Goal: Task Accomplishment & Management: Manage account settings

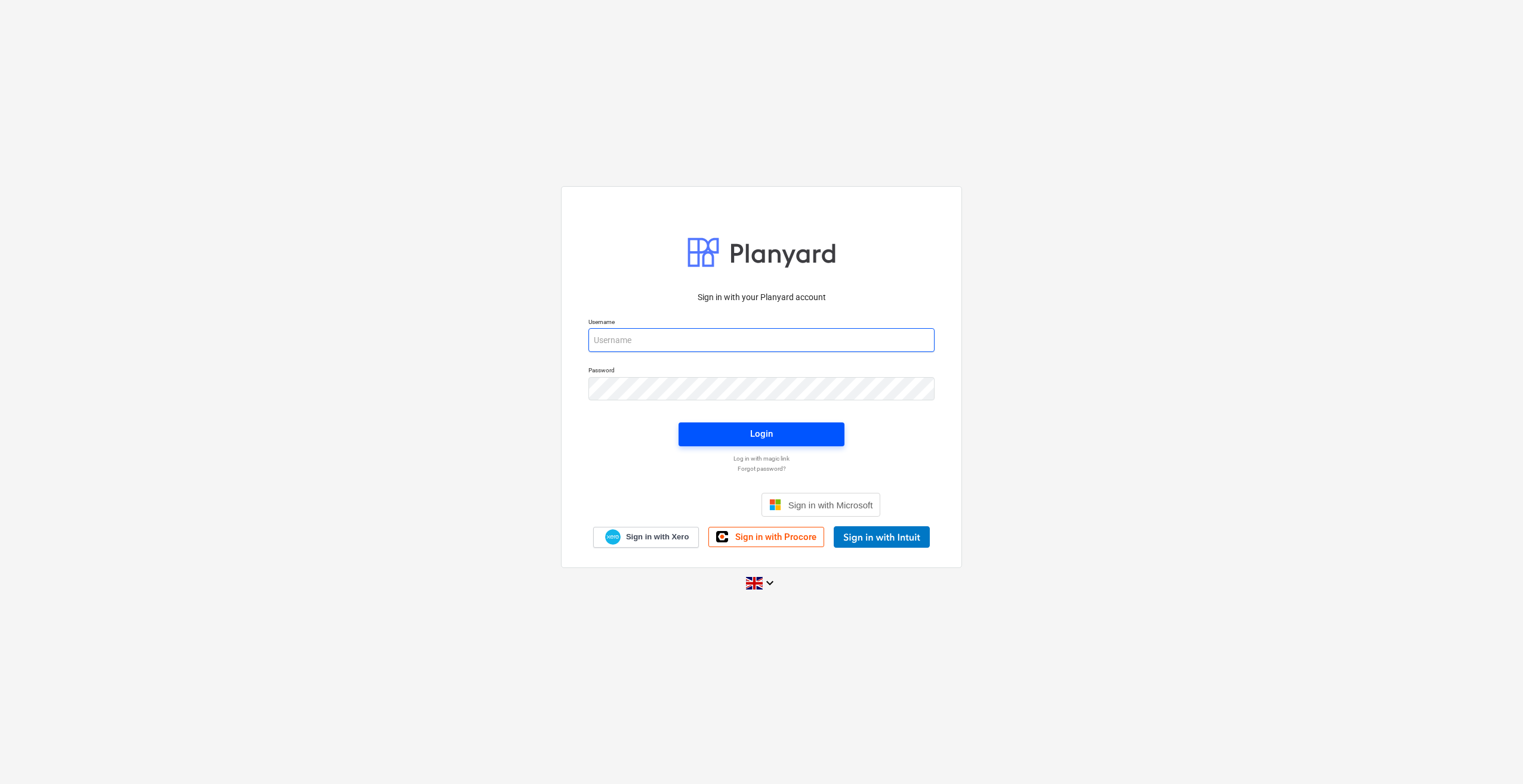
type input "[PERSON_NAME][EMAIL_ADDRESS][PERSON_NAME][DOMAIN_NAME]"
click at [803, 439] on span "Login" at bounding box center [762, 434] width 137 height 15
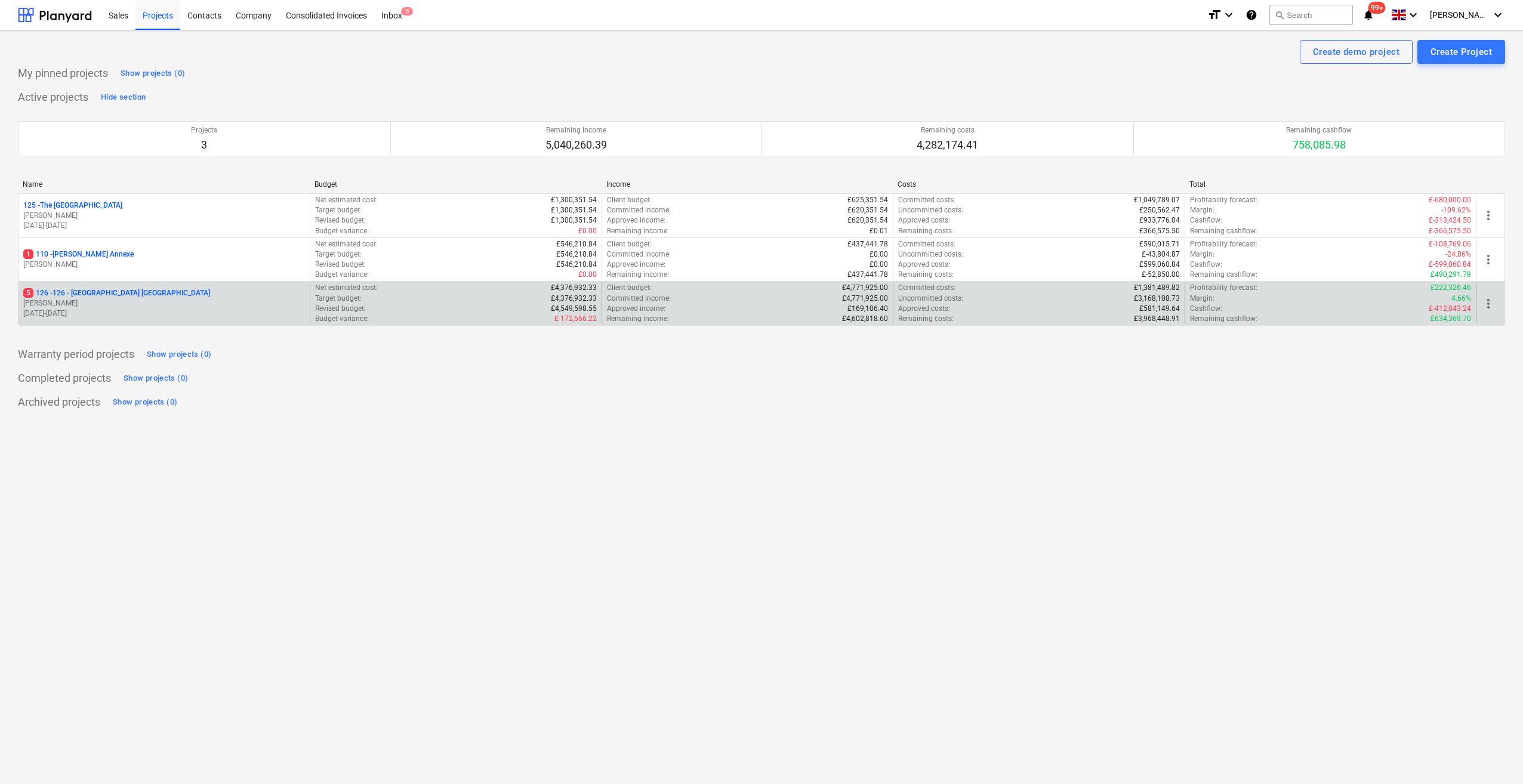
click at [86, 291] on p "5 126 - 126 - [GEOGRAPHIC_DATA] [GEOGRAPHIC_DATA]" at bounding box center [117, 293] width 187 height 10
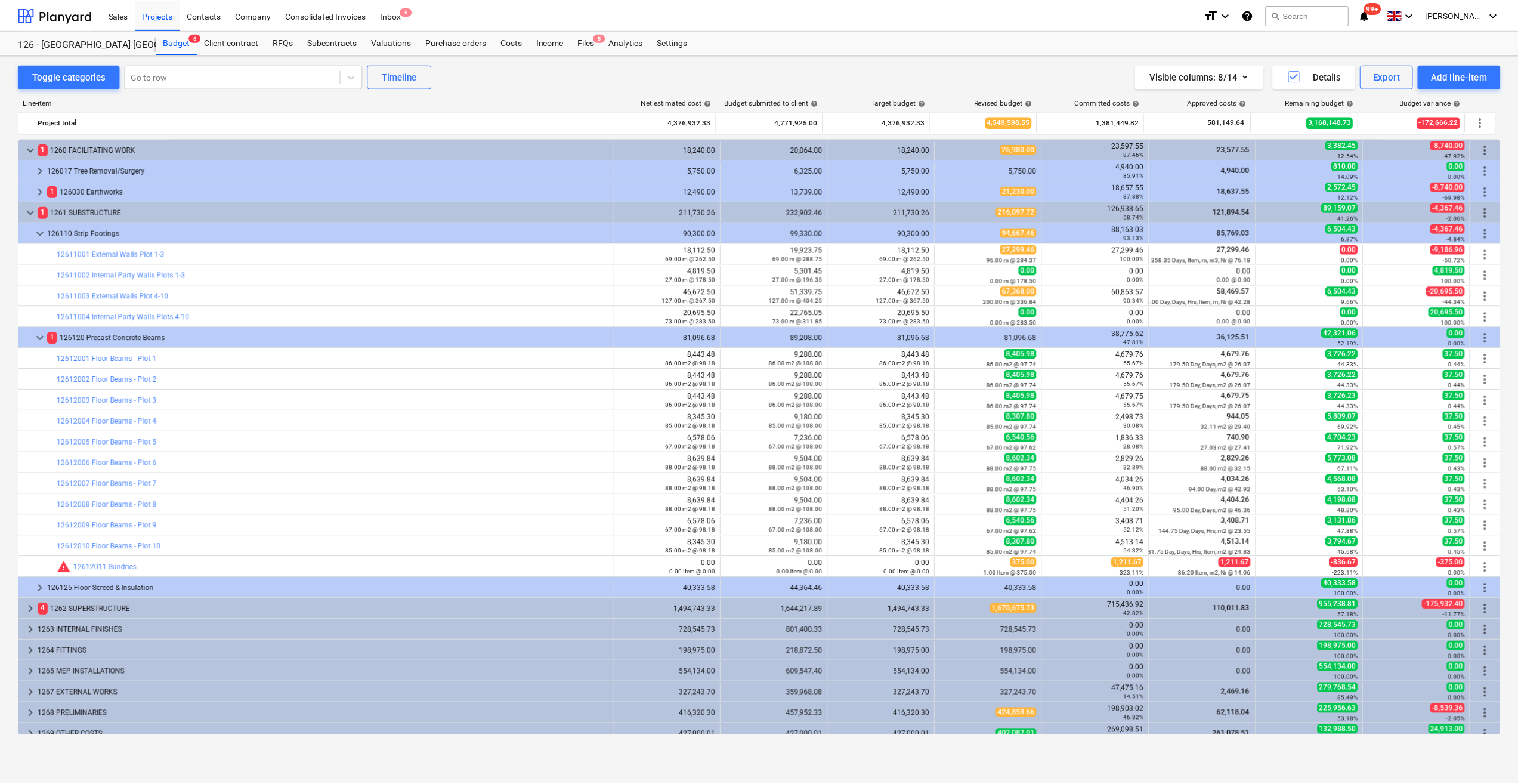
scroll to position [9, 0]
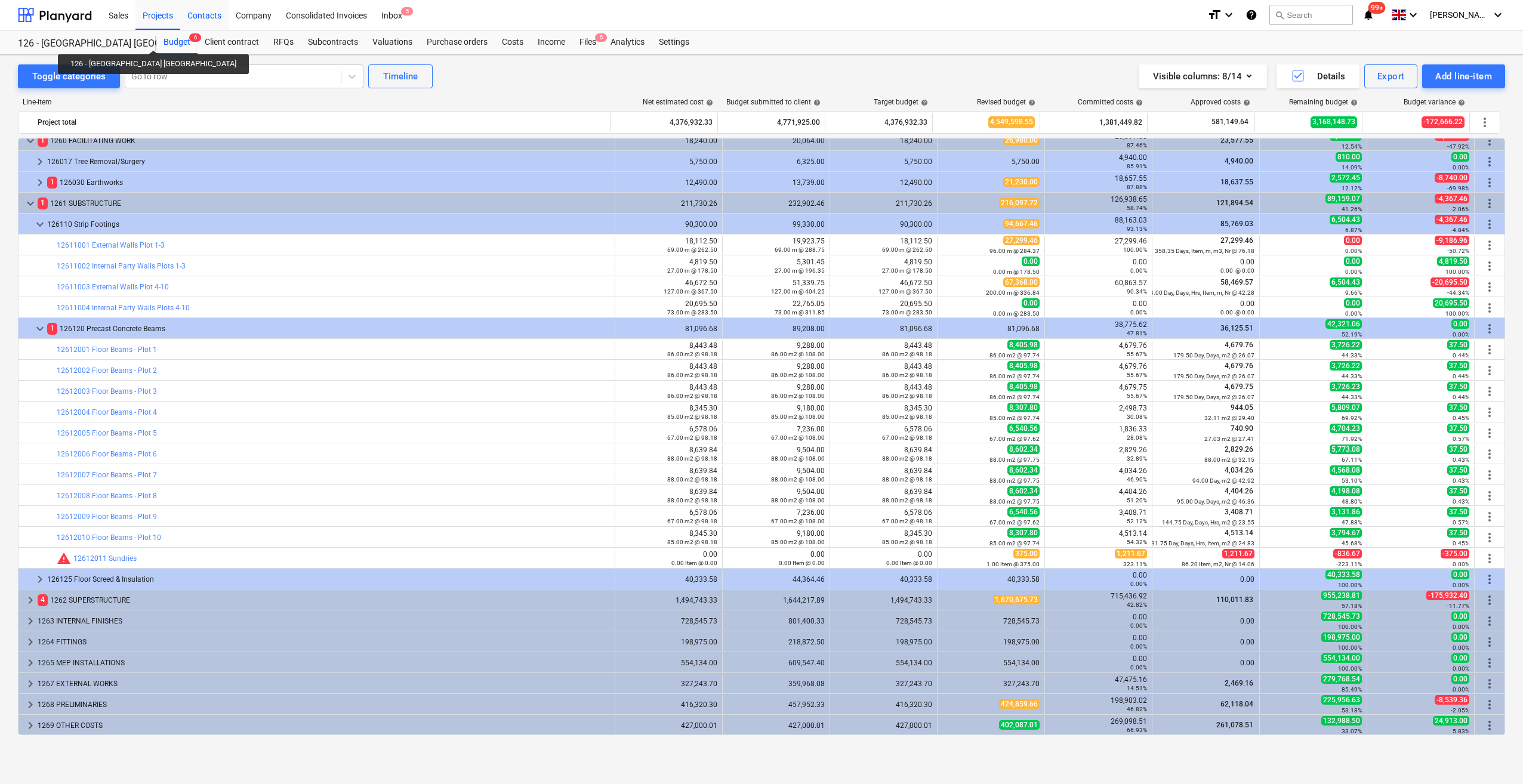
click at [219, 17] on div "Contacts" at bounding box center [205, 15] width 48 height 30
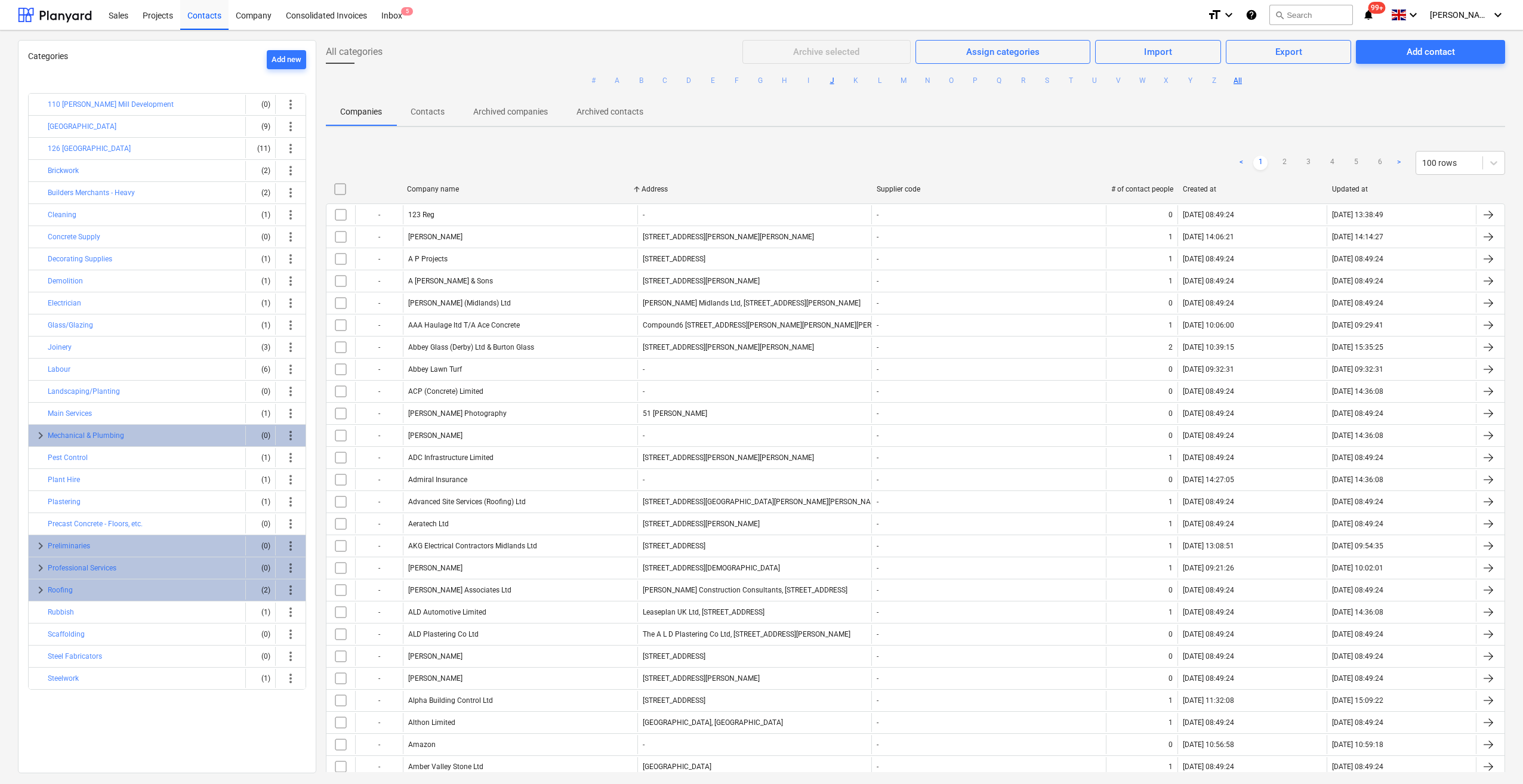
click at [832, 81] on button "J" at bounding box center [832, 81] width 15 height 15
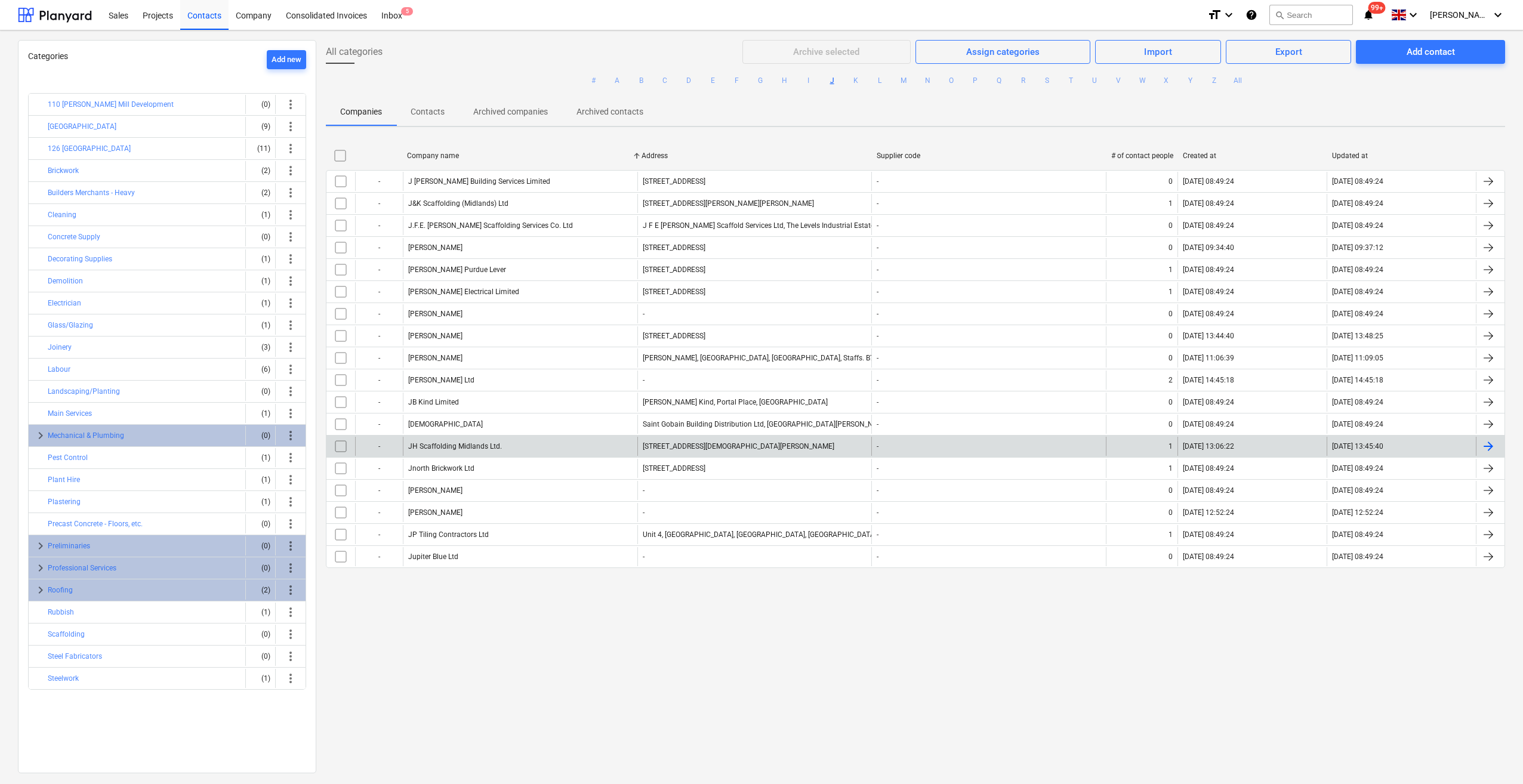
click at [406, 442] on div "JH Scaffolding Midlands Ltd." at bounding box center [520, 446] width 234 height 19
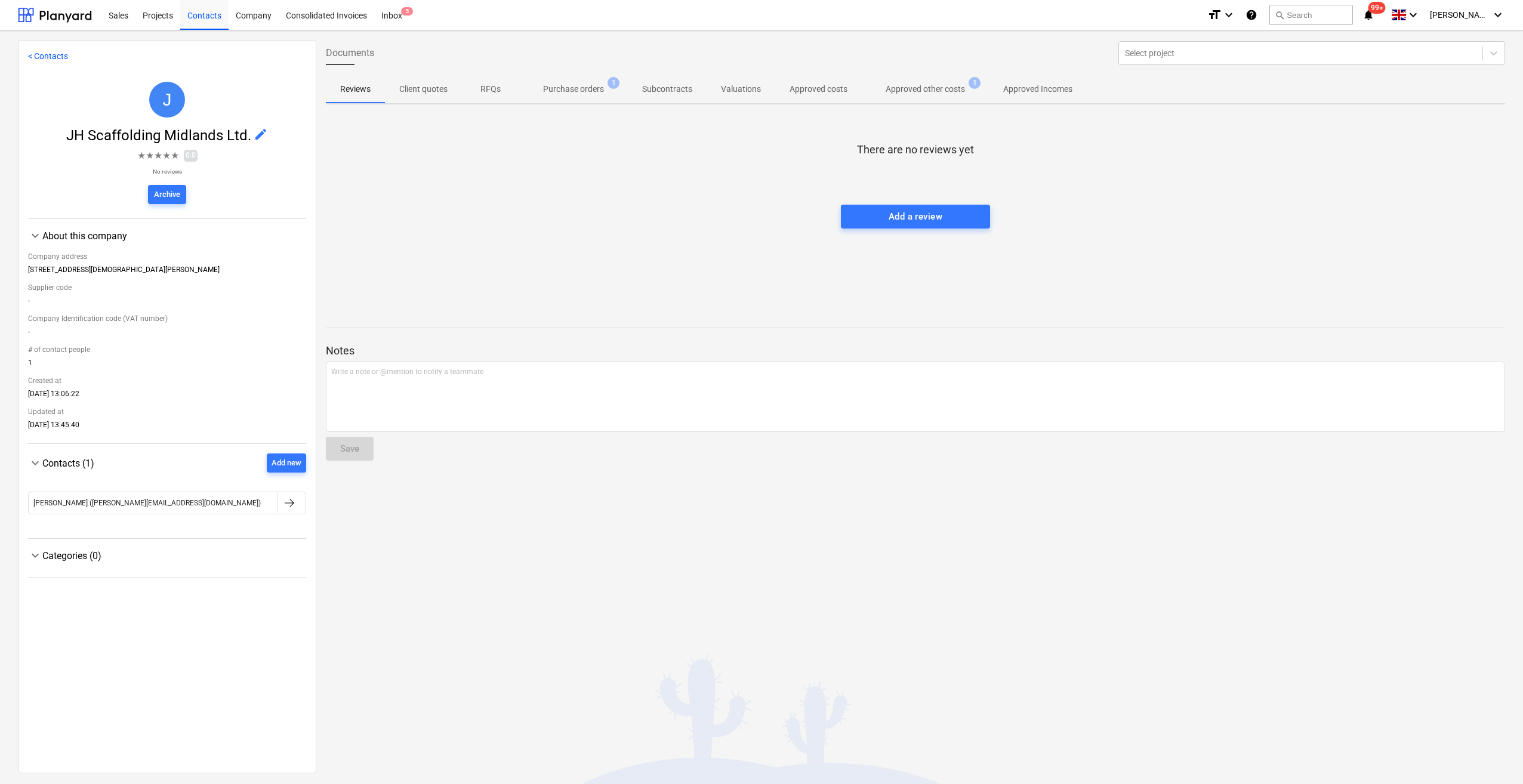
click at [893, 89] on p "Approved other costs" at bounding box center [925, 90] width 79 height 13
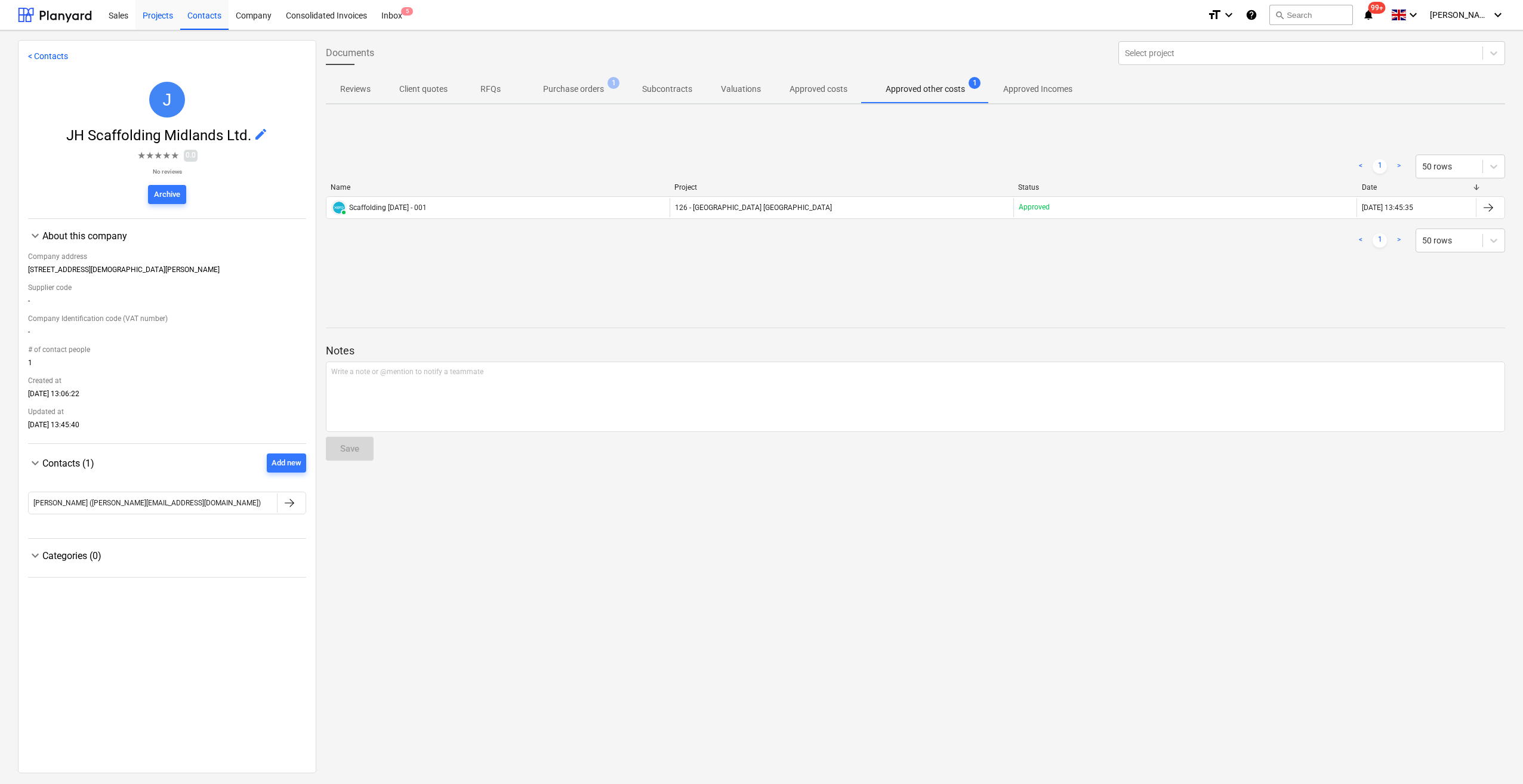
click at [158, 20] on div "Projects" at bounding box center [158, 15] width 44 height 30
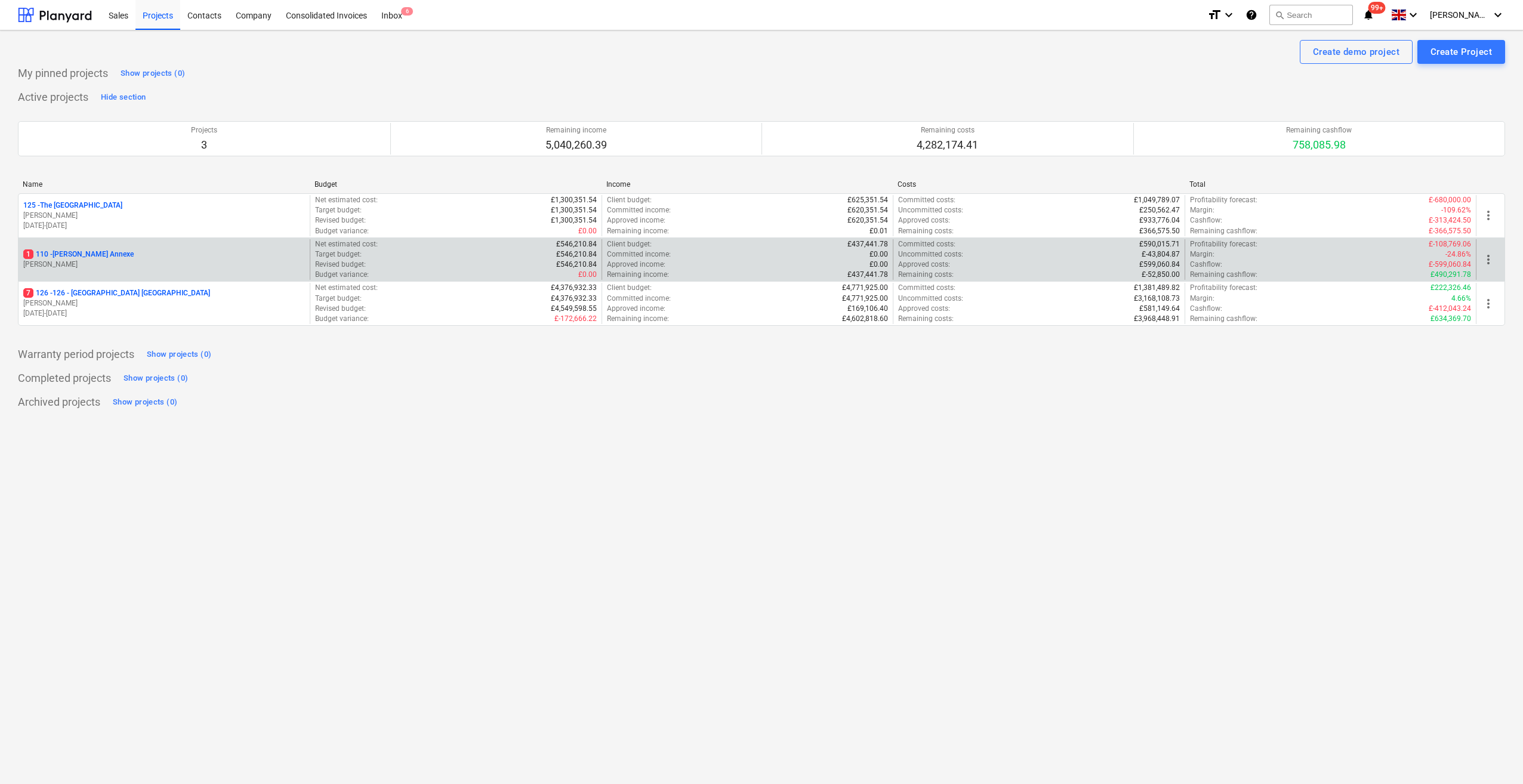
click at [67, 255] on p "1 110 - [PERSON_NAME] Annexe" at bounding box center [79, 255] width 111 height 10
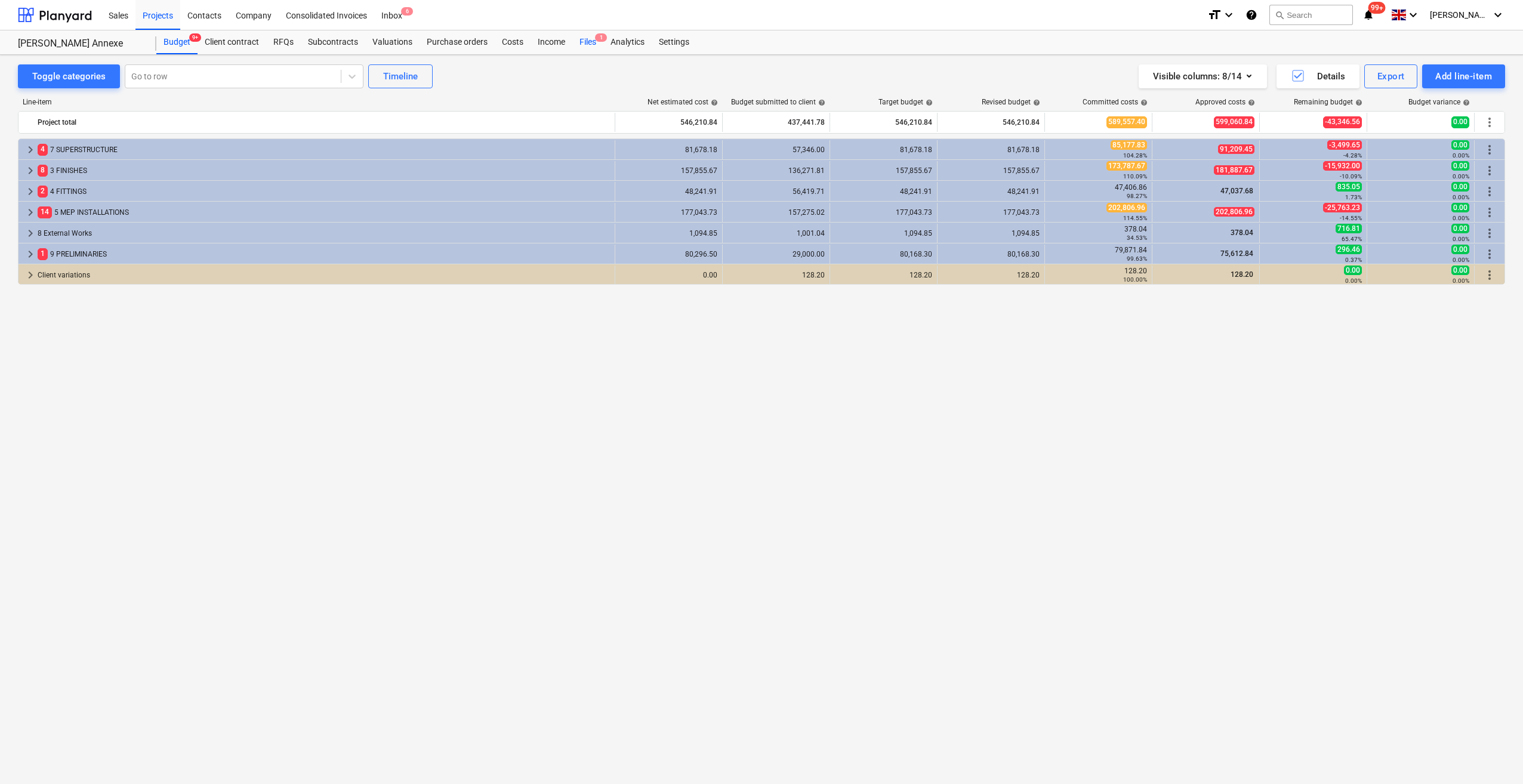
click at [587, 39] on div "Files 1" at bounding box center [587, 43] width 31 height 24
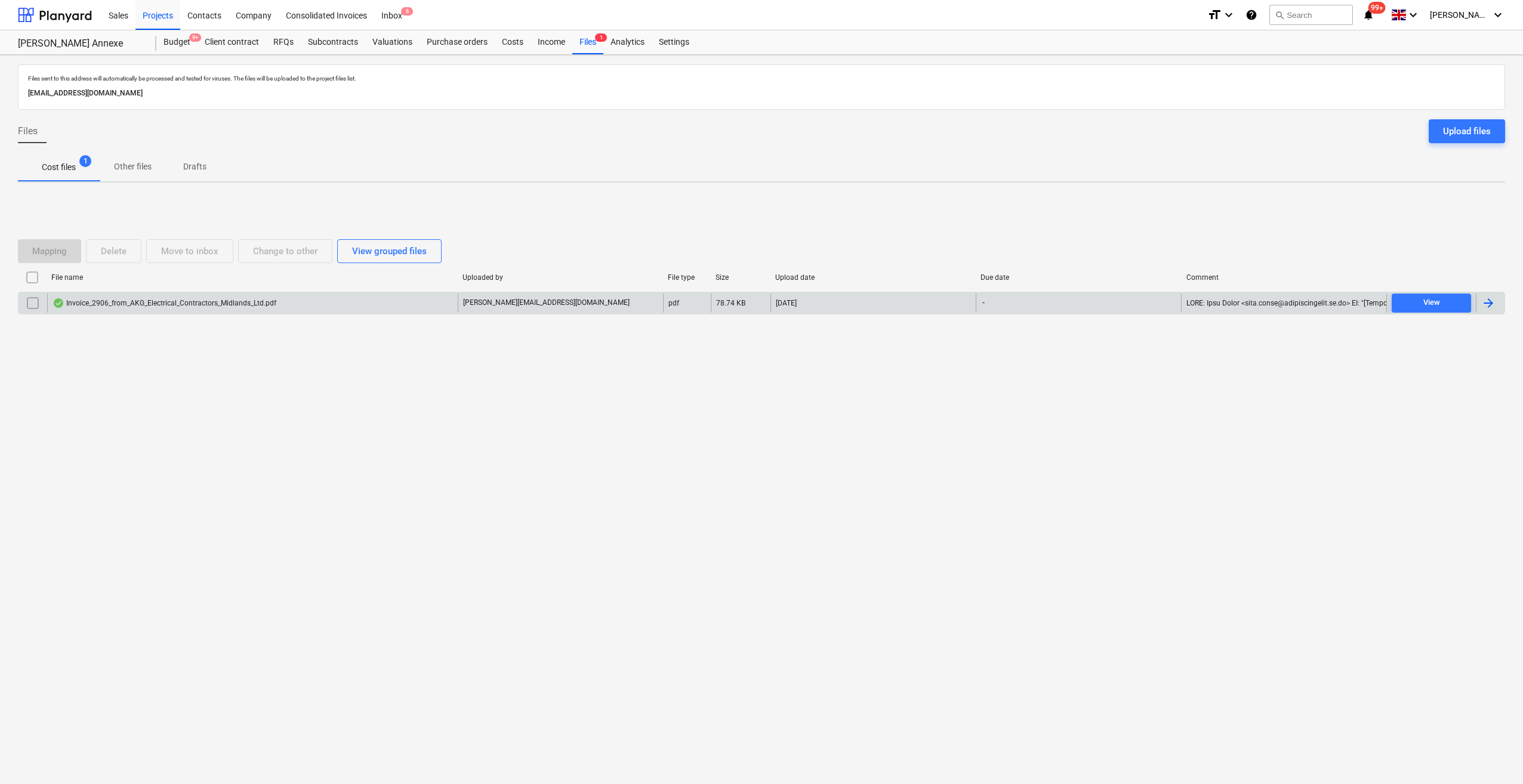
click at [231, 299] on div "Invoice_2906_from_AKG_Electrical_Contractors_Midlands_Ltd.pdf" at bounding box center [164, 303] width 224 height 10
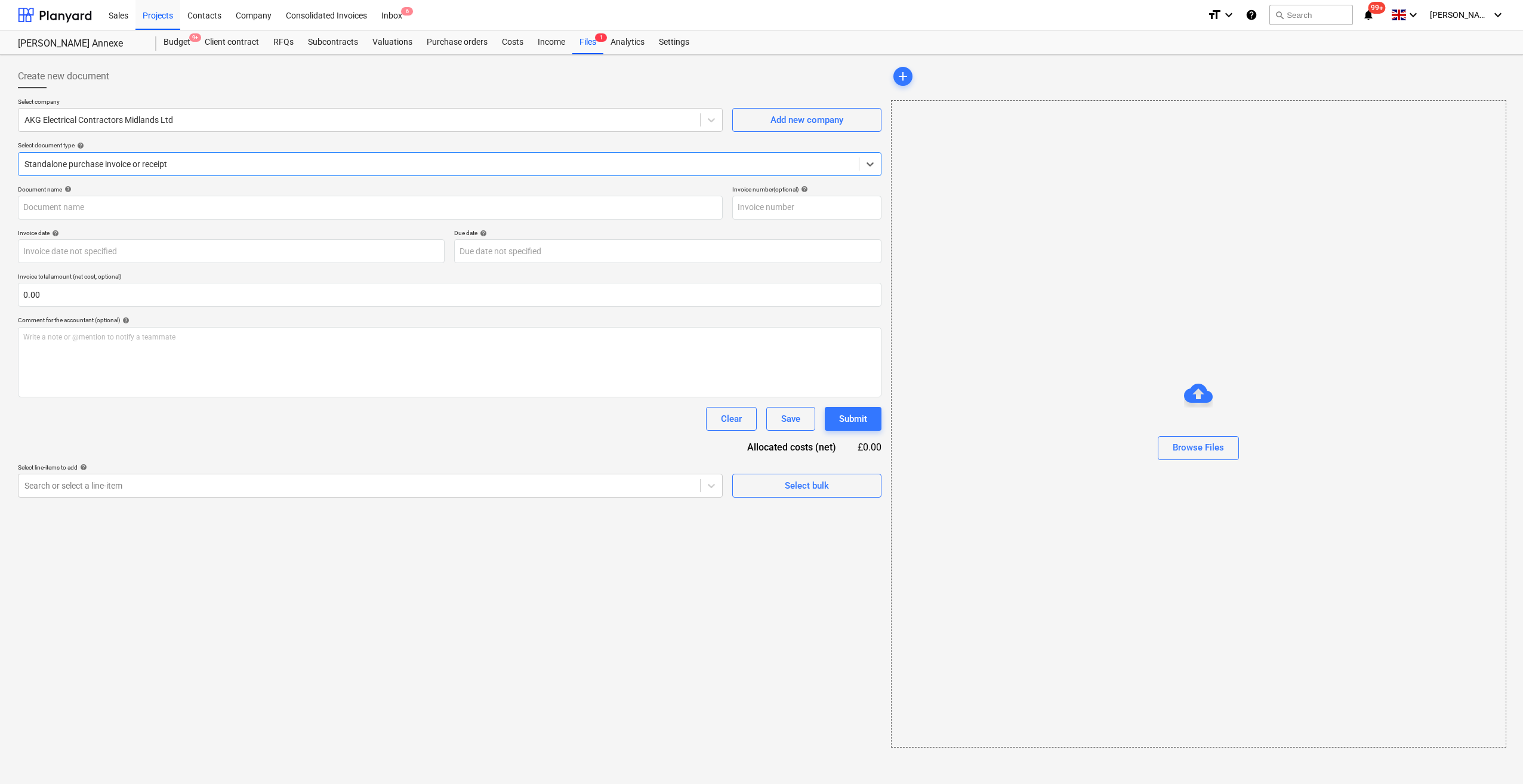
type input "2906"
type input "[DATE]"
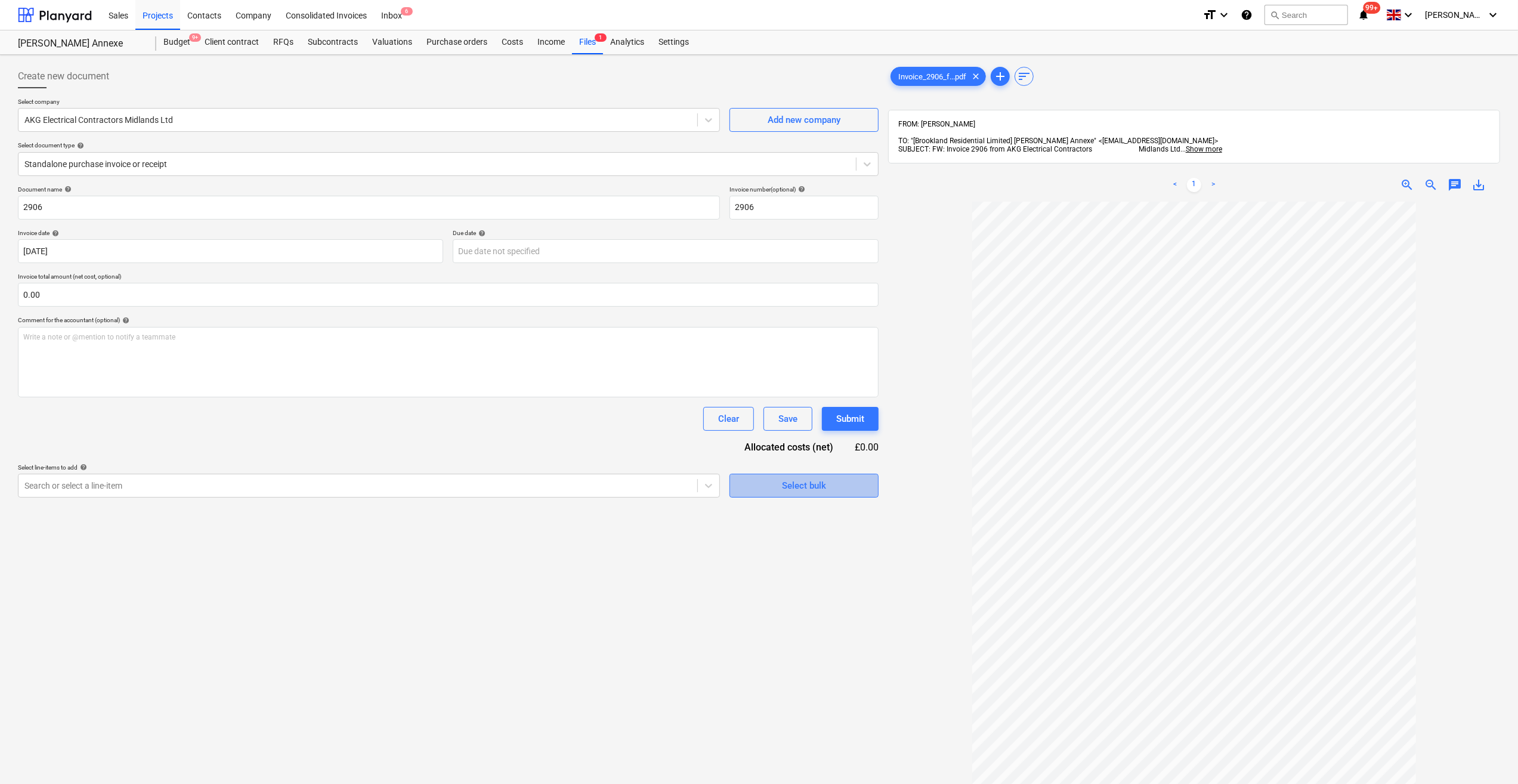
click at [791, 490] on div "Select bulk" at bounding box center [804, 486] width 44 height 15
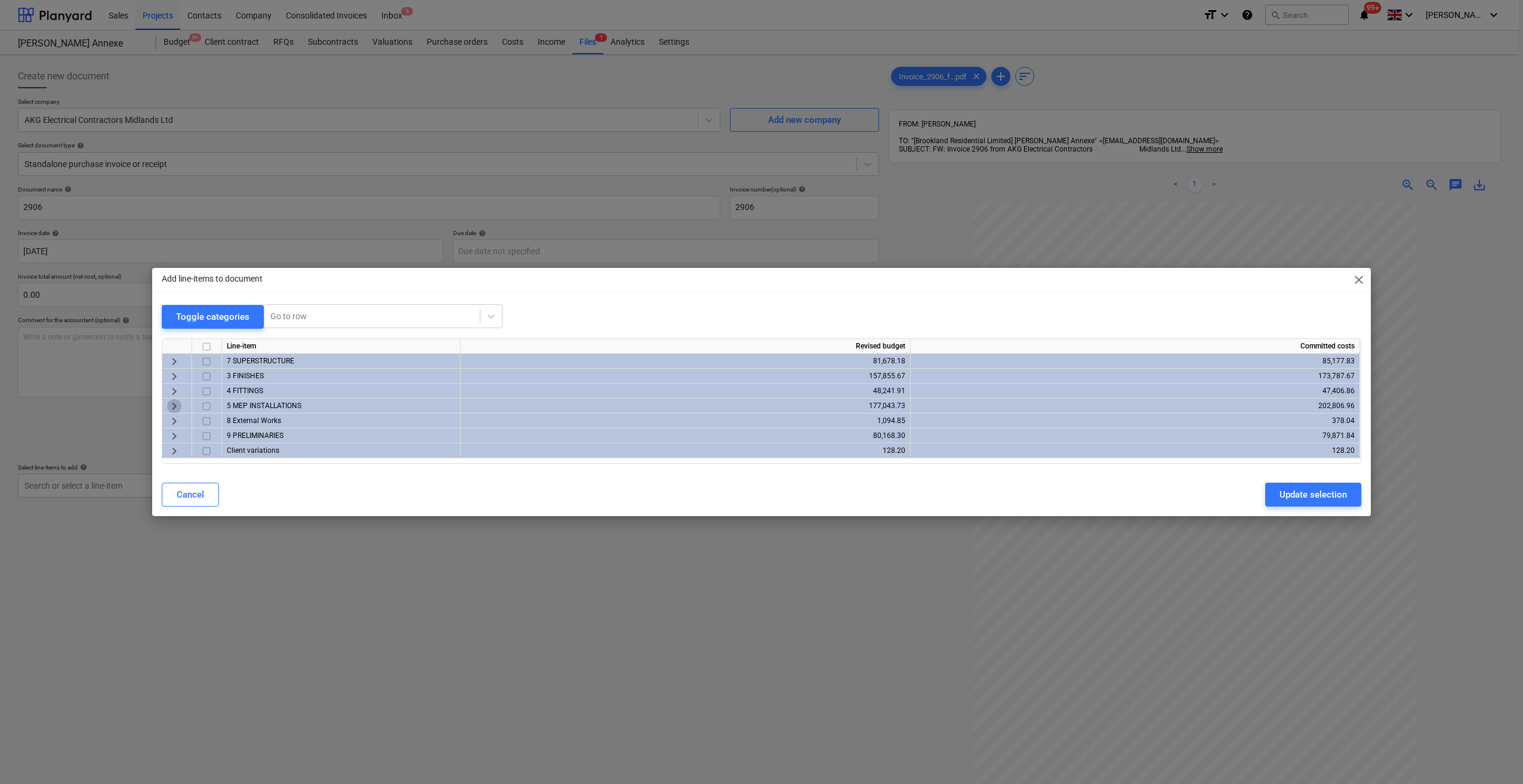
click at [173, 408] on span "keyboard_arrow_right" at bounding box center [174, 406] width 15 height 15
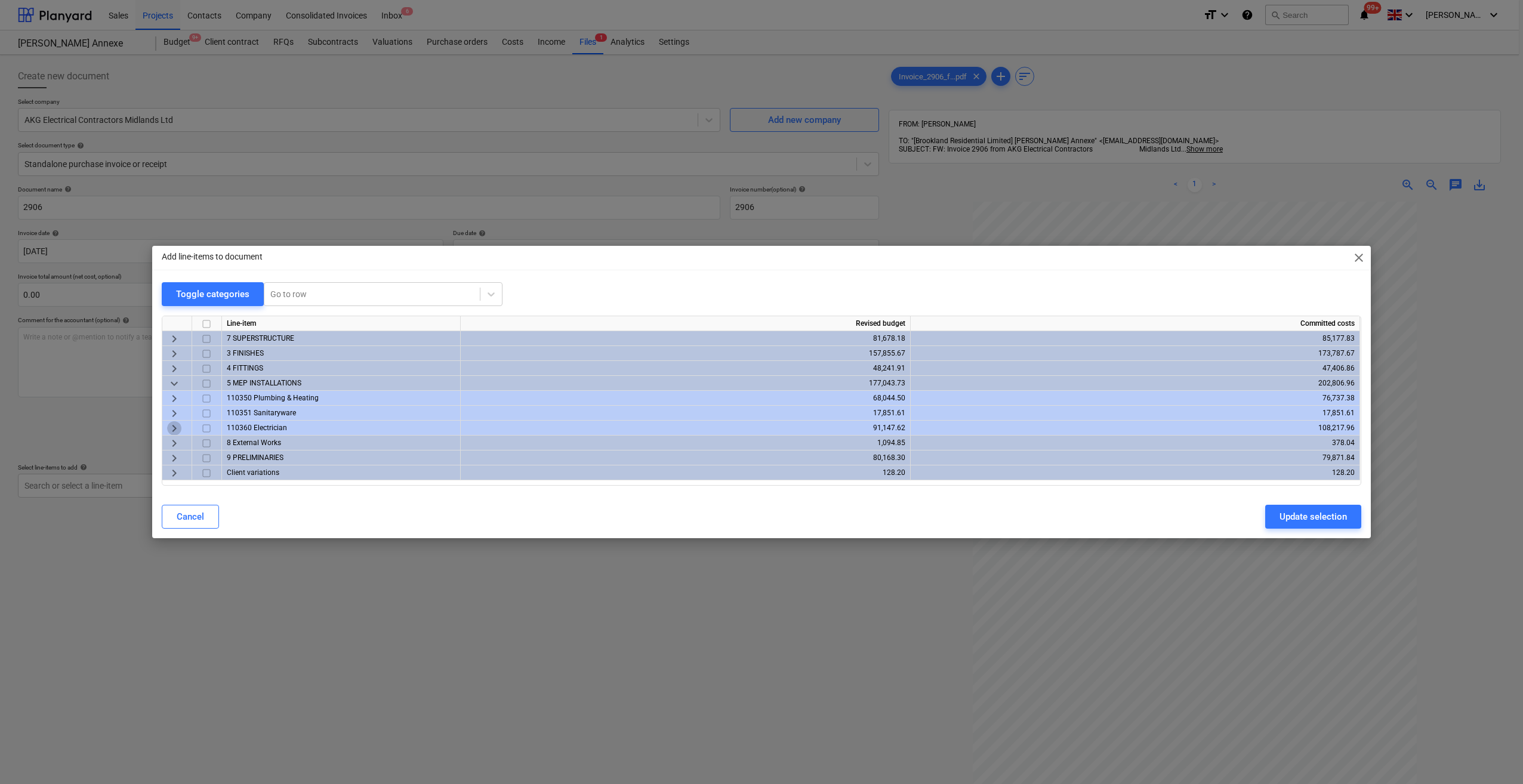
click at [171, 429] on span "keyboard_arrow_right" at bounding box center [174, 428] width 15 height 15
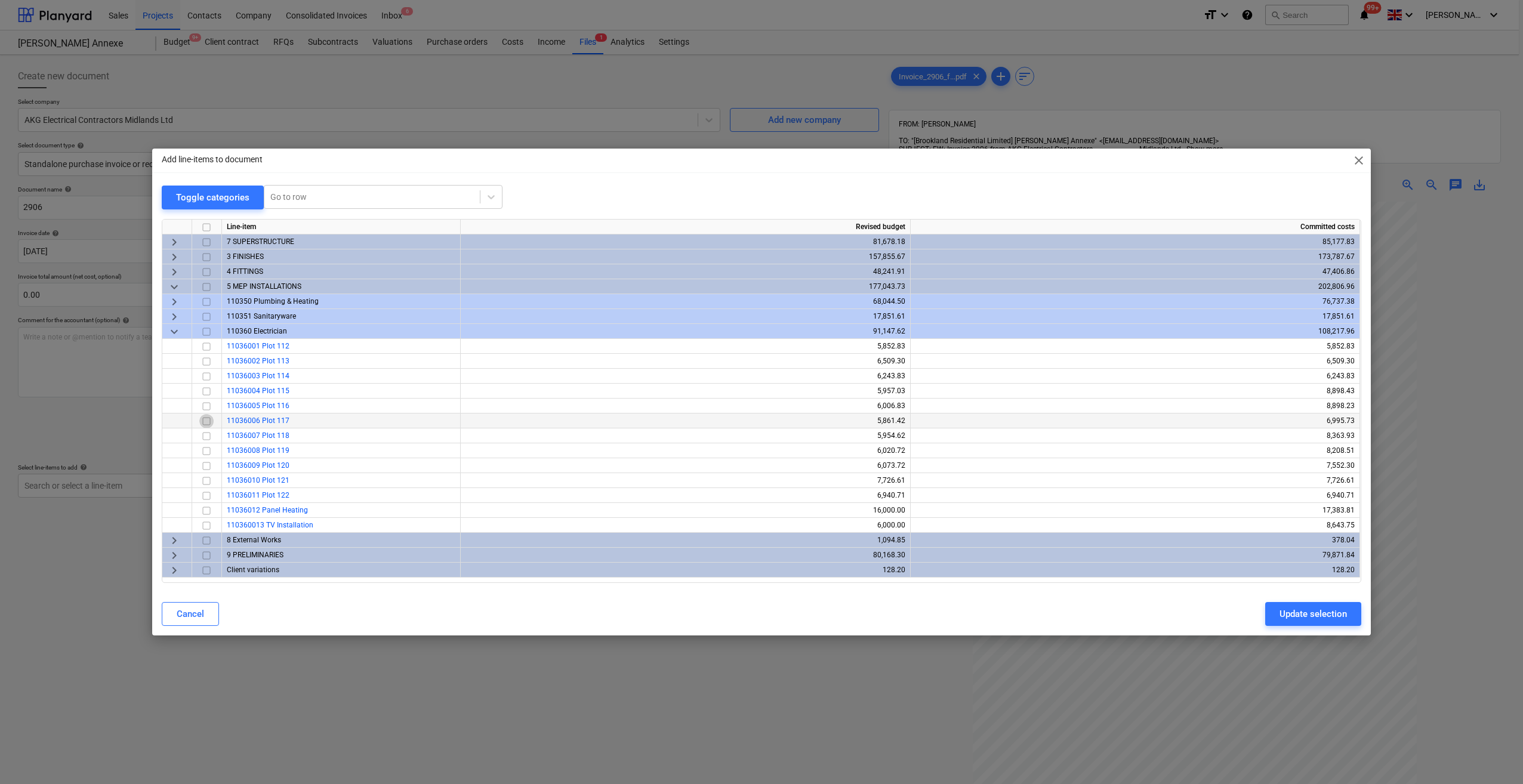
click at [205, 423] on input "checkbox" at bounding box center [206, 421] width 15 height 15
click at [203, 432] on input "checkbox" at bounding box center [206, 436] width 15 height 15
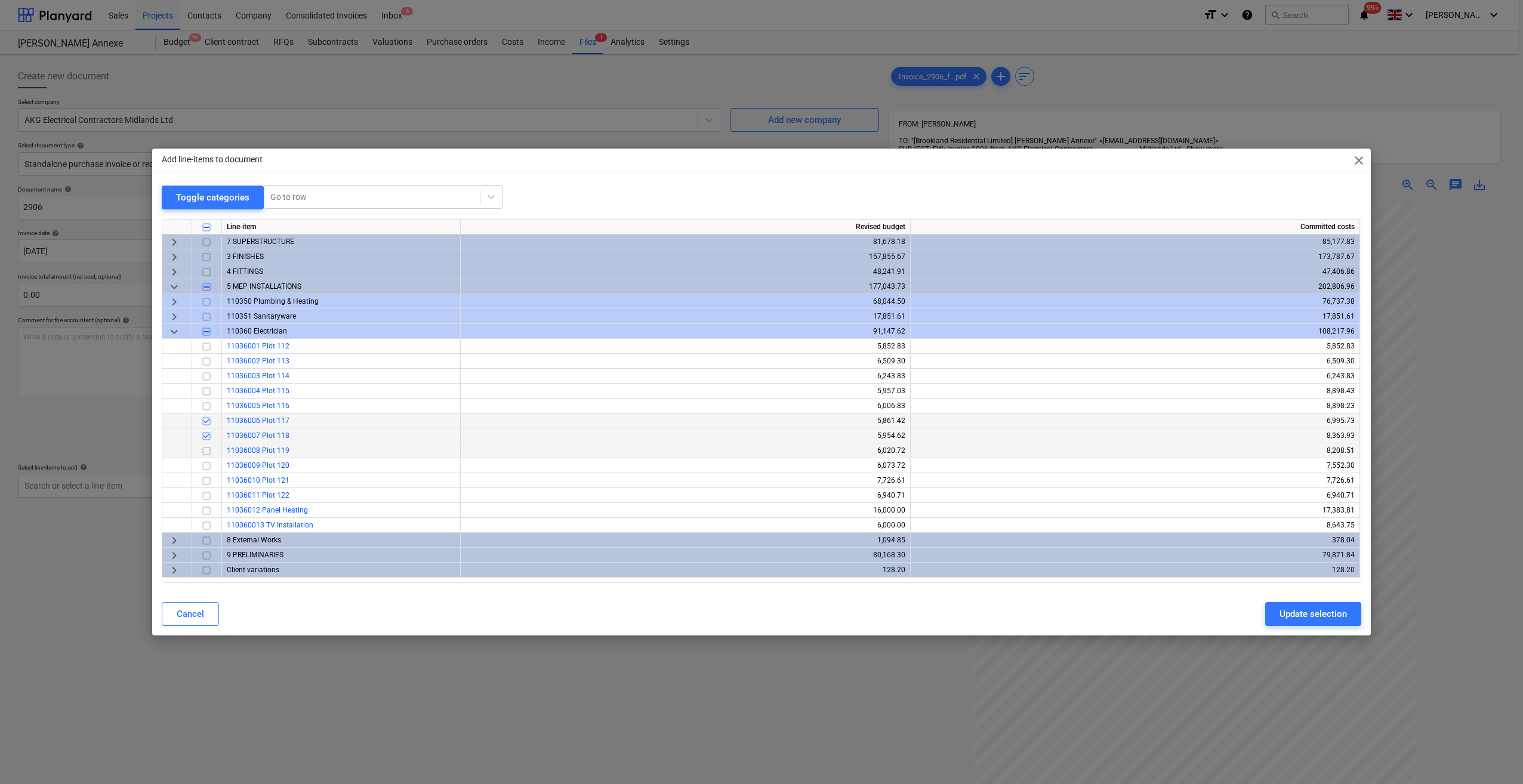
click at [203, 452] on input "checkbox" at bounding box center [206, 451] width 15 height 15
click at [206, 510] on input "checkbox" at bounding box center [206, 510] width 15 height 15
click at [1294, 616] on div "Update selection" at bounding box center [1313, 614] width 67 height 15
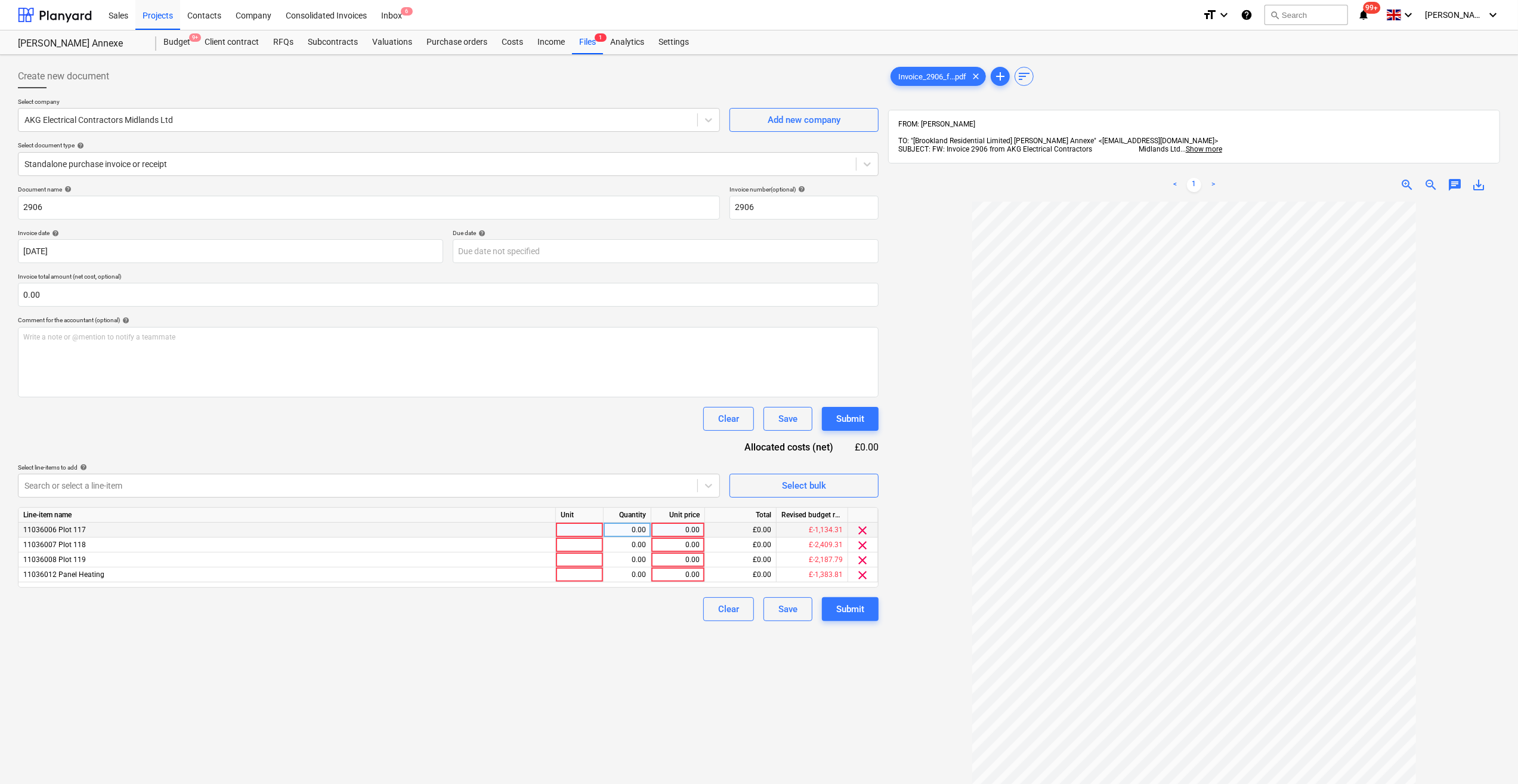
click at [579, 529] on div at bounding box center [580, 529] width 48 height 15
type input "Item"
click at [582, 548] on div at bounding box center [580, 545] width 48 height 15
type input "Item"
click at [570, 560] on div at bounding box center [580, 559] width 48 height 15
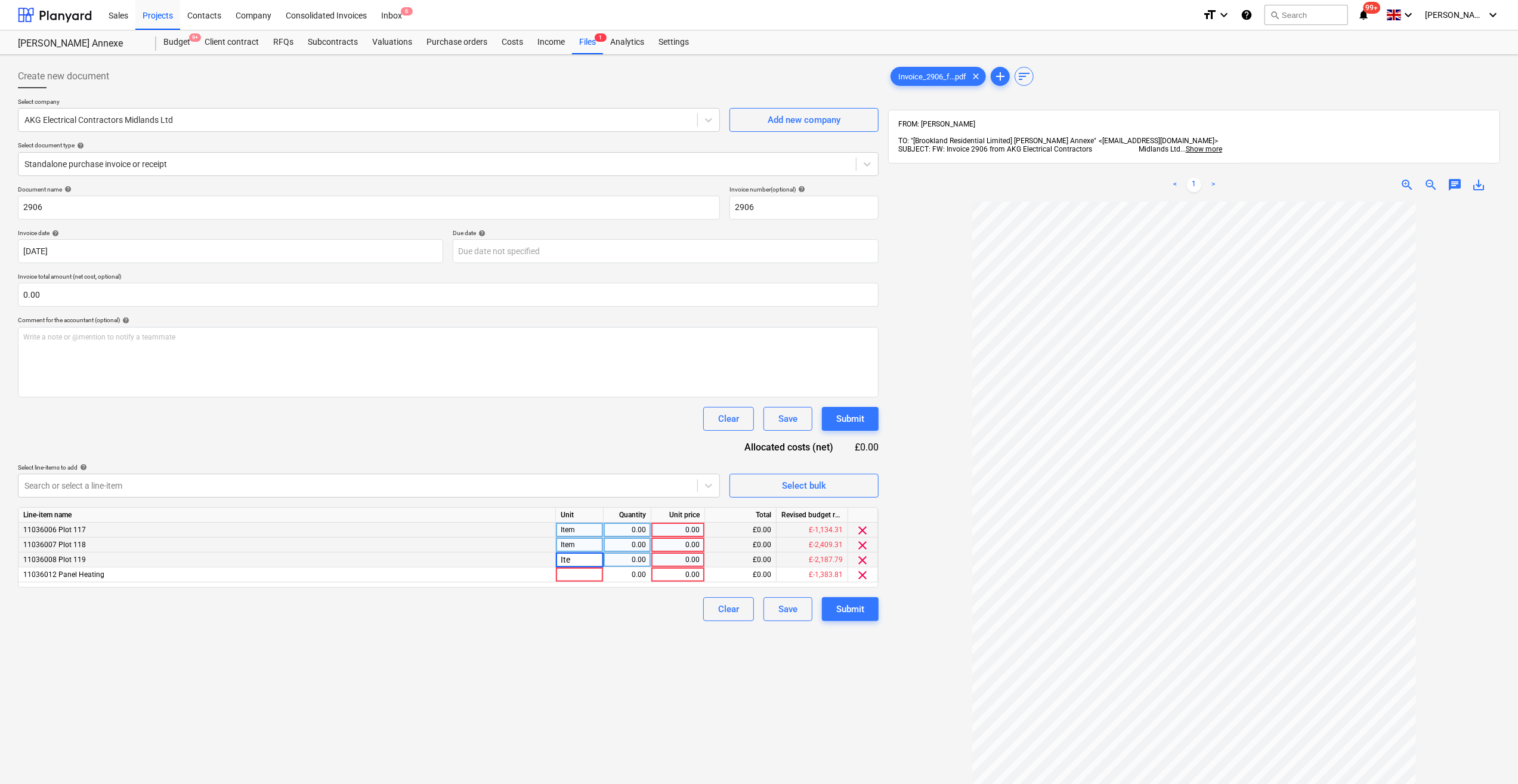
type input "Item"
click at [647, 531] on div "0.00" at bounding box center [627, 529] width 48 height 15
type input "1"
click at [639, 546] on div "0.00" at bounding box center [627, 545] width 37 height 15
type input "1"
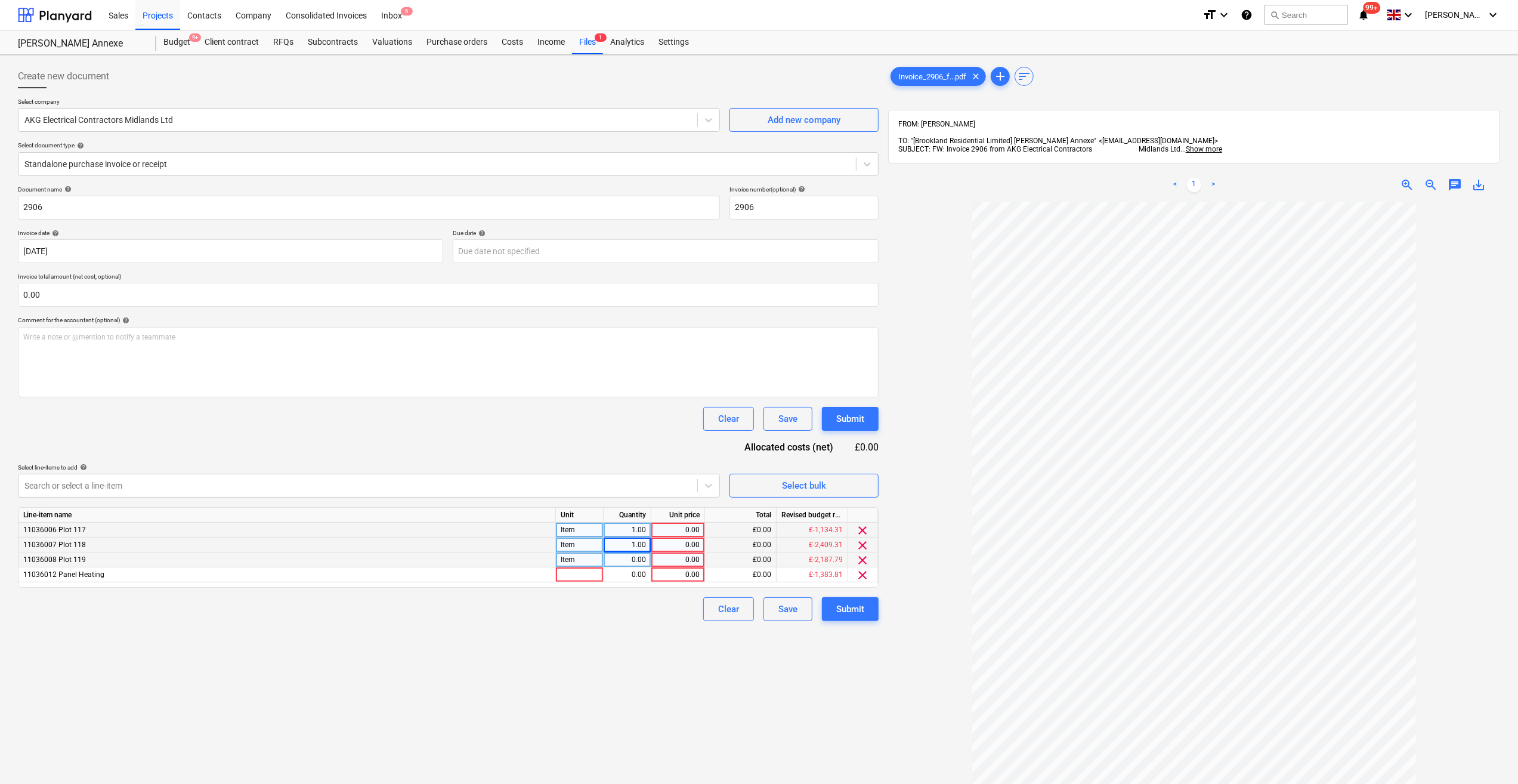
drag, startPoint x: 660, startPoint y: 696, endPoint x: 654, endPoint y: 648, distance: 48.4
click at [660, 684] on div "Create new document Select company AKG Electrical Contractors Midlands Ltd Add …" at bounding box center [448, 508] width 870 height 897
click at [643, 564] on div "0.00" at bounding box center [627, 559] width 37 height 15
type input "1"
drag, startPoint x: 650, startPoint y: 632, endPoint x: 656, endPoint y: 641, distance: 10.8
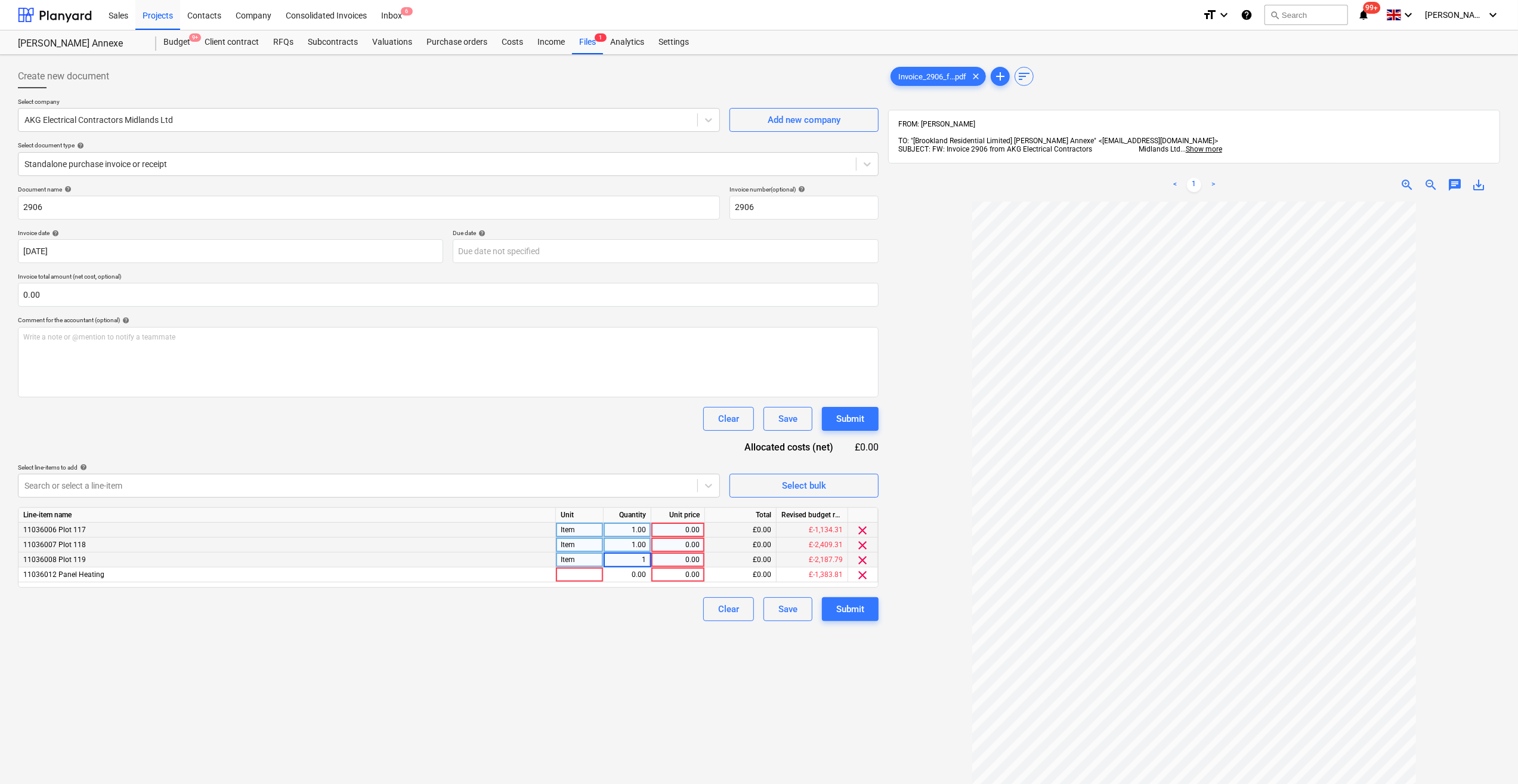
click at [653, 632] on div "Create new document Select company AKG Electrical Contractors Midlands Ltd Add …" at bounding box center [448, 508] width 870 height 897
click at [862, 575] on span "clear" at bounding box center [863, 575] width 15 height 15
click at [697, 529] on div "0.00" at bounding box center [678, 529] width 44 height 15
type input "61"
click at [692, 540] on div "0.00" at bounding box center [678, 545] width 44 height 15
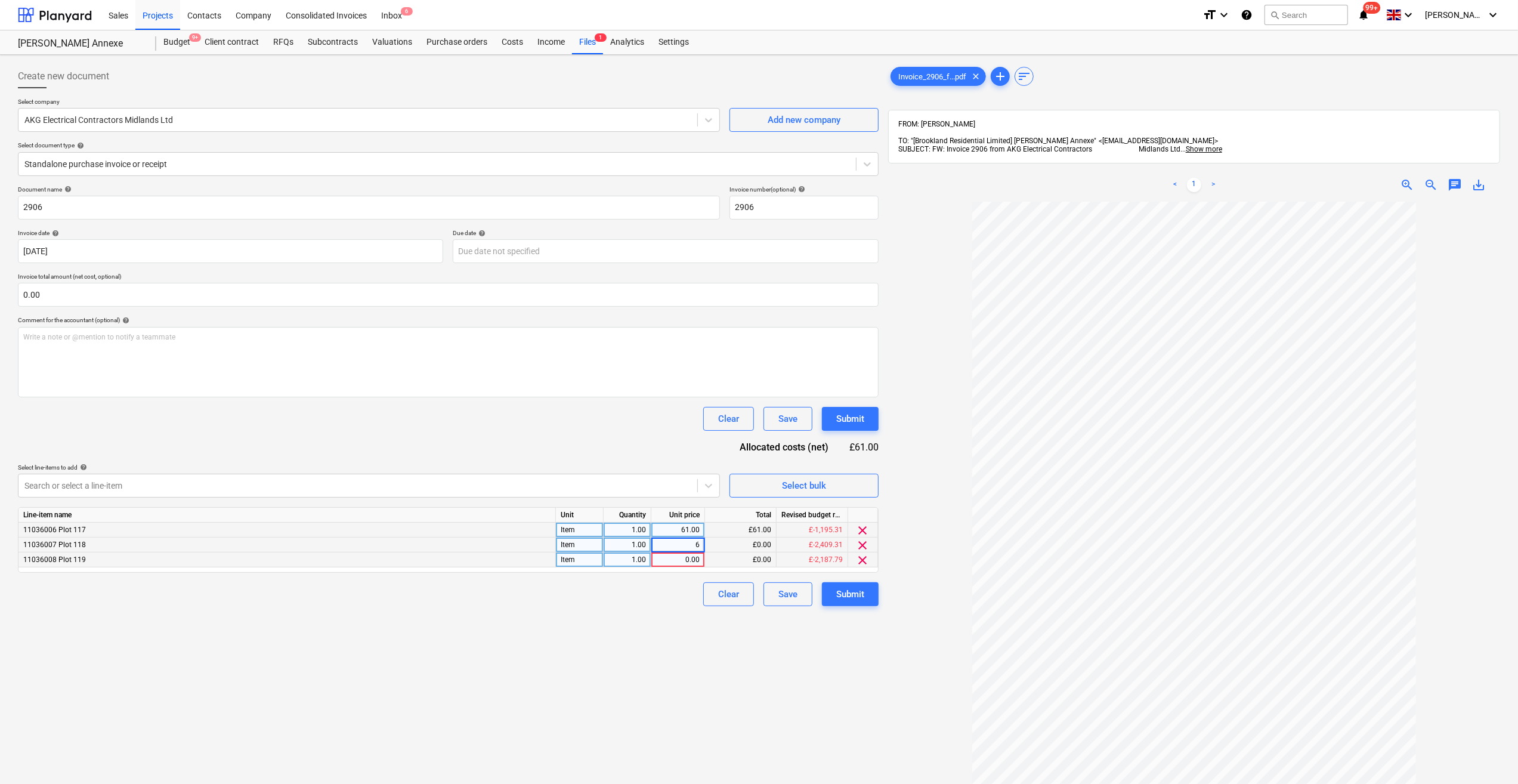
type input "62"
click at [681, 558] on div "0.00" at bounding box center [678, 559] width 44 height 15
click at [67, 298] on input "0.00" at bounding box center [448, 295] width 861 height 24
type input "185"
click at [48, 290] on input "0.00" at bounding box center [448, 295] width 861 height 24
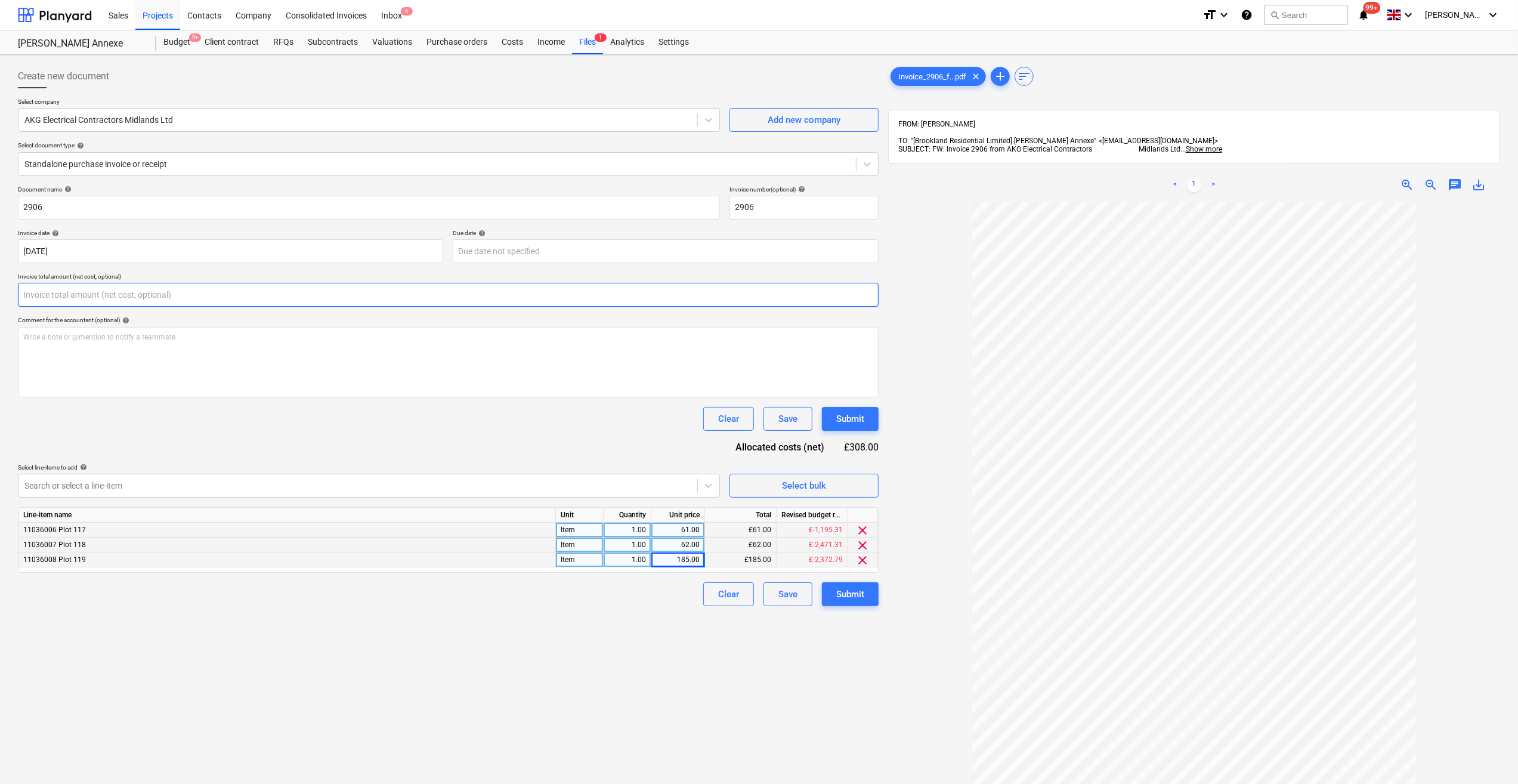
click at [42, 295] on input "text" at bounding box center [448, 295] width 861 height 24
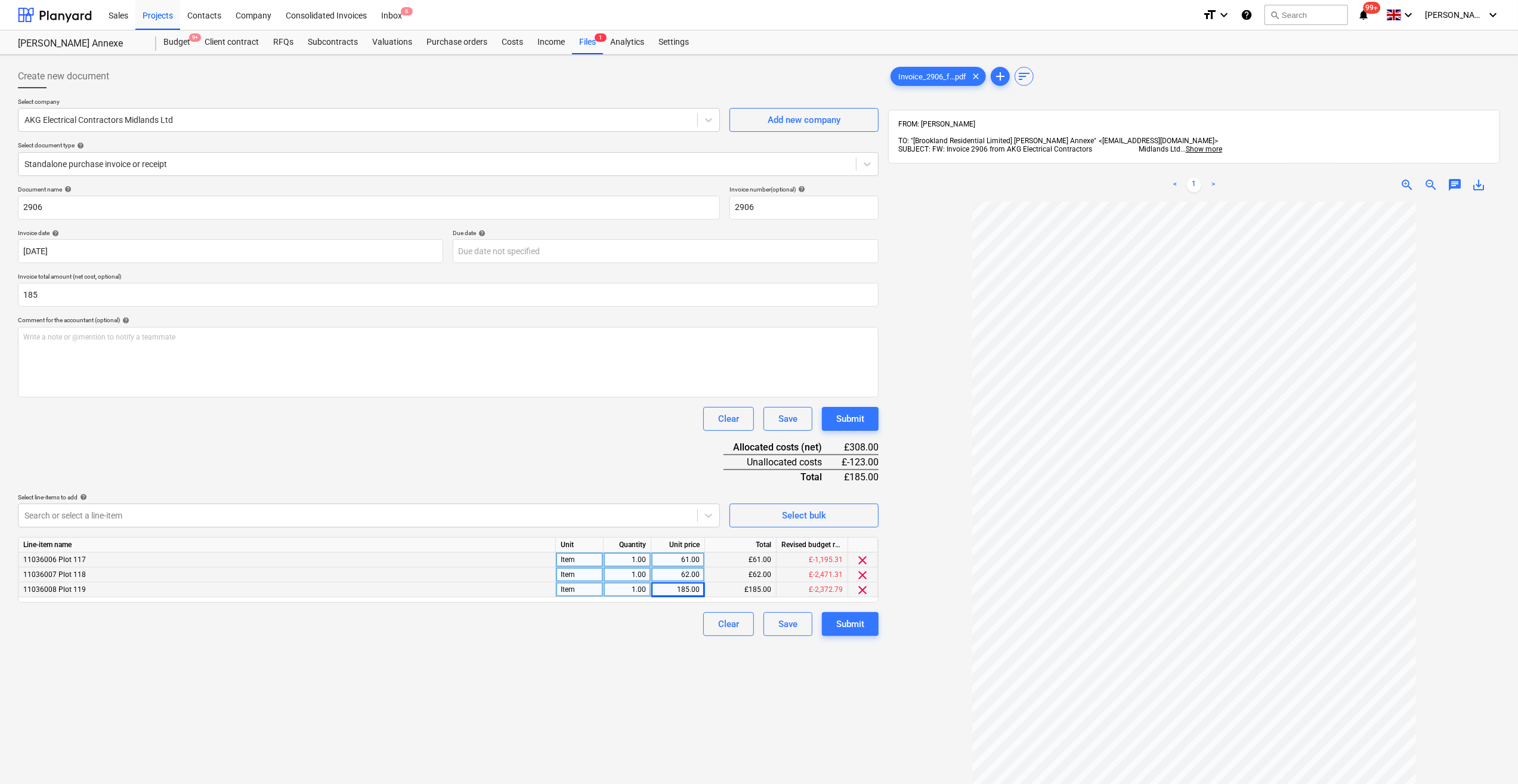
type input "185.00"
click at [140, 415] on div "Clear Save Submit" at bounding box center [448, 419] width 861 height 24
click at [684, 587] on div "185.00" at bounding box center [678, 589] width 44 height 15
type input "61"
click at [667, 624] on div "Clear Save Submit" at bounding box center [448, 624] width 861 height 24
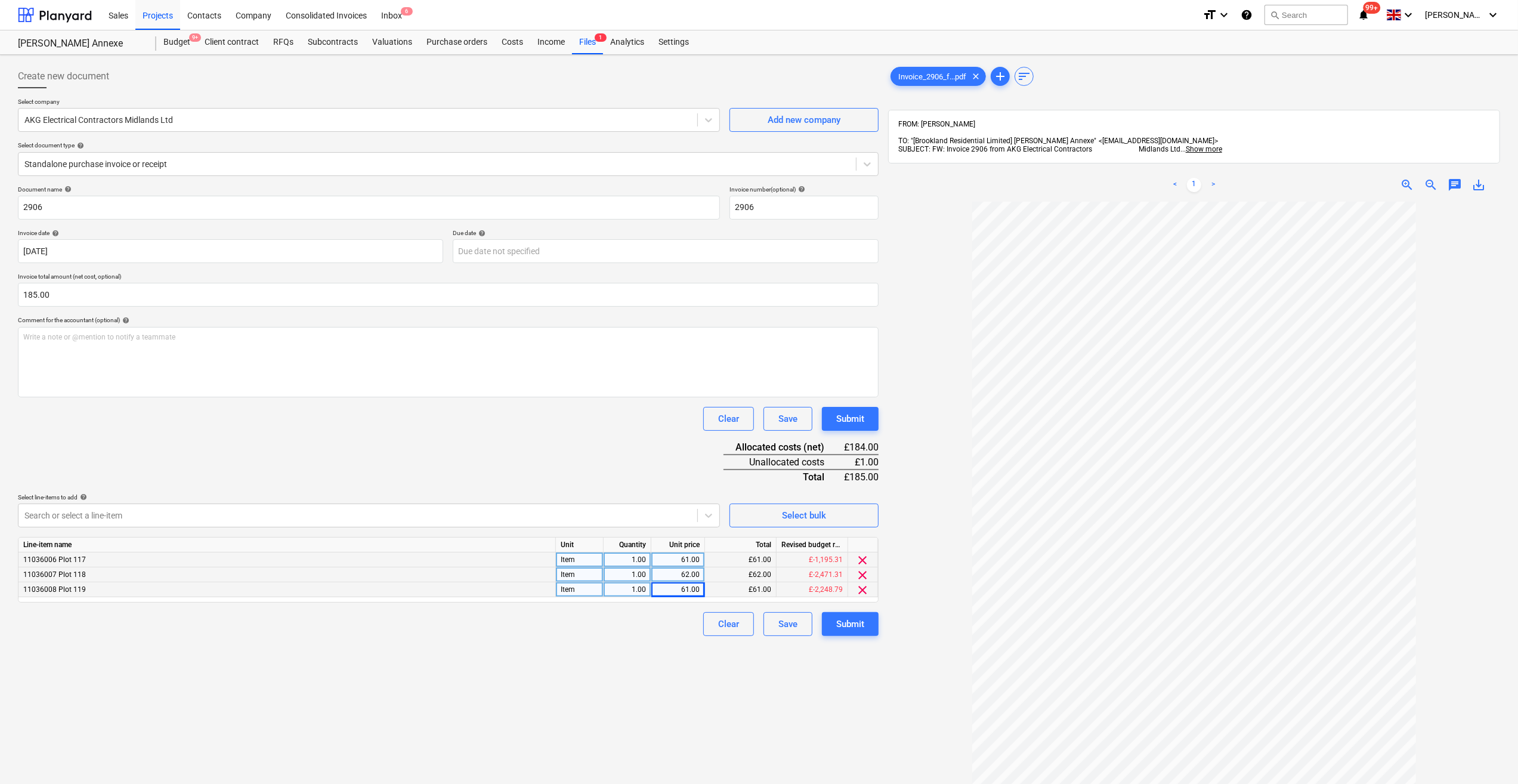
click at [687, 590] on div "61.00" at bounding box center [678, 589] width 44 height 15
type input "62"
click at [667, 623] on div "Clear Save Submit" at bounding box center [448, 624] width 861 height 24
click at [21, 205] on input "2906" at bounding box center [369, 208] width 702 height 24
type input "Completion 117,118 & 119 - 2906"
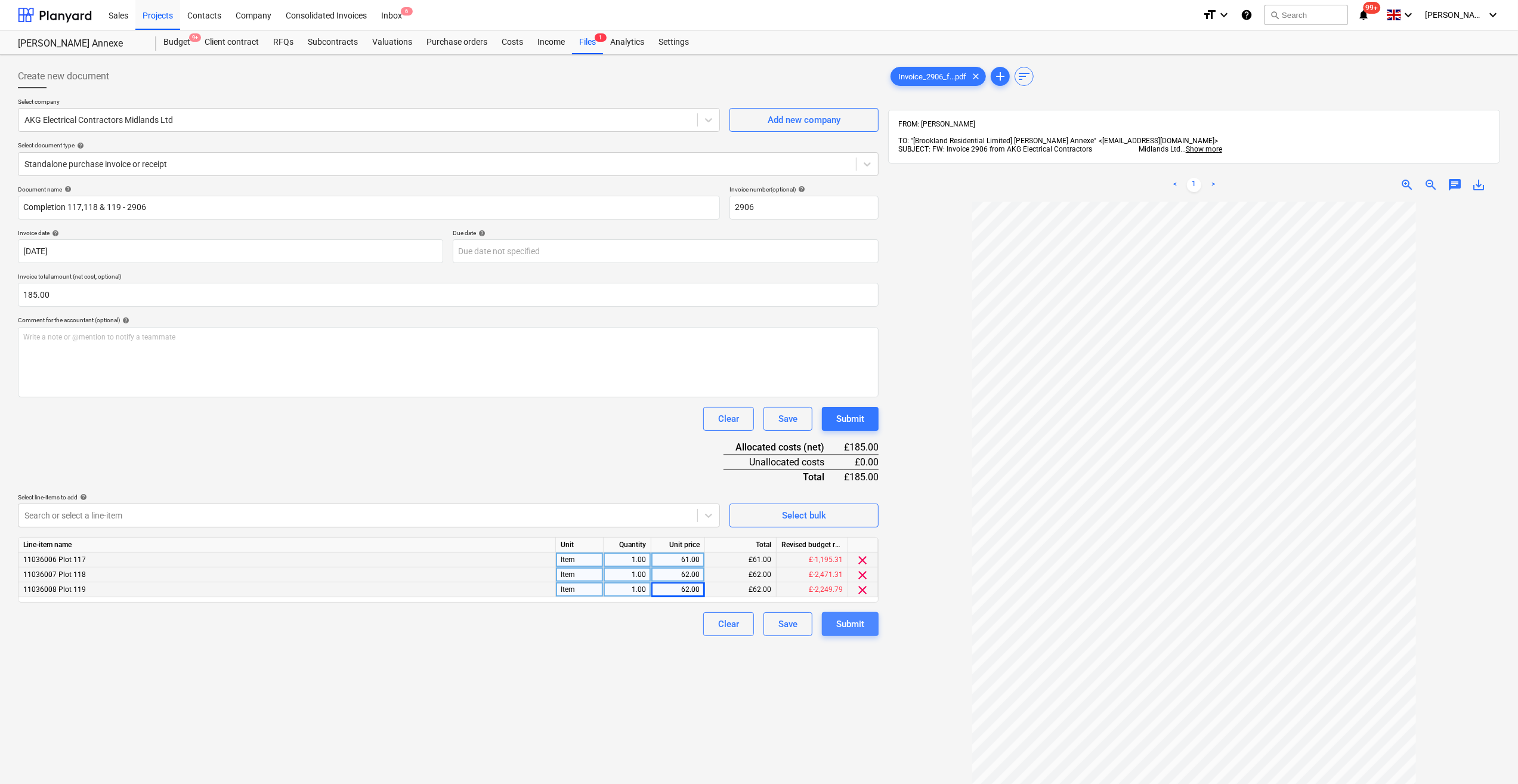
click at [845, 623] on div "Submit" at bounding box center [850, 624] width 28 height 15
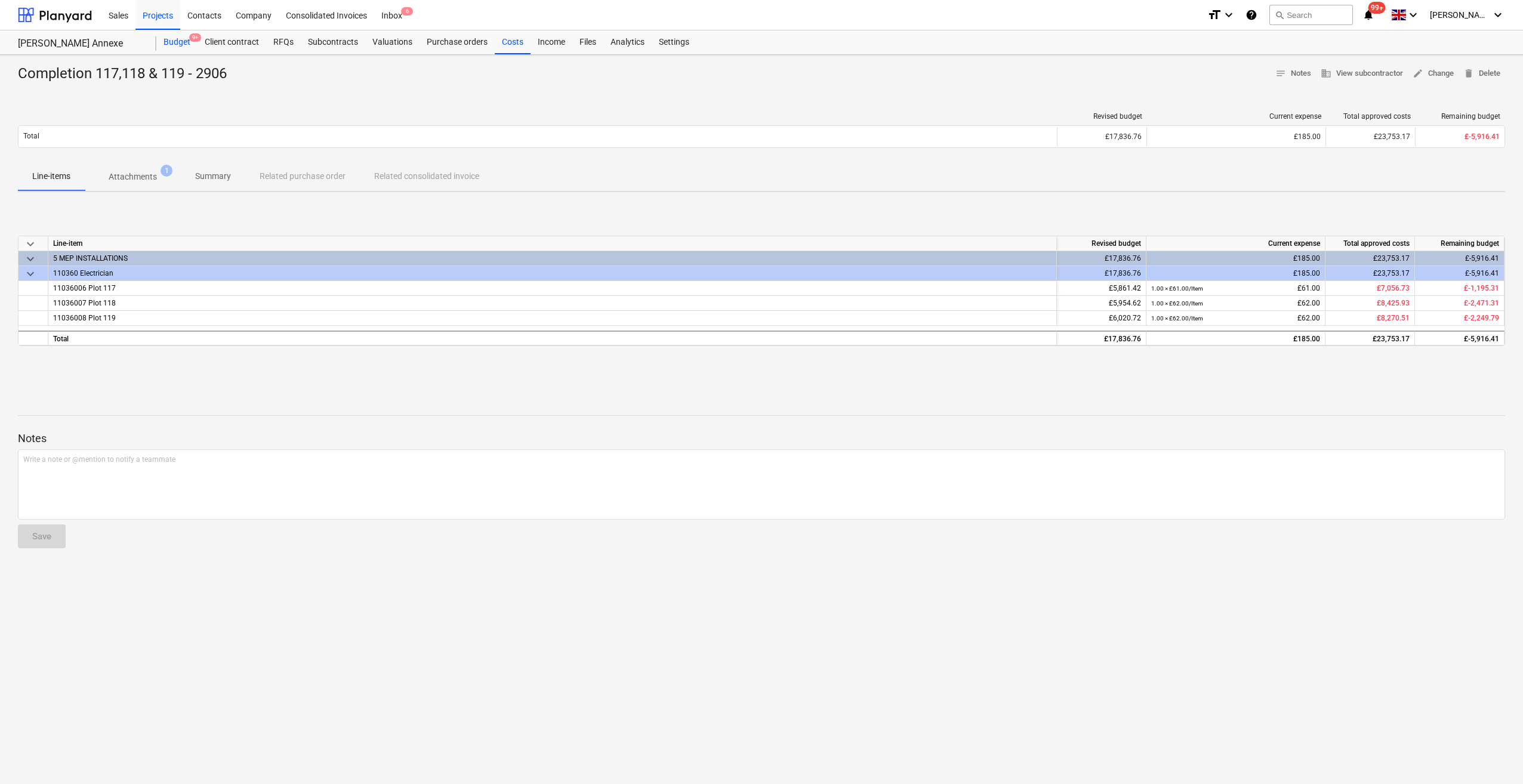
click at [185, 41] on div "Budget 9+" at bounding box center [177, 43] width 41 height 24
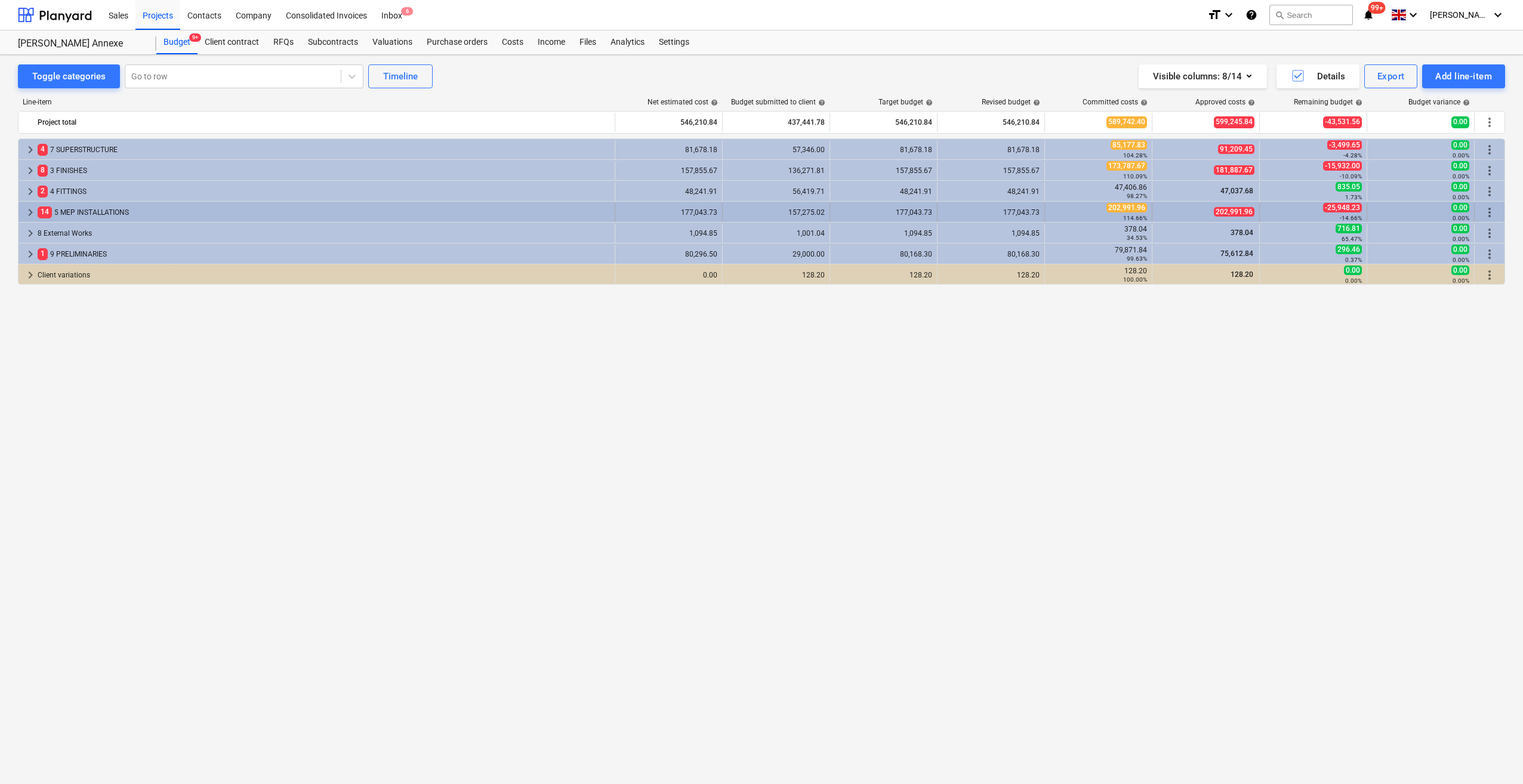
click at [28, 211] on span "keyboard_arrow_right" at bounding box center [30, 212] width 15 height 15
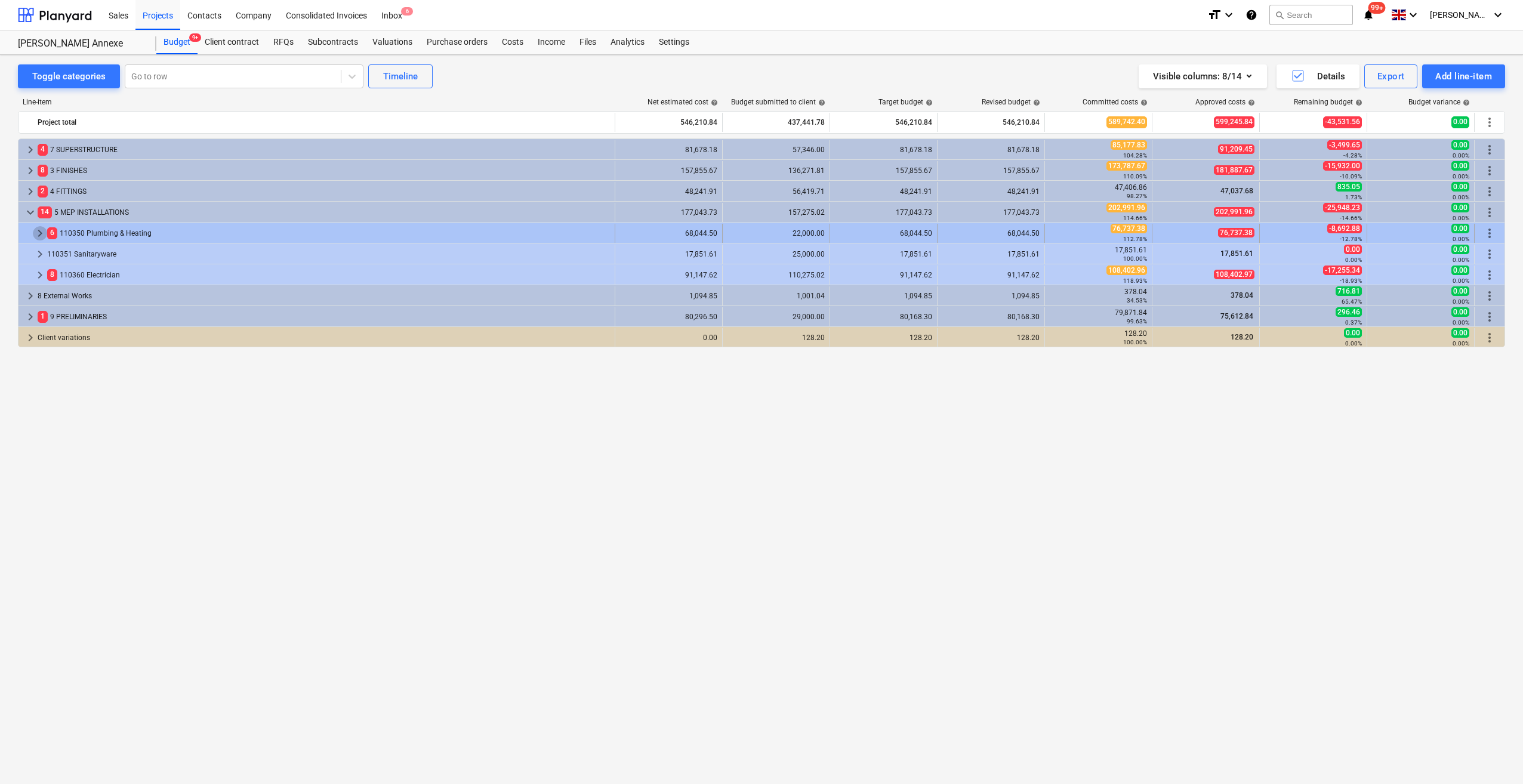
click at [38, 233] on span "keyboard_arrow_right" at bounding box center [40, 233] width 15 height 15
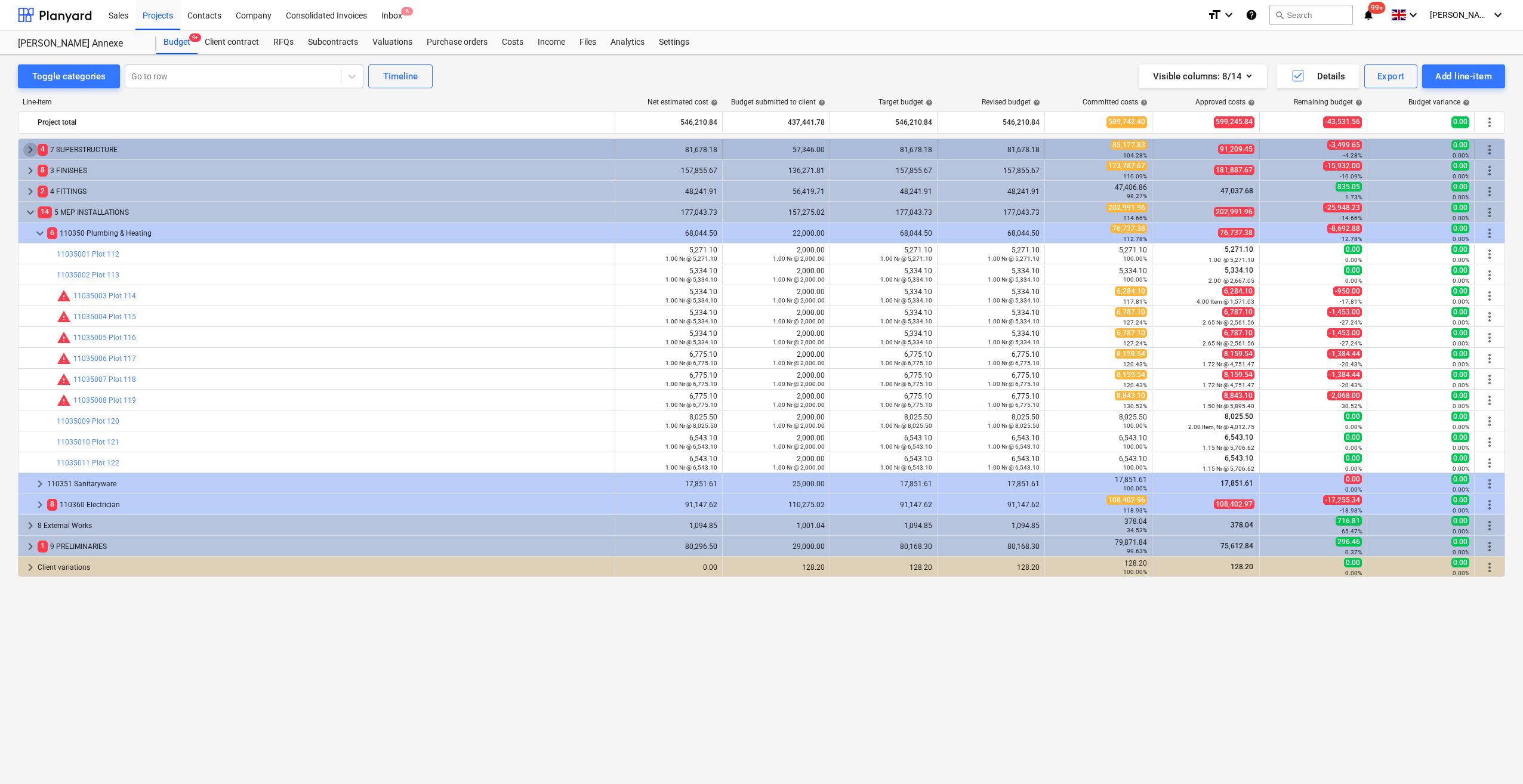
click at [30, 150] on span "keyboard_arrow_right" at bounding box center [30, 150] width 15 height 15
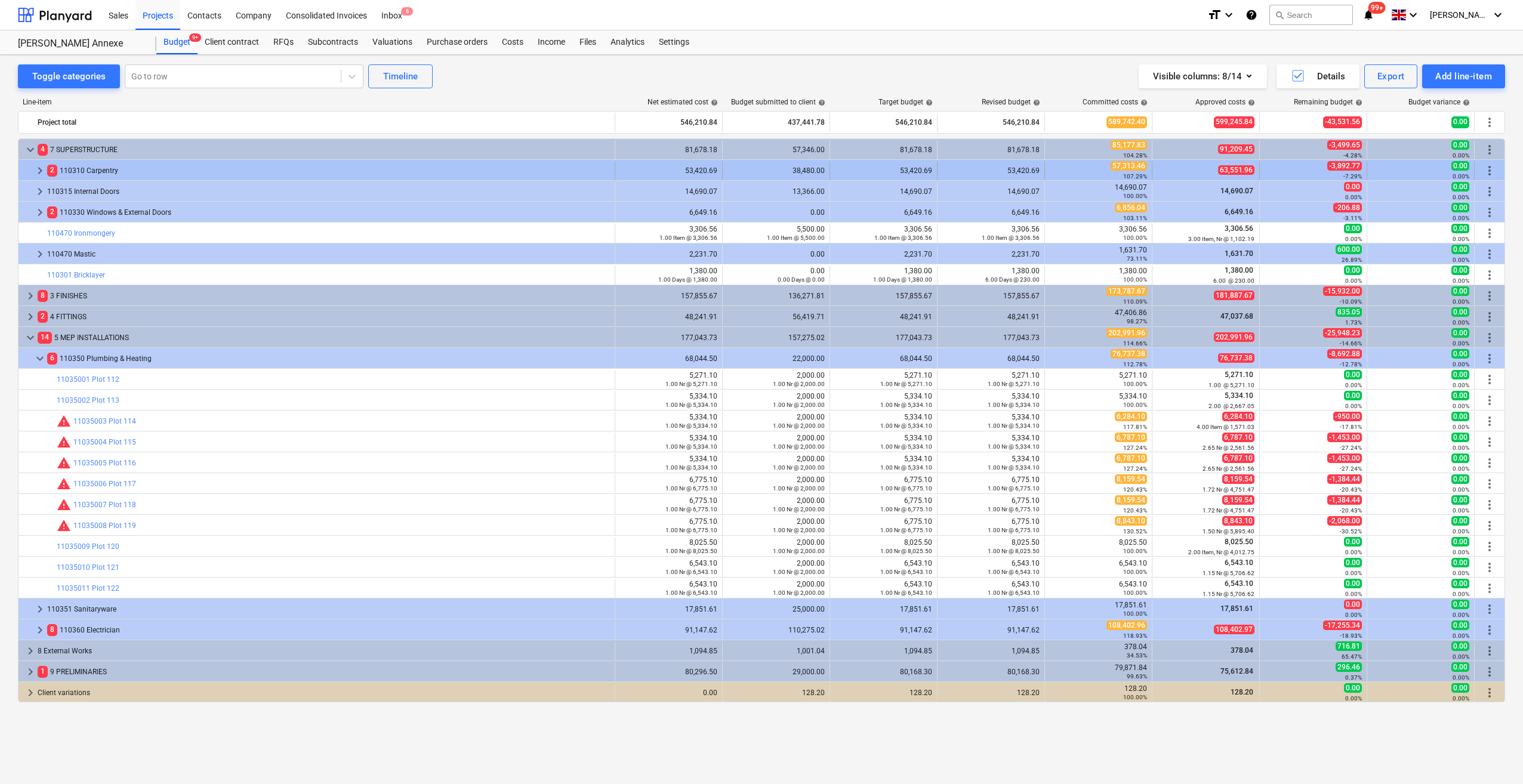
click at [41, 173] on span "keyboard_arrow_right" at bounding box center [40, 170] width 15 height 15
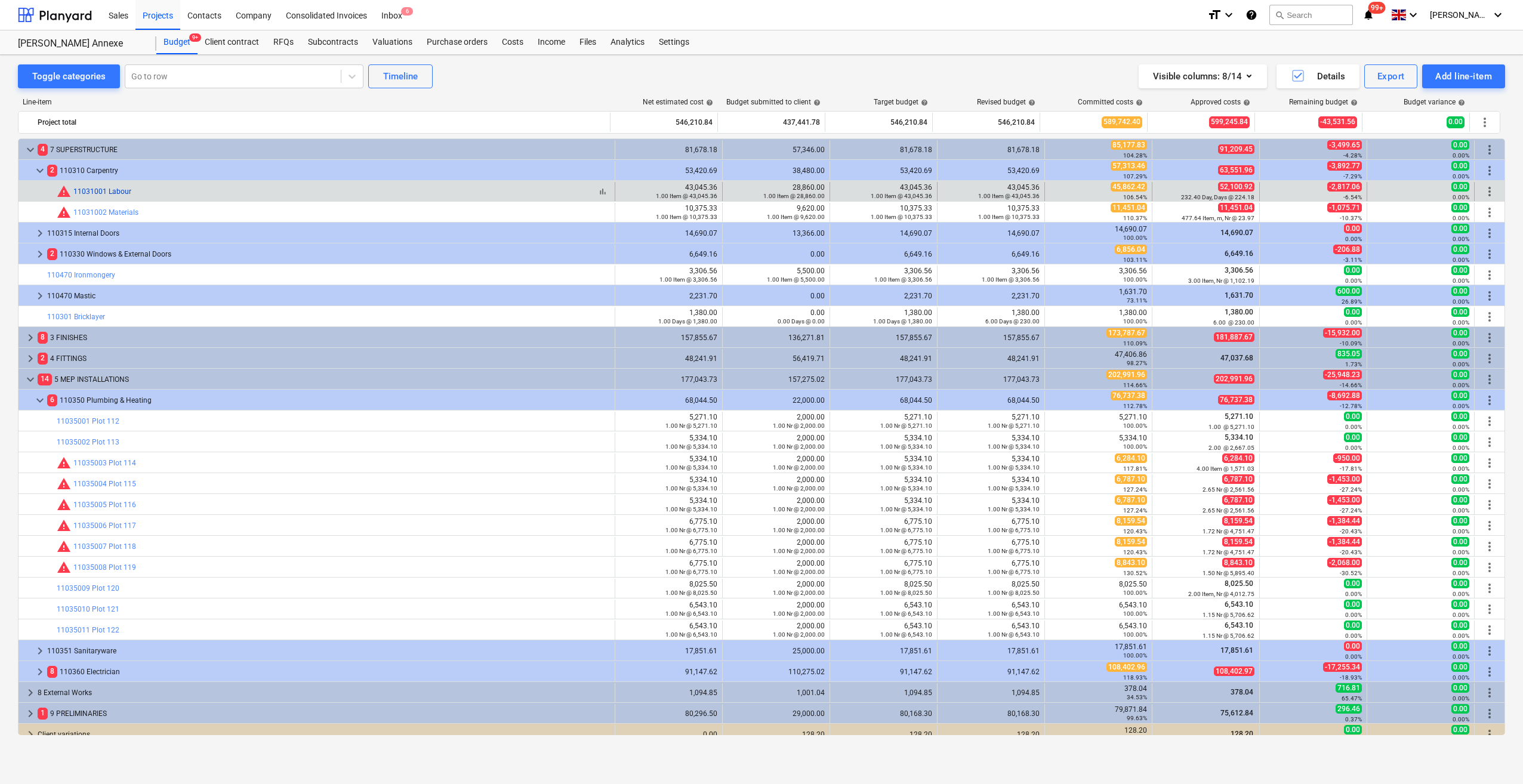
click at [84, 189] on link "11031001 Labour" at bounding box center [102, 191] width 58 height 8
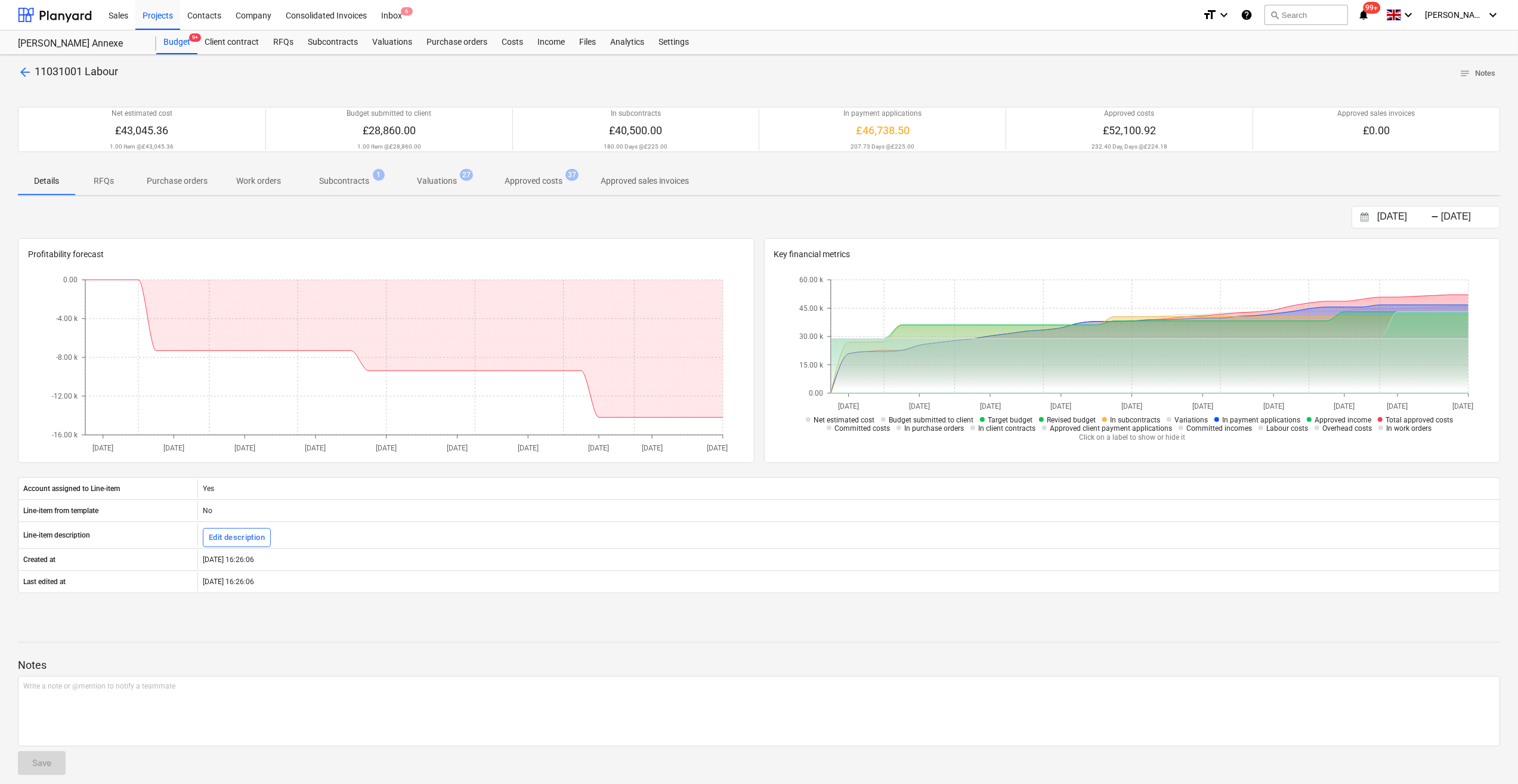
click at [436, 183] on p "Valuations" at bounding box center [437, 181] width 40 height 13
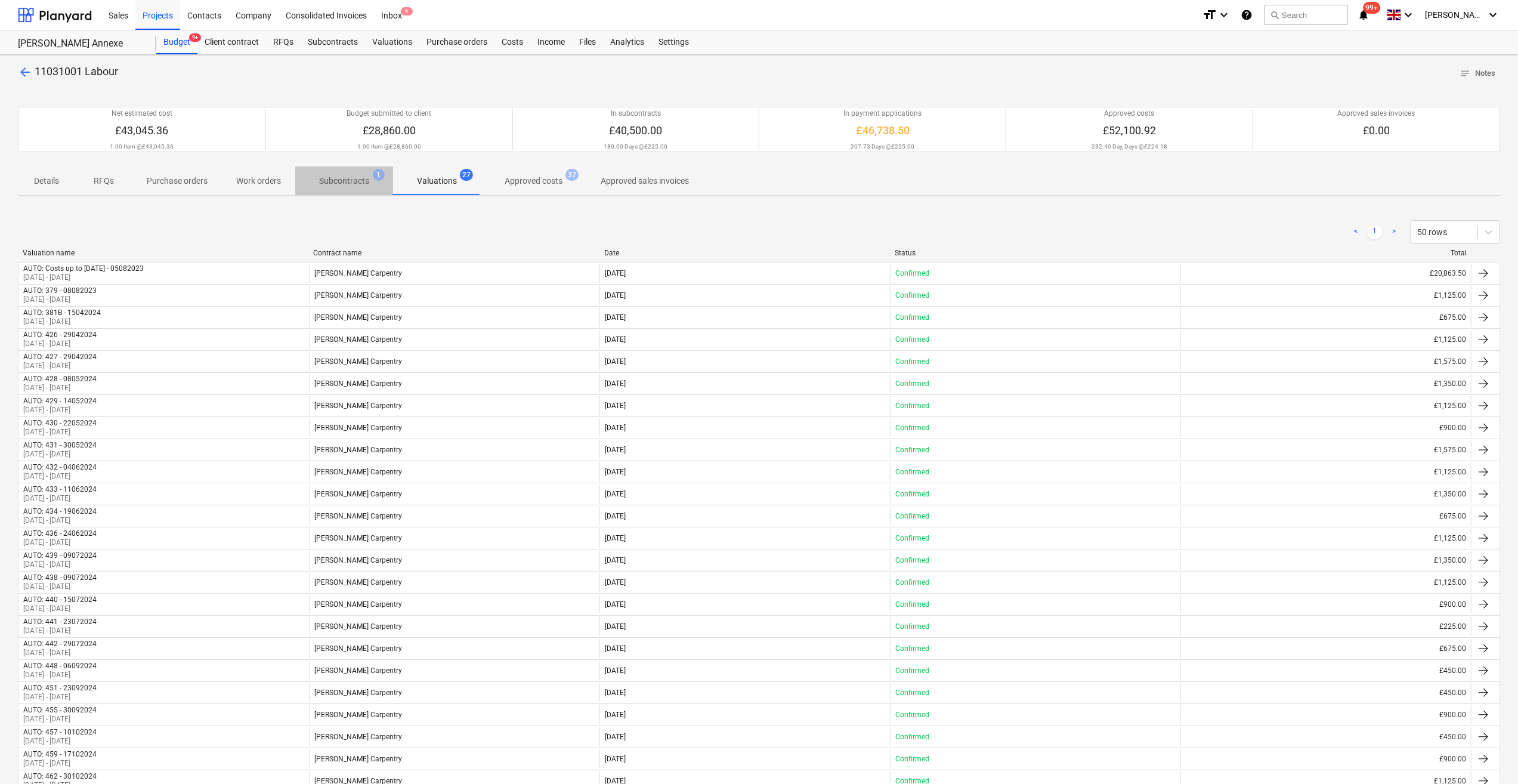
click at [357, 184] on p "Subcontracts" at bounding box center [344, 181] width 50 height 13
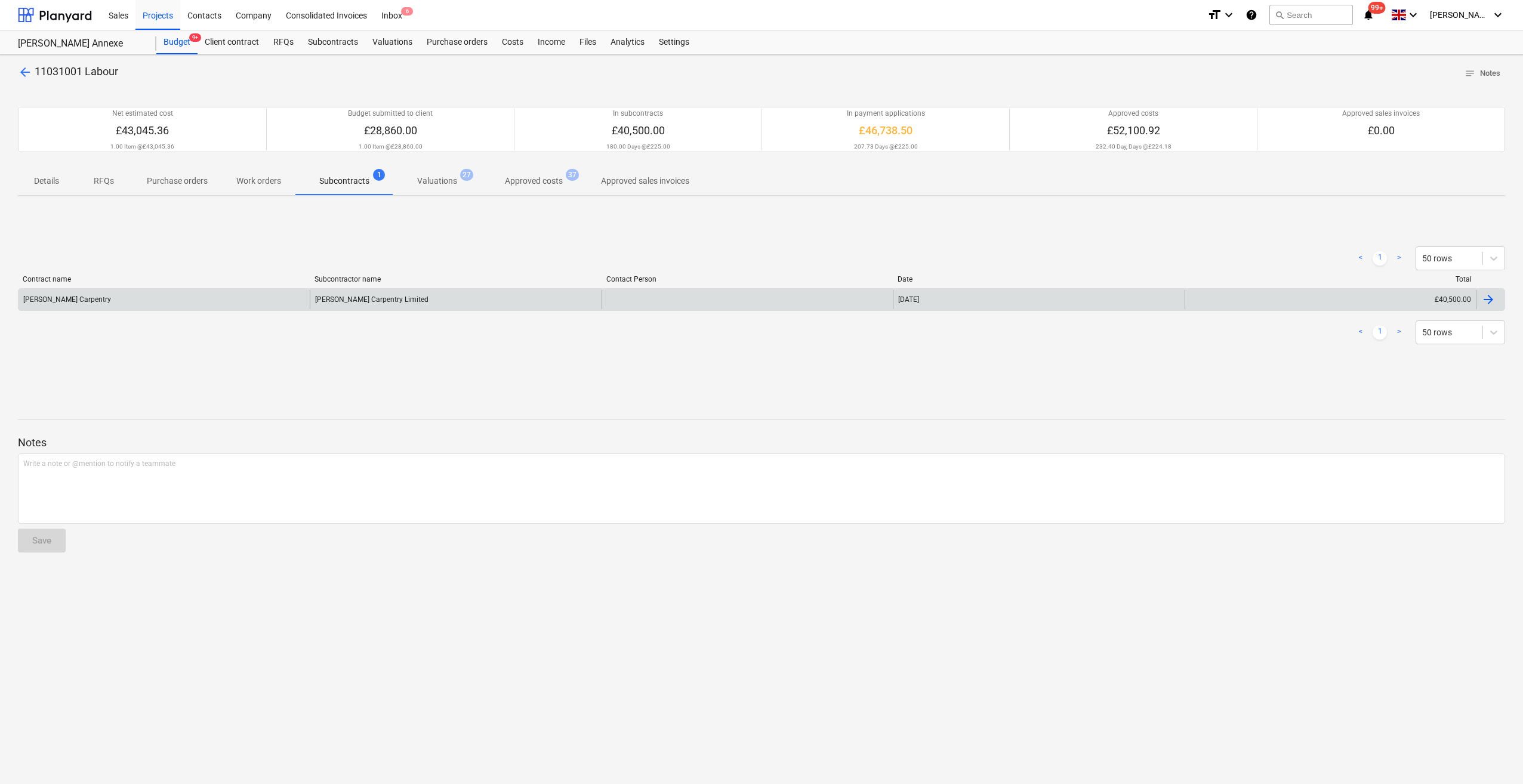
click at [1485, 300] on div at bounding box center [1488, 299] width 15 height 15
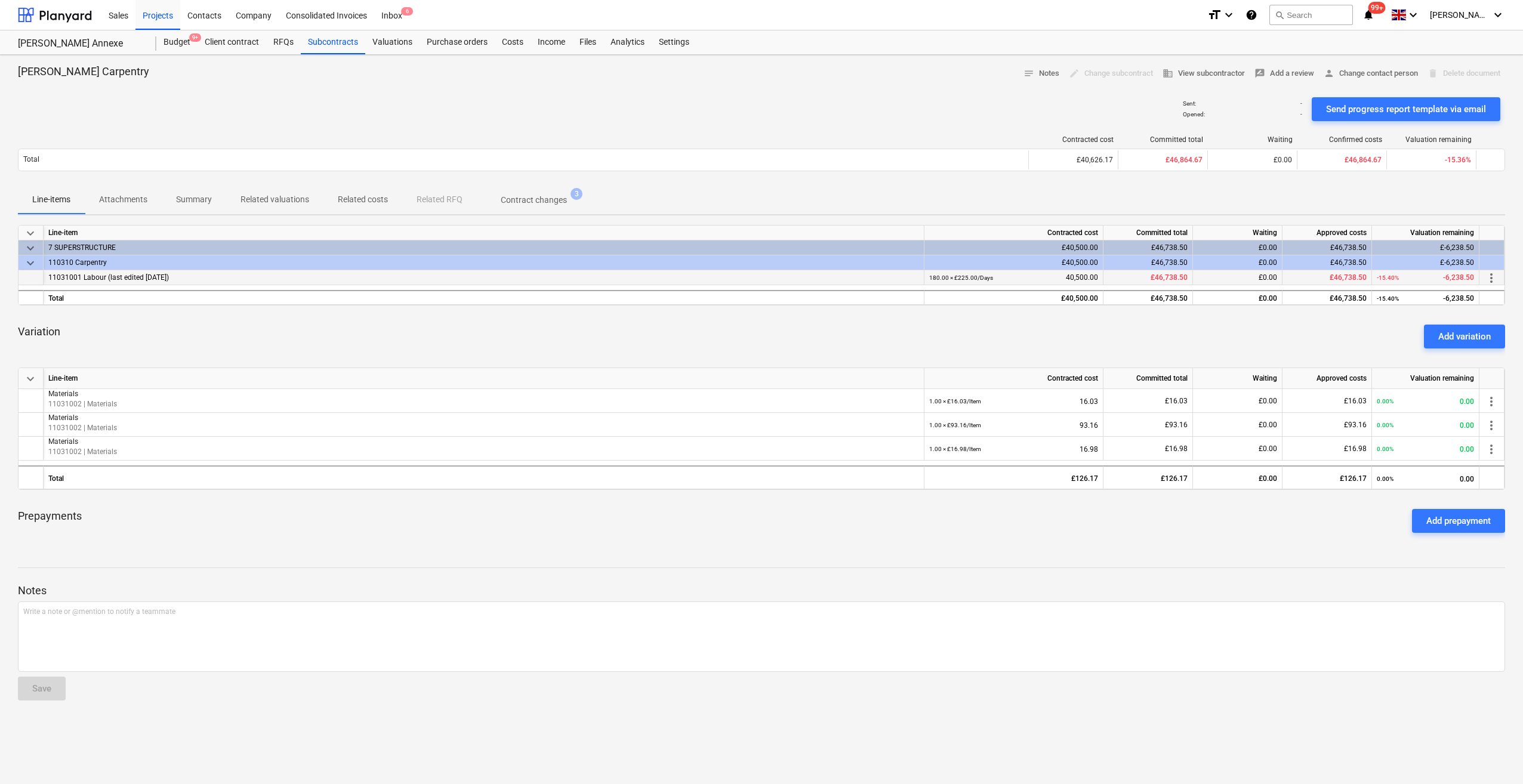
click at [1488, 278] on span "more_vert" at bounding box center [1491, 278] width 15 height 15
click at [1488, 278] on li "Edit" at bounding box center [1495, 277] width 35 height 27
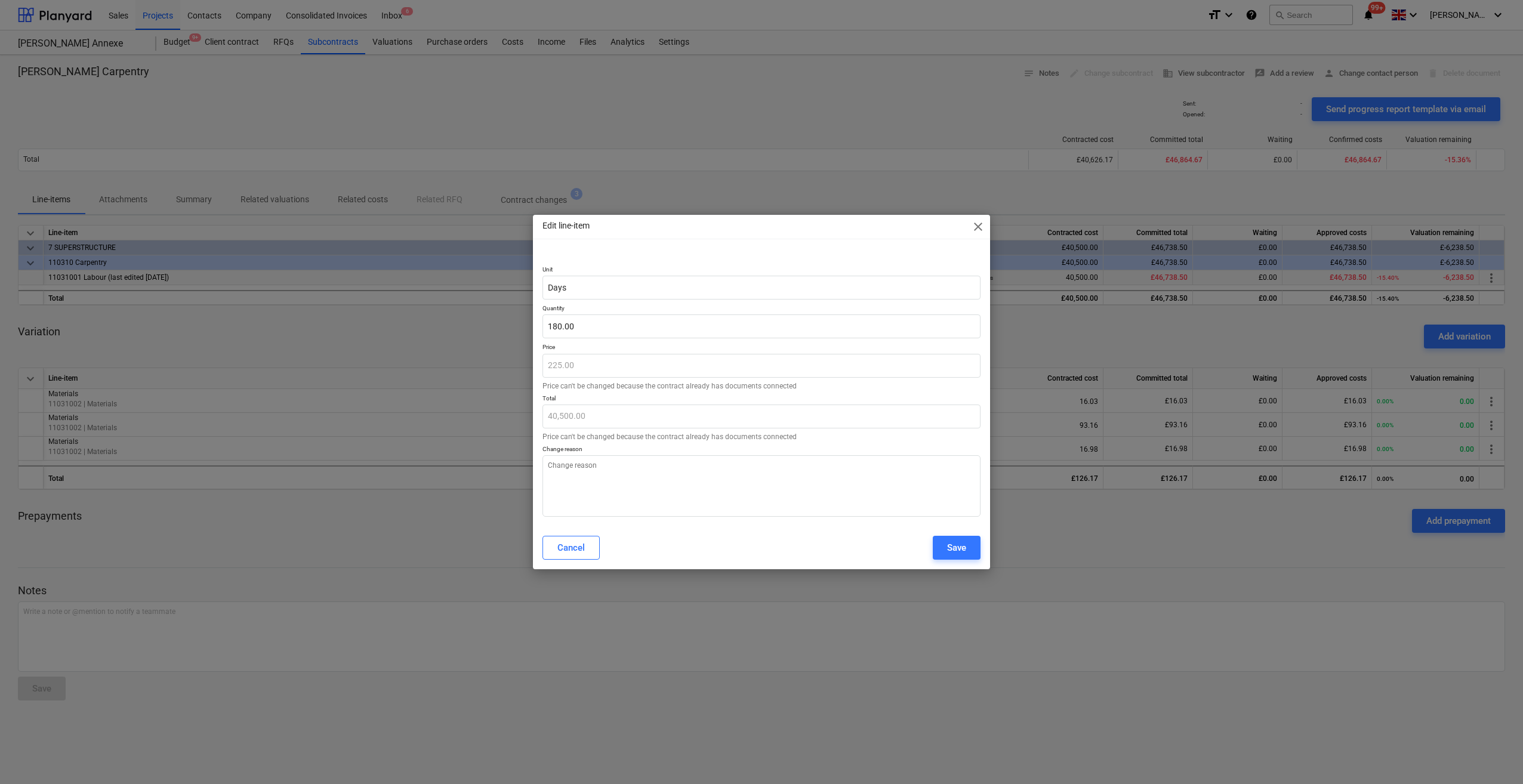
type textarea "x"
click at [578, 329] on input "180" at bounding box center [762, 326] width 438 height 24
type input "18"
type textarea "x"
type input "4,050.00"
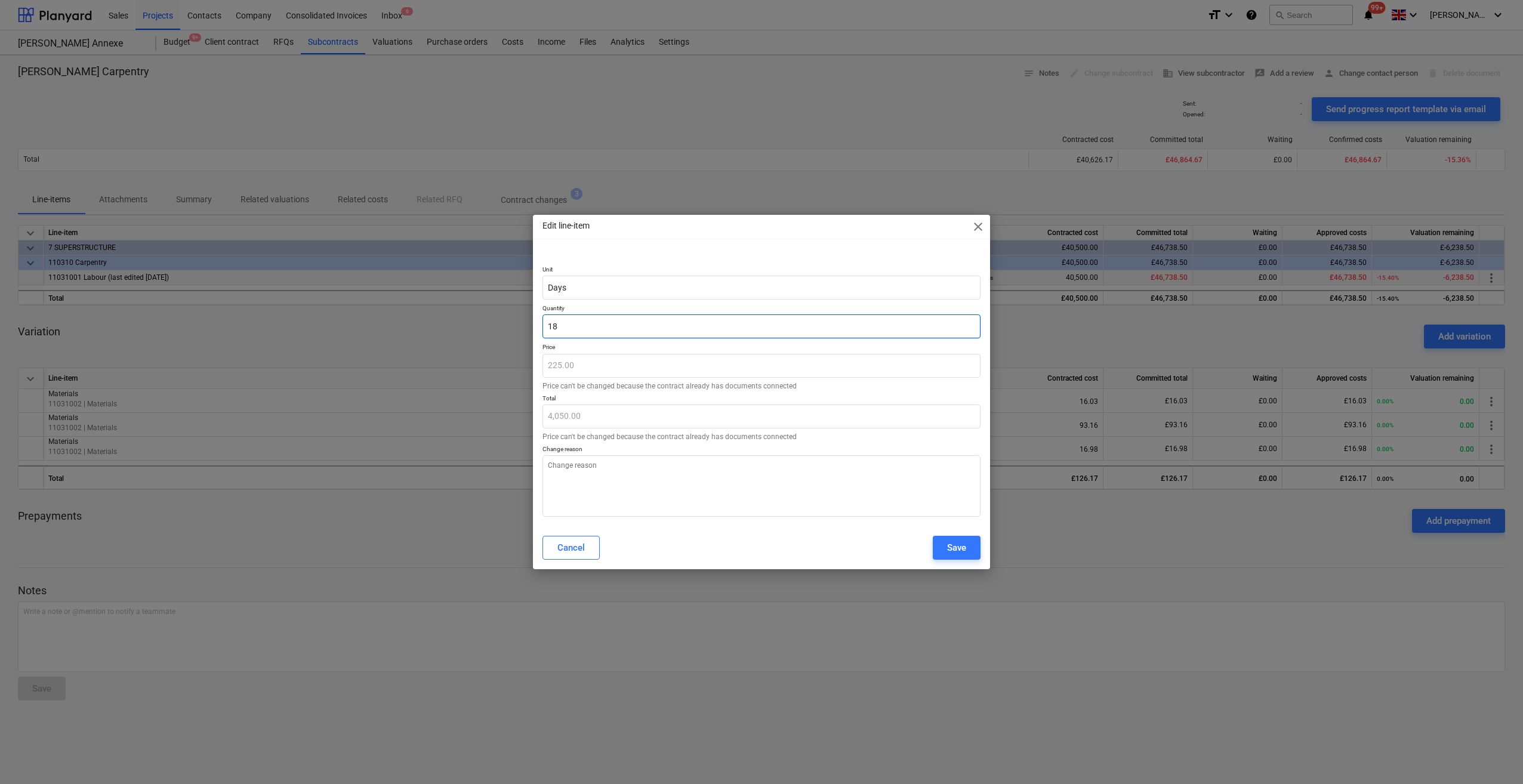
type input "1"
type textarea "x"
type input "225.00"
type textarea "x"
type input "0.00"
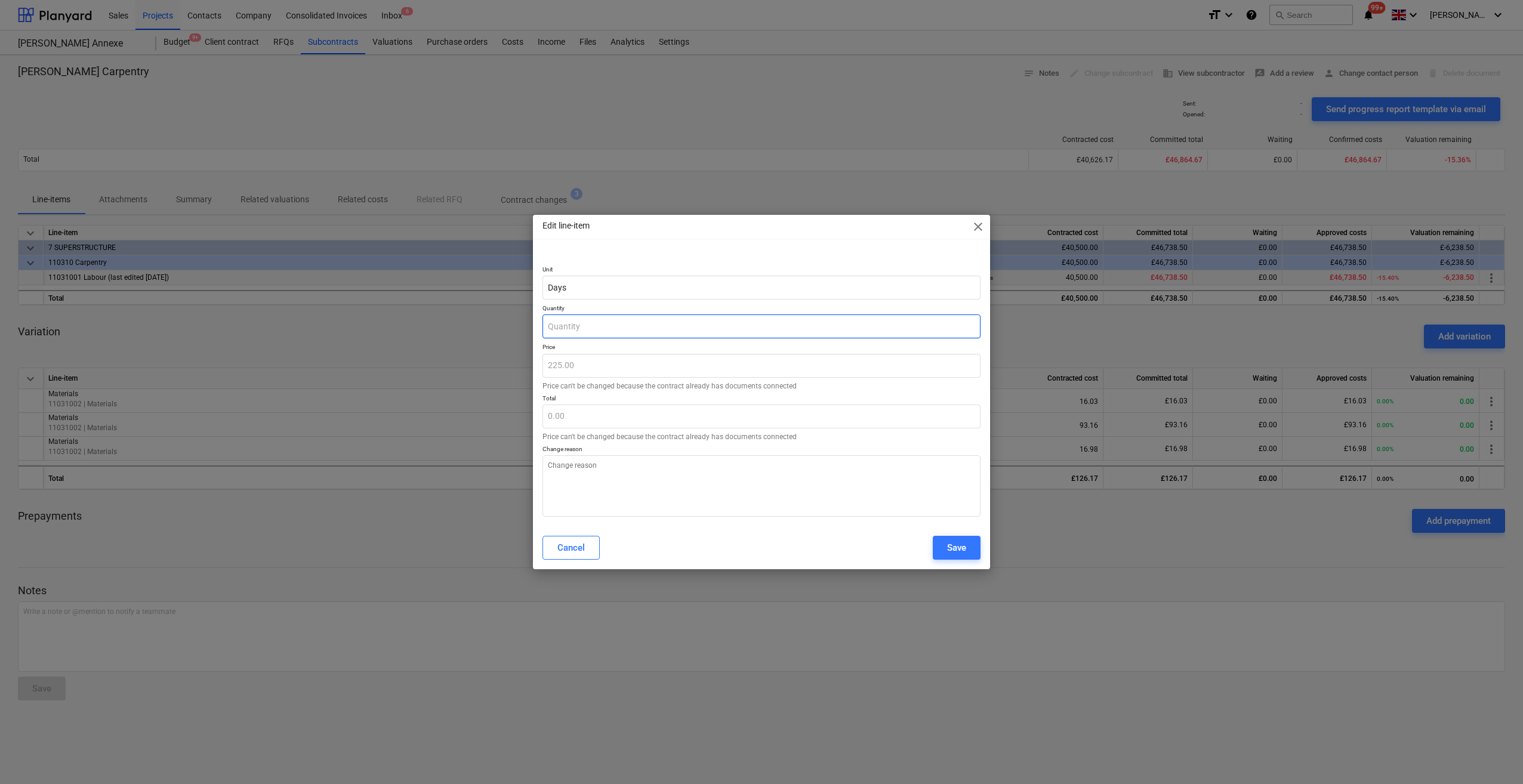
type input "2"
type textarea "x"
type input "450.00"
type input "20"
type textarea "x"
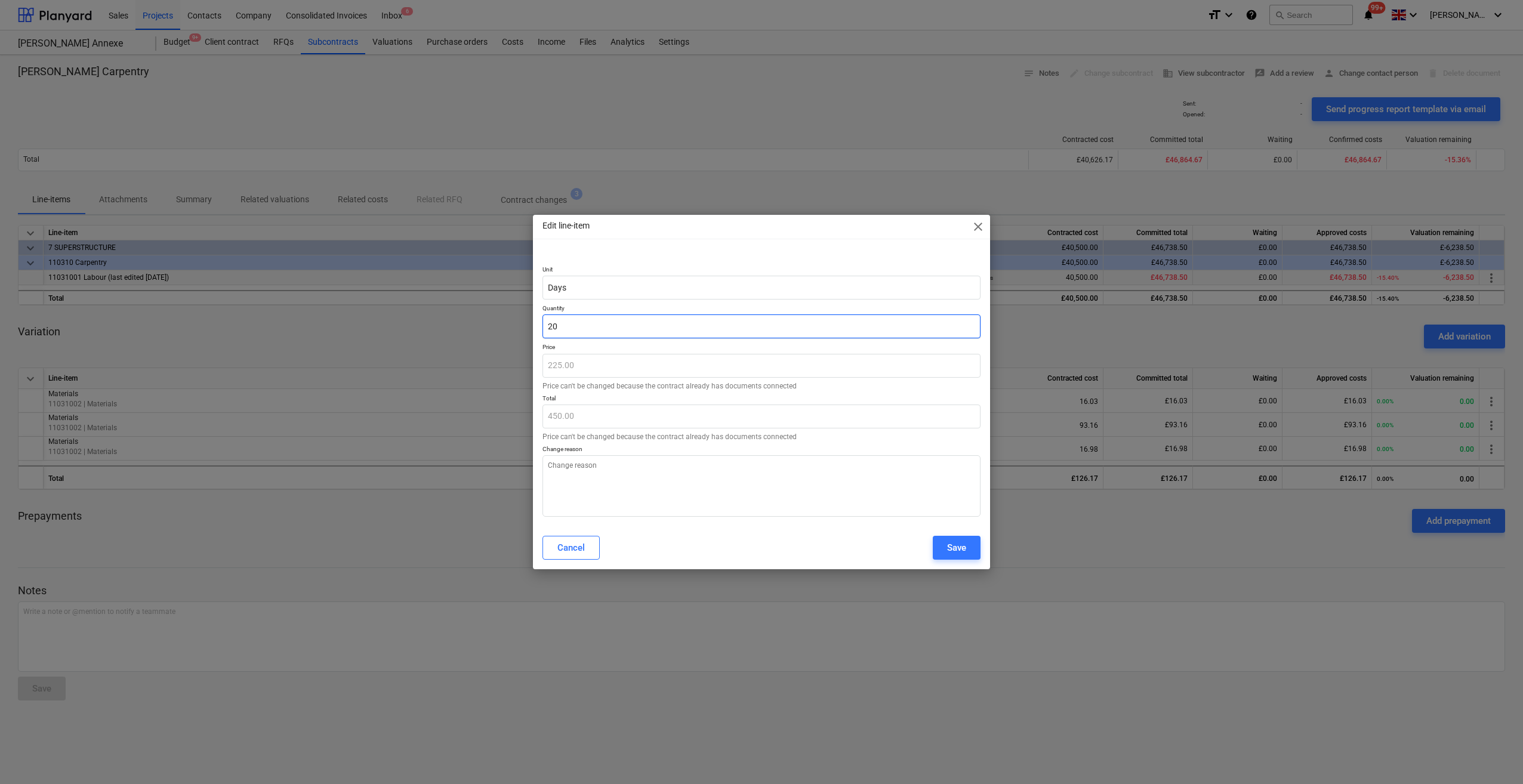
type input "4,500.00"
type input "207"
type textarea "x"
type input "46,575.00"
type input "207."
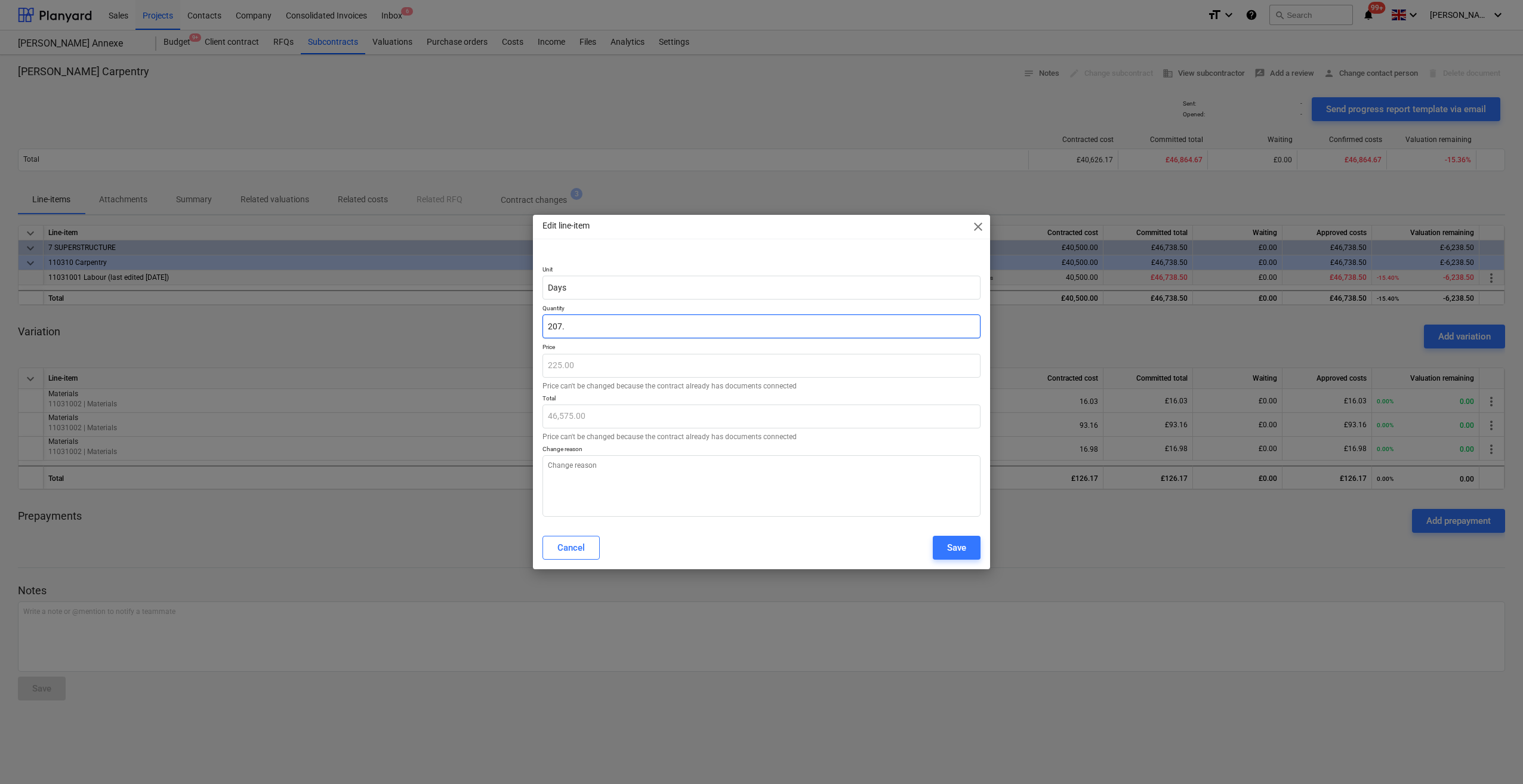
type textarea "x"
type input "207.7"
type textarea "x"
type input "46,732.50"
type input "207.72"
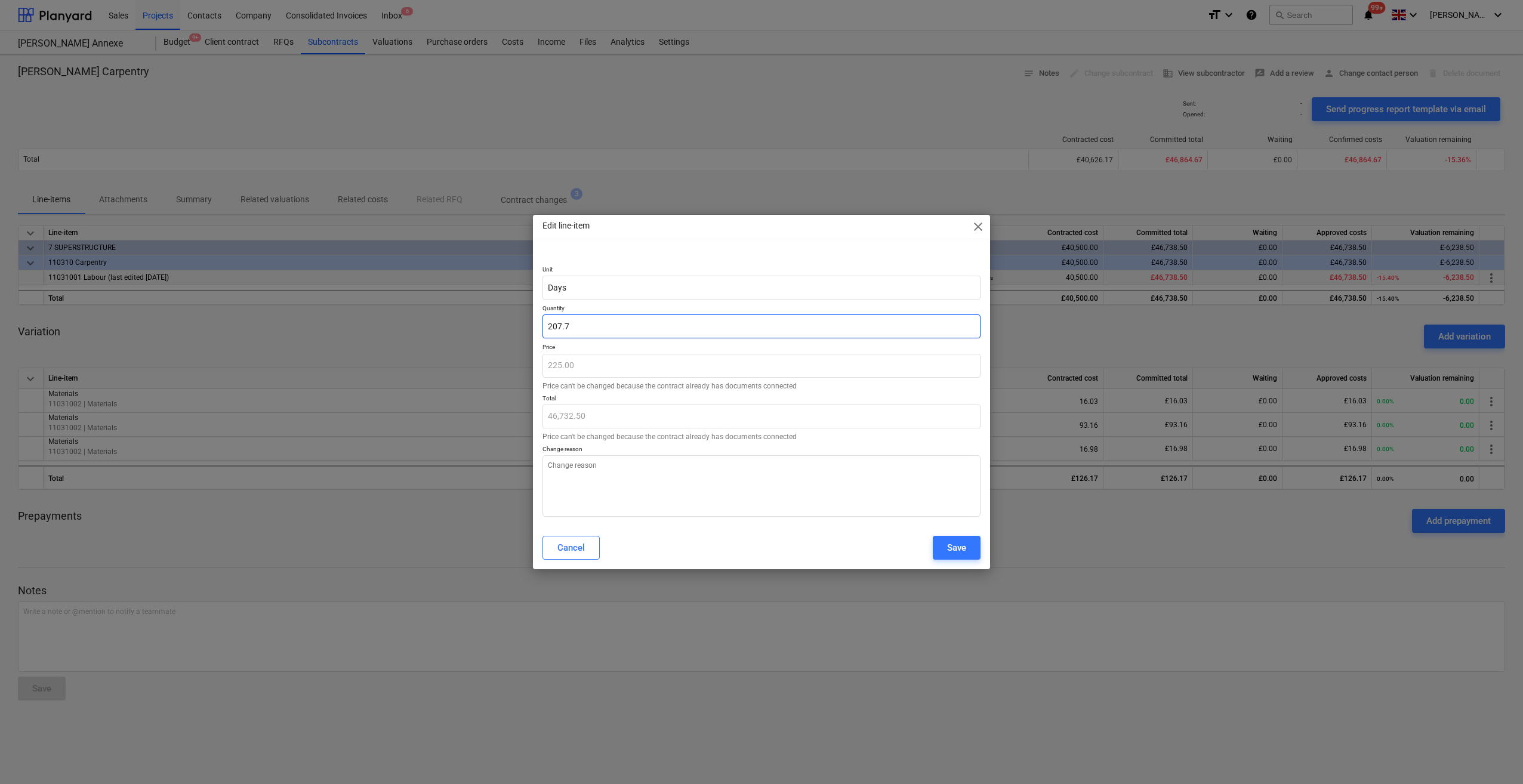
type textarea "x"
type input "46,737.00"
type input "207.726"
type textarea "x"
type input "46,738.35"
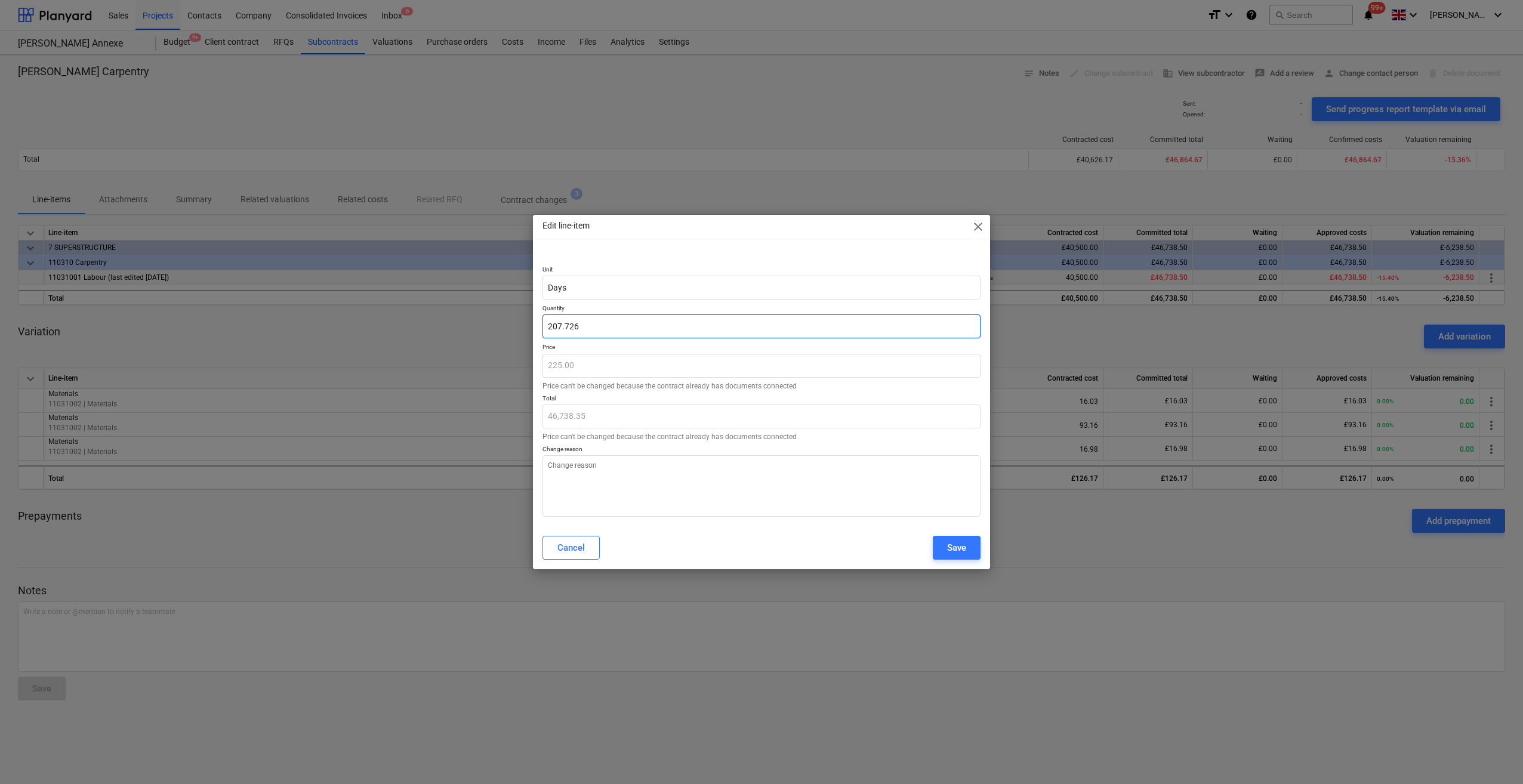
type input "207.7266"
type textarea "x"
type input "46,738.49"
type input "207.72666"
type textarea "x"
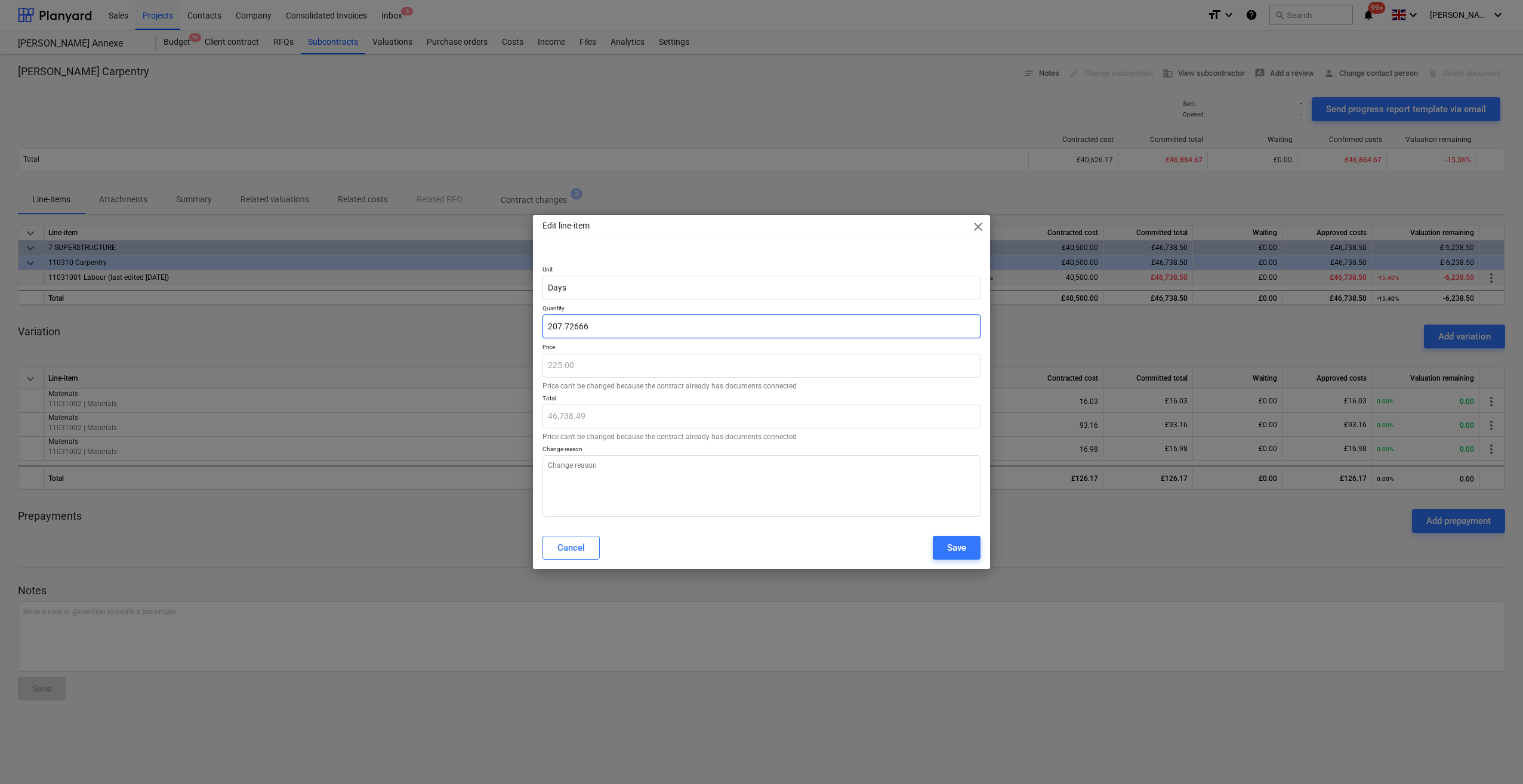
type input "46,738.50"
type input "207.73"
type textarea "x"
click at [565, 467] on textarea at bounding box center [762, 486] width 438 height 62
type textarea "A"
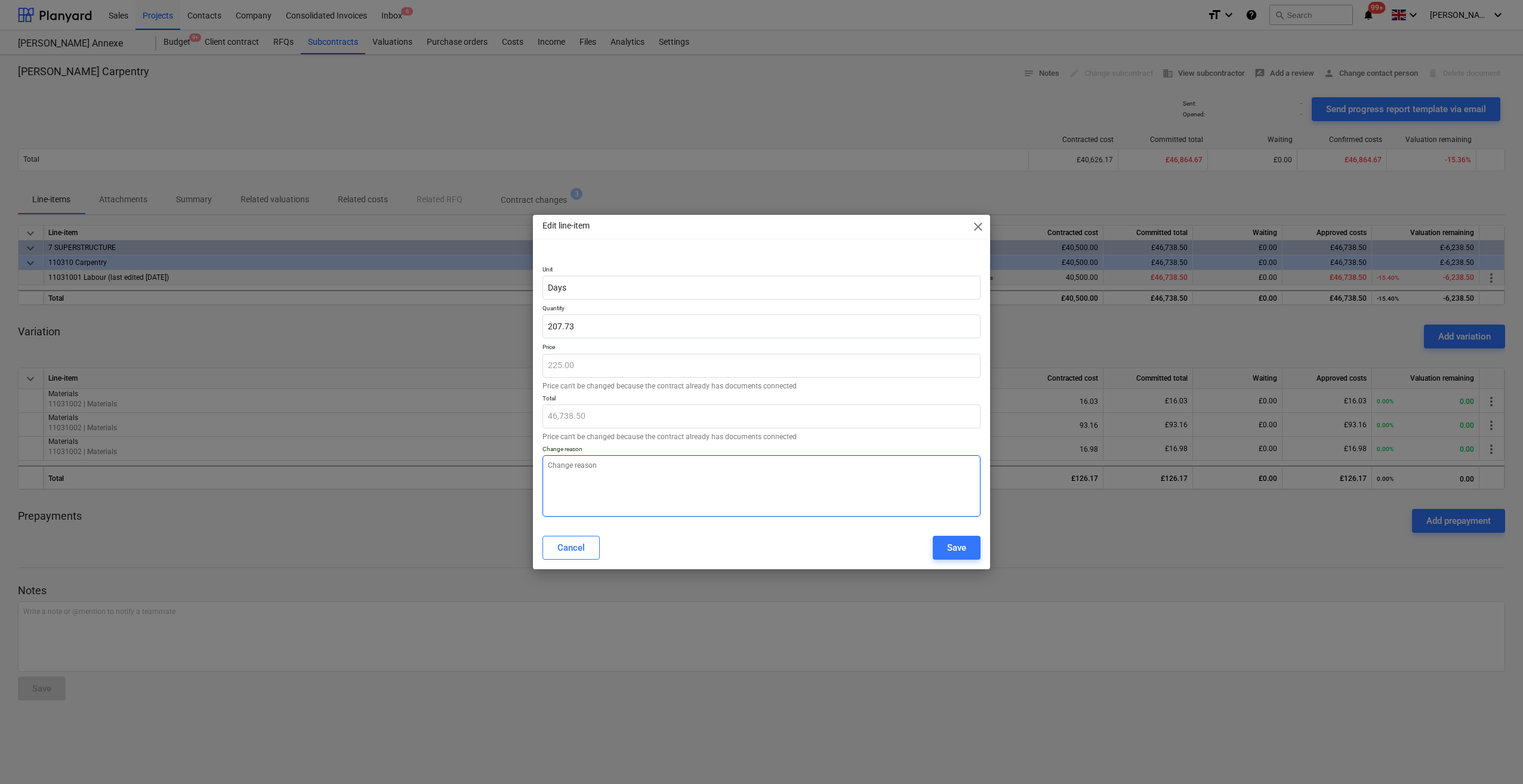
type textarea "x"
type textarea "Ac"
type textarea "x"
type textarea "Act"
type textarea "x"
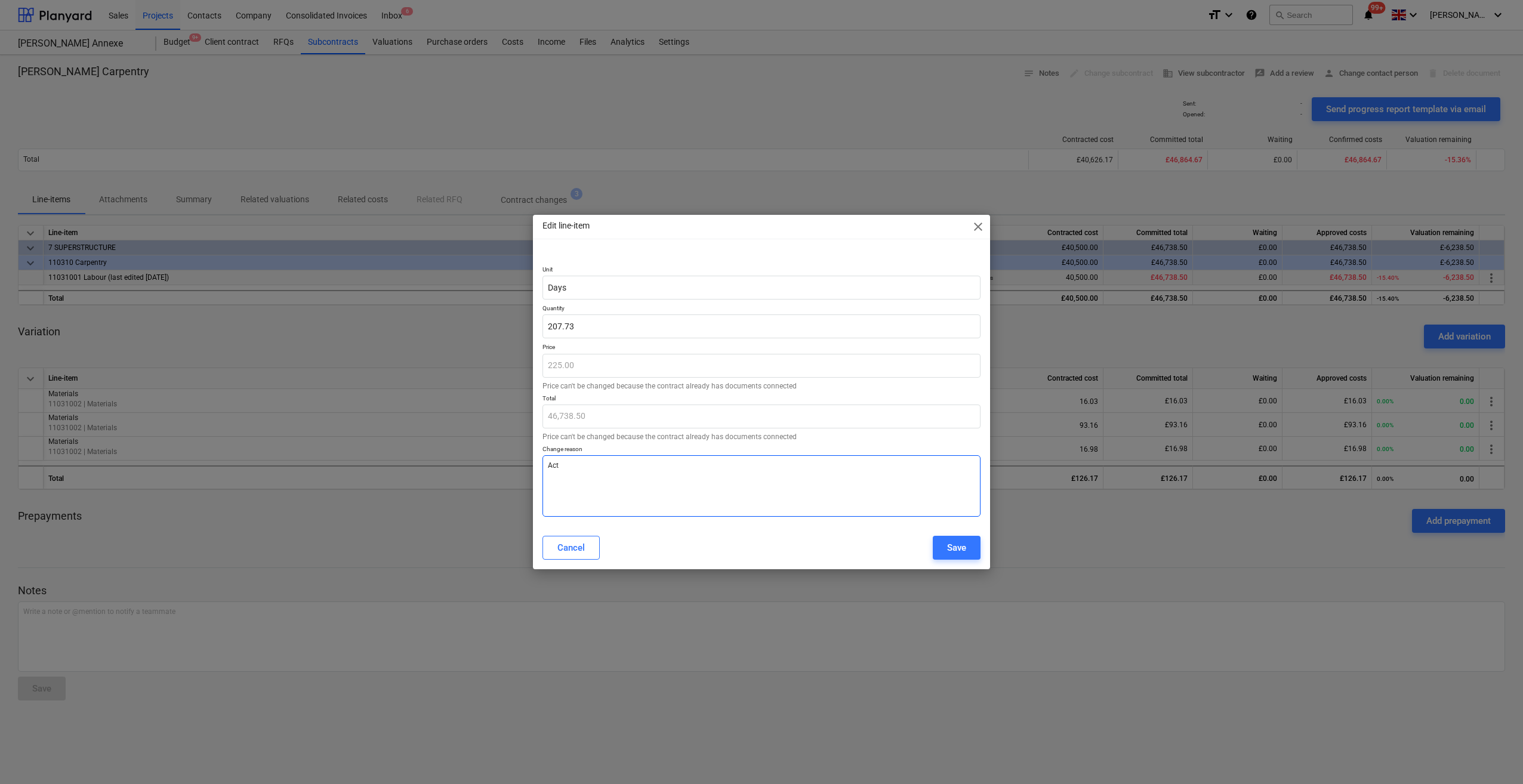
type textarea "Actu"
type textarea "x"
type textarea "Actua"
type textarea "x"
type textarea "Actual"
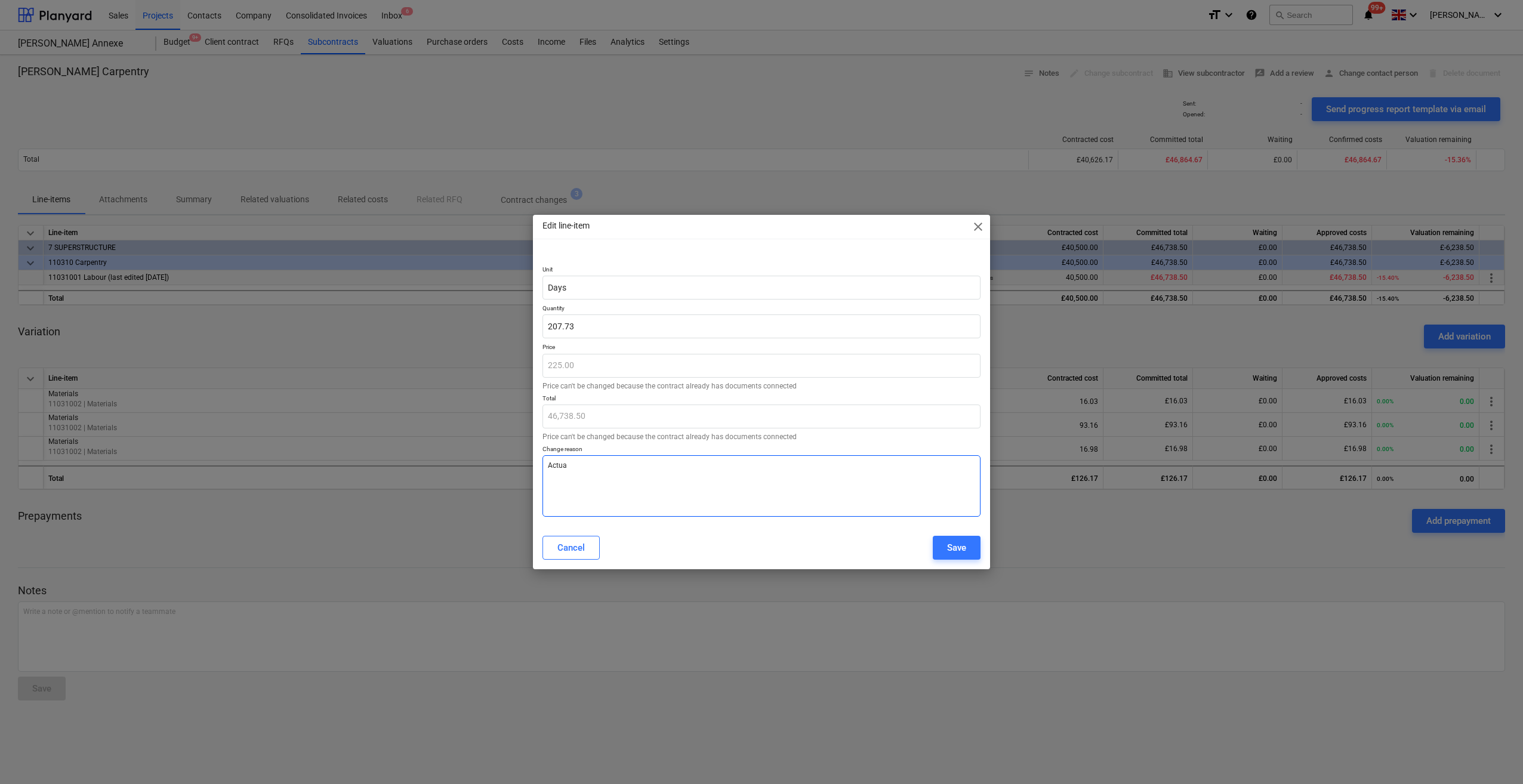
type textarea "x"
type textarea "Actual"
type textarea "x"
type textarea "Actual C"
type textarea "x"
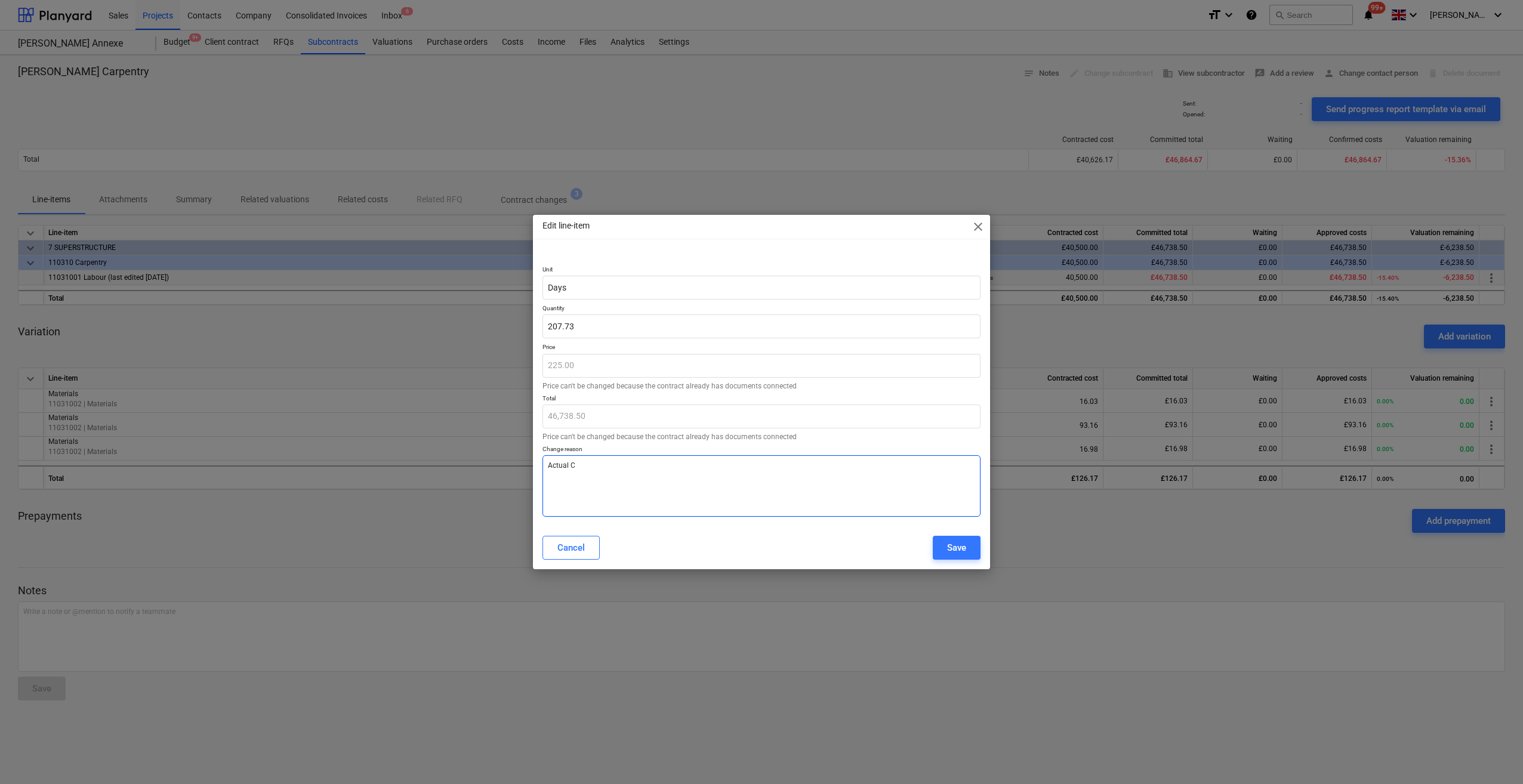
type textarea "Actual Co"
type textarea "x"
type textarea "Actual Cos"
type textarea "x"
type textarea "Actual Cost"
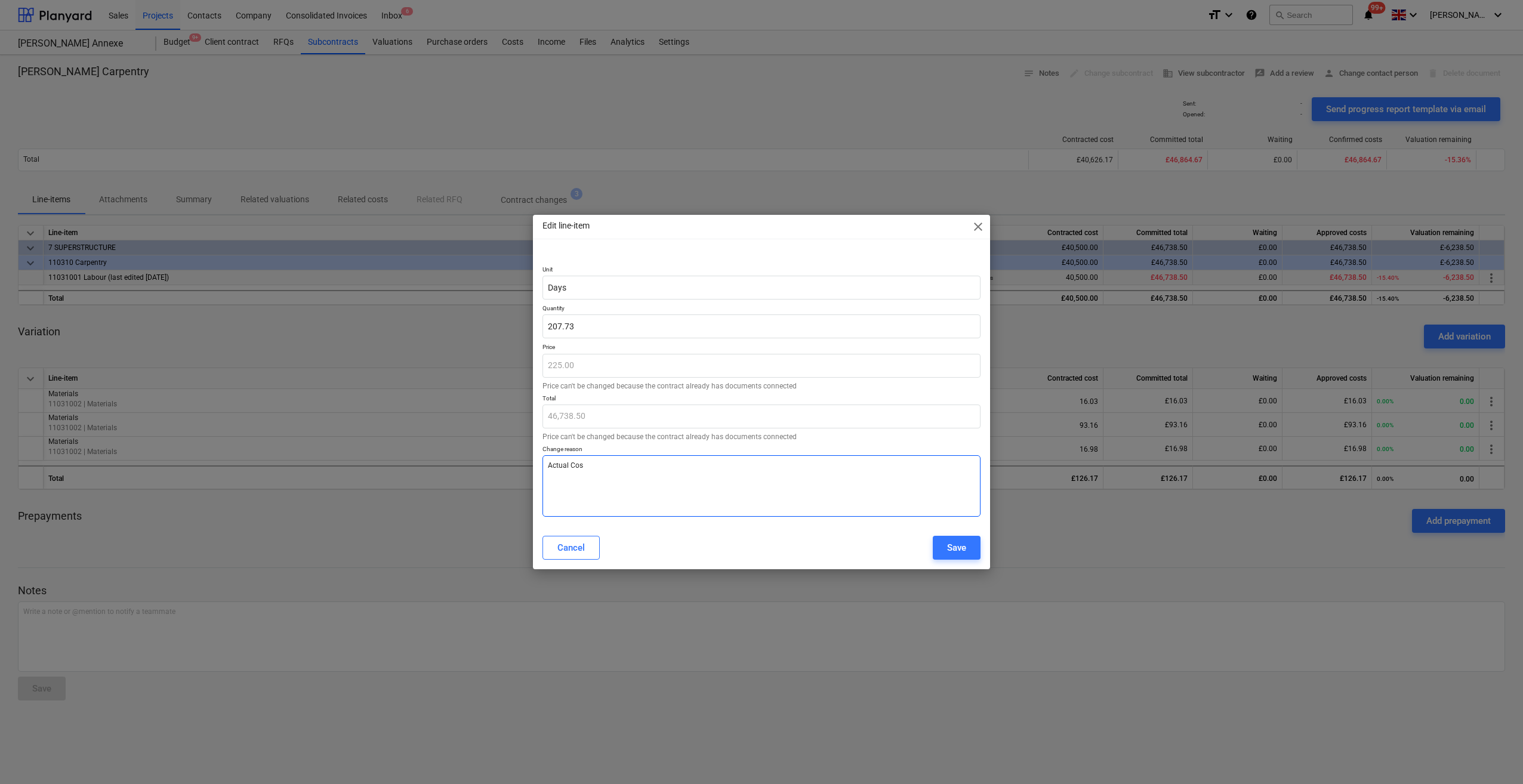
type textarea "x"
type textarea "Actual Cost"
type textarea "x"
type textarea "Actual Cost +"
type textarea "x"
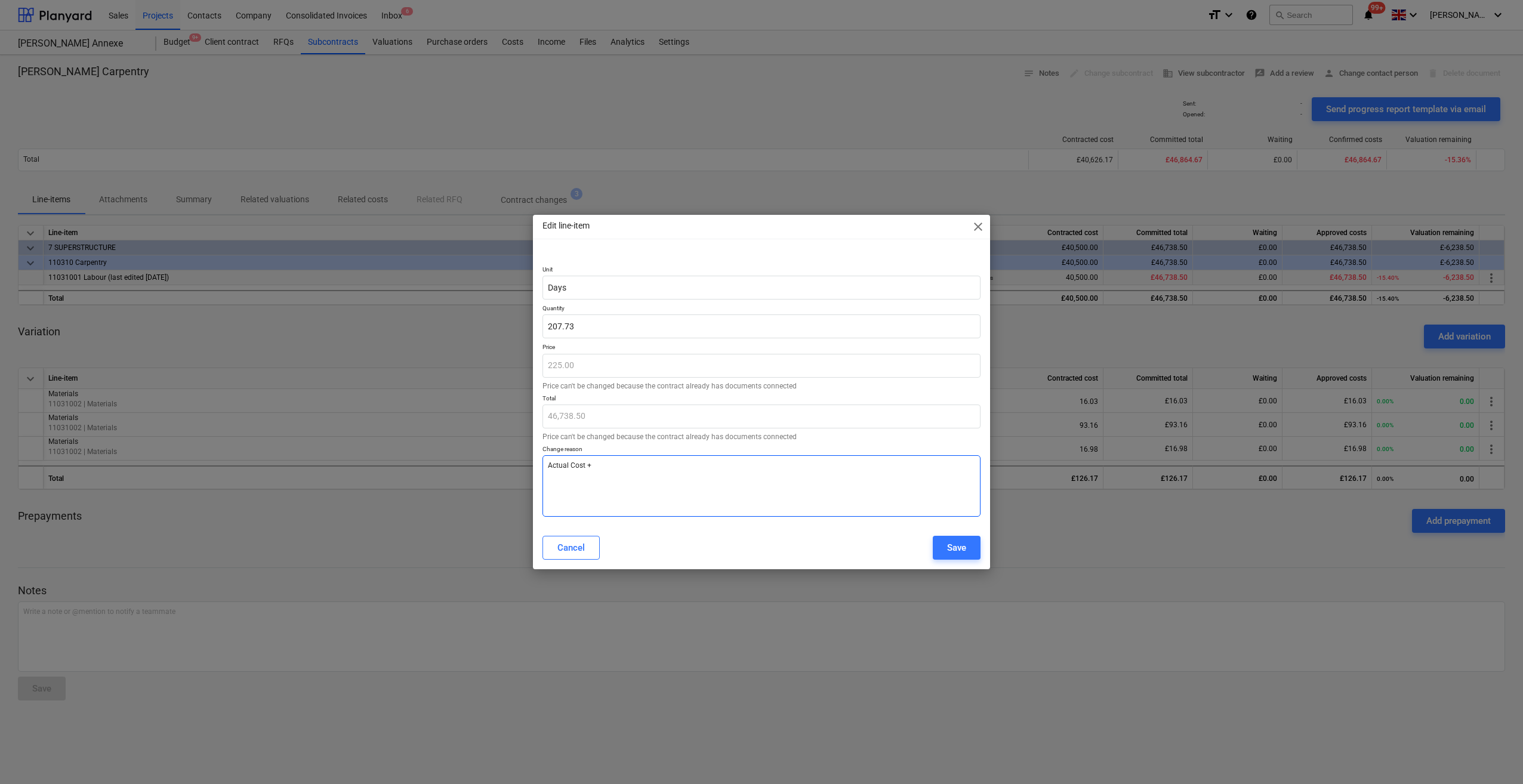
type textarea "Actual Cost +"
type textarea "x"
type textarea "Actual Cost + 2"
type textarea "x"
type textarea "Actual Cost + 27"
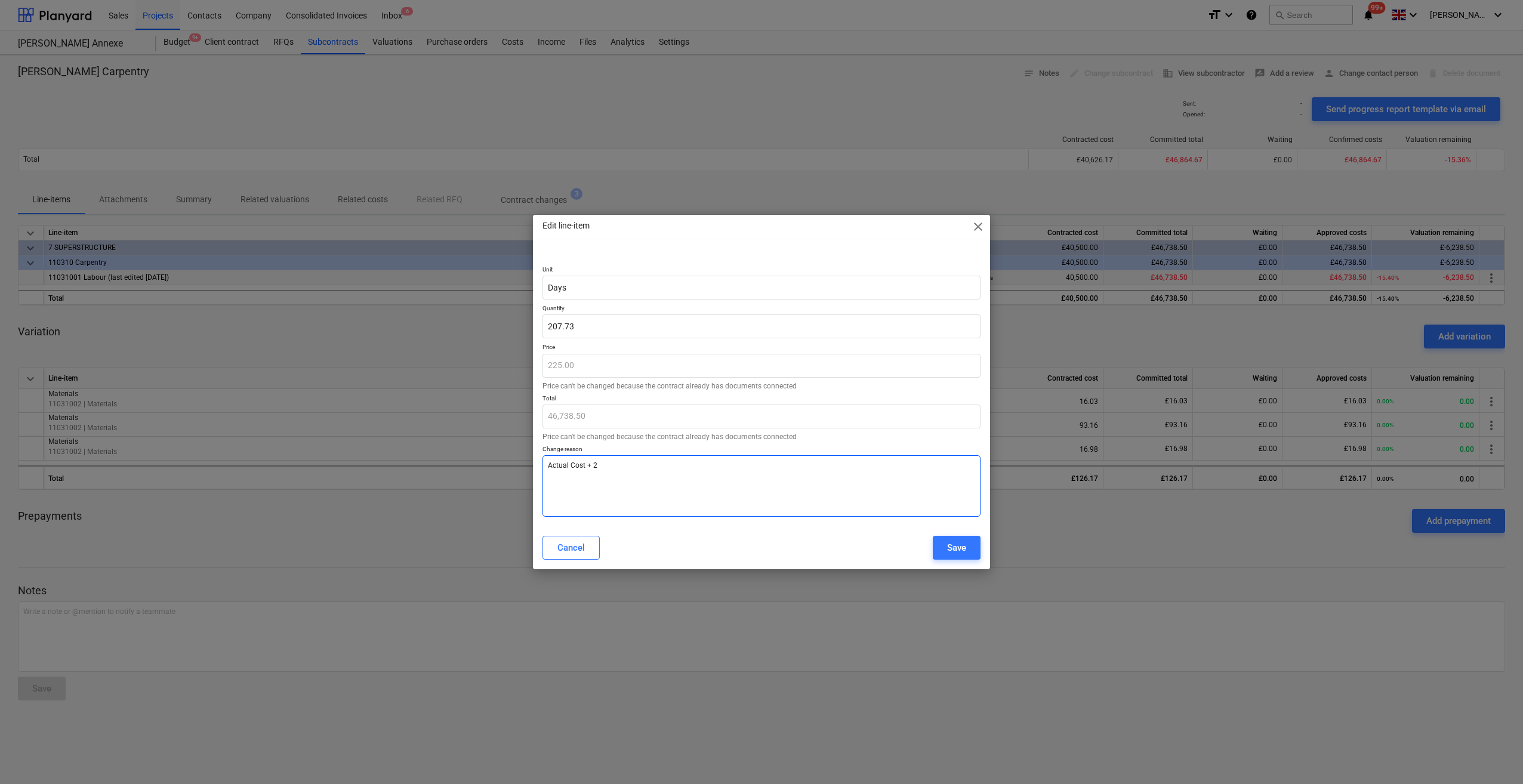
type textarea "x"
type textarea "Actual Cost + 27."
type textarea "x"
type textarea "Actual Cost + 27.7"
type textarea "x"
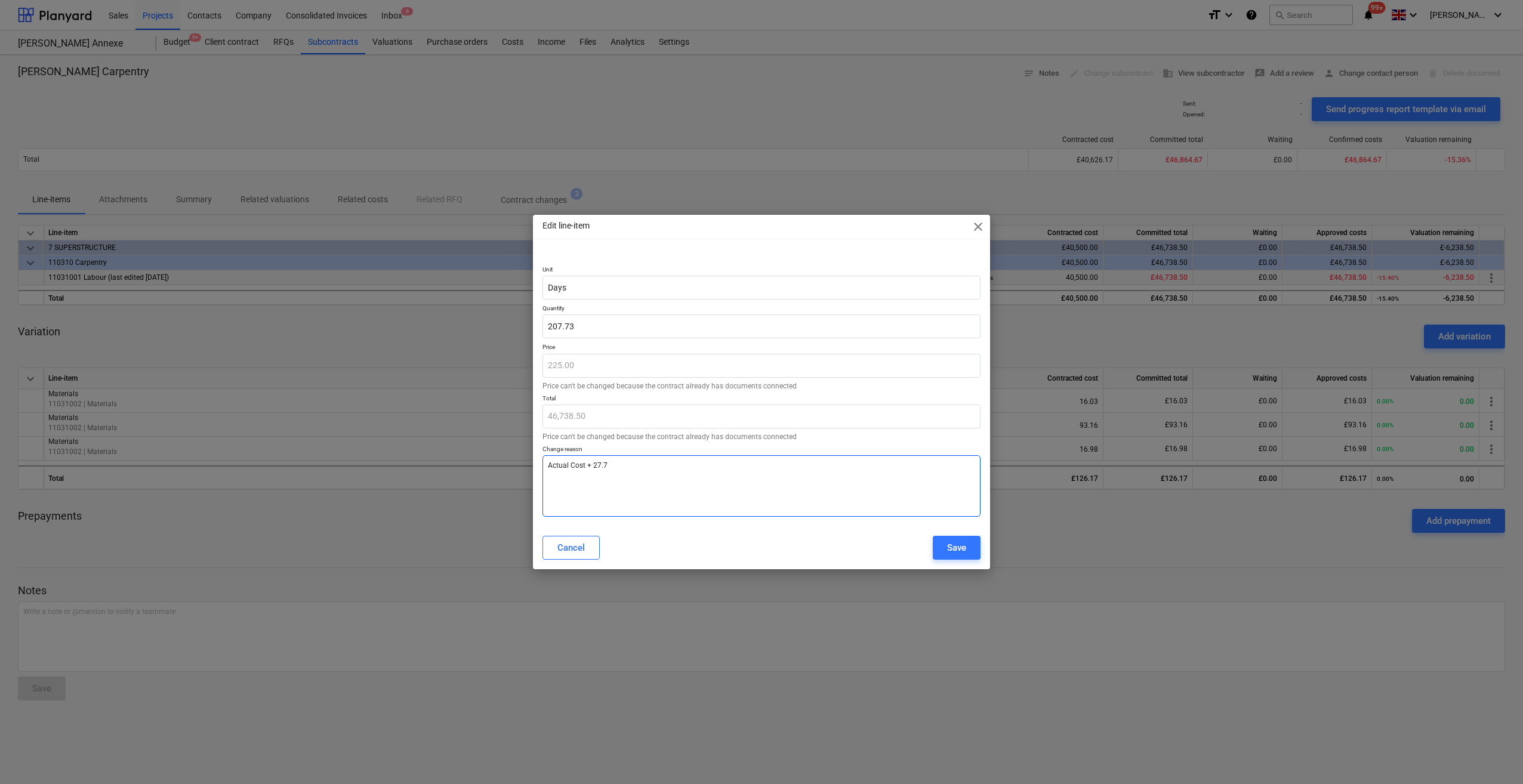
type textarea "Actual Cost + 27.73"
type textarea "x"
type textarea "Actual Cost + 27.7"
type textarea "x"
type textarea "Actual Cost + 27.72"
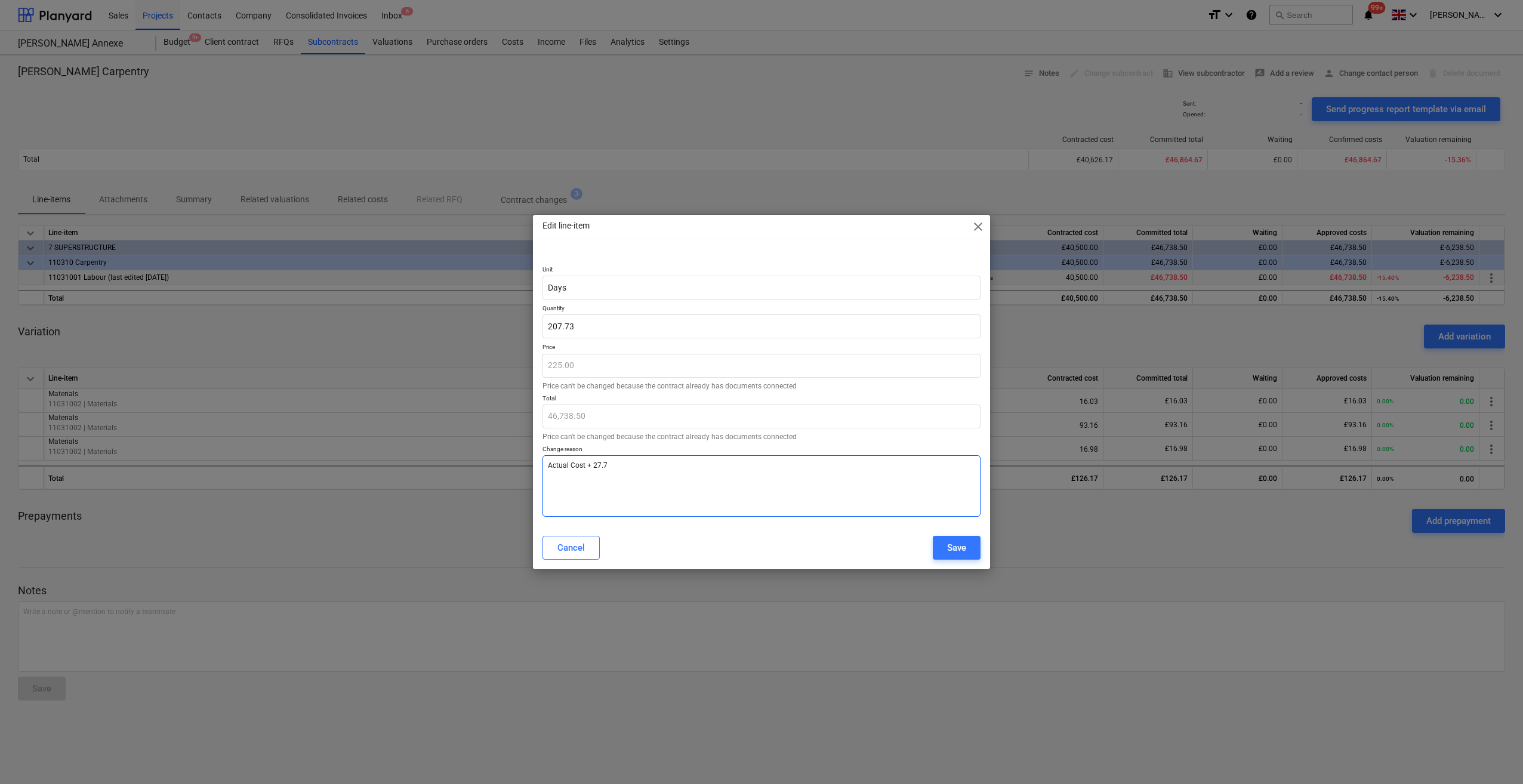
type textarea "x"
type textarea "Actual Cost + 27.726"
type textarea "x"
type textarea "Actual Cost + 27.7266"
type textarea "x"
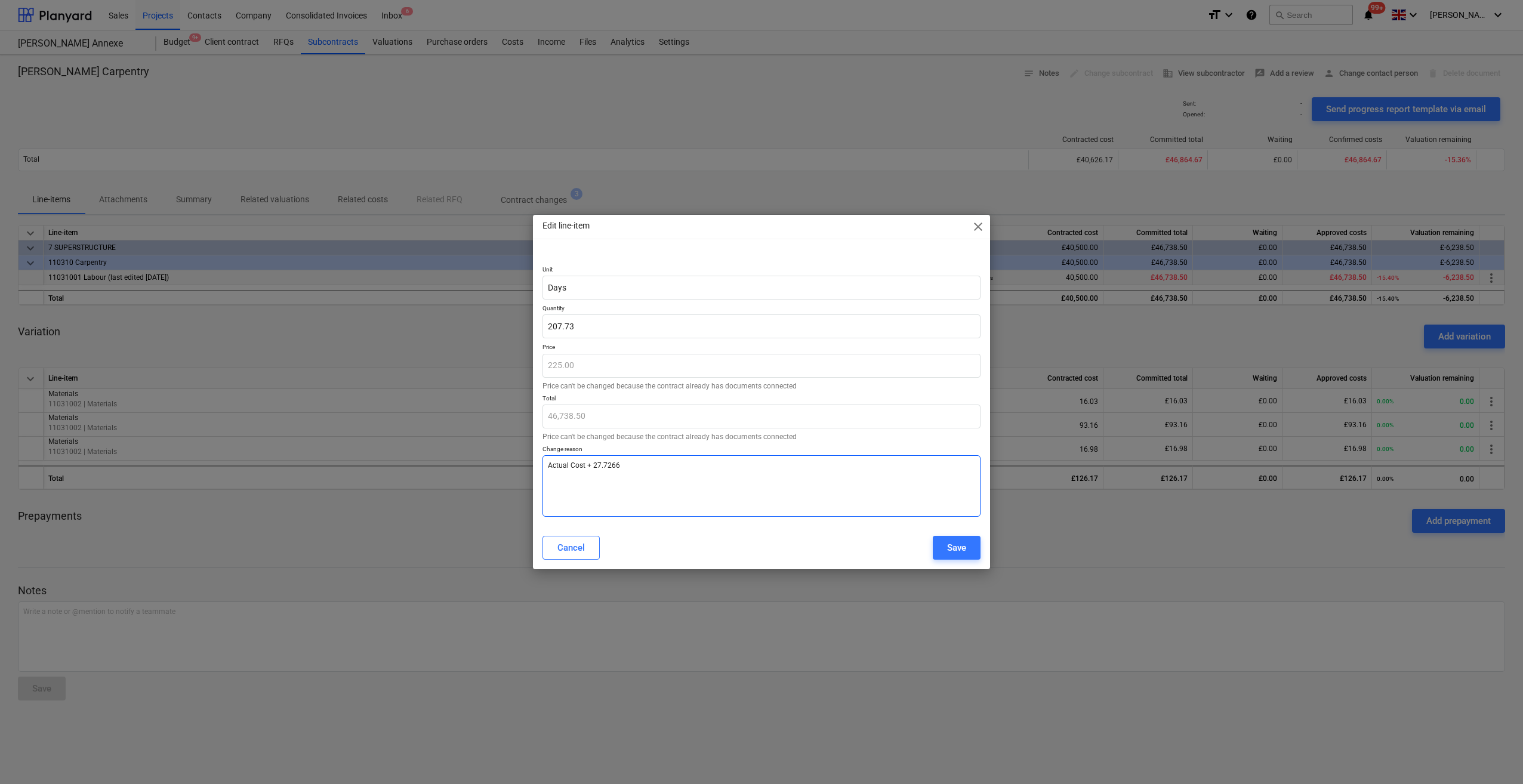
type textarea "Actual Cost + 27.72666"
type textarea "x"
type textarea "Actual Cost + 27.72666"
type textarea "x"
type textarea "Actual Cost + 27.72666 D"
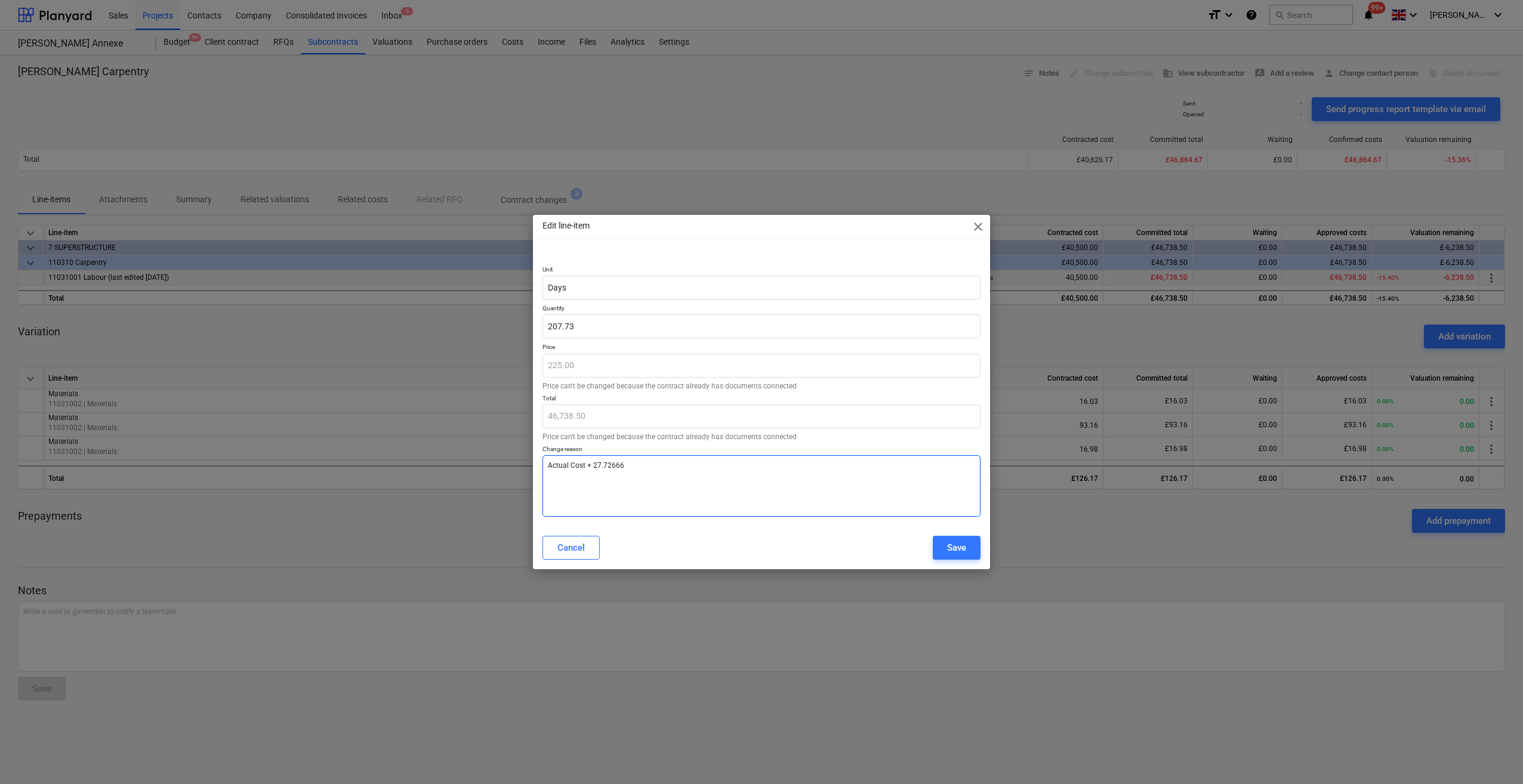
type textarea "x"
type textarea "Actual Cost + 27.72666 Da"
type textarea "x"
type textarea "Actual Cost + 27.72666 Day"
type textarea "x"
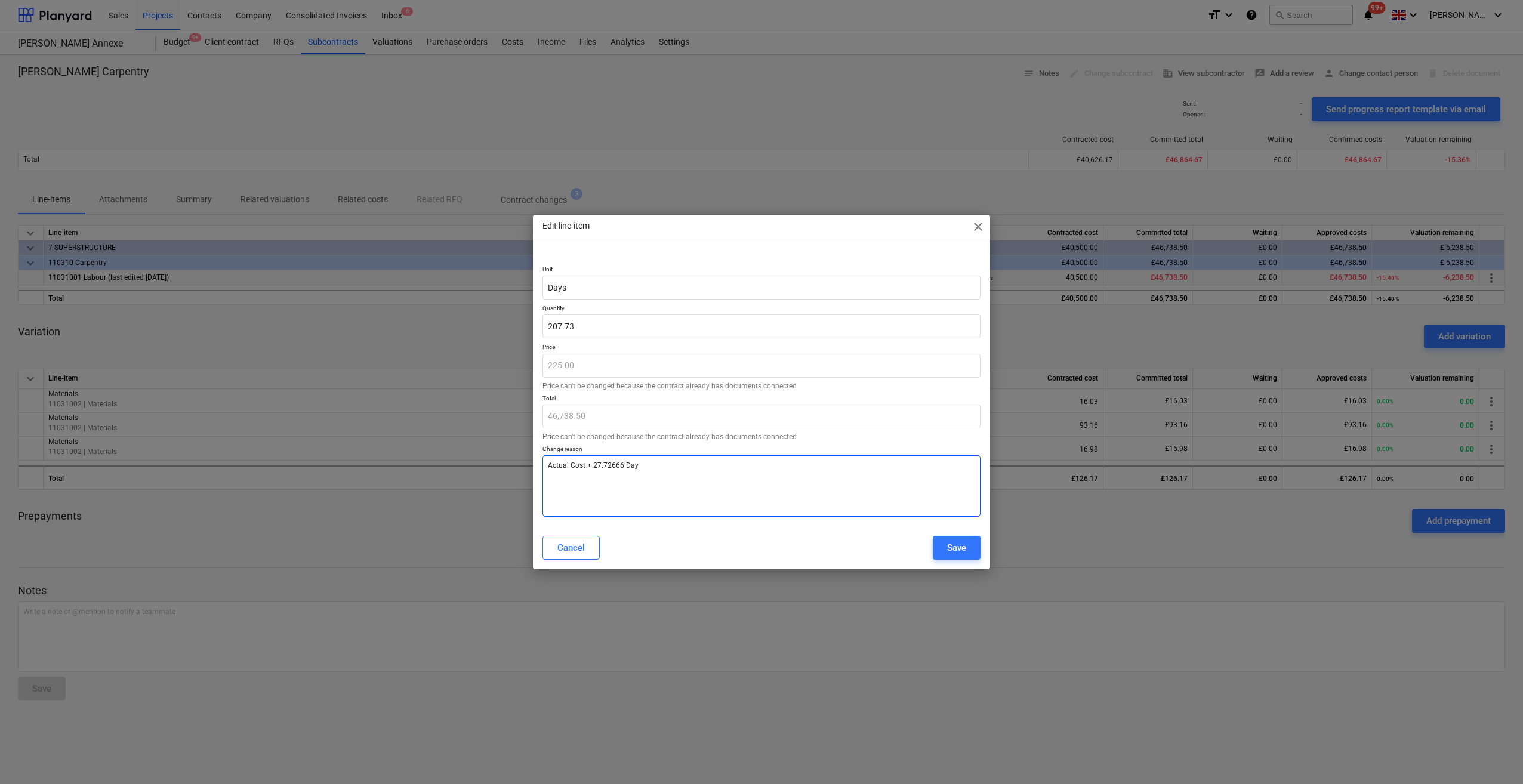
type textarea "Actual Cost + 27.72666 Days"
type textarea "x"
type textarea "Actual Cost + 27.72666 Days"
click at [956, 551] on div "Save" at bounding box center [956, 547] width 19 height 15
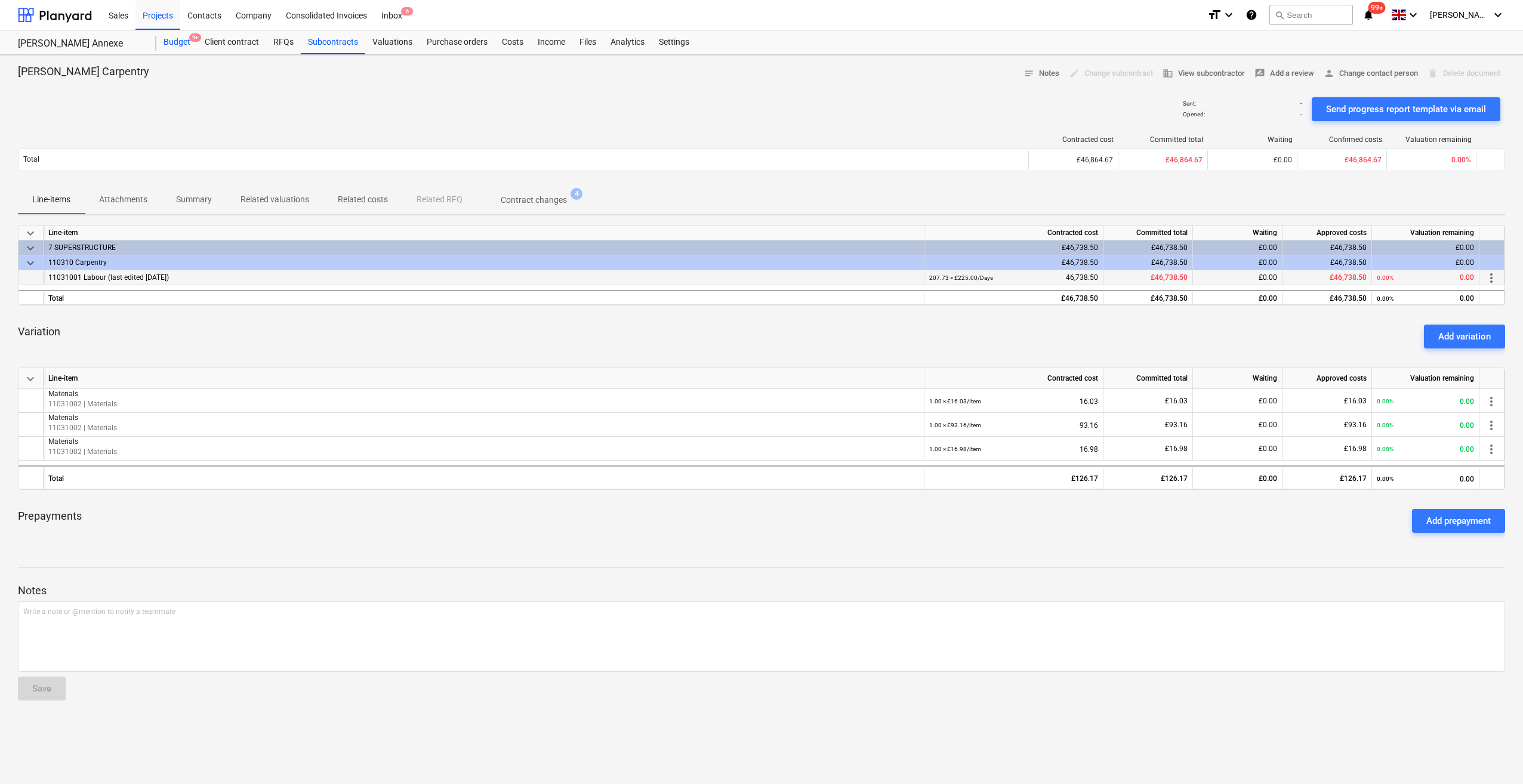
click at [168, 41] on div "Budget 9+" at bounding box center [177, 43] width 41 height 24
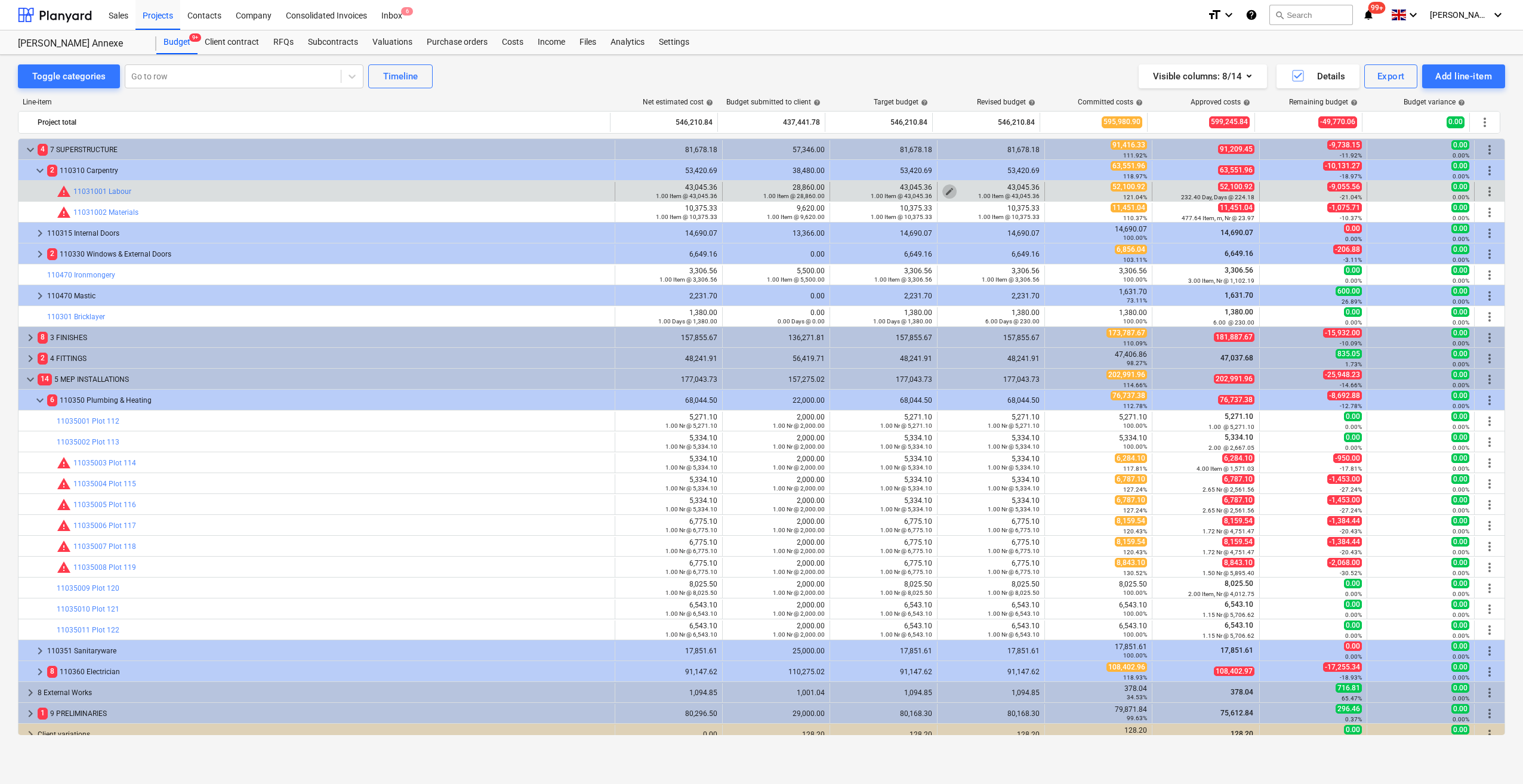
click at [944, 189] on span "edit" at bounding box center [949, 191] width 10 height 10
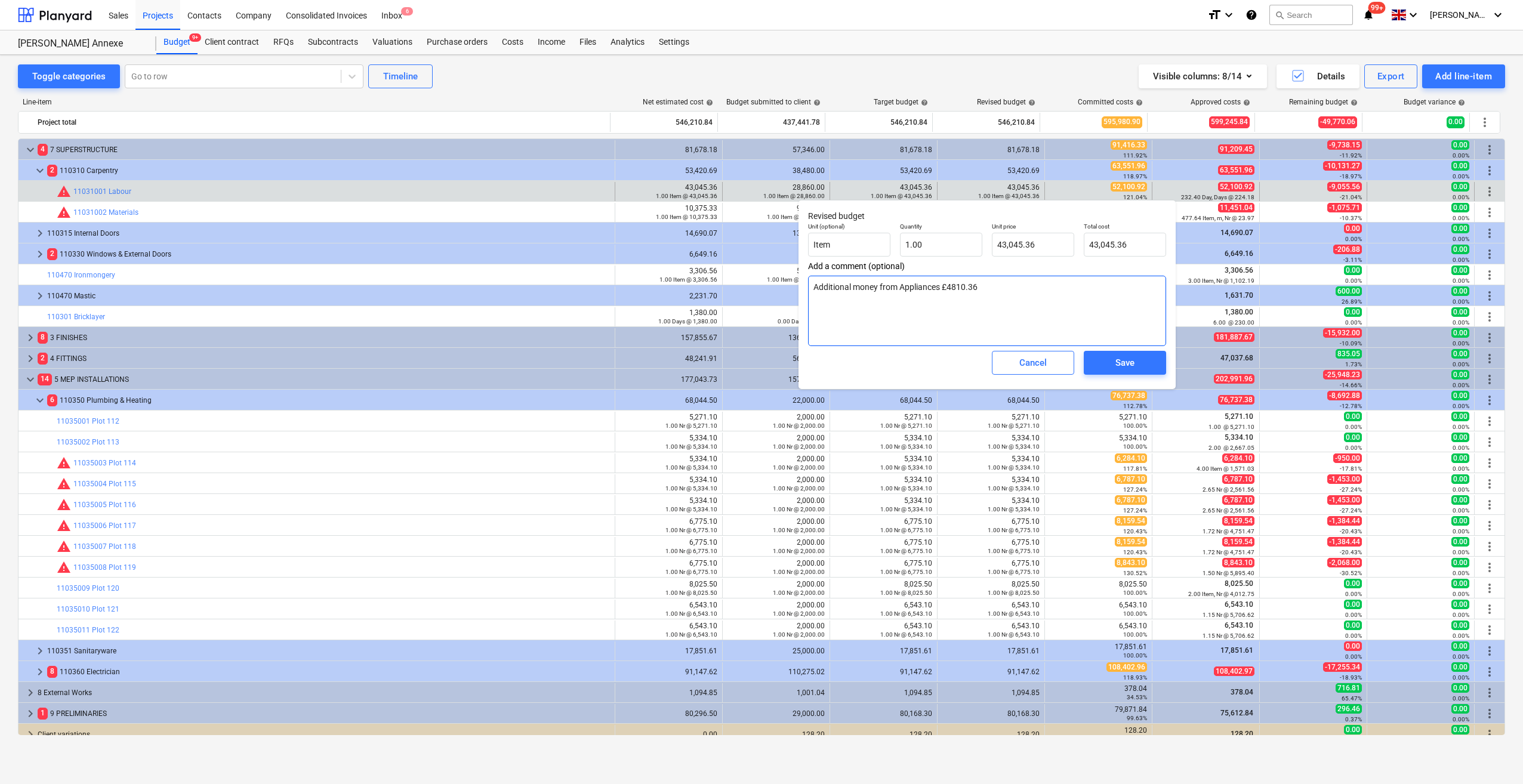
click at [988, 288] on textarea "Additional money from Appliances £4810.36" at bounding box center [987, 310] width 358 height 70
type textarea "x"
type textarea "Additional money from Appliances £4810.36 A"
type textarea "x"
type textarea "Additional money from Appliances £4810.36 Adj"
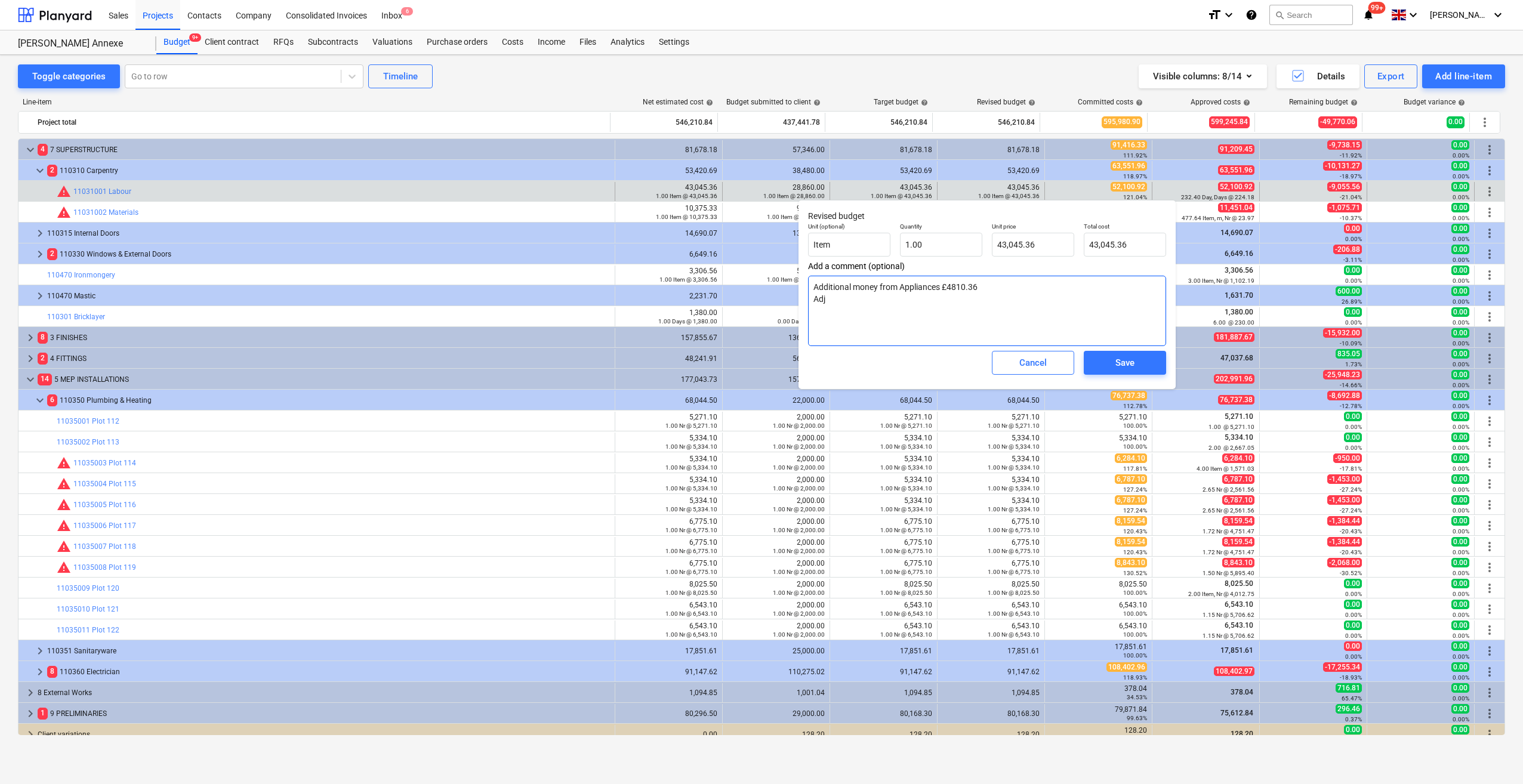
type textarea "x"
type textarea "Additional money from Appliances £4810.36 Adju"
type textarea "x"
type textarea "Additional money from Appliances £4810.36 Adjus"
type textarea "x"
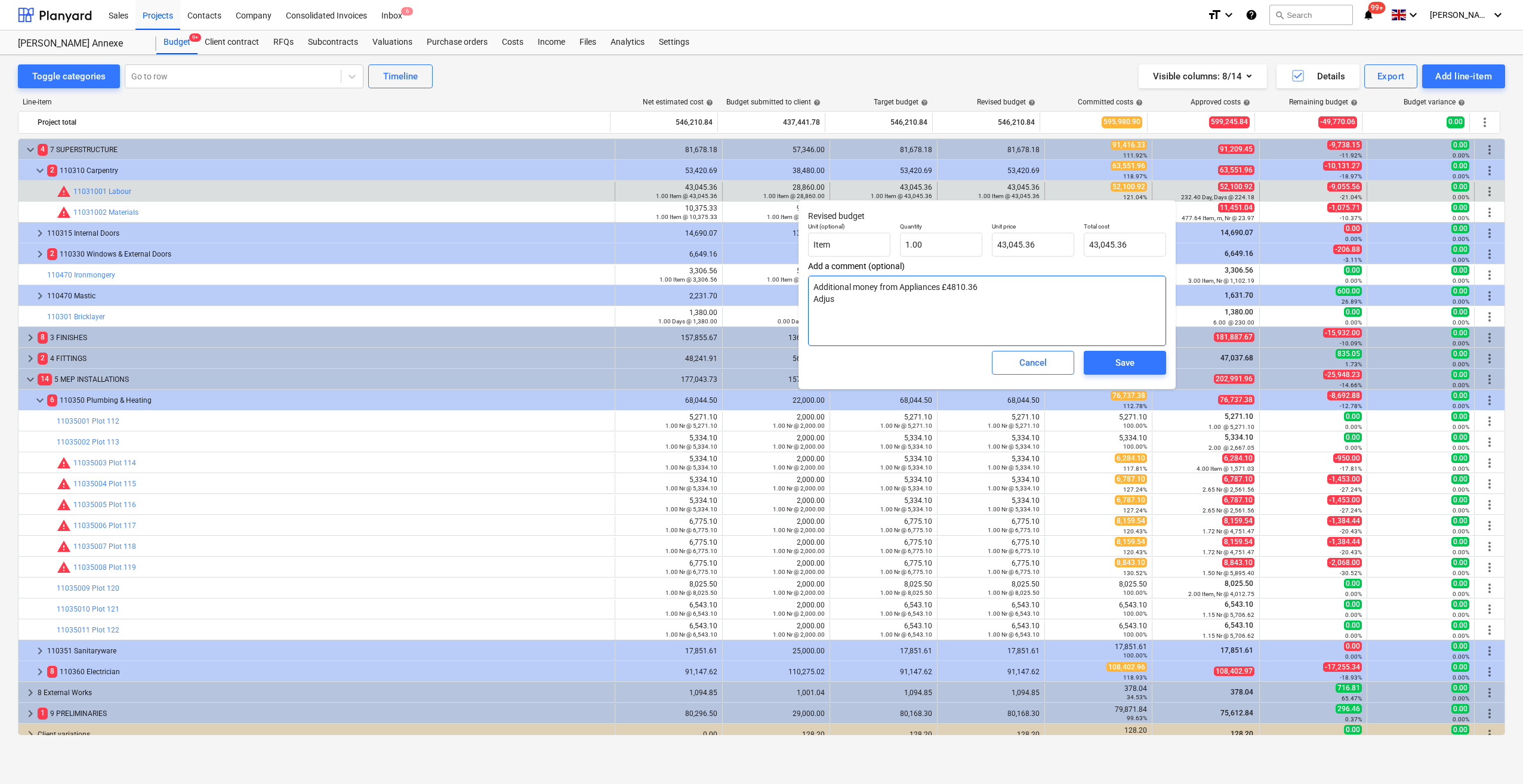
type textarea "Additional money from Appliances £4810.36 Adjust"
type textarea "x"
type textarea "Additional money from Appliances £4810.36 Adjuste"
type textarea "x"
type textarea "Additional money from Appliances £4810.36 Adjusted"
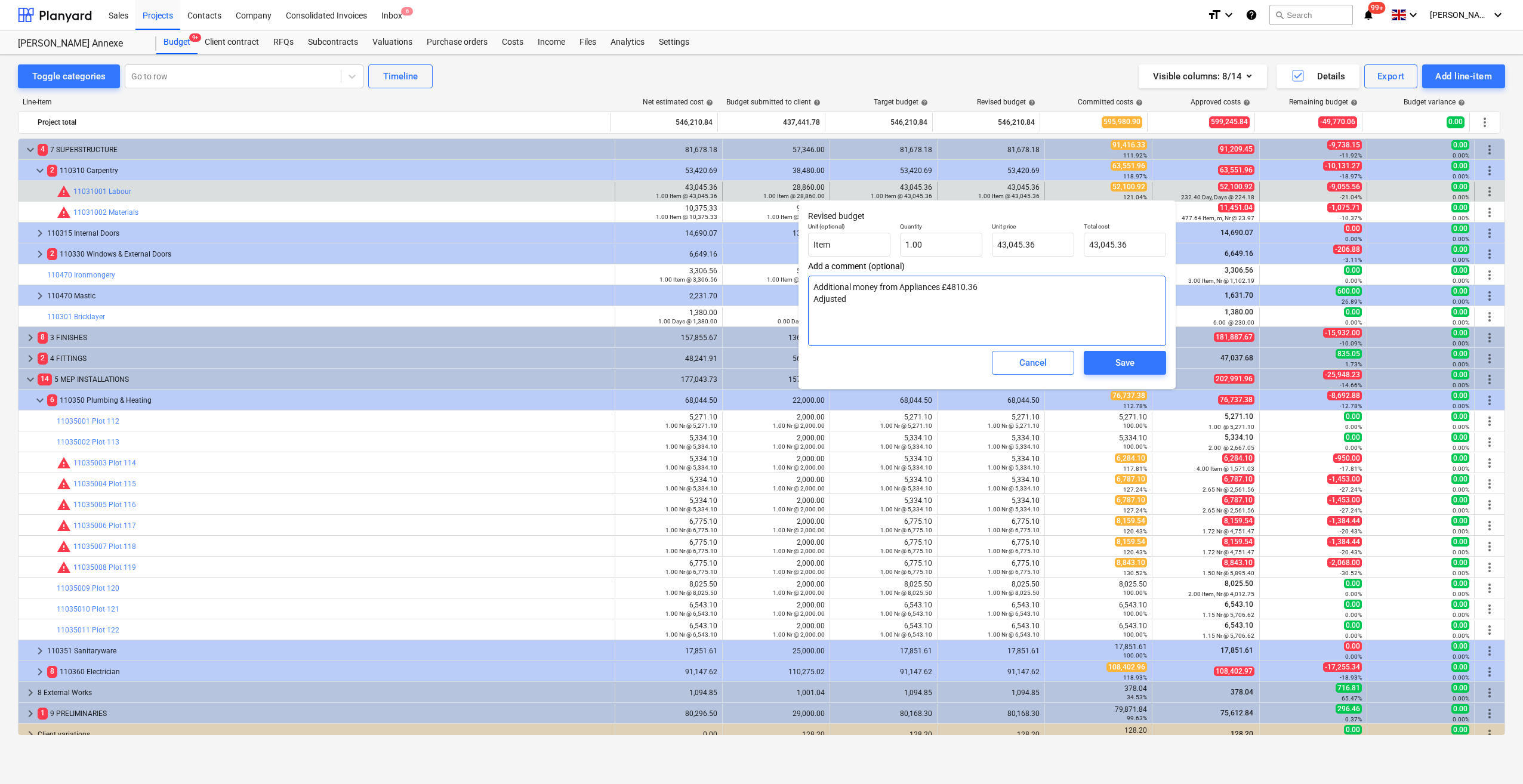
type textarea "x"
type textarea "Additional money from Appliances £4810.36 Adjusted"
type textarea "x"
type textarea "Additional money from Appliances £4810.36 Adjusted t"
type textarea "x"
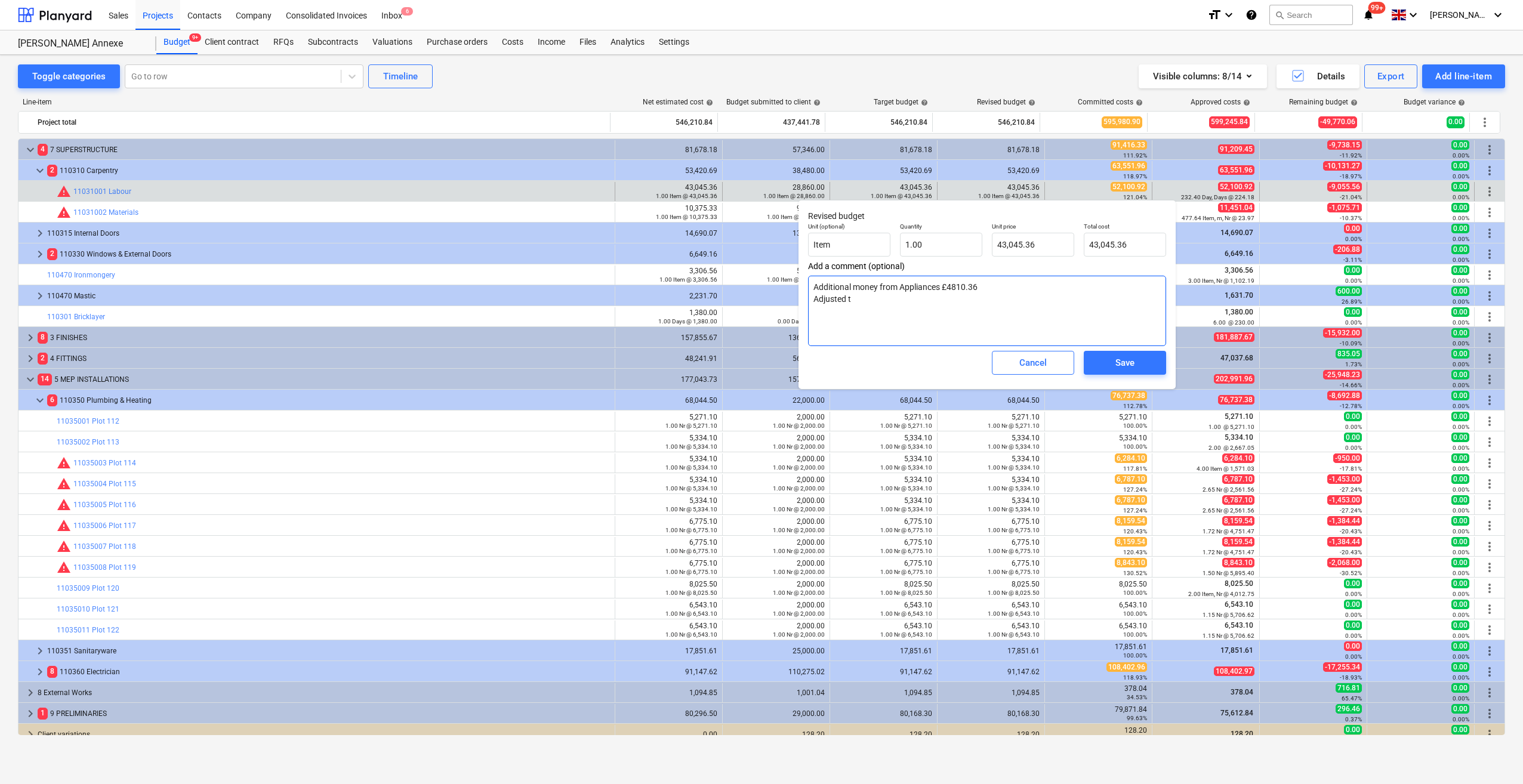
type textarea "Additional money from Appliances £4810.36 Adjusted to"
type textarea "x"
type textarea "Additional money from Appliances £4810.36 Adjusted to"
type textarea "x"
type textarea "Additional money from Appliances £4810.36 Adjusted to A"
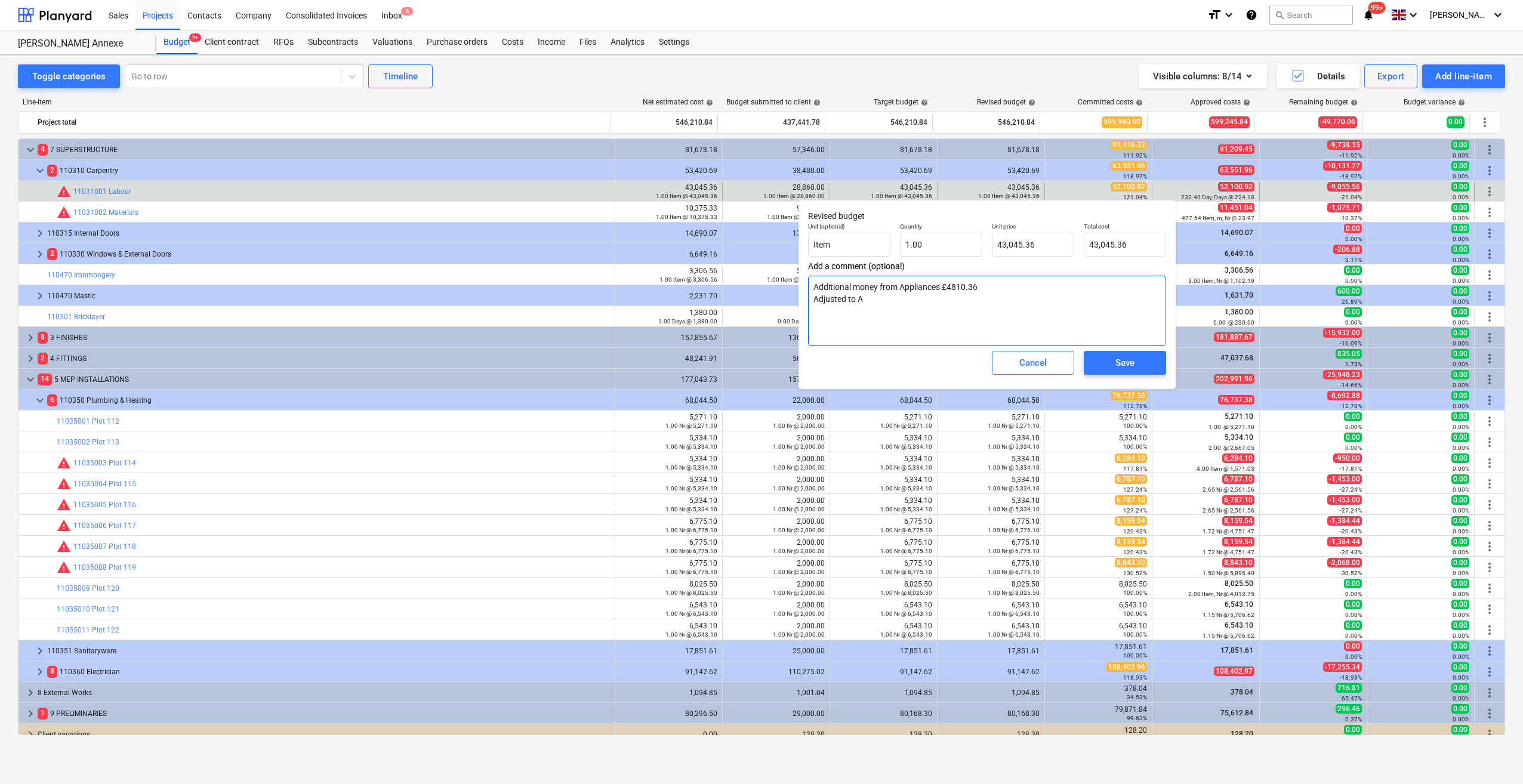
type textarea "x"
type textarea "Additional money from Appliances £4810.36 Adjusted to Ac"
type textarea "x"
type textarea "Additional money from Appliances £4810.36 Adjusted to Act"
type textarea "x"
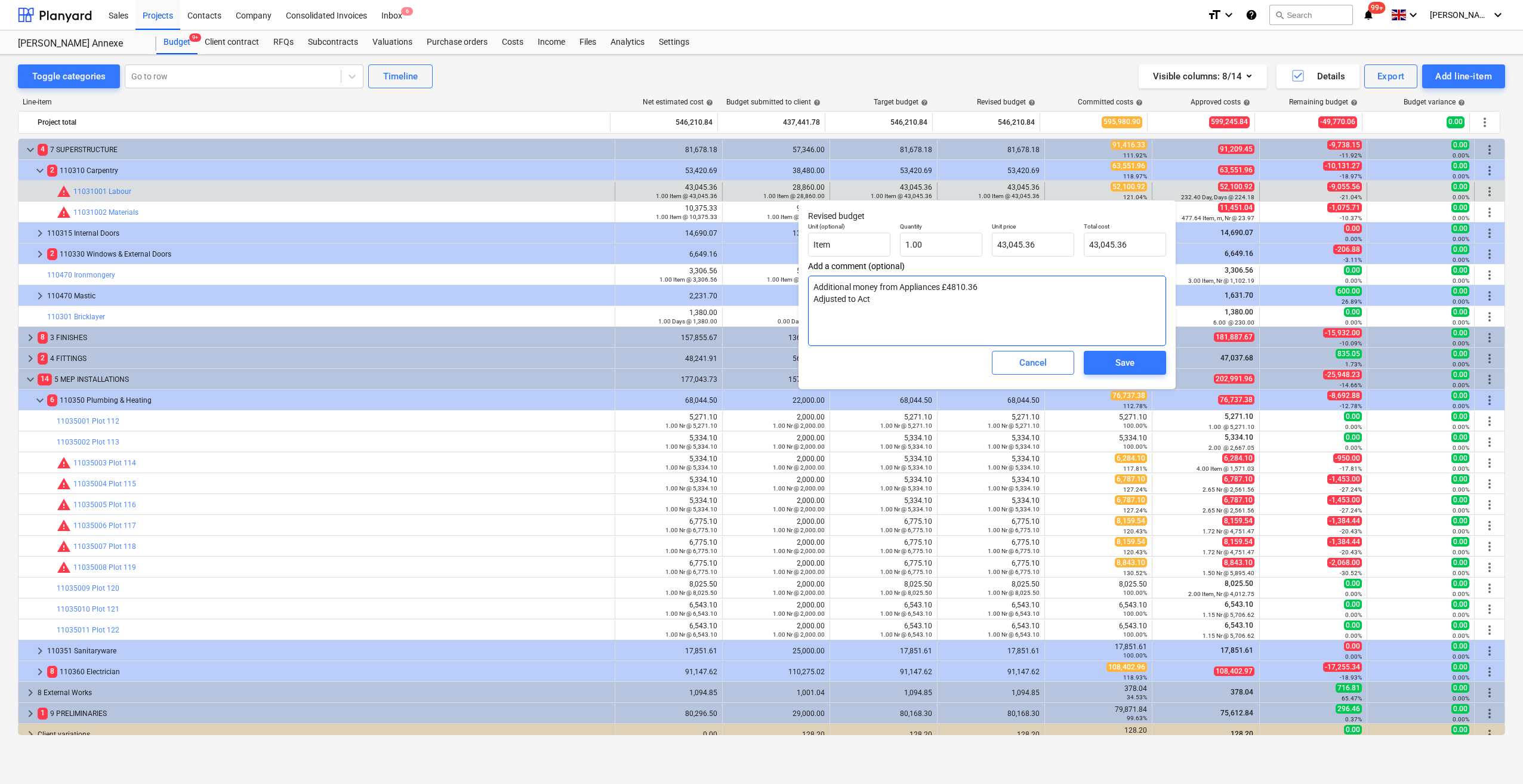
type textarea "Additional money from Appliances £4810.36 Adjusted to Actu"
type textarea "x"
type textarea "Additional money from Appliances £4810.36 Adjusted to [GEOGRAPHIC_DATA]"
type textarea "x"
type textarea "Additional money from Appliances £4810.36 Adjusted to Actual"
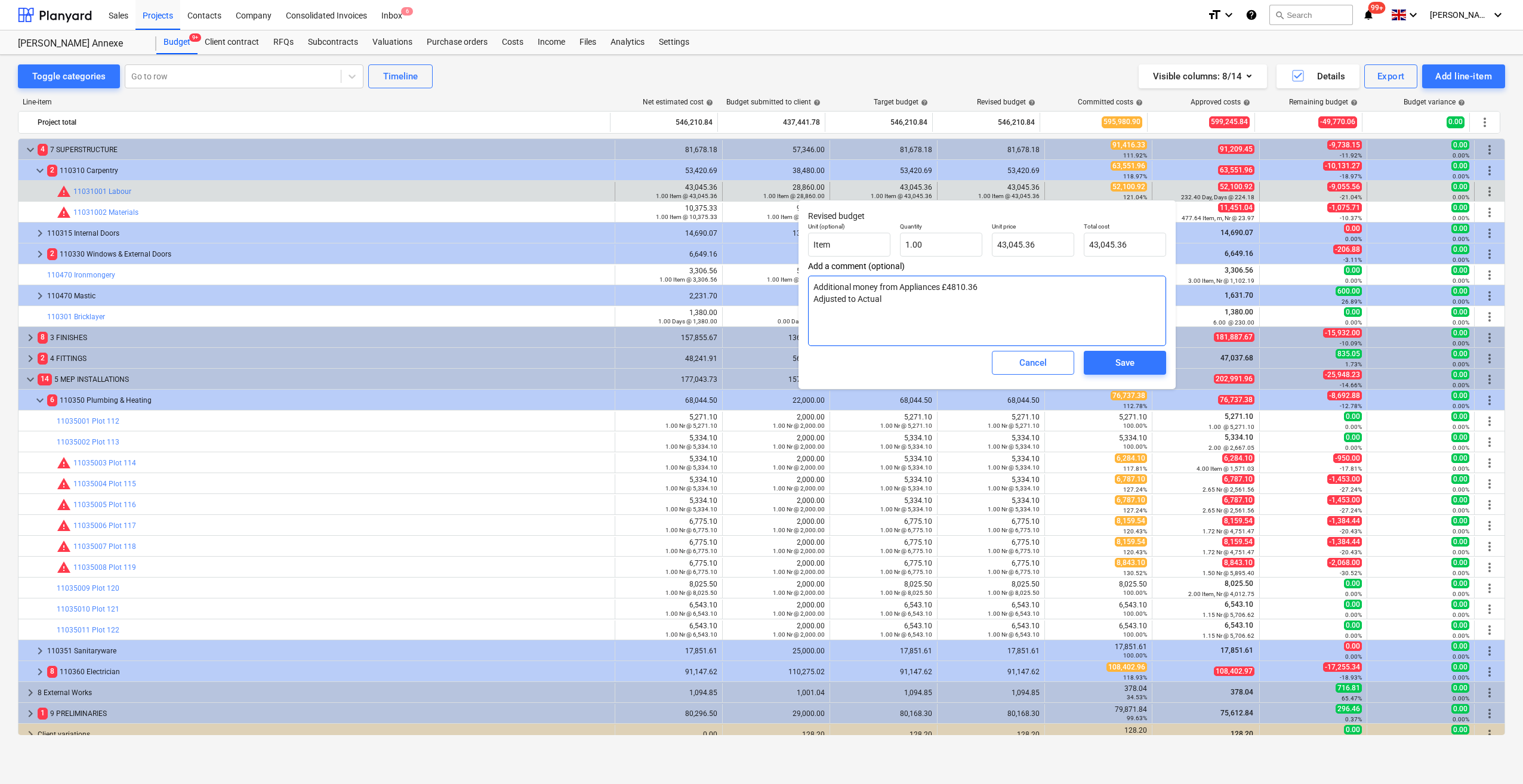
type textarea "x"
type textarea "Additional money from Appliances £4810.36 Adjusted to Actual"
type textarea "x"
type textarea "Additional money from Appliances £4810.36 Adjusted to Actual C"
type textarea "x"
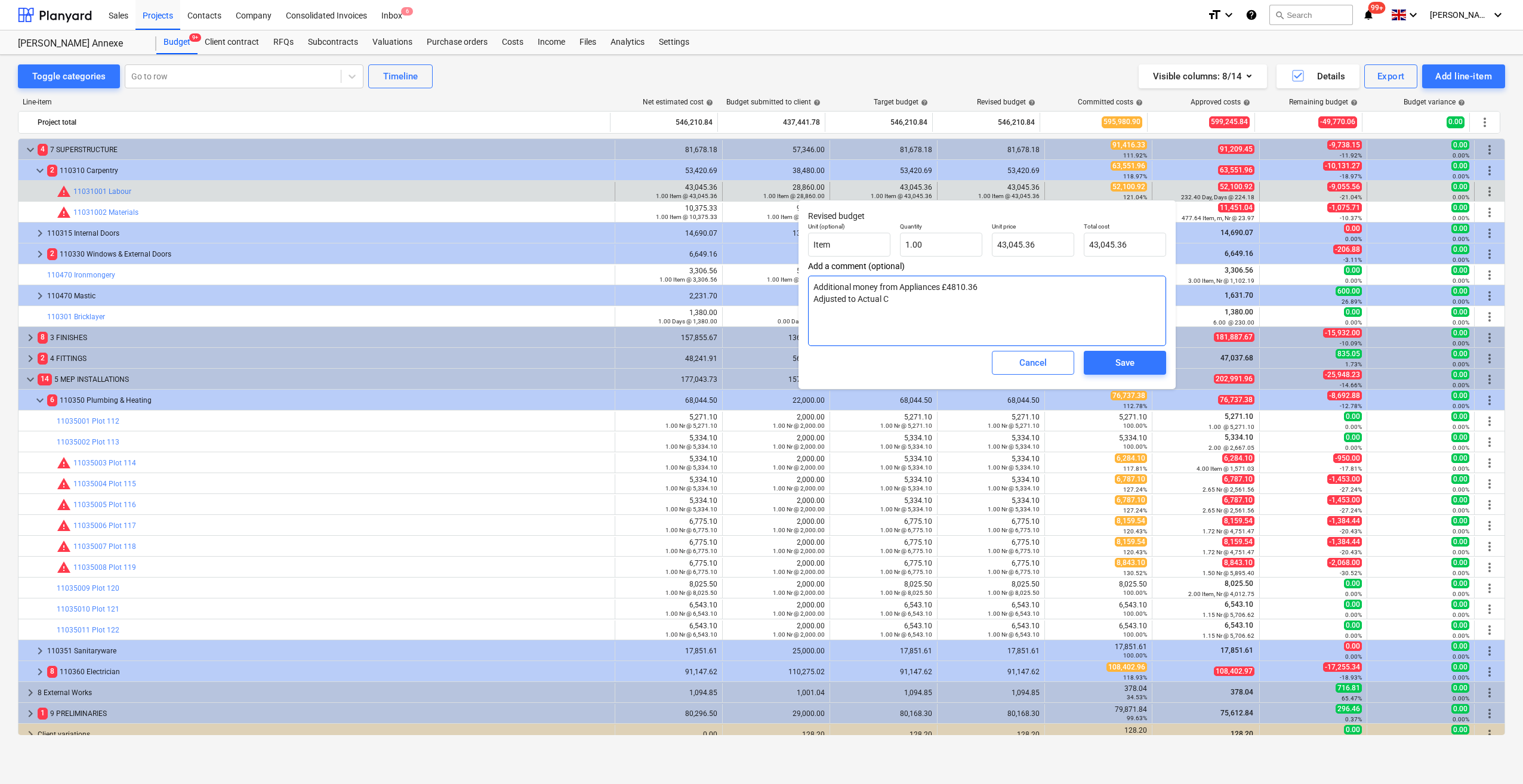
type textarea "Additional money from Appliances £4810.36 Adjusted to Actual Co"
type textarea "x"
type textarea "Additional money from Appliances £4810.36 Adjusted to Actual Cos"
type textarea "x"
type textarea "Additional money from Appliances £4810.36 Adjusted to Actual Cost"
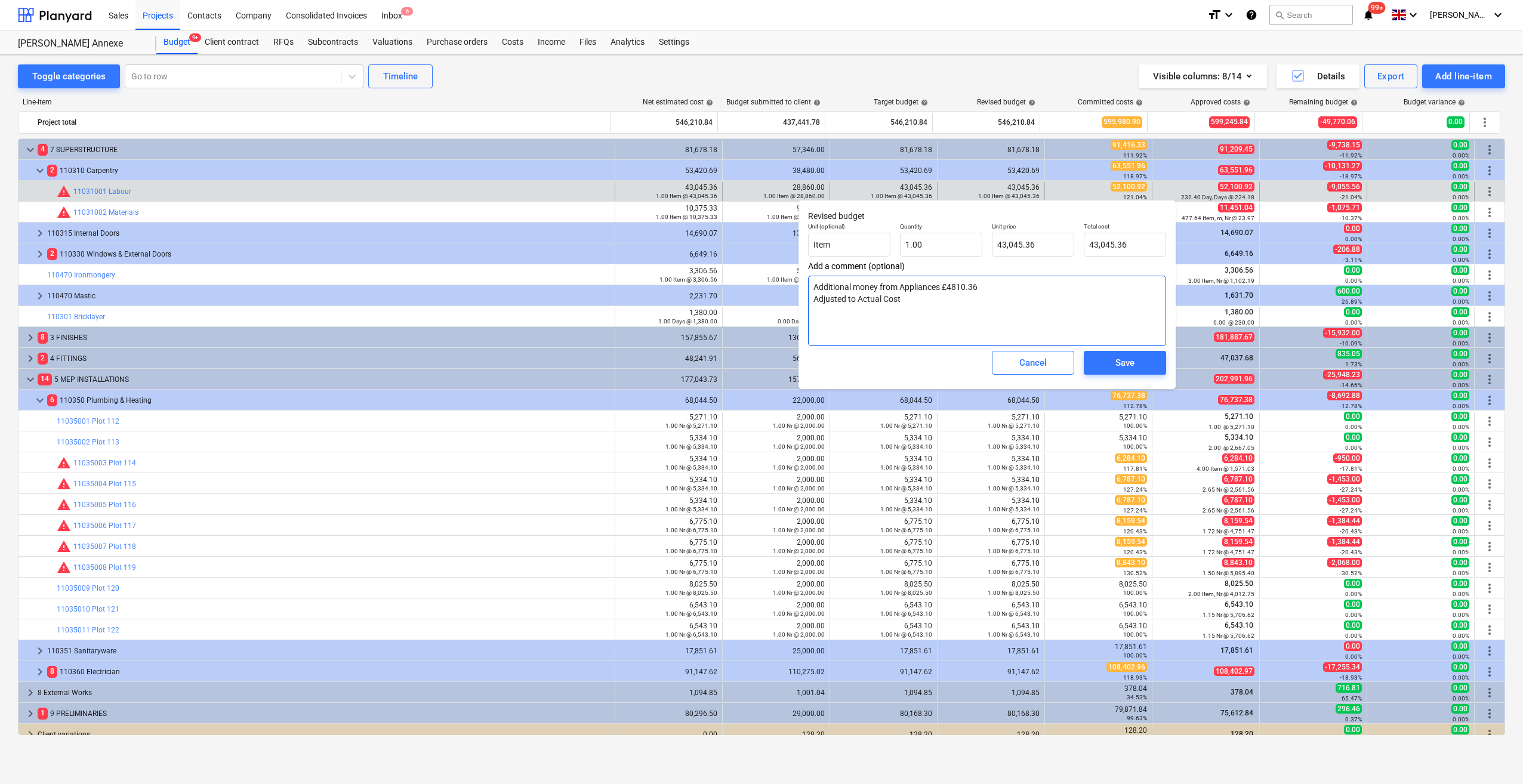
type textarea "x"
type textarea "Additional money from Appliances £4810.36 Adjusted to Actual Cost"
type textarea "x"
type textarea "Additional money from Appliances £4810.36 Adjusted to Actual Cost 2"
type textarea "x"
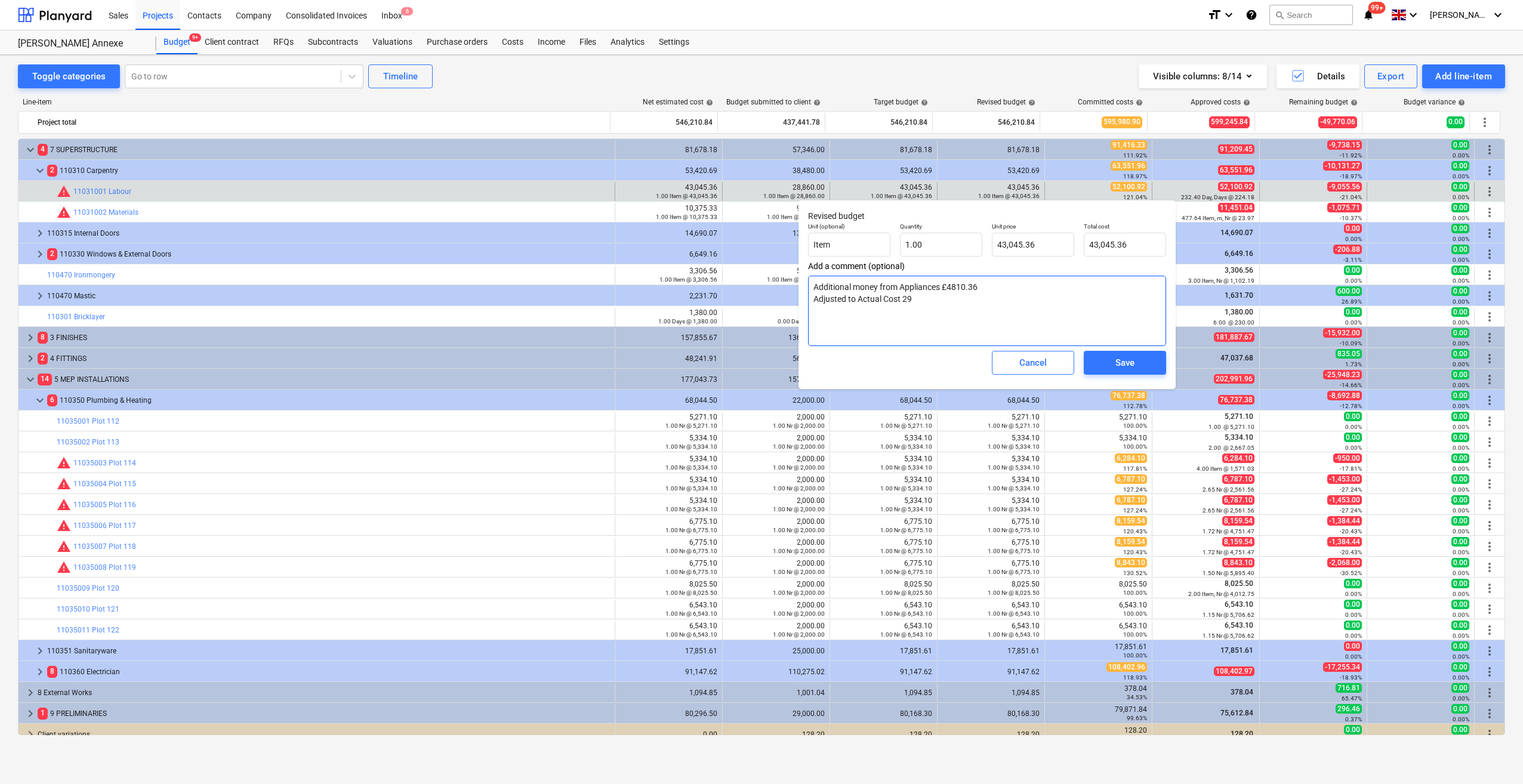
type textarea "Additional money from Appliances £4810.36 Adjusted to Actual Cost 29/"
type textarea "x"
type textarea "Additional money from Appliances £4810.36 Adjusted to Actual Cost 29/0"
type textarea "x"
type textarea "Additional money from Appliances £4810.36 Adjusted to Actual Cost 29/08/"
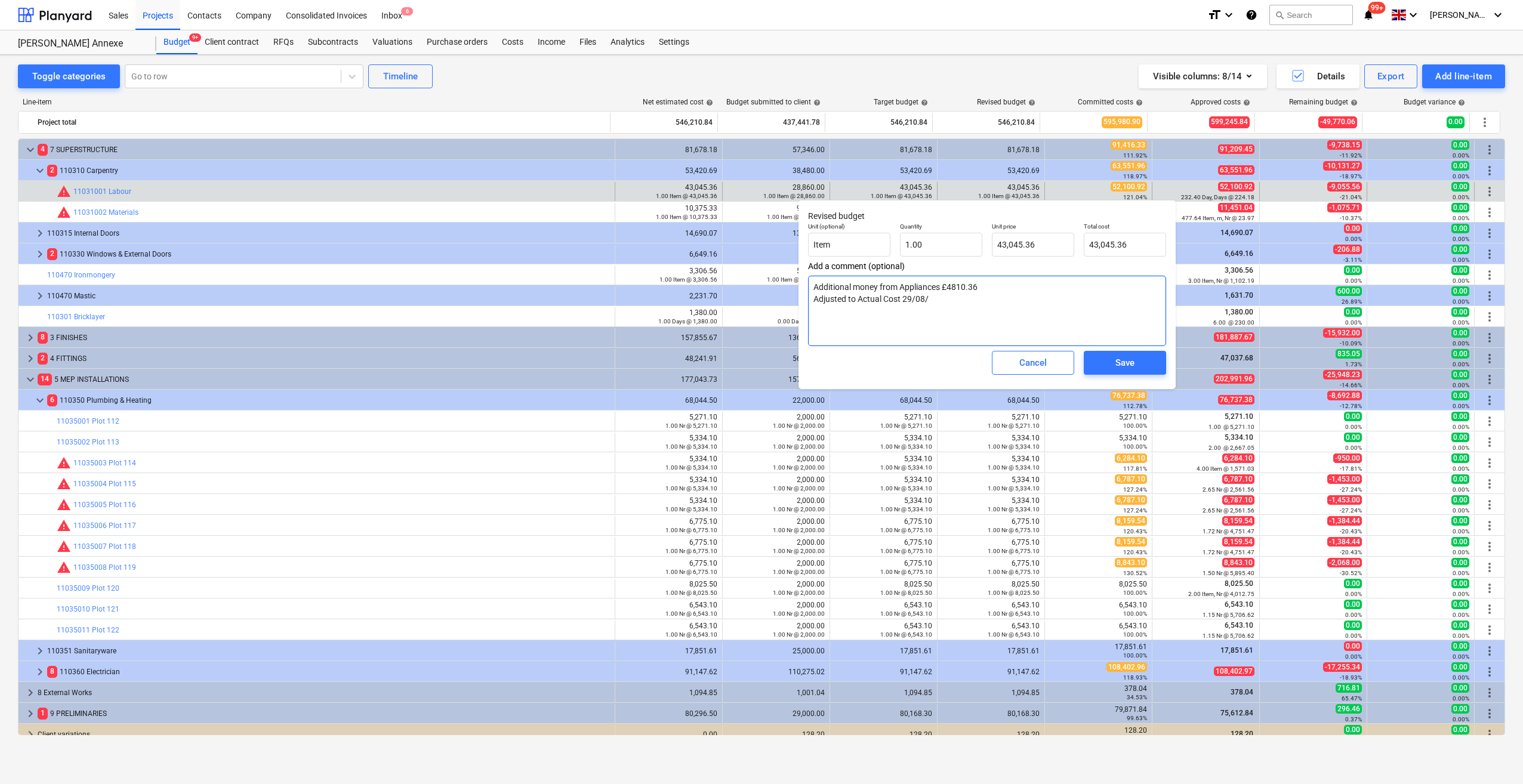
type textarea "x"
type textarea "Additional money from Appliances £4810.36 Adjusted to Actual Cost 29/08/2"
type textarea "x"
type textarea "Additional money from Appliances £4810.36 Adjusted to Actual Cost [DATE]"
drag, startPoint x: 1038, startPoint y: 241, endPoint x: 993, endPoint y: 247, distance: 45.4
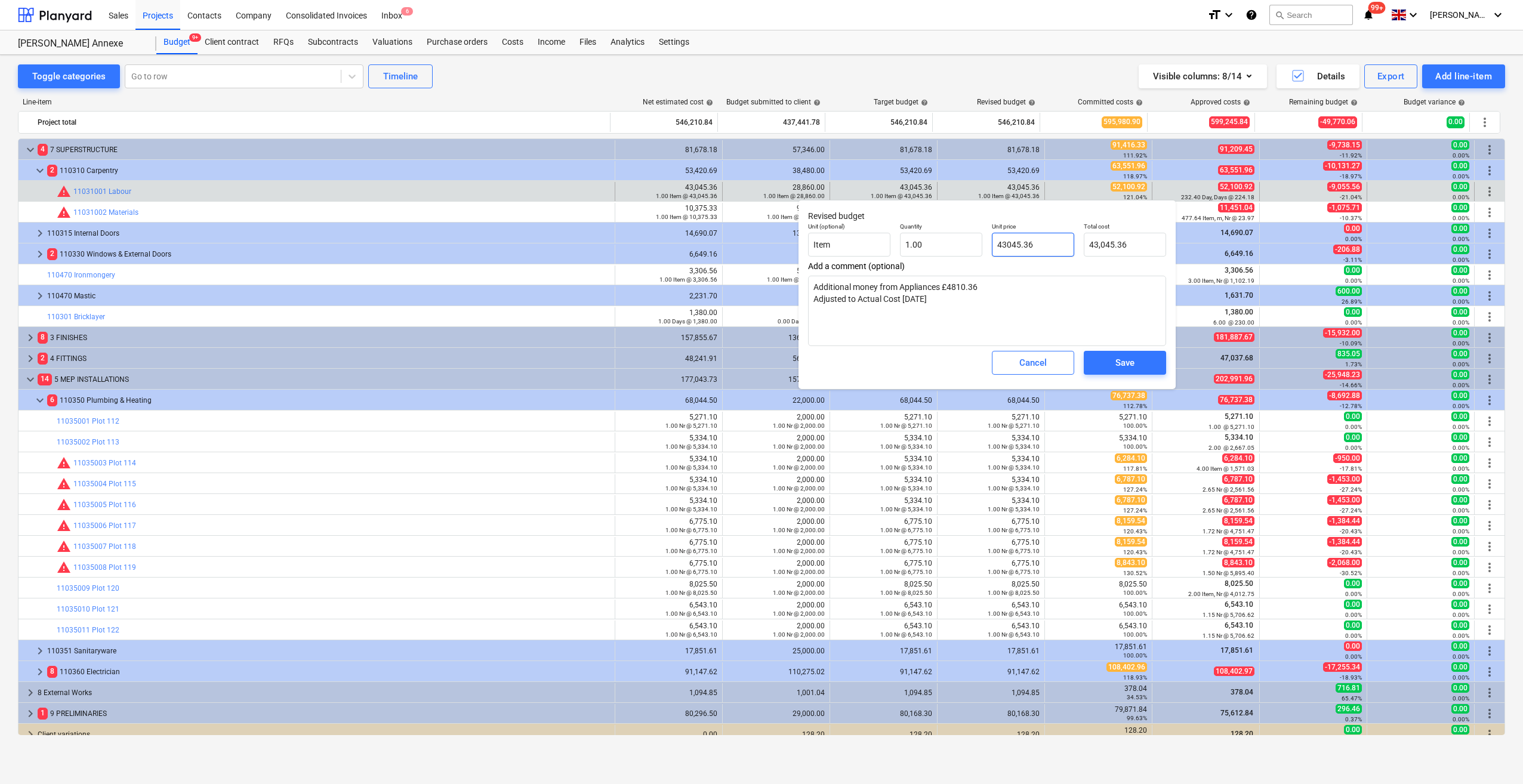
click at [993, 247] on input "43045.36" at bounding box center [1033, 244] width 83 height 24
type input "5"
type textarea "x"
type input "5.00"
type textarea "x"
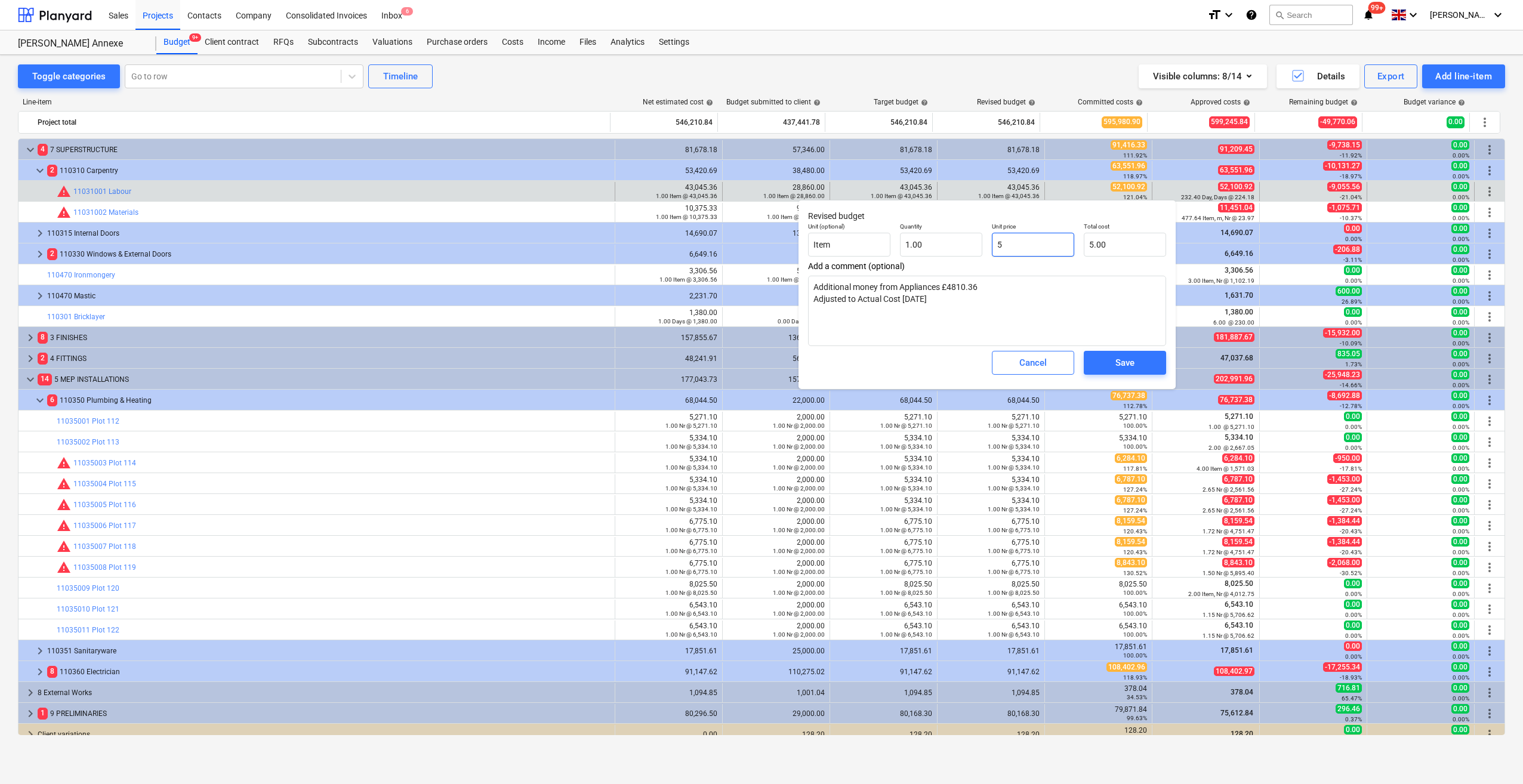
type input "52"
type input "52.00"
type input "521"
type textarea "x"
type input "521.00"
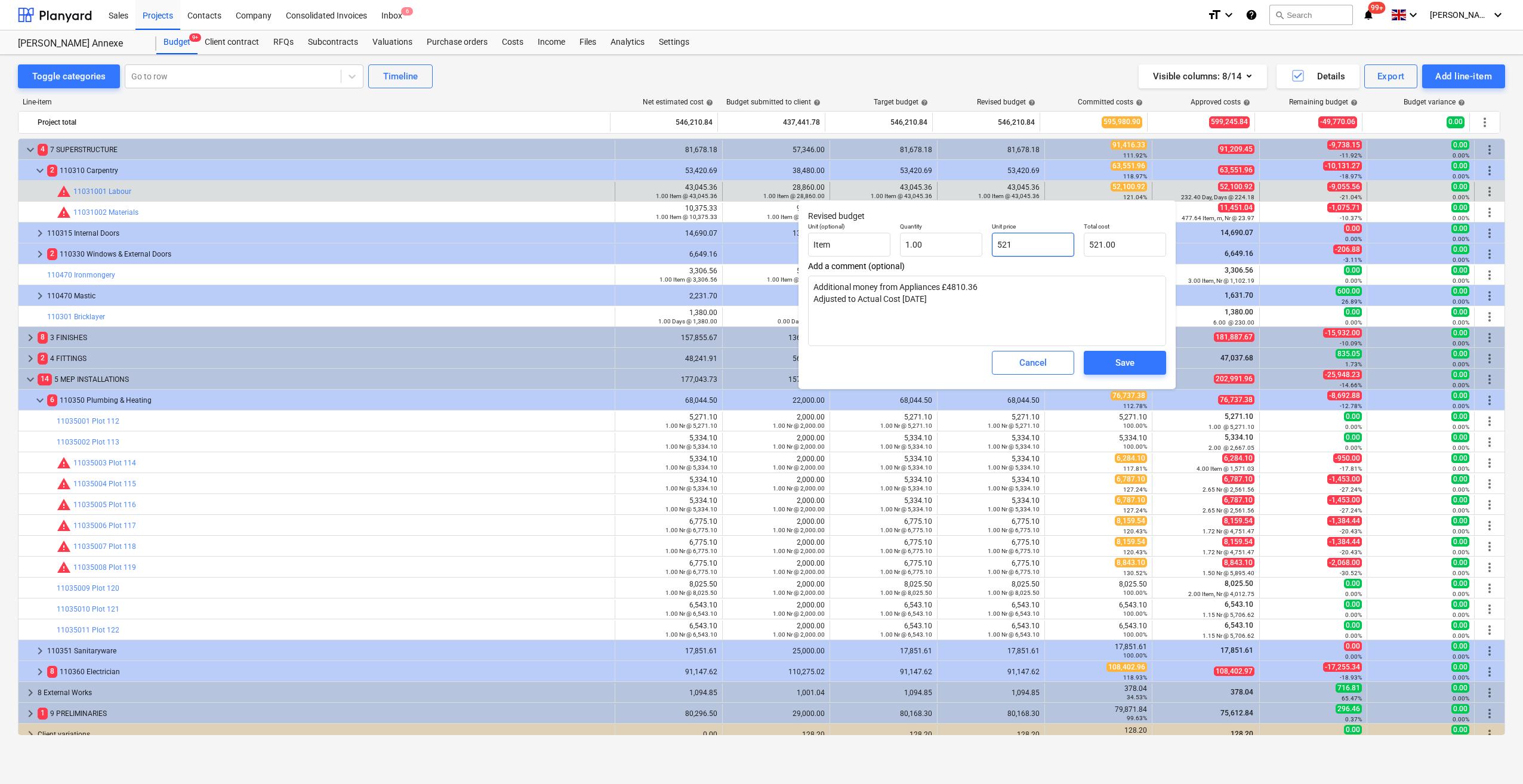
type input "5210"
type textarea "x"
type input "5,210.00"
type textarea "x"
type input "52100"
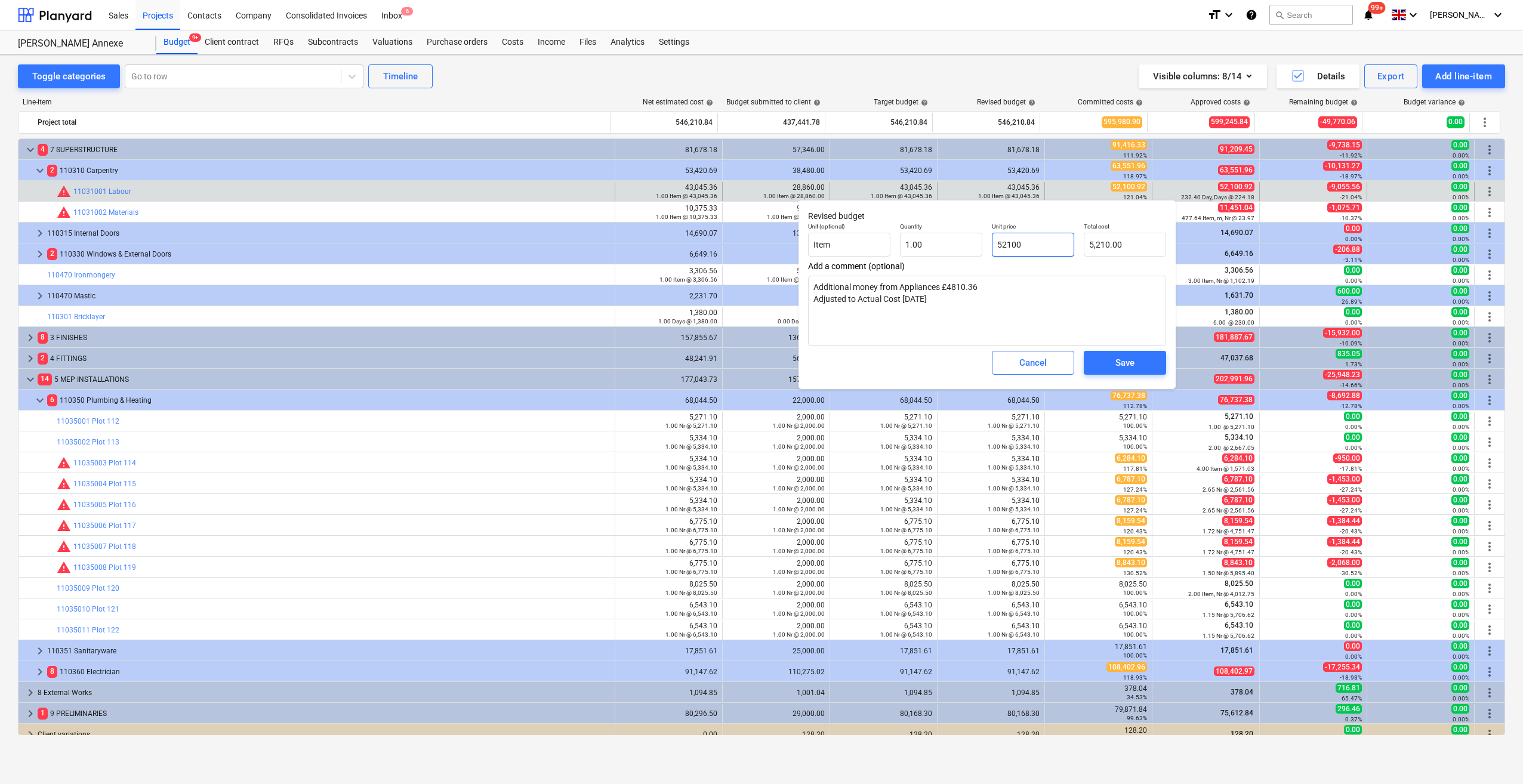
type input "52,100.00"
type input "52100."
type textarea "x"
type input "52100.9"
type input "52,100.90"
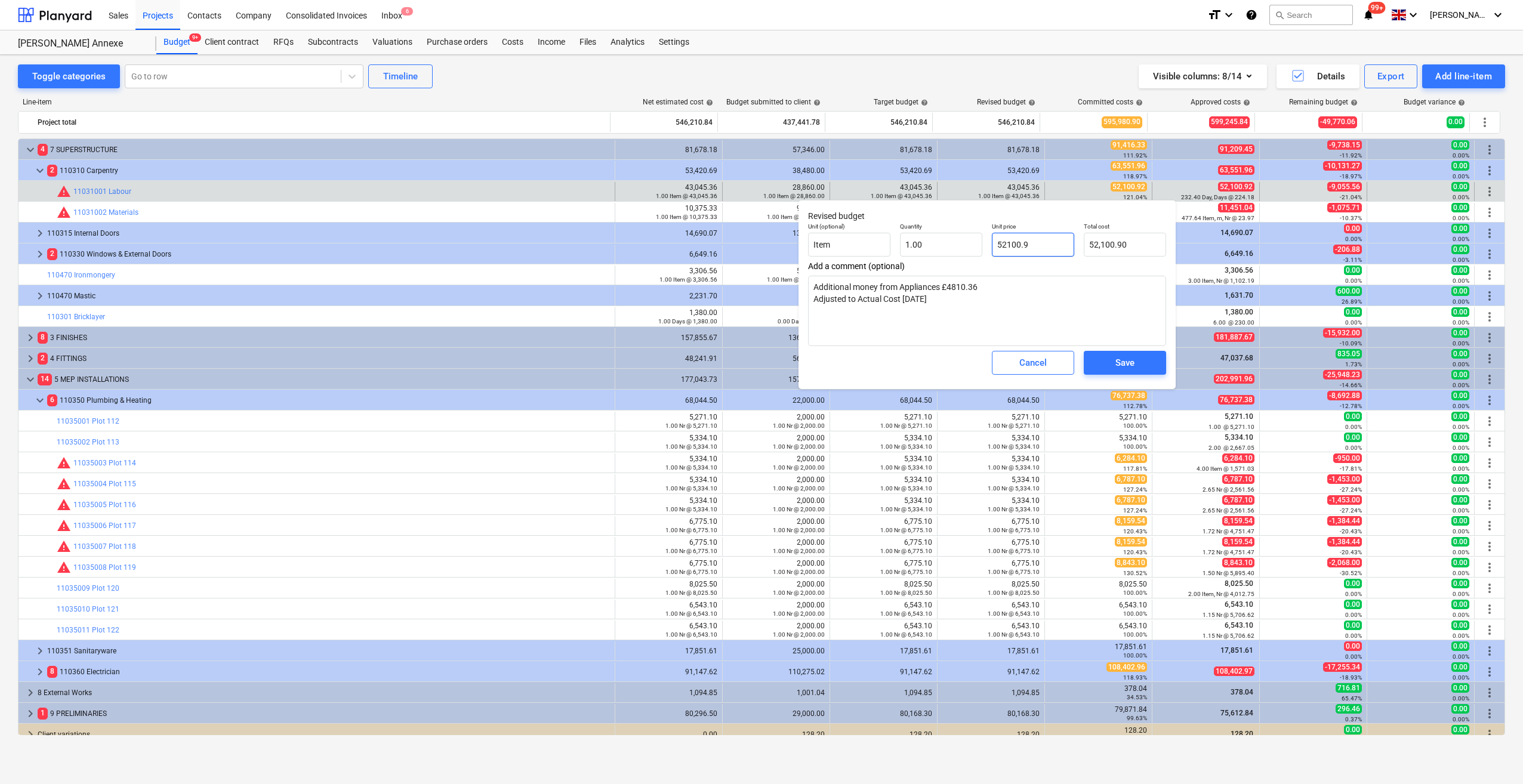
type textarea "x"
type input "52100.92"
type input "52,100.92"
type input "52100.92"
type textarea "x"
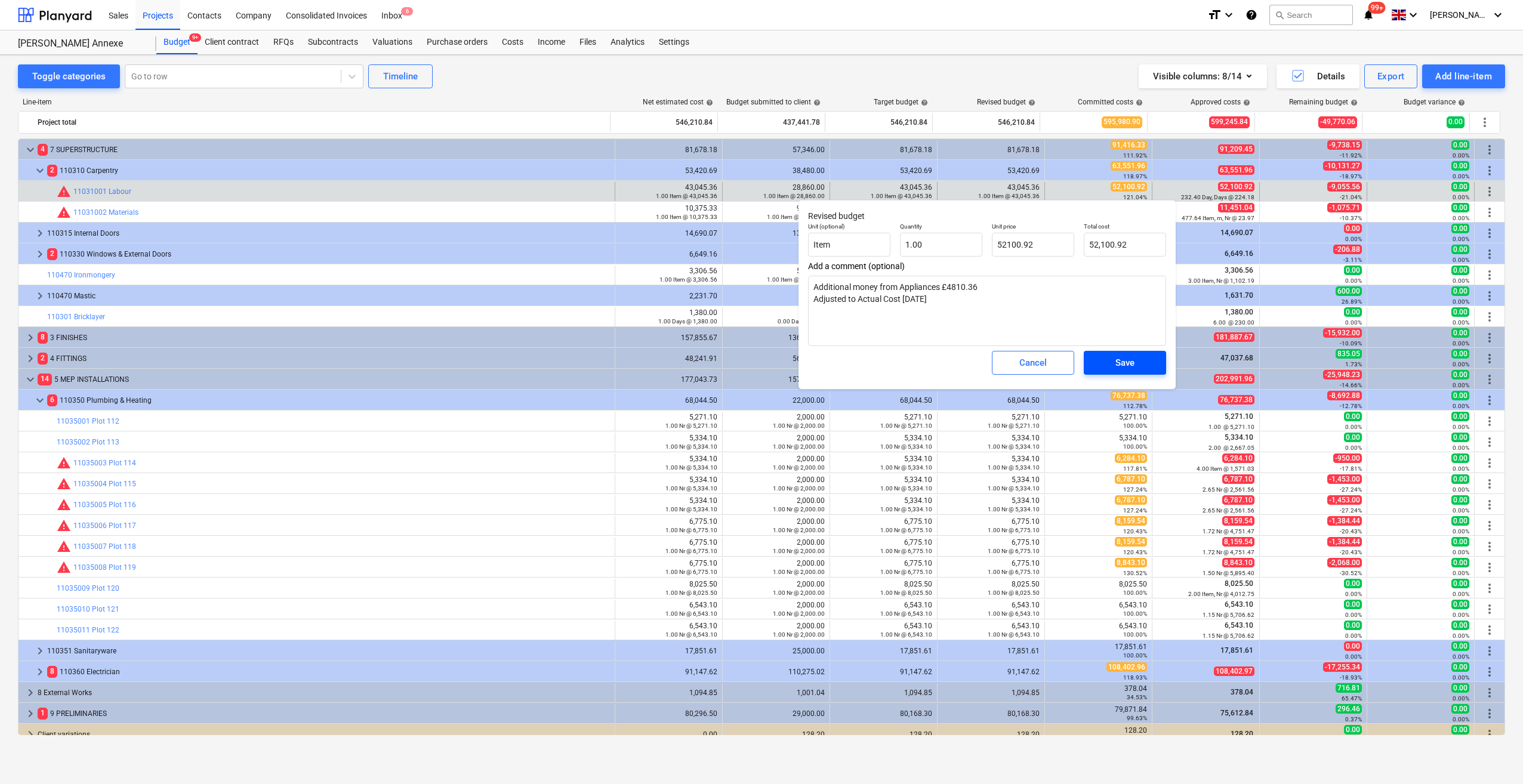
type input "52,100.92"
click at [1117, 368] on div "Save" at bounding box center [1125, 362] width 19 height 15
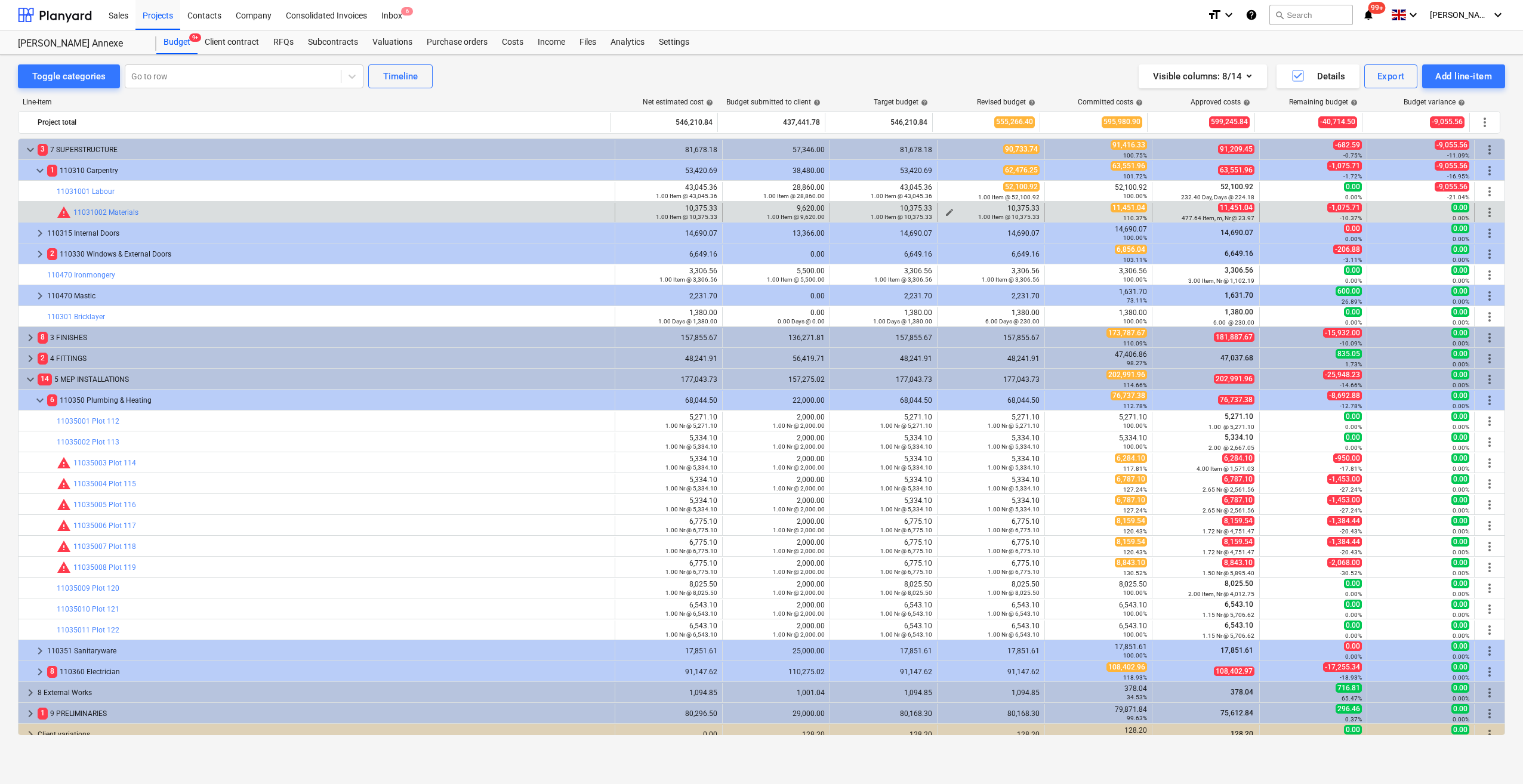
click at [948, 210] on span "edit" at bounding box center [949, 212] width 10 height 10
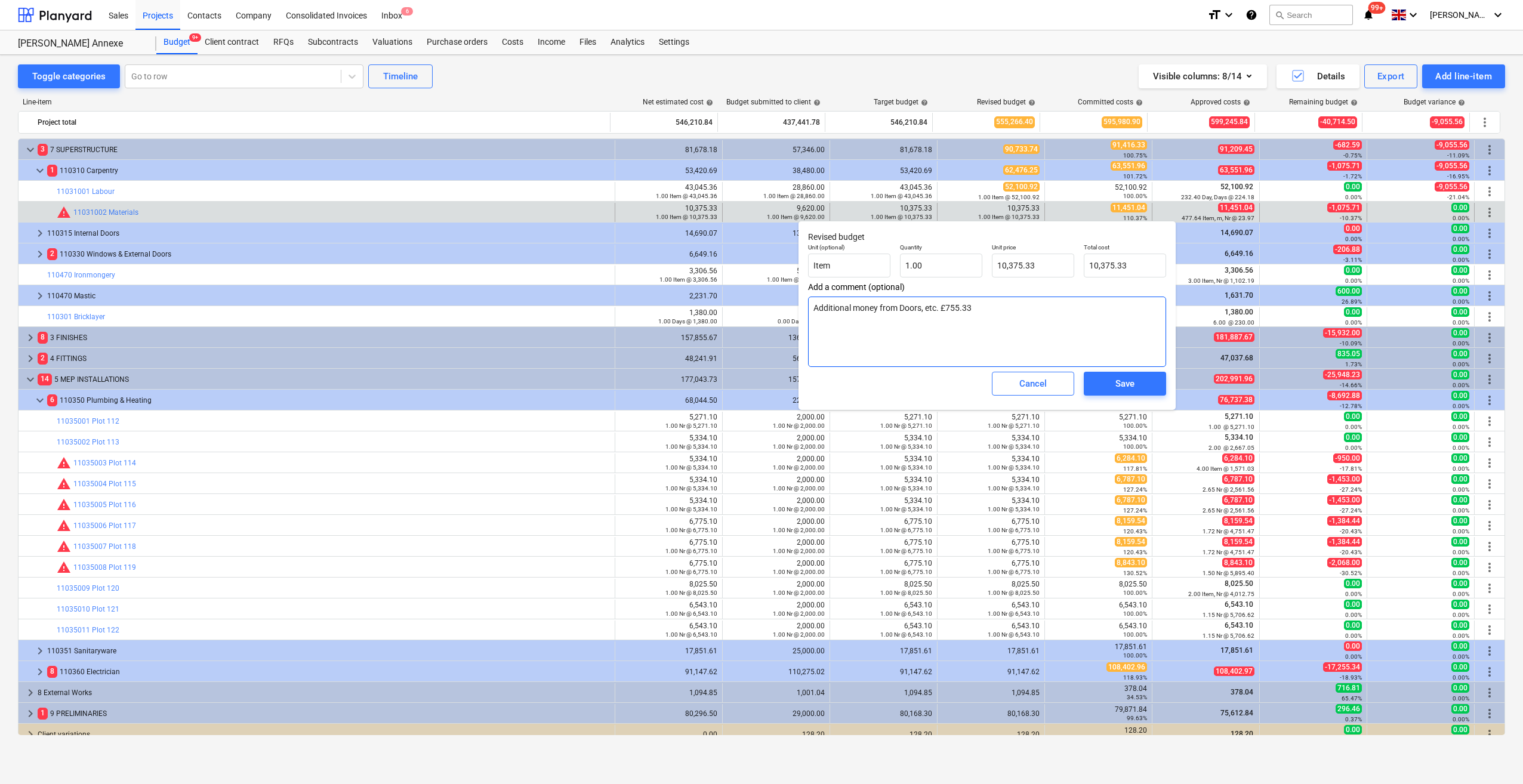
click at [1001, 314] on textarea "Additional money from Doors, etc. £755.33" at bounding box center [987, 331] width 358 height 70
type textarea "x"
type textarea "Additional money from Doors, etc. £755.33"
type textarea "x"
drag, startPoint x: 1043, startPoint y: 266, endPoint x: 993, endPoint y: 264, distance: 50.0
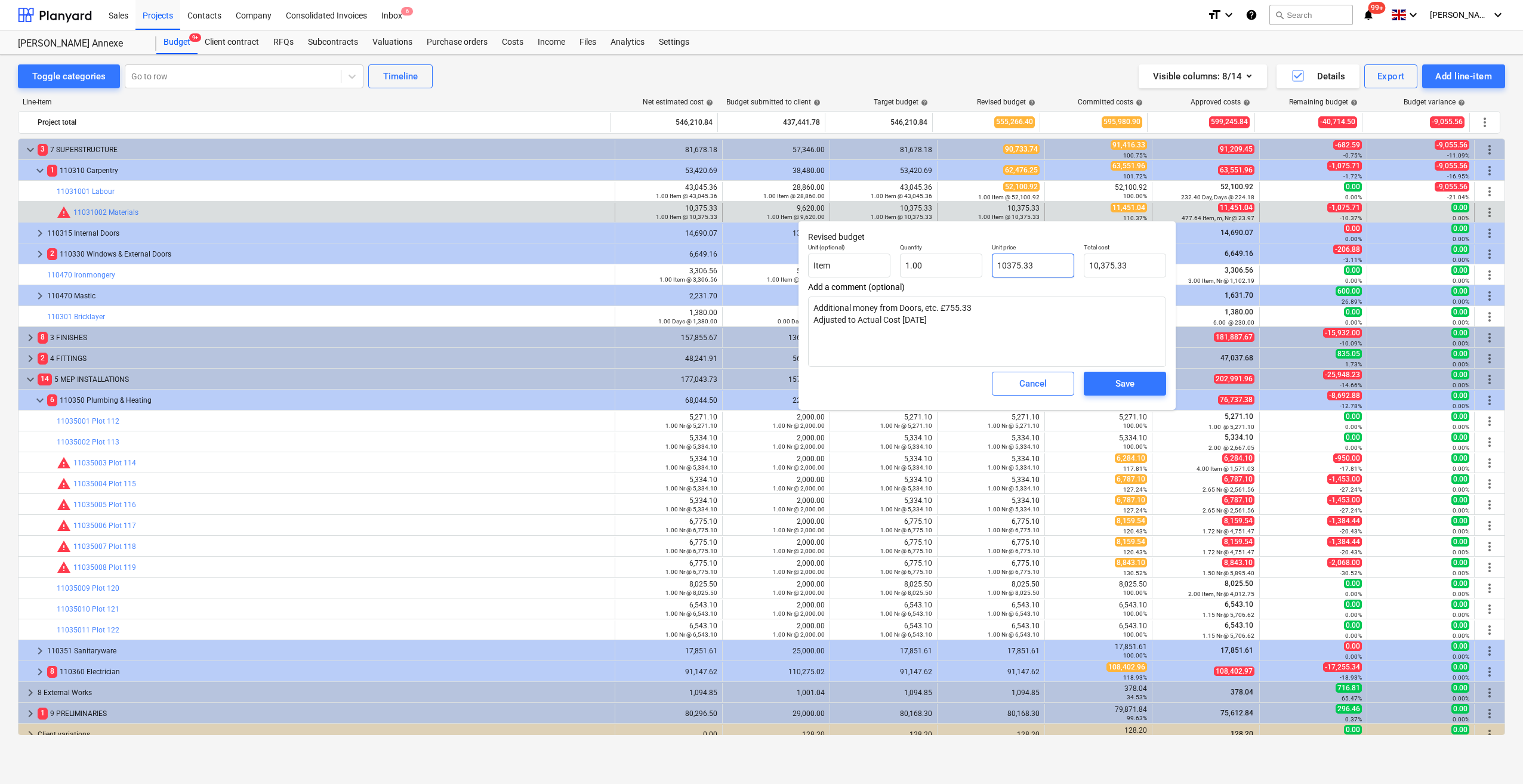
click at [993, 264] on input "10375.33" at bounding box center [1033, 265] width 83 height 24
click at [1113, 390] on span "Save" at bounding box center [1125, 383] width 54 height 15
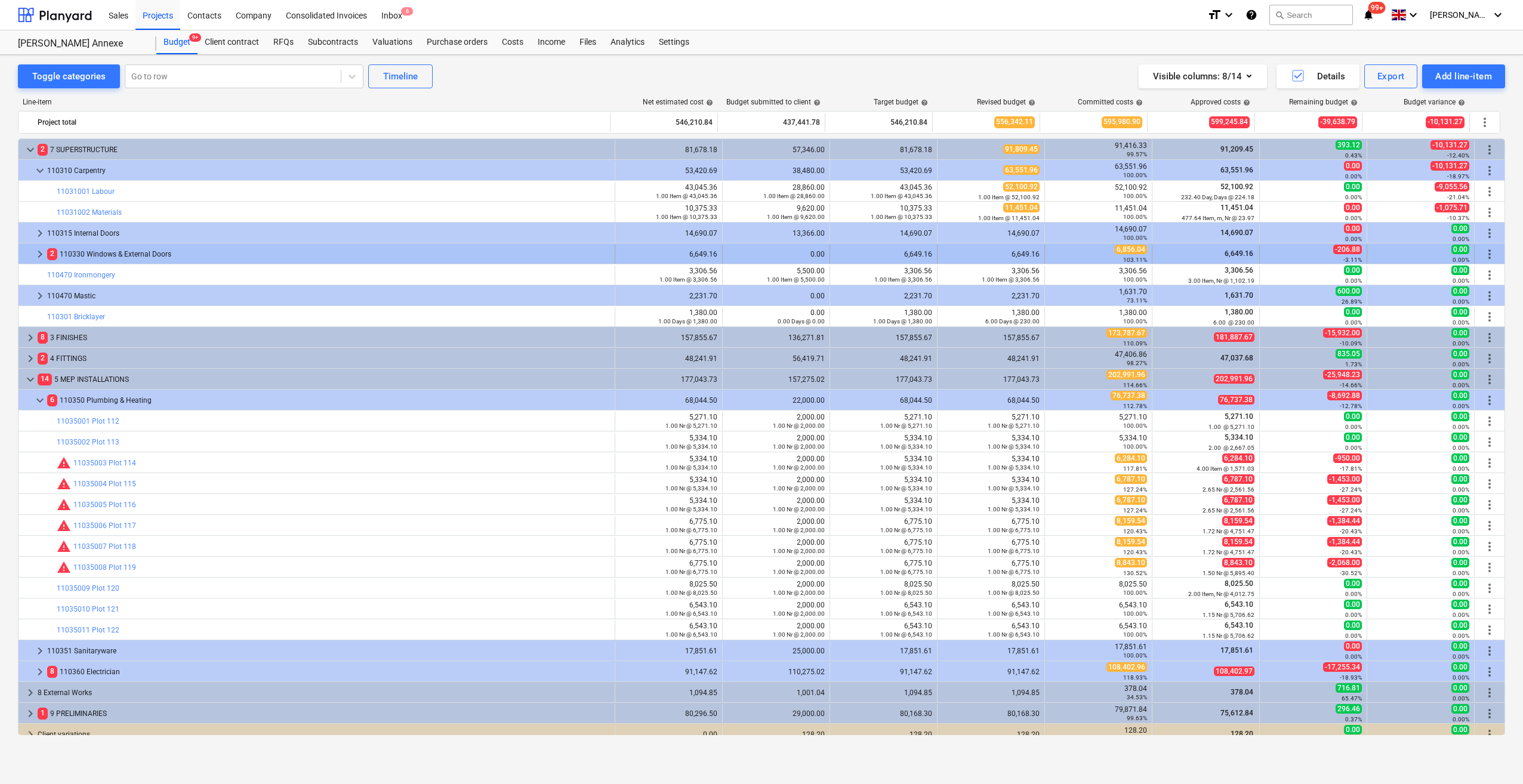
click at [39, 255] on span "keyboard_arrow_right" at bounding box center [40, 254] width 15 height 15
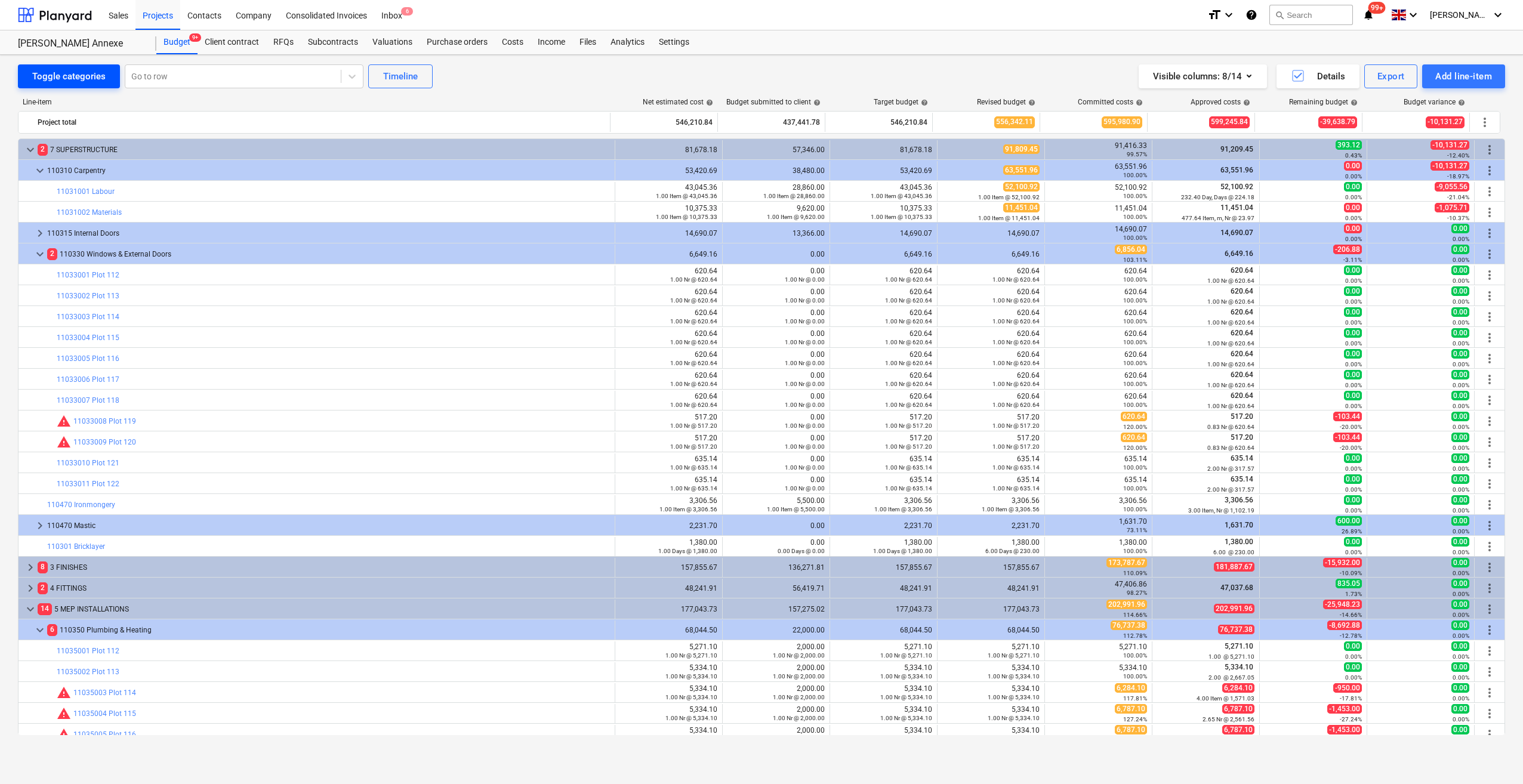
click at [54, 76] on div "Toggle categories" at bounding box center [69, 76] width 74 height 15
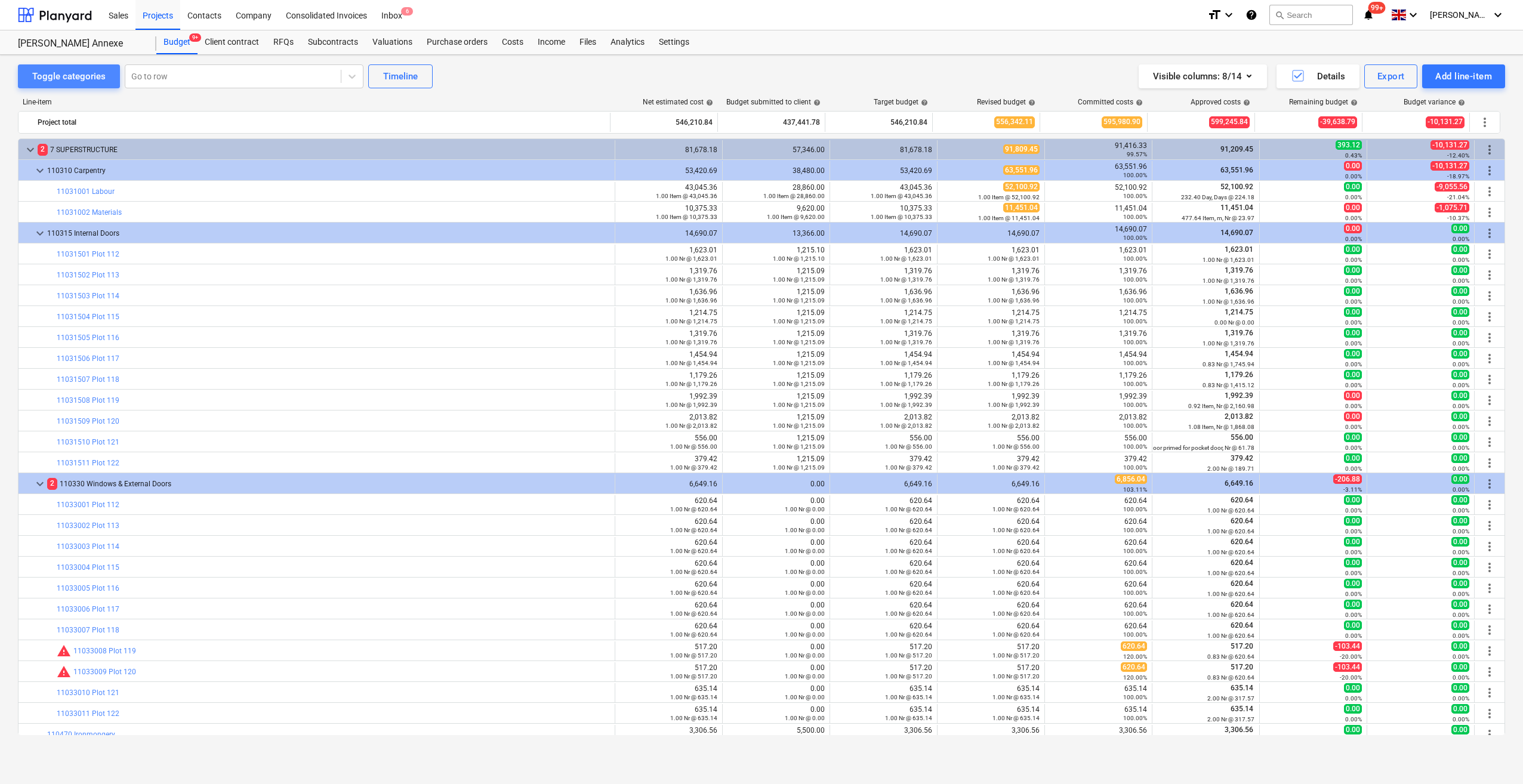
click at [74, 69] on div "Toggle categories" at bounding box center [69, 76] width 74 height 15
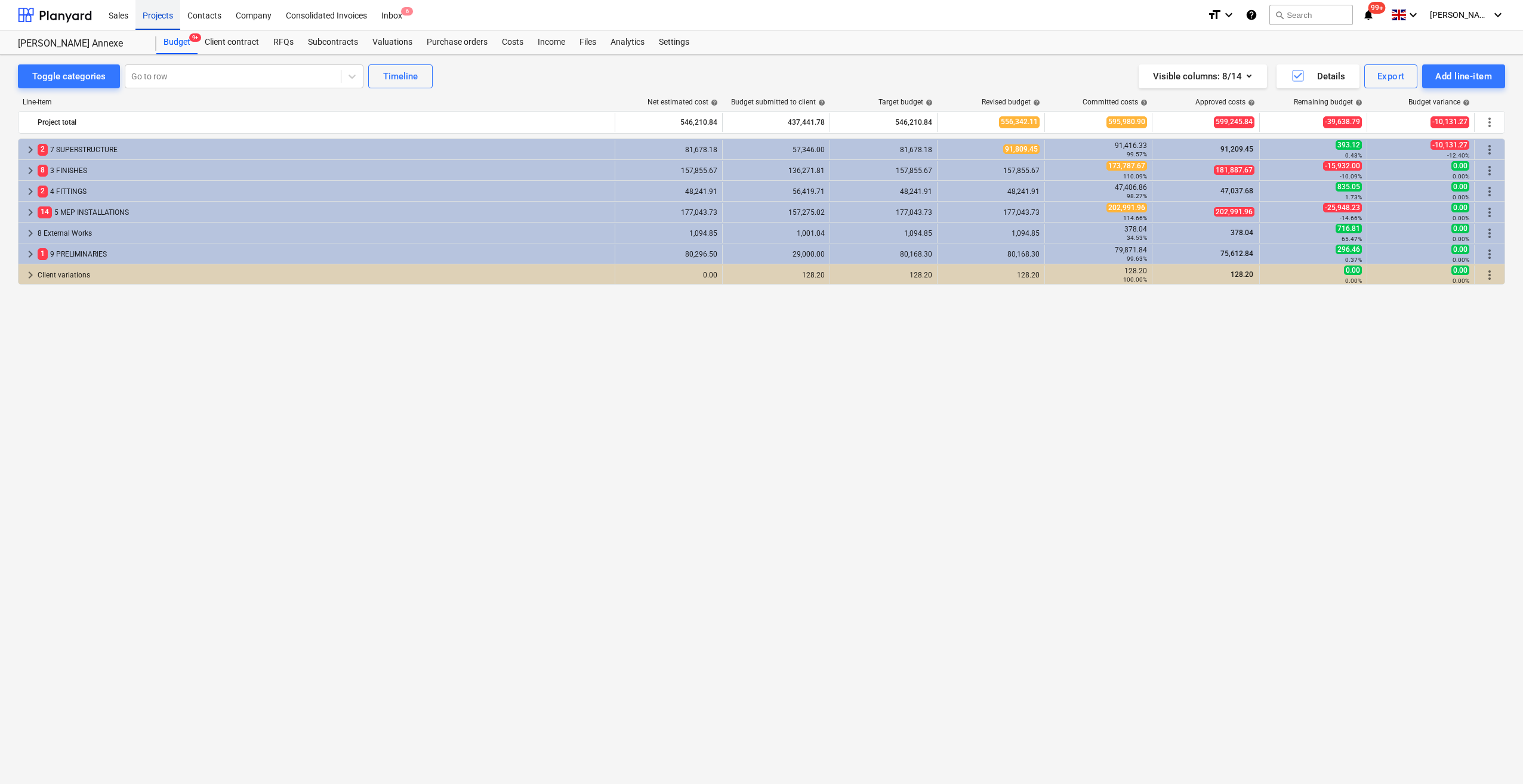
click at [156, 15] on div "Projects" at bounding box center [158, 15] width 44 height 30
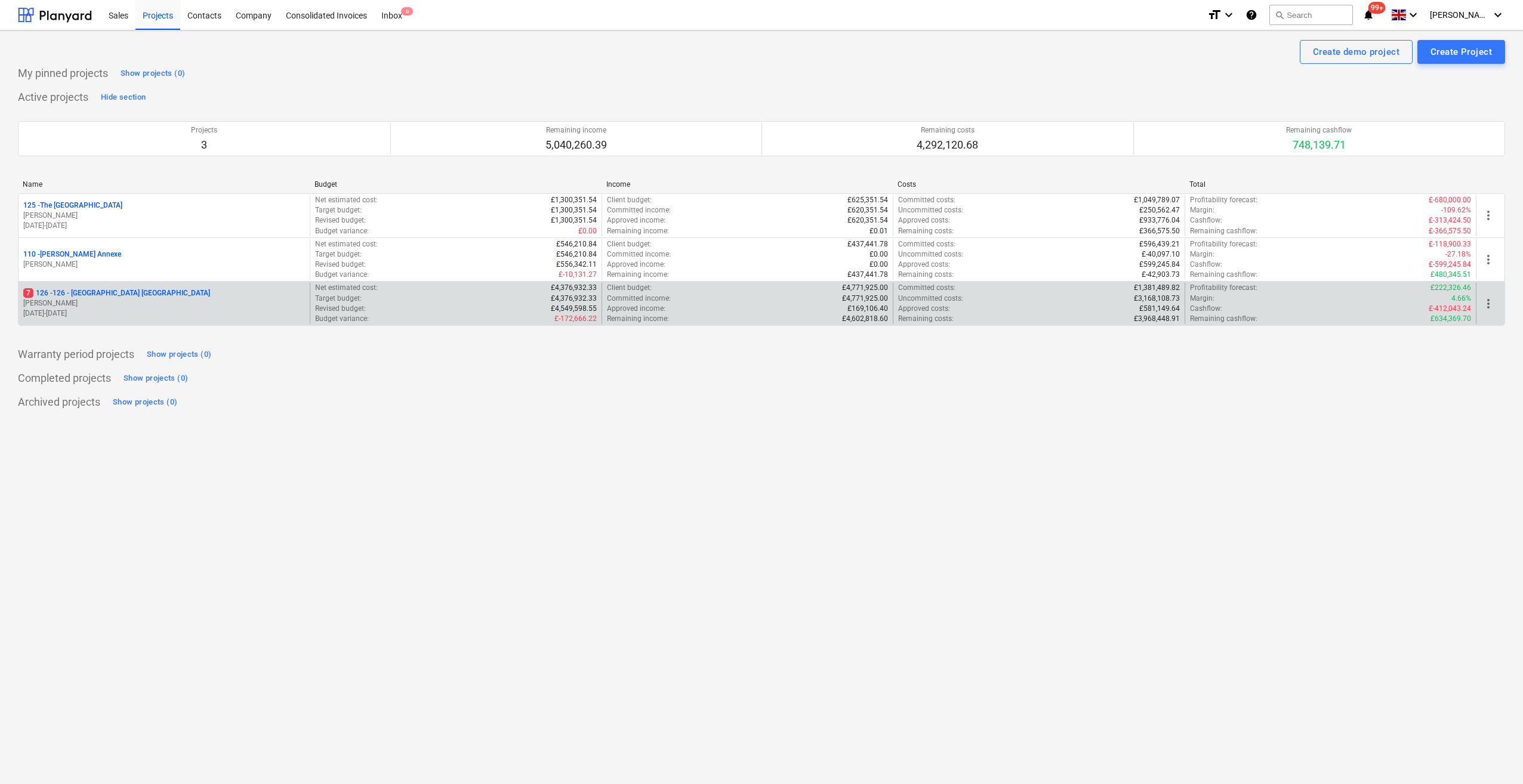
click at [109, 290] on p "7 126 - 126 - [GEOGRAPHIC_DATA] [GEOGRAPHIC_DATA]" at bounding box center [117, 293] width 187 height 10
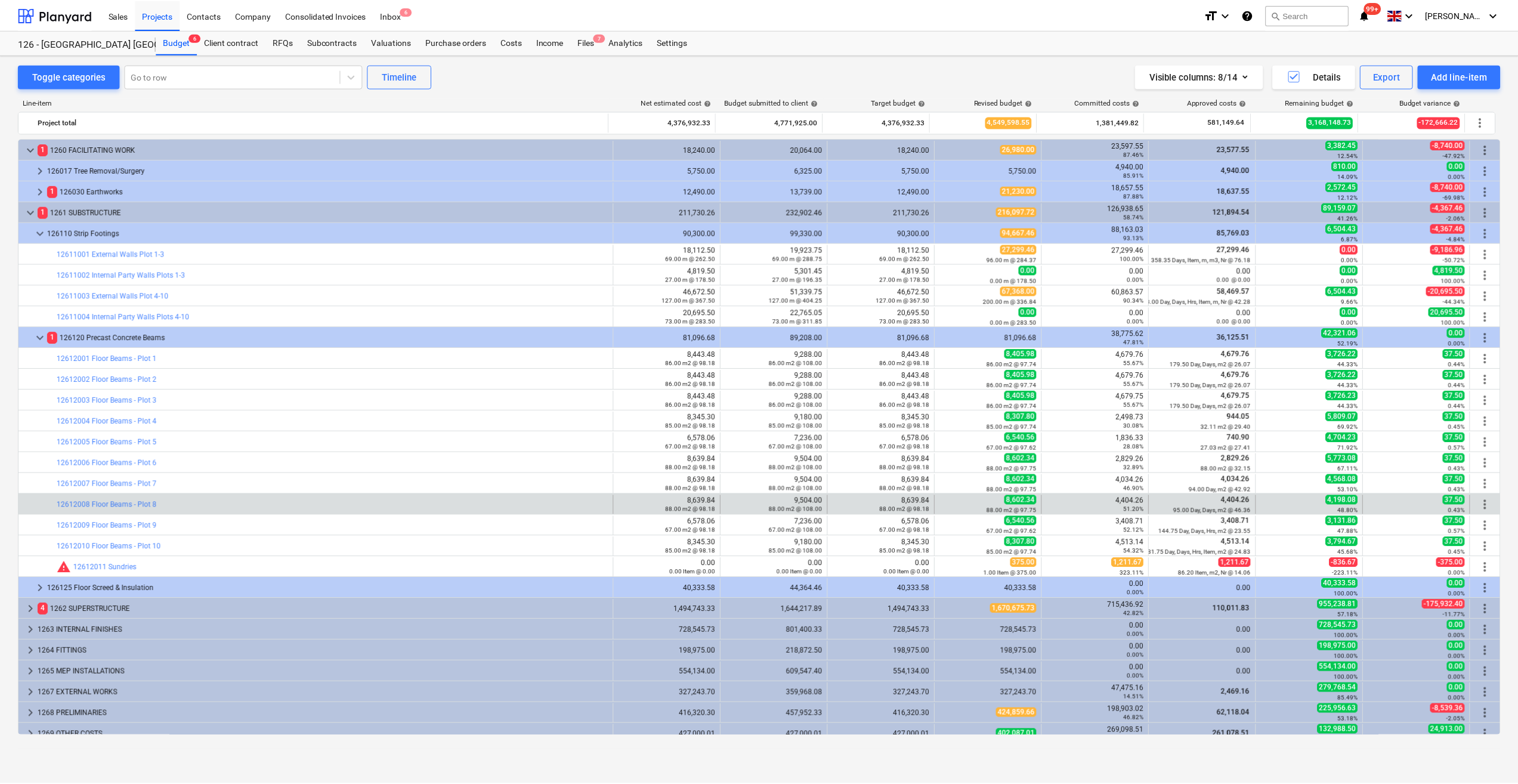
scroll to position [9, 0]
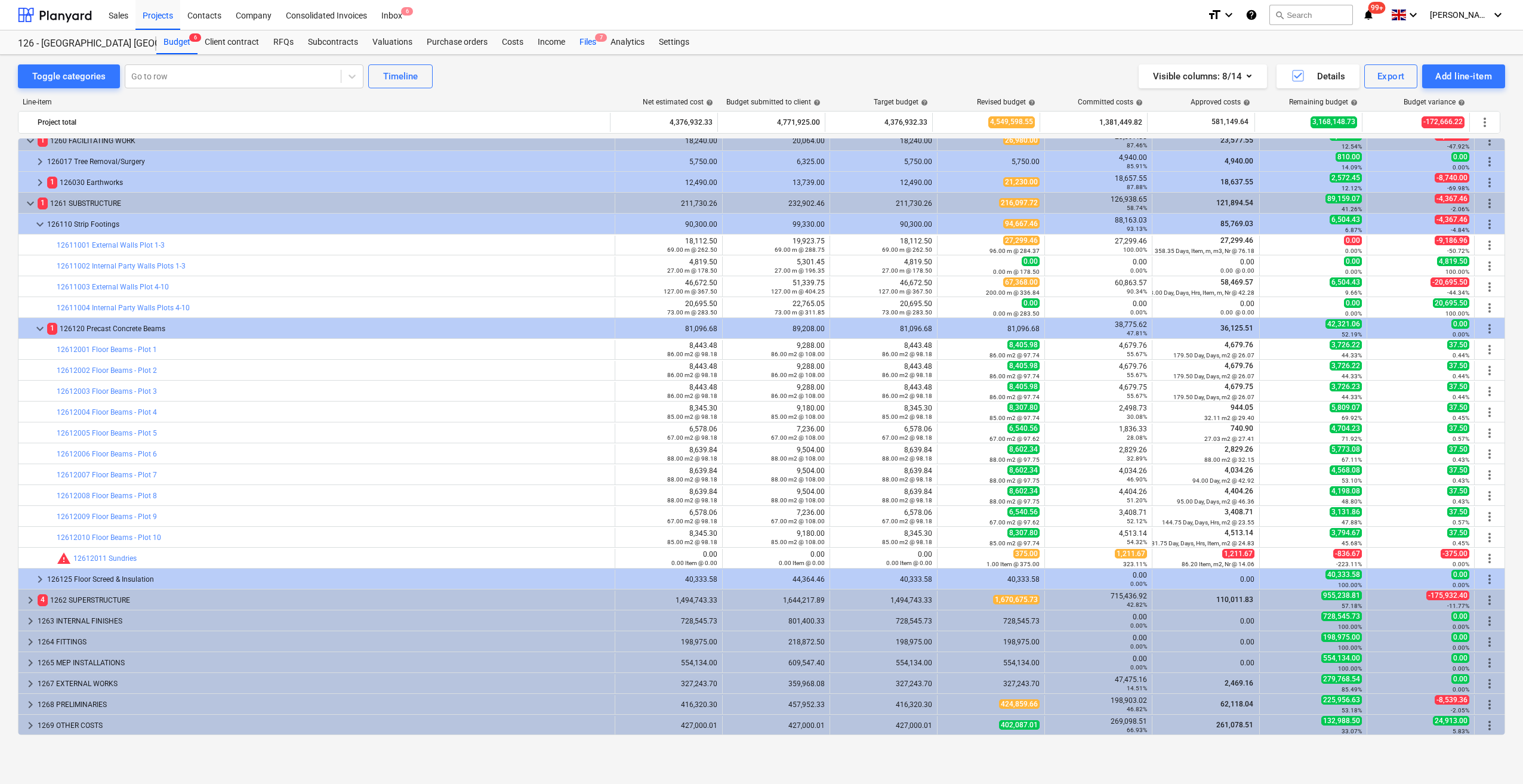
click at [590, 40] on div "Files 7" at bounding box center [587, 43] width 31 height 24
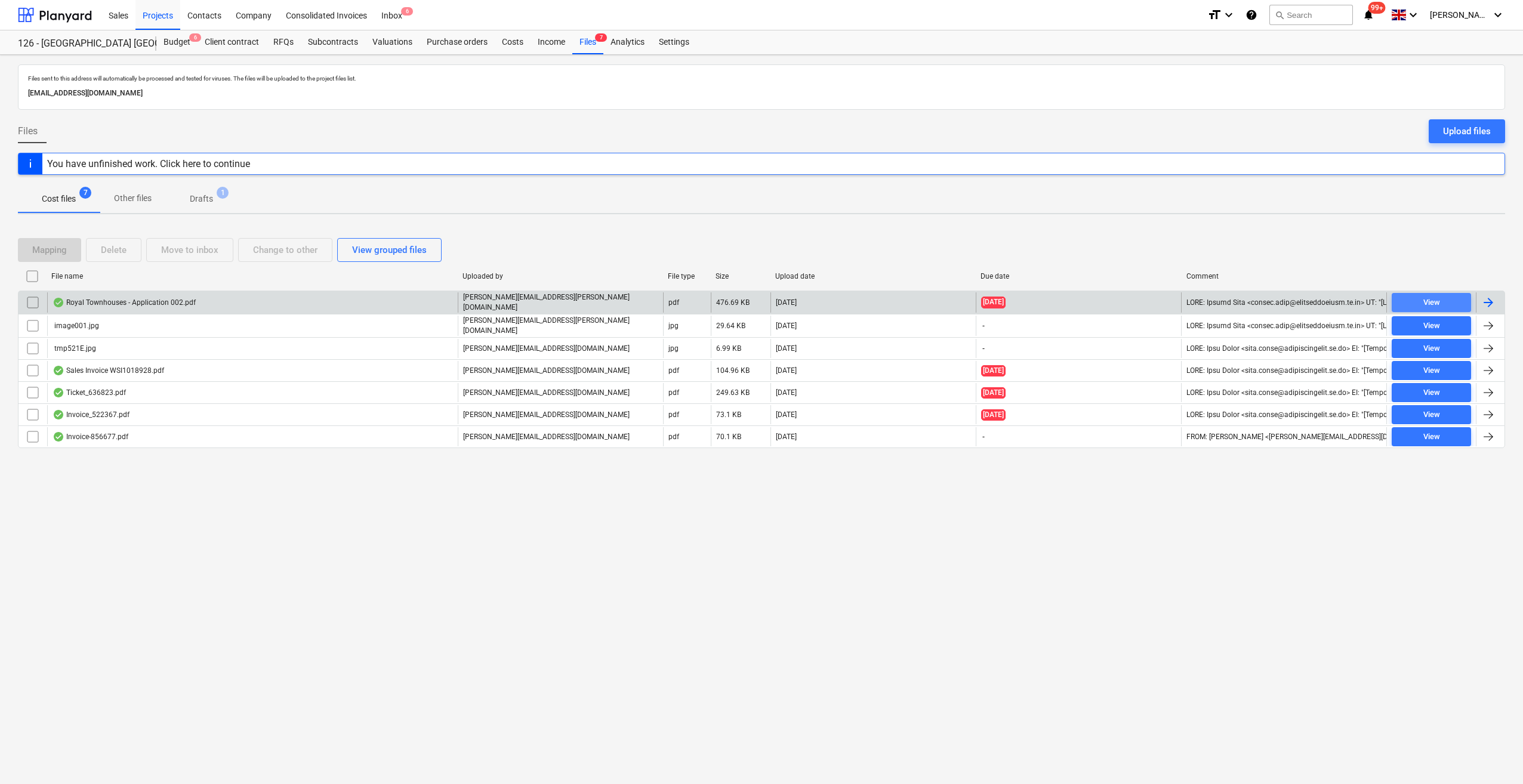
click at [1439, 307] on div "View" at bounding box center [1432, 303] width 17 height 14
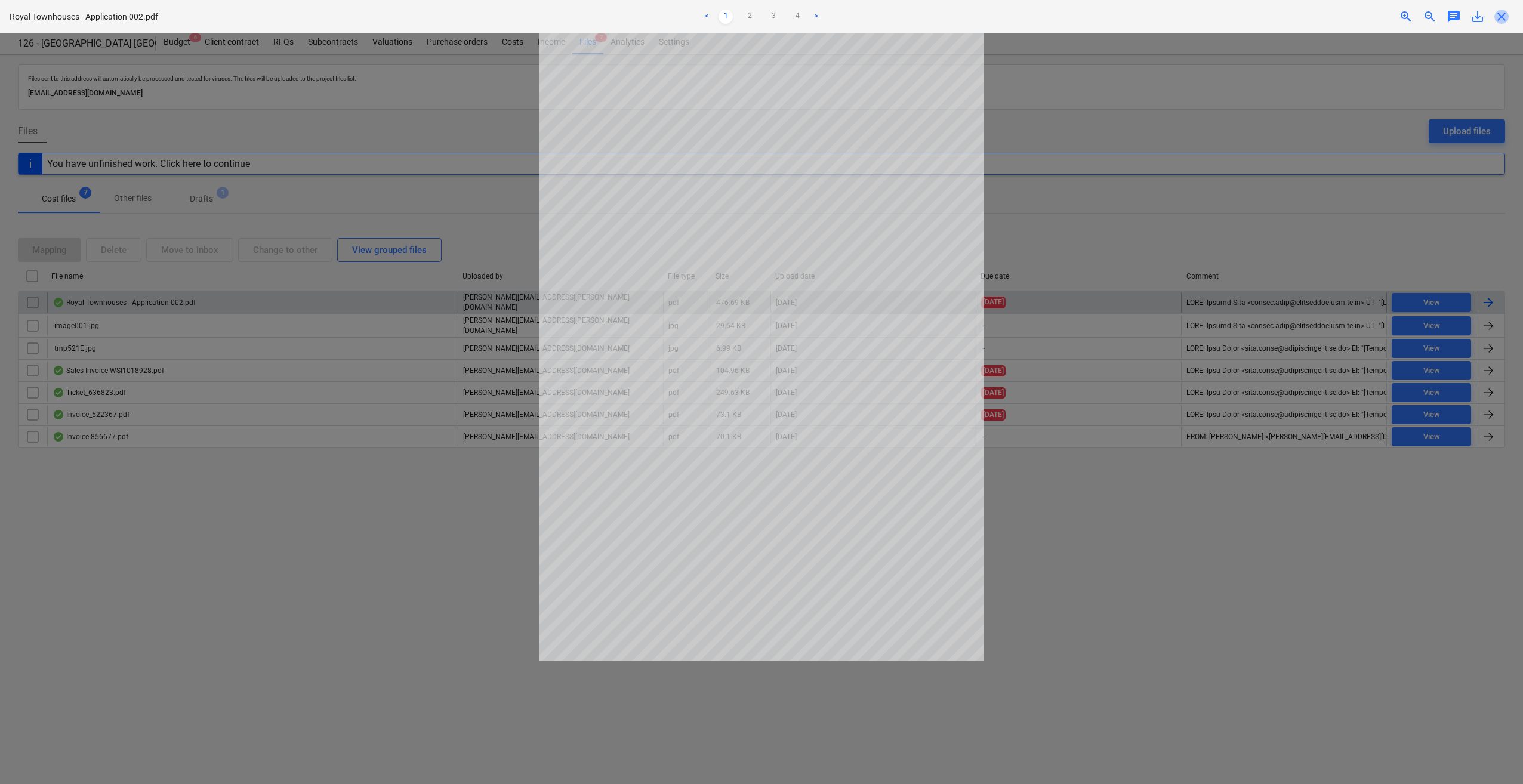
click at [1505, 15] on span "close" at bounding box center [1501, 17] width 15 height 15
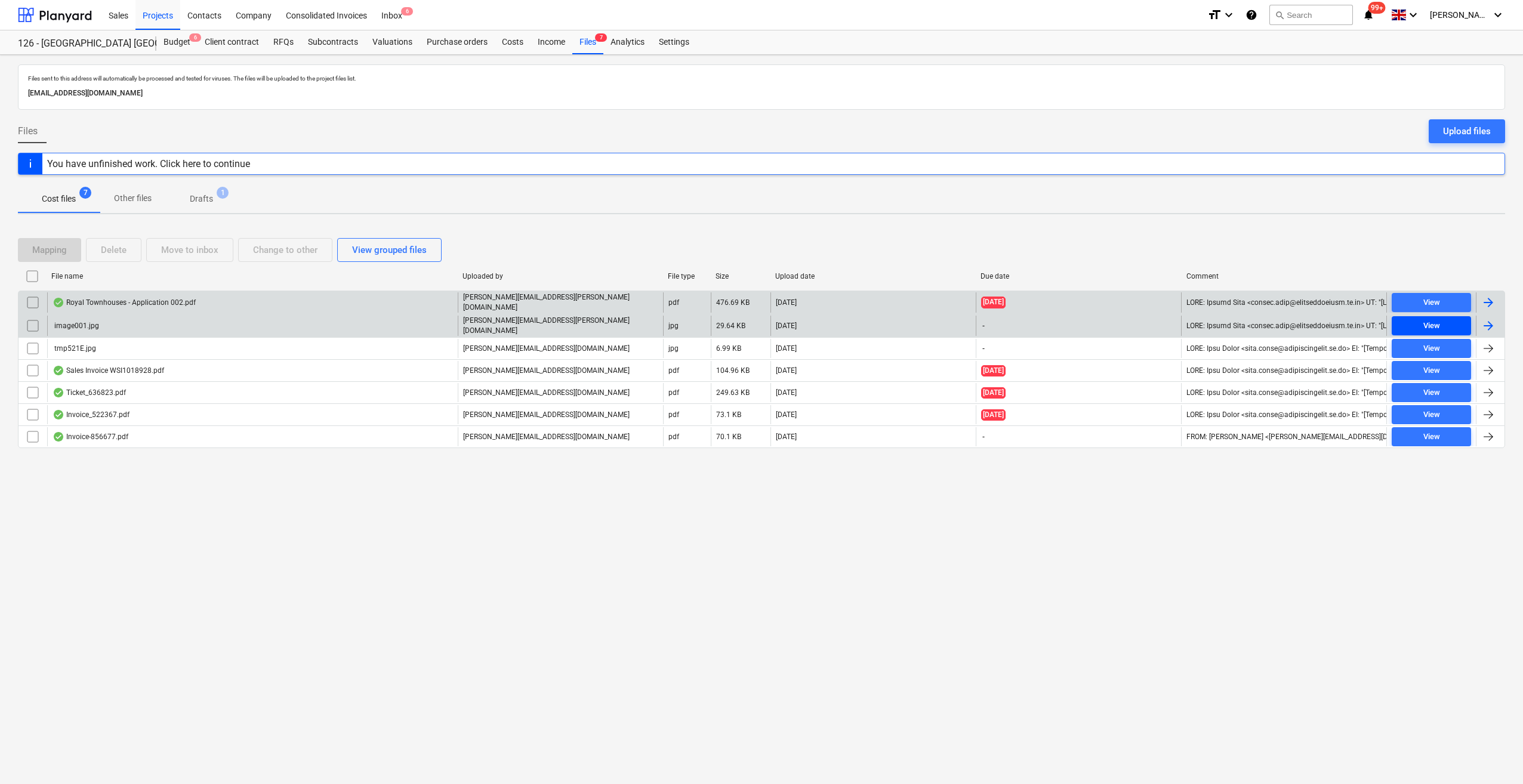
click at [1416, 319] on span "View" at bounding box center [1432, 326] width 70 height 14
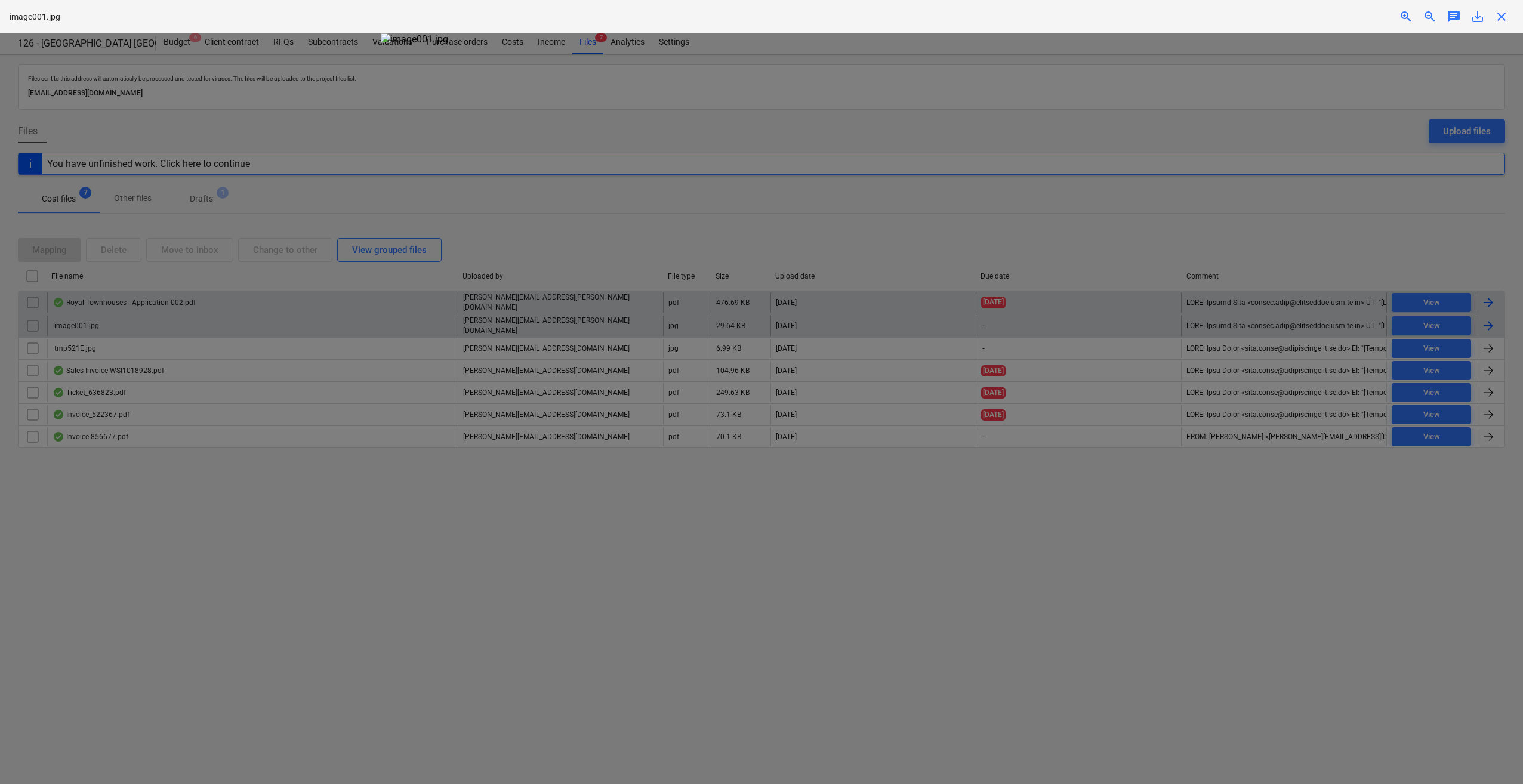
click at [1505, 18] on span "close" at bounding box center [1501, 17] width 15 height 15
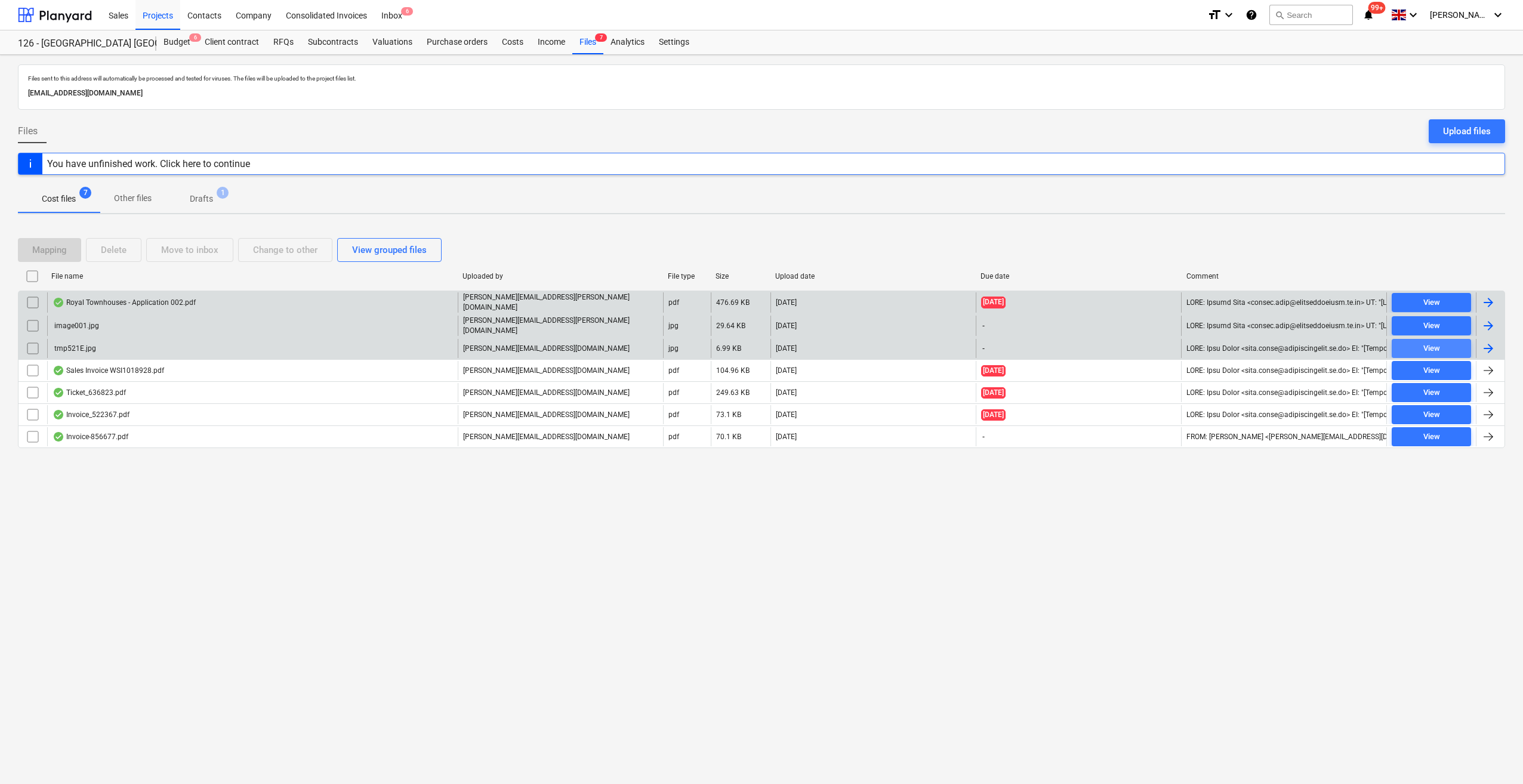
click at [1407, 345] on span "View" at bounding box center [1432, 349] width 70 height 14
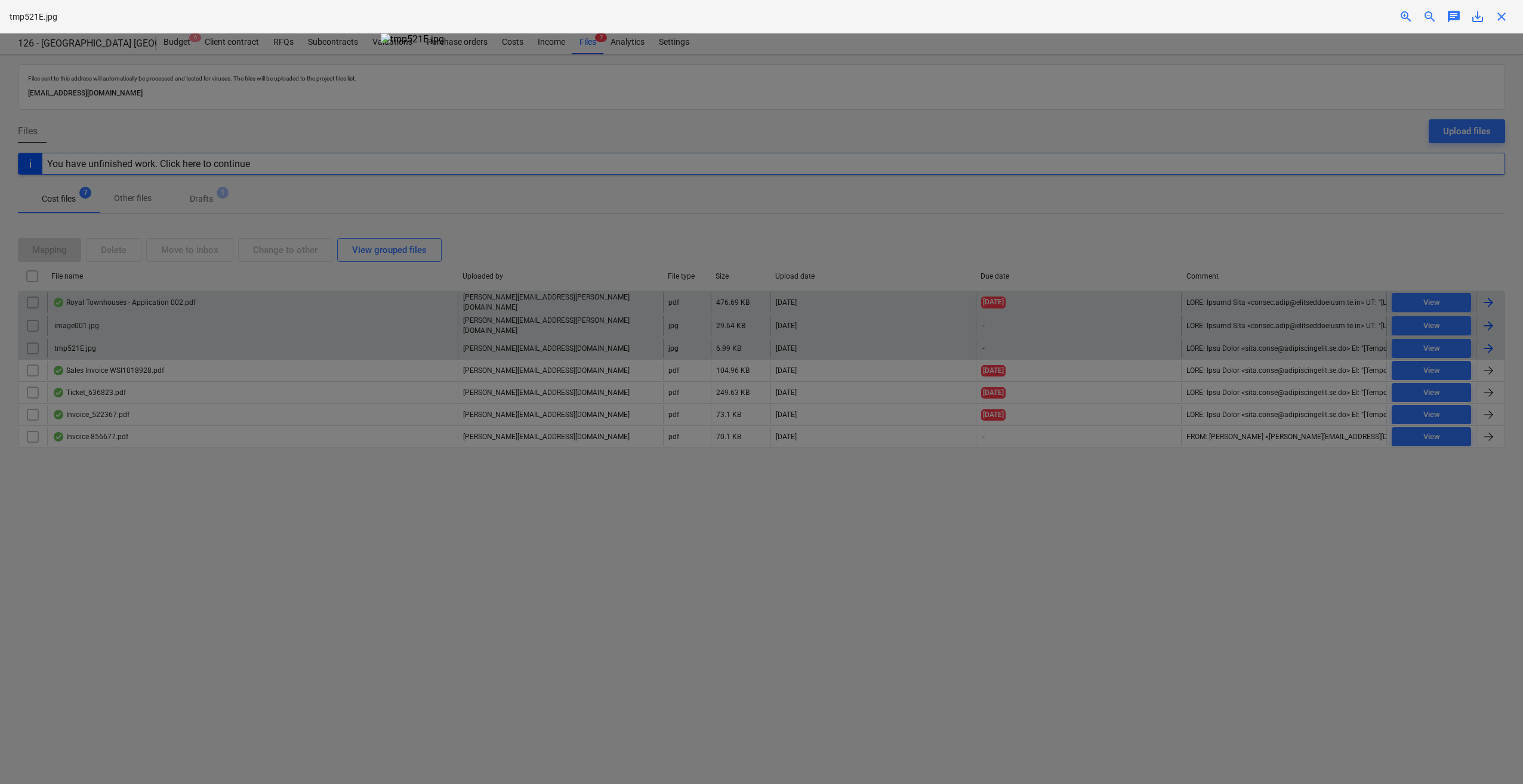
click at [1502, 17] on span "close" at bounding box center [1501, 17] width 15 height 15
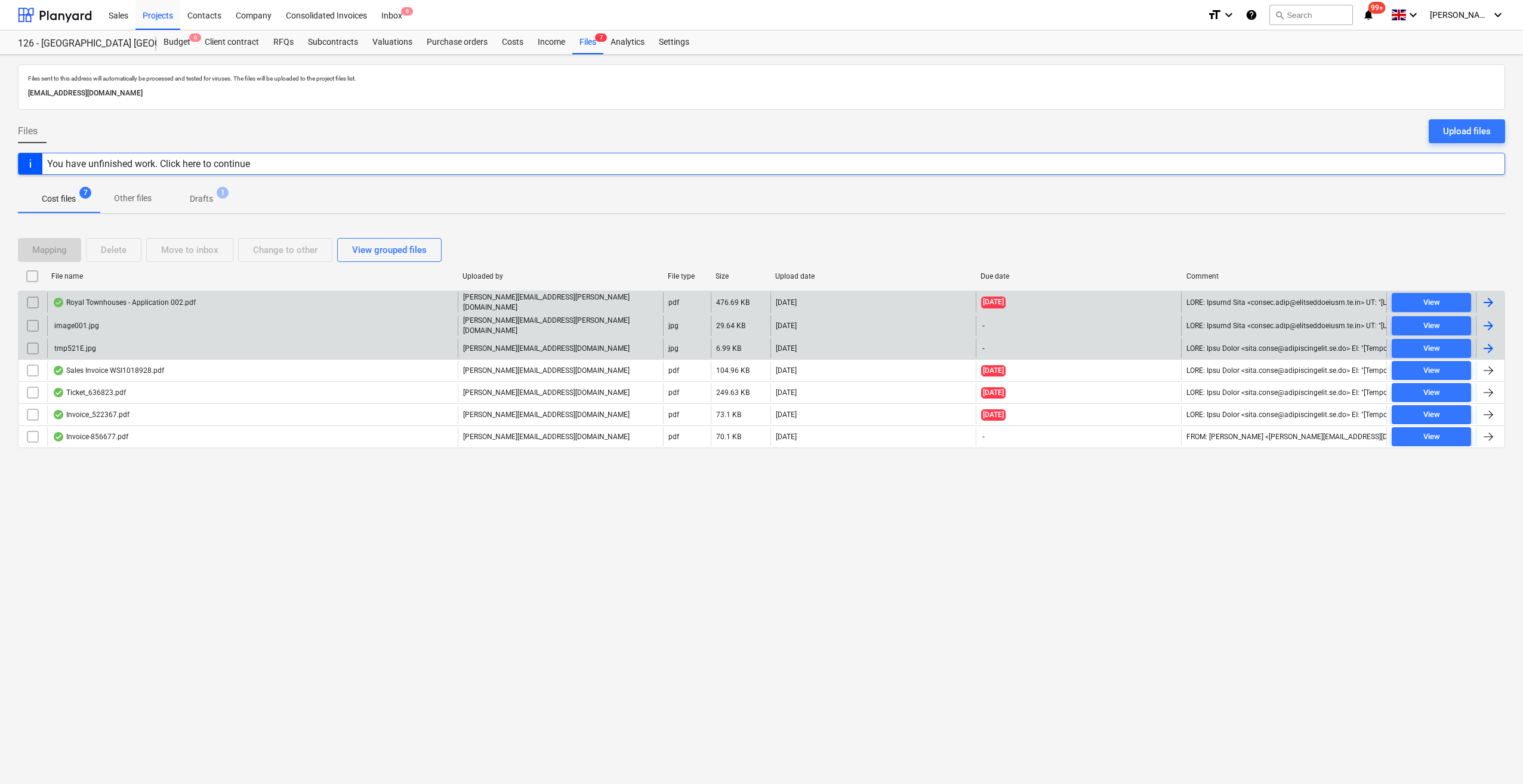
click at [34, 321] on input "checkbox" at bounding box center [33, 326] width 19 height 19
click at [26, 348] on input "checkbox" at bounding box center [33, 349] width 19 height 19
click at [122, 251] on div "Delete" at bounding box center [114, 249] width 25 height 15
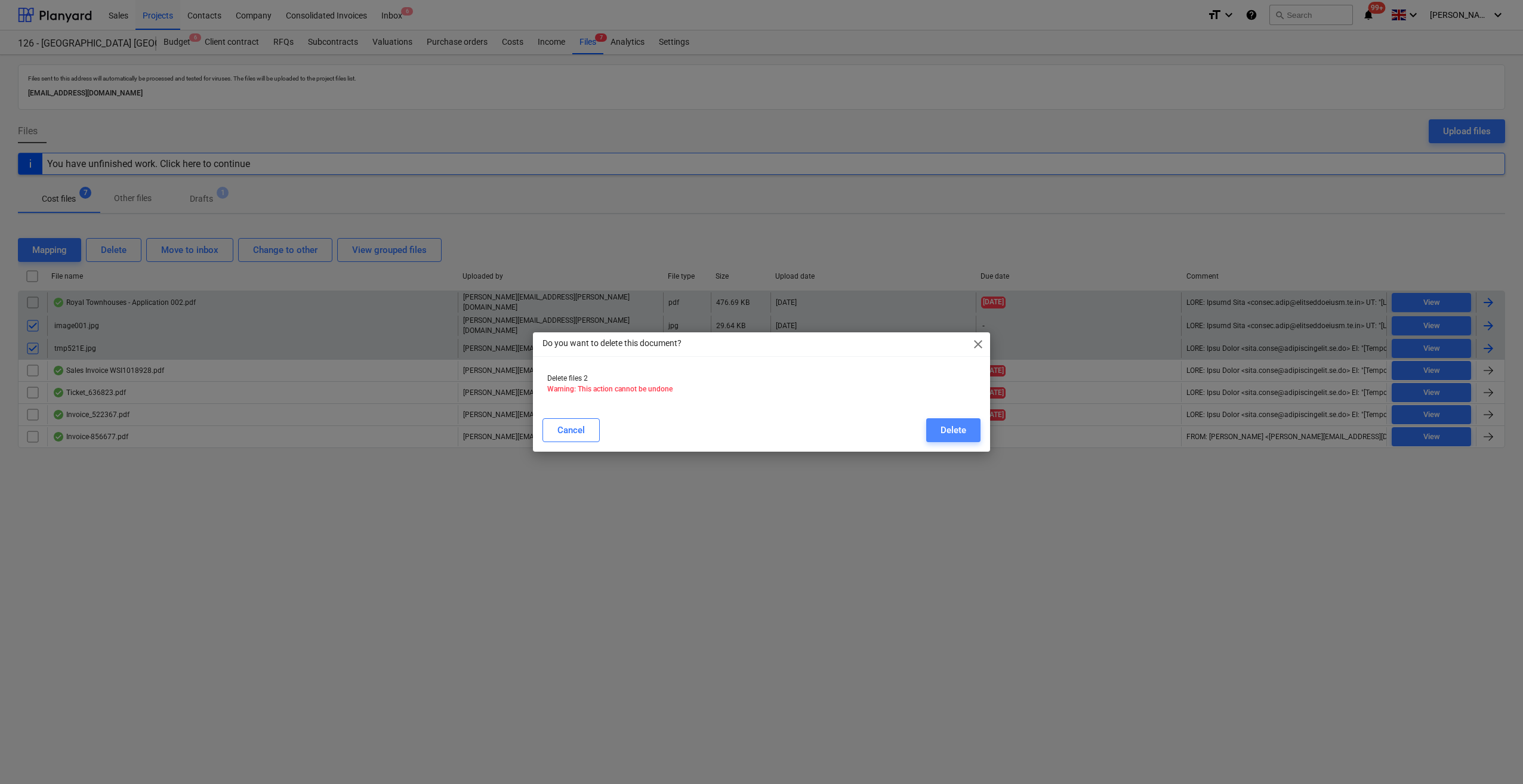
click at [926, 427] on button "Delete" at bounding box center [953, 430] width 55 height 24
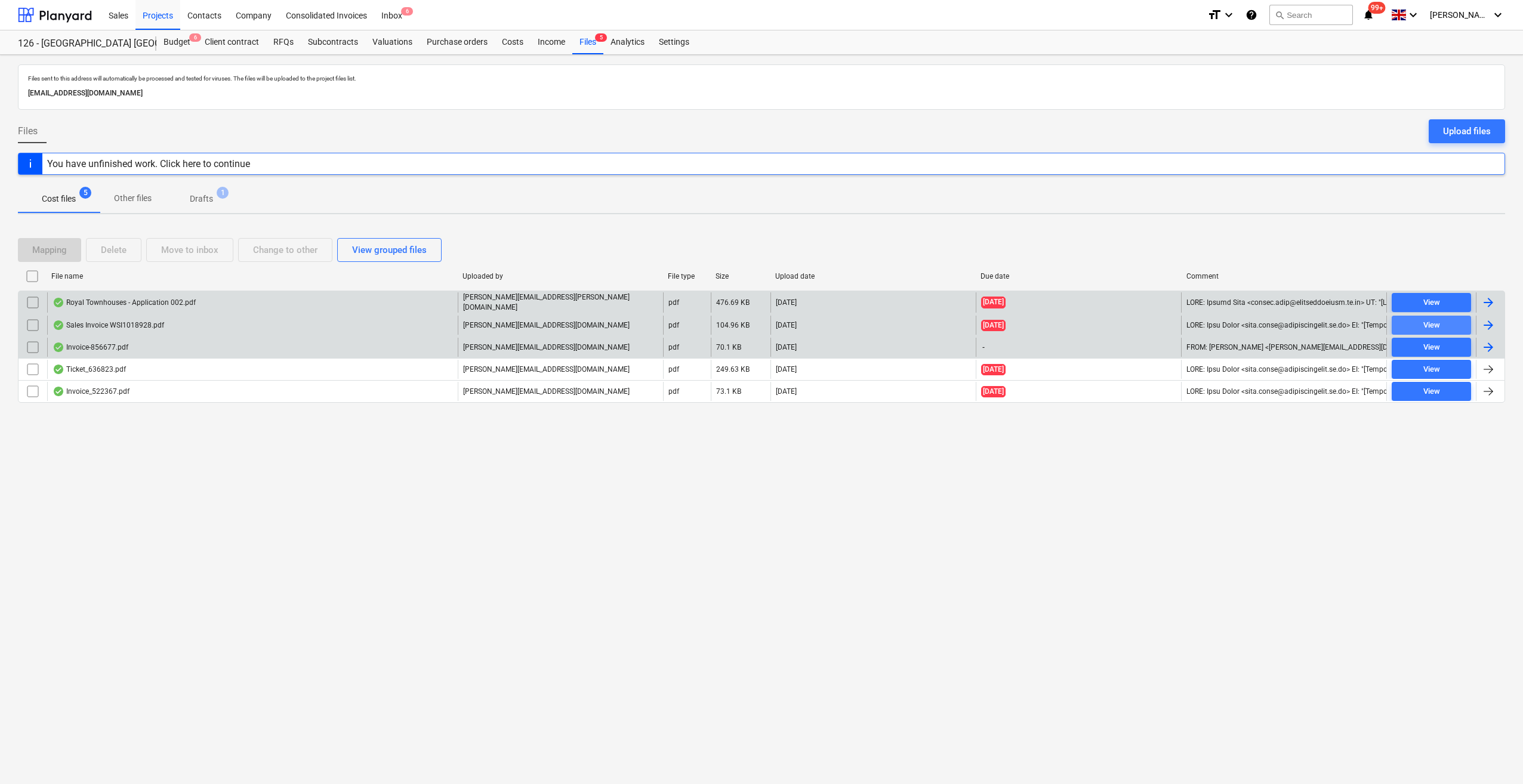
click at [1433, 324] on div "View" at bounding box center [1432, 326] width 17 height 14
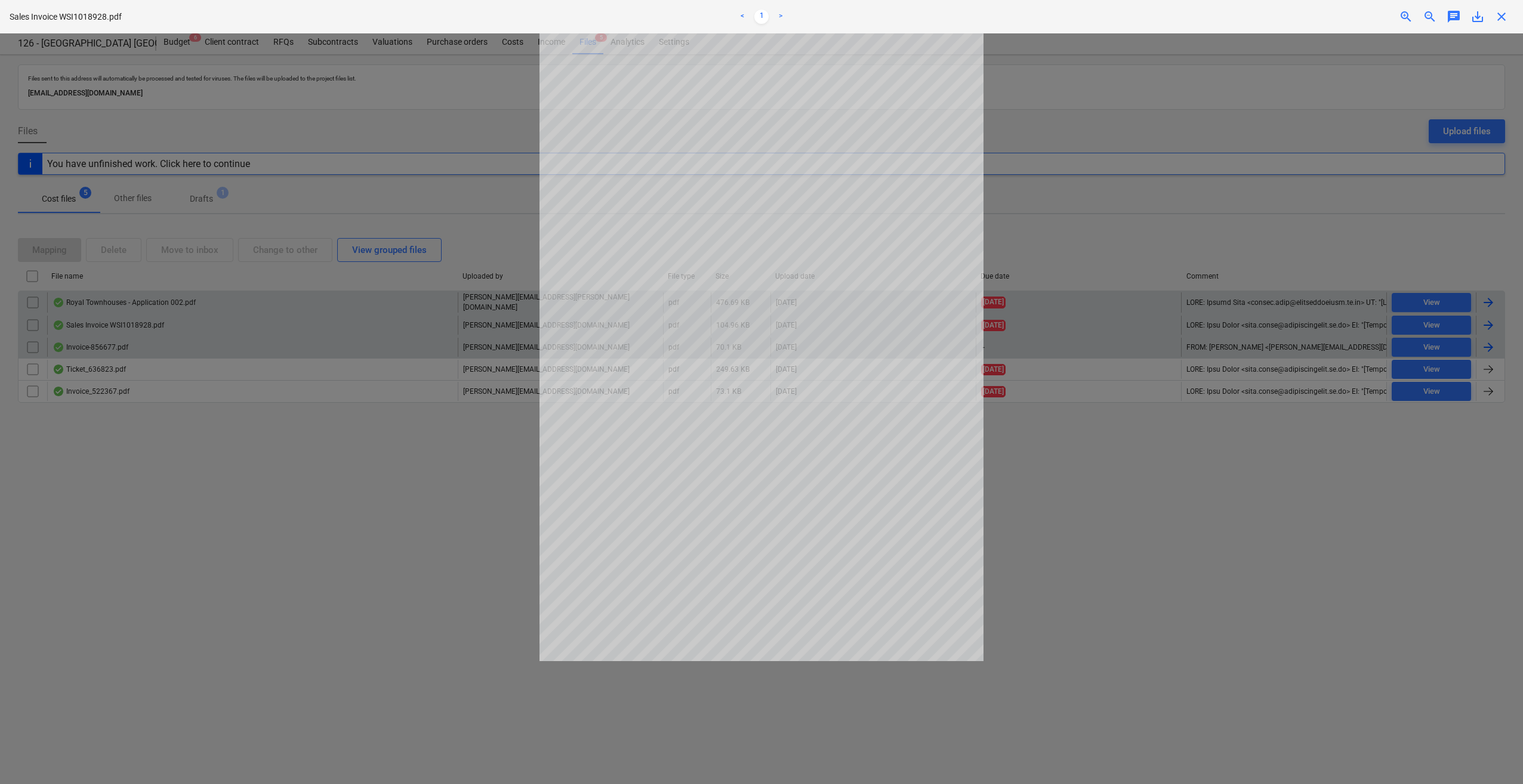
drag, startPoint x: 1500, startPoint y: 25, endPoint x: 1496, endPoint y: 34, distance: 9.8
click at [1501, 25] on div "Sales Invoice WSI1018928.pdf < 1 > zoom_in zoom_out chat 0 save_alt close" at bounding box center [762, 17] width 1523 height 34
drag, startPoint x: 1499, startPoint y: 17, endPoint x: 1501, endPoint y: 26, distance: 9.2
click at [1501, 17] on span "close" at bounding box center [1501, 17] width 15 height 15
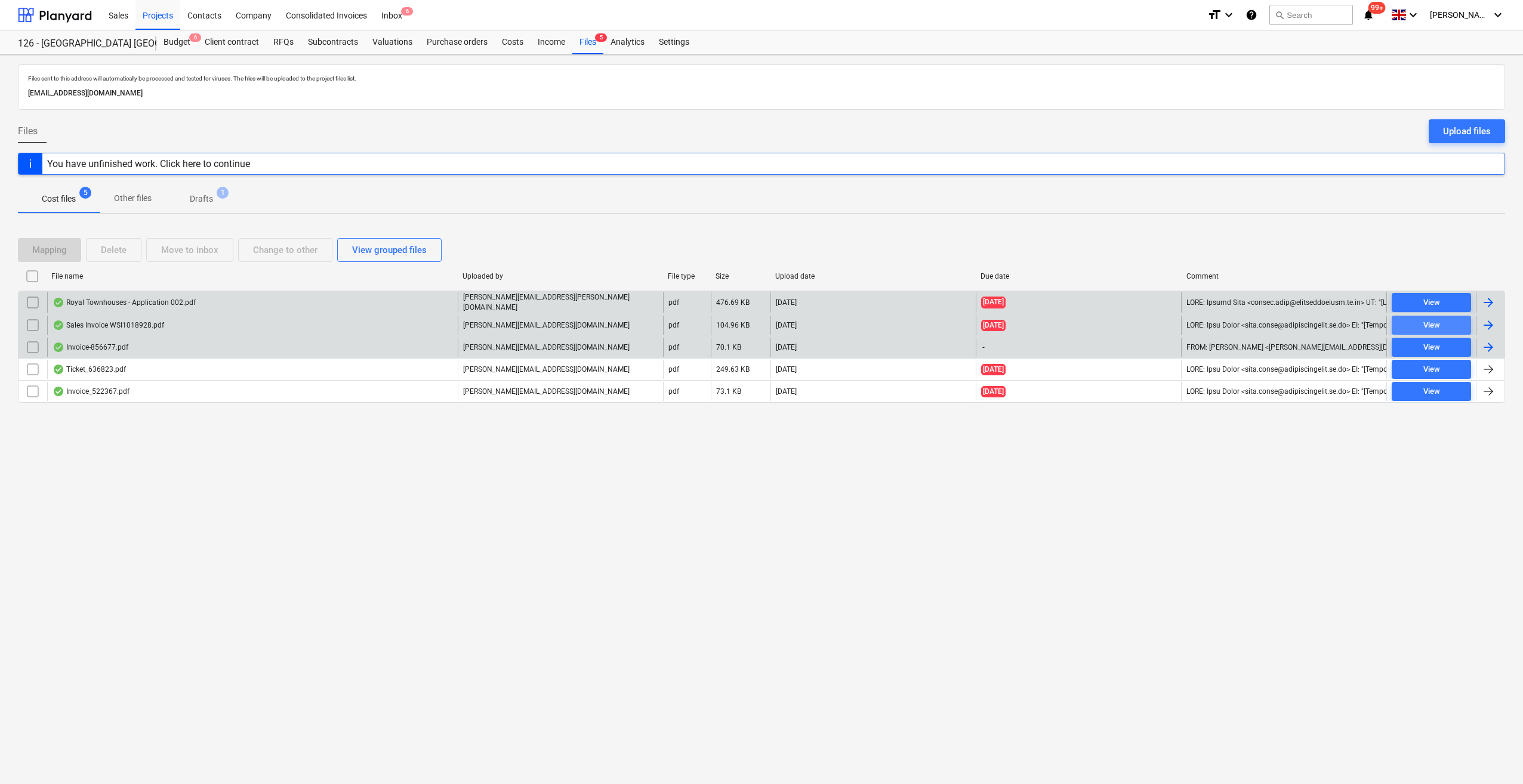
click at [1433, 320] on div "View" at bounding box center [1432, 326] width 17 height 14
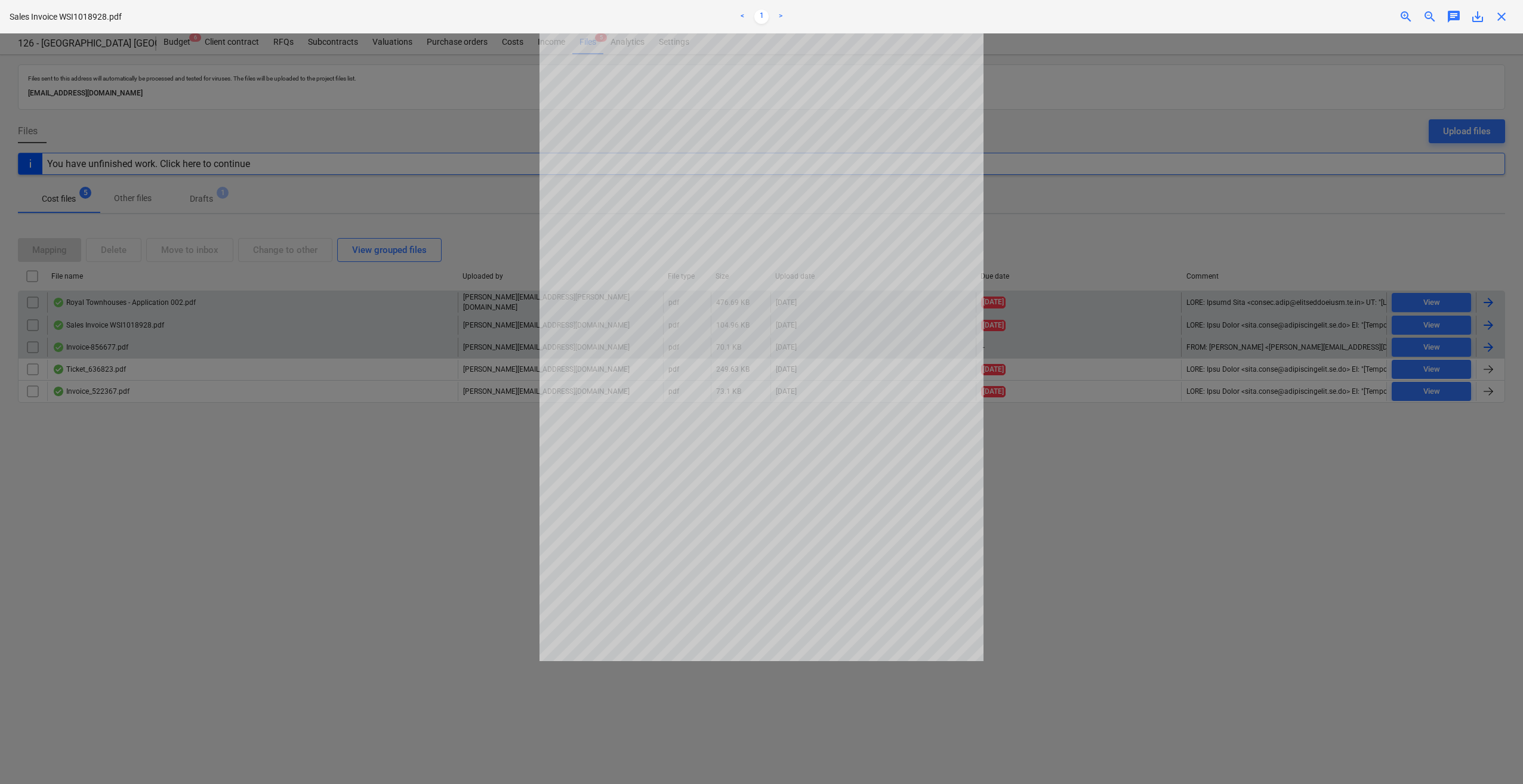
drag, startPoint x: 1495, startPoint y: 9, endPoint x: 1517, endPoint y: 36, distance: 34.8
click at [1499, 10] on div "Sales Invoice WSI1018928.pdf < 1 > zoom_in zoom_out chat 0 save_alt close" at bounding box center [762, 17] width 1523 height 34
click at [1502, 17] on span "close" at bounding box center [1501, 17] width 15 height 15
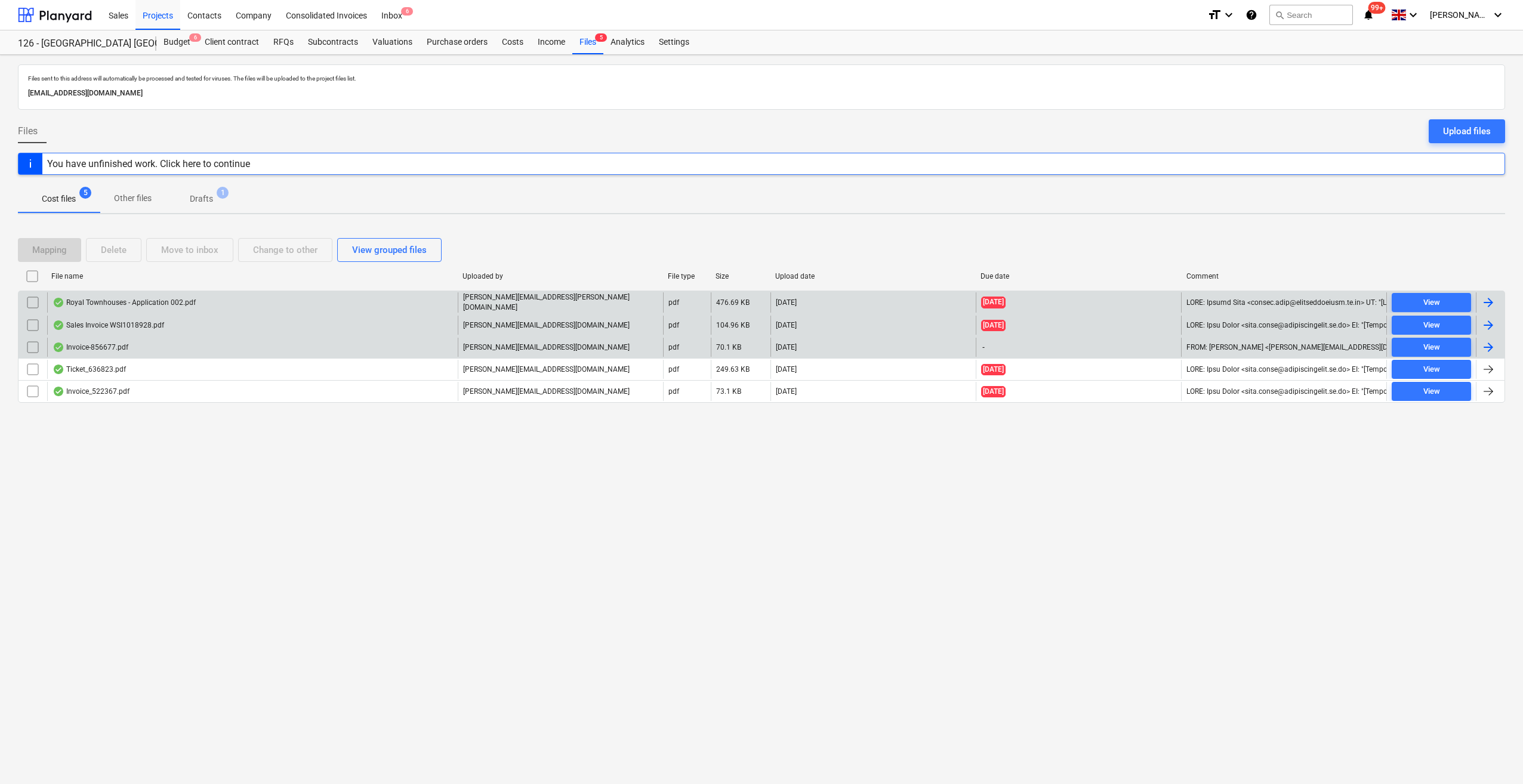
click at [1487, 318] on div at bounding box center [1488, 325] width 15 height 15
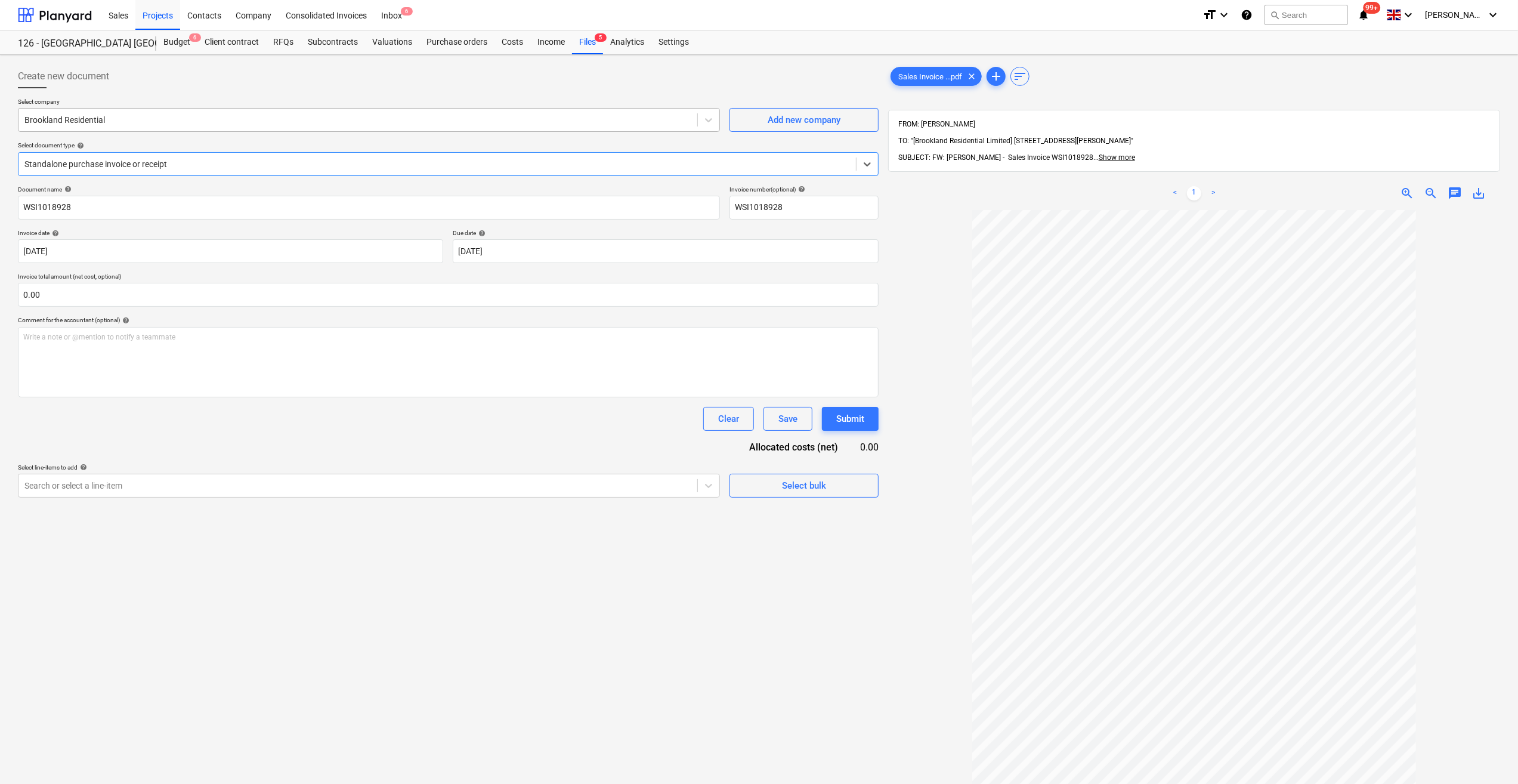
click at [56, 114] on div at bounding box center [358, 119] width 667 height 12
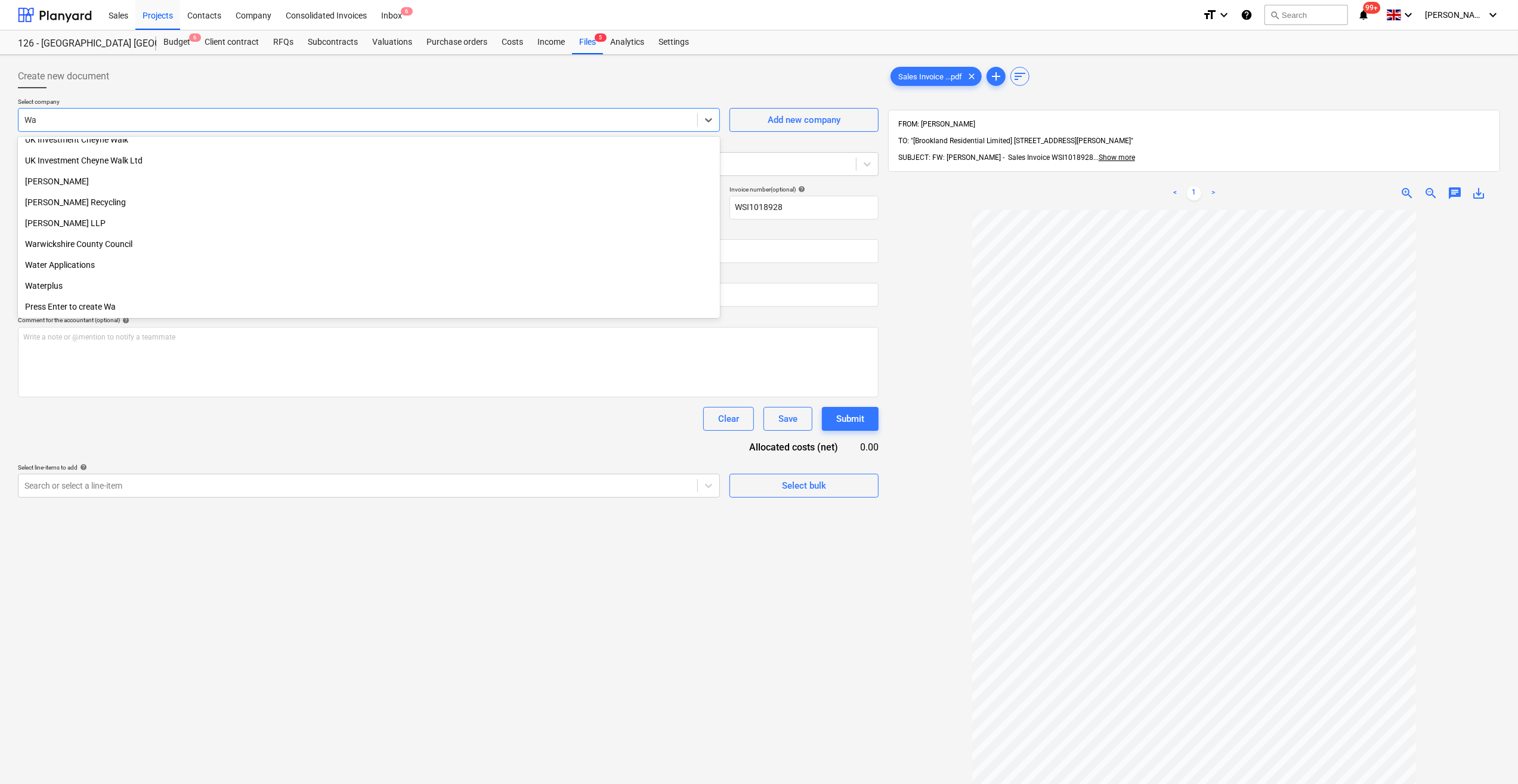
scroll to position [343, 0]
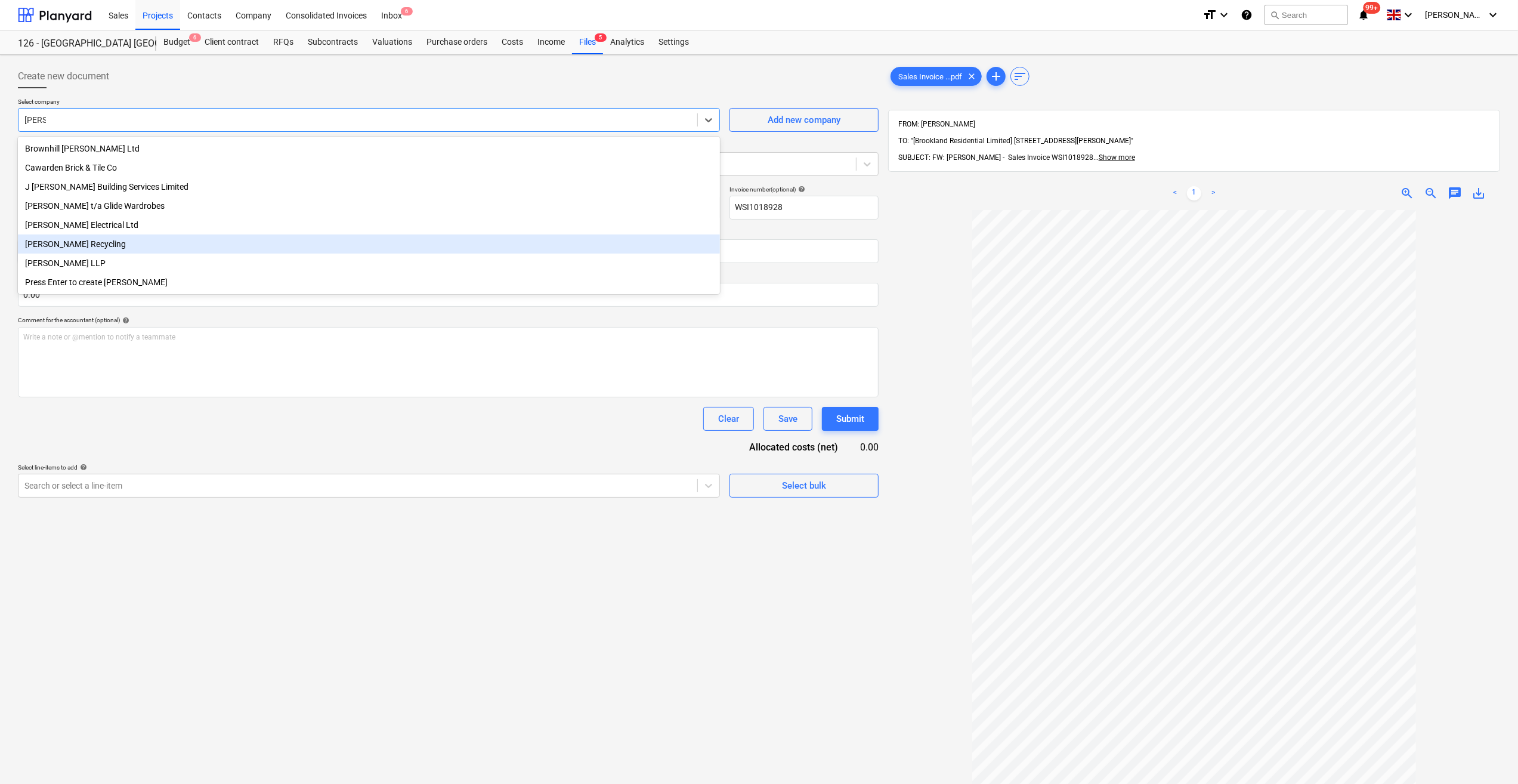
click at [93, 247] on div "[PERSON_NAME] Recycling" at bounding box center [369, 244] width 702 height 19
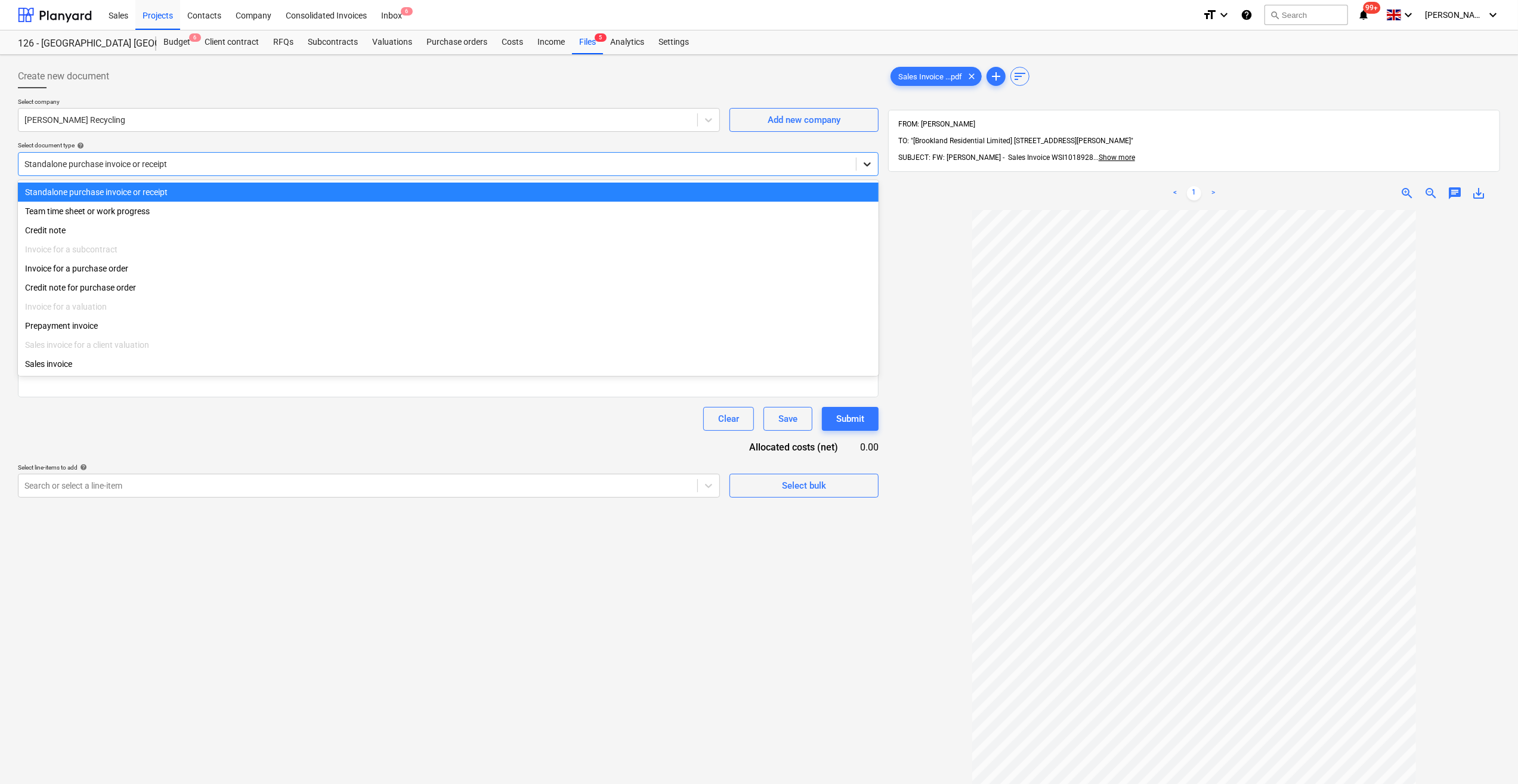
click at [869, 168] on icon at bounding box center [867, 164] width 12 height 12
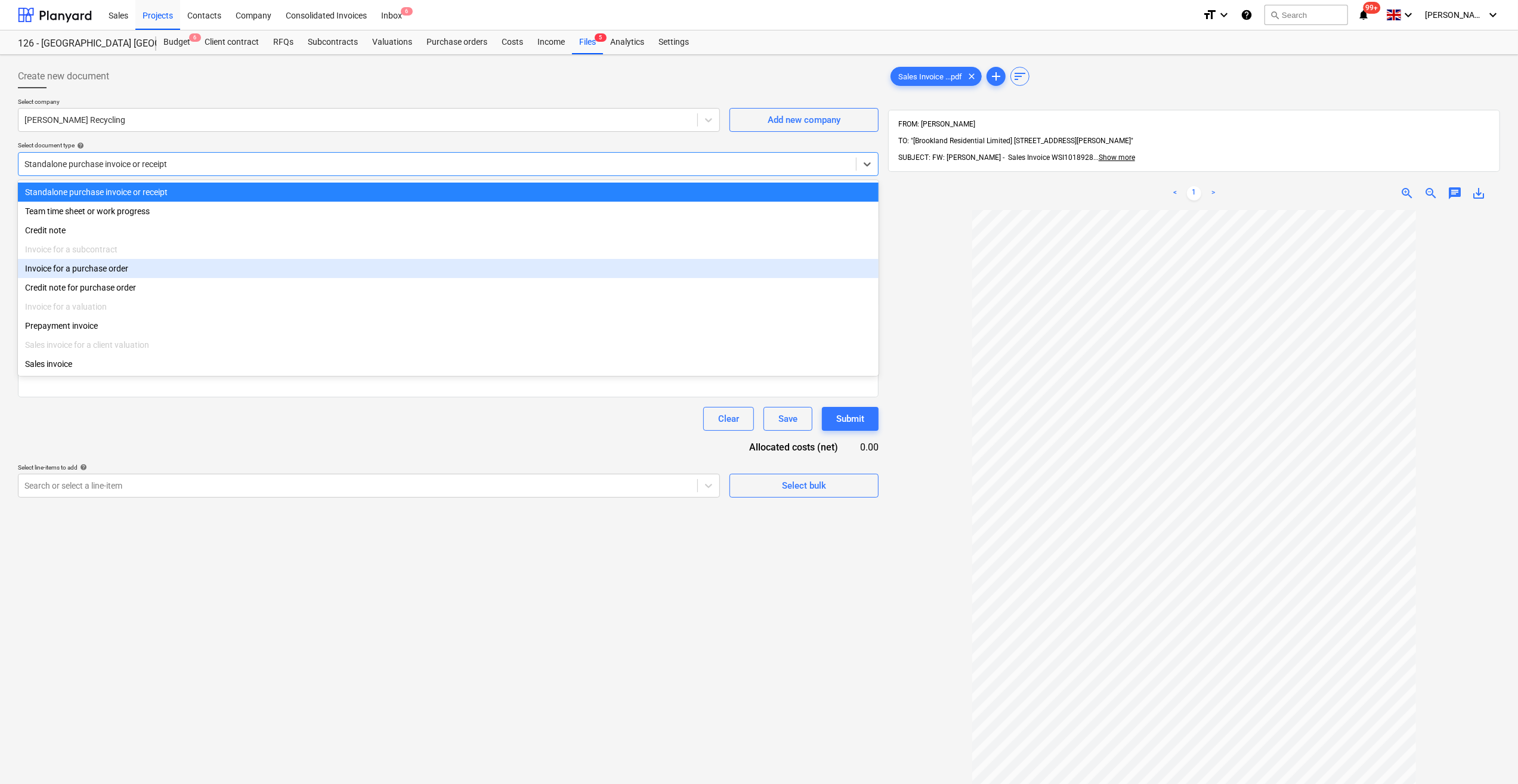
click at [157, 268] on div "Invoice for a purchase order" at bounding box center [448, 269] width 861 height 19
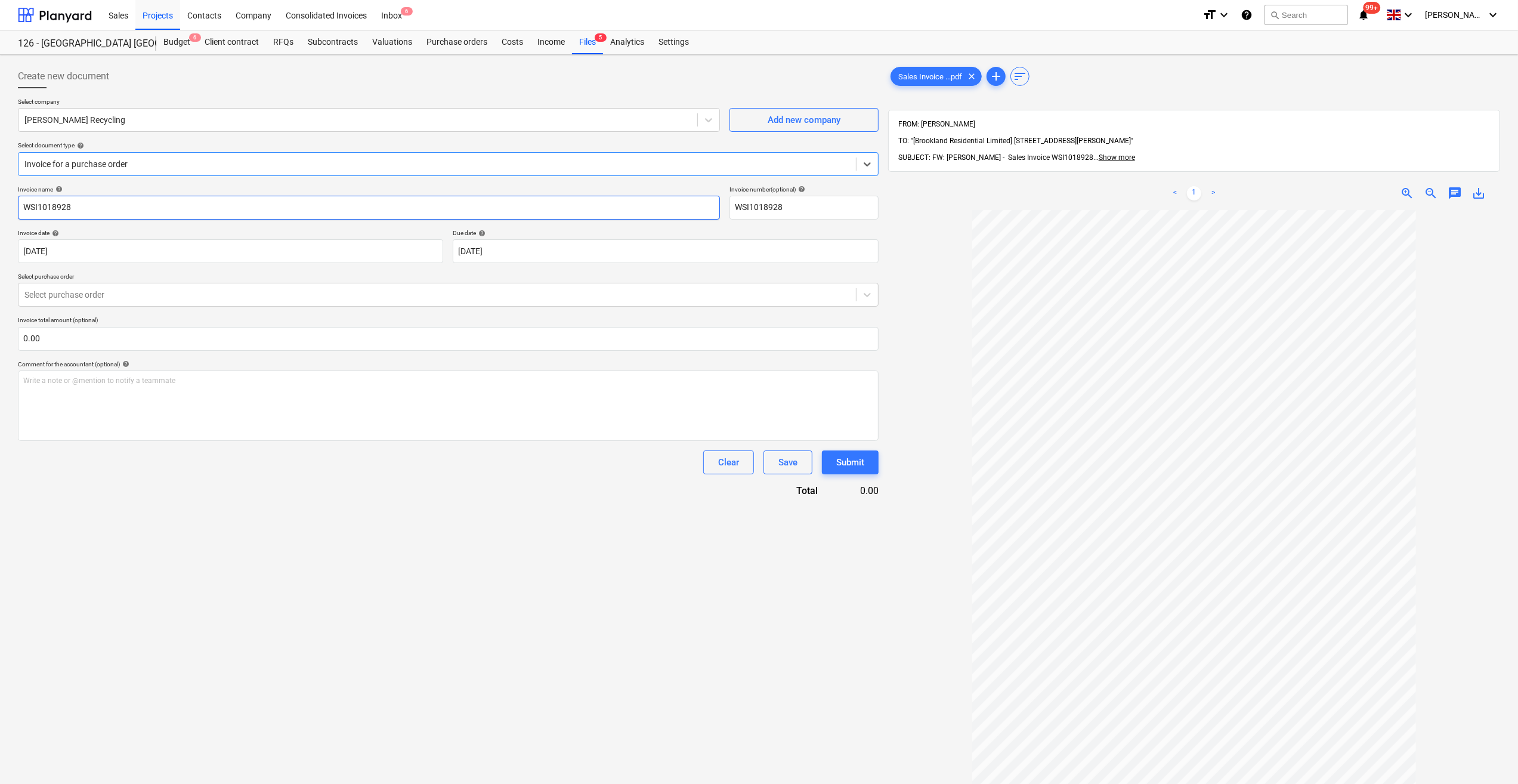
click at [23, 209] on input "WSI1018928" at bounding box center [369, 208] width 702 height 24
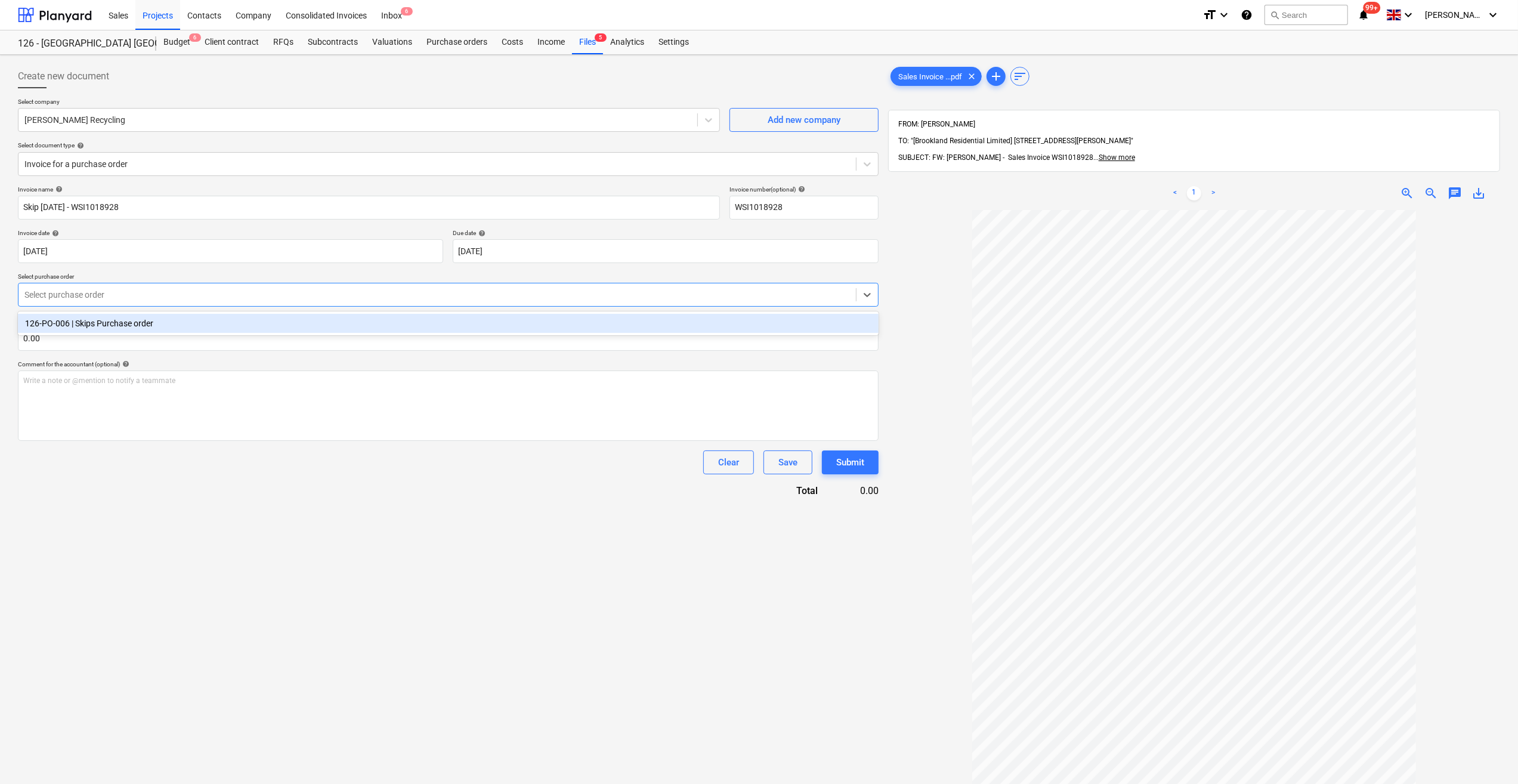
click at [92, 291] on div at bounding box center [437, 295] width 825 height 12
click at [91, 319] on div "126-PO-006 | Skips Purchase order" at bounding box center [448, 323] width 861 height 19
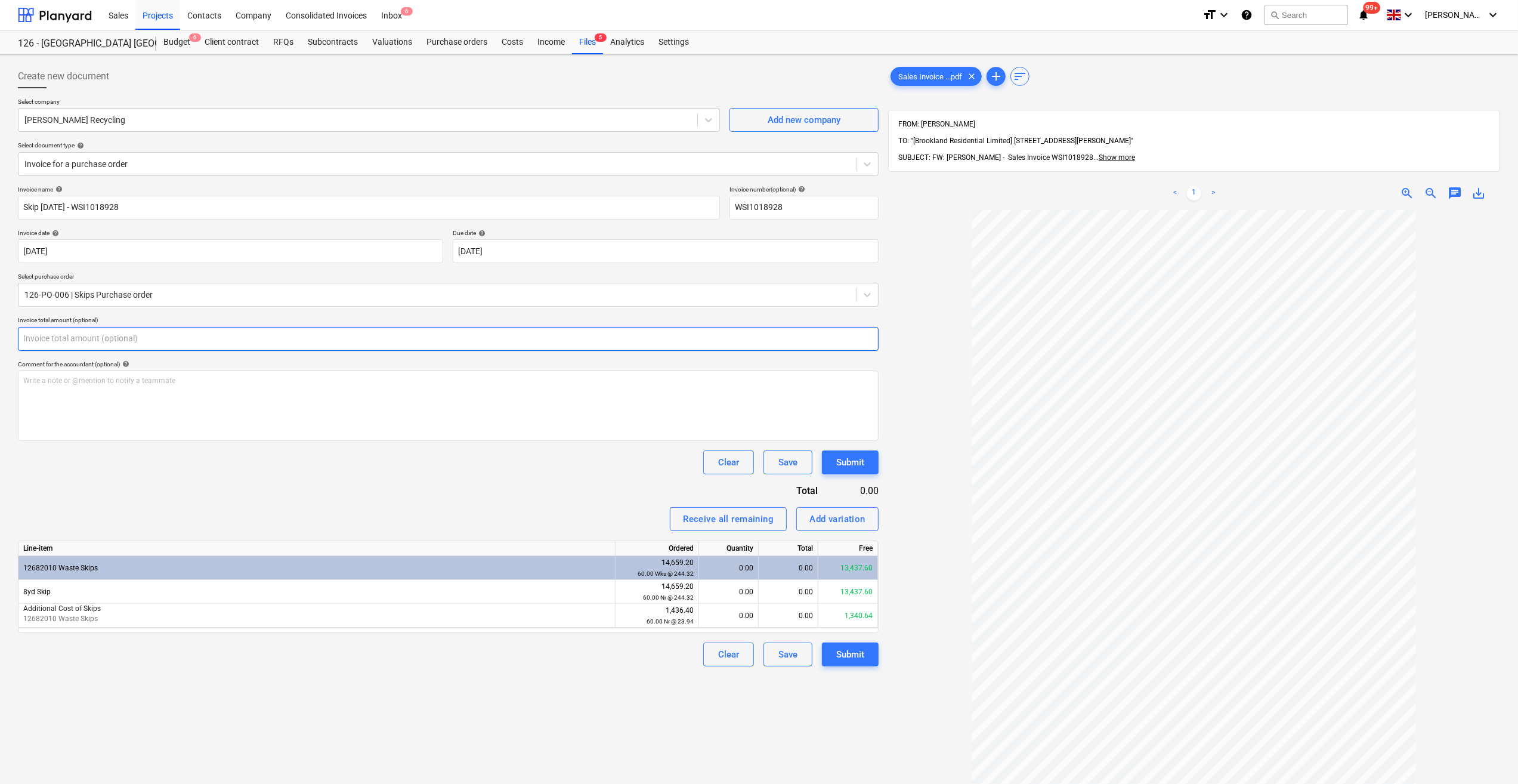
click at [72, 337] on input "text" at bounding box center [448, 339] width 861 height 24
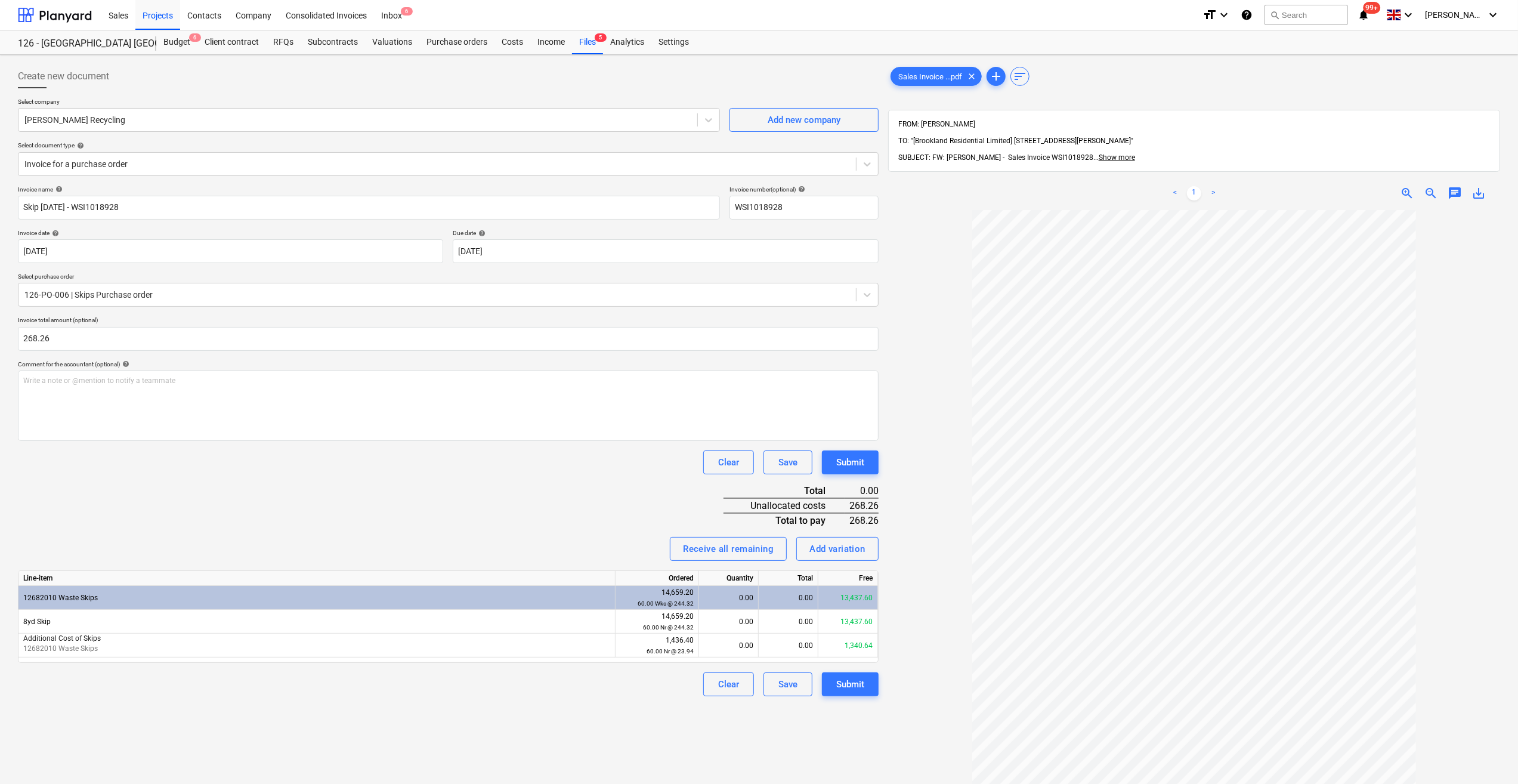
click at [168, 477] on div "Invoice name help Skip [DATE] - WSI1018928 Invoice number (optional) help WSI10…" at bounding box center [448, 441] width 861 height 510
click at [742, 622] on div "0.00" at bounding box center [729, 621] width 50 height 24
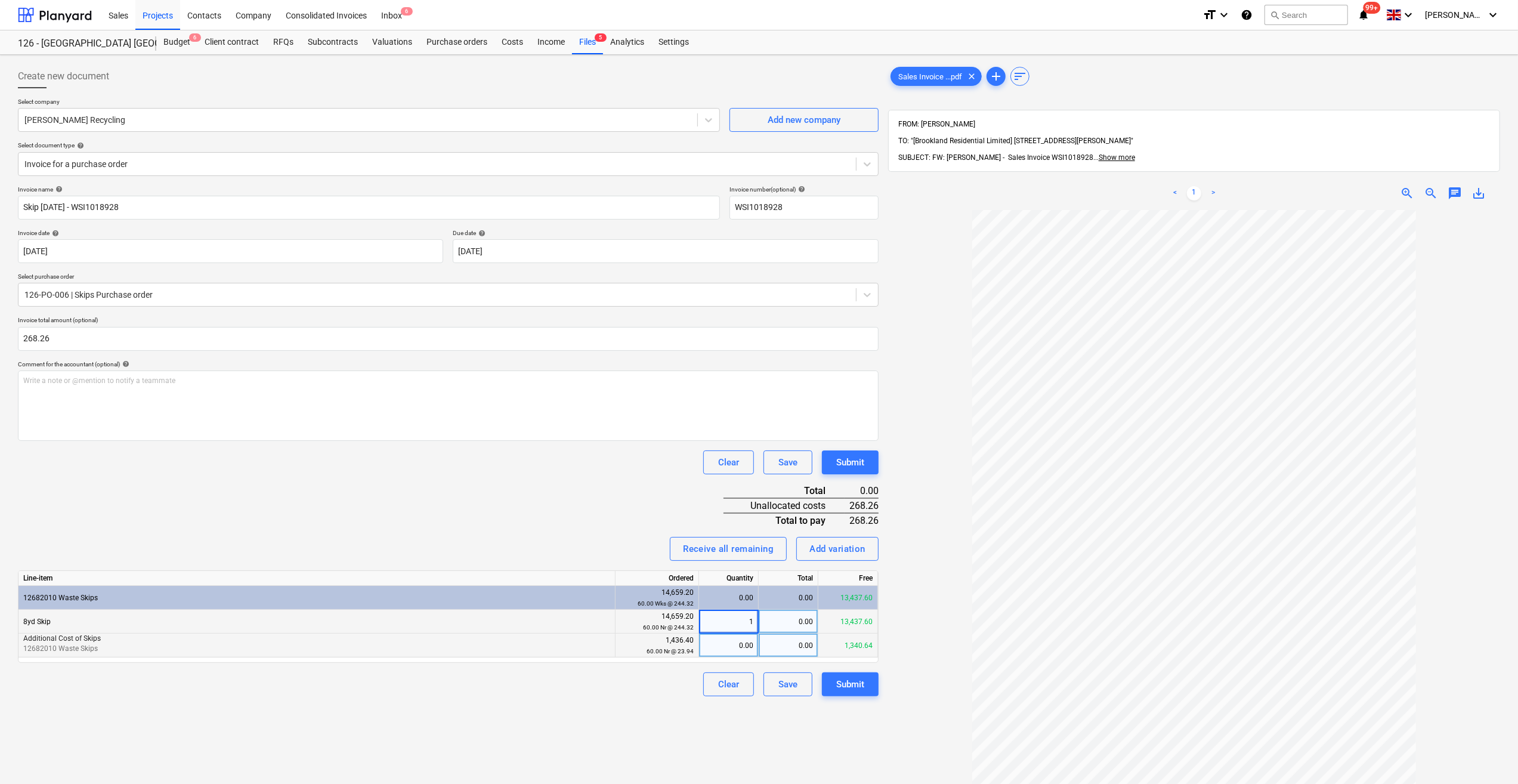
click at [729, 640] on div "0.00" at bounding box center [729, 646] width 50 height 24
click at [501, 707] on div "Create new document Select company [PERSON_NAME] Recycling Add new company Sele…" at bounding box center [448, 512] width 870 height 905
click at [853, 685] on div "Submit" at bounding box center [850, 684] width 28 height 15
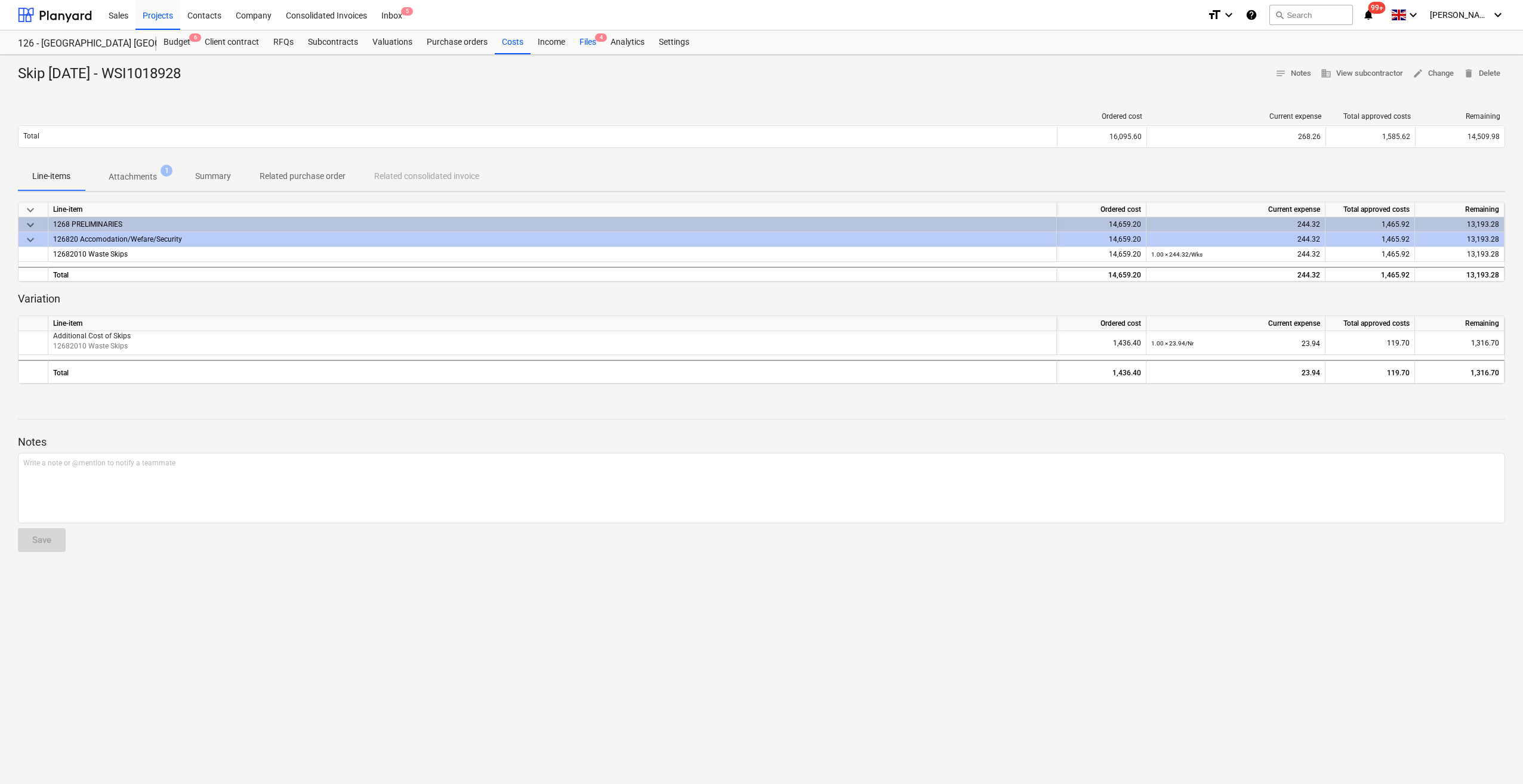
click at [584, 41] on div "Files 4" at bounding box center [587, 43] width 31 height 24
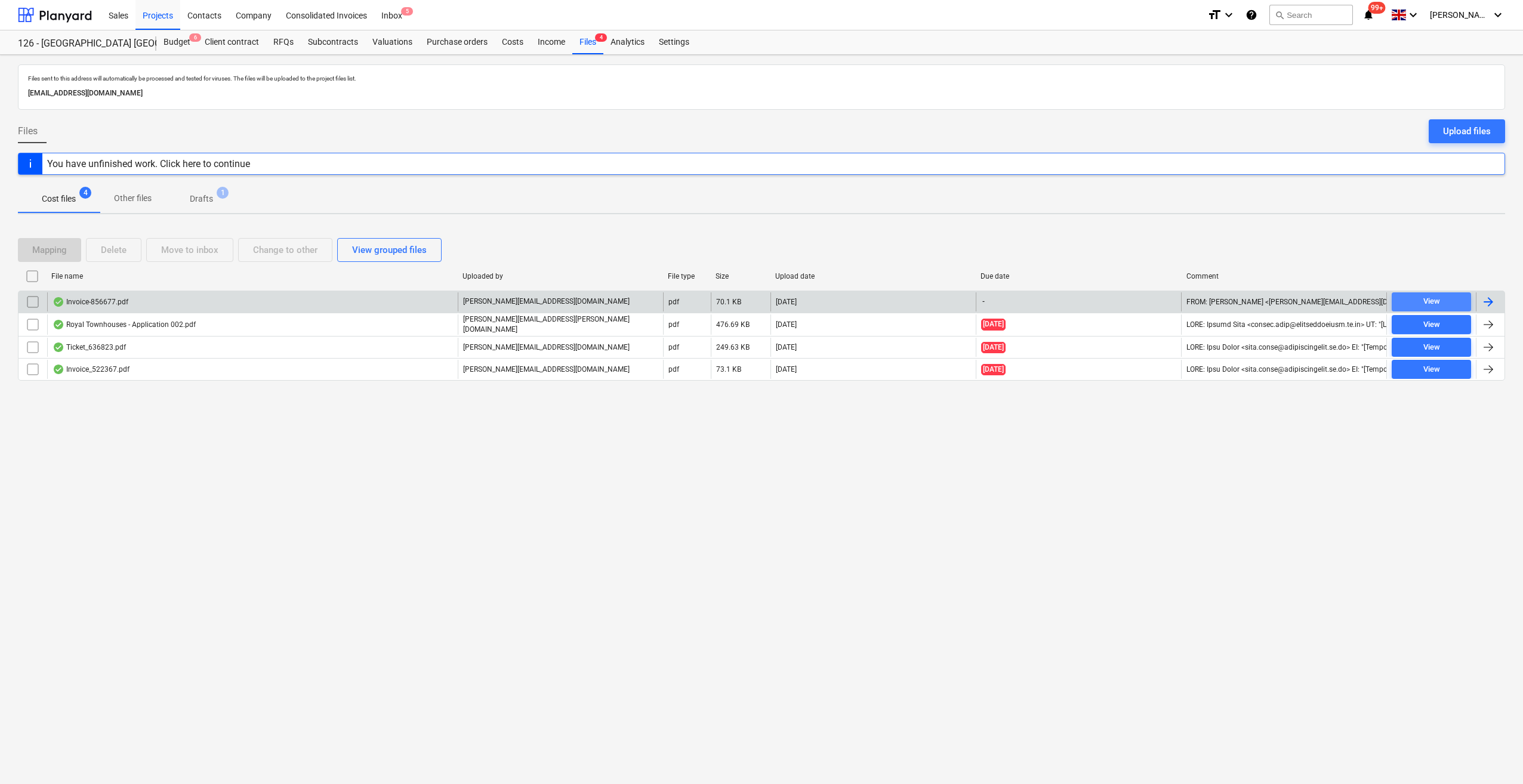
click at [1411, 300] on span "View" at bounding box center [1432, 302] width 70 height 14
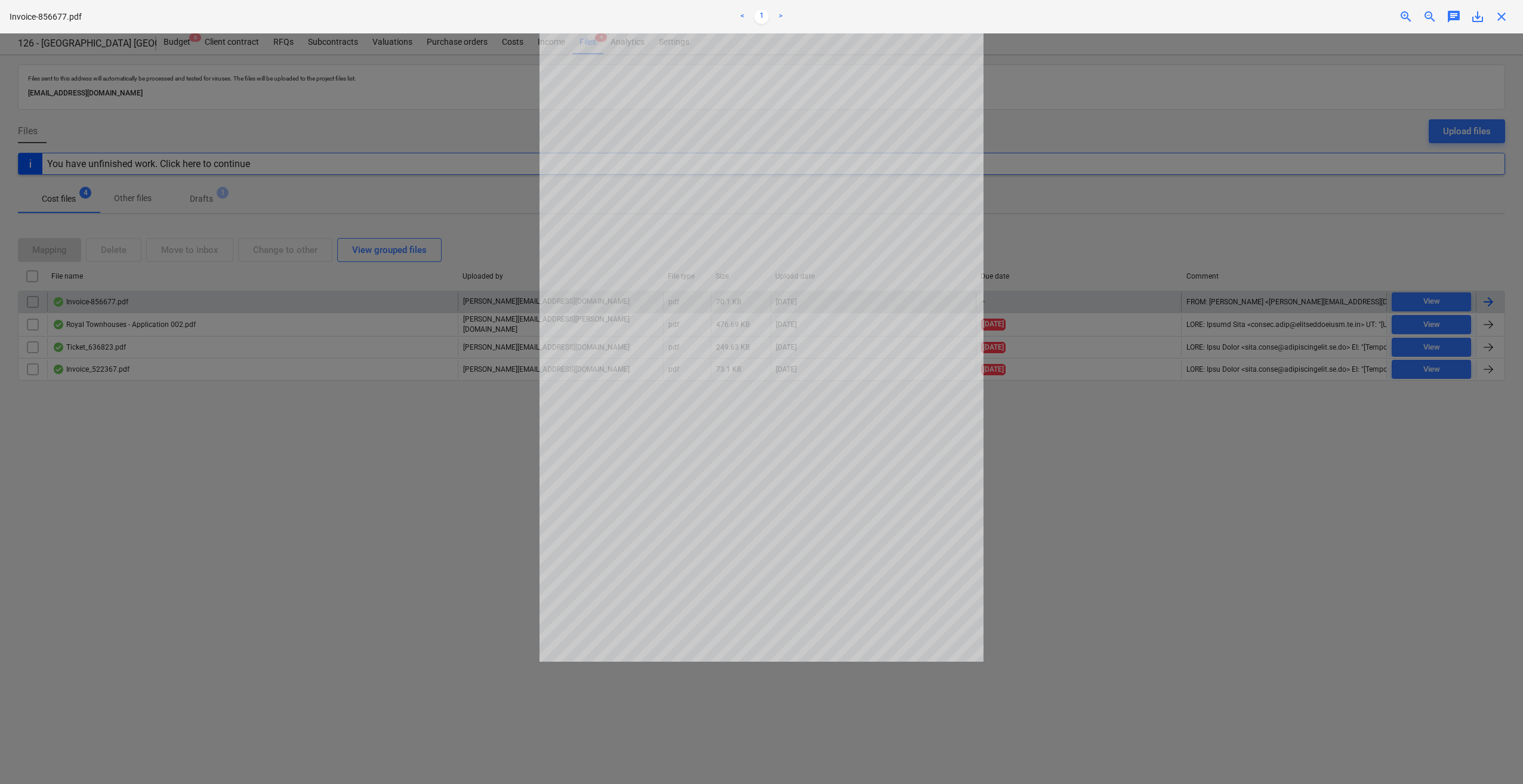
click at [1505, 20] on span "close" at bounding box center [1501, 17] width 15 height 15
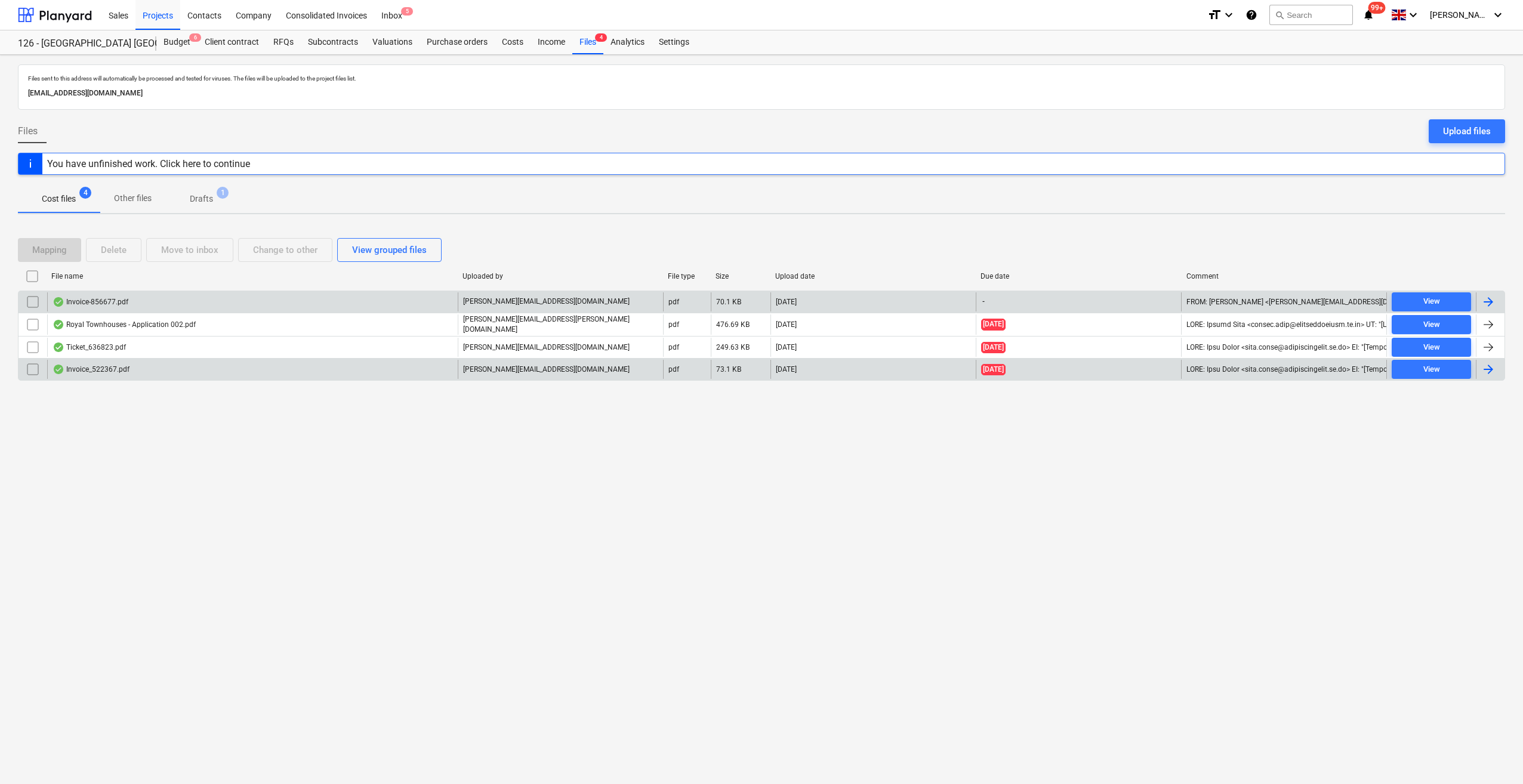
click at [1484, 366] on div at bounding box center [1488, 369] width 15 height 15
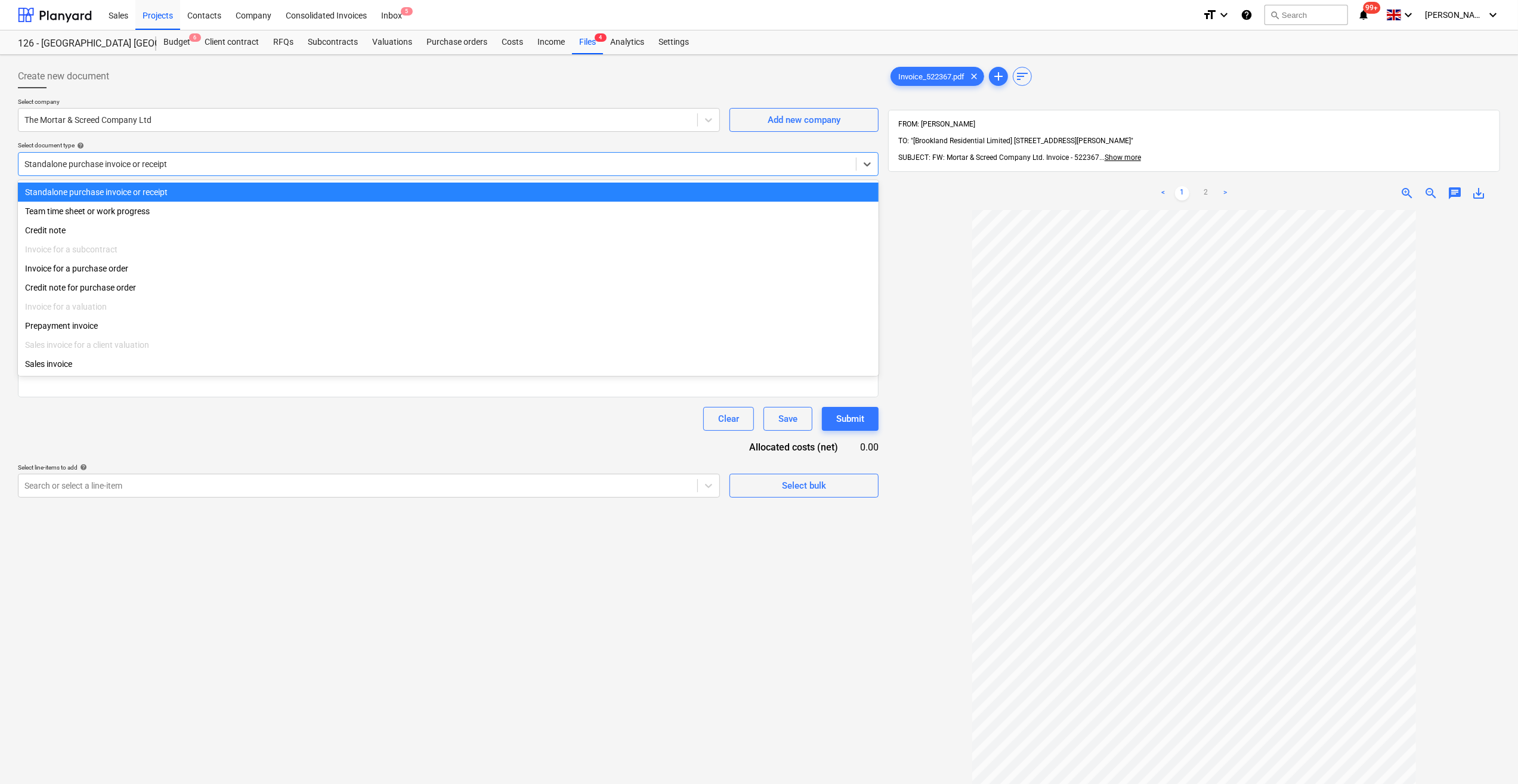
click at [121, 167] on div at bounding box center [437, 164] width 825 height 12
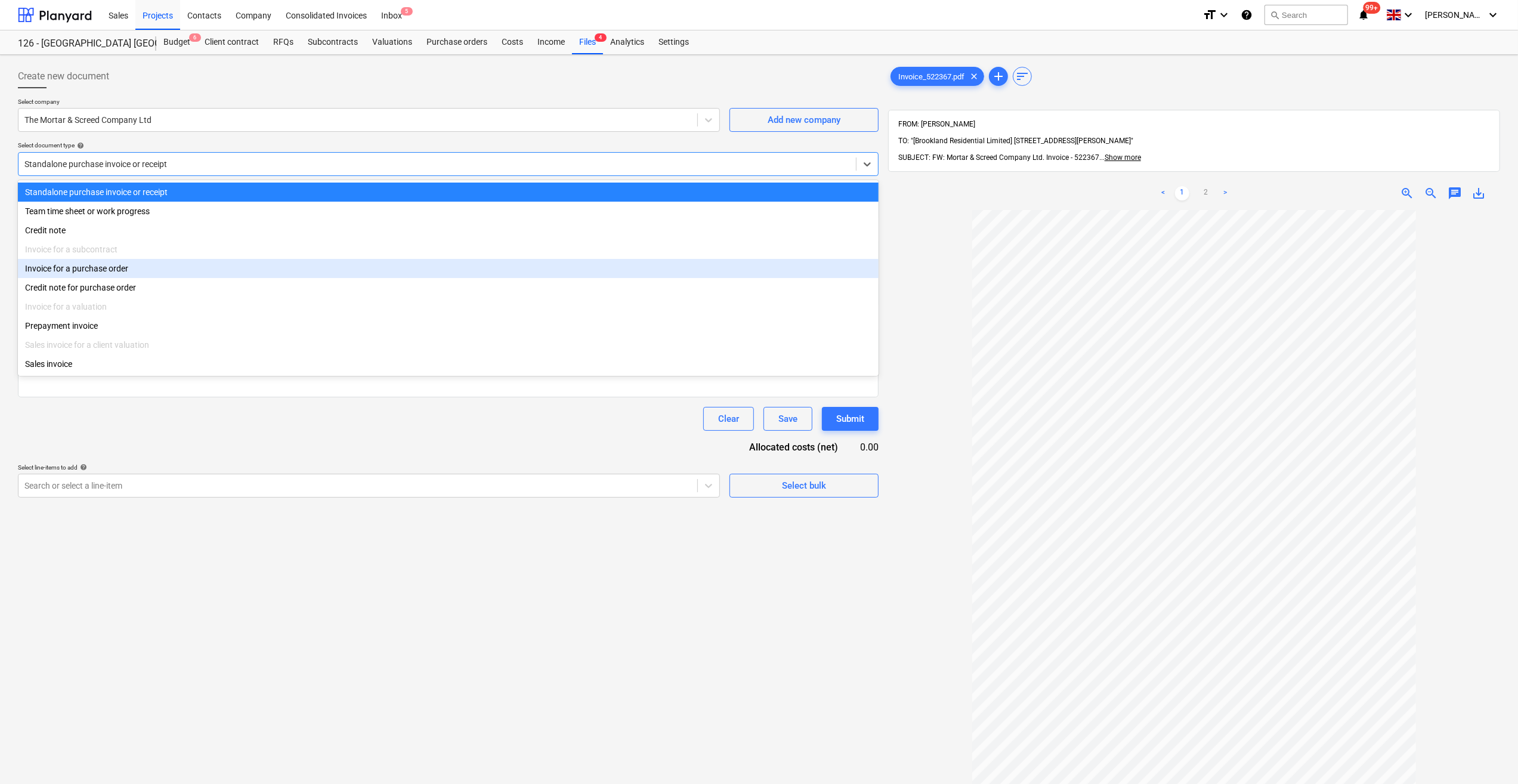
click at [121, 269] on div "Invoice for a purchase order" at bounding box center [448, 269] width 861 height 19
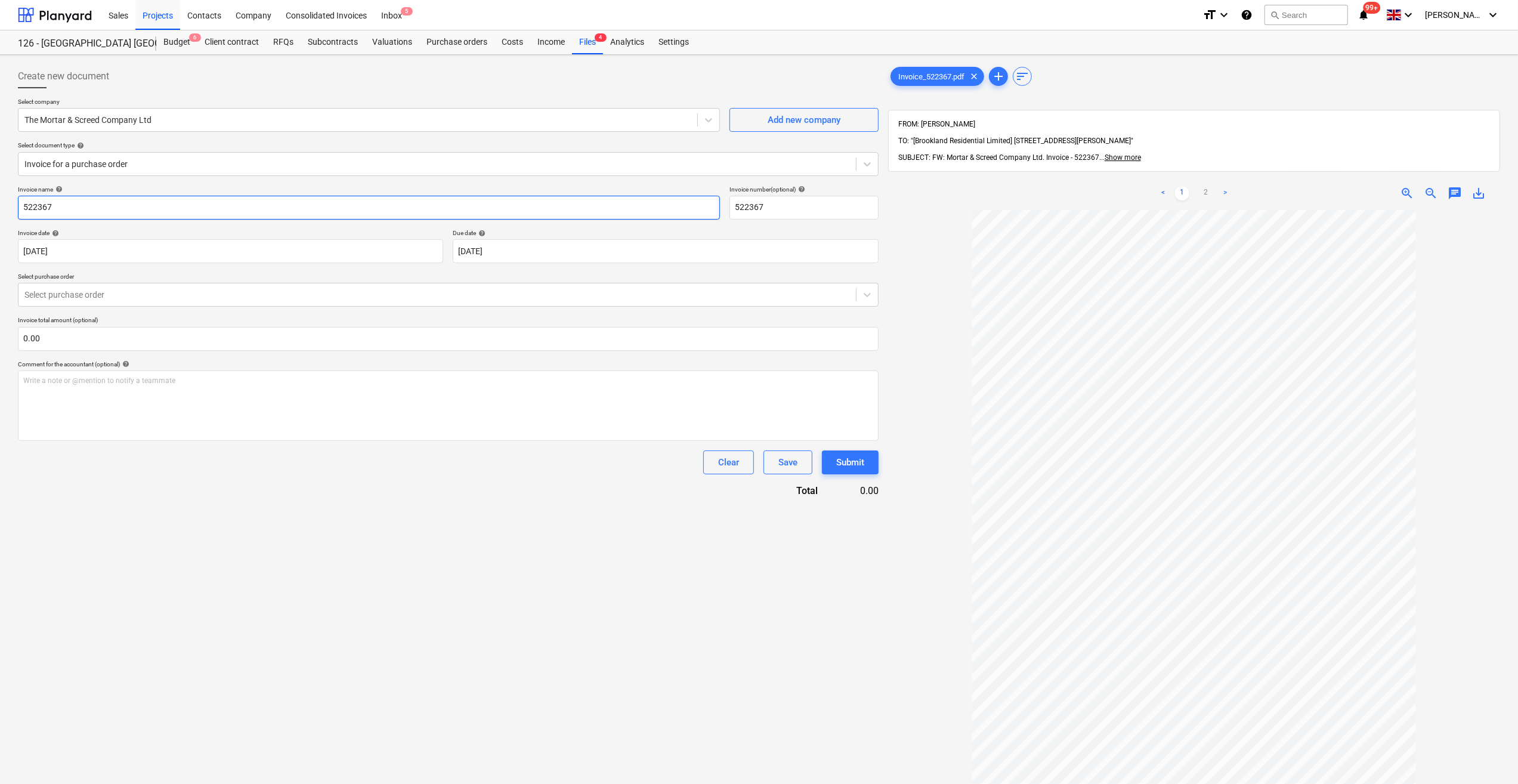
click at [20, 208] on input "522367" at bounding box center [369, 208] width 702 height 24
click at [585, 44] on div "Files 4" at bounding box center [587, 43] width 31 height 24
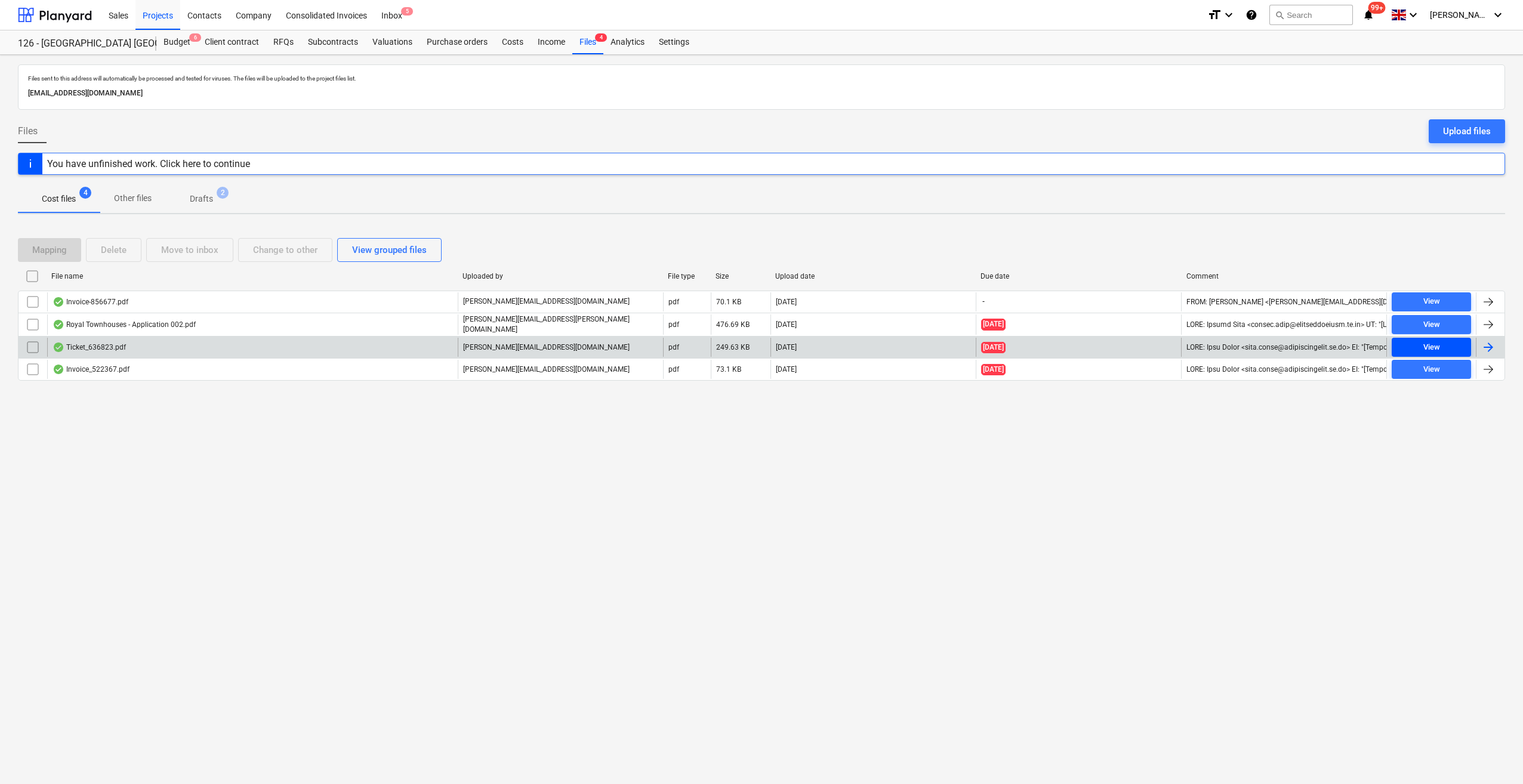
click at [1439, 345] on div "View" at bounding box center [1432, 348] width 17 height 14
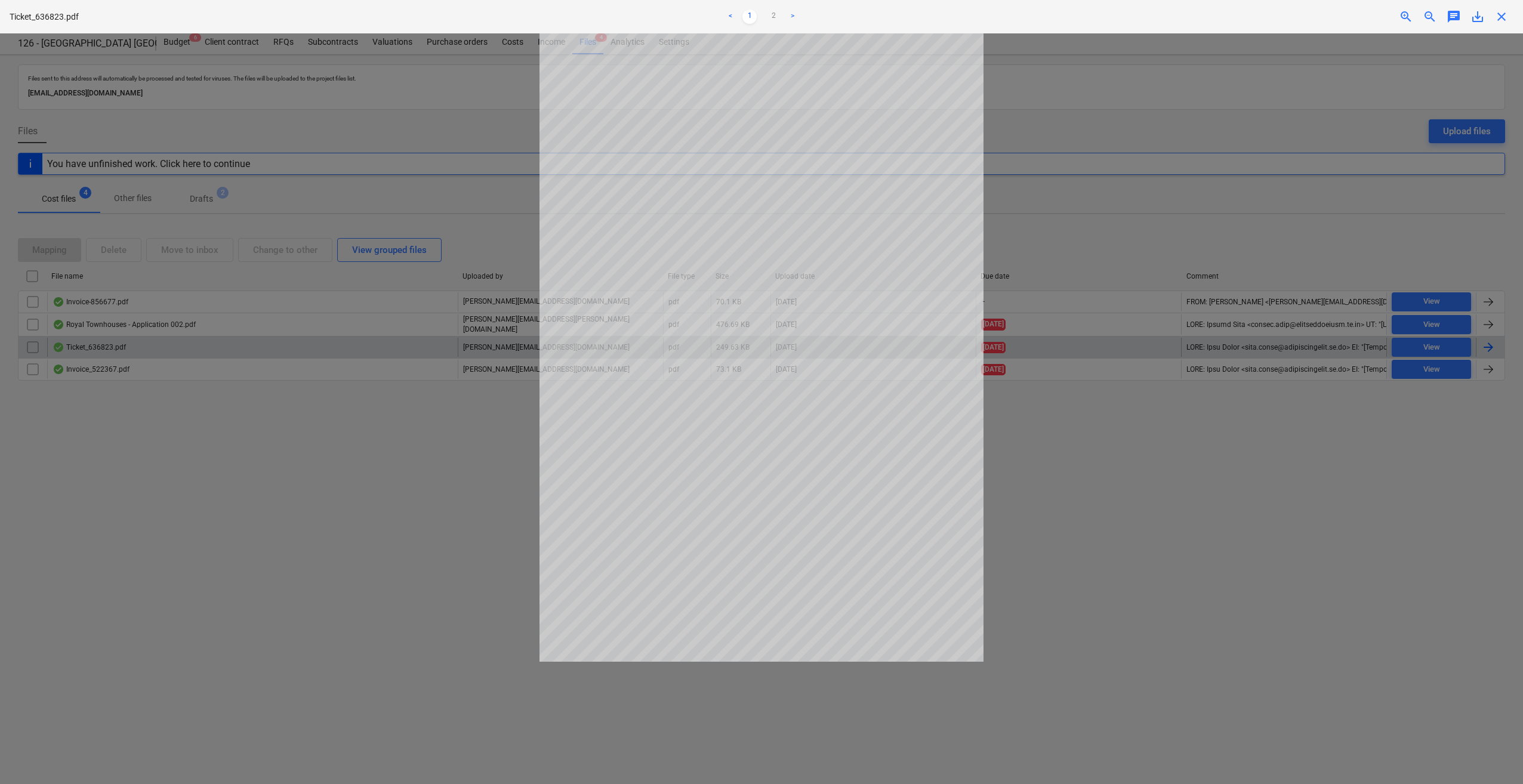
click at [1473, 15] on span "save_alt" at bounding box center [1477, 17] width 15 height 15
click at [1334, 522] on div at bounding box center [762, 409] width 1523 height 750
click at [1505, 12] on span "close" at bounding box center [1501, 17] width 15 height 15
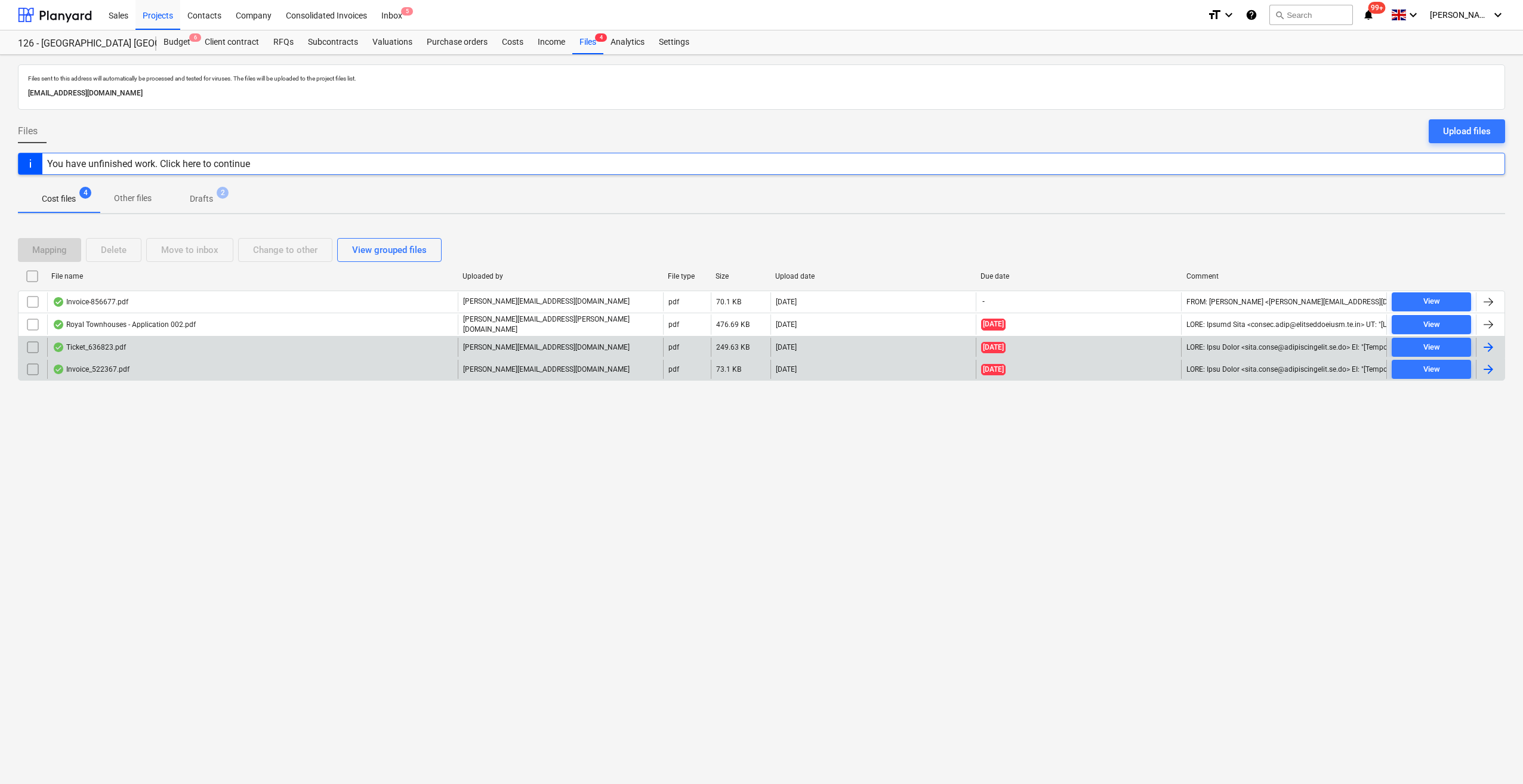
click at [1485, 364] on div at bounding box center [1488, 369] width 15 height 15
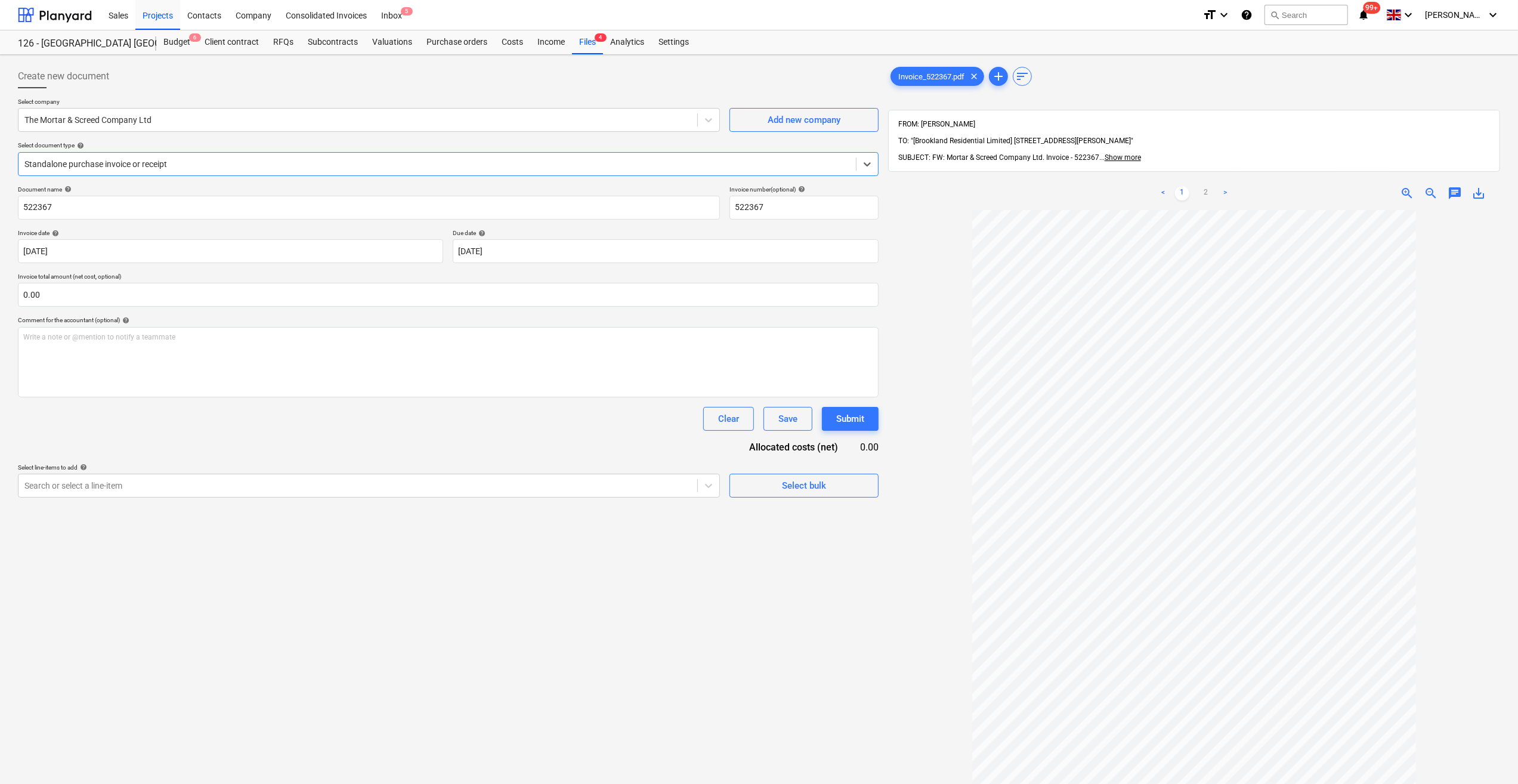
click at [114, 163] on div at bounding box center [437, 164] width 825 height 12
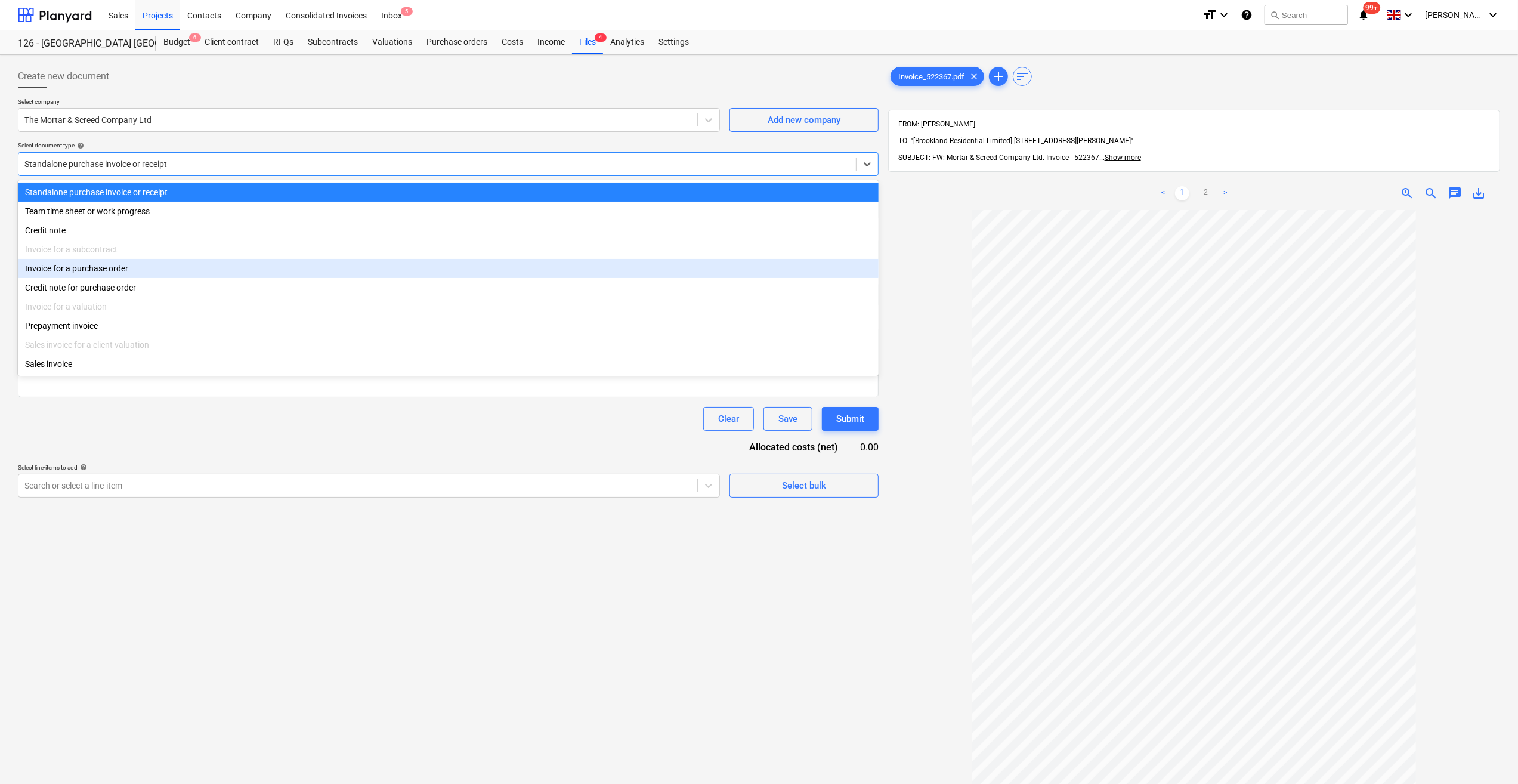
click at [95, 270] on div "Invoice for a purchase order" at bounding box center [448, 269] width 861 height 19
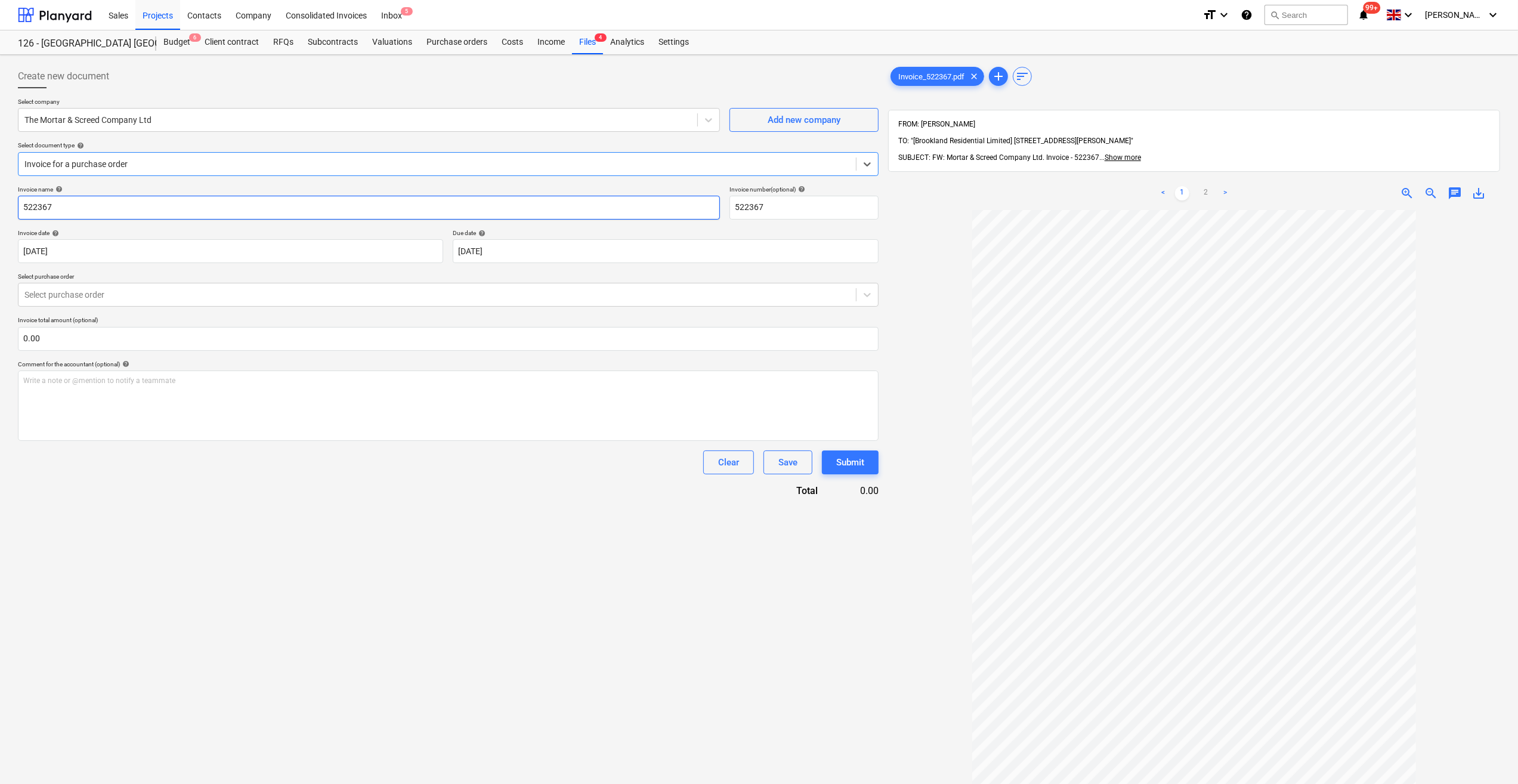
click at [19, 203] on input "522367" at bounding box center [369, 208] width 702 height 24
click at [526, 244] on body "Sales Projects Contacts Company Consolidated Invoices Inbox 5 format_size keybo…" at bounding box center [759, 392] width 1518 height 784
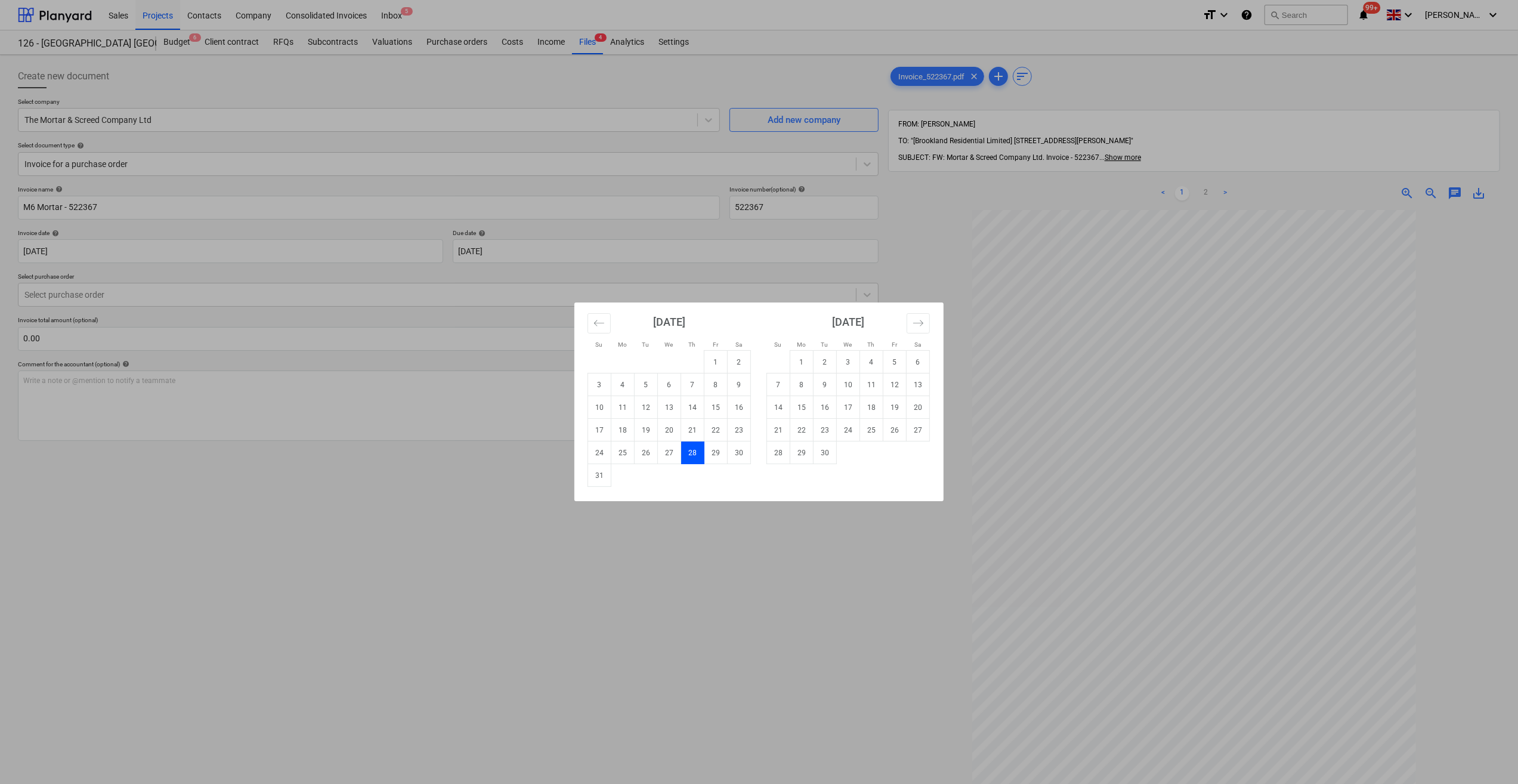
click at [782, 458] on td "28" at bounding box center [778, 453] width 23 height 23
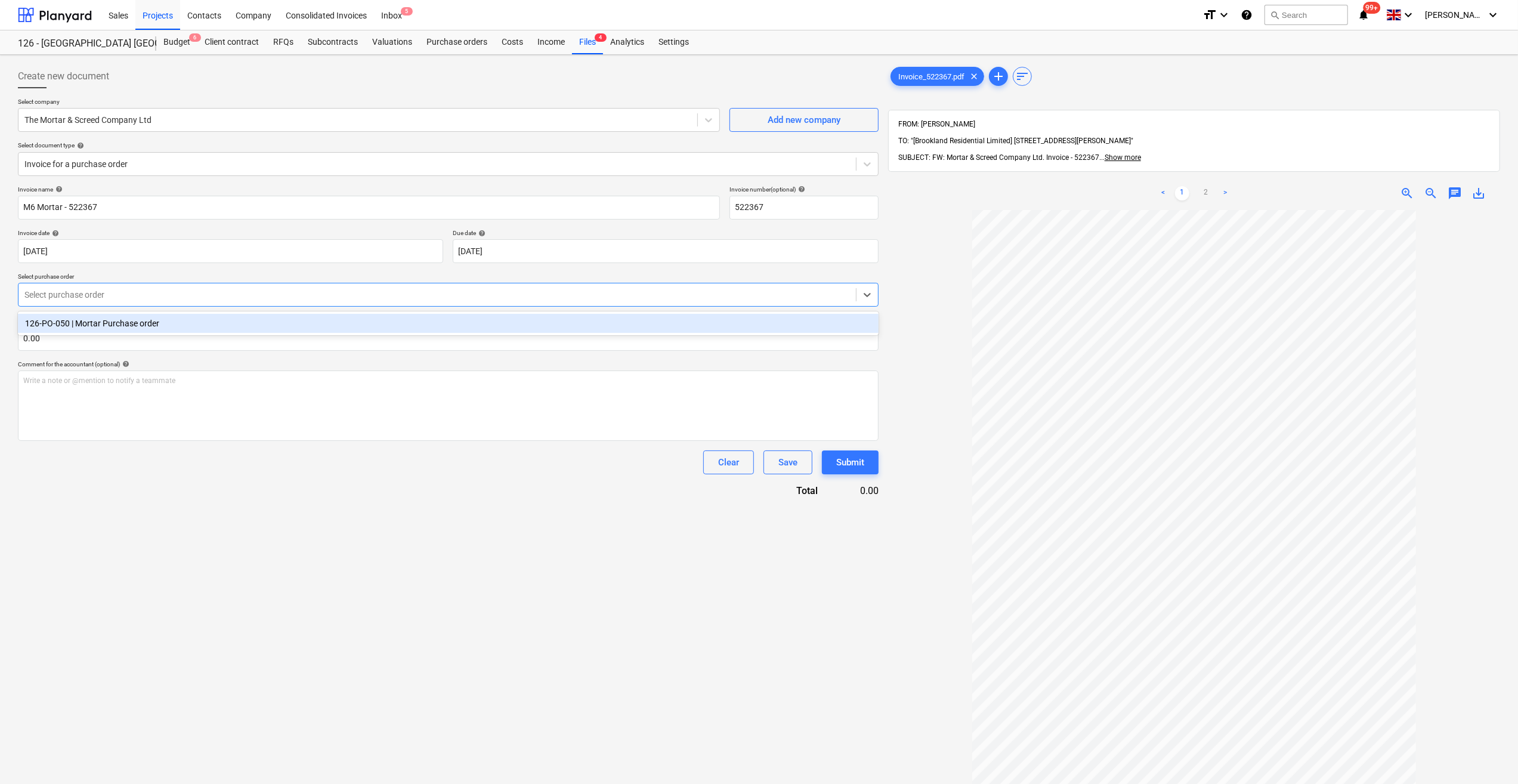
click at [62, 296] on div at bounding box center [437, 295] width 825 height 12
click at [57, 322] on div "126-PO-050 | Mortar Purchase order" at bounding box center [448, 323] width 861 height 19
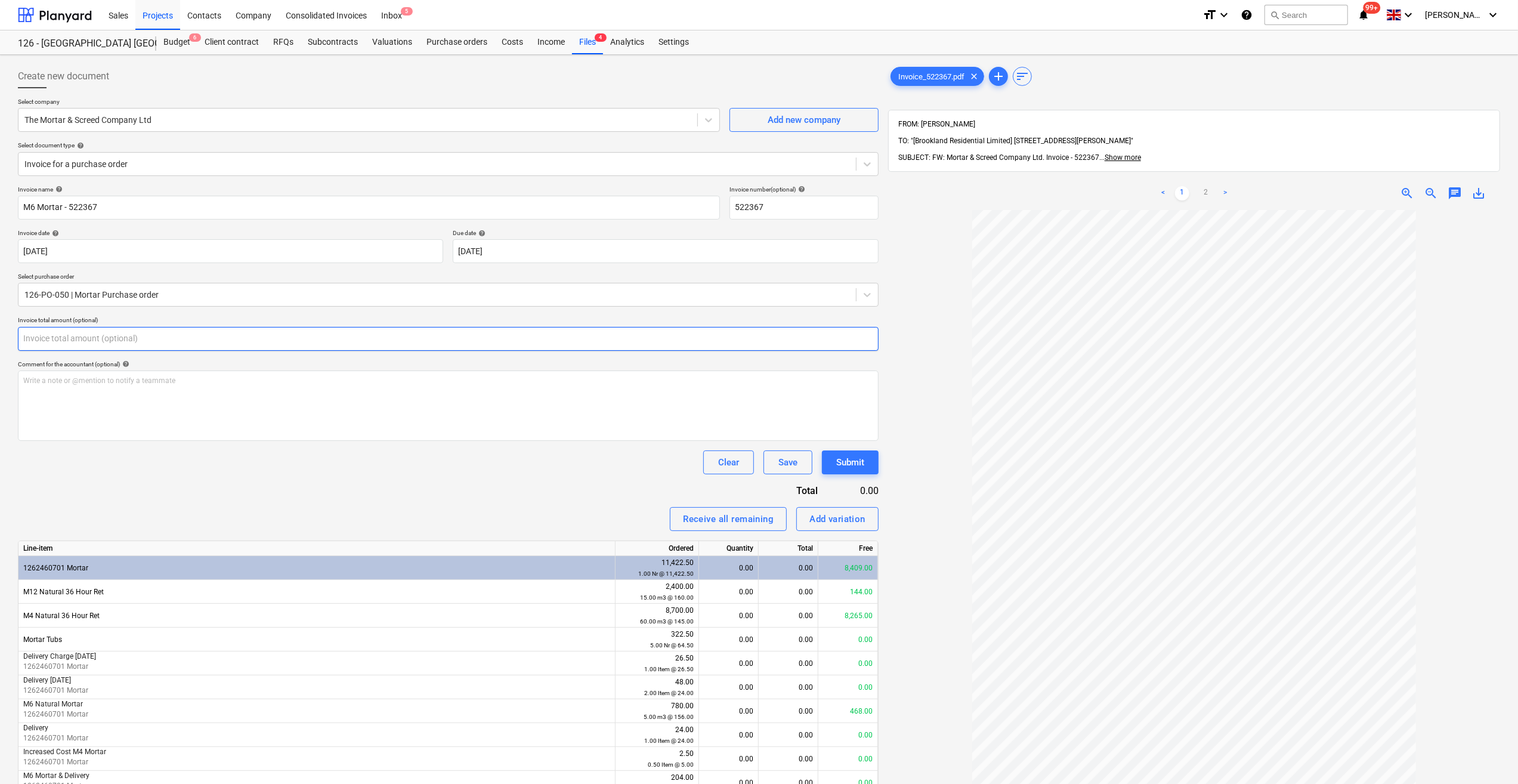
click at [70, 340] on input "text" at bounding box center [448, 339] width 861 height 24
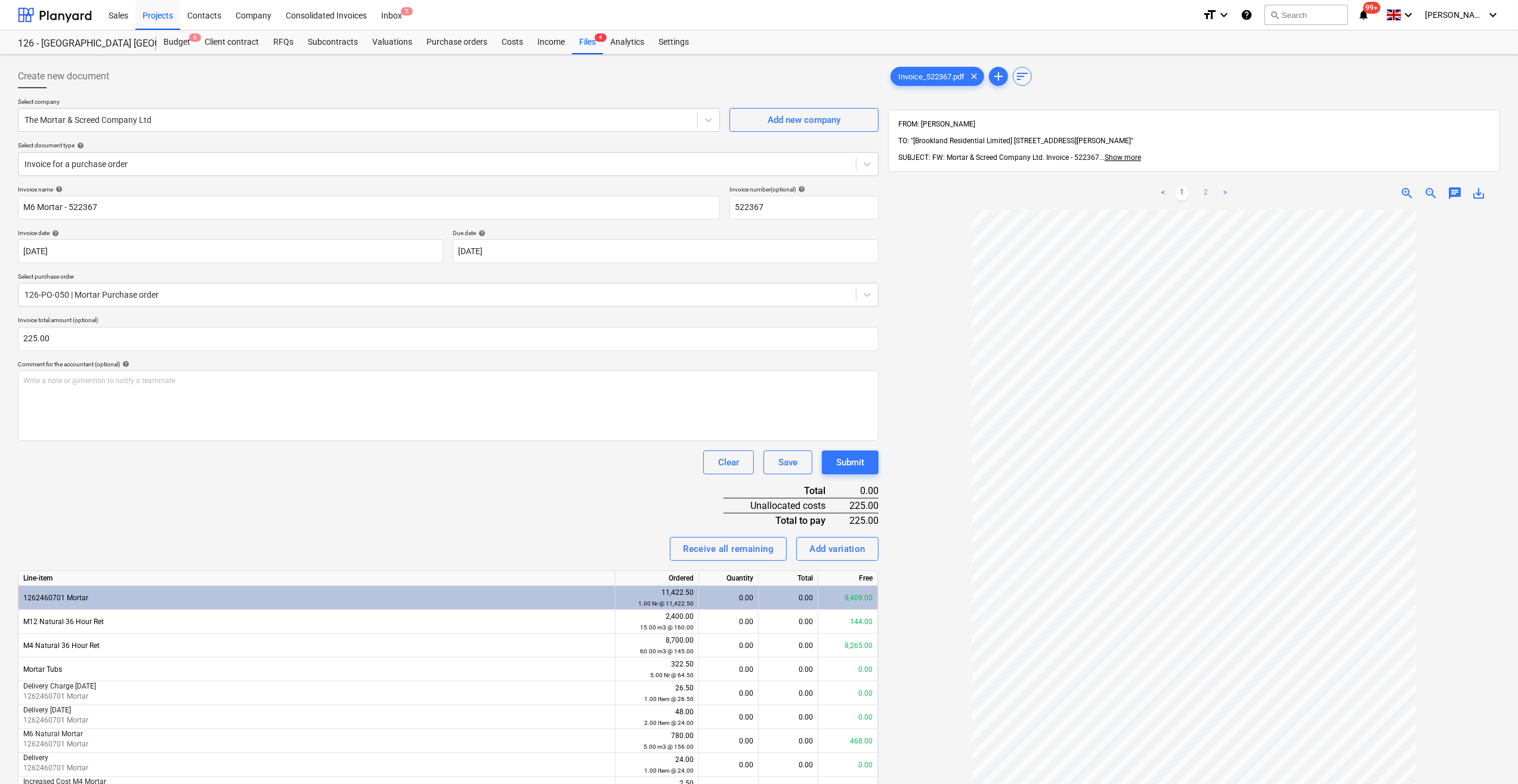
click at [935, 614] on div at bounding box center [1194, 585] width 612 height 750
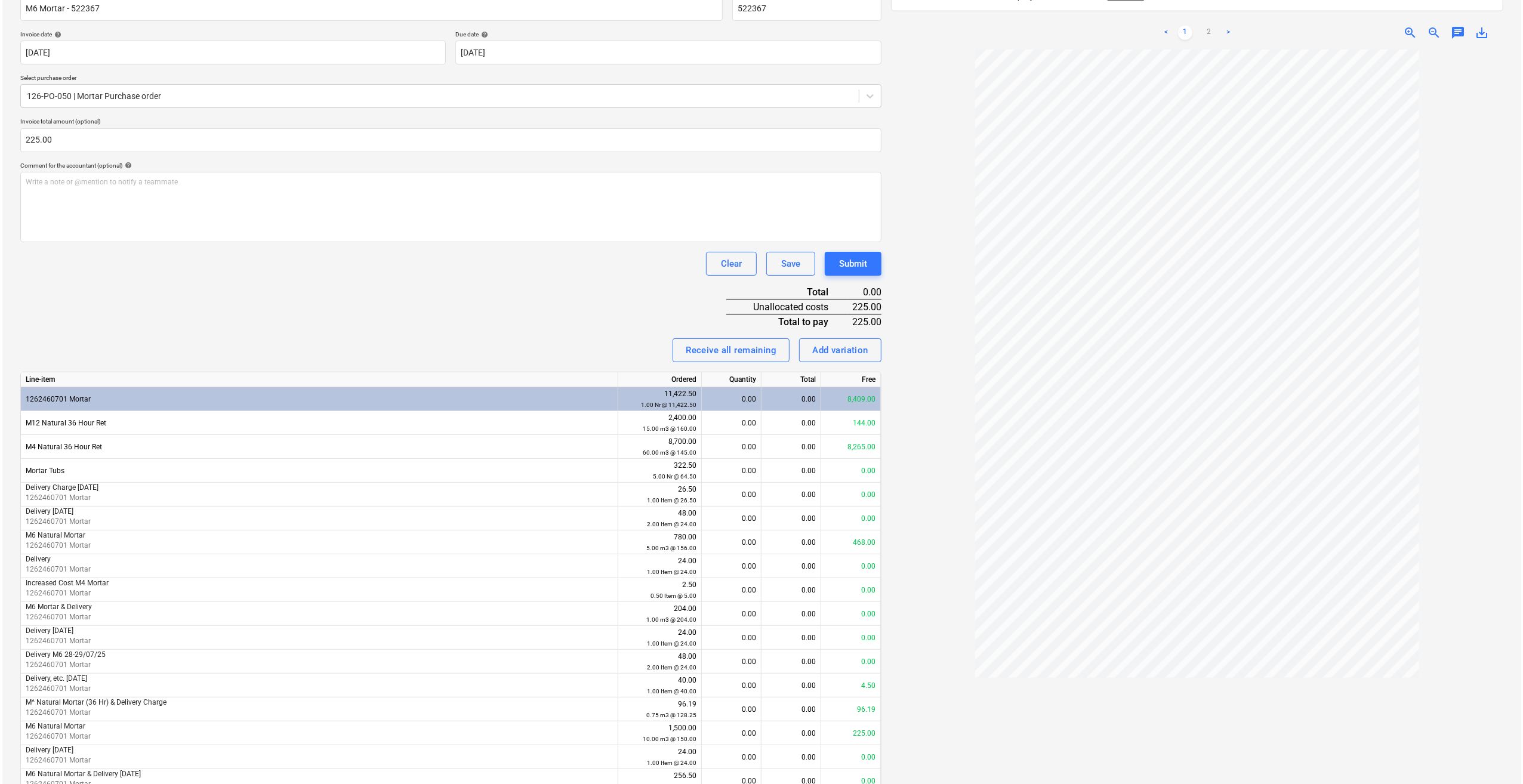
scroll to position [239, 0]
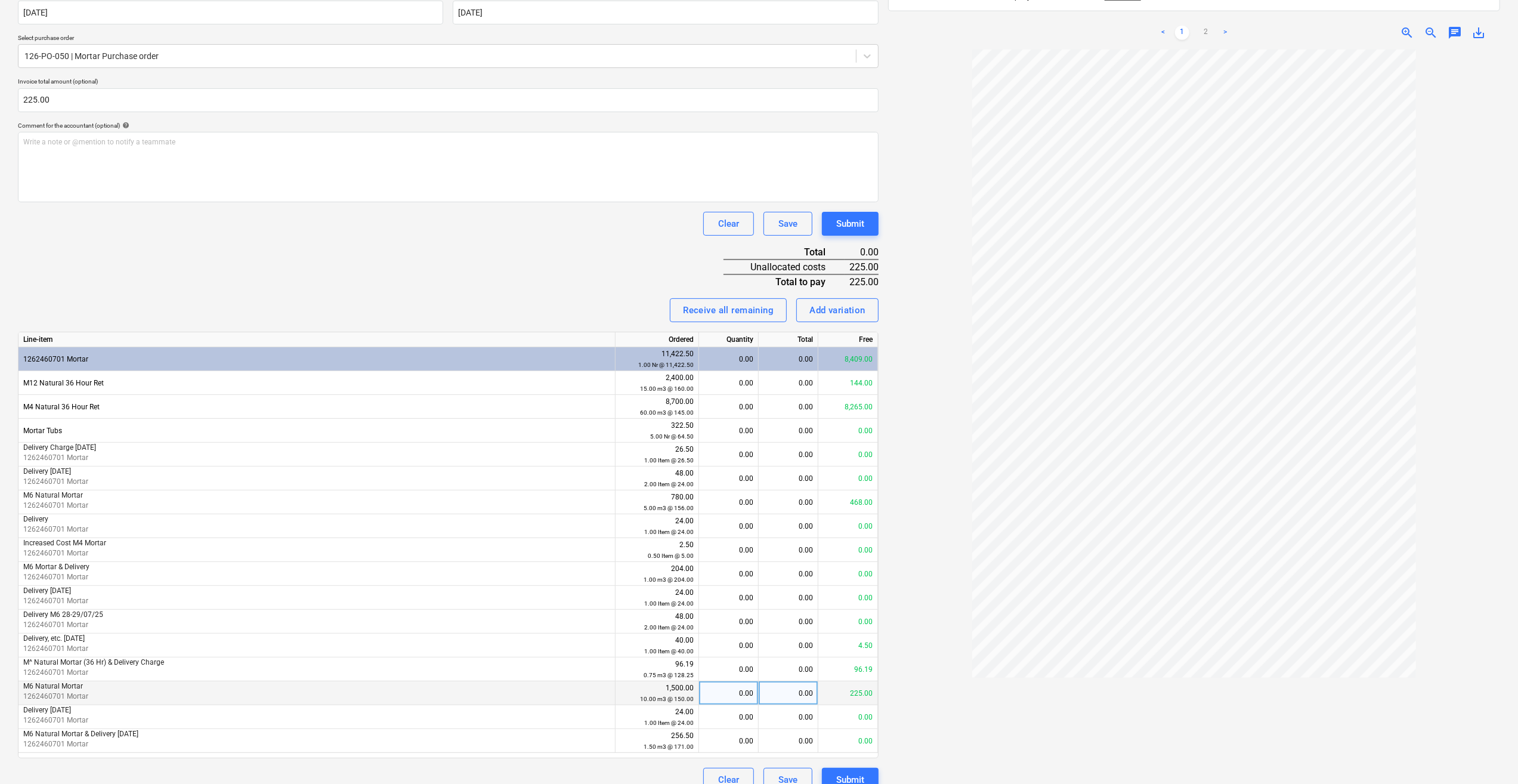
click at [730, 694] on div "0.00" at bounding box center [729, 693] width 50 height 24
click at [963, 719] on div at bounding box center [1194, 425] width 612 height 750
click at [850, 776] on div "Submit" at bounding box center [850, 780] width 28 height 15
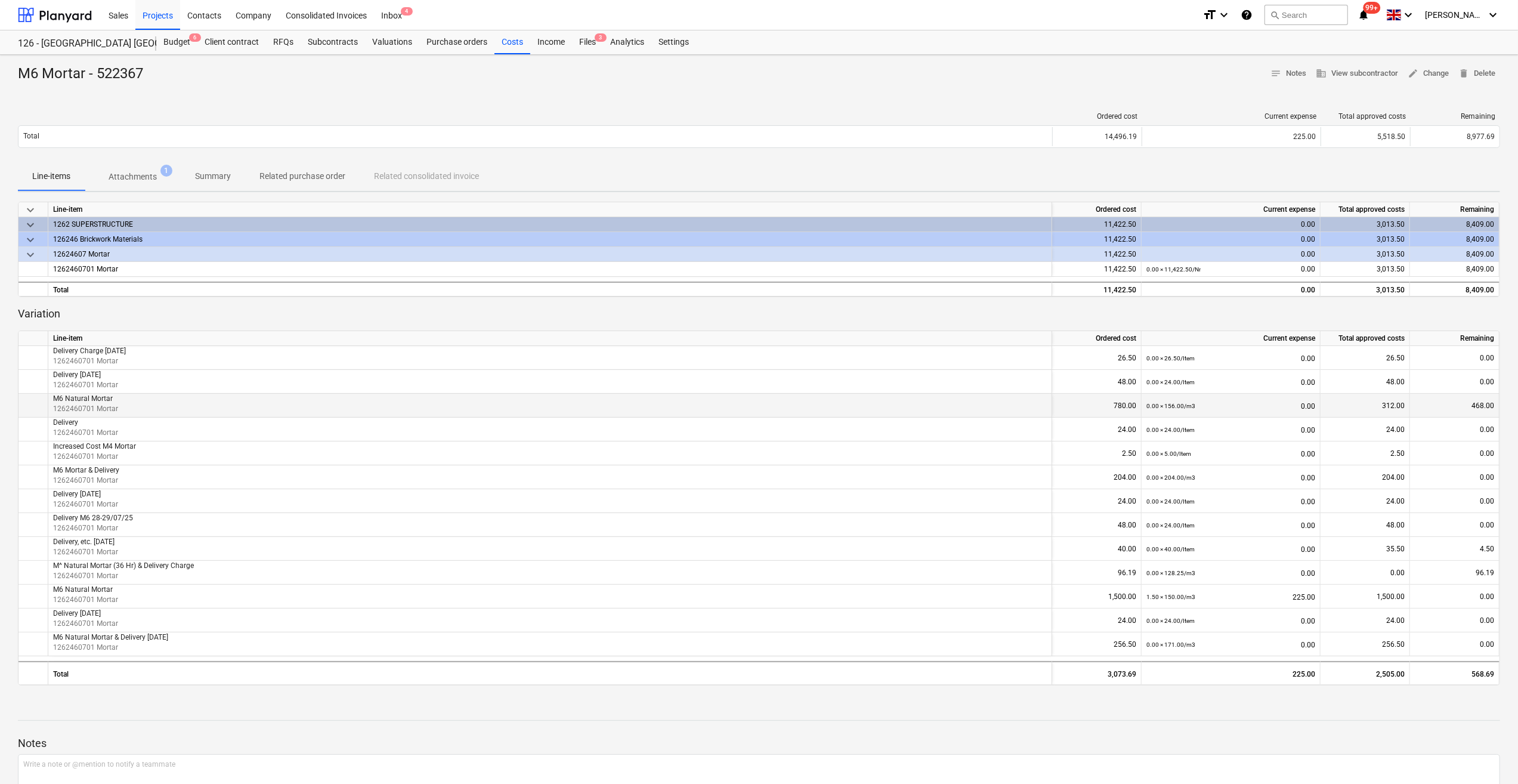
click at [1162, 408] on small "0.00 × 156.00 / m3" at bounding box center [1171, 406] width 49 height 6
click at [90, 404] on span "1262460701 Mortar" at bounding box center [86, 408] width 65 height 8
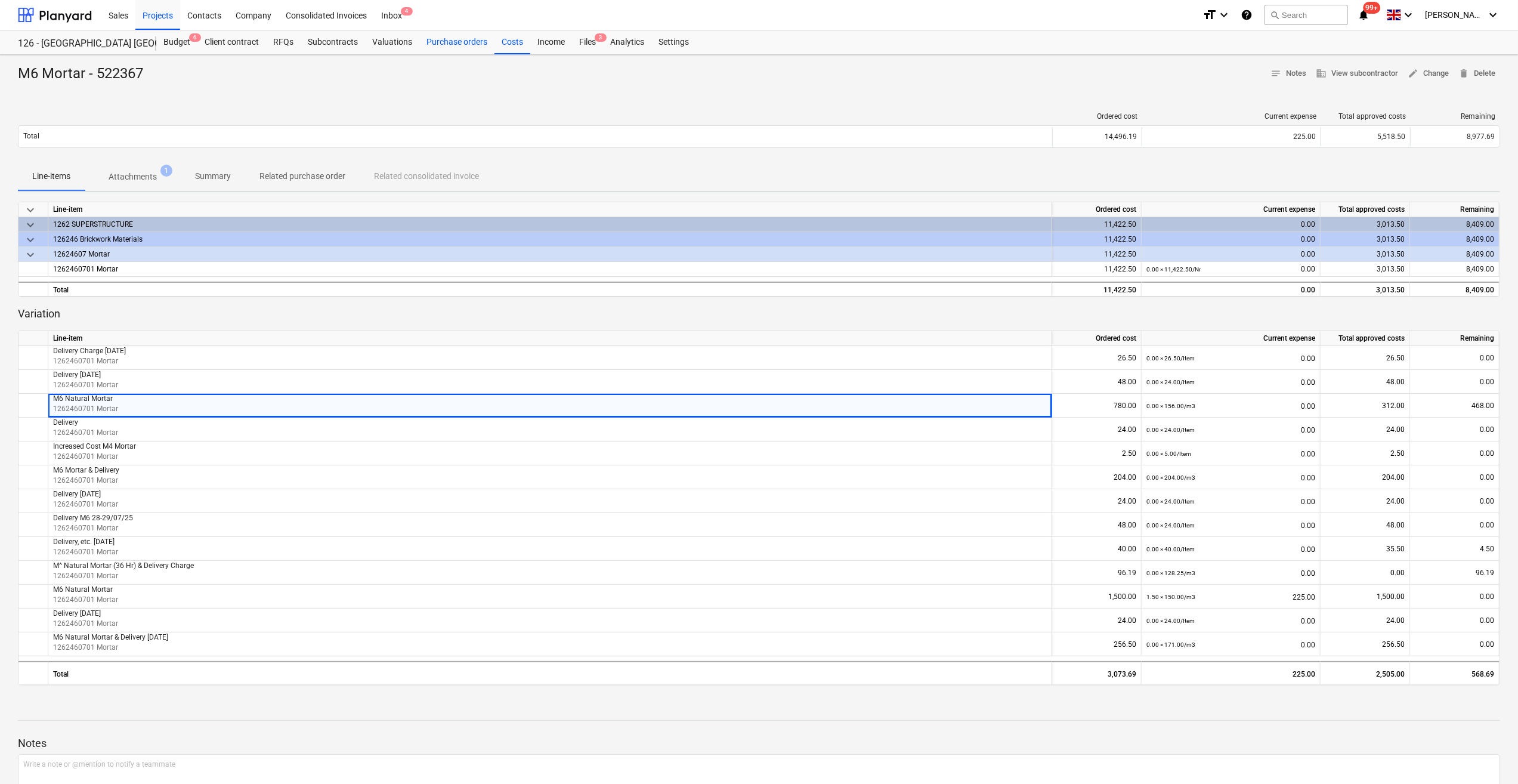
click at [440, 44] on div "Purchase orders" at bounding box center [457, 43] width 75 height 24
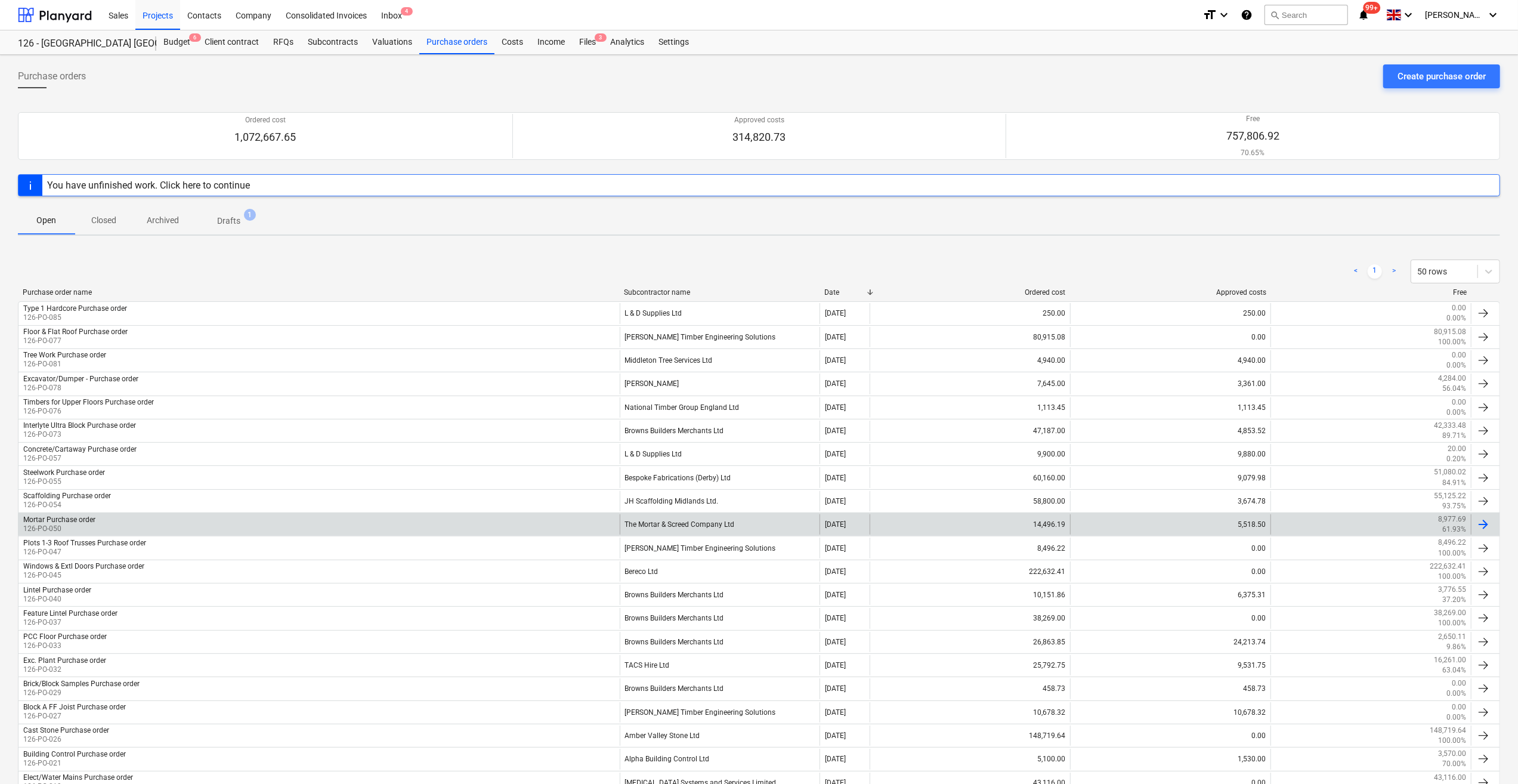
click at [1486, 522] on div at bounding box center [1484, 524] width 15 height 15
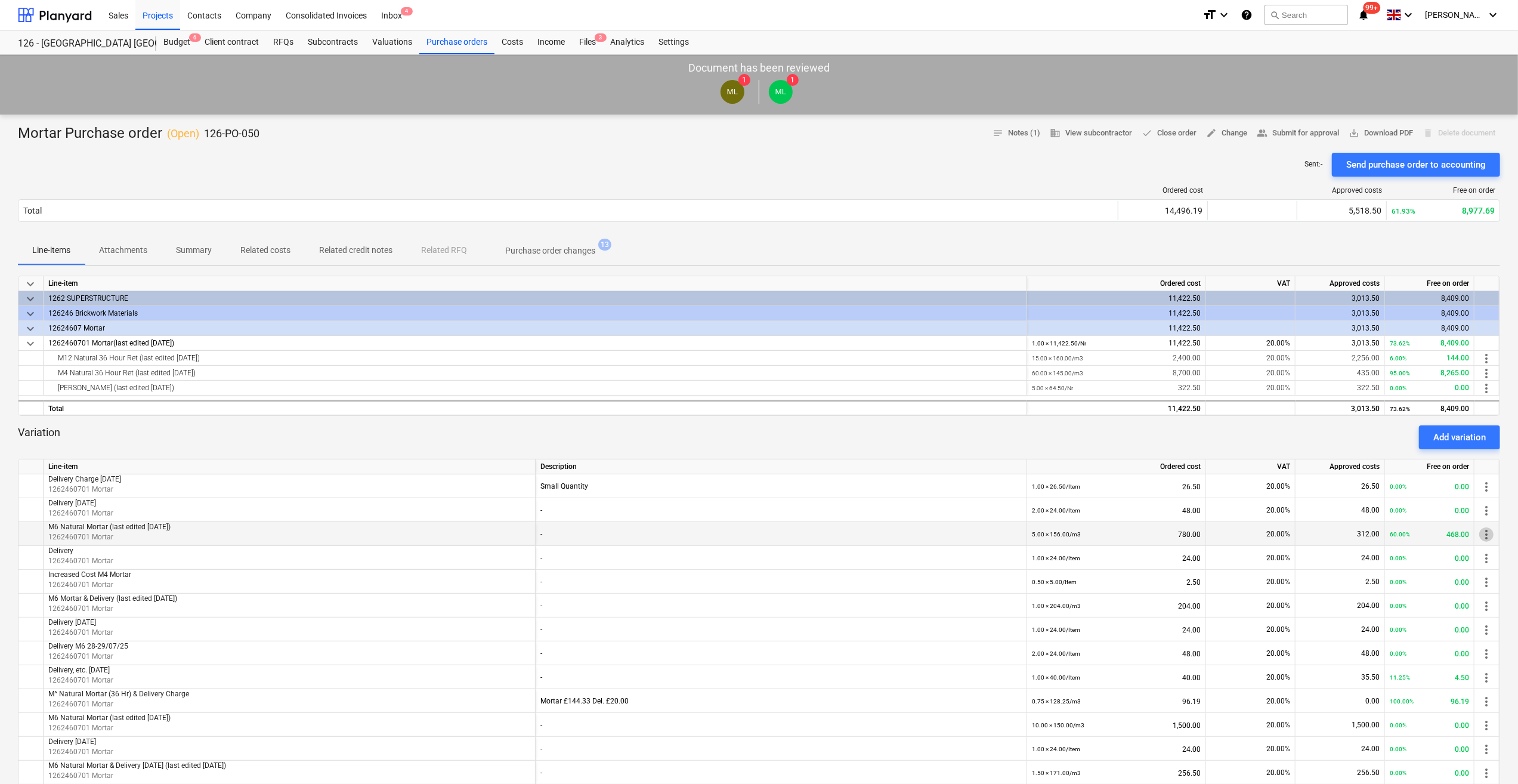
click at [1487, 537] on span "more_vert" at bounding box center [1486, 535] width 15 height 15
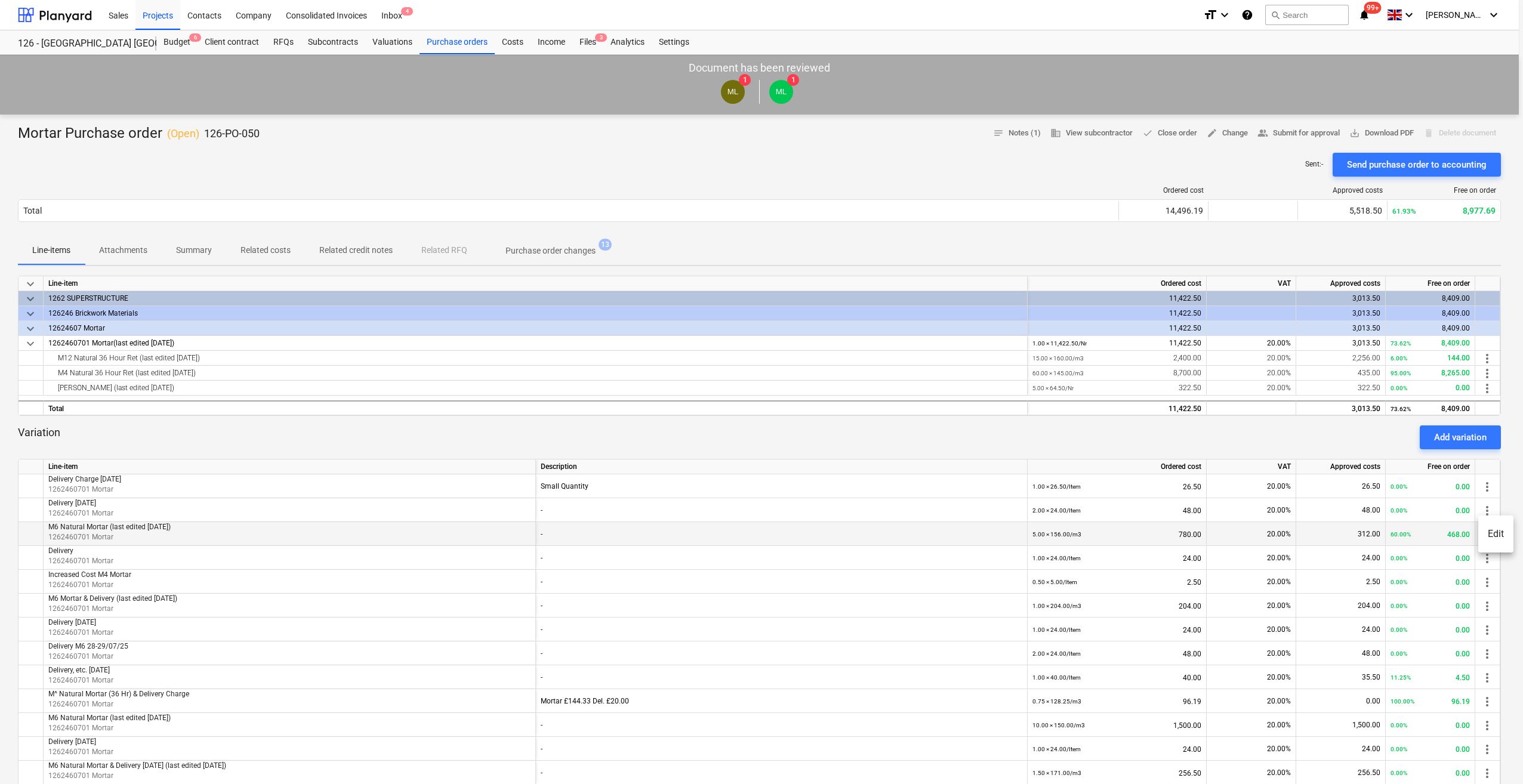
click at [1487, 537] on li "Edit" at bounding box center [1495, 533] width 35 height 27
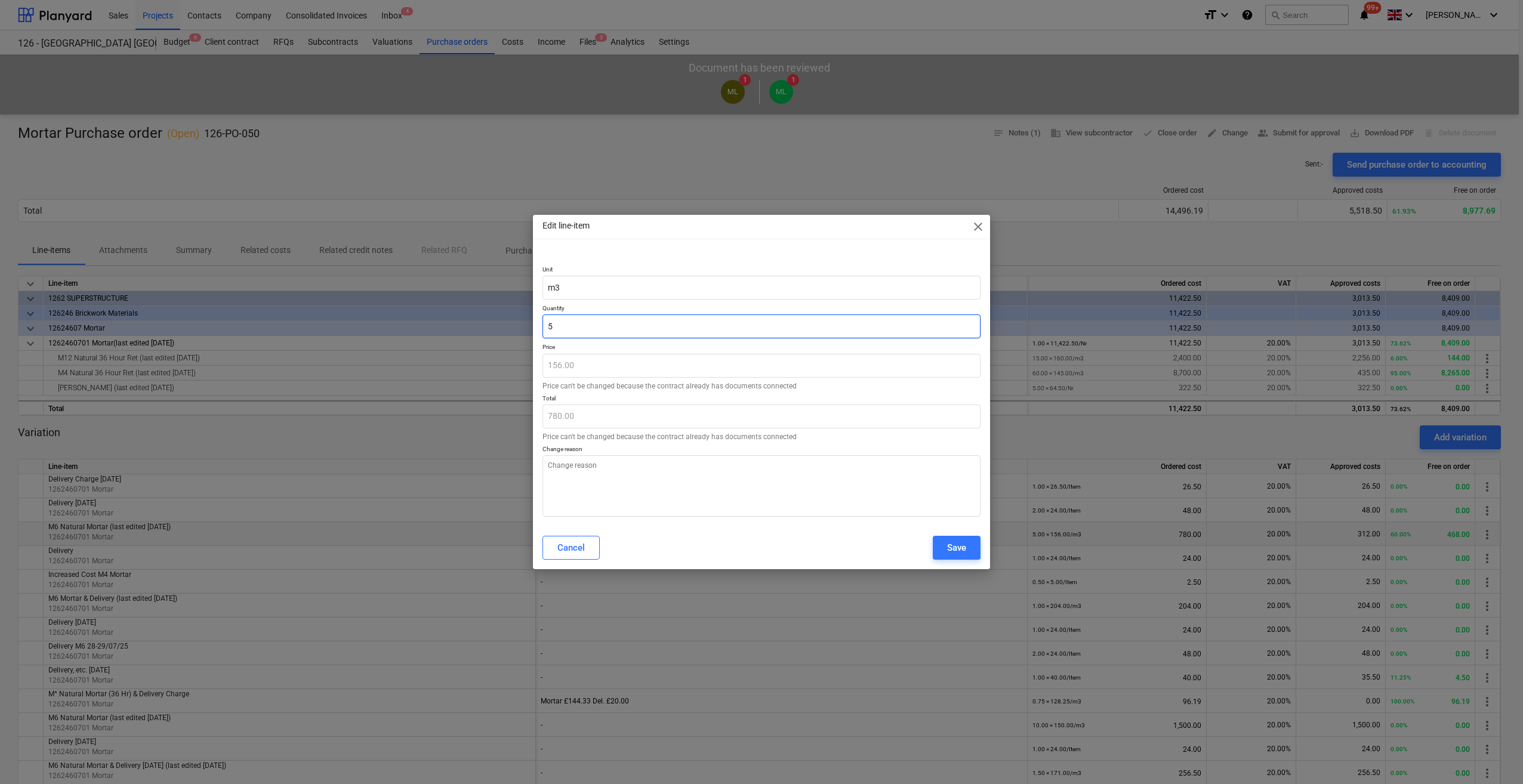
click at [553, 325] on input "5" at bounding box center [762, 326] width 438 height 24
click at [574, 465] on textarea at bounding box center [762, 486] width 438 height 62
click at [958, 548] on div "Save" at bounding box center [956, 547] width 19 height 15
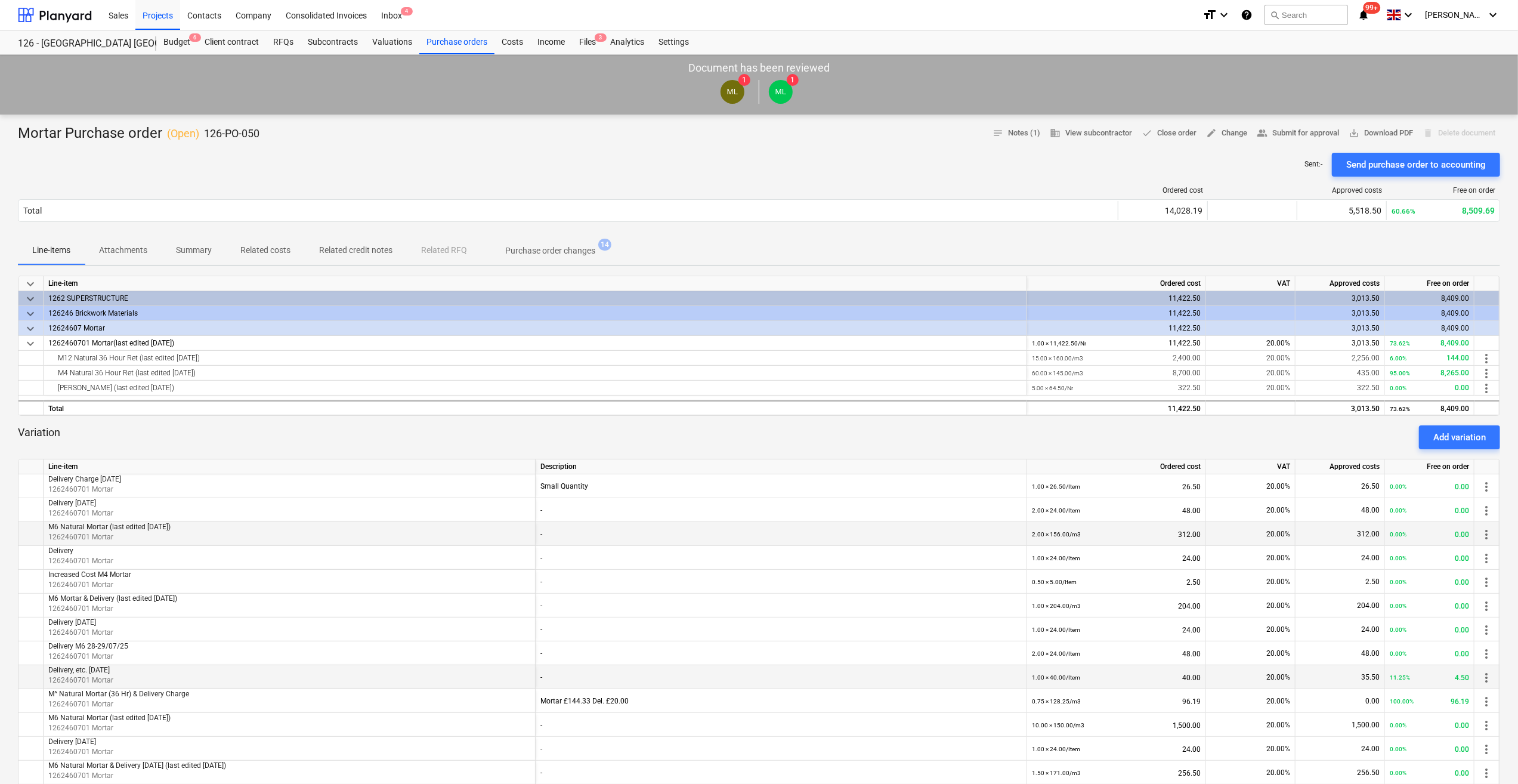
scroll to position [60, 0]
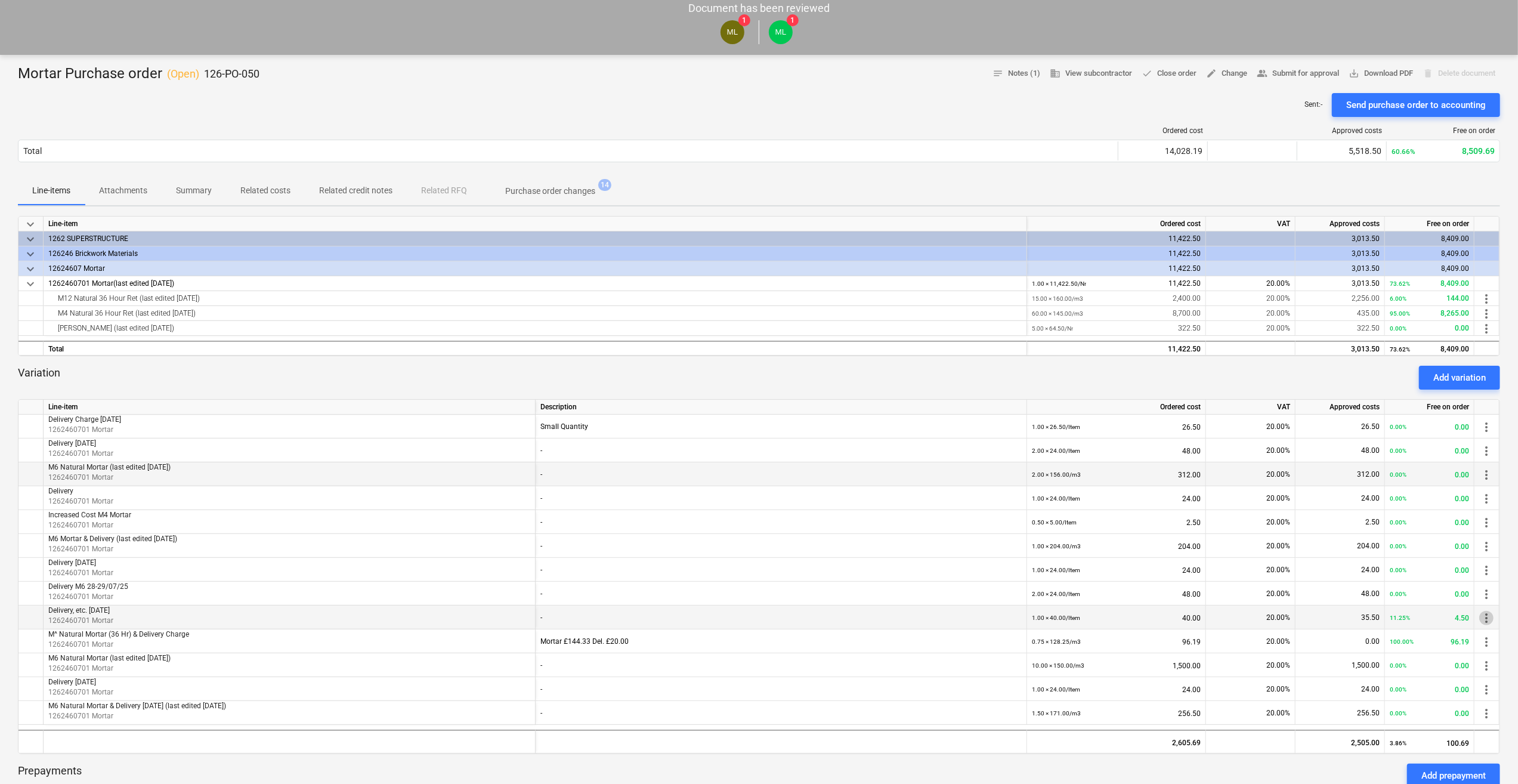
click at [1487, 620] on span "more_vert" at bounding box center [1486, 618] width 15 height 15
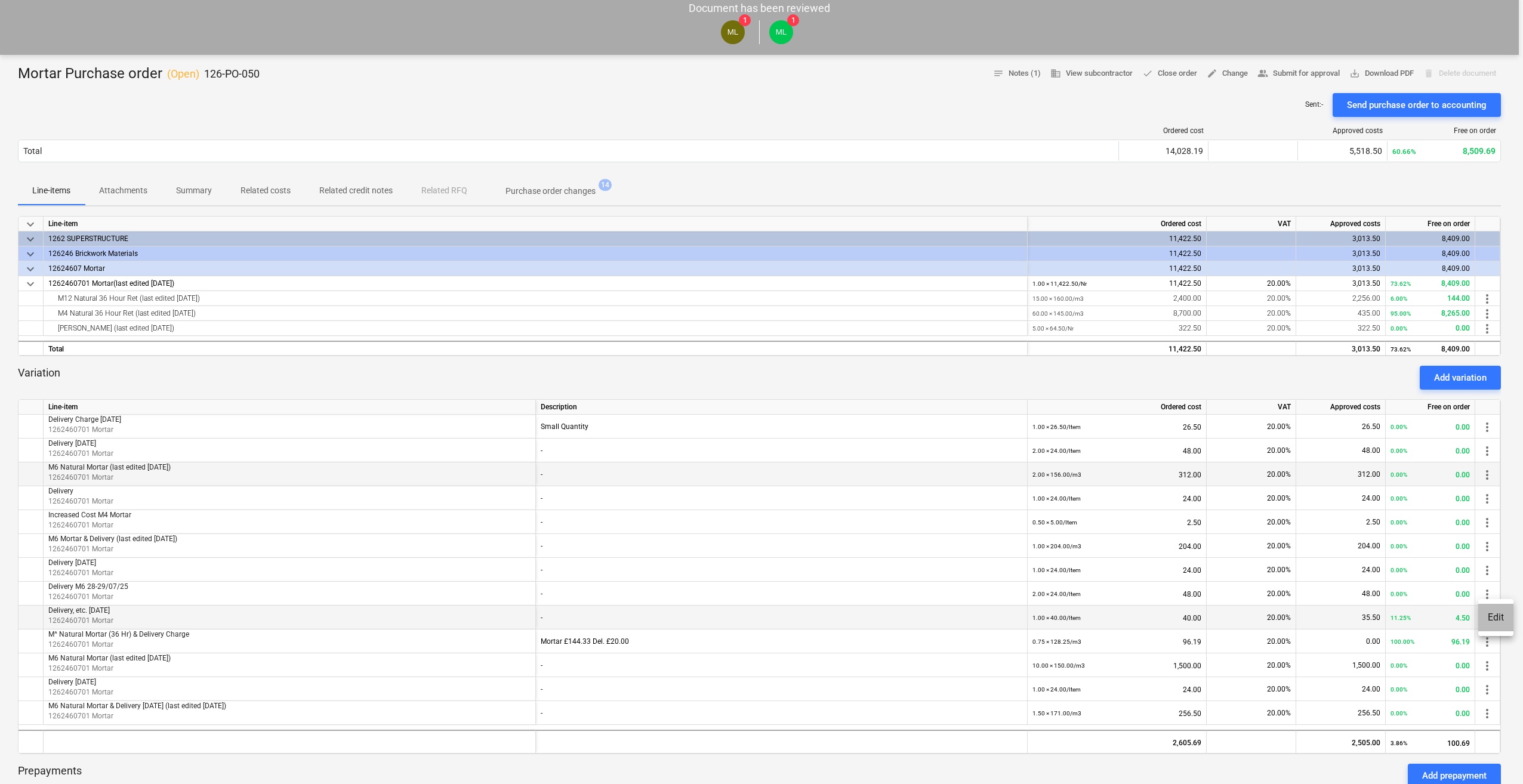
click at [1487, 620] on li "Edit" at bounding box center [1495, 617] width 35 height 27
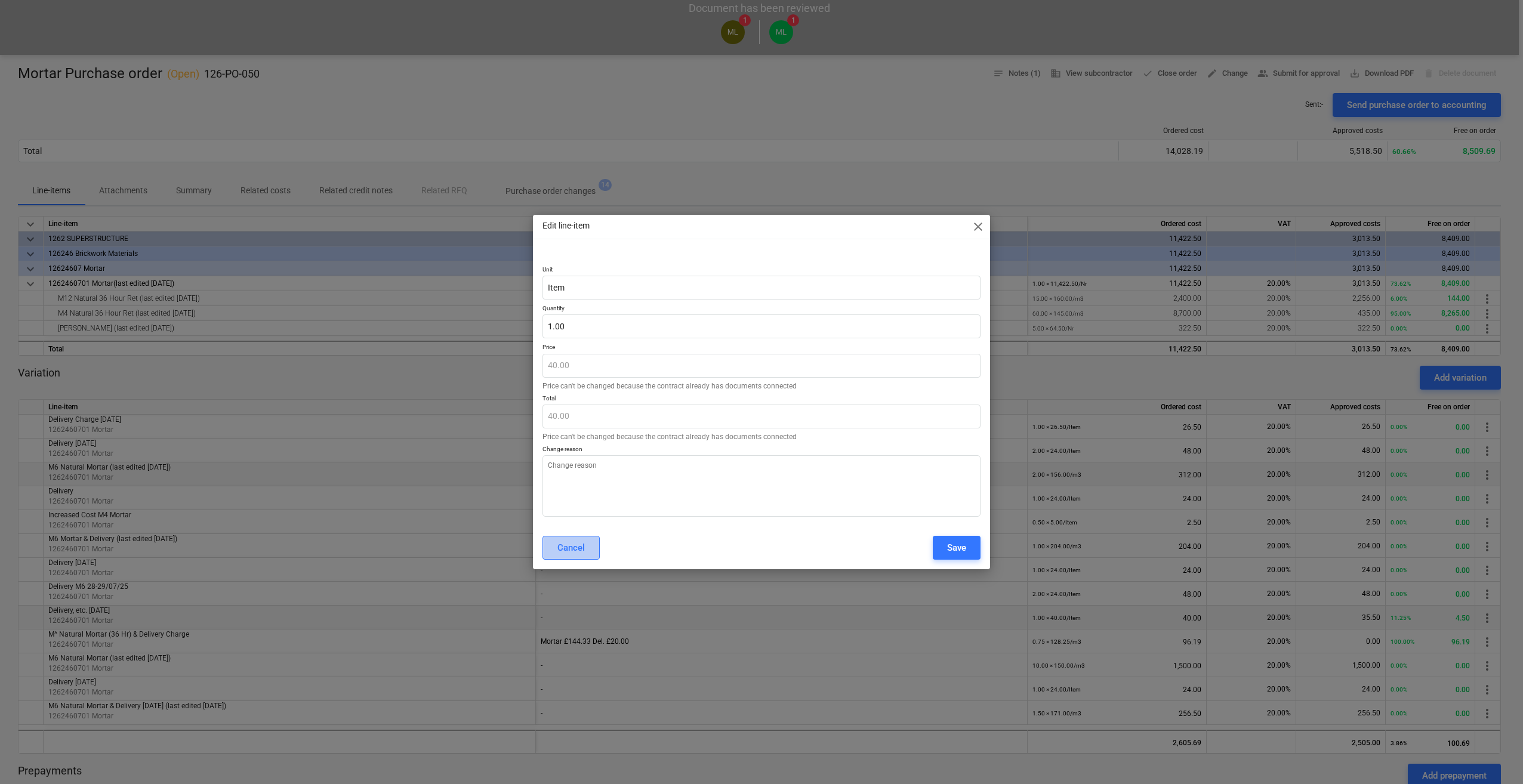
click at [577, 556] on button "Cancel" at bounding box center [571, 548] width 57 height 24
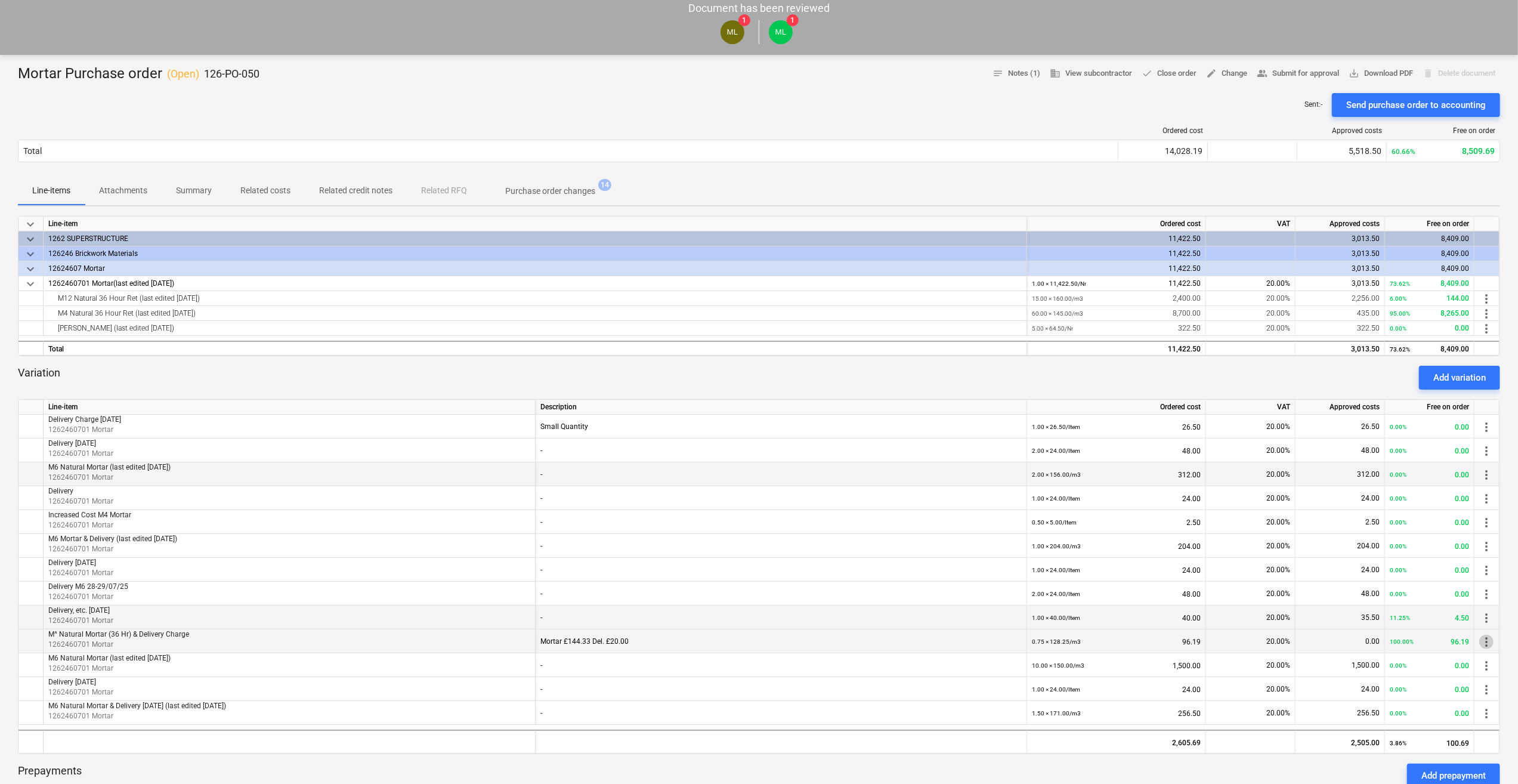
click at [1488, 643] on span "more_vert" at bounding box center [1486, 642] width 15 height 15
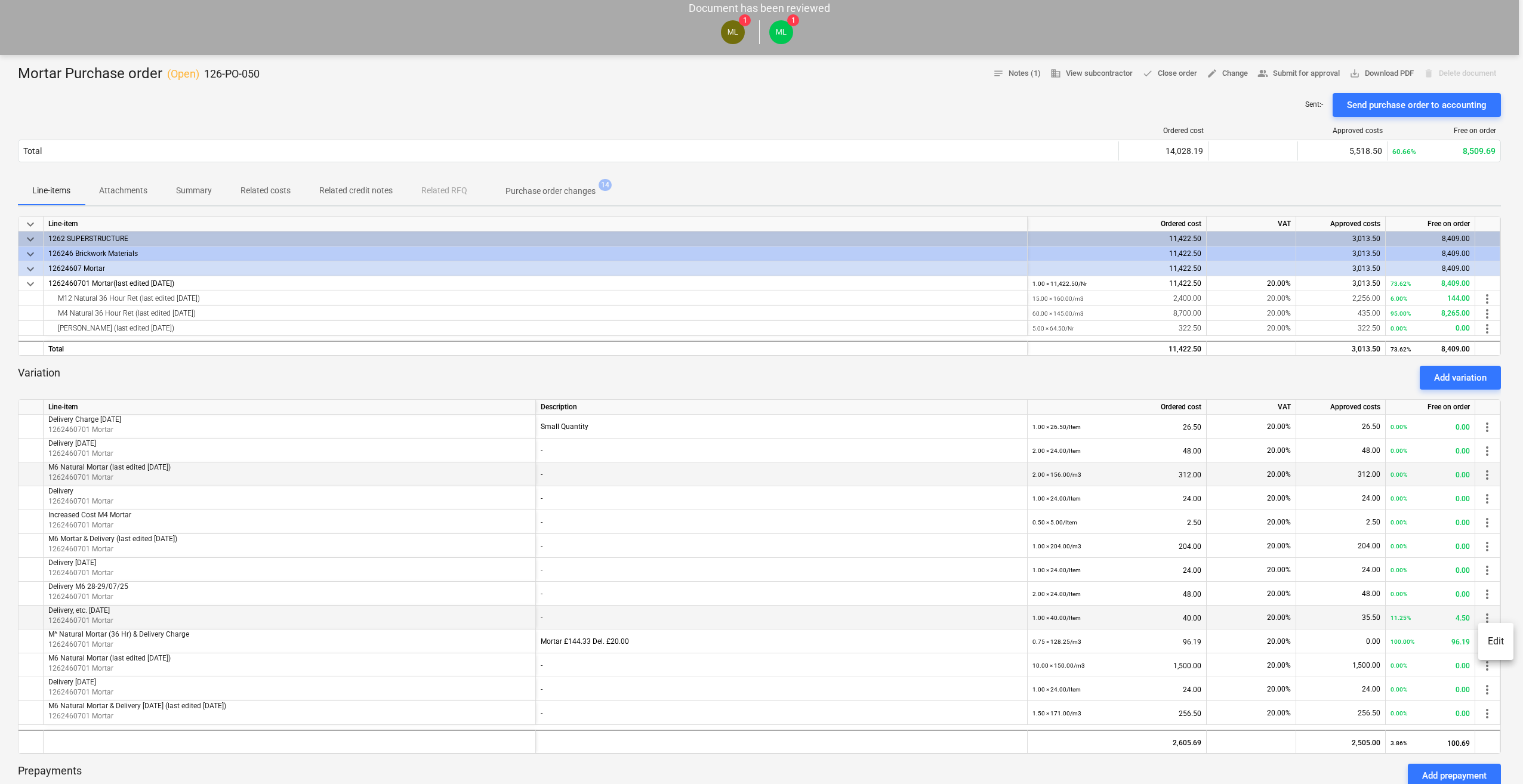
click at [1490, 643] on li "Edit" at bounding box center [1495, 641] width 35 height 27
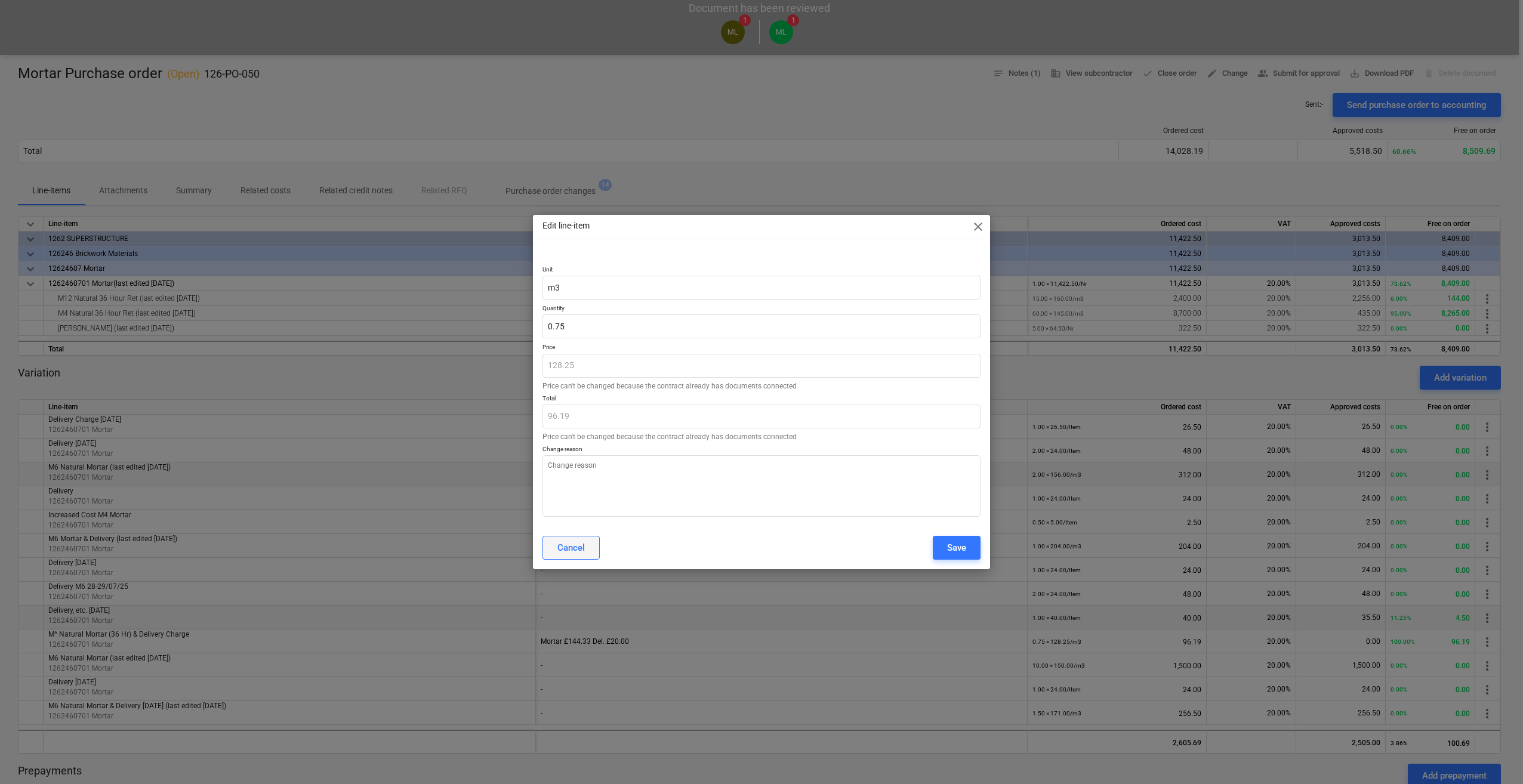
click at [549, 549] on button "Cancel" at bounding box center [571, 548] width 57 height 24
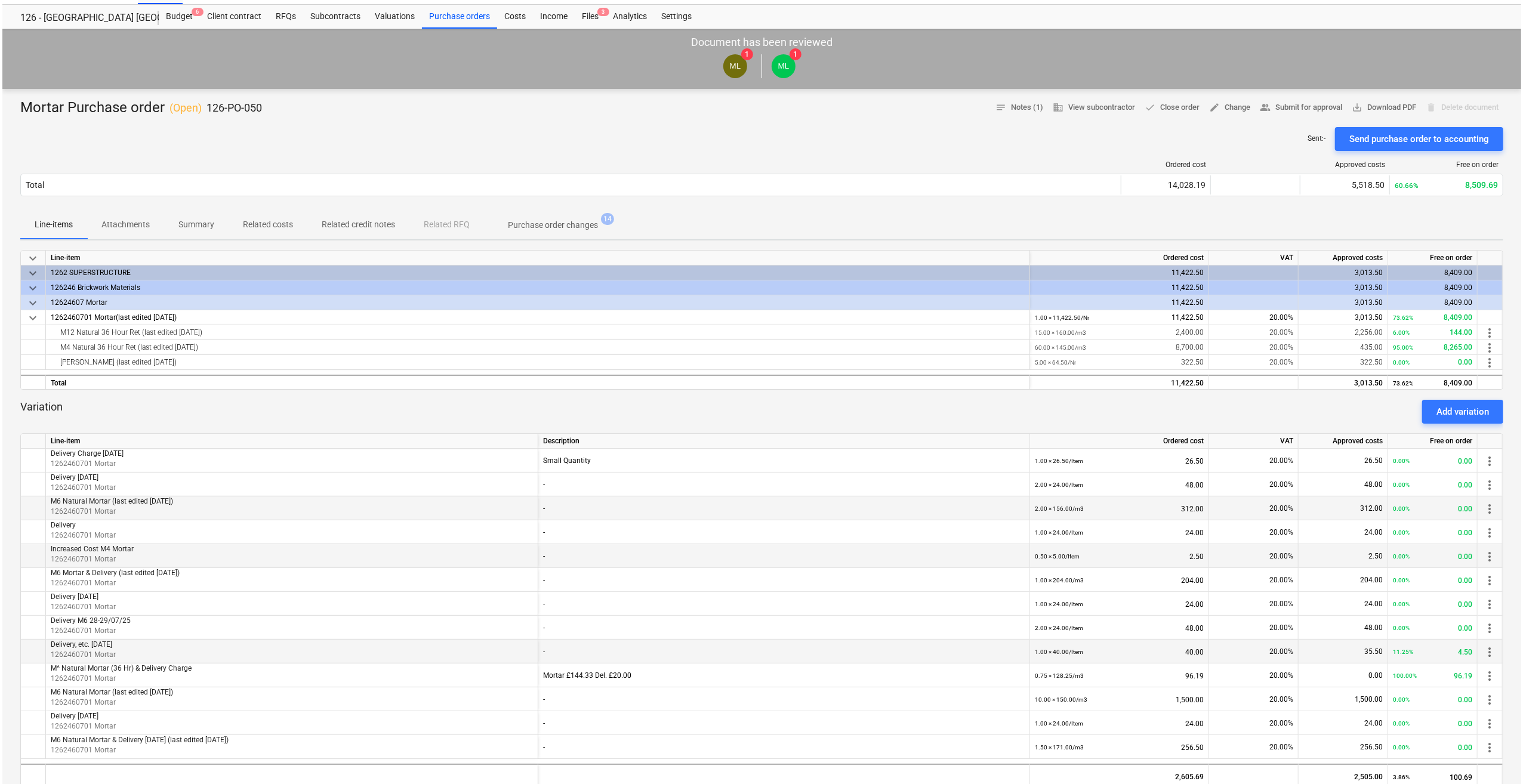
scroll to position [0, 0]
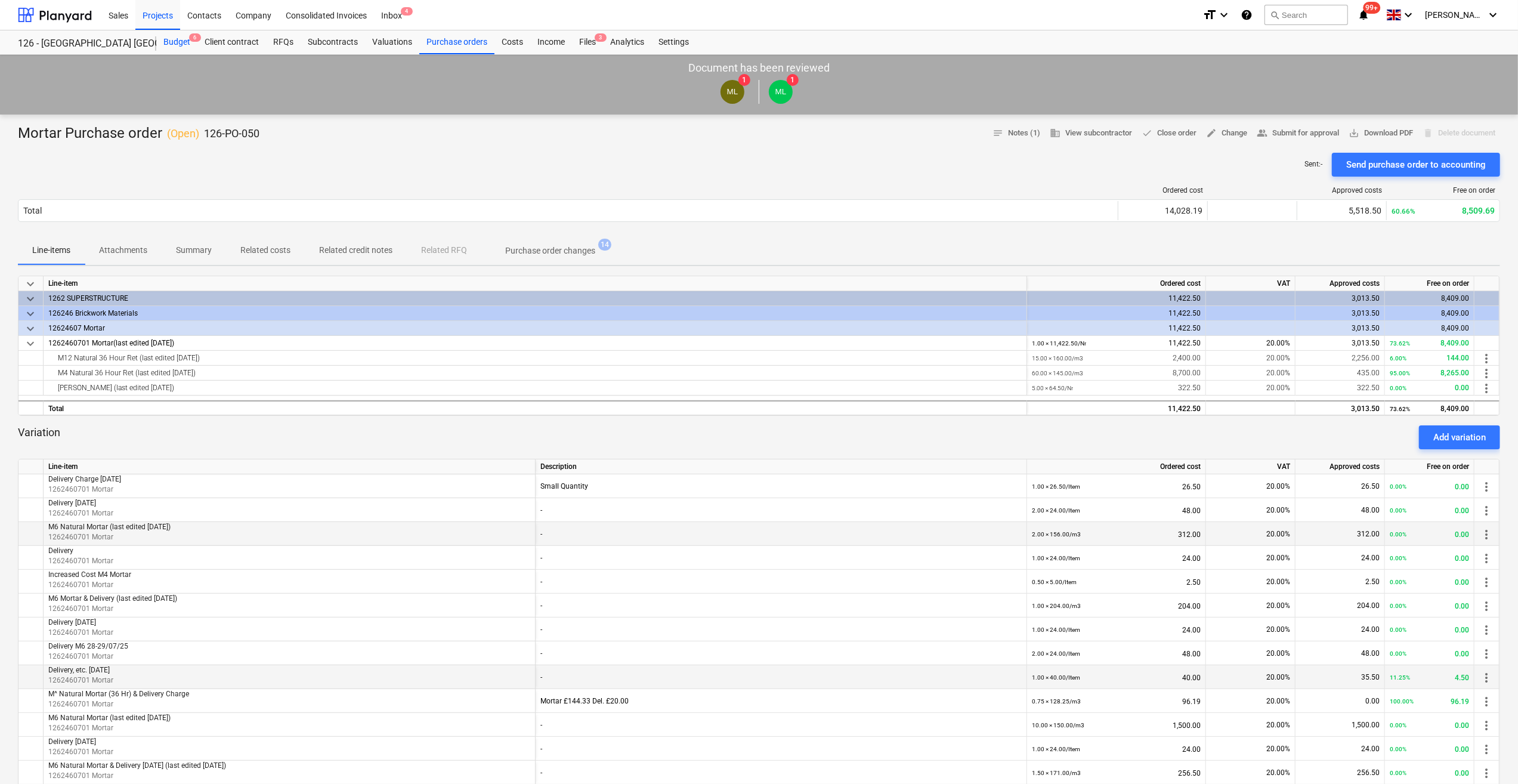
click at [178, 43] on div "Budget 6" at bounding box center [176, 43] width 41 height 24
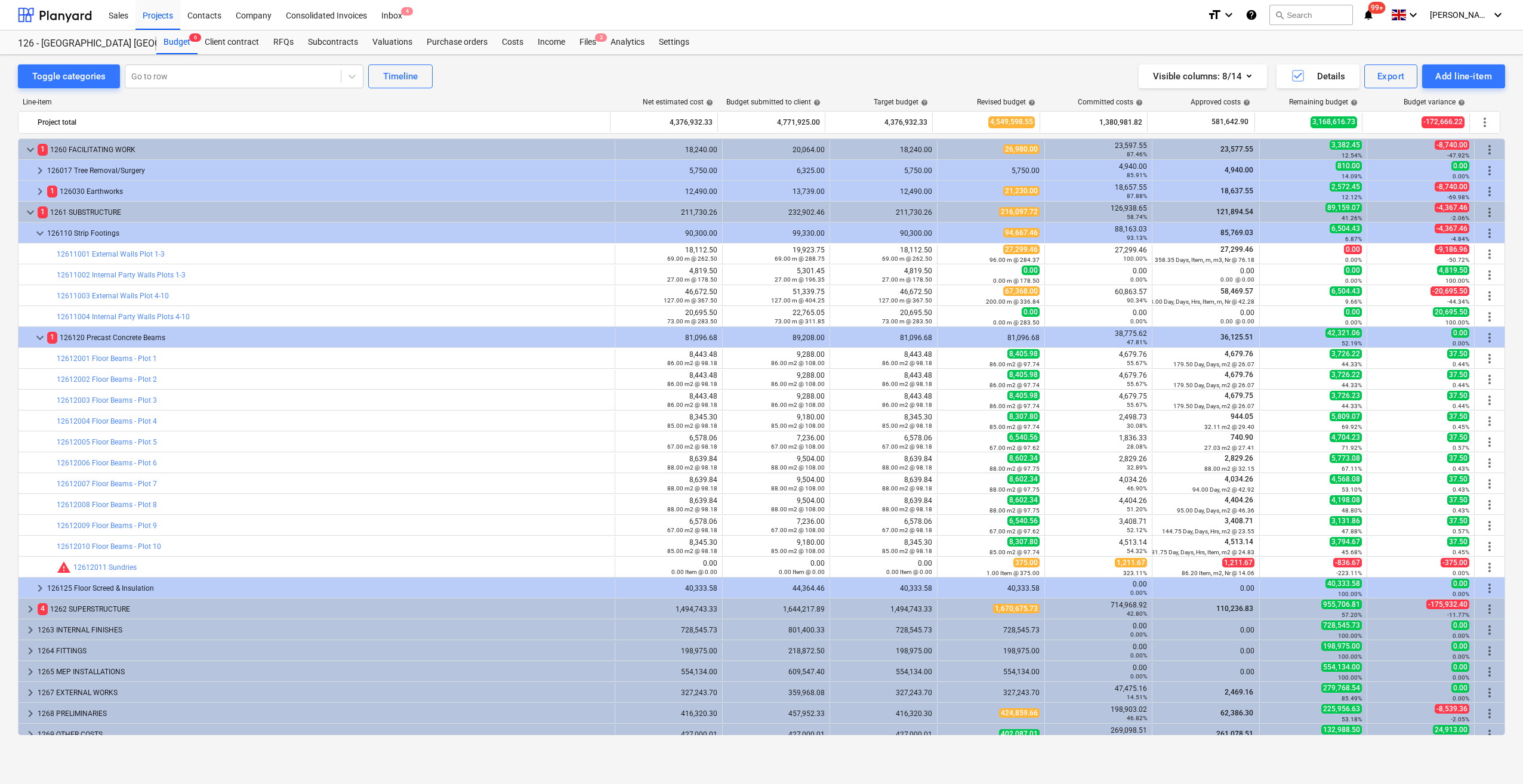
scroll to position [9, 0]
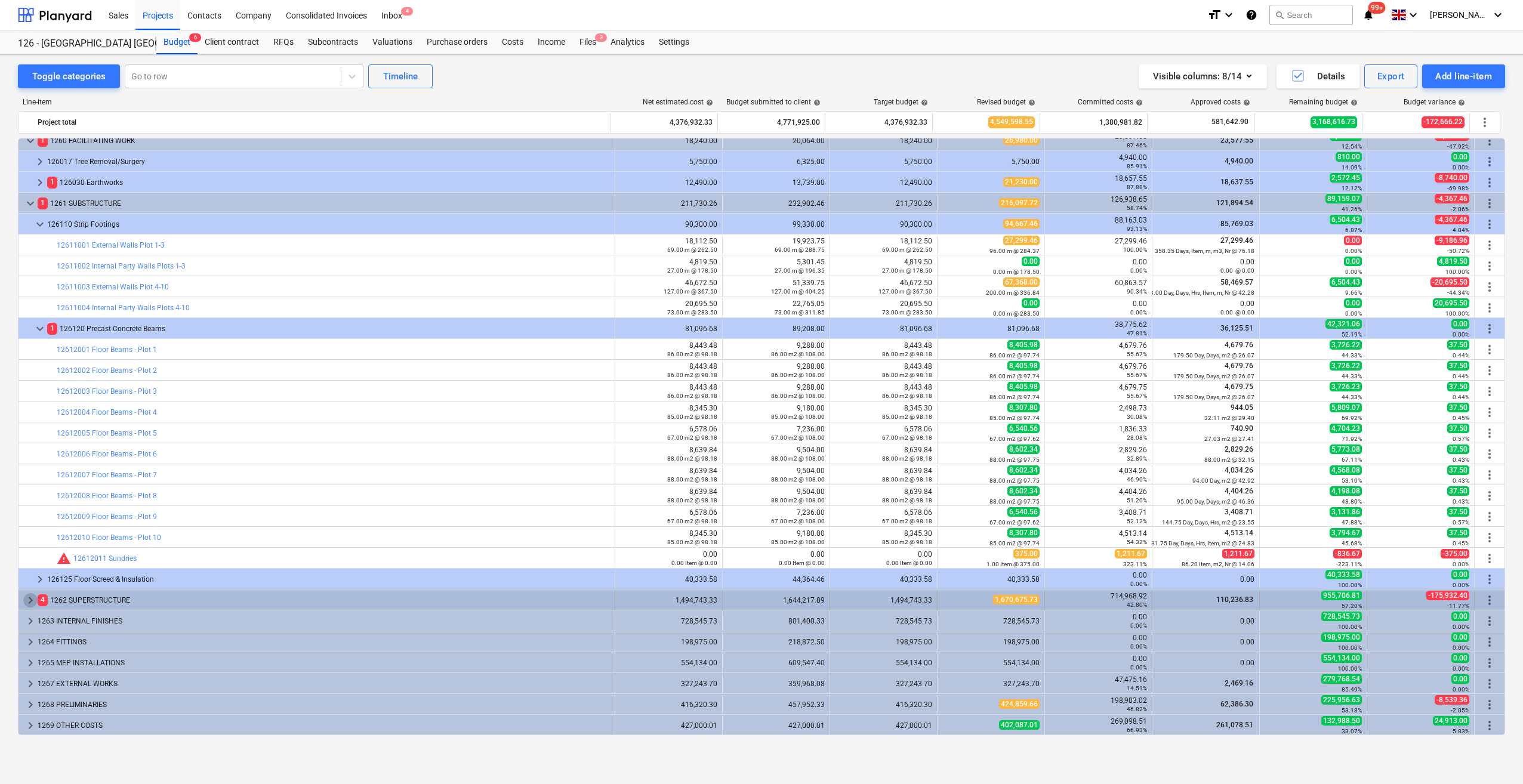
click at [30, 601] on span "keyboard_arrow_right" at bounding box center [30, 600] width 15 height 15
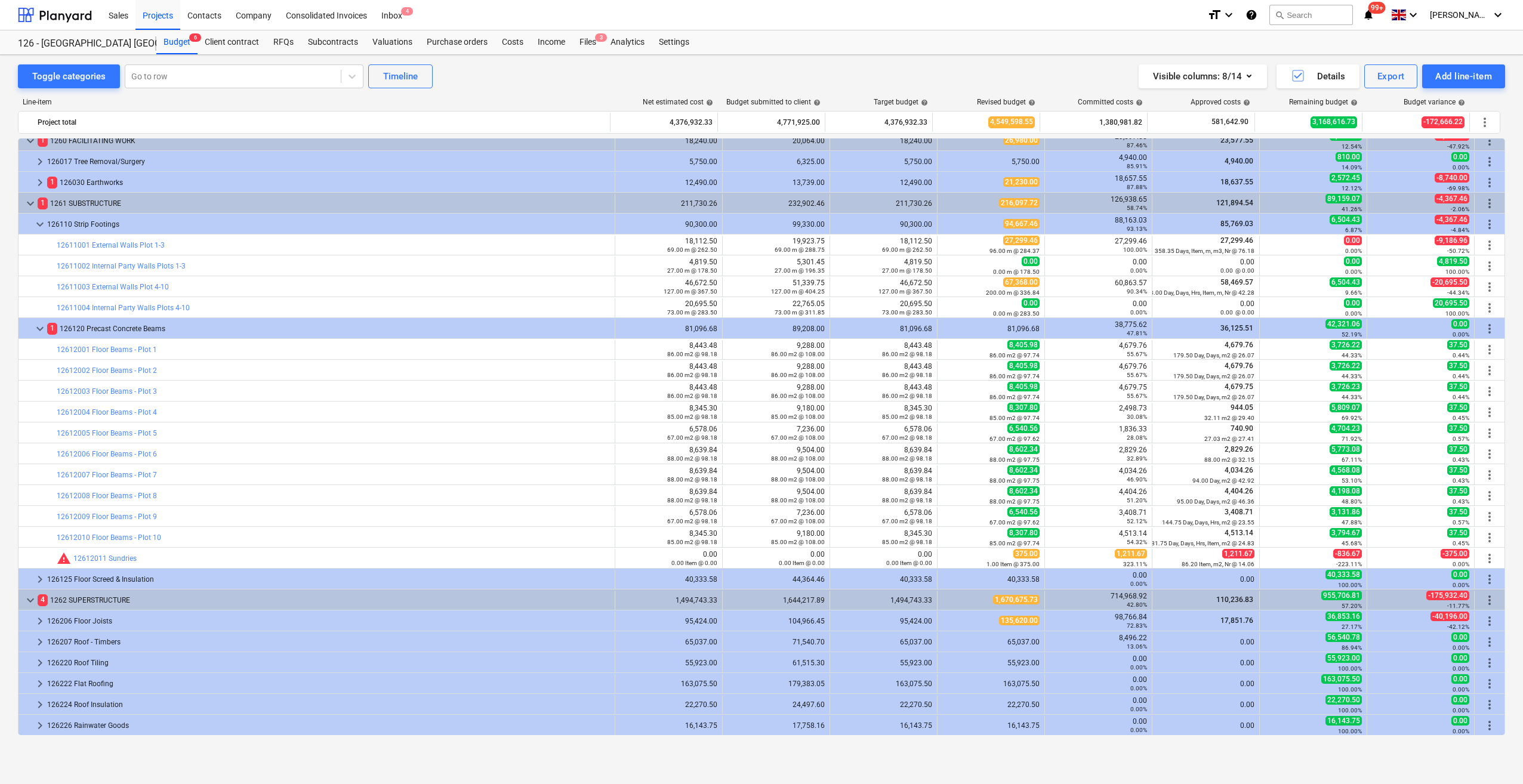
scroll to position [307, 0]
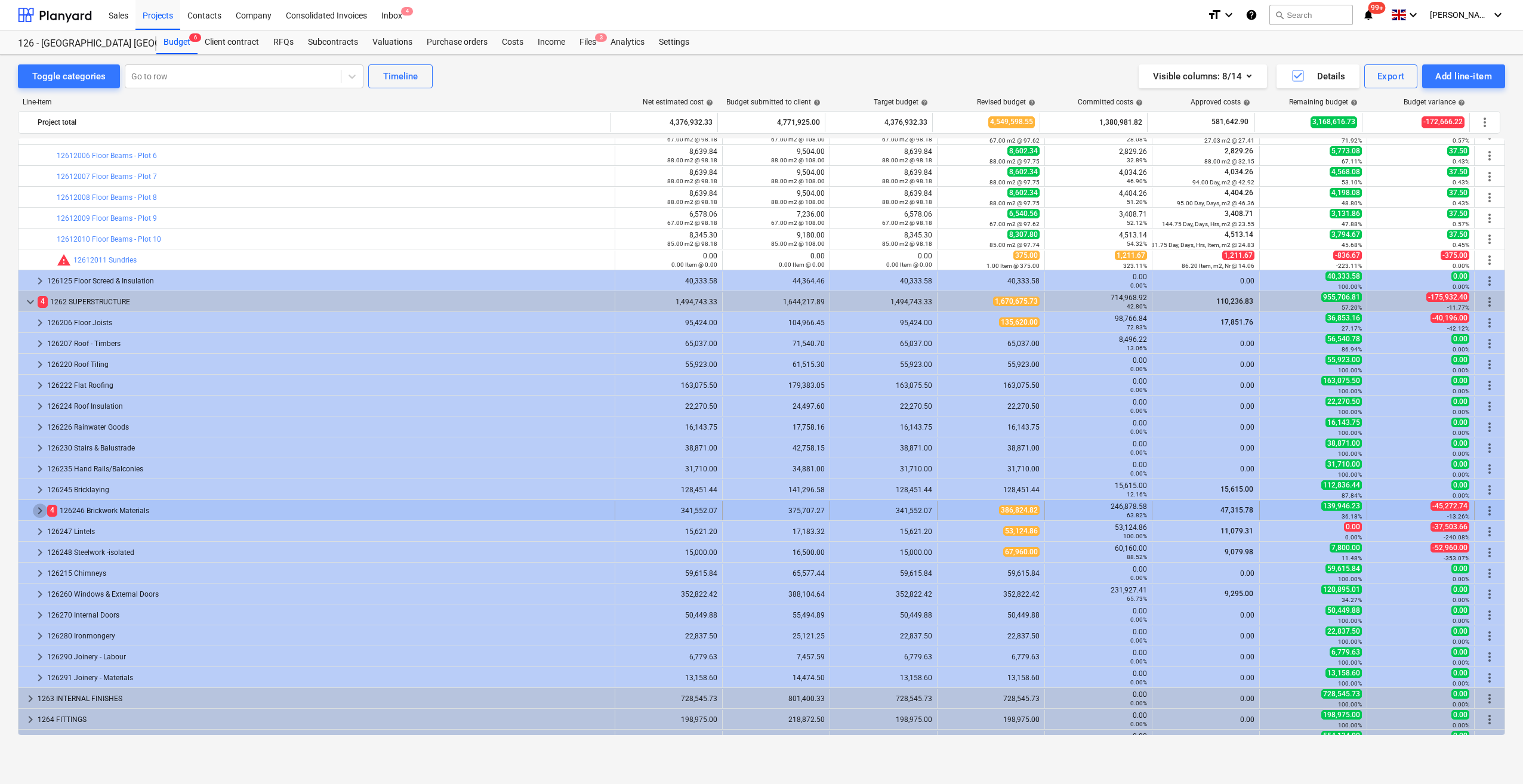
click at [36, 509] on span "keyboard_arrow_right" at bounding box center [40, 510] width 15 height 15
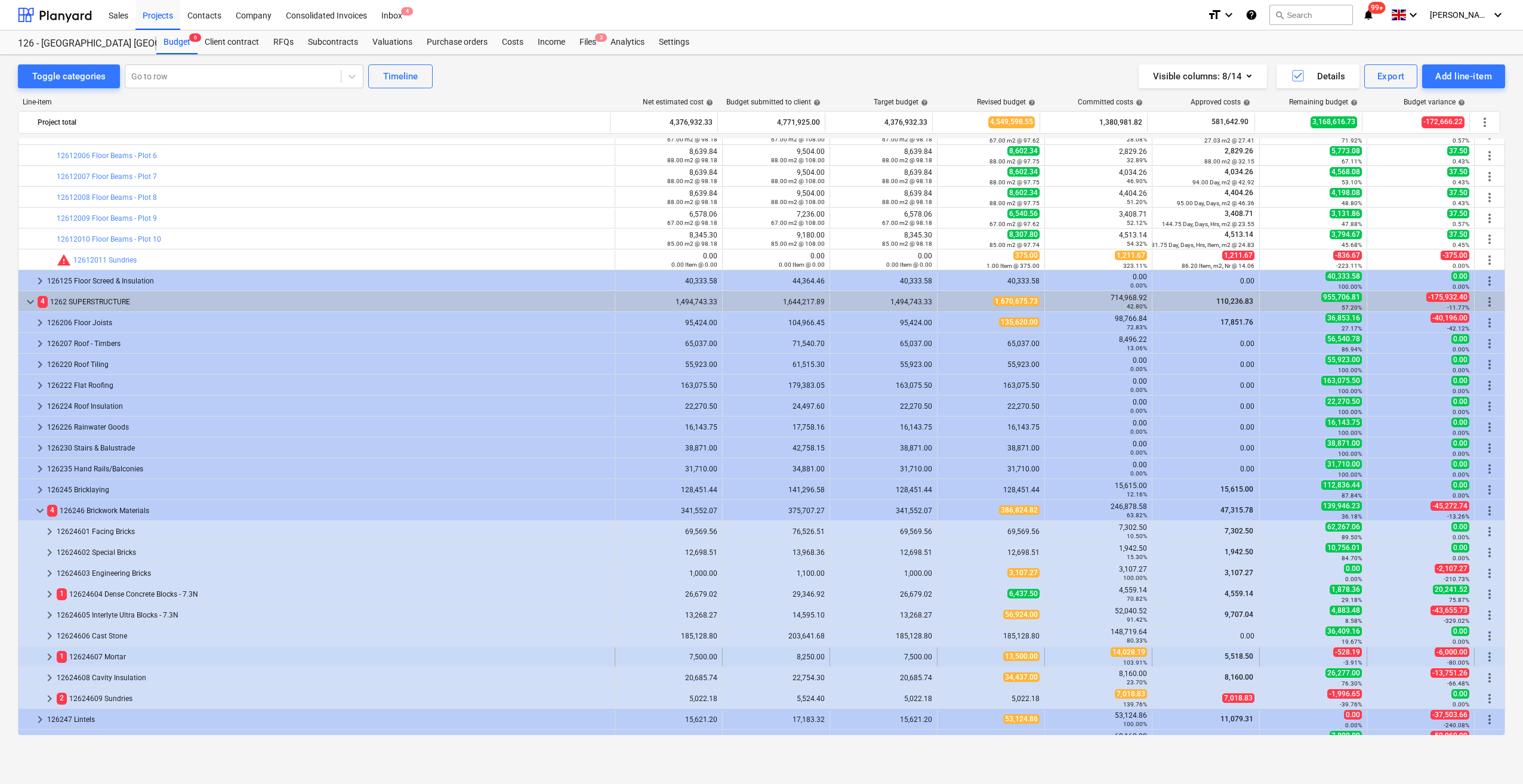
click at [48, 655] on span "keyboard_arrow_right" at bounding box center [50, 656] width 15 height 15
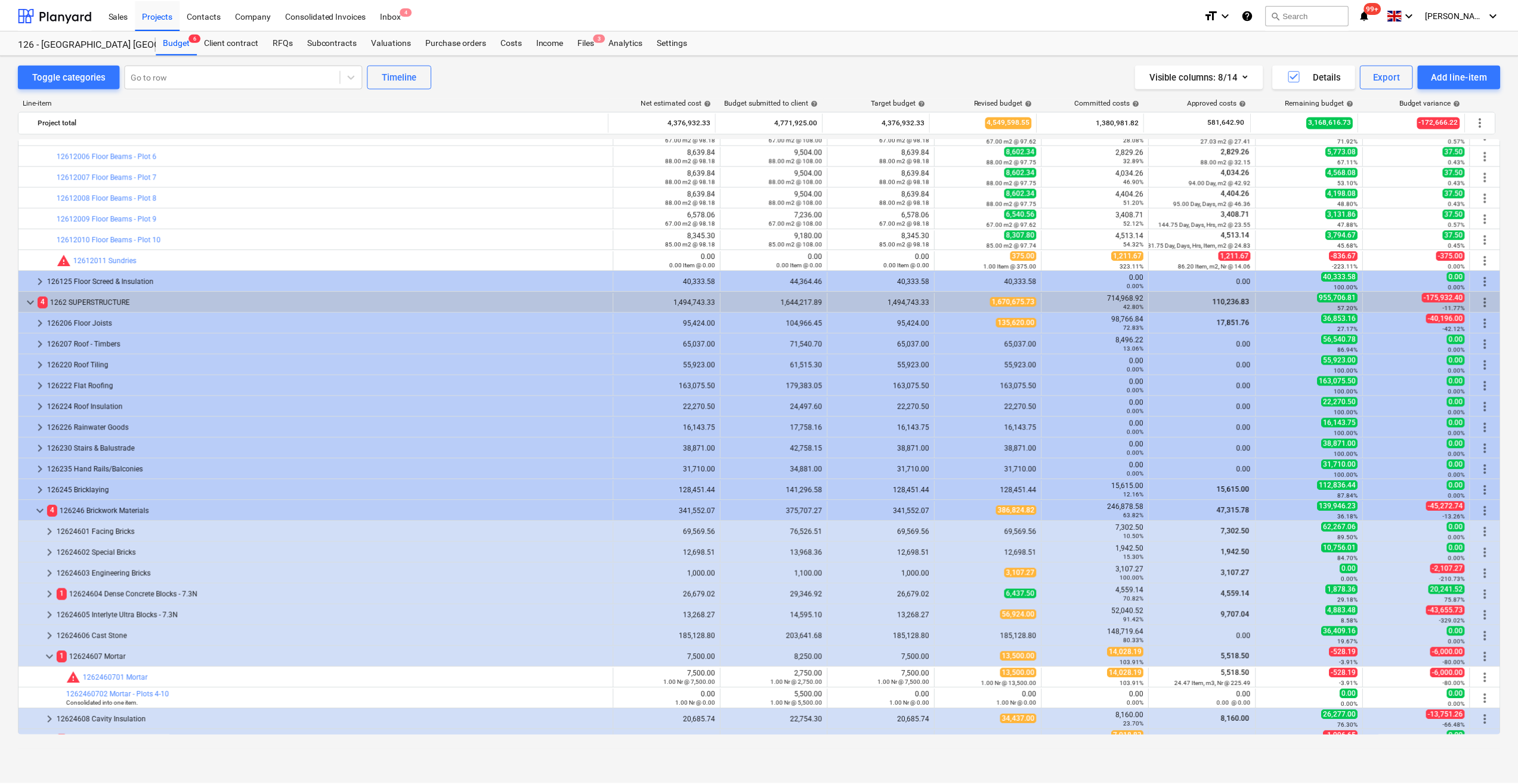
scroll to position [486, 0]
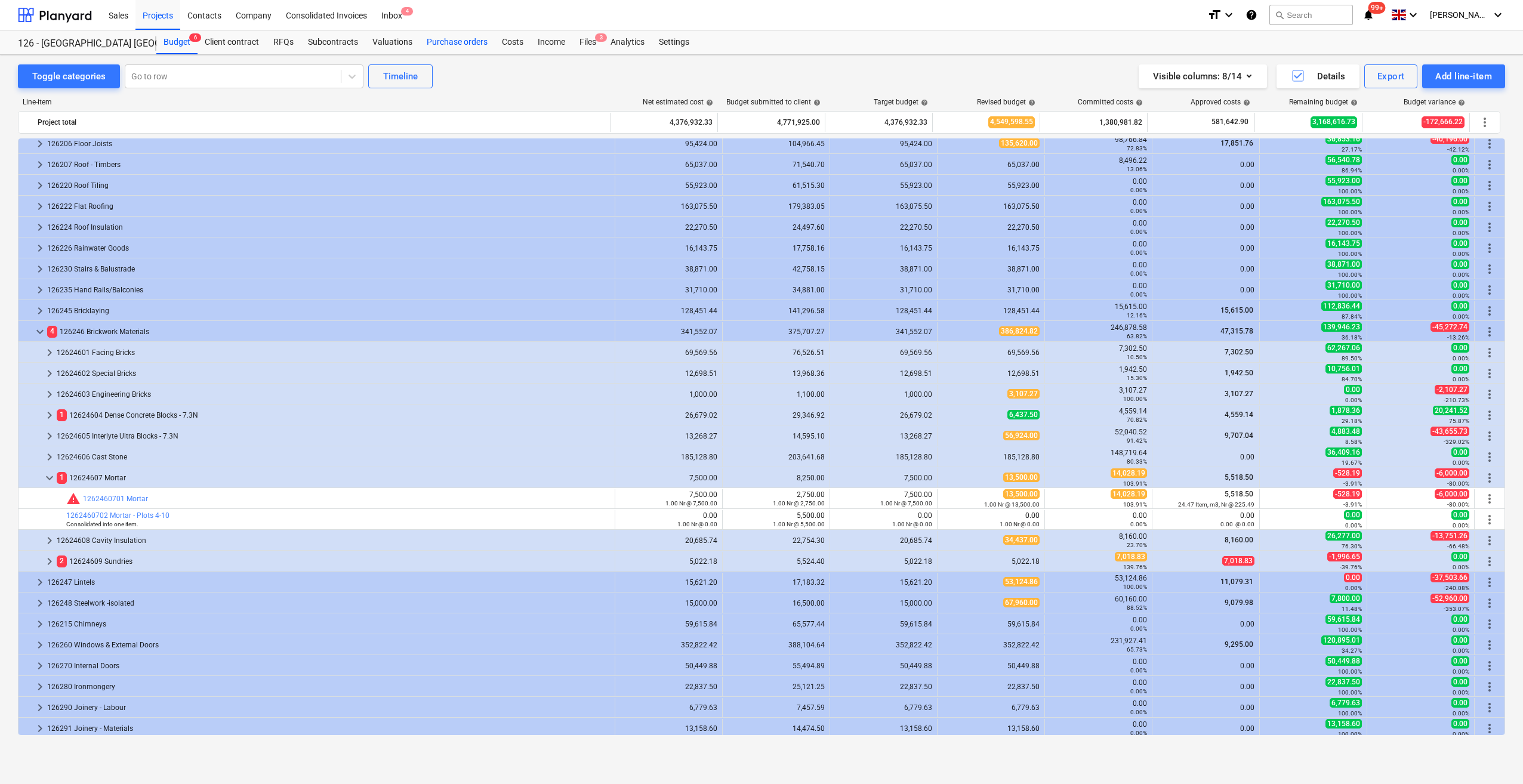
click at [453, 41] on div "Purchase orders" at bounding box center [457, 43] width 75 height 24
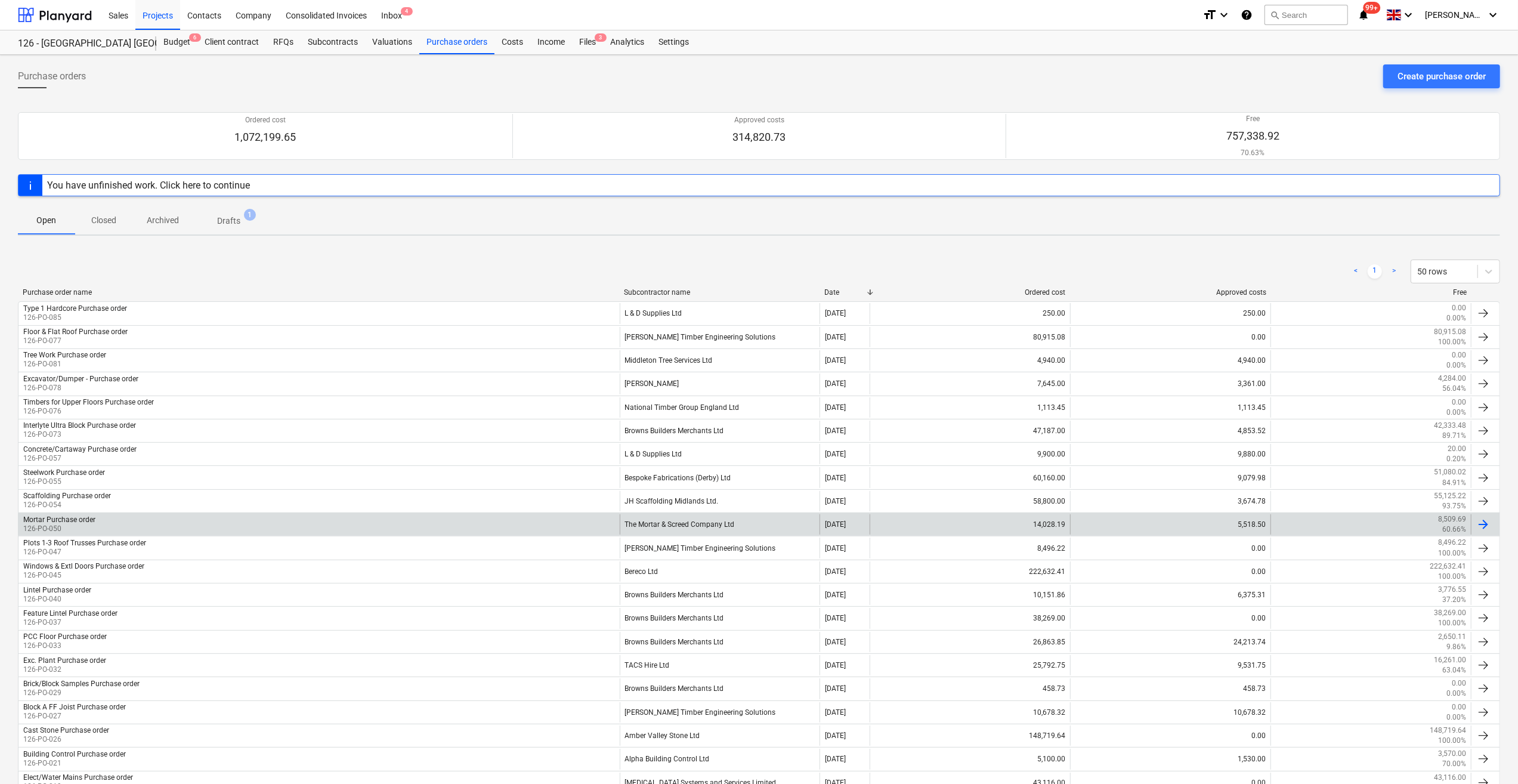
click at [87, 519] on div "Mortar Purchase order" at bounding box center [60, 519] width 72 height 8
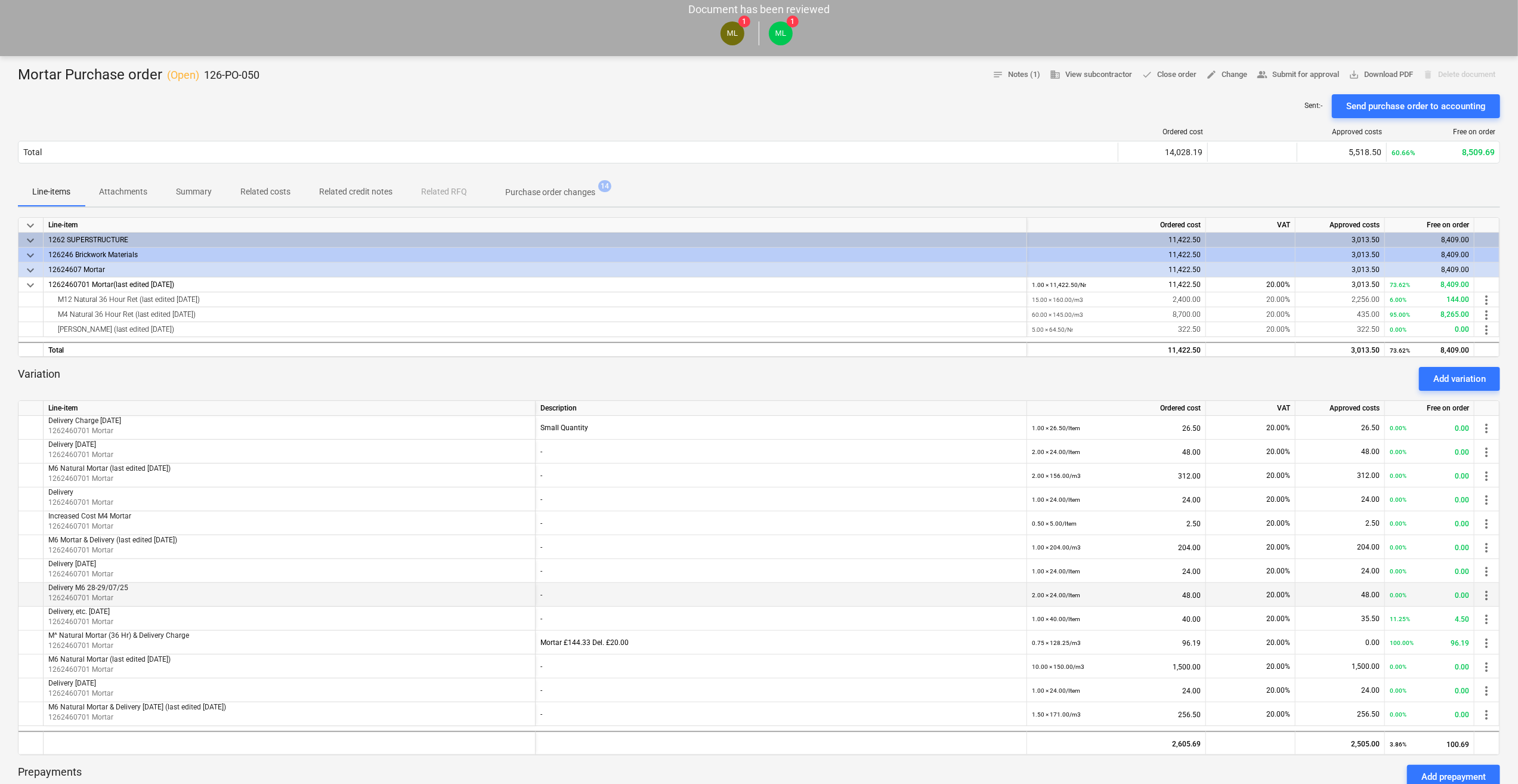
scroll to position [60, 0]
click at [1487, 314] on span "more_vert" at bounding box center [1486, 314] width 15 height 15
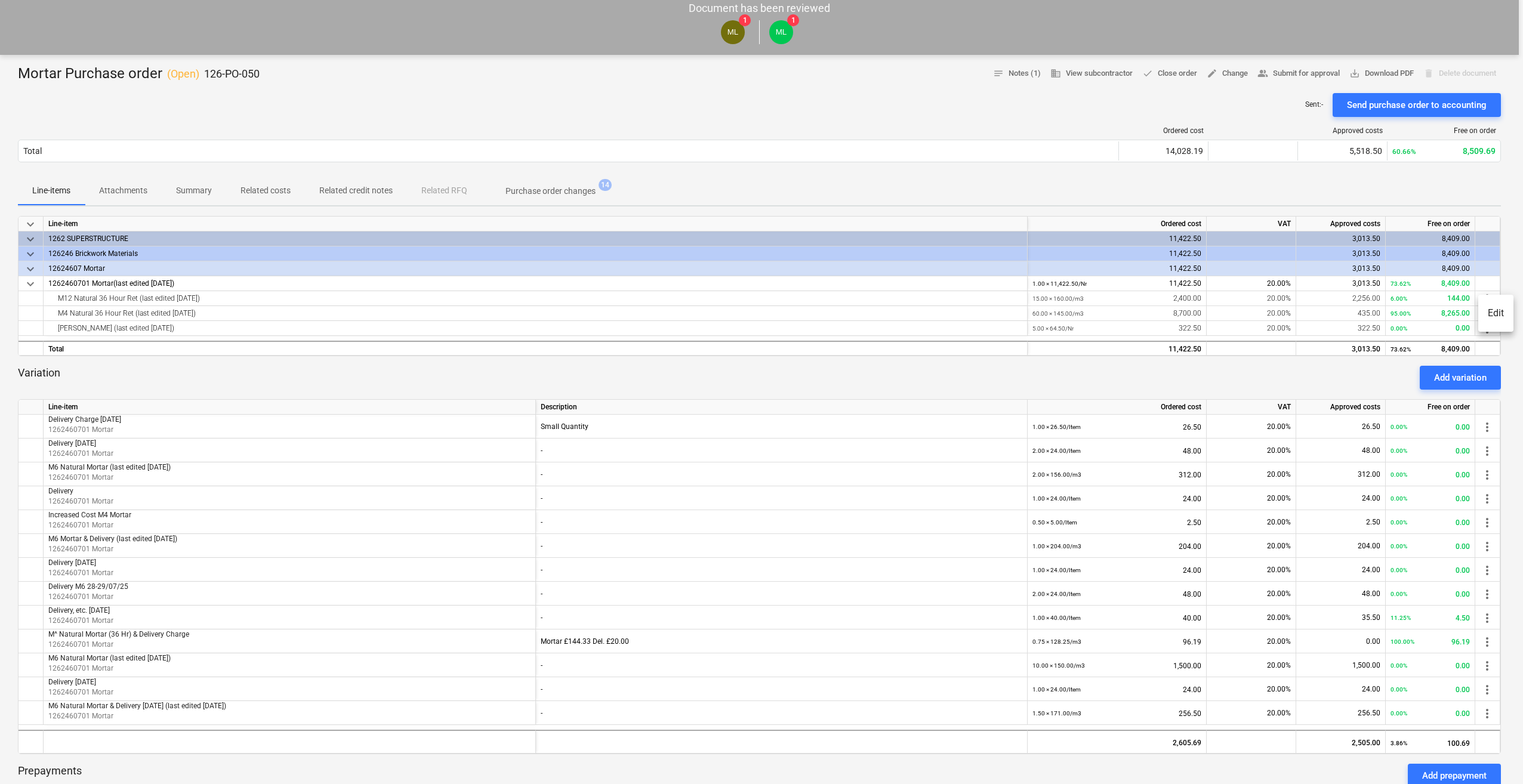
click at [1488, 314] on li "Edit" at bounding box center [1495, 313] width 35 height 27
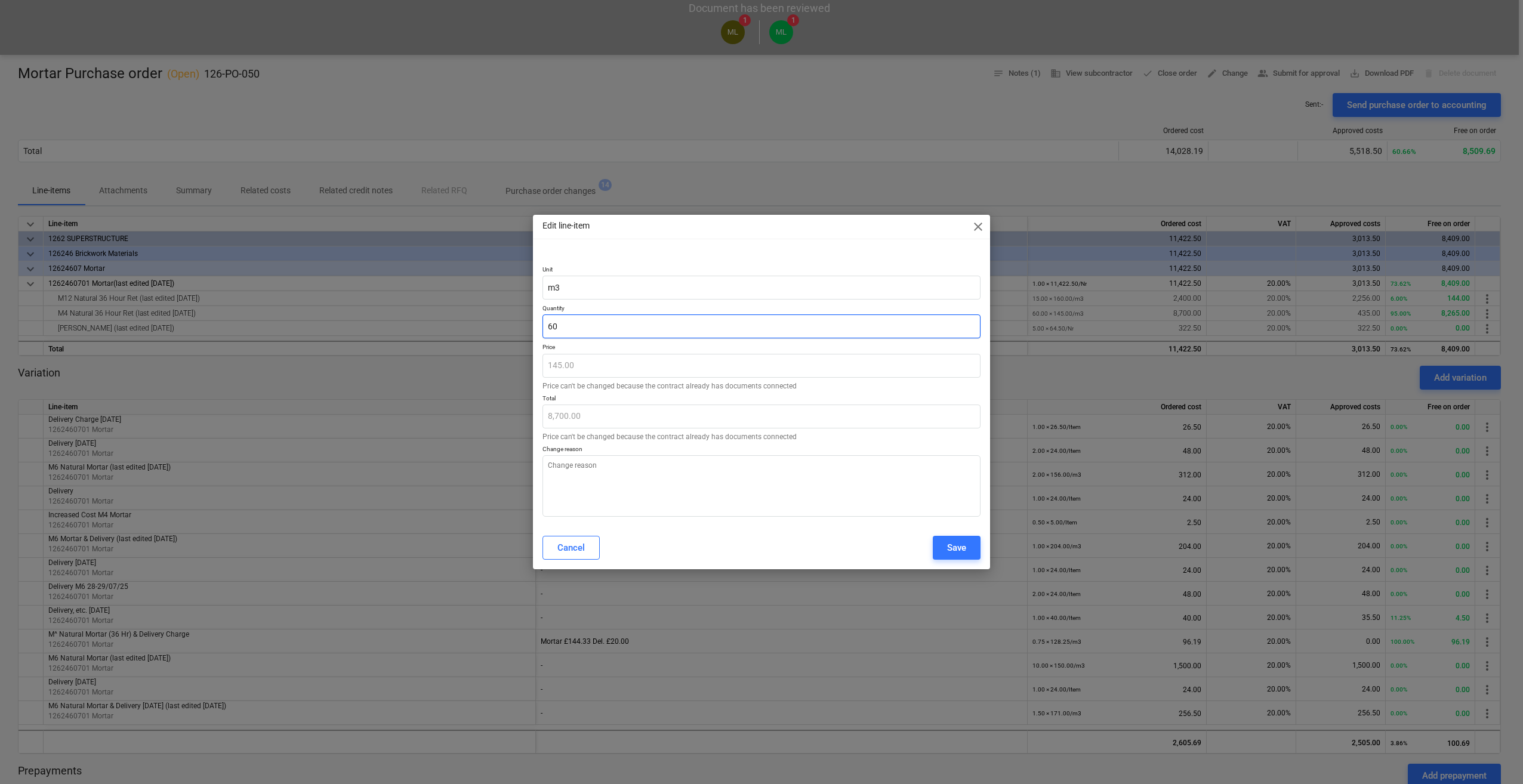
drag, startPoint x: 570, startPoint y: 325, endPoint x: 539, endPoint y: 323, distance: 31.1
click at [539, 323] on div "Unit m3 Quantity 60 Price 145.00 Price can't be changed because the contract al…" at bounding box center [762, 389] width 457 height 275
click at [585, 470] on textarea at bounding box center [762, 486] width 438 height 62
click at [609, 466] on textarea "In Variations Diffeerent Mortar" at bounding box center [762, 486] width 438 height 62
click at [645, 468] on textarea "In Variations Different Mortar" at bounding box center [762, 486] width 438 height 62
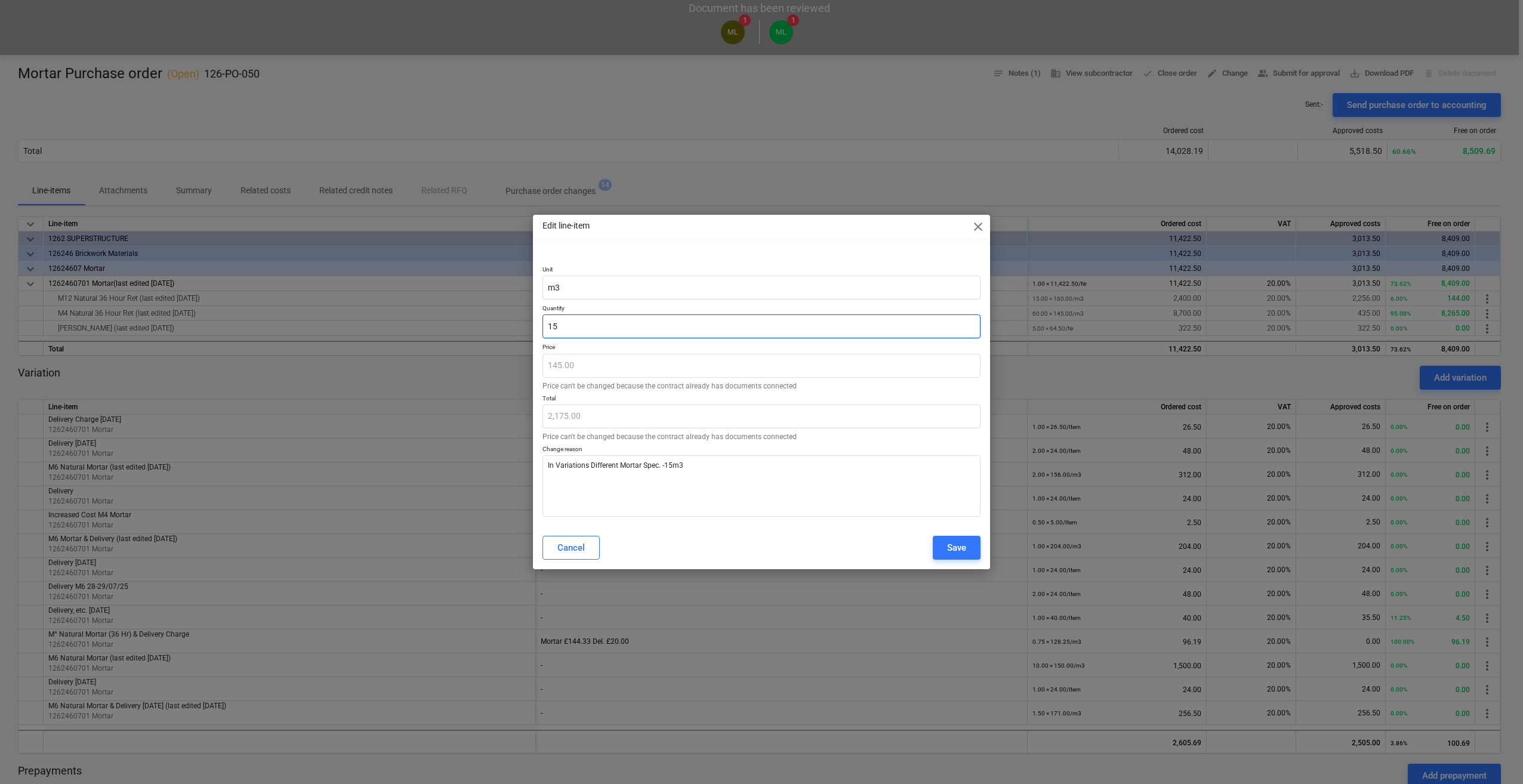
click at [550, 327] on input "15" at bounding box center [762, 326] width 438 height 24
click at [949, 548] on div "Save" at bounding box center [956, 547] width 19 height 15
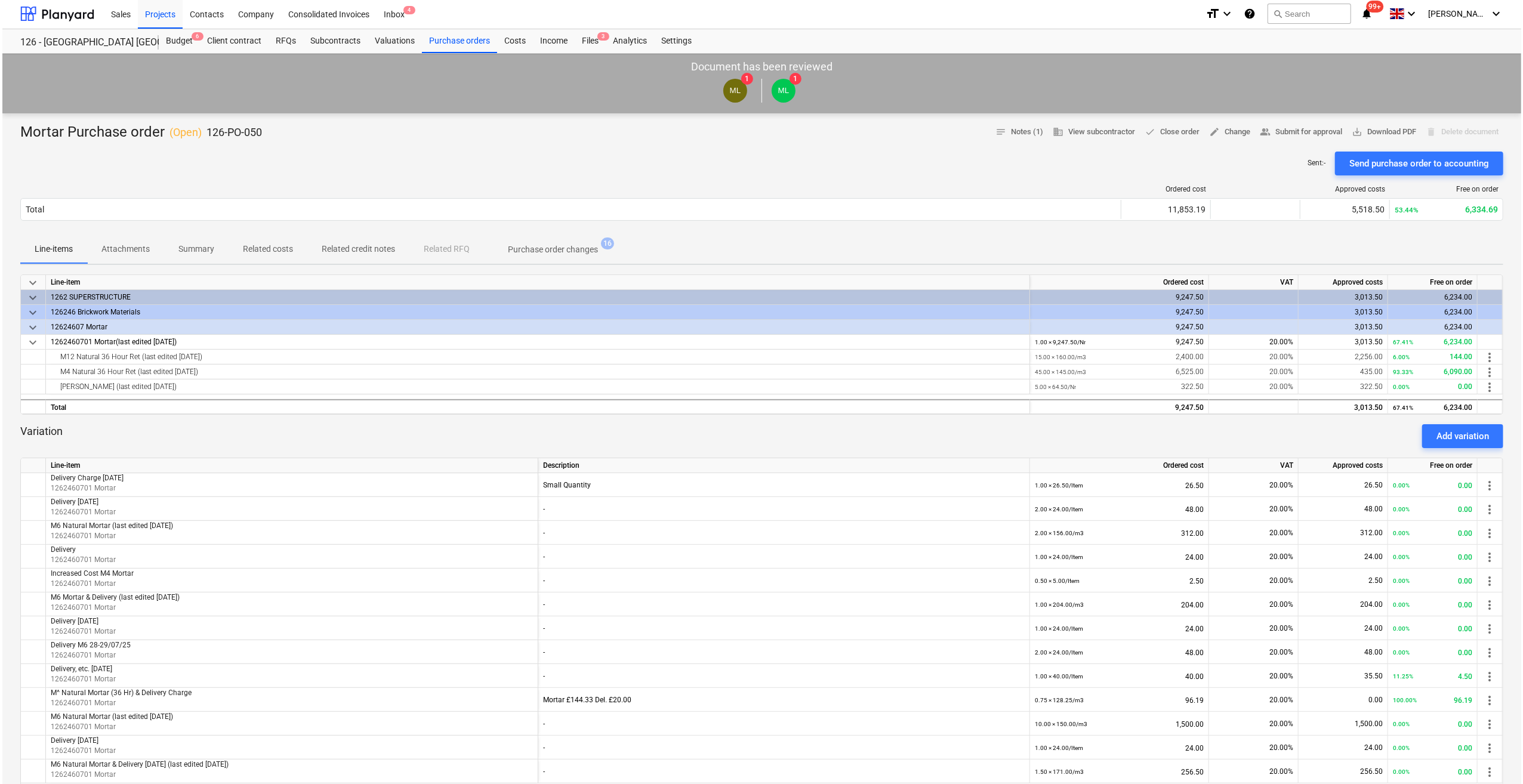
scroll to position [0, 0]
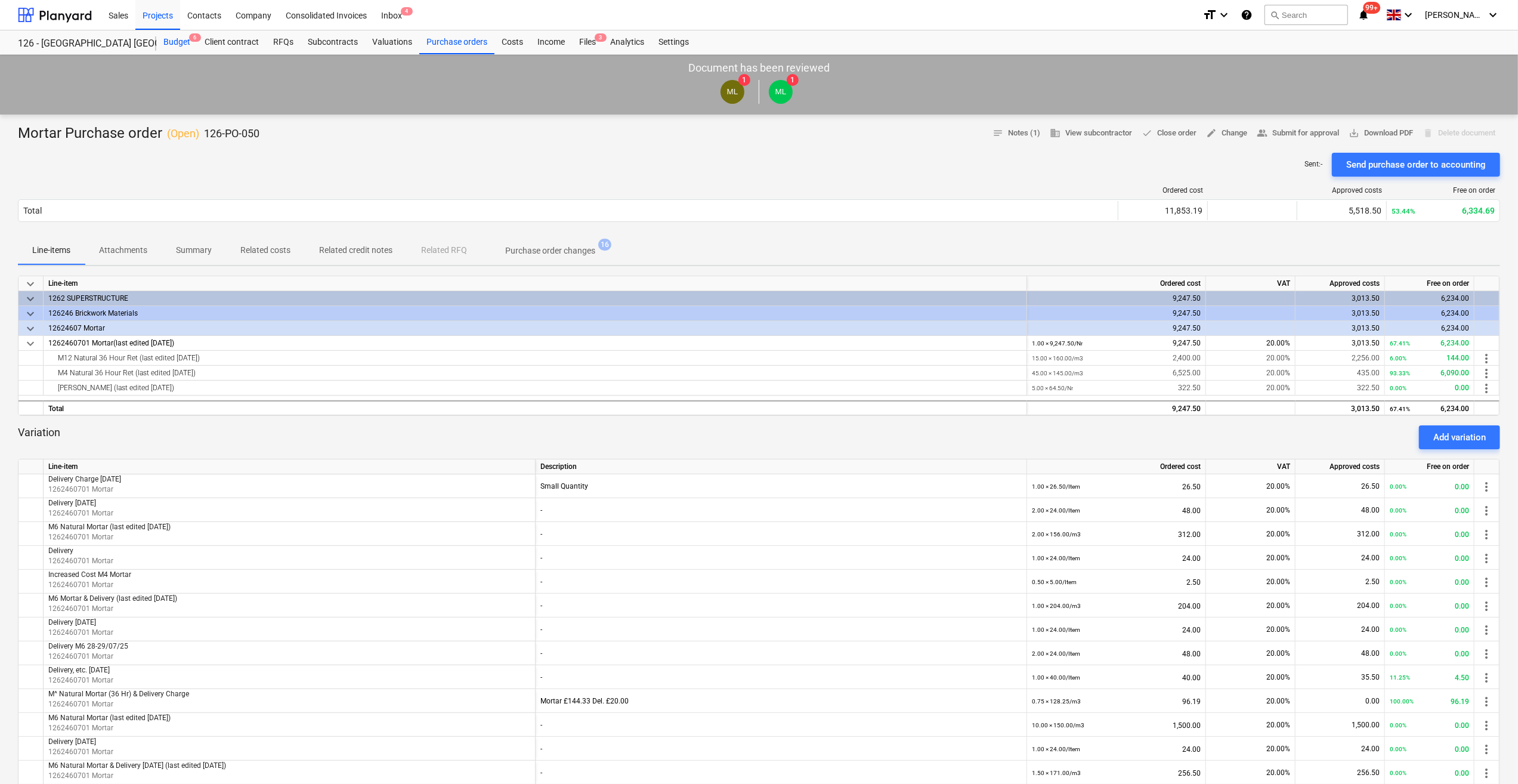
click at [178, 43] on div "Budget 6" at bounding box center [176, 43] width 41 height 24
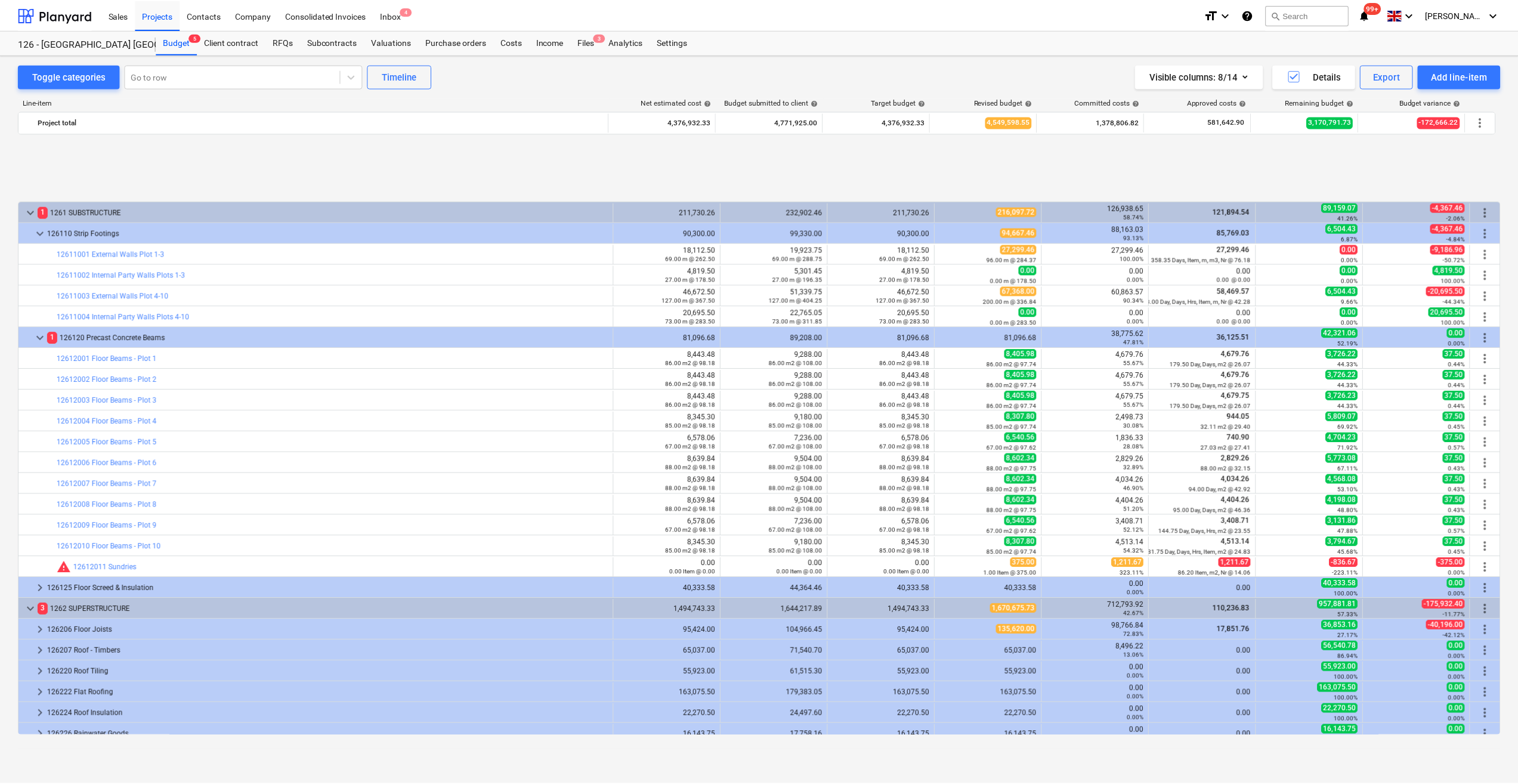
scroll to position [486, 0]
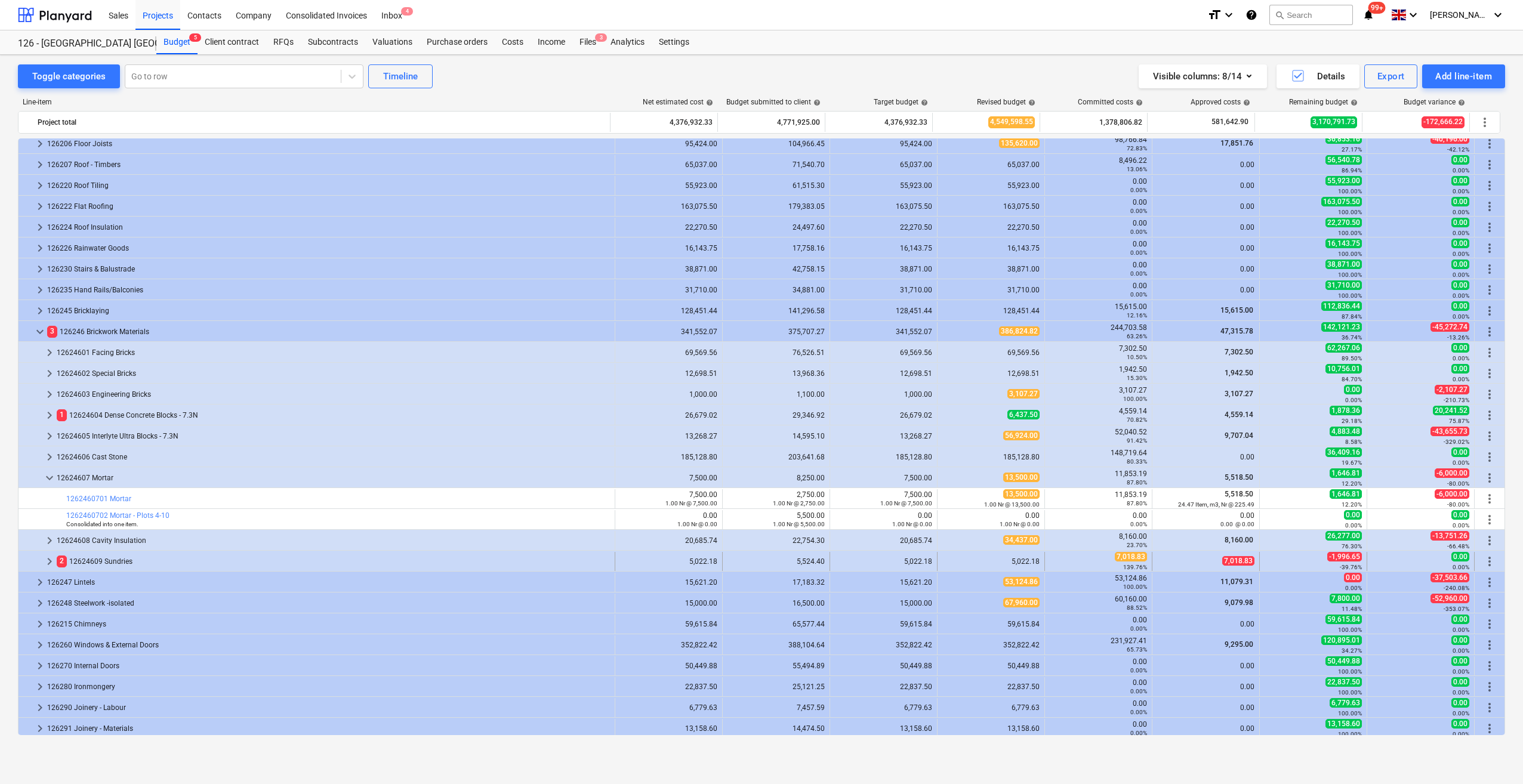
click at [48, 563] on span "keyboard_arrow_right" at bounding box center [50, 561] width 15 height 15
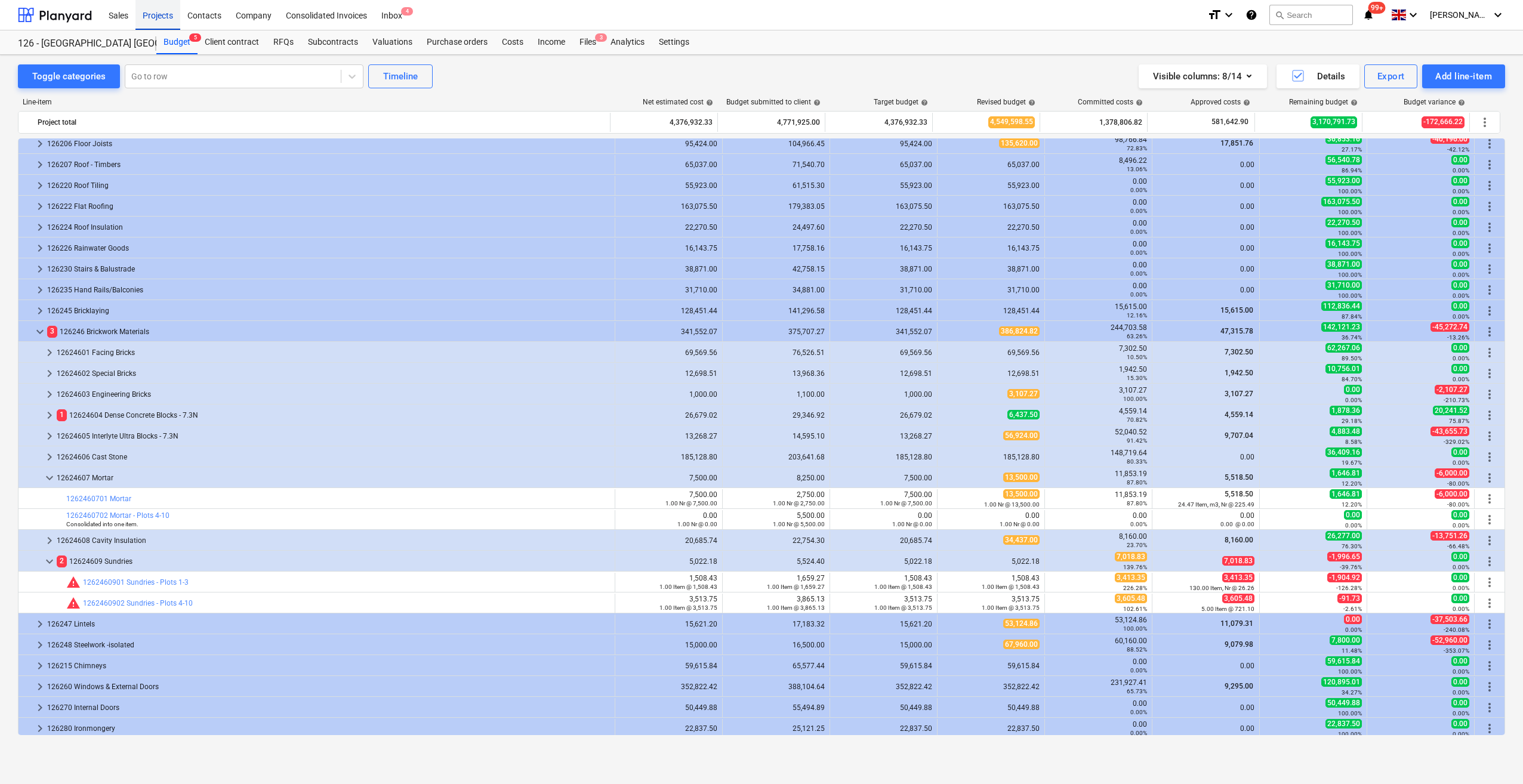
click at [151, 18] on div "Projects" at bounding box center [158, 15] width 44 height 30
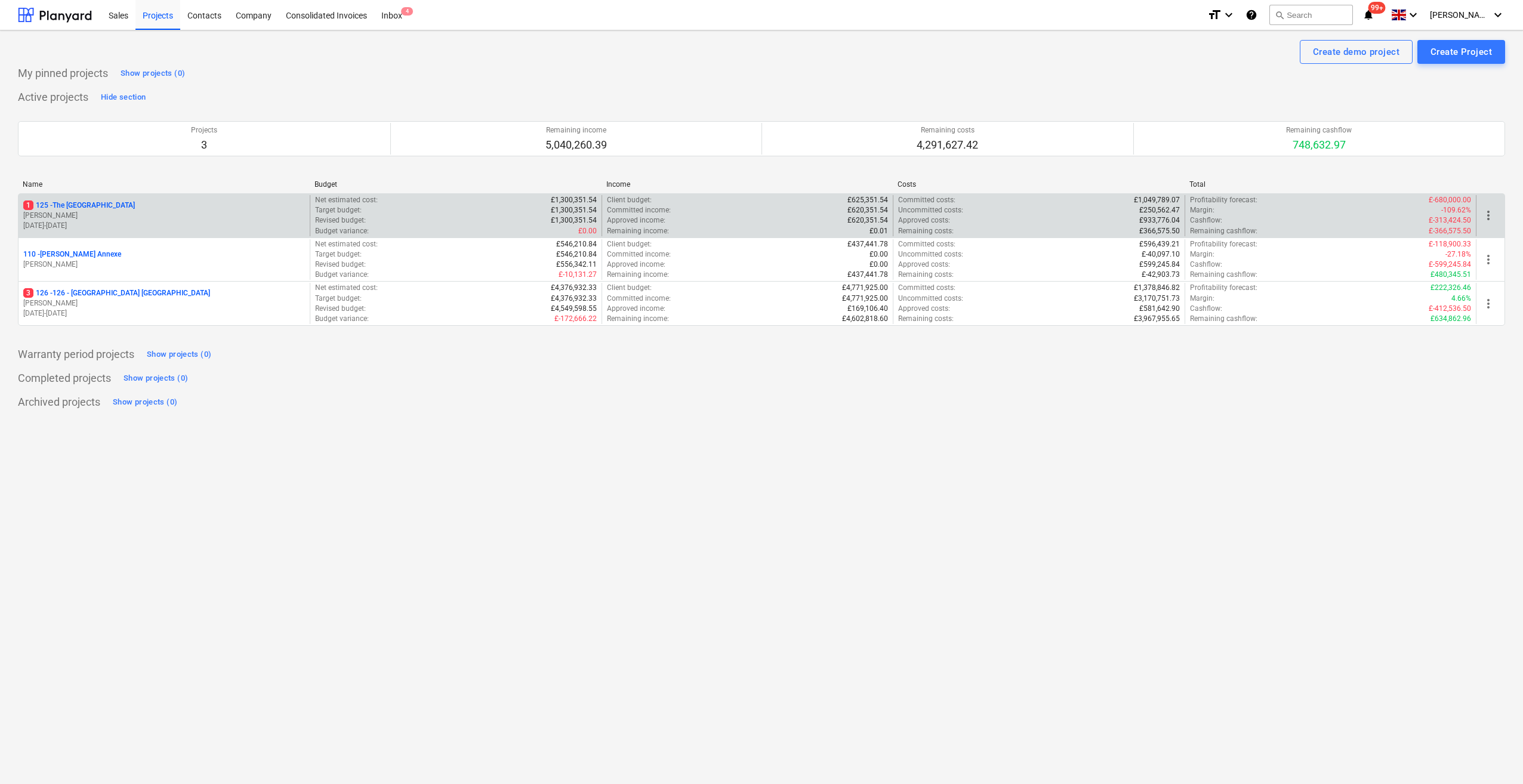
click at [93, 203] on p "1 125 - The [GEOGRAPHIC_DATA]" at bounding box center [79, 206] width 112 height 10
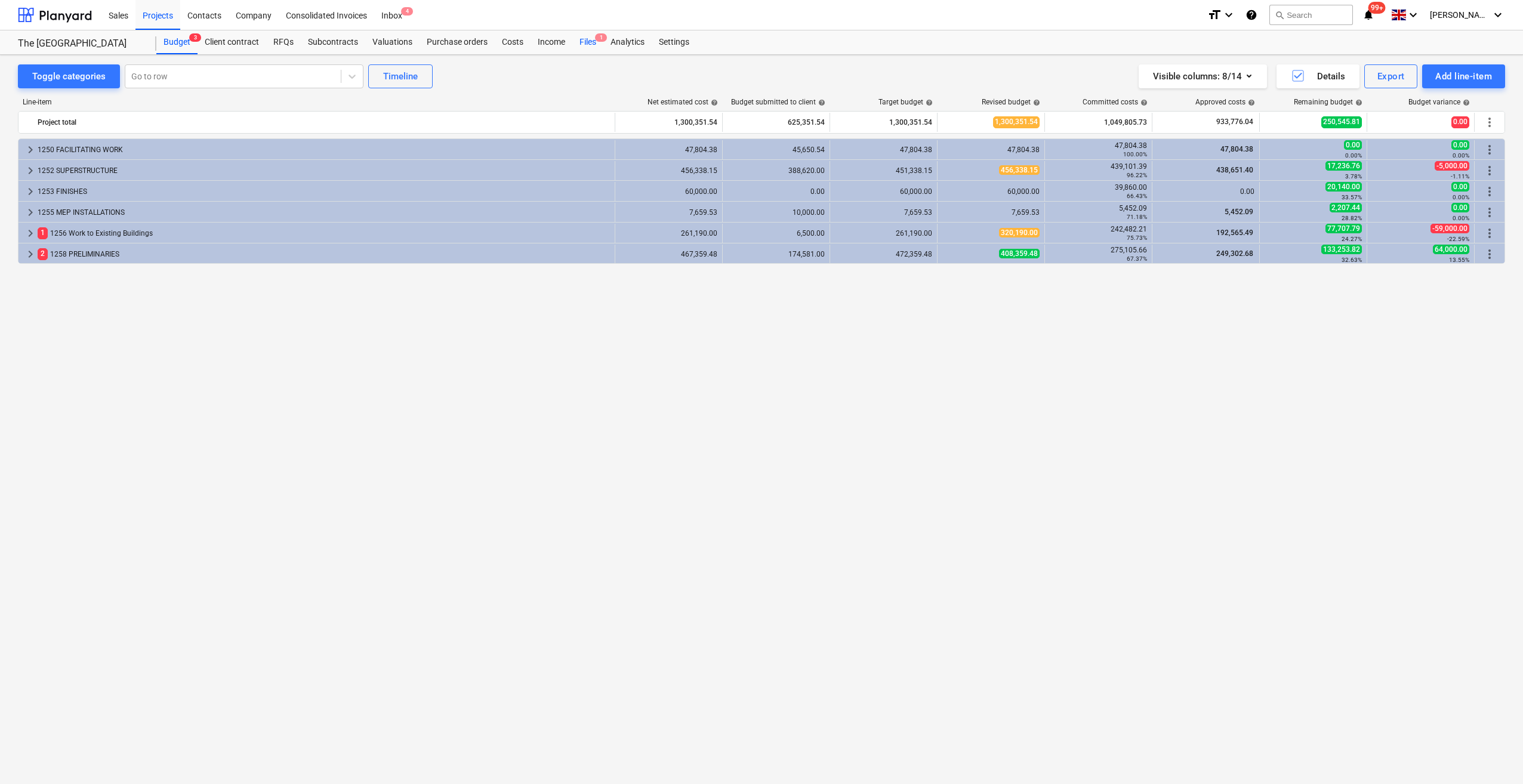
click at [588, 43] on div "Files 1" at bounding box center [587, 43] width 31 height 24
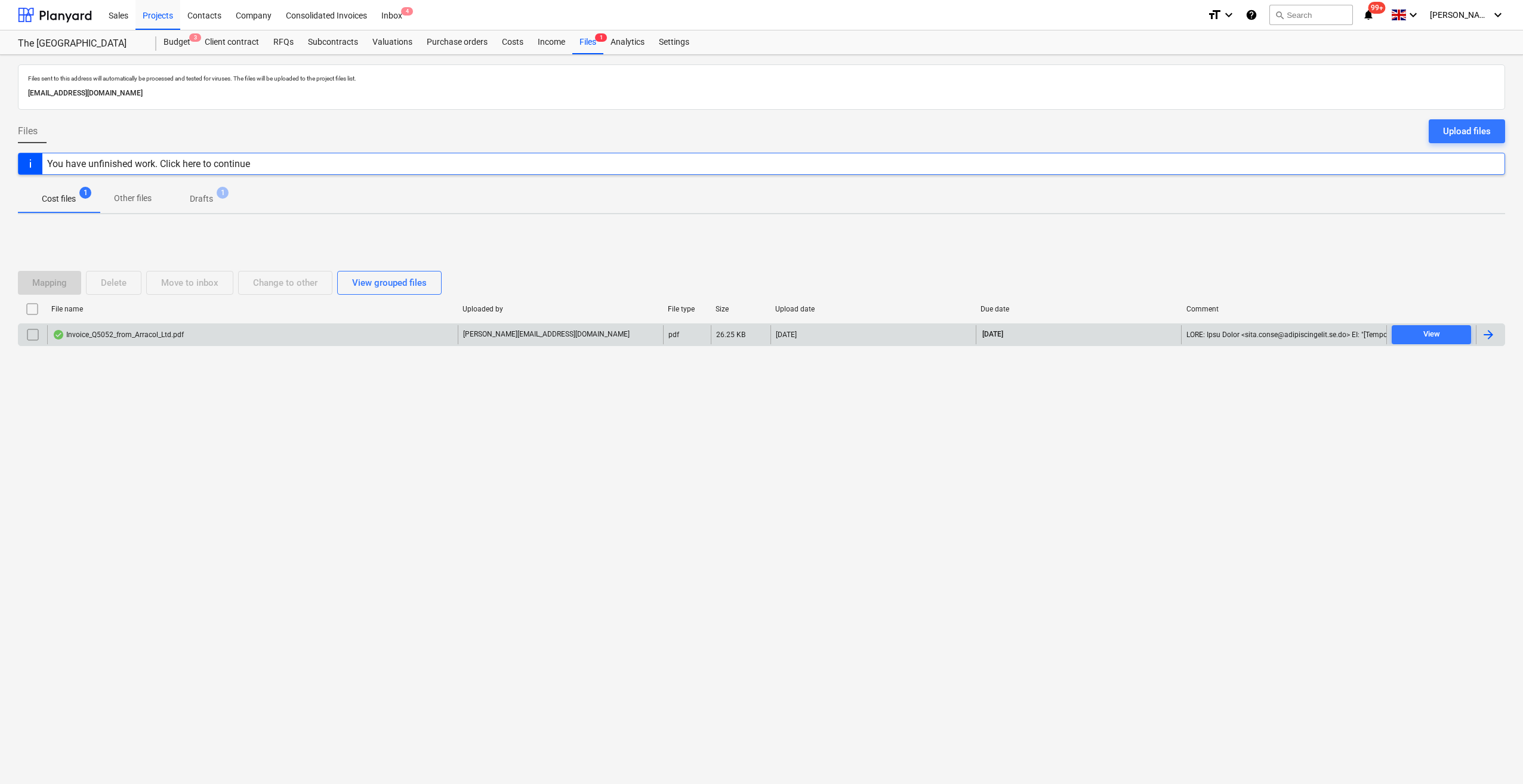
click at [1489, 333] on div at bounding box center [1488, 335] width 15 height 15
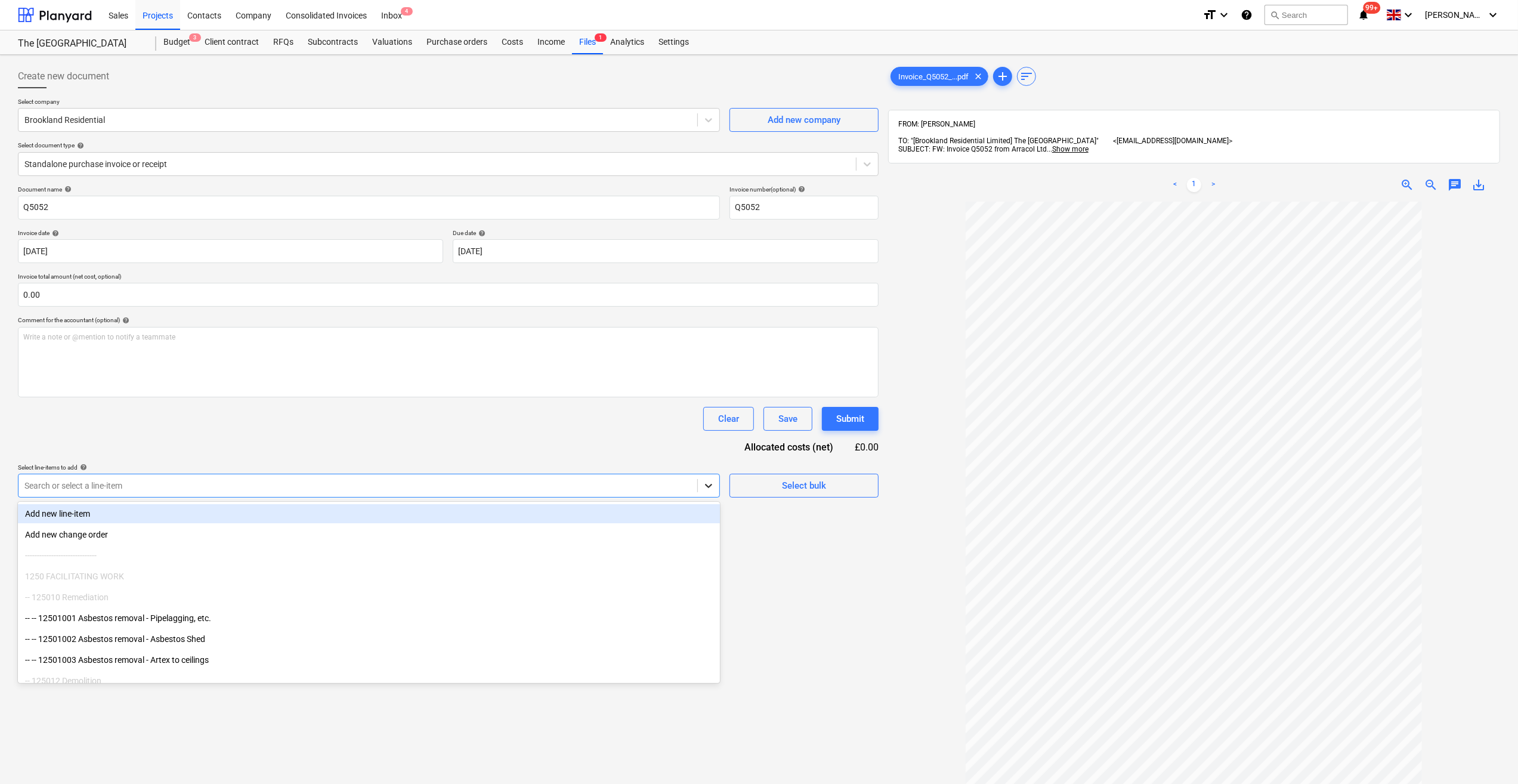
click at [709, 482] on icon at bounding box center [709, 485] width 12 height 12
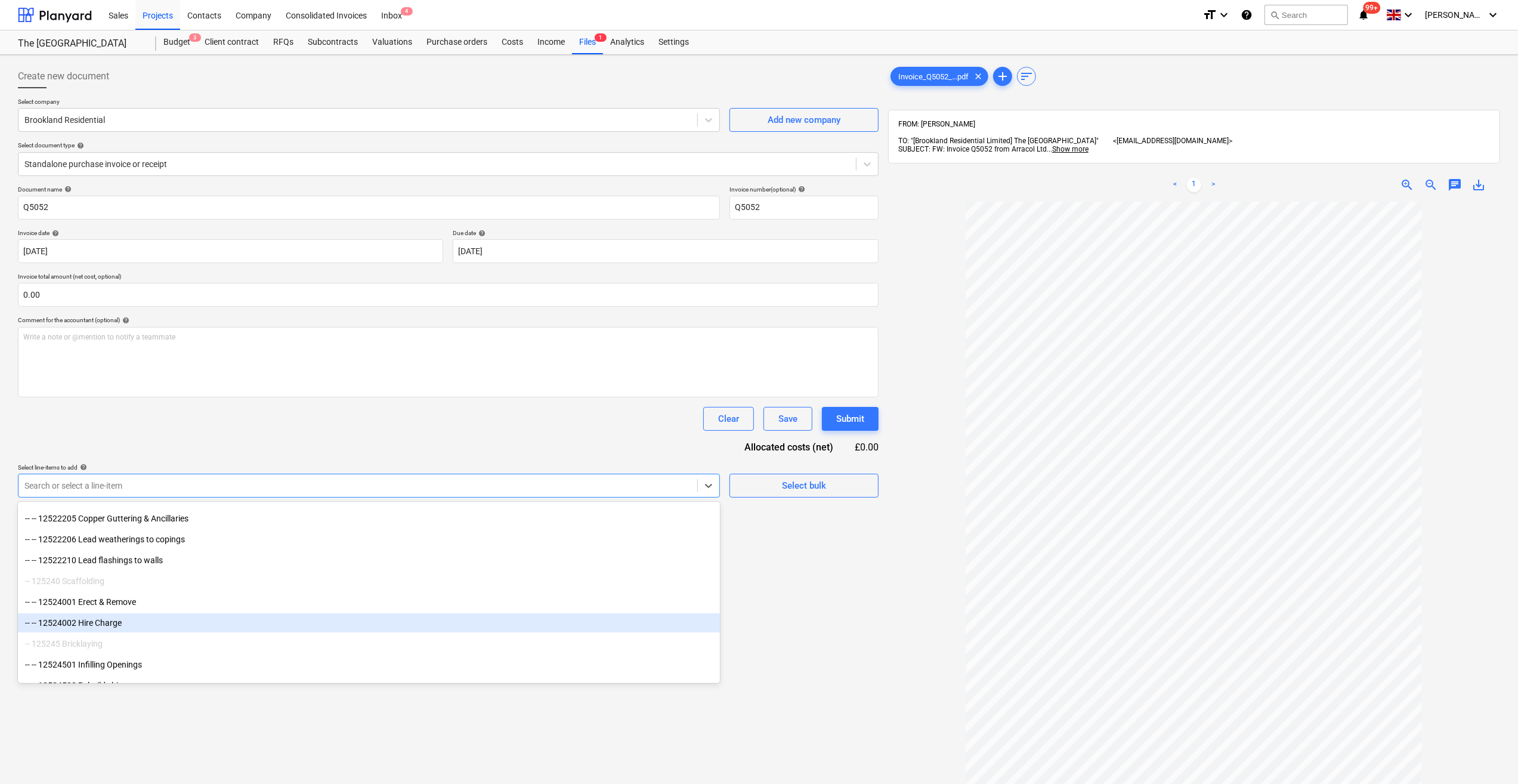
scroll to position [537, 0]
click at [175, 625] on div "-- -- 12524002 Hire Charge" at bounding box center [369, 624] width 702 height 19
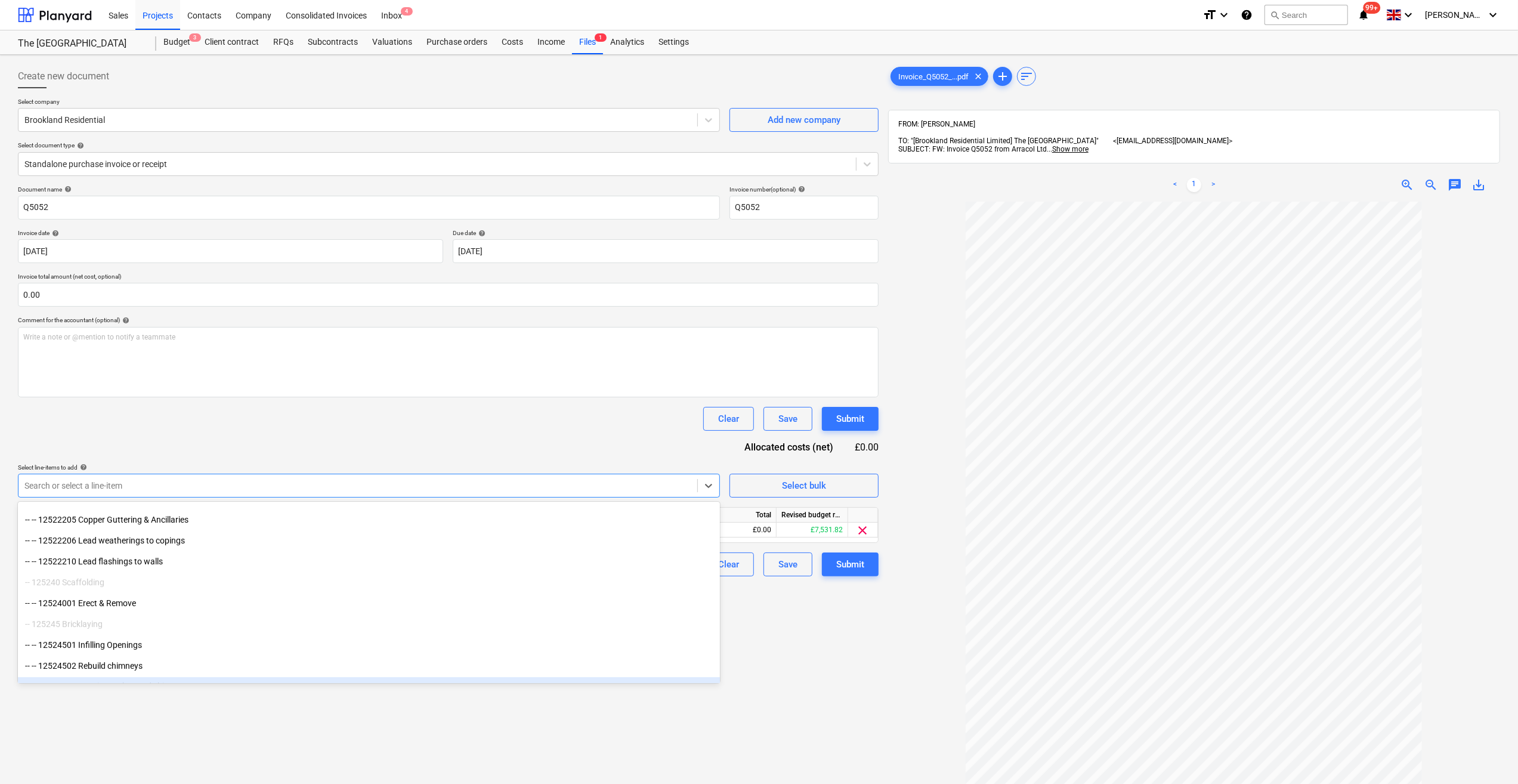
click at [845, 658] on div "Create new document Select company Brookland Residential Add new company Select…" at bounding box center [448, 508] width 870 height 897
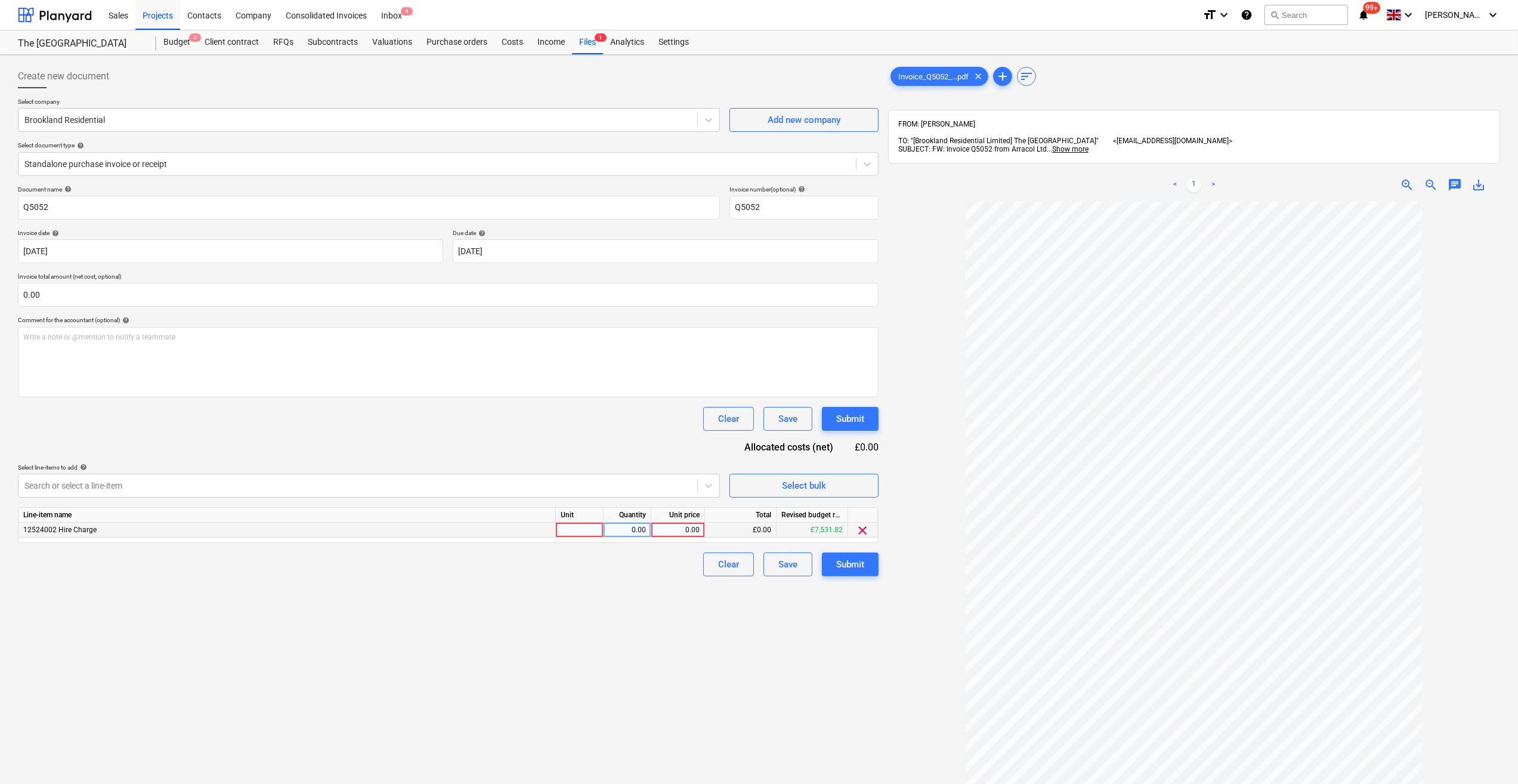
click at [578, 529] on div at bounding box center [580, 529] width 48 height 15
click at [634, 533] on div "0.00" at bounding box center [627, 529] width 37 height 15
click at [686, 529] on div "0.00" at bounding box center [678, 529] width 44 height 15
click at [867, 163] on icon at bounding box center [867, 164] width 12 height 12
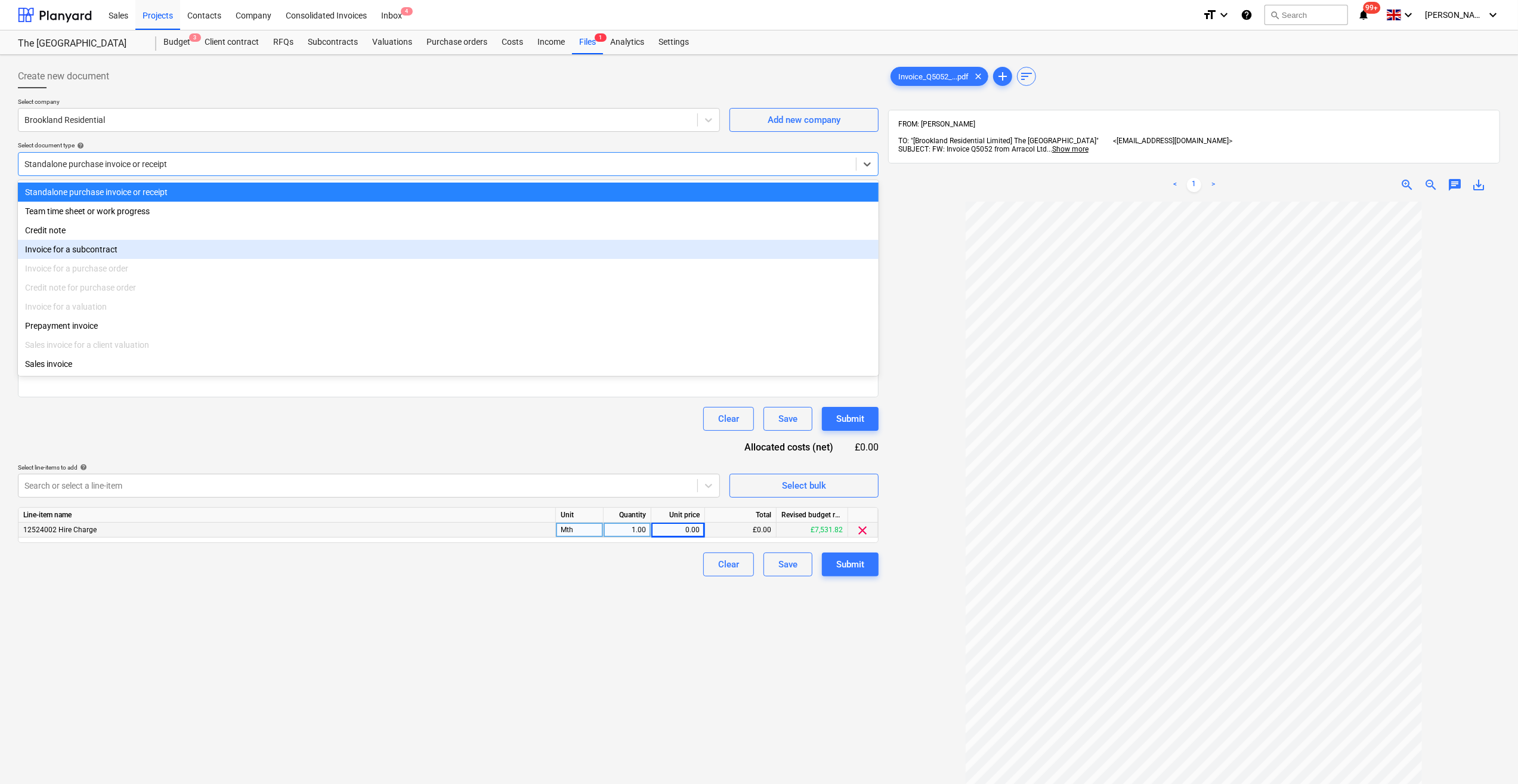
click at [107, 254] on div "Invoice for a subcontract" at bounding box center [448, 249] width 861 height 19
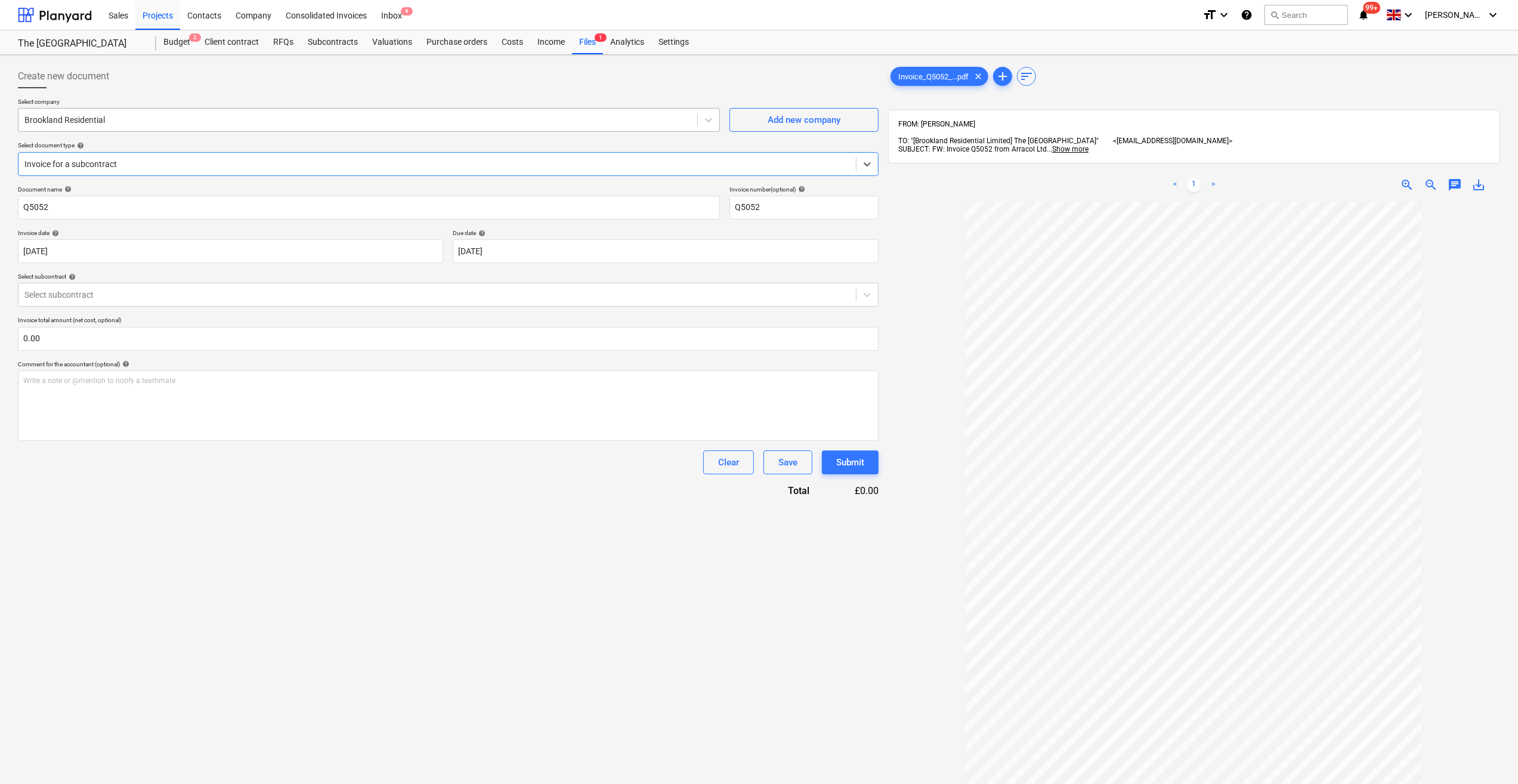
click at [51, 120] on div at bounding box center [358, 119] width 667 height 12
click at [48, 148] on div "Arracol Ltd" at bounding box center [369, 149] width 702 height 19
click at [22, 203] on input "Q5052" at bounding box center [369, 208] width 702 height 24
click at [23, 203] on input "SeptQ5052" at bounding box center [369, 208] width 702 height 24
click at [90, 209] on input "Scaffold Hire SeptQ5052" at bounding box center [369, 208] width 702 height 24
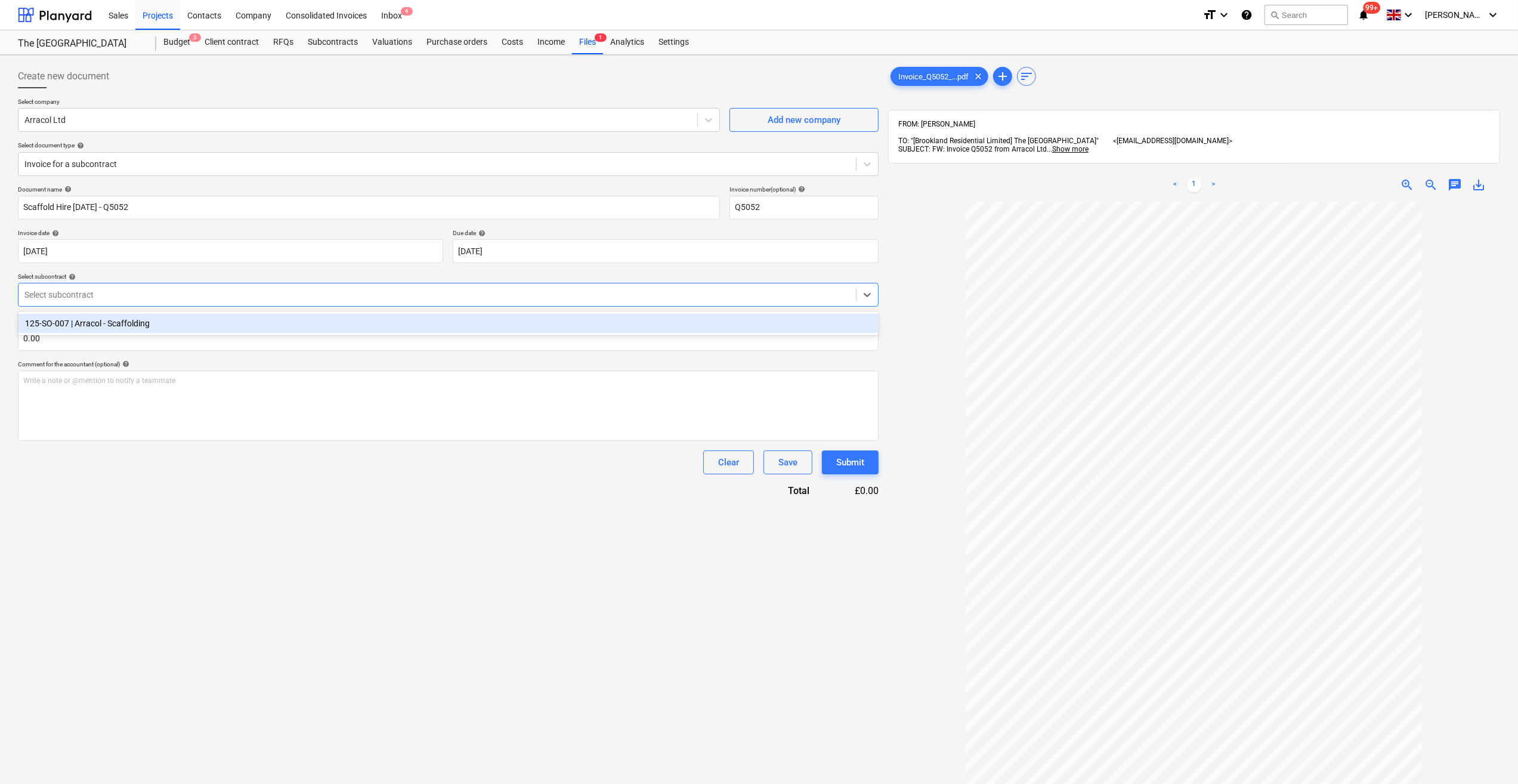
click at [79, 293] on div at bounding box center [437, 295] width 825 height 12
click at [106, 324] on div "125-SO-007 | Arracol - Scaffolding" at bounding box center [448, 323] width 861 height 19
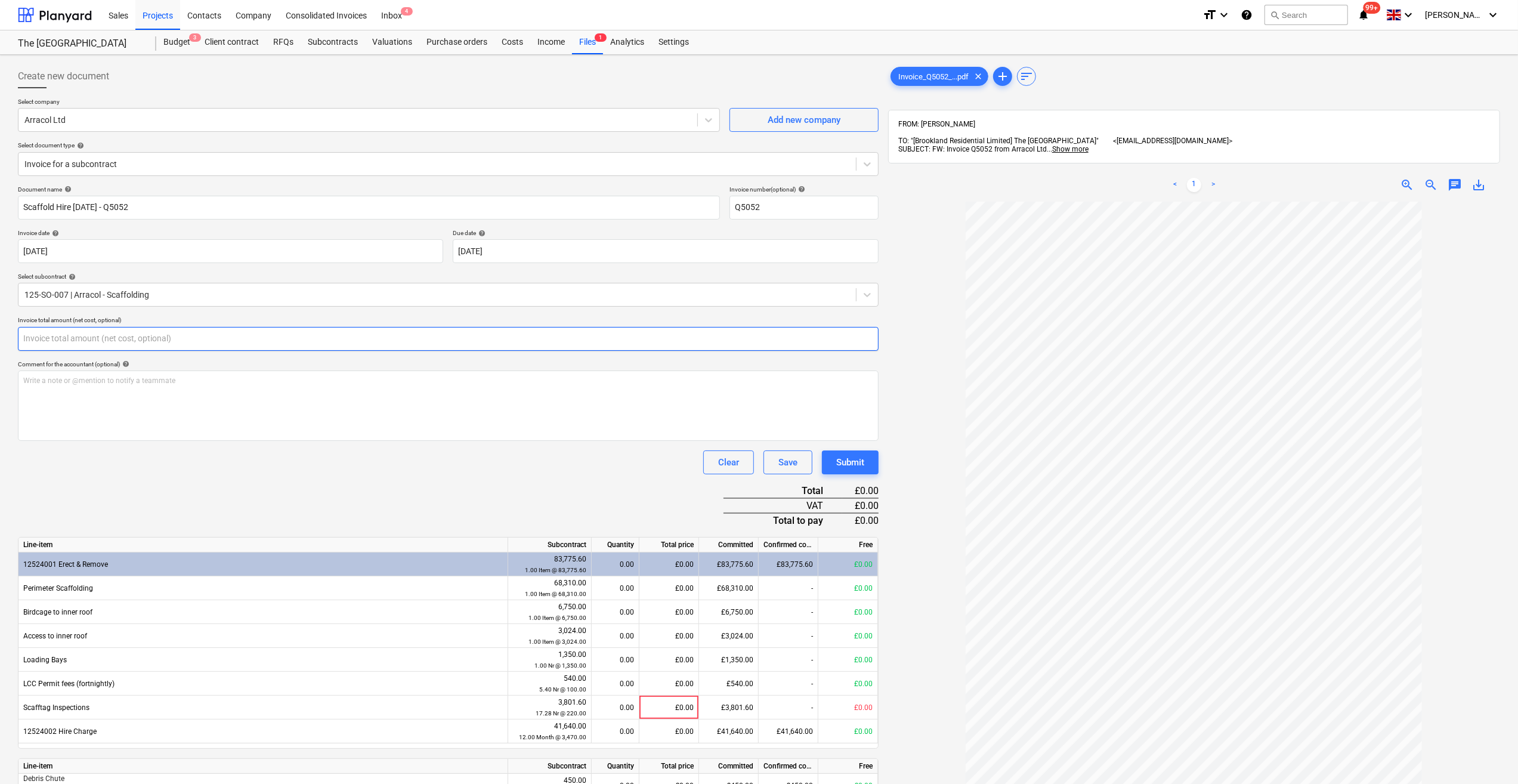
click at [63, 340] on input "text" at bounding box center [448, 339] width 861 height 24
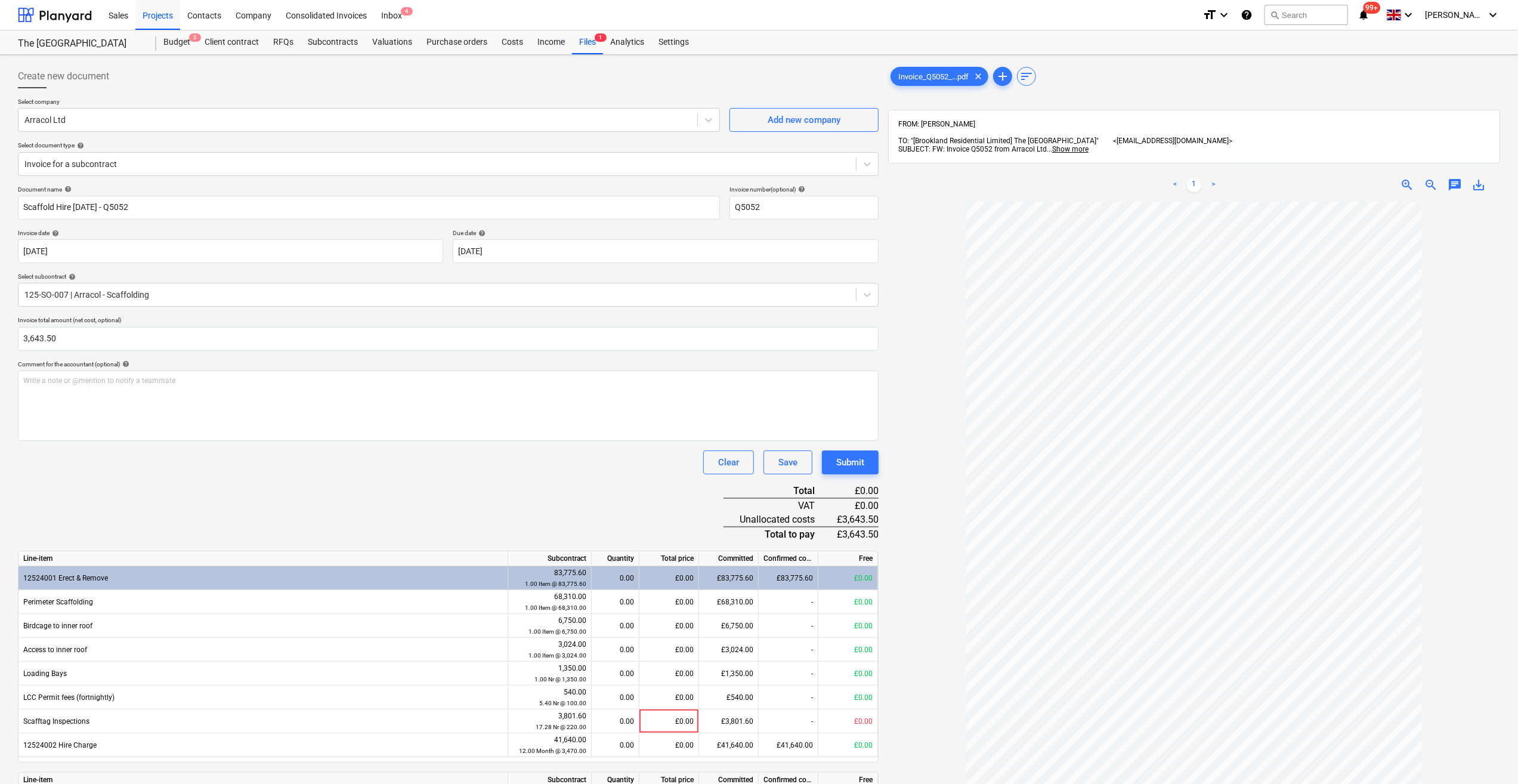
click at [80, 474] on div "Document name help Scaffold Hire [DATE] - Q5052 Invoice number (optional) help …" at bounding box center [448, 637] width 861 height 903
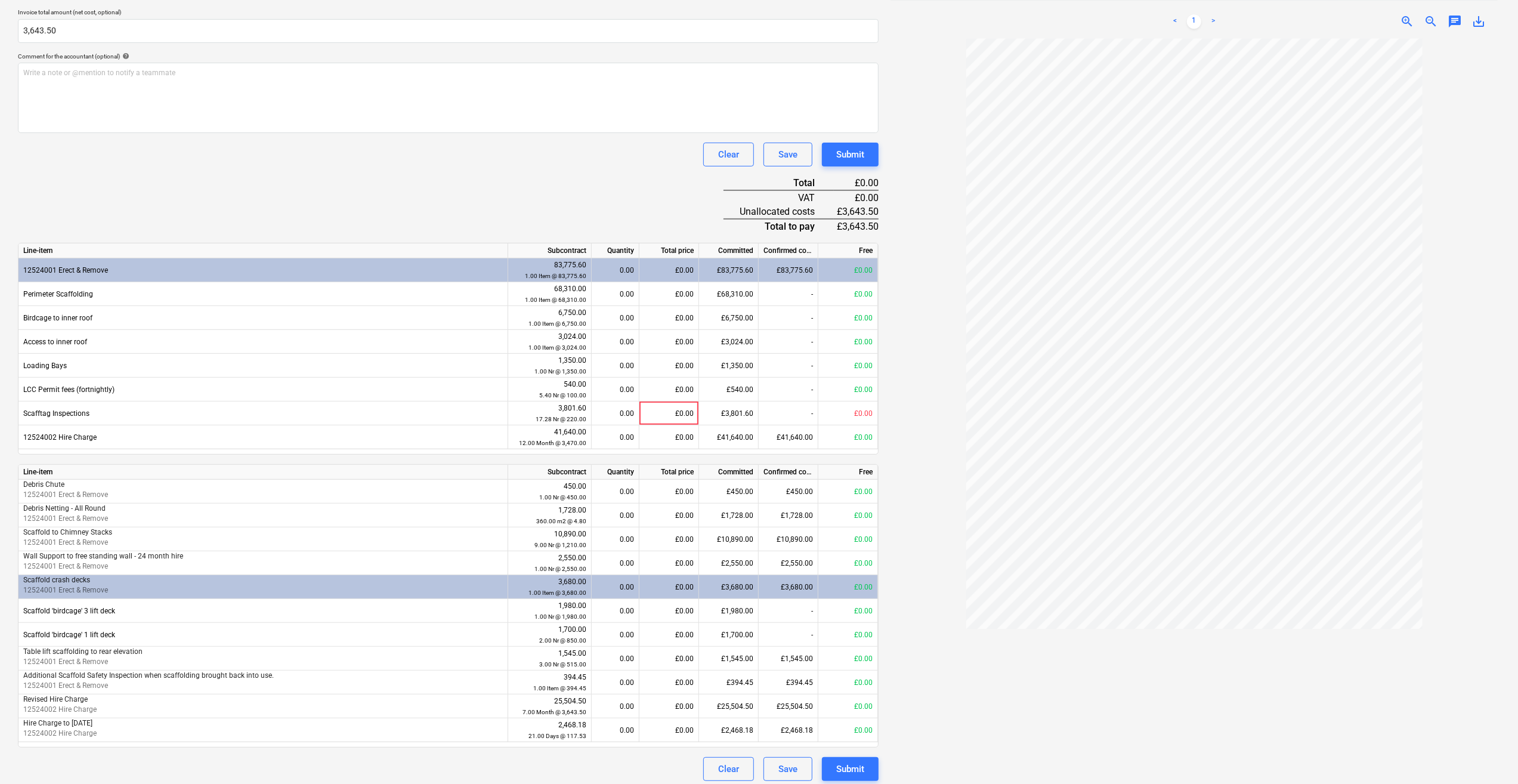
scroll to position [314, 0]
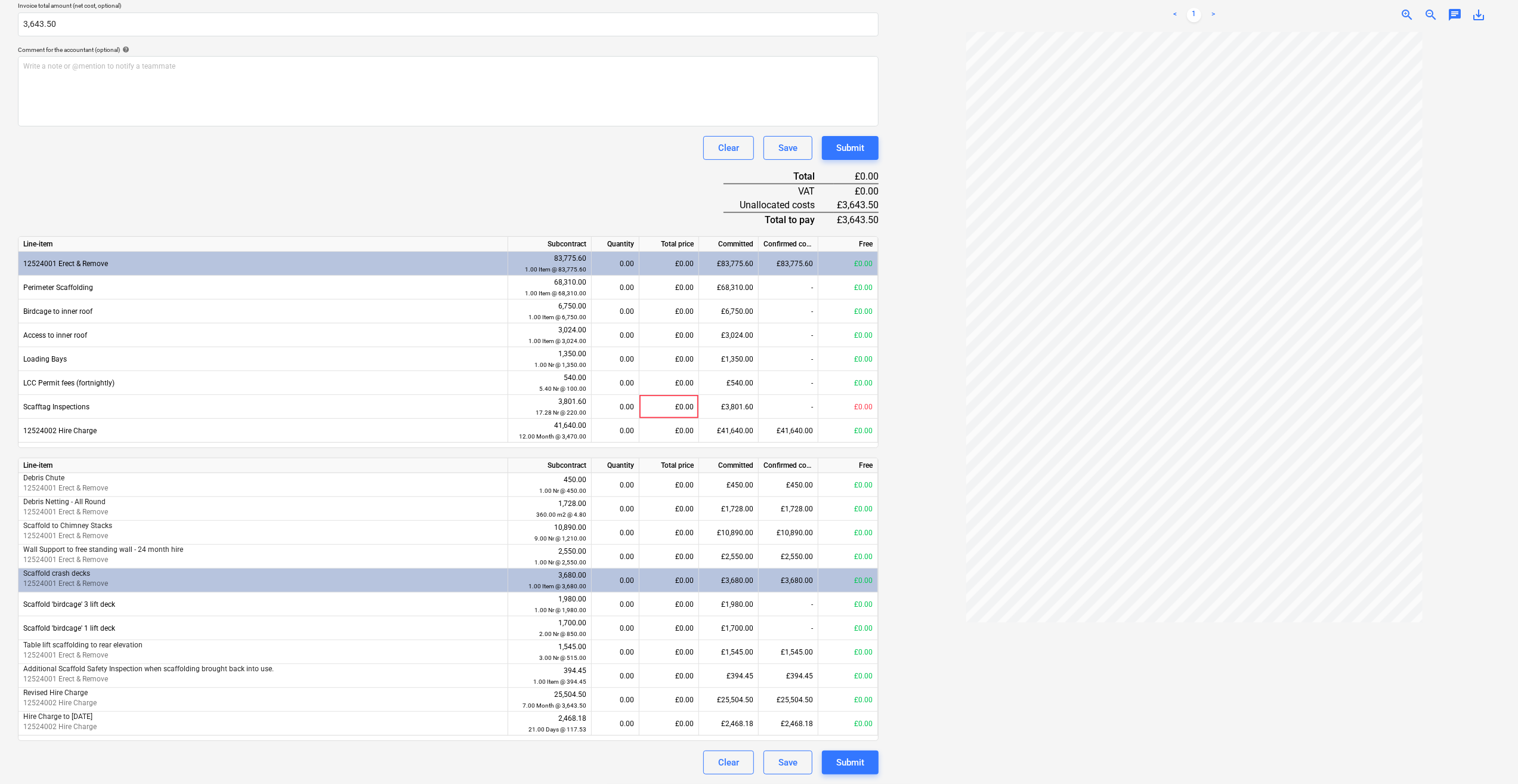
click at [936, 519] on div at bounding box center [1194, 407] width 612 height 750
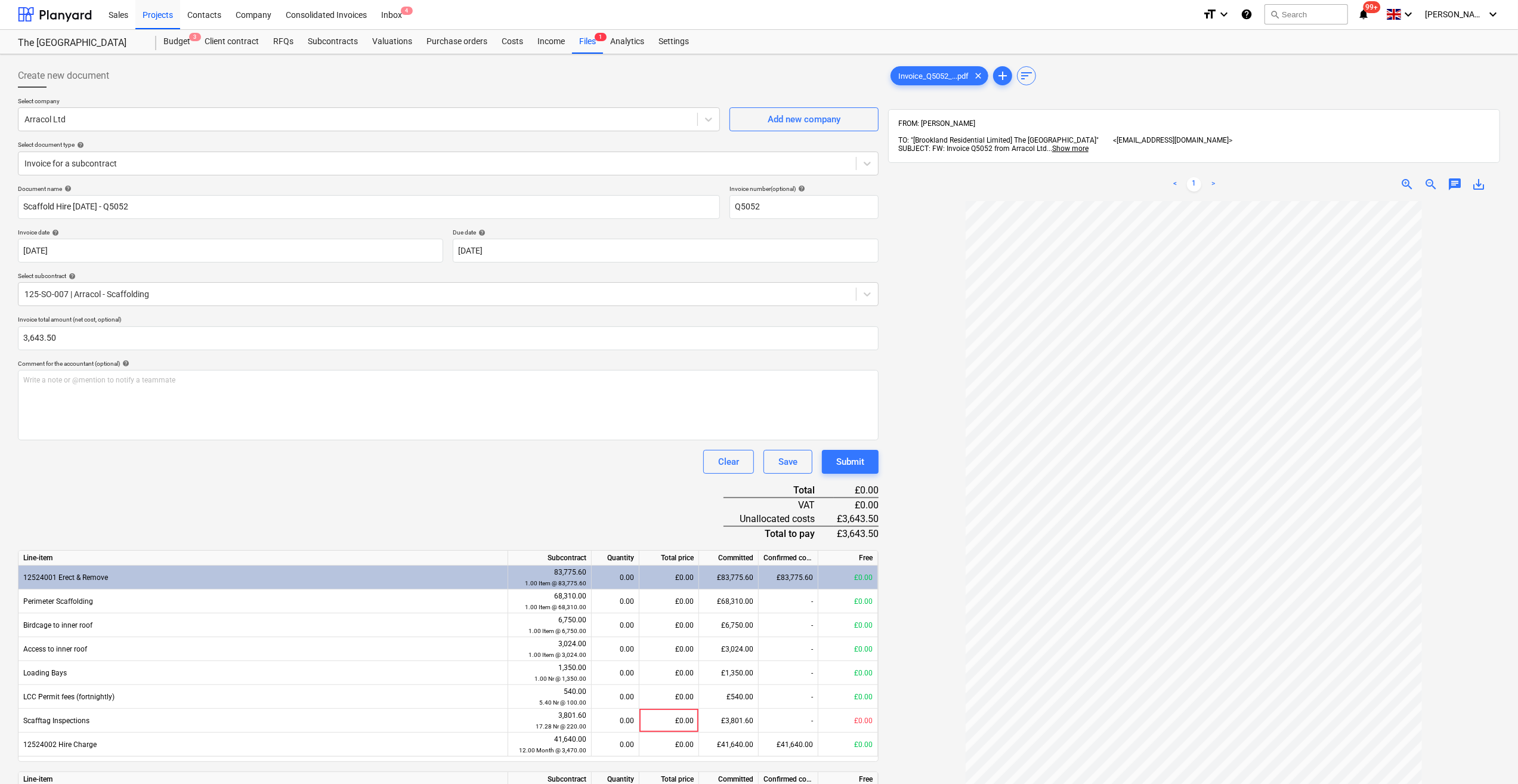
scroll to position [0, 0]
click at [337, 42] on div "Subcontracts" at bounding box center [333, 43] width 64 height 24
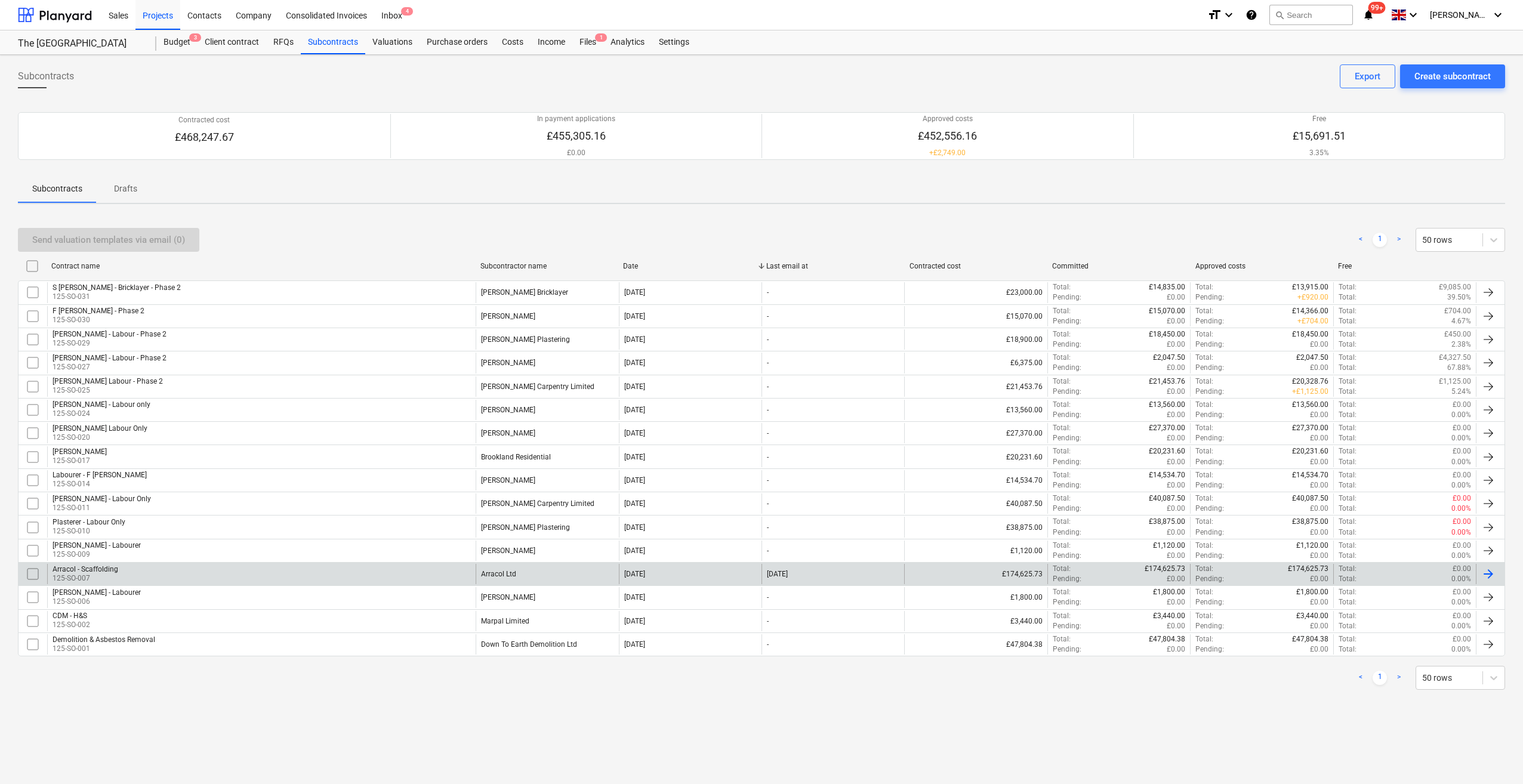
click at [133, 569] on div "Arracol - Scaffolding 125-SO-007" at bounding box center [261, 574] width 429 height 20
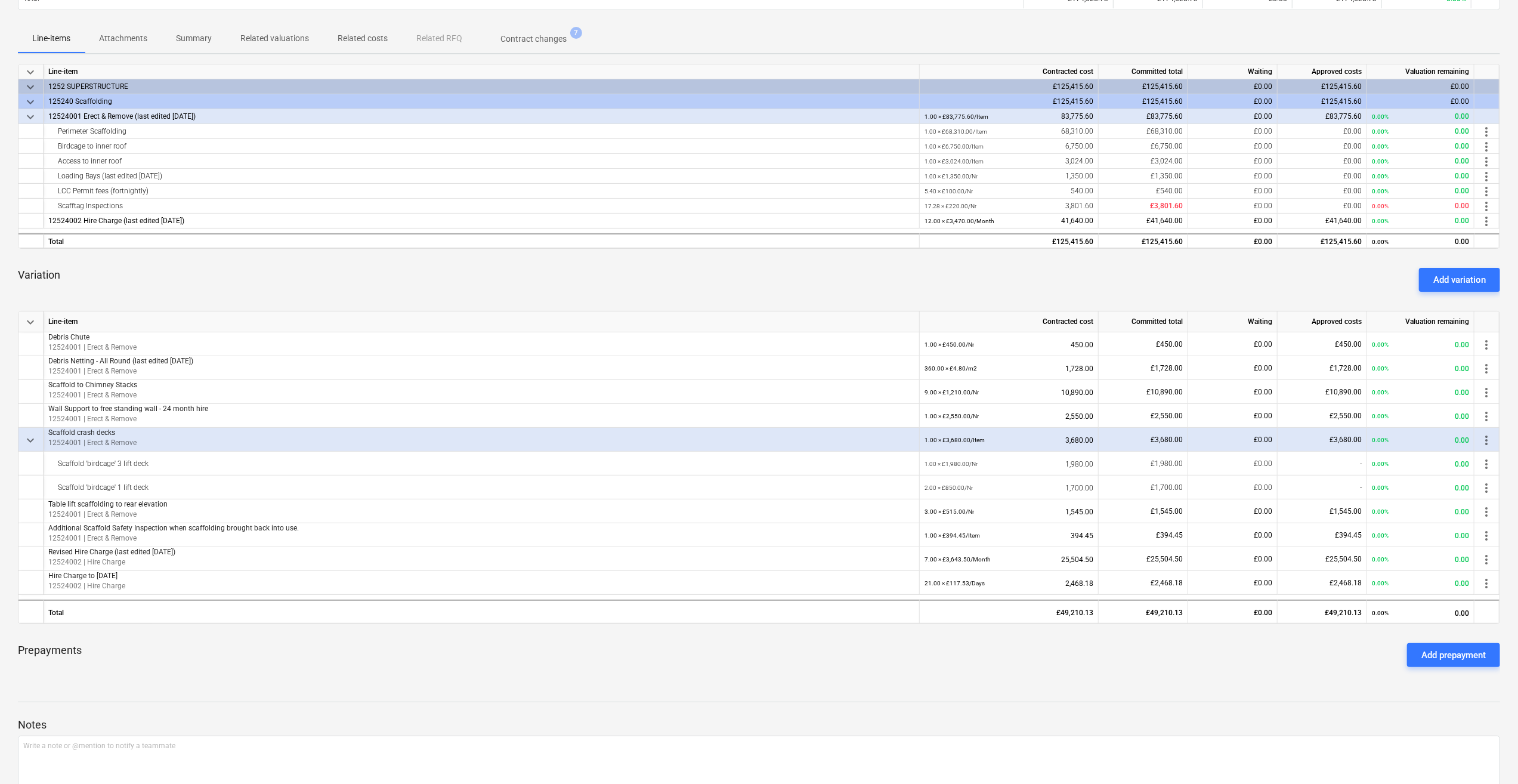
scroll to position [179, 0]
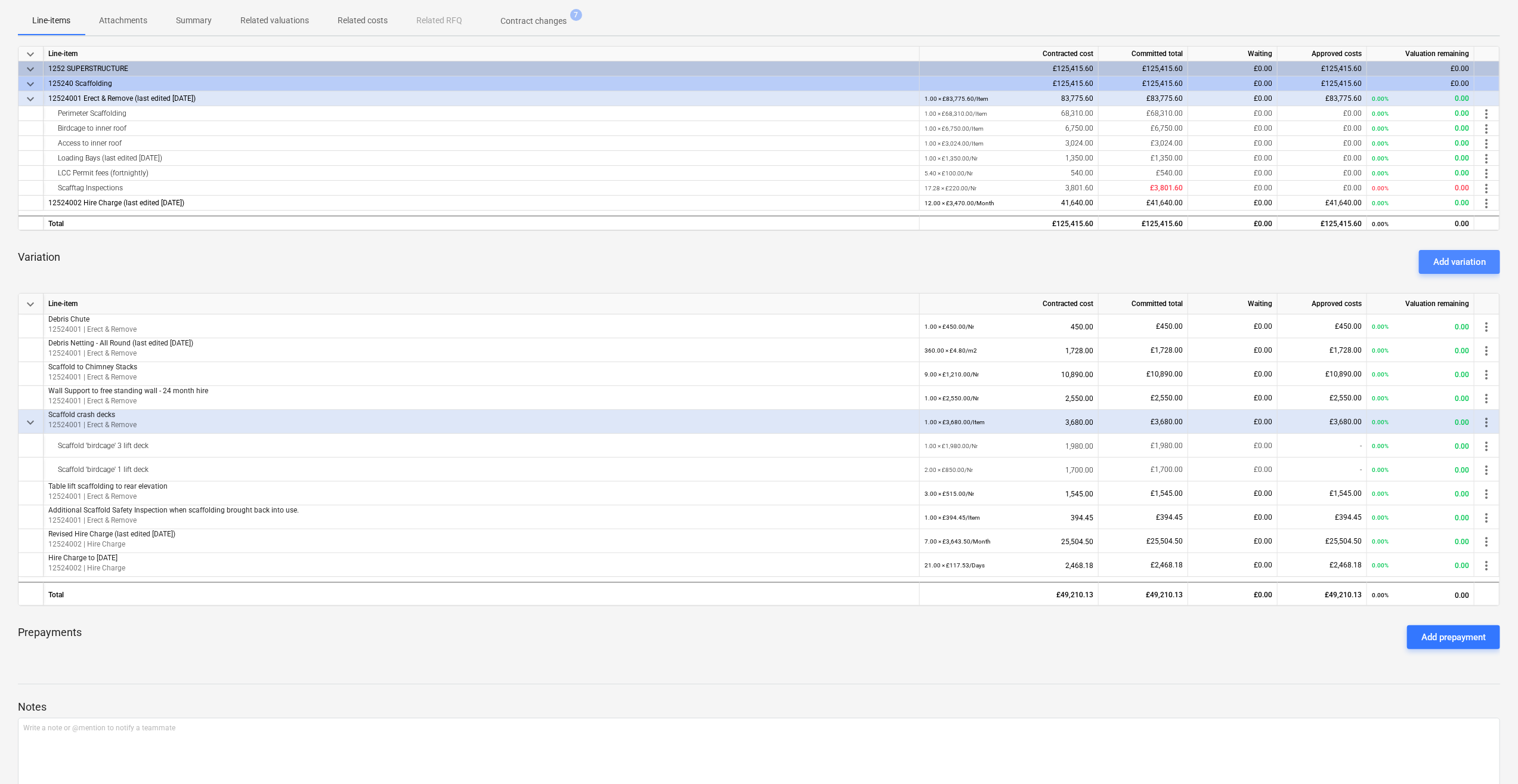
click at [1458, 263] on div "Add variation" at bounding box center [1460, 262] width 53 height 15
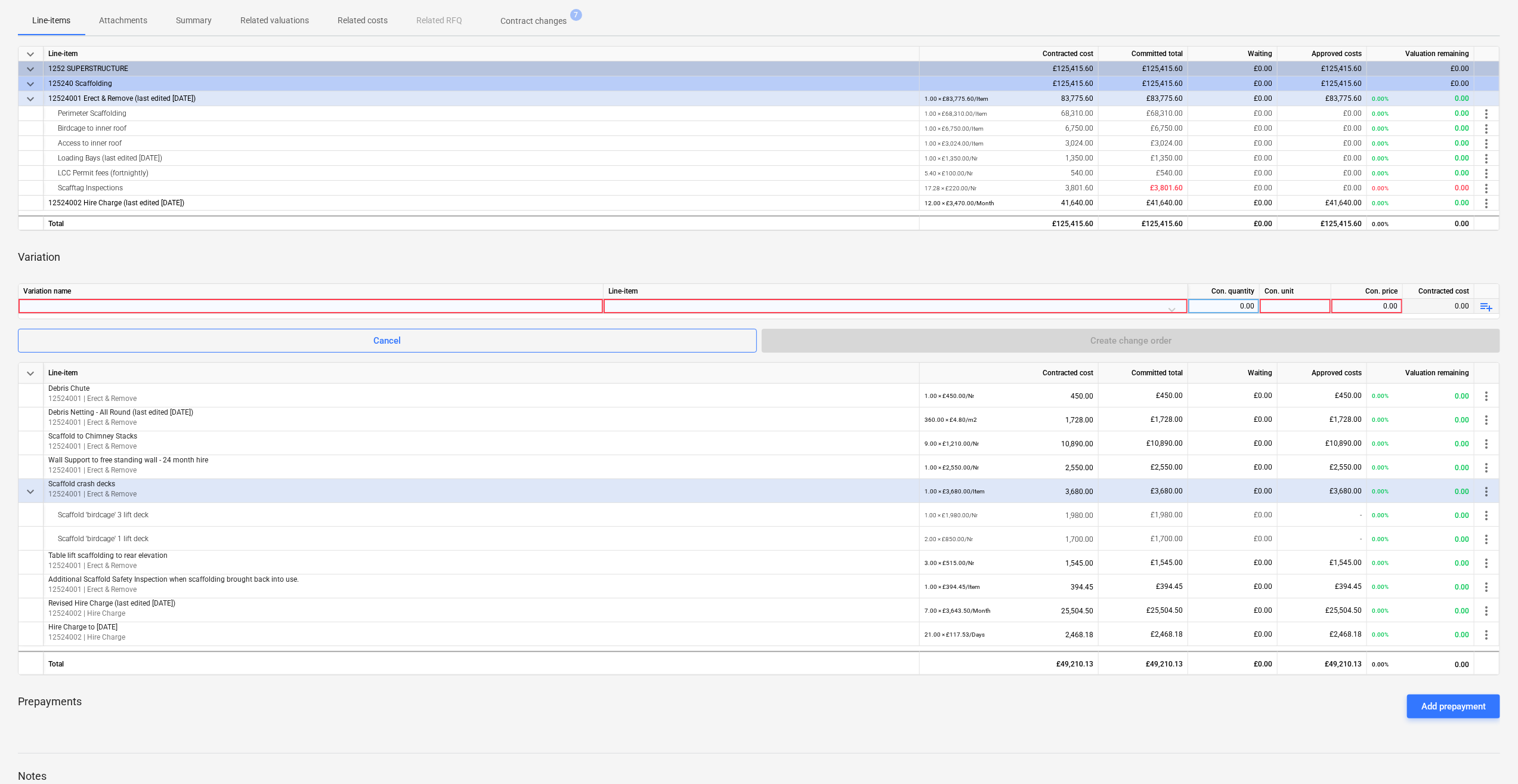
click at [31, 302] on div at bounding box center [311, 306] width 575 height 15
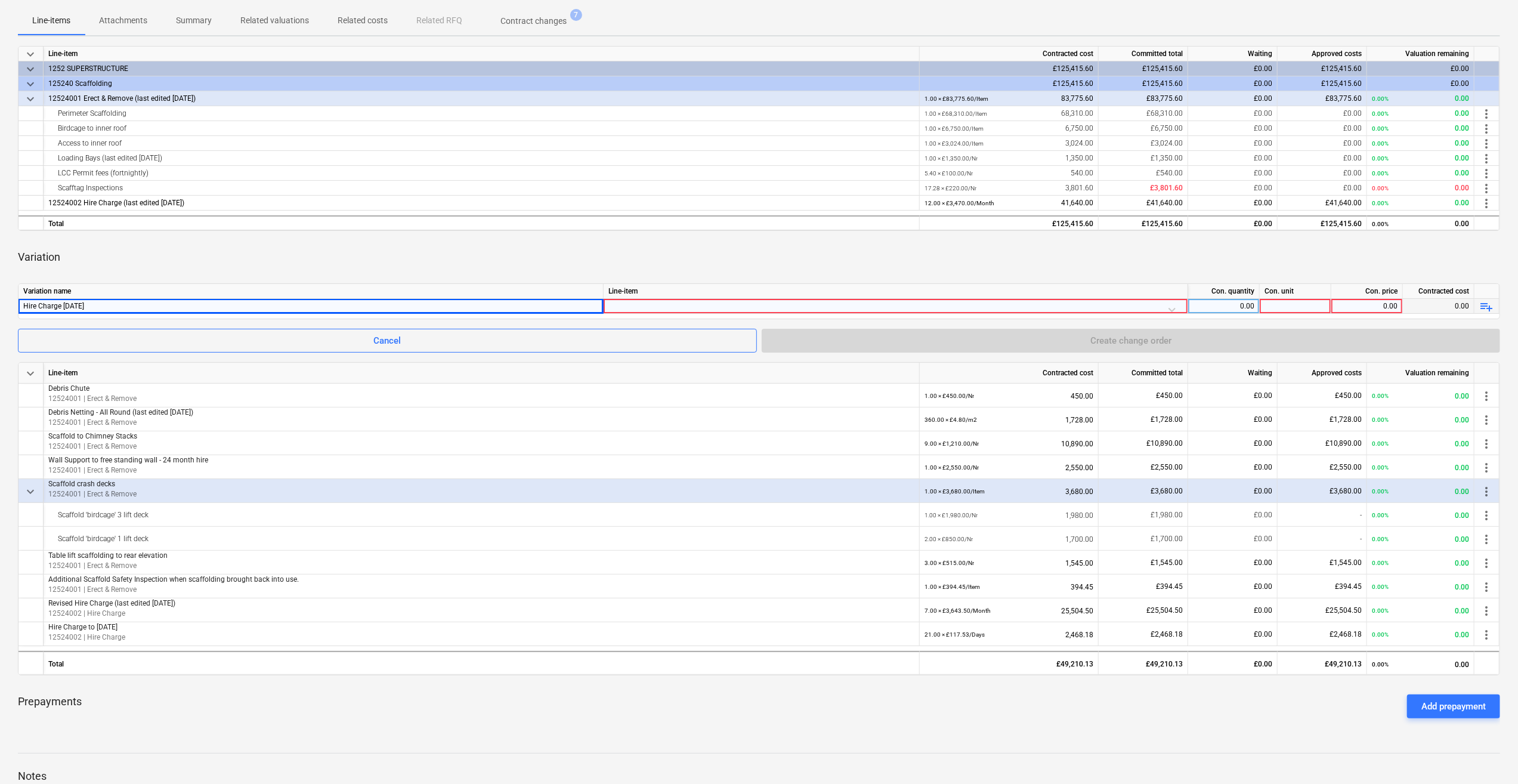
click at [623, 302] on div at bounding box center [895, 309] width 575 height 21
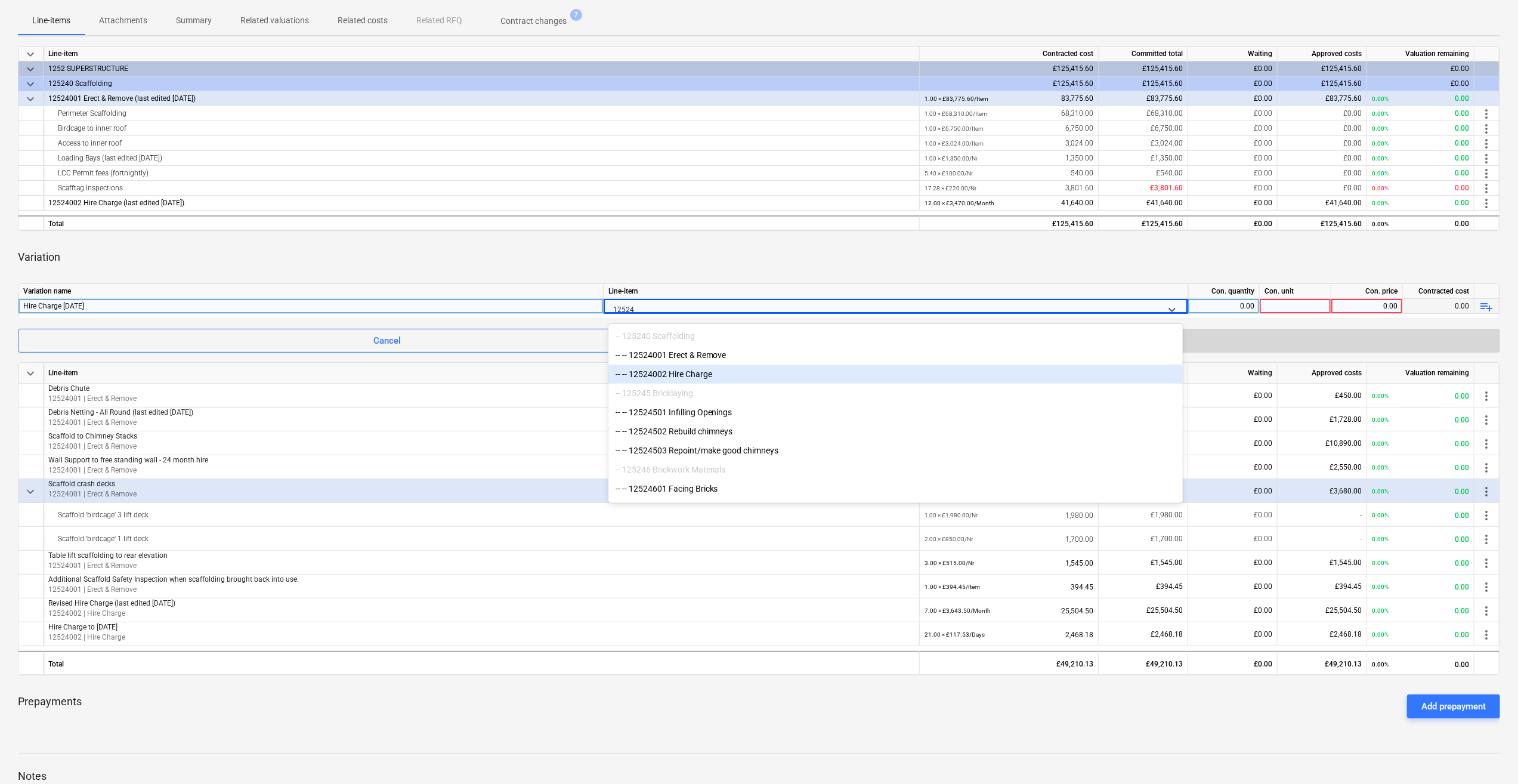
click at [703, 374] on div "-- -- 12524002 Hire Charge" at bounding box center [895, 374] width 575 height 19
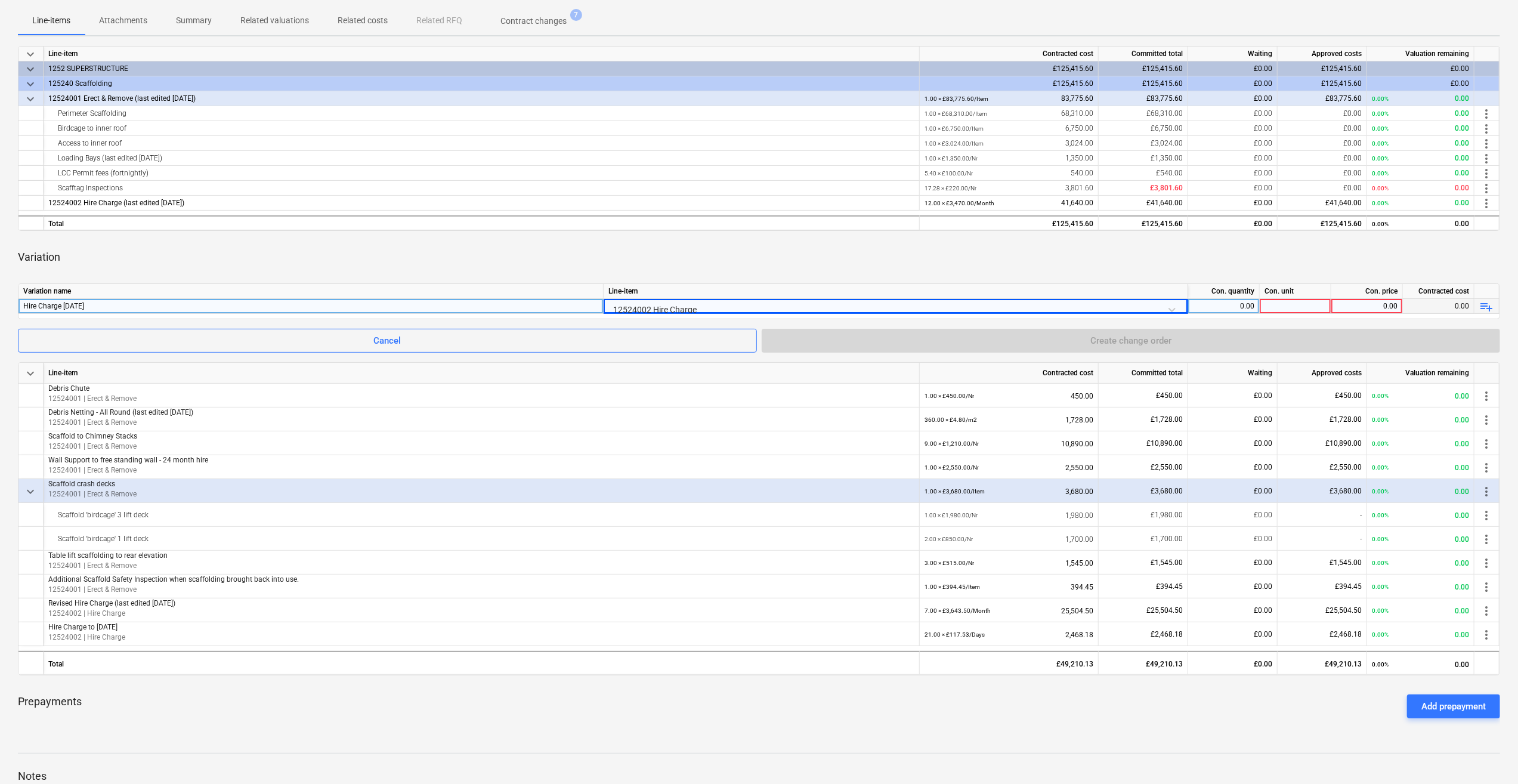
click at [1244, 309] on div "0.00" at bounding box center [1223, 306] width 62 height 15
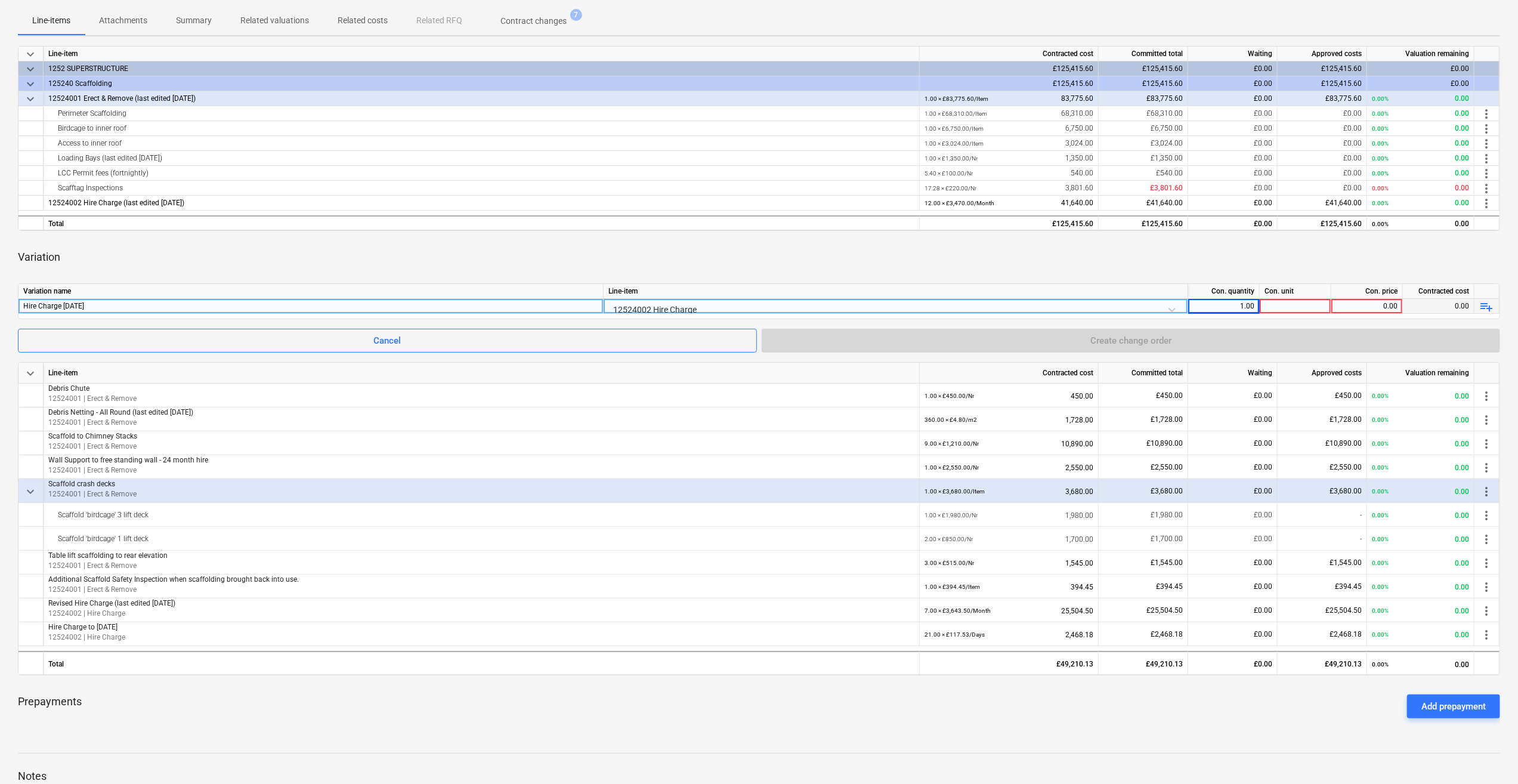
click at [1290, 308] on div at bounding box center [1295, 306] width 72 height 15
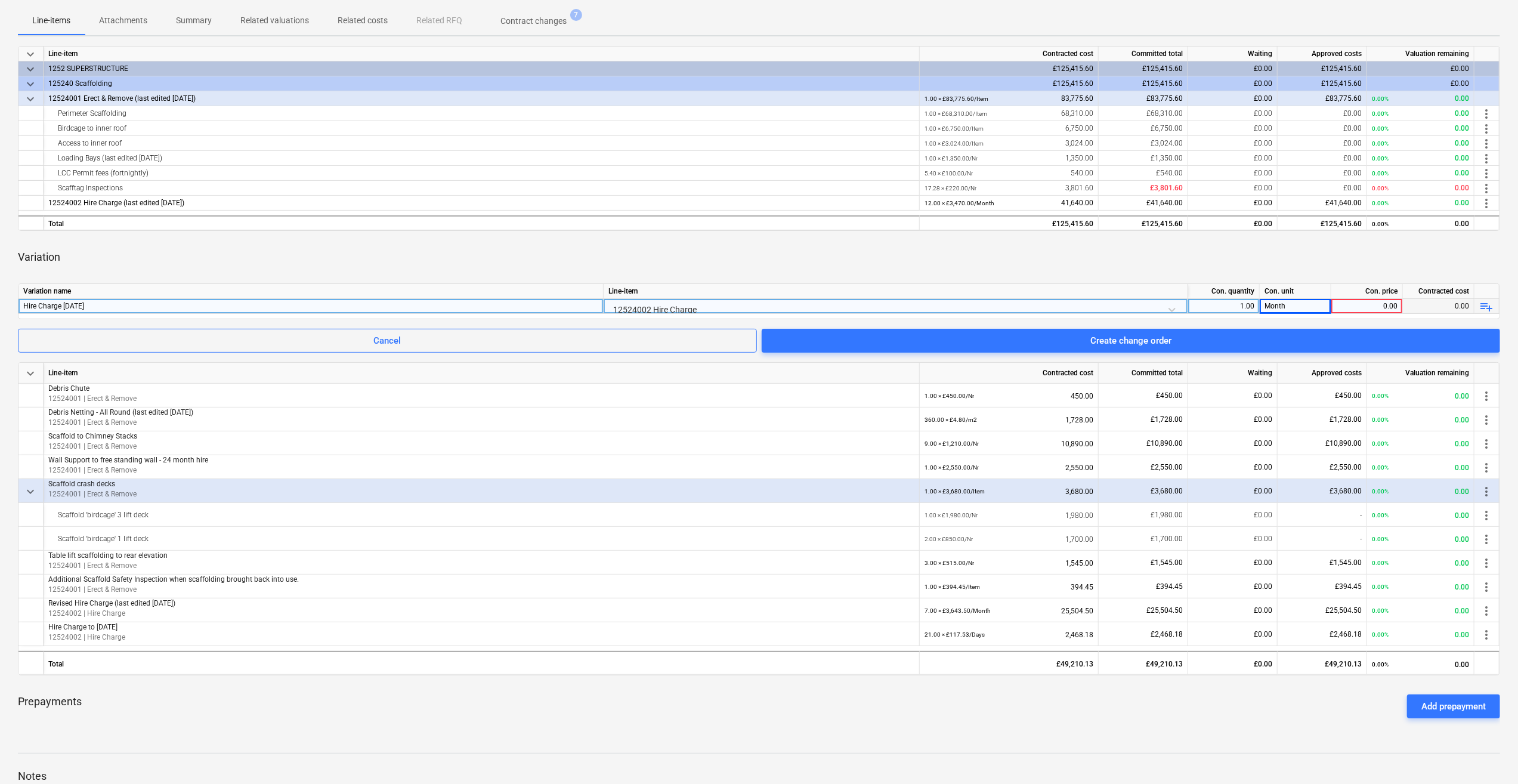
click at [1343, 307] on div "0.00" at bounding box center [1367, 306] width 62 height 15
click at [906, 265] on div "Variation" at bounding box center [759, 257] width 1482 height 34
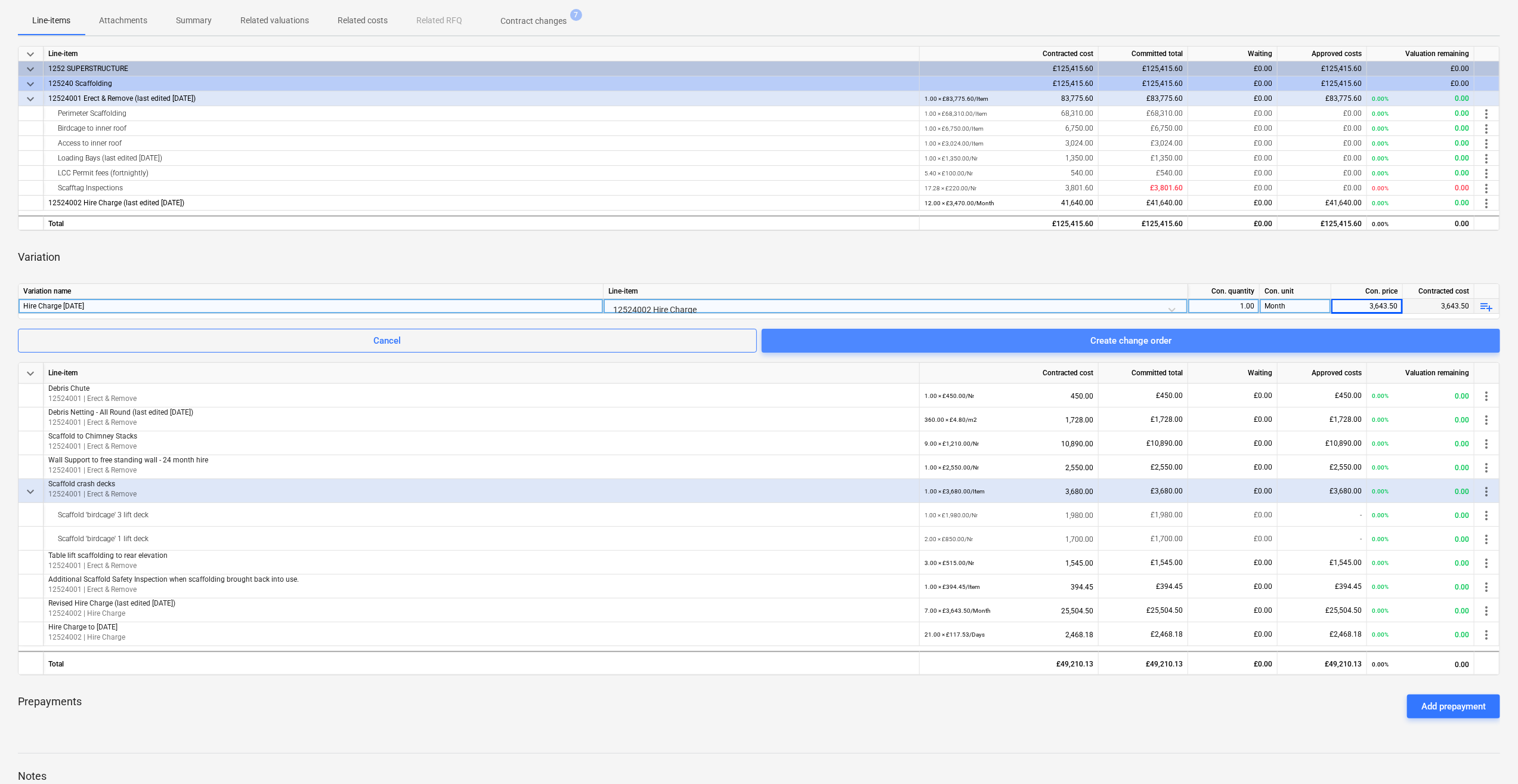
click at [1067, 342] on span "Create change order" at bounding box center [1131, 340] width 710 height 15
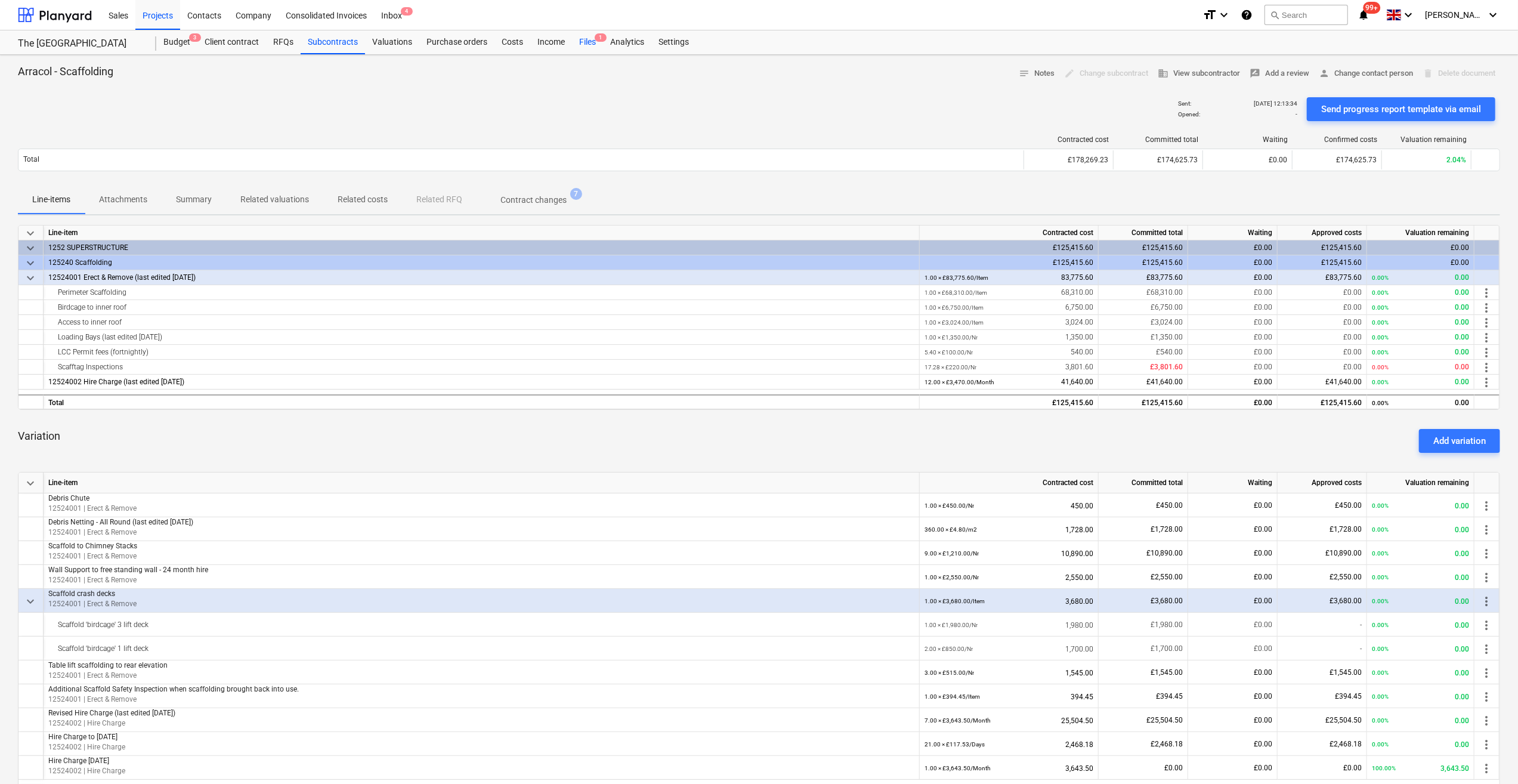
click at [582, 43] on div "Files 1" at bounding box center [587, 43] width 31 height 24
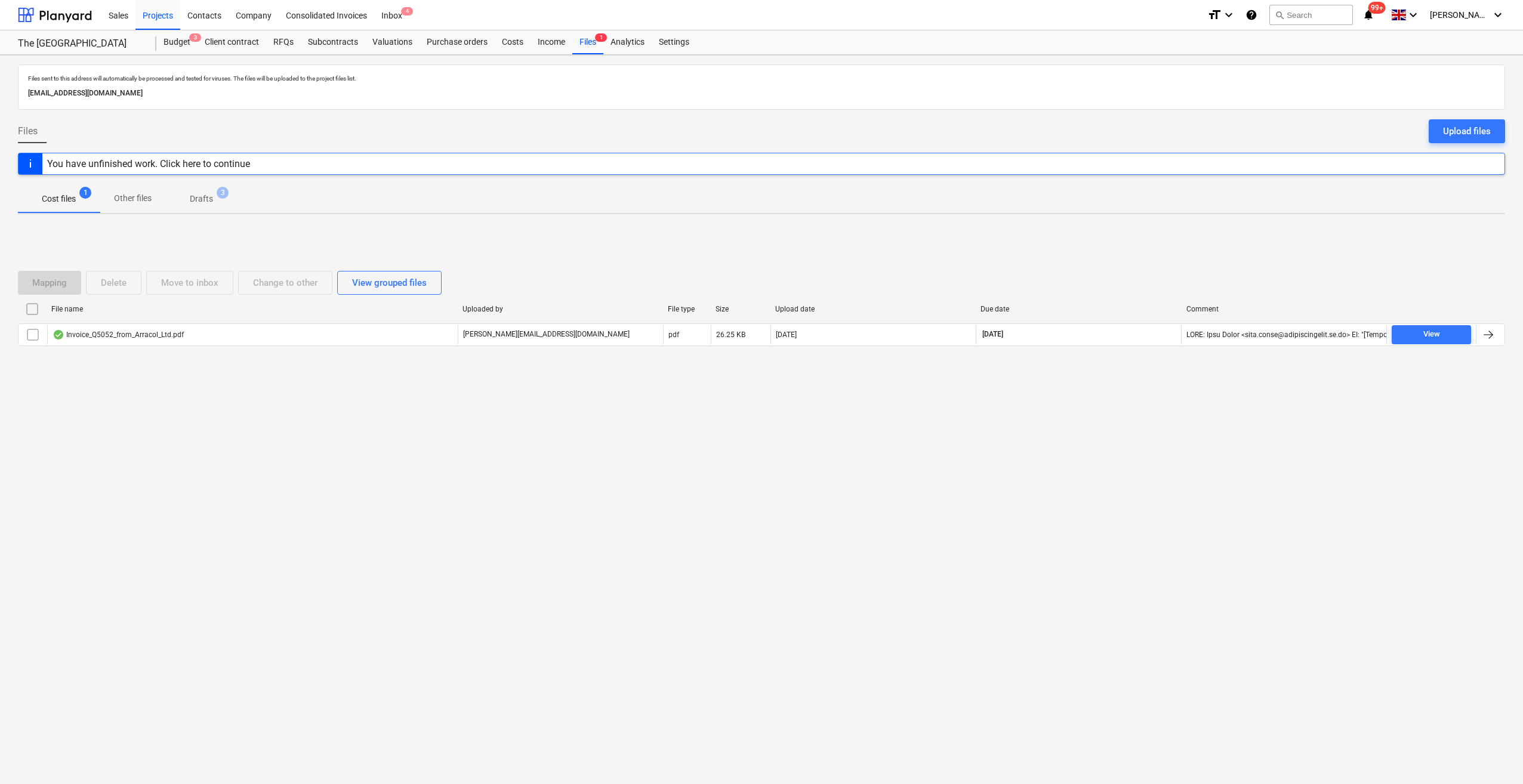
click at [241, 166] on div "You have unfinished work. Click here to continue" at bounding box center [148, 164] width 203 height 11
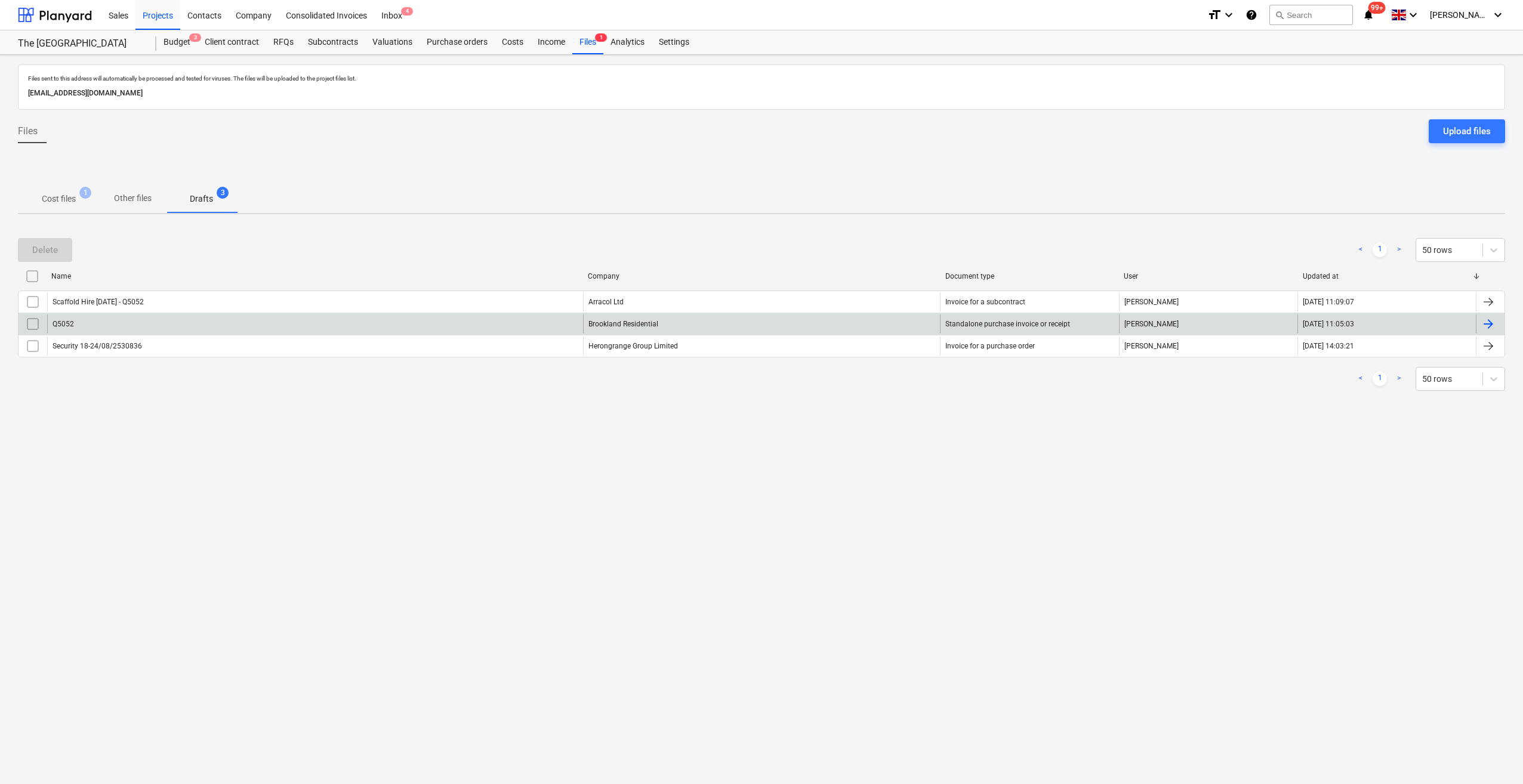
click at [30, 322] on input "checkbox" at bounding box center [33, 324] width 19 height 19
click at [31, 253] on button "Delete" at bounding box center [45, 250] width 55 height 24
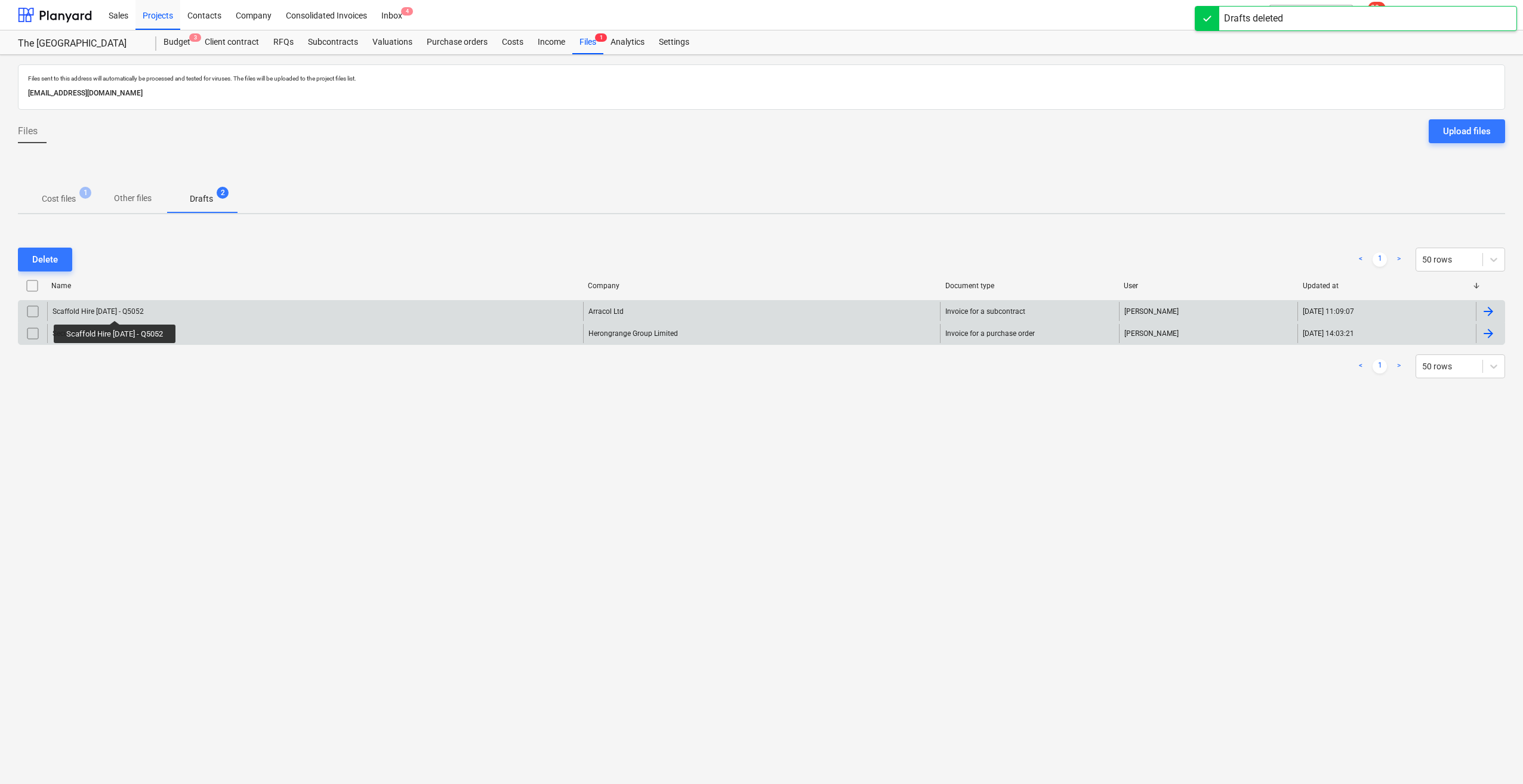
click at [117, 310] on div "Scaffold Hire [DATE] - Q5052" at bounding box center [98, 311] width 91 height 8
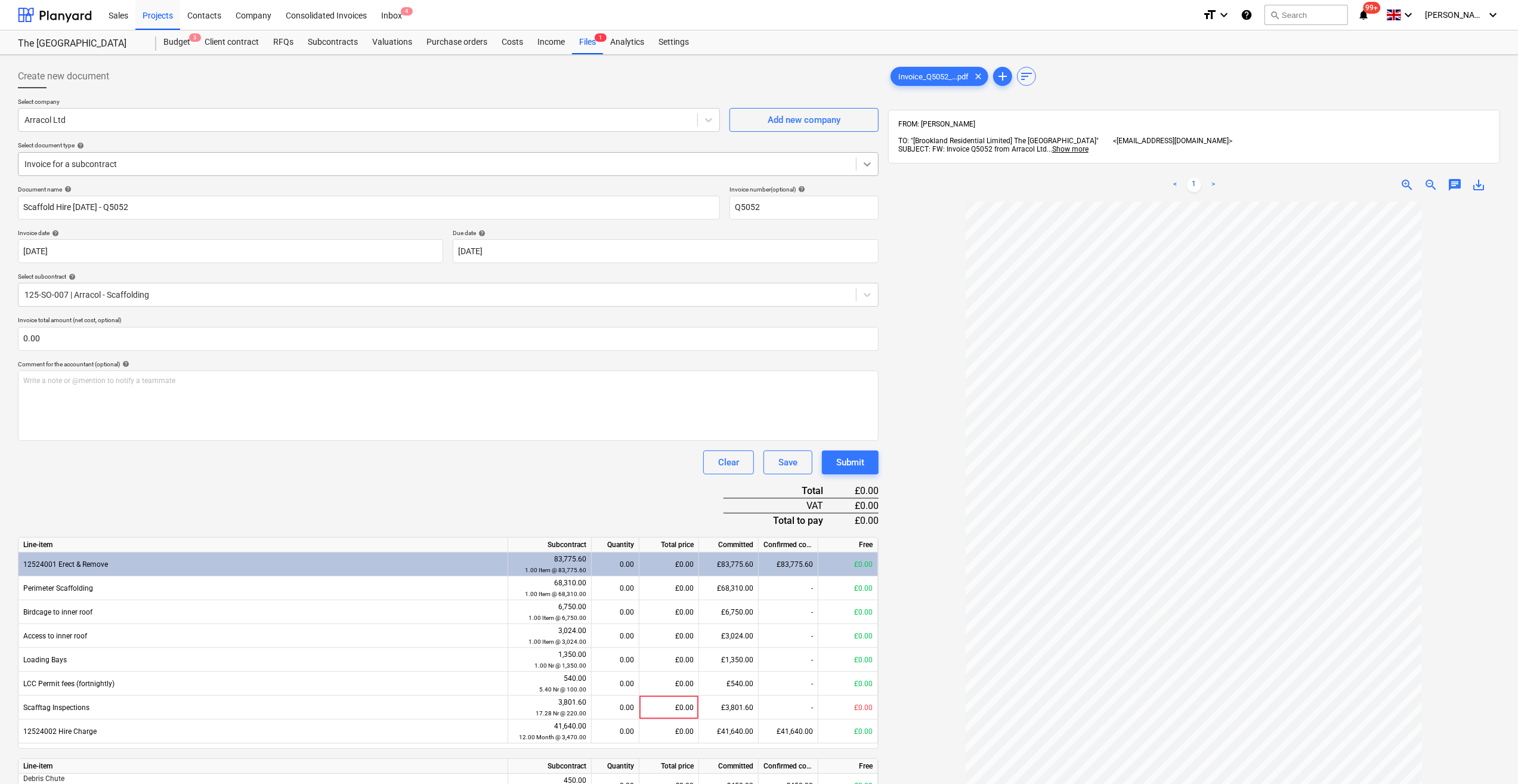
click at [864, 166] on icon at bounding box center [867, 164] width 12 height 12
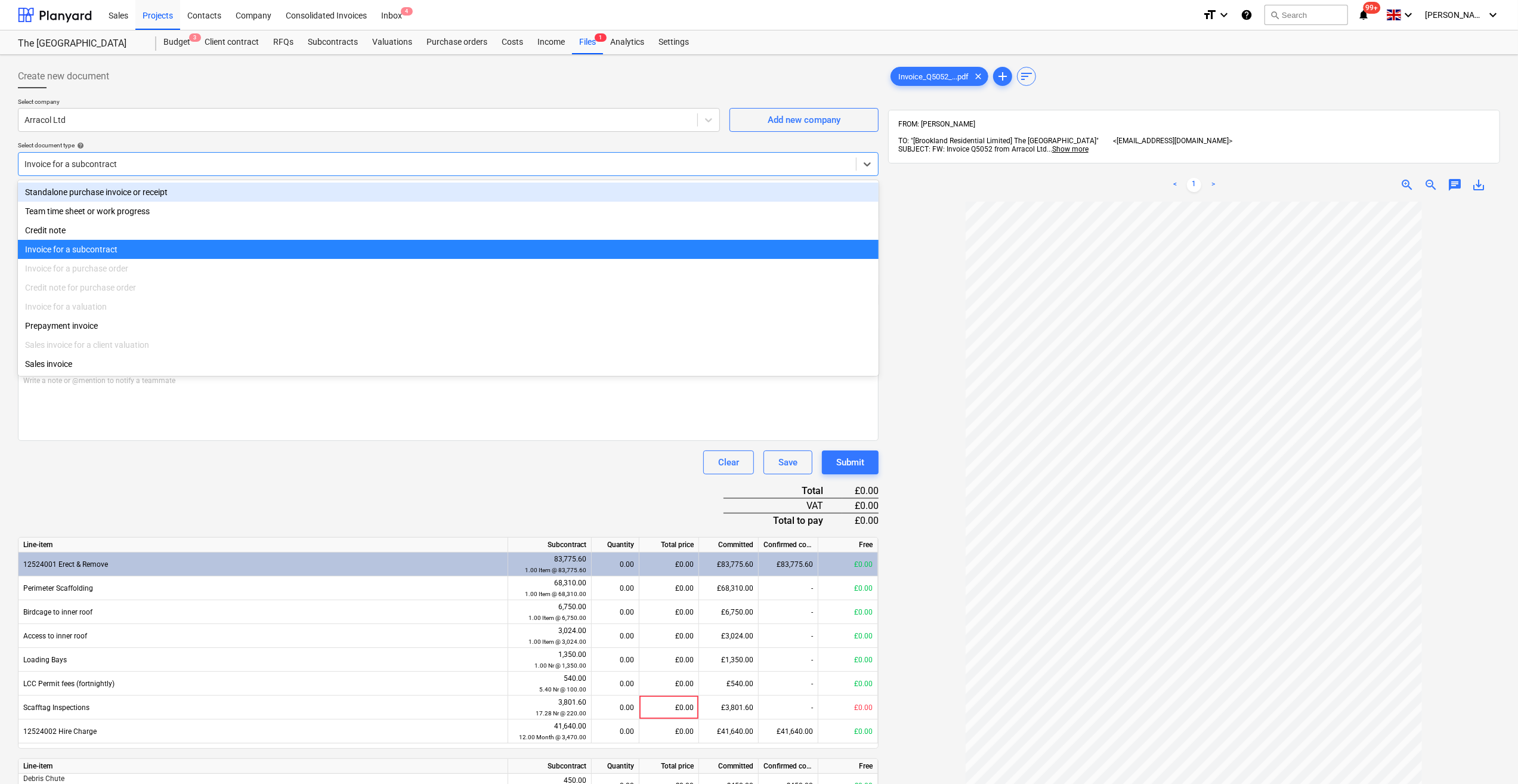
click at [100, 187] on div "Standalone purchase invoice or receipt" at bounding box center [448, 192] width 861 height 19
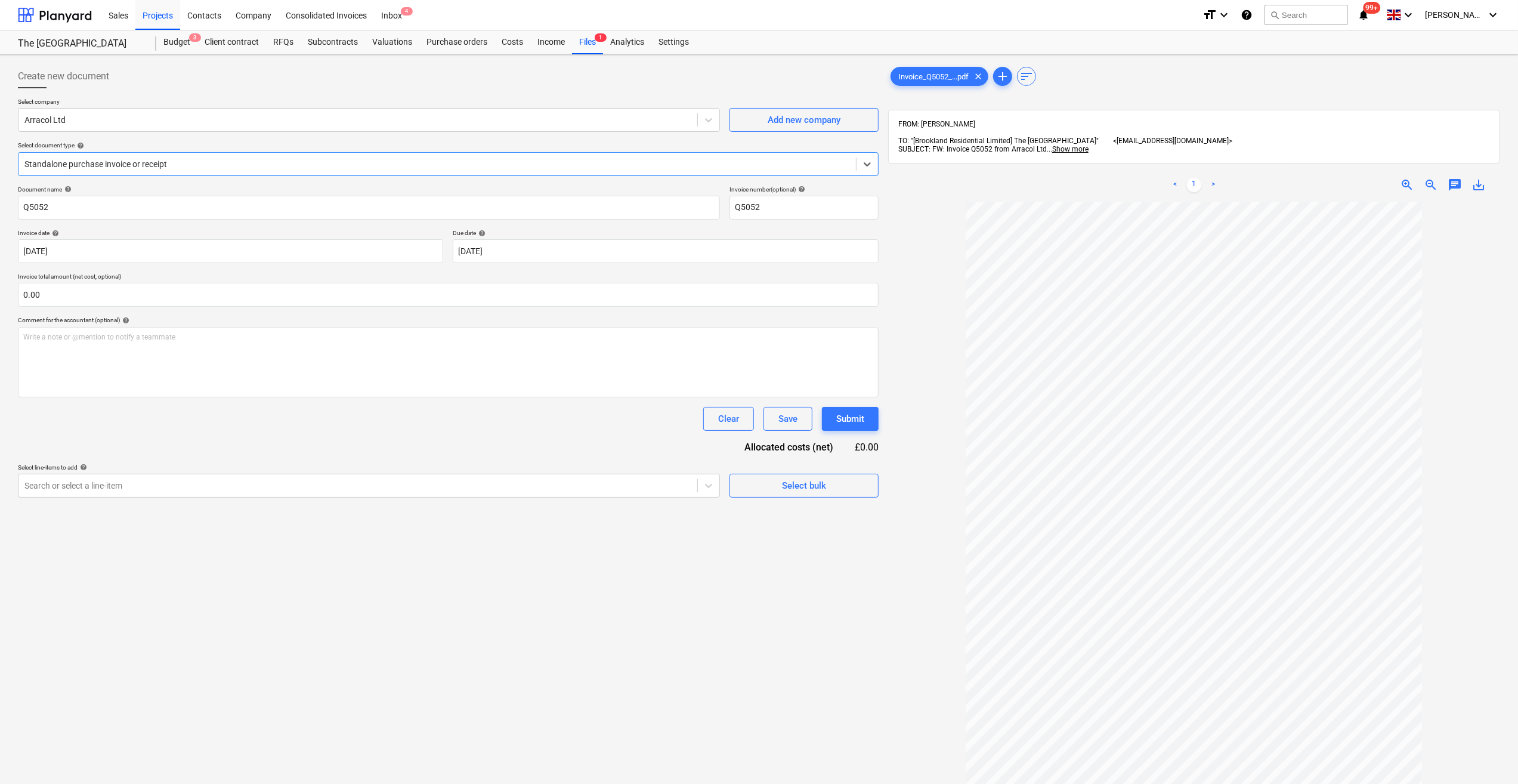
drag, startPoint x: 865, startPoint y: 165, endPoint x: 842, endPoint y: 169, distance: 23.3
click at [867, 165] on icon at bounding box center [867, 164] width 12 height 12
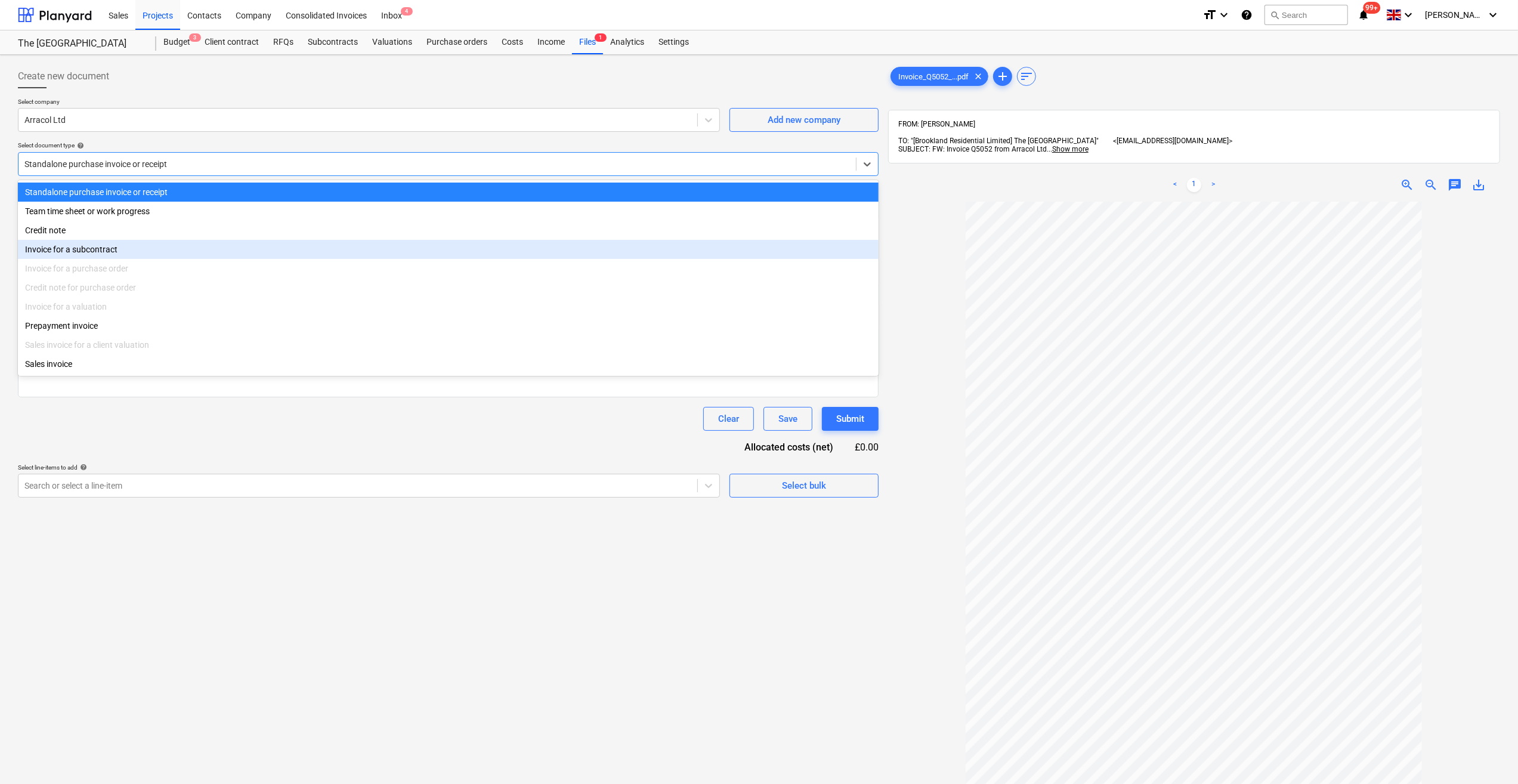
click at [143, 246] on div "Invoice for a subcontract" at bounding box center [448, 249] width 861 height 19
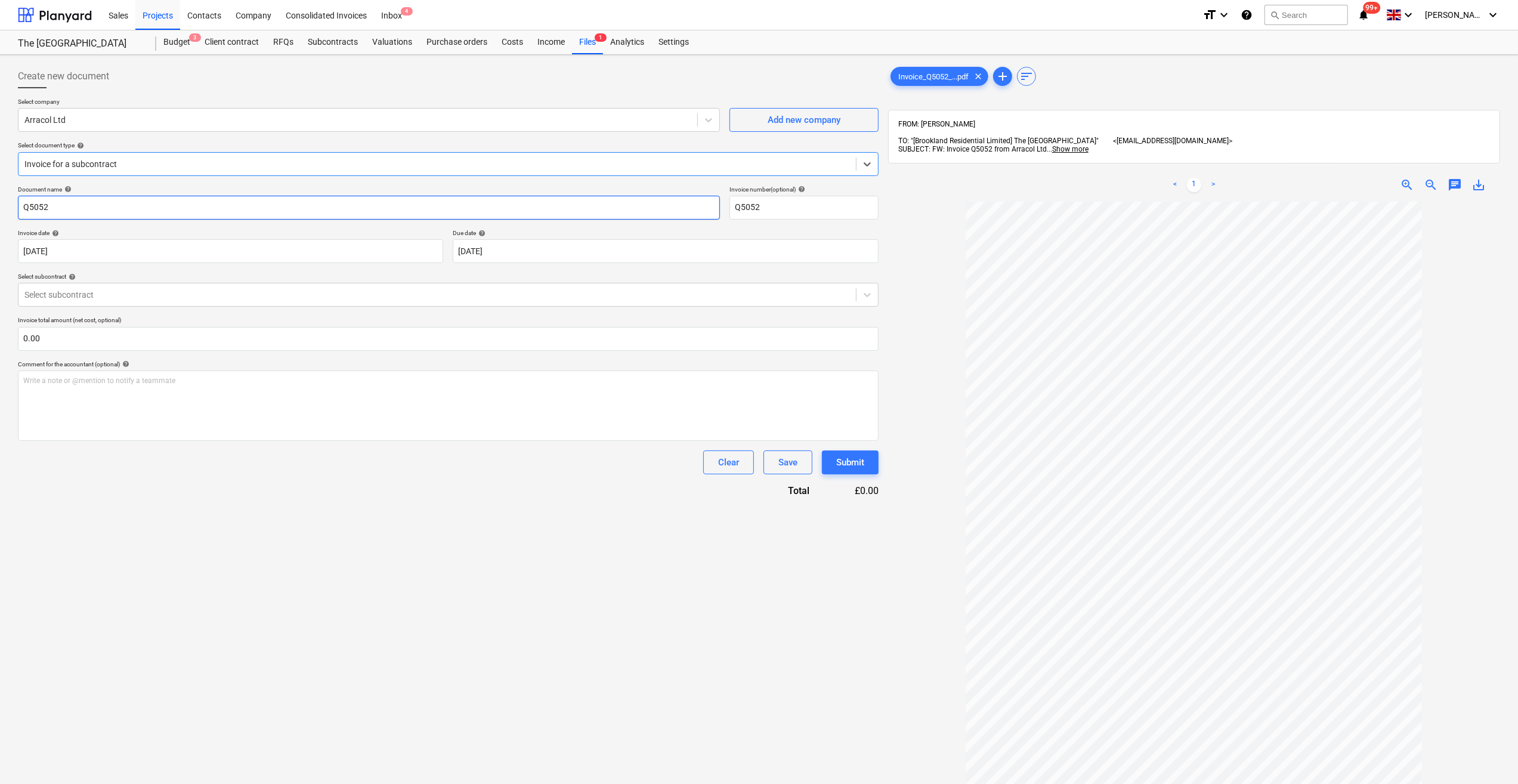
click at [20, 209] on input "Q5052" at bounding box center [369, 208] width 702 height 24
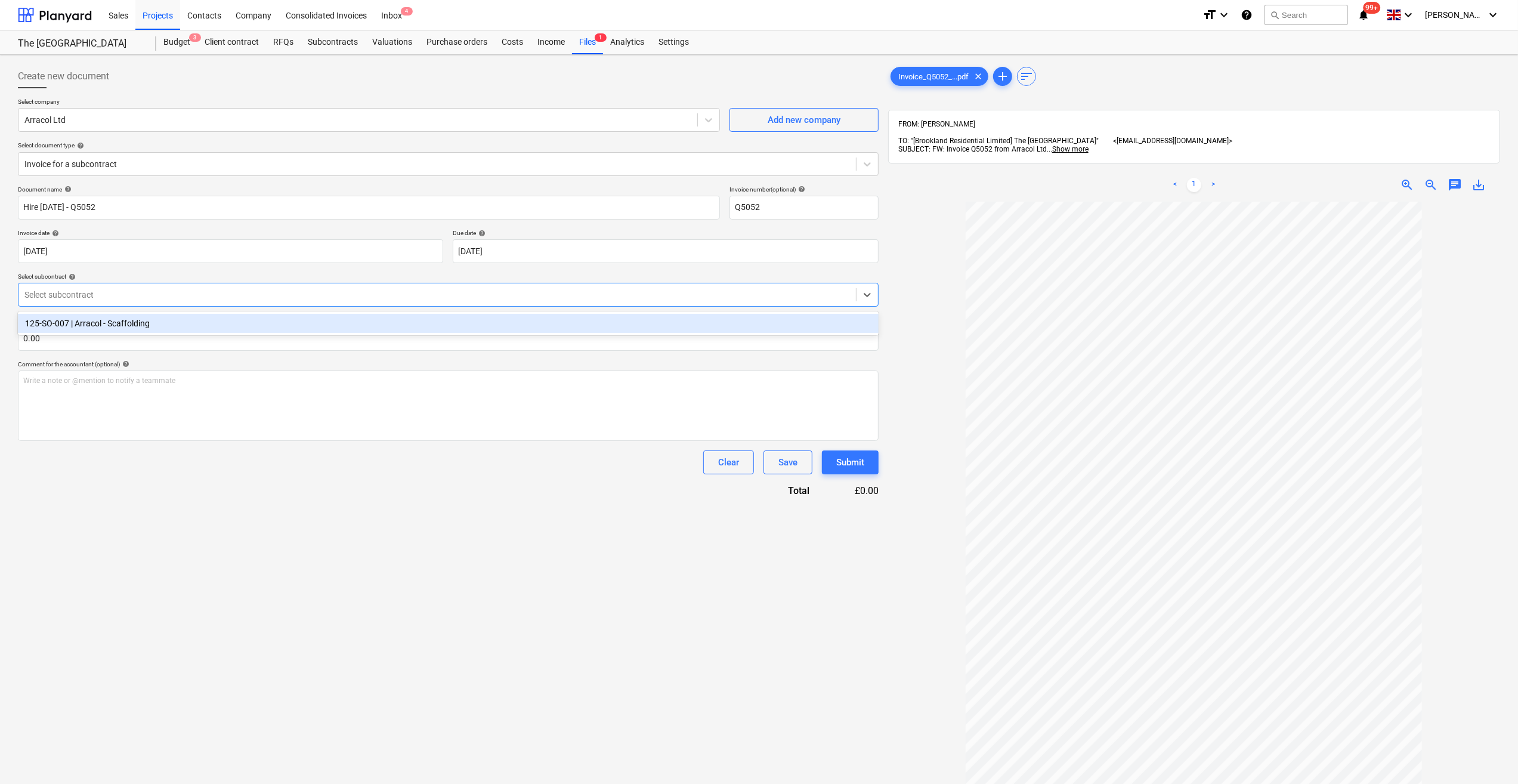
click at [95, 291] on div at bounding box center [437, 295] width 825 height 12
click at [88, 327] on div "125-SO-007 | Arracol - Scaffolding" at bounding box center [448, 323] width 861 height 19
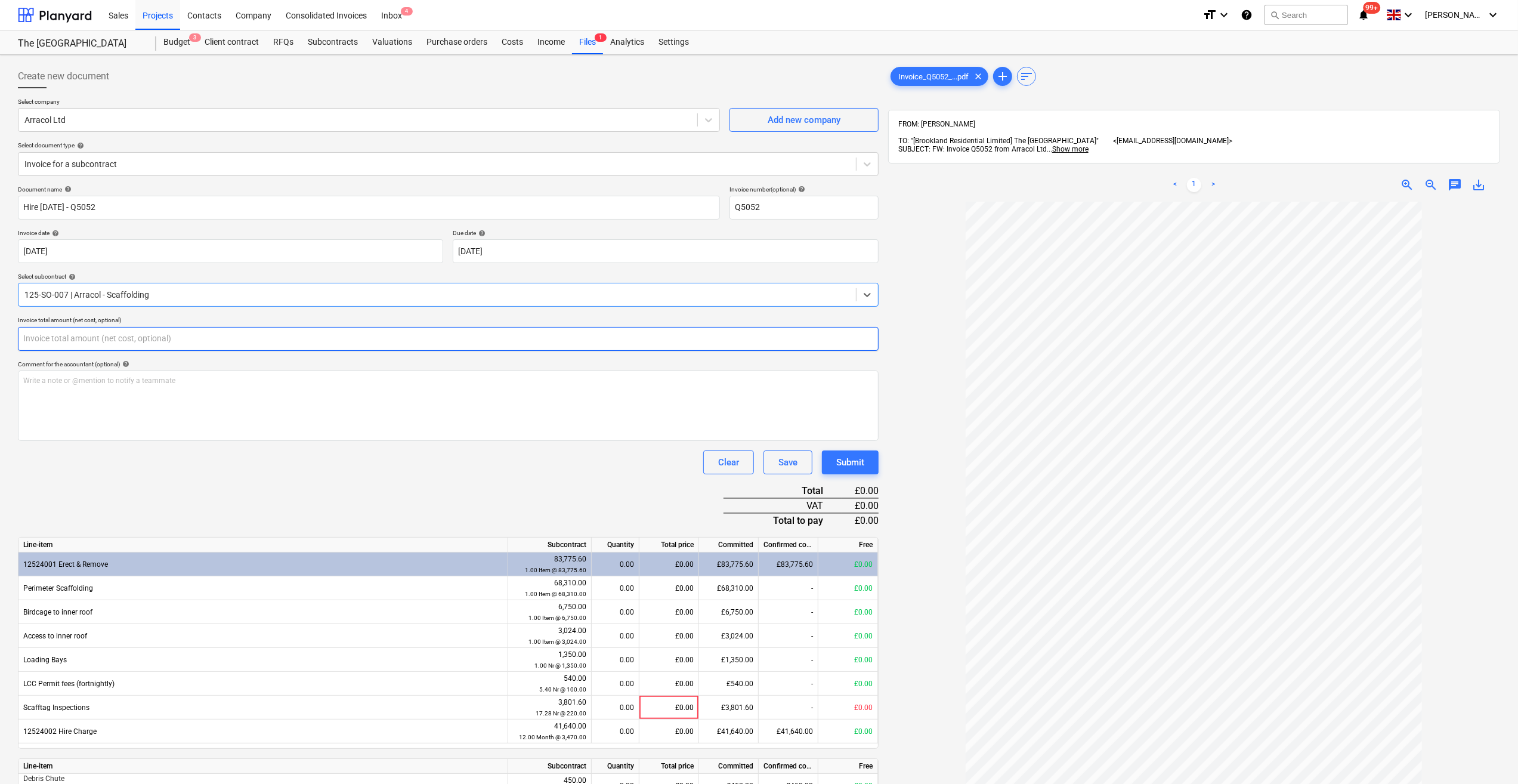
click at [51, 337] on input "text" at bounding box center [448, 339] width 861 height 24
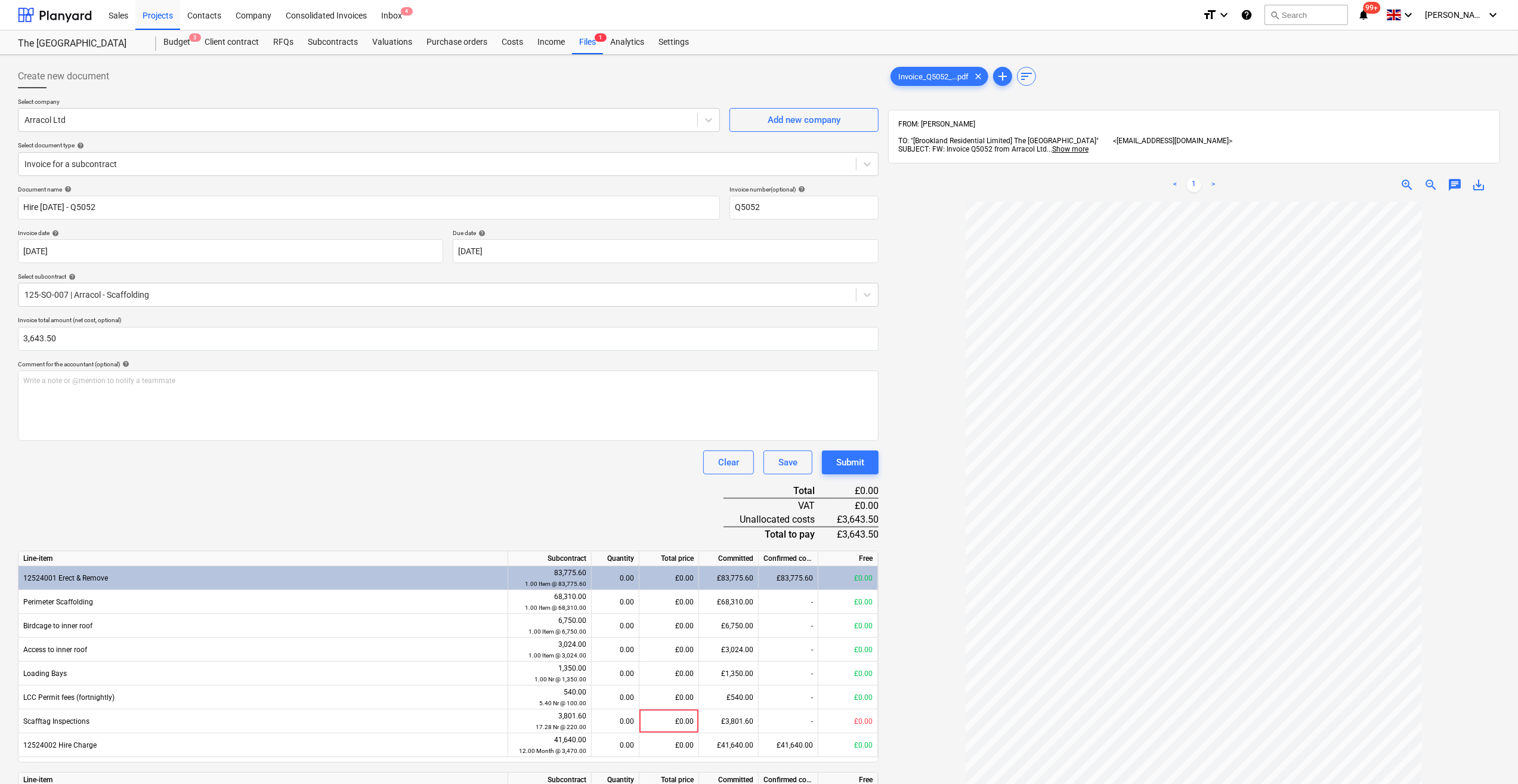
click at [929, 581] on div at bounding box center [1194, 577] width 612 height 750
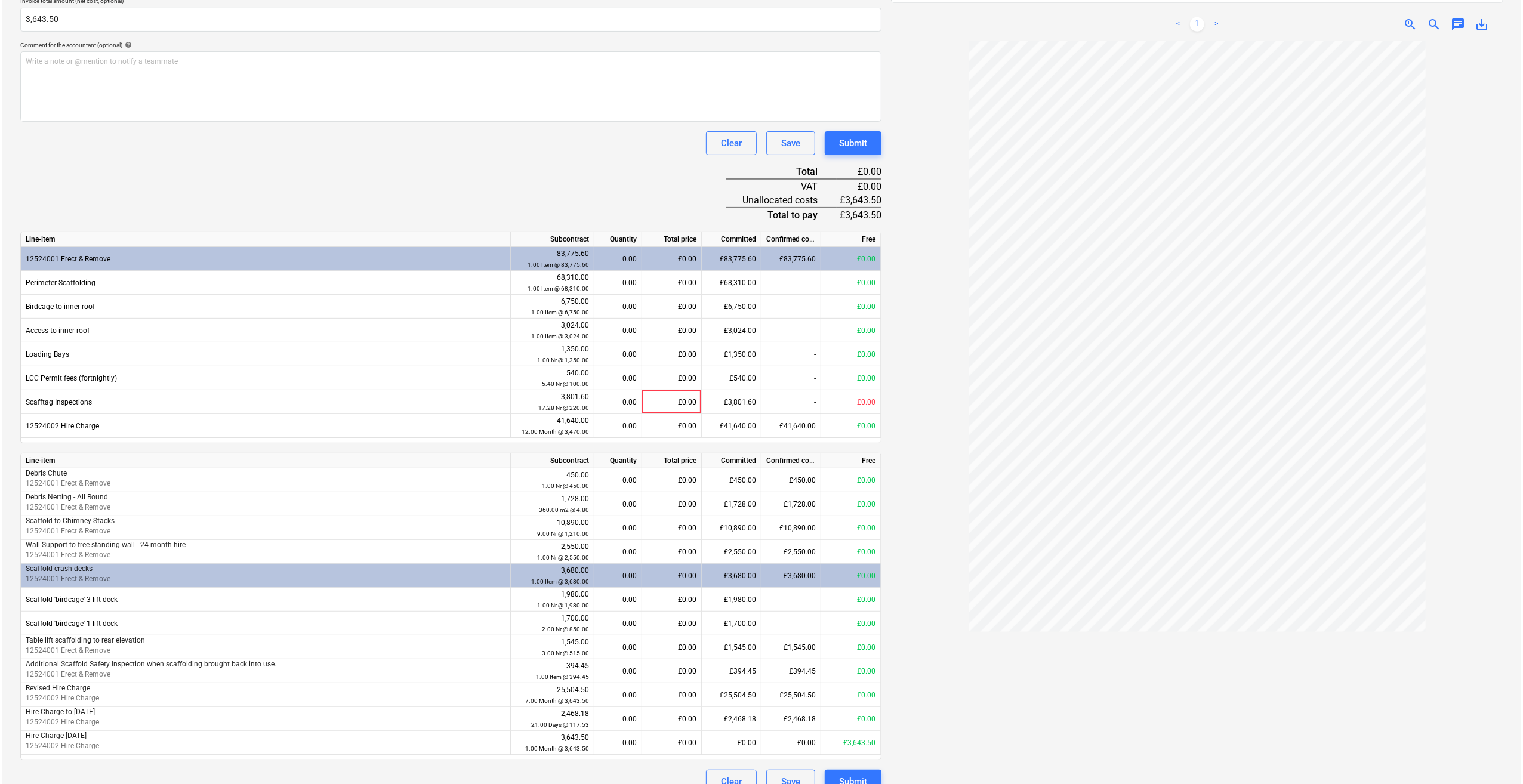
scroll to position [338, 0]
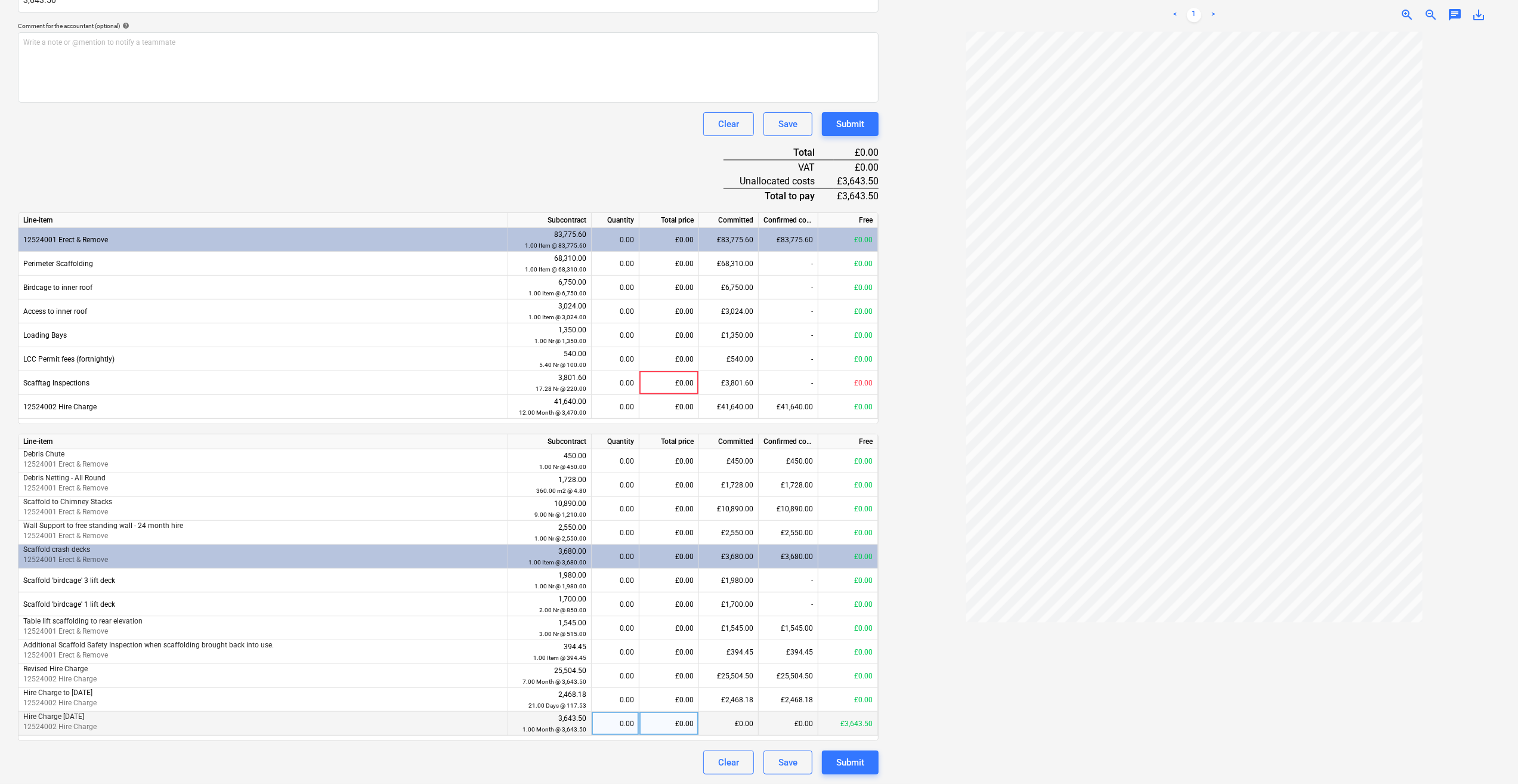
click at [618, 724] on div "0.00" at bounding box center [615, 724] width 37 height 24
click at [606, 759] on div "Clear Save Submit" at bounding box center [448, 762] width 861 height 24
click at [846, 764] on div "Submit" at bounding box center [850, 762] width 28 height 15
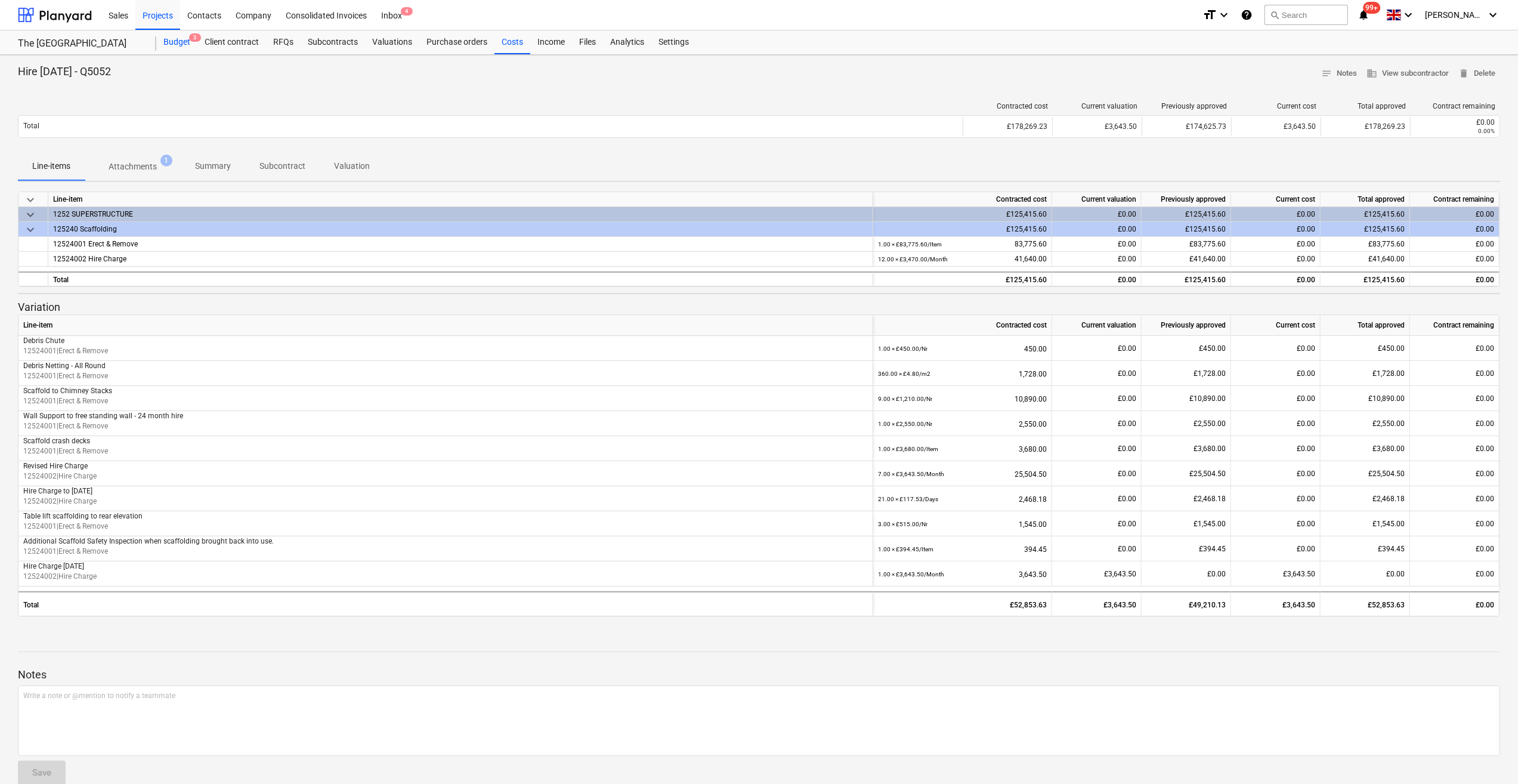
click at [185, 41] on div "Budget 3" at bounding box center [176, 43] width 41 height 24
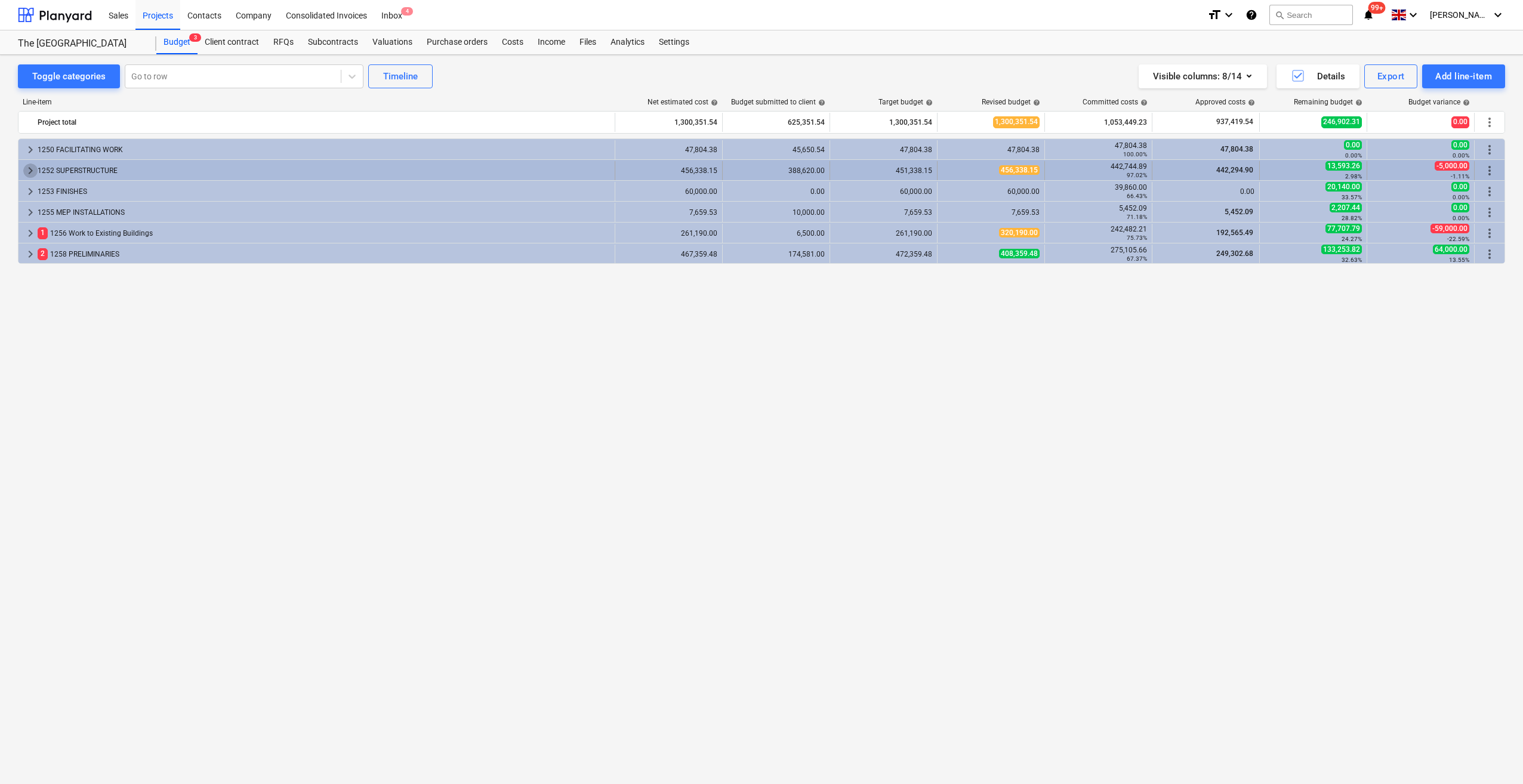
click at [27, 173] on span "keyboard_arrow_right" at bounding box center [30, 170] width 15 height 15
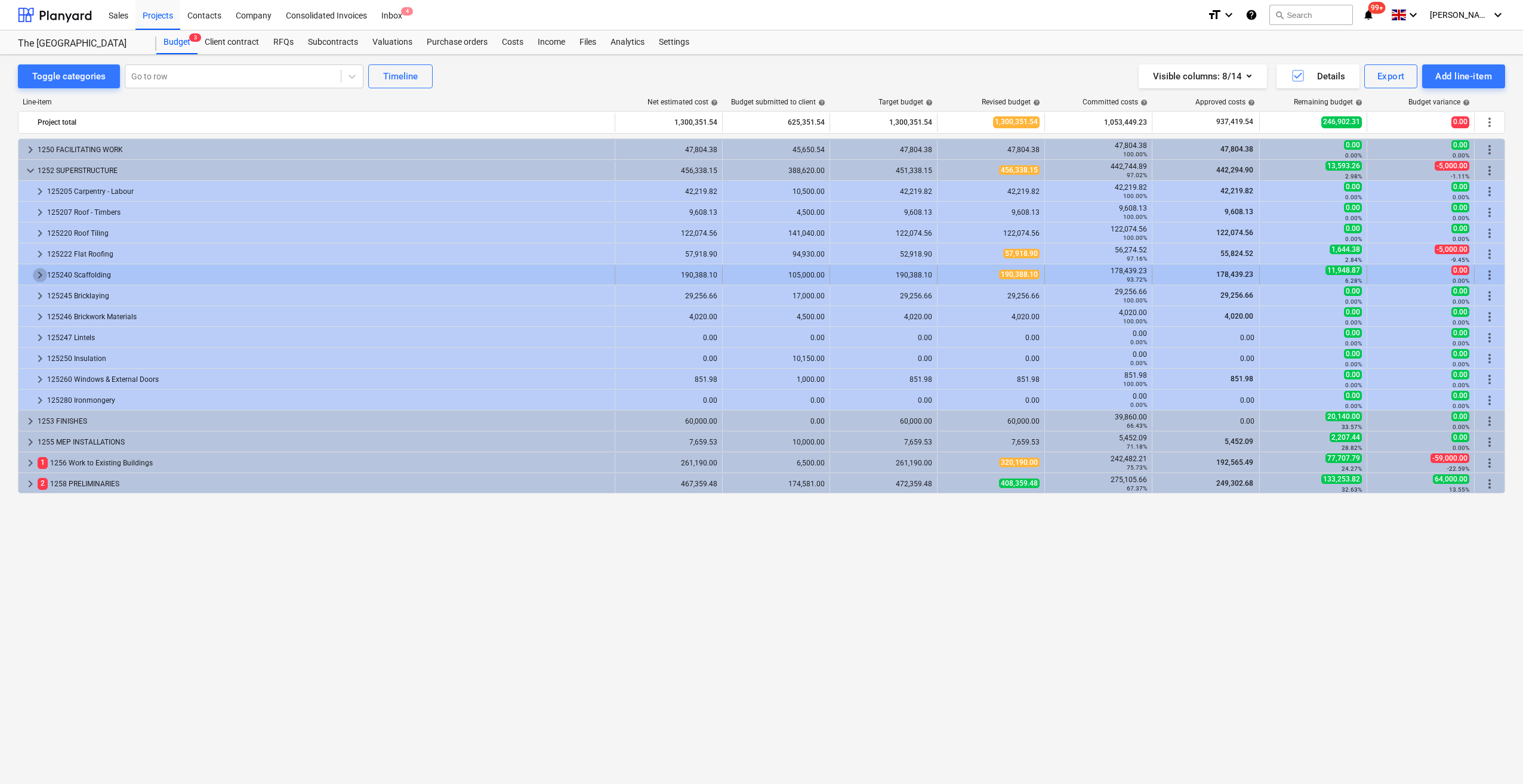
click at [35, 276] on span "keyboard_arrow_right" at bounding box center [40, 275] width 15 height 15
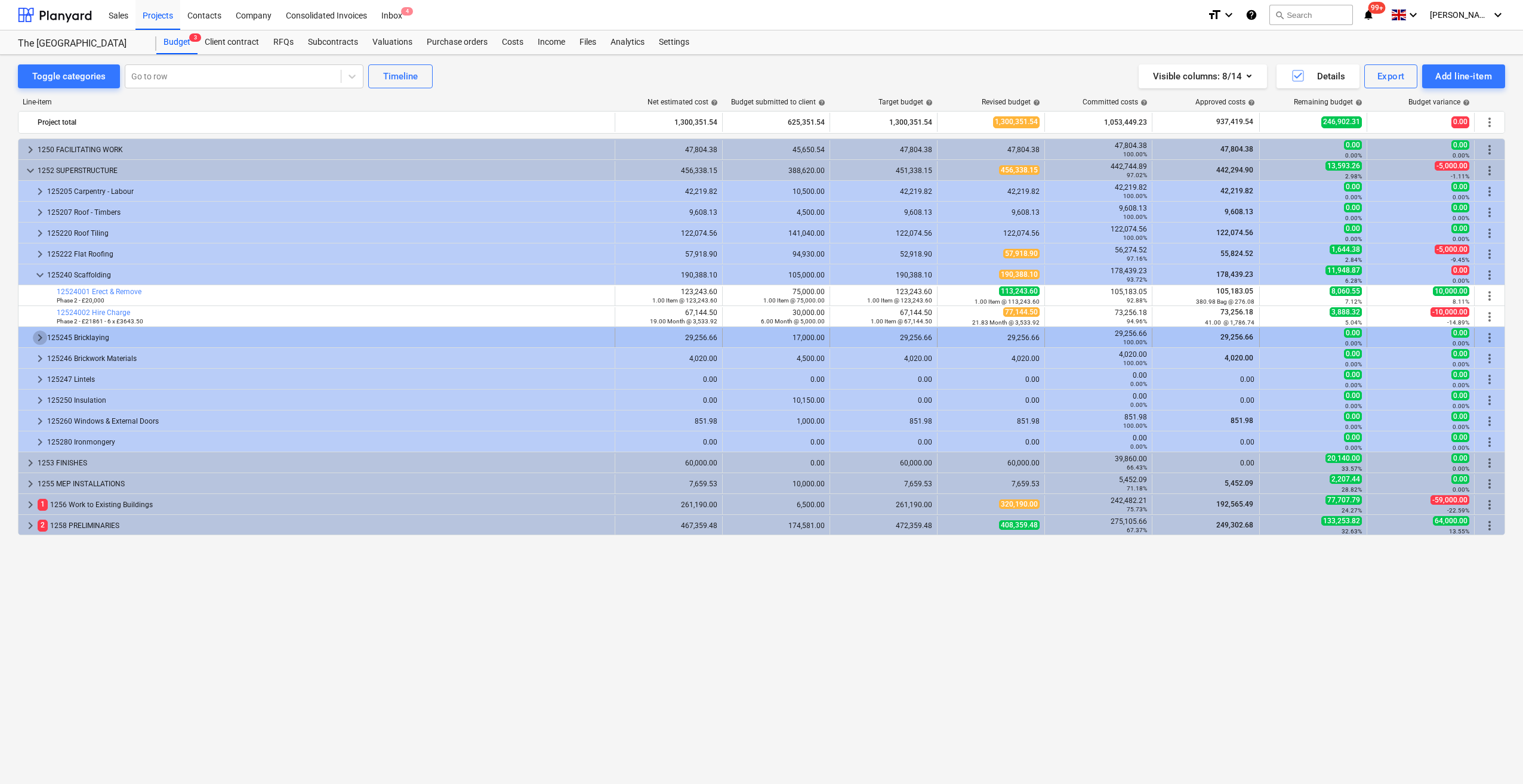
click at [41, 339] on span "keyboard_arrow_right" at bounding box center [40, 338] width 15 height 15
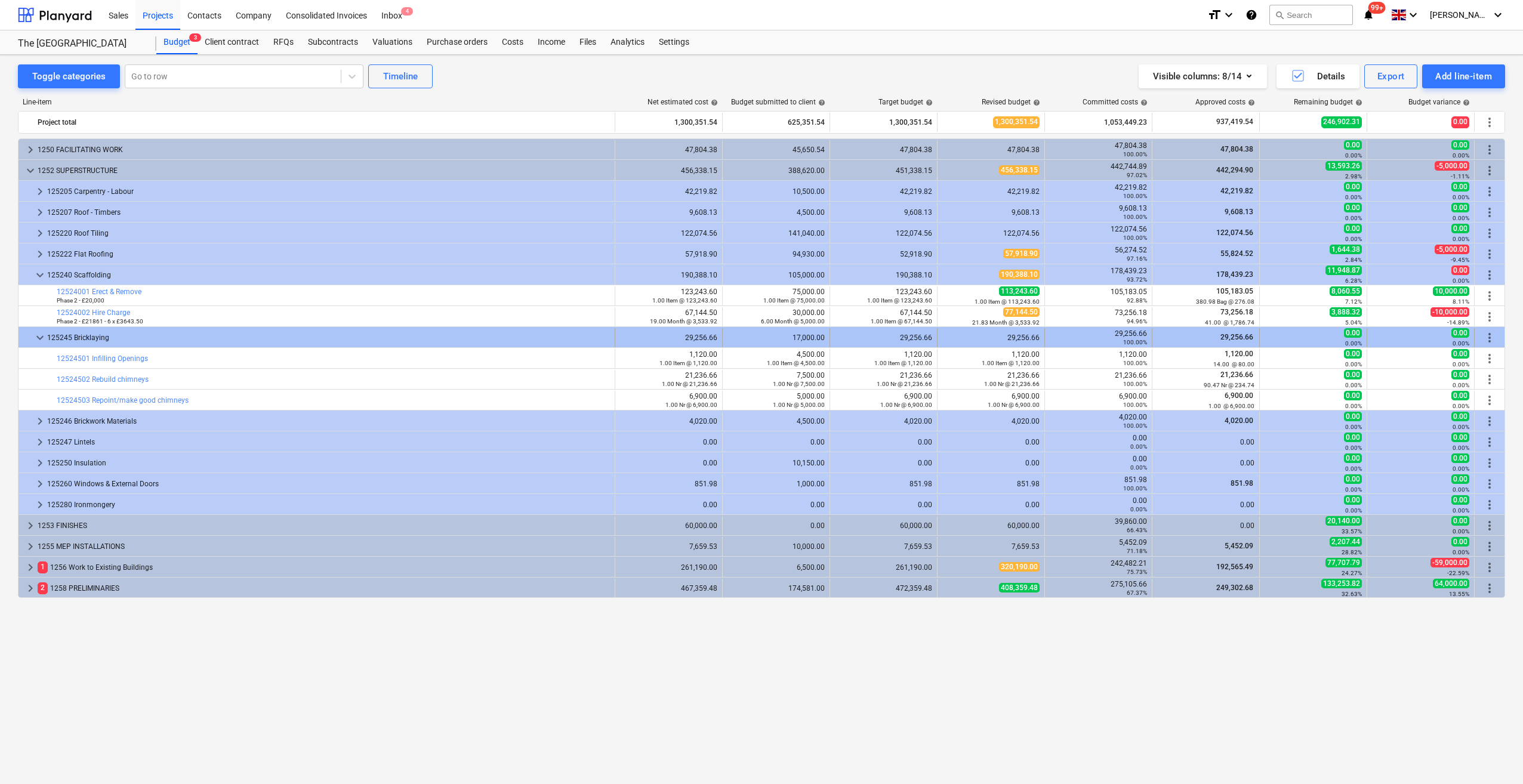
click at [39, 338] on span "keyboard_arrow_down" at bounding box center [40, 338] width 15 height 15
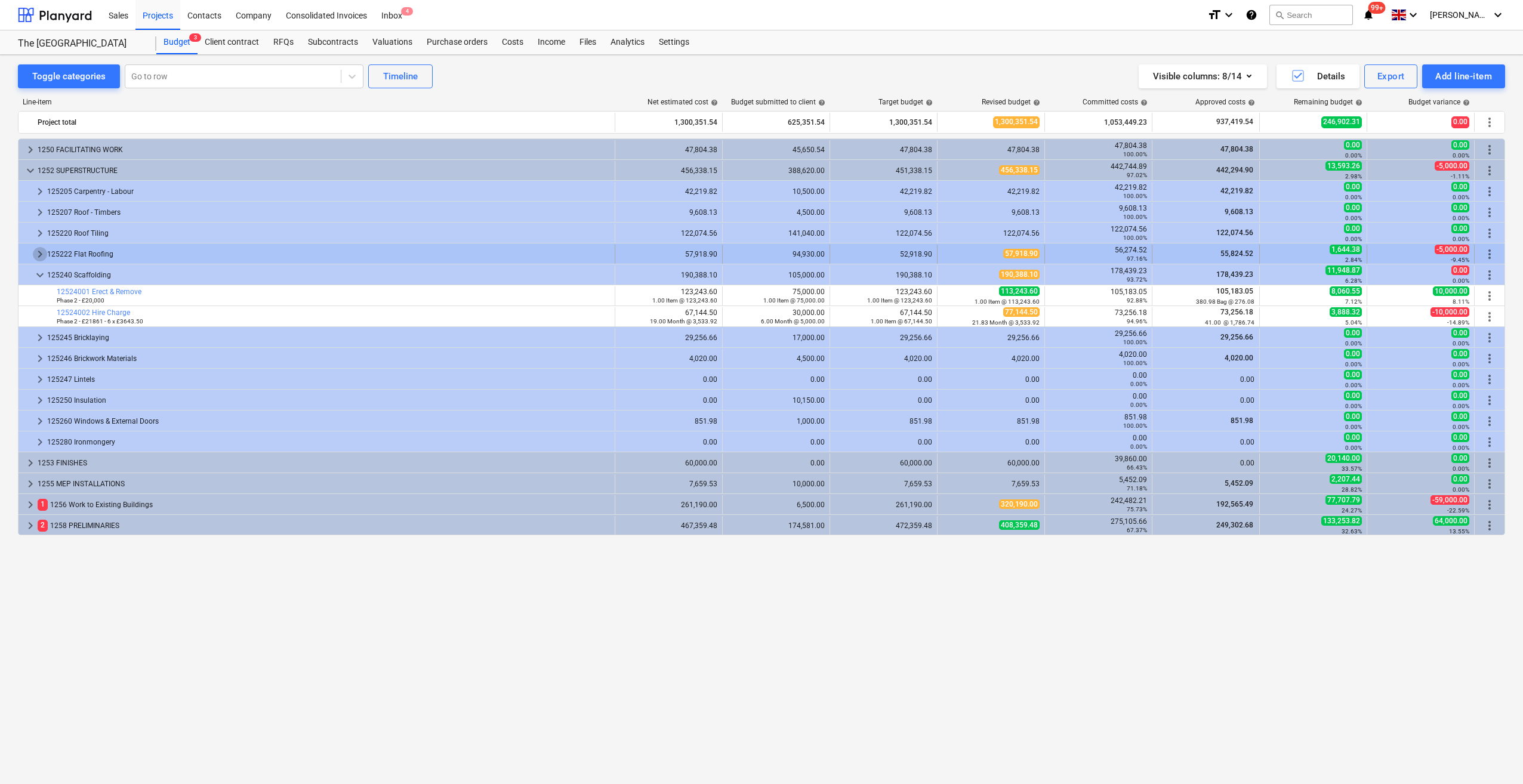
click at [40, 255] on span "keyboard_arrow_right" at bounding box center [40, 254] width 15 height 15
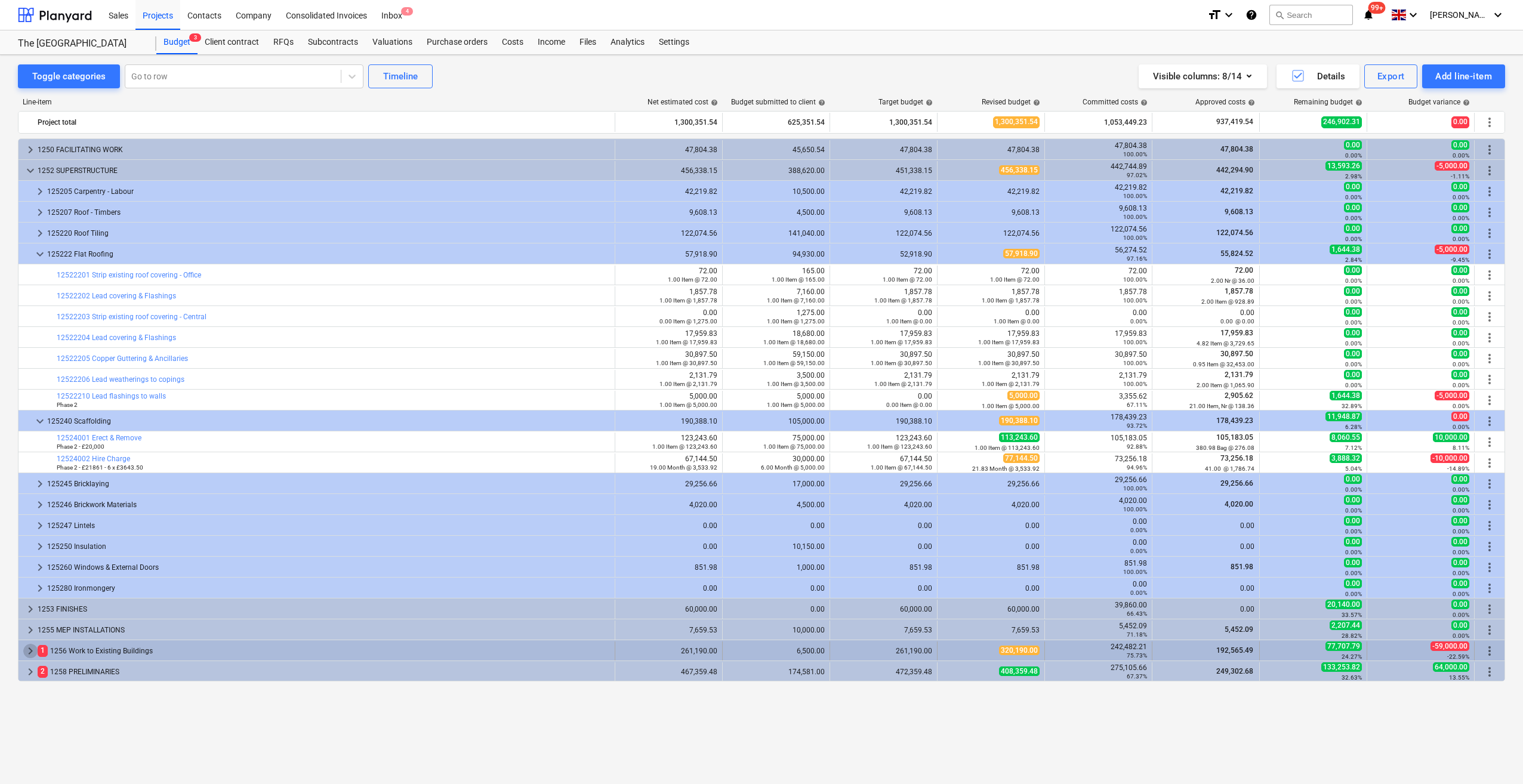
click at [27, 653] on span "keyboard_arrow_right" at bounding box center [30, 651] width 15 height 15
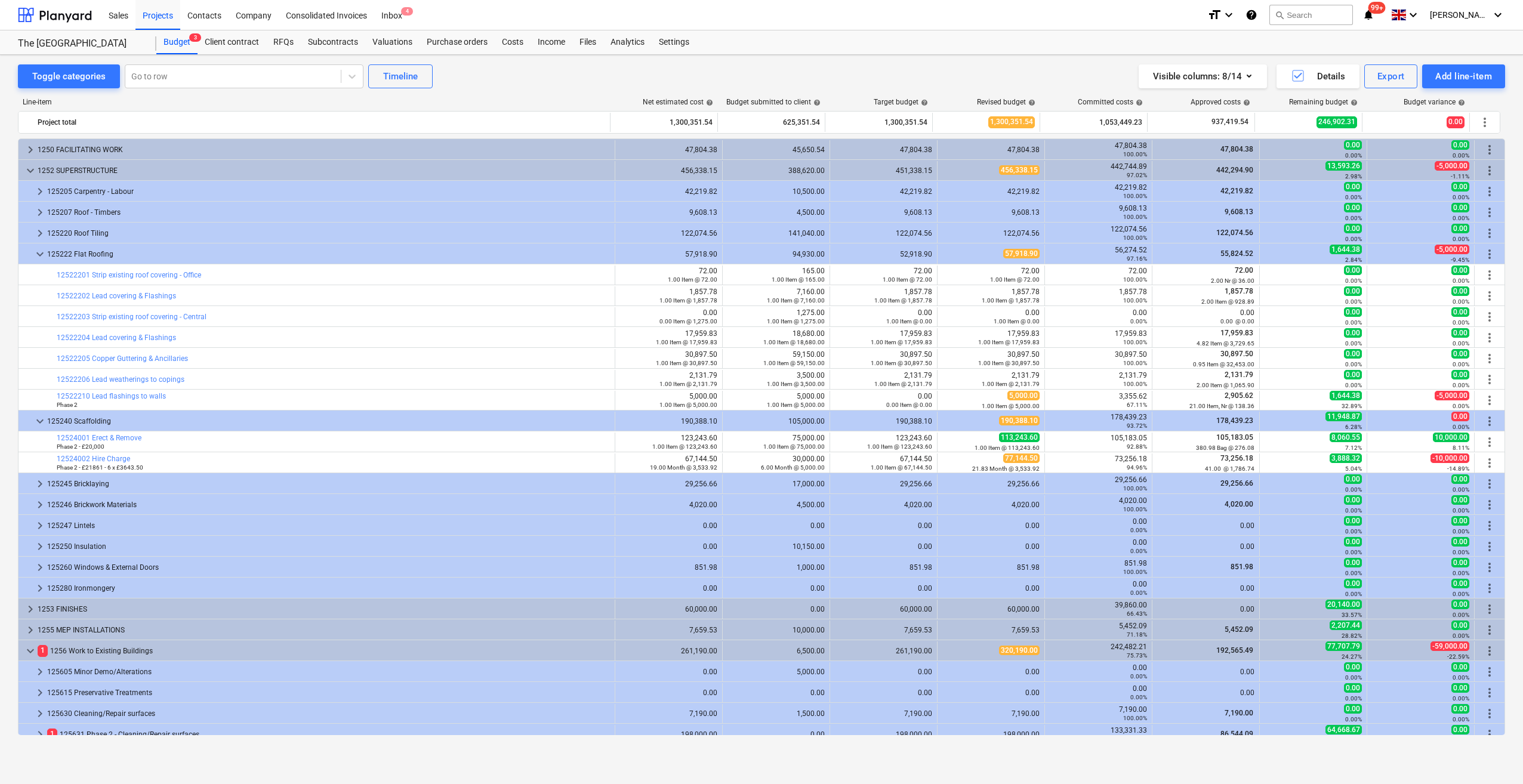
scroll to position [51, 0]
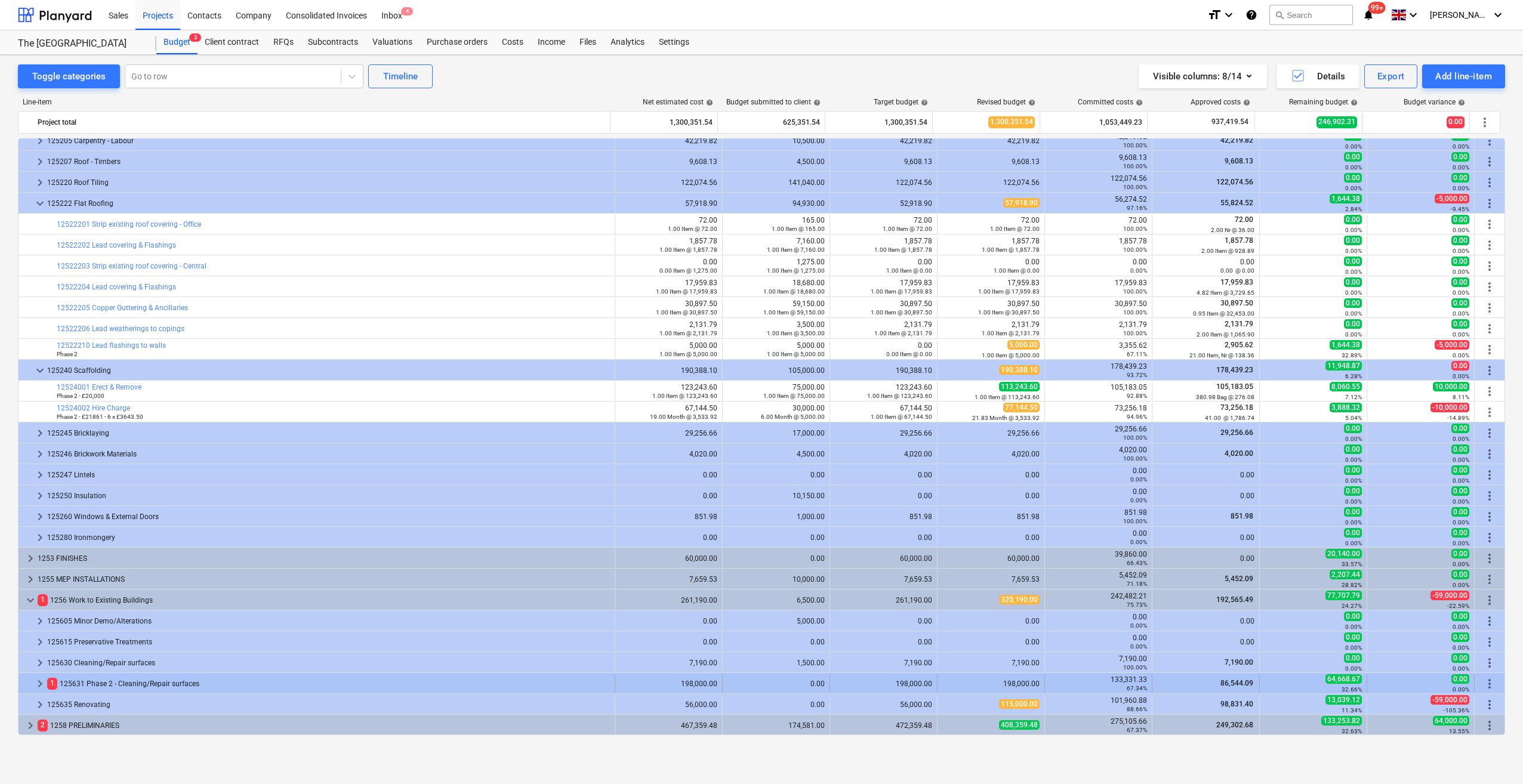
click at [39, 678] on span "keyboard_arrow_right" at bounding box center [40, 684] width 15 height 15
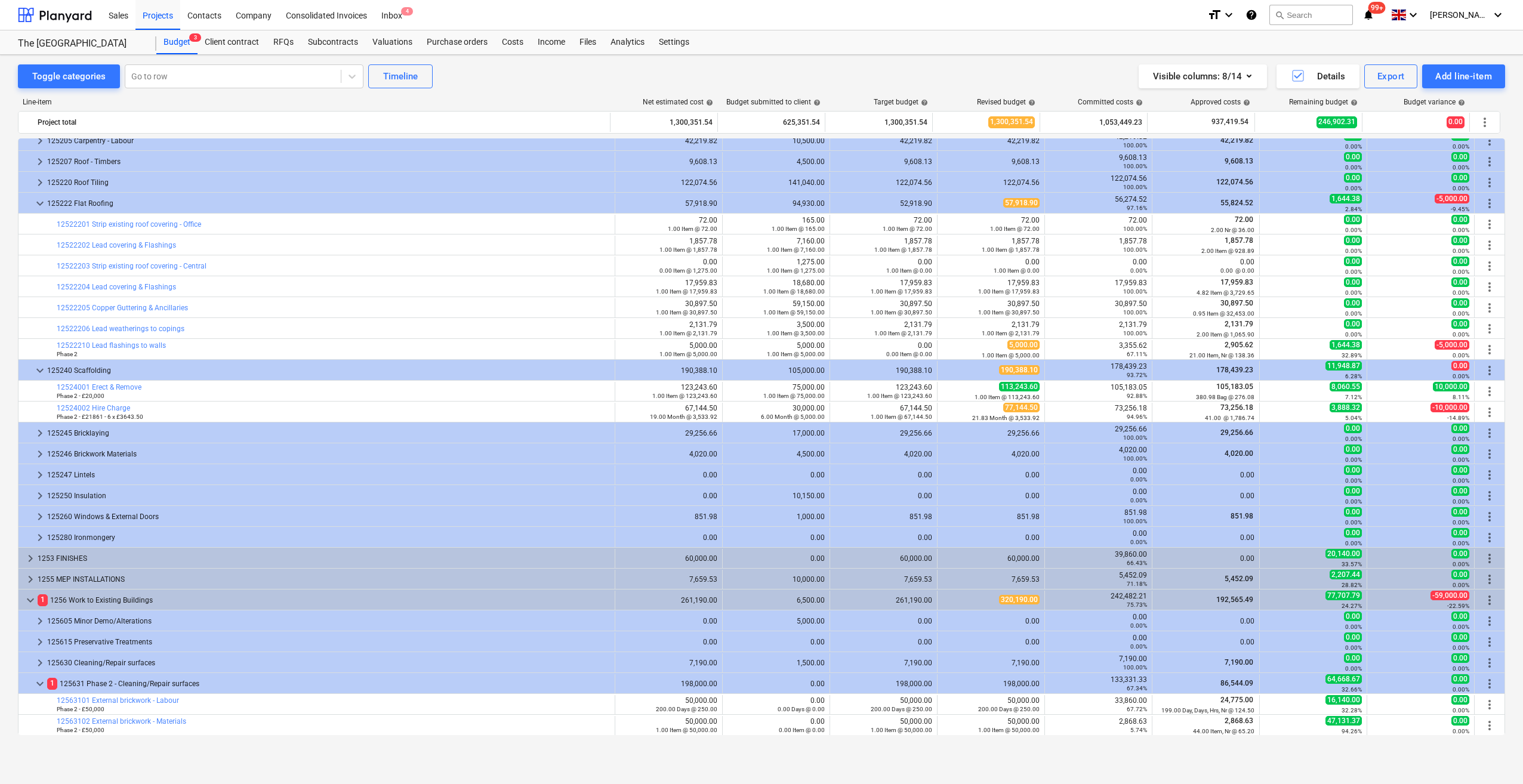
scroll to position [155, 0]
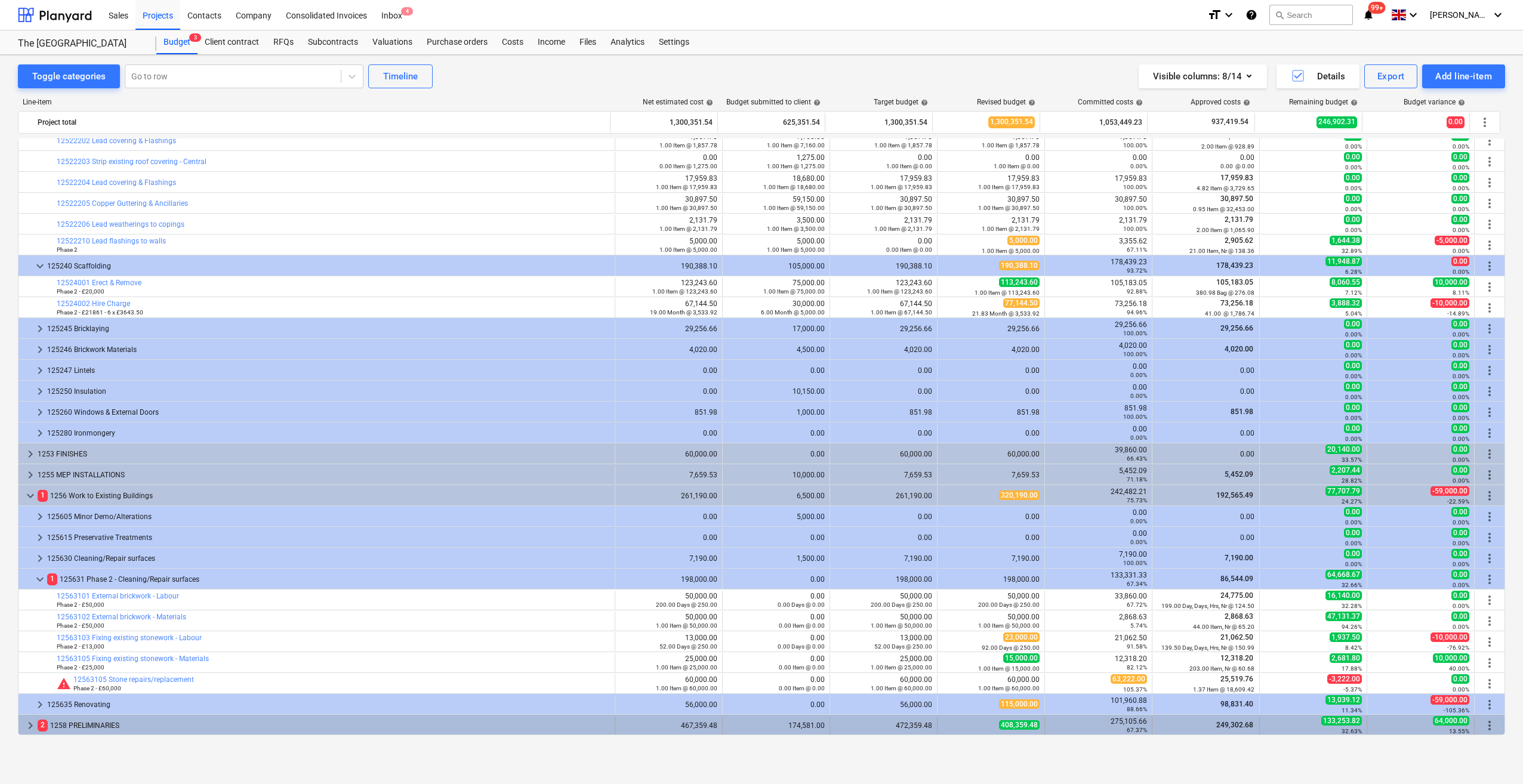
click at [30, 726] on span "keyboard_arrow_right" at bounding box center [30, 725] width 15 height 15
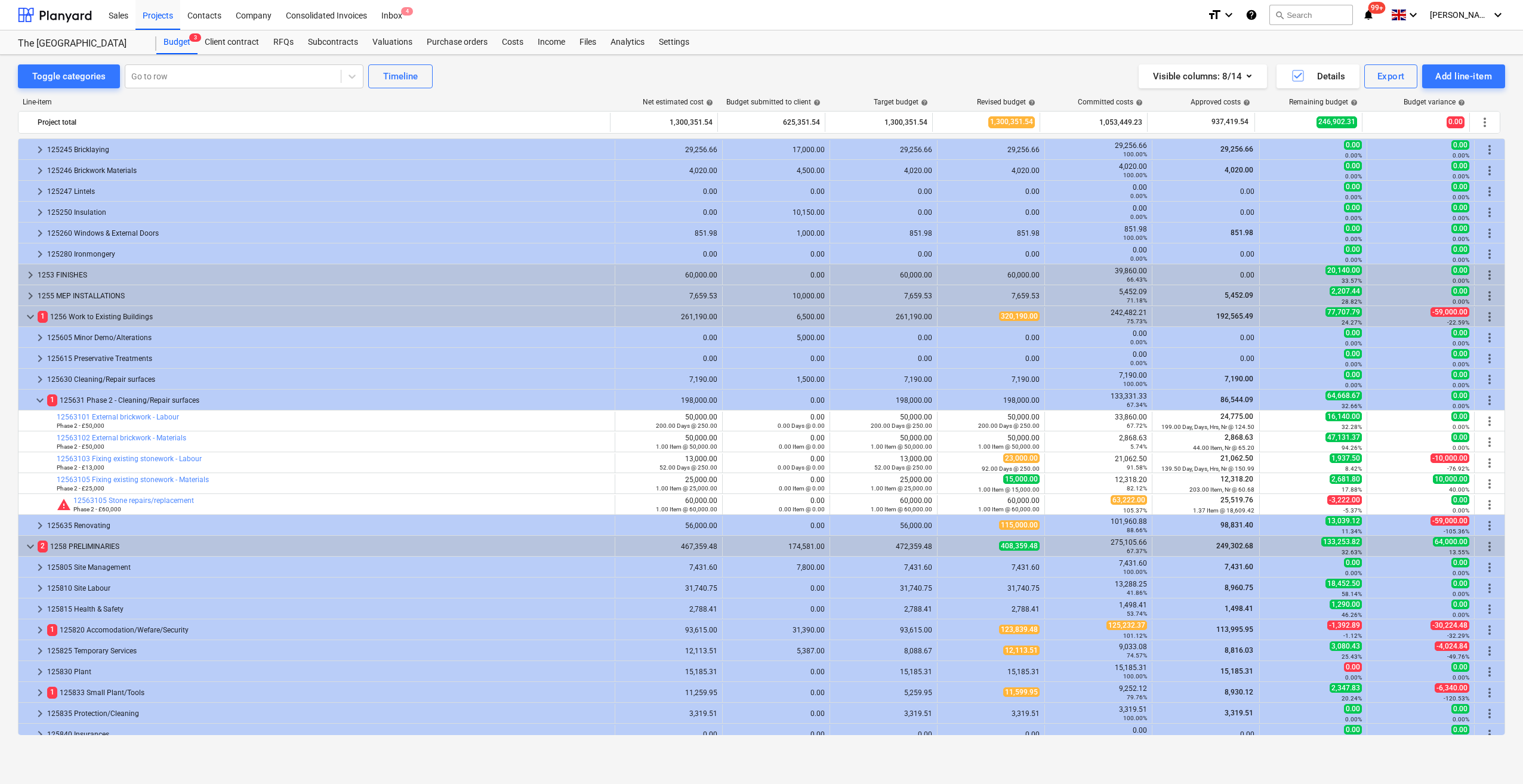
scroll to position [385, 0]
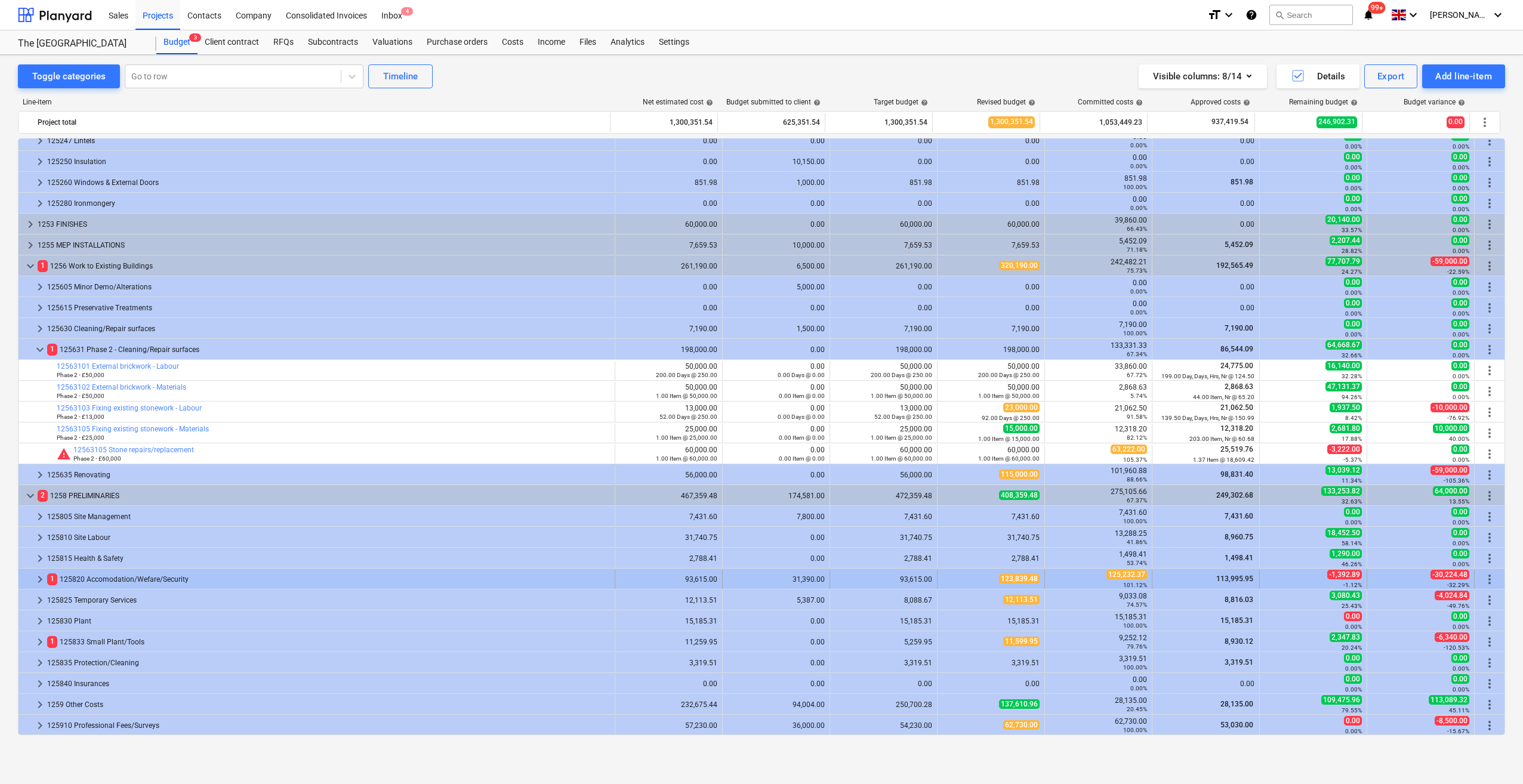
click at [38, 579] on span "keyboard_arrow_right" at bounding box center [40, 579] width 15 height 15
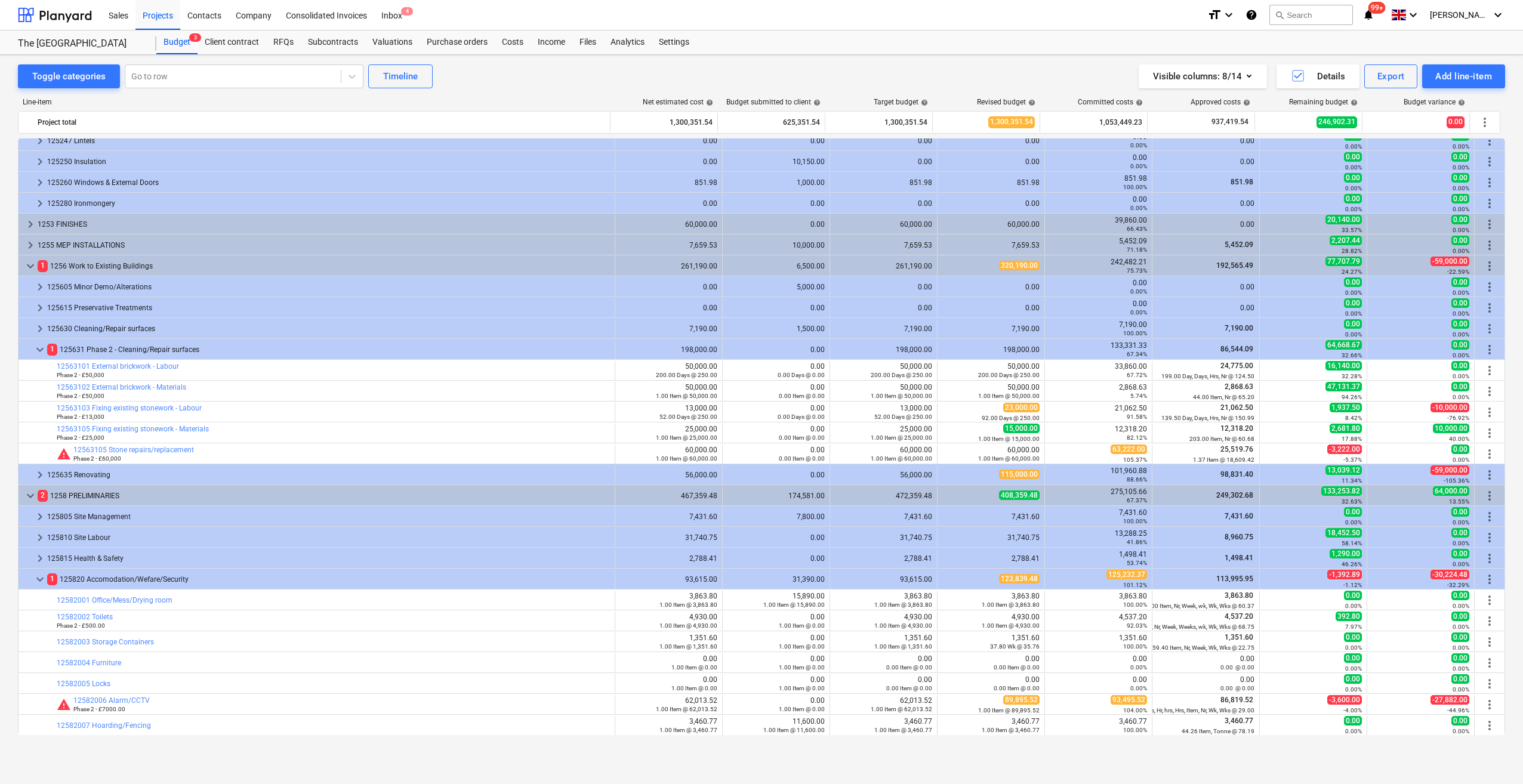
scroll to position [573, 0]
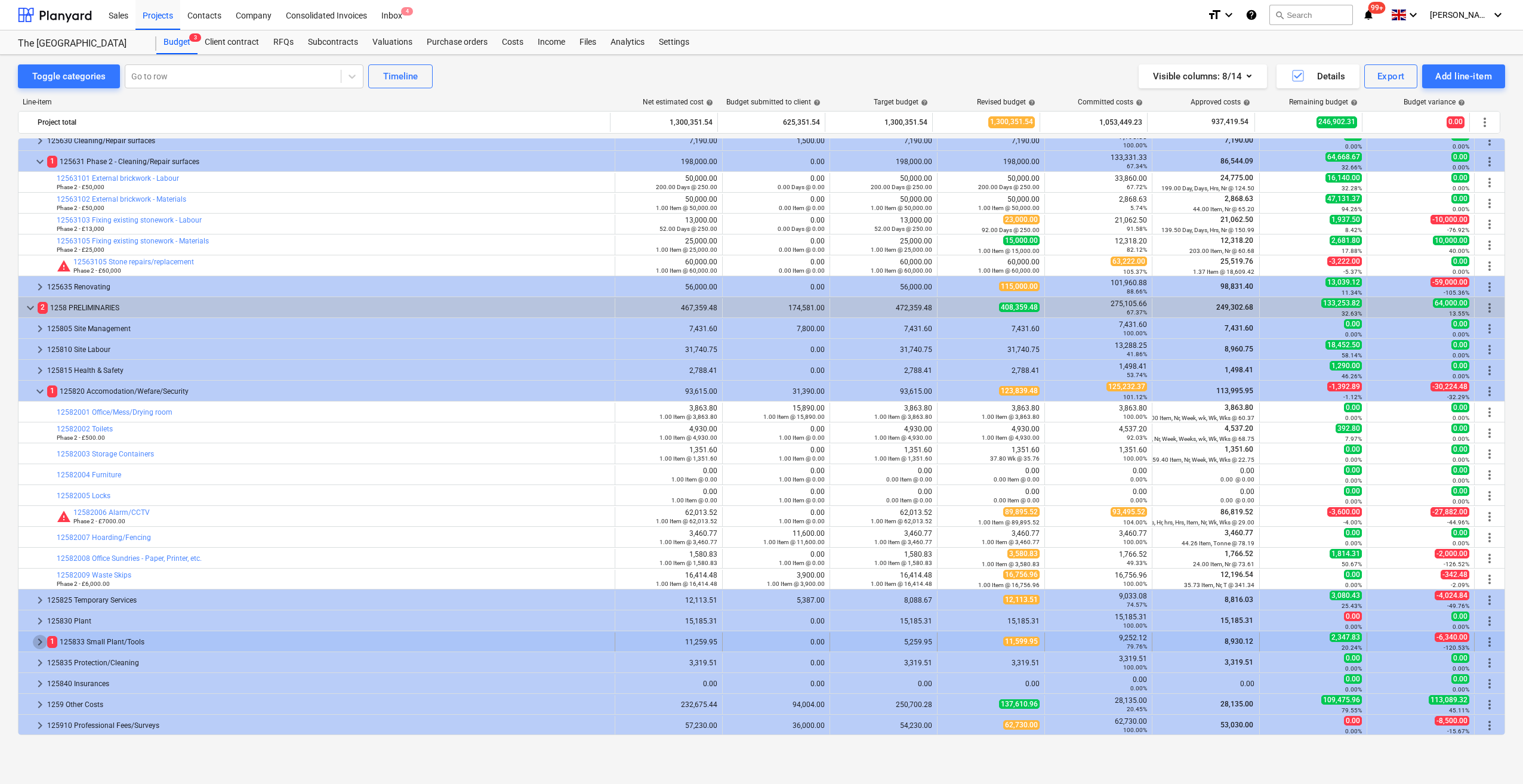
click at [36, 640] on span "keyboard_arrow_right" at bounding box center [40, 642] width 15 height 15
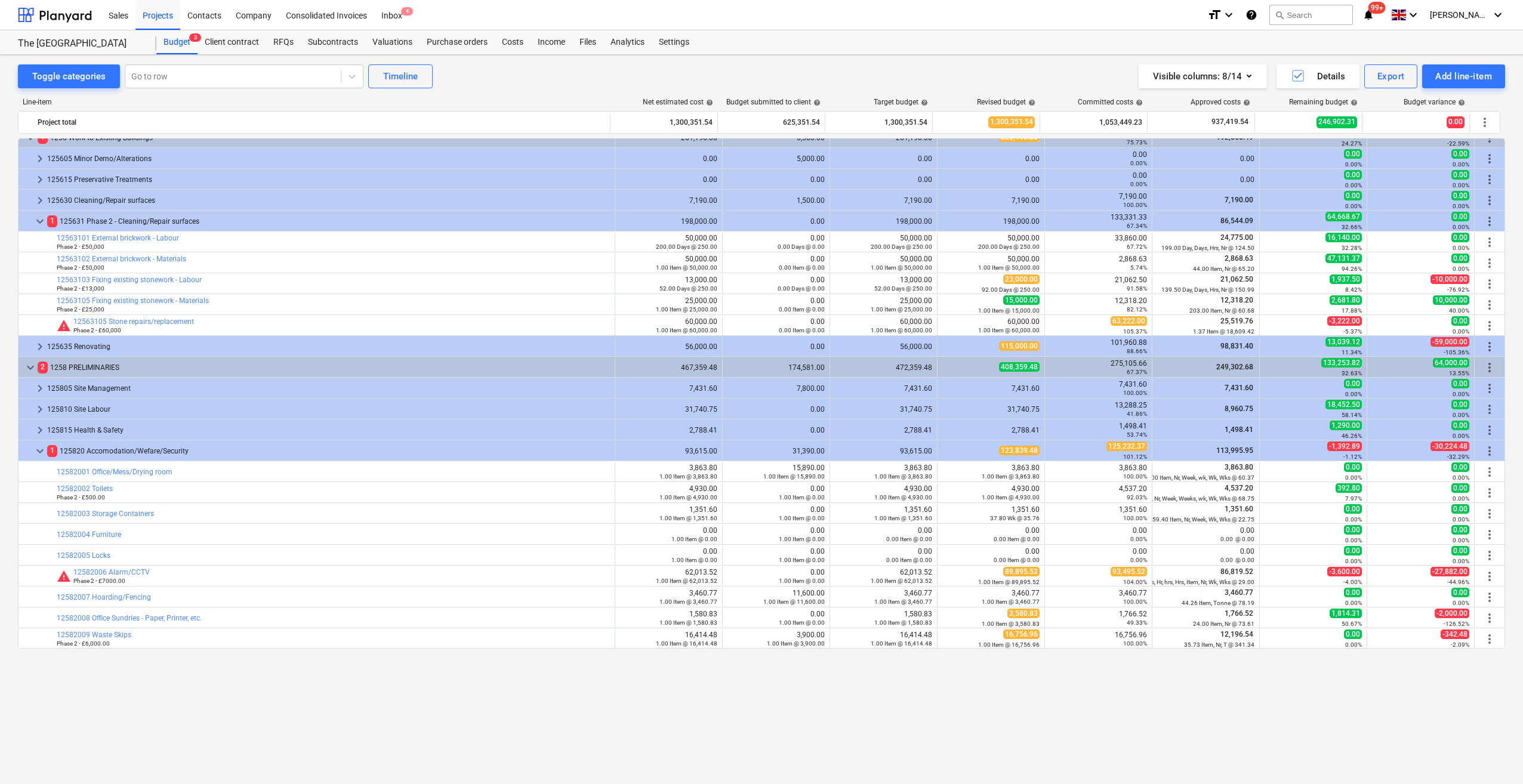
scroll to position [0, 0]
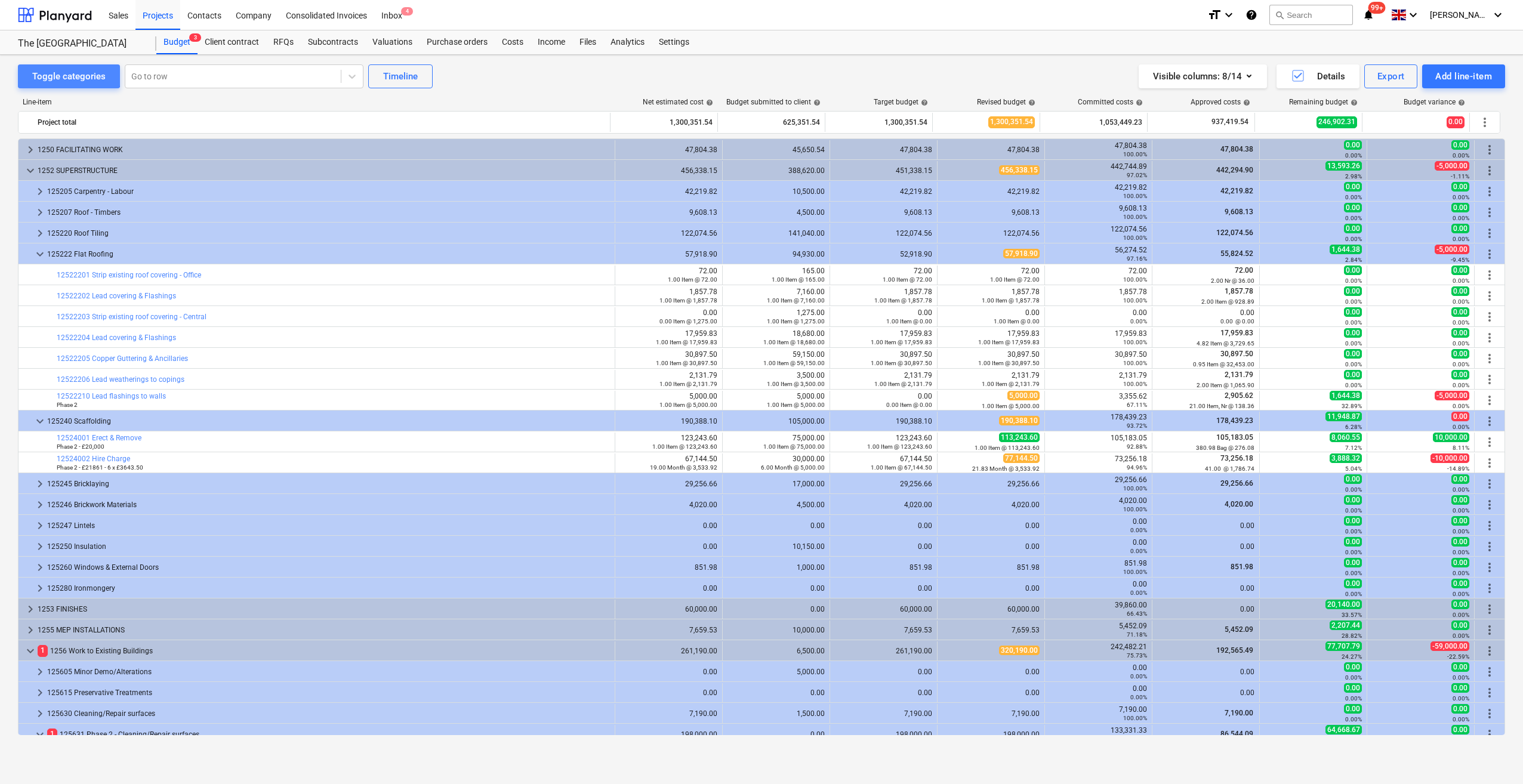
click at [53, 69] on div "Toggle categories" at bounding box center [69, 76] width 74 height 15
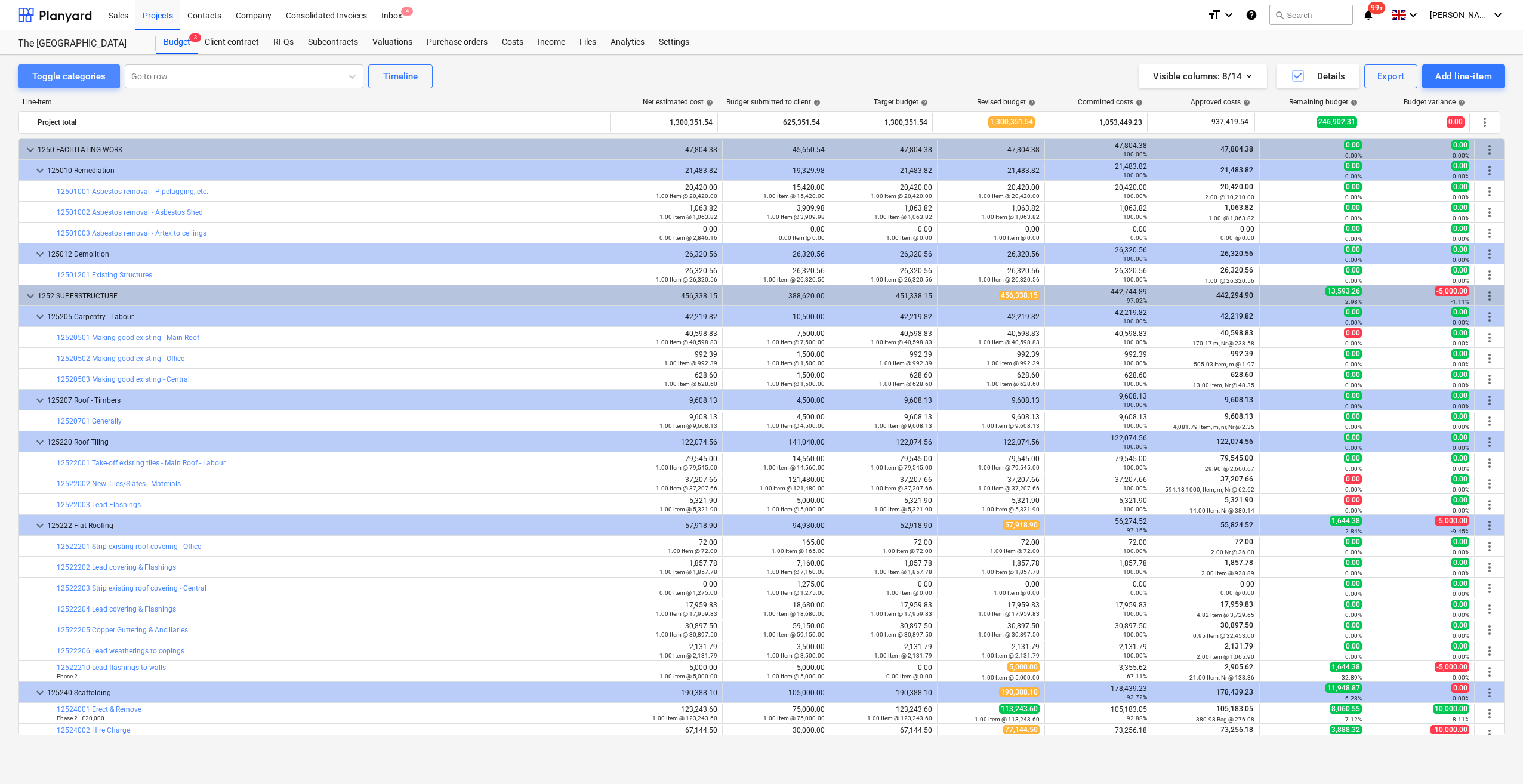
click at [53, 69] on div "Toggle categories" at bounding box center [69, 76] width 74 height 15
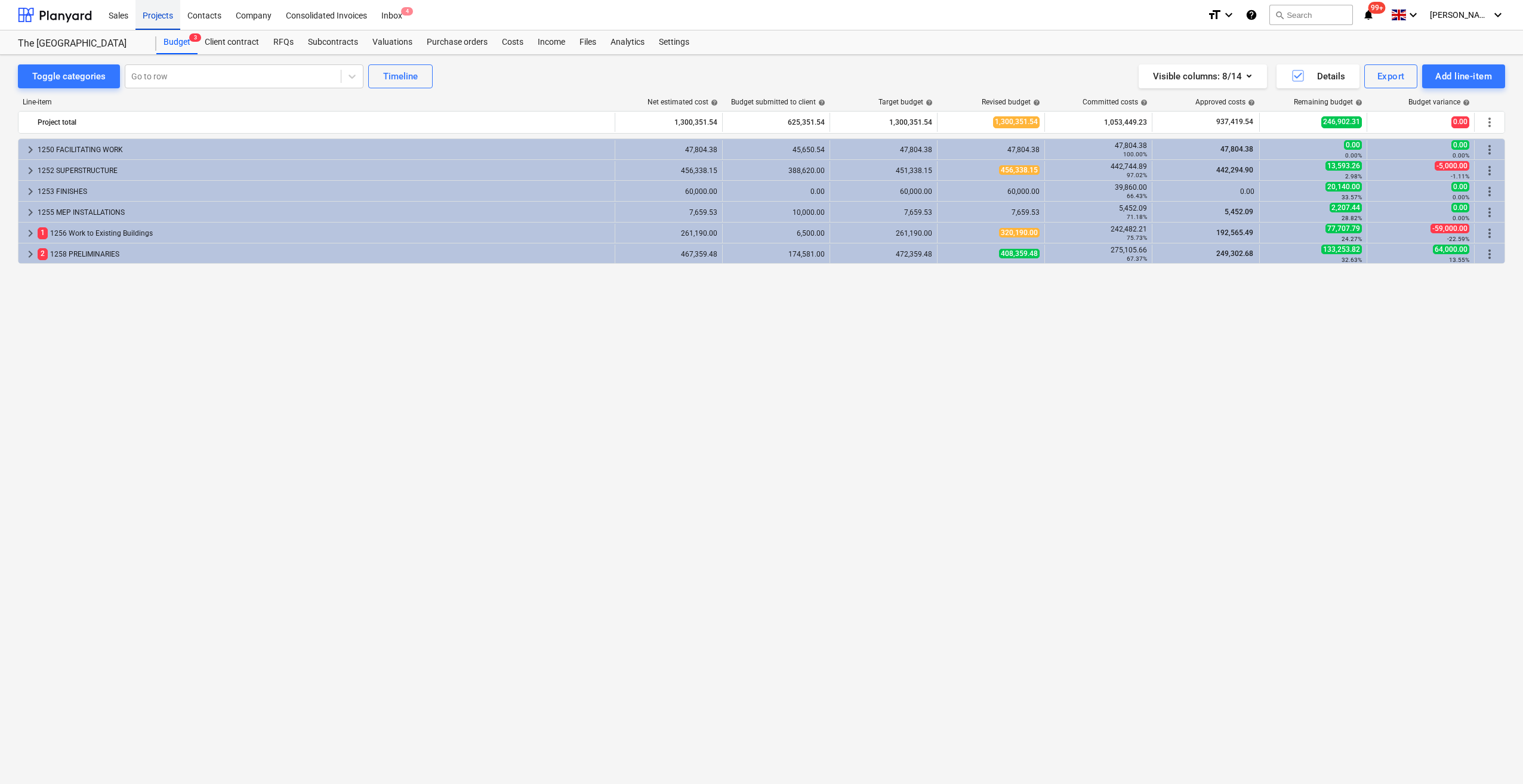
click at [163, 23] on div "Projects" at bounding box center [158, 15] width 44 height 30
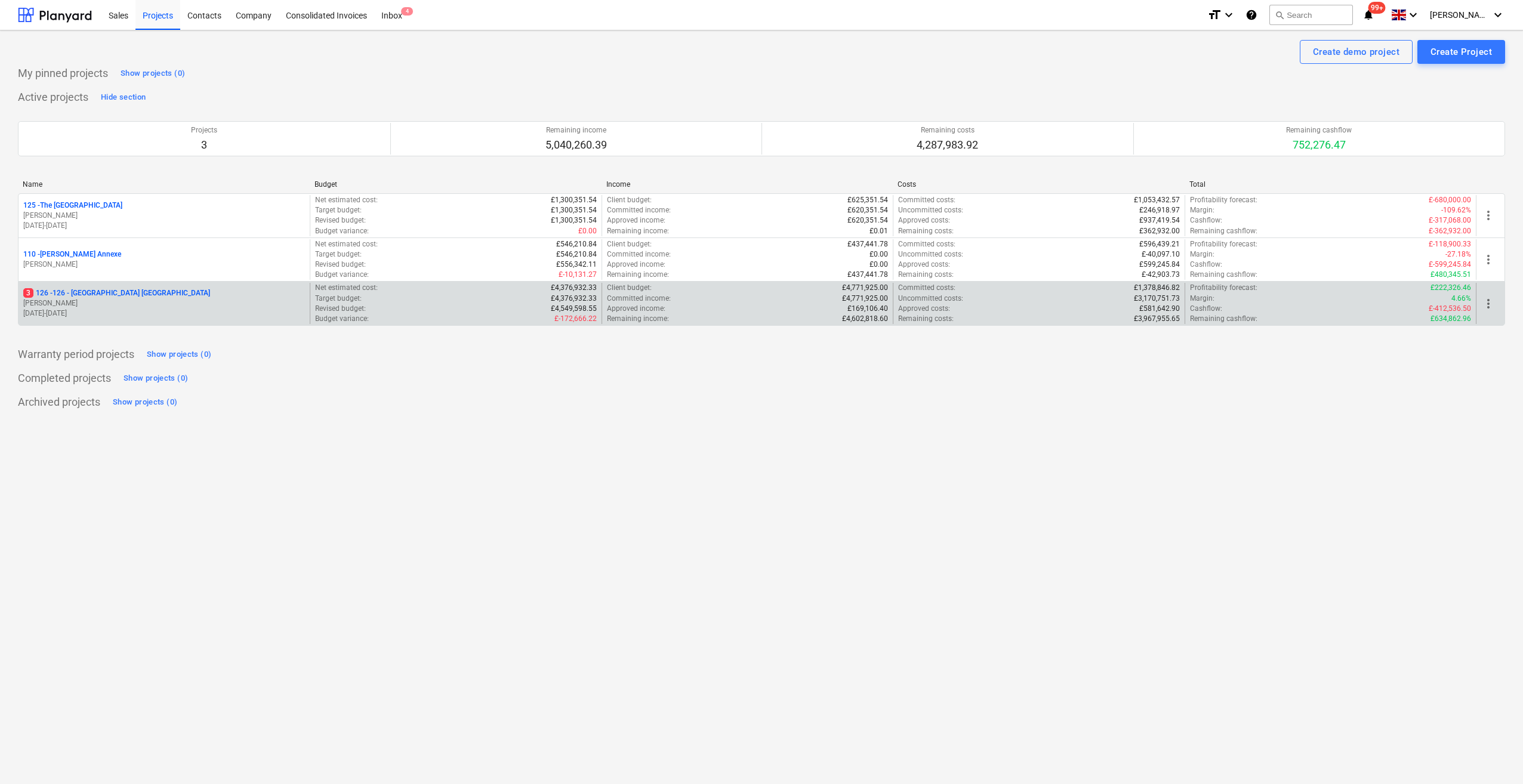
click at [65, 293] on p "3 126 - 126 - [GEOGRAPHIC_DATA] [GEOGRAPHIC_DATA]" at bounding box center [117, 293] width 187 height 10
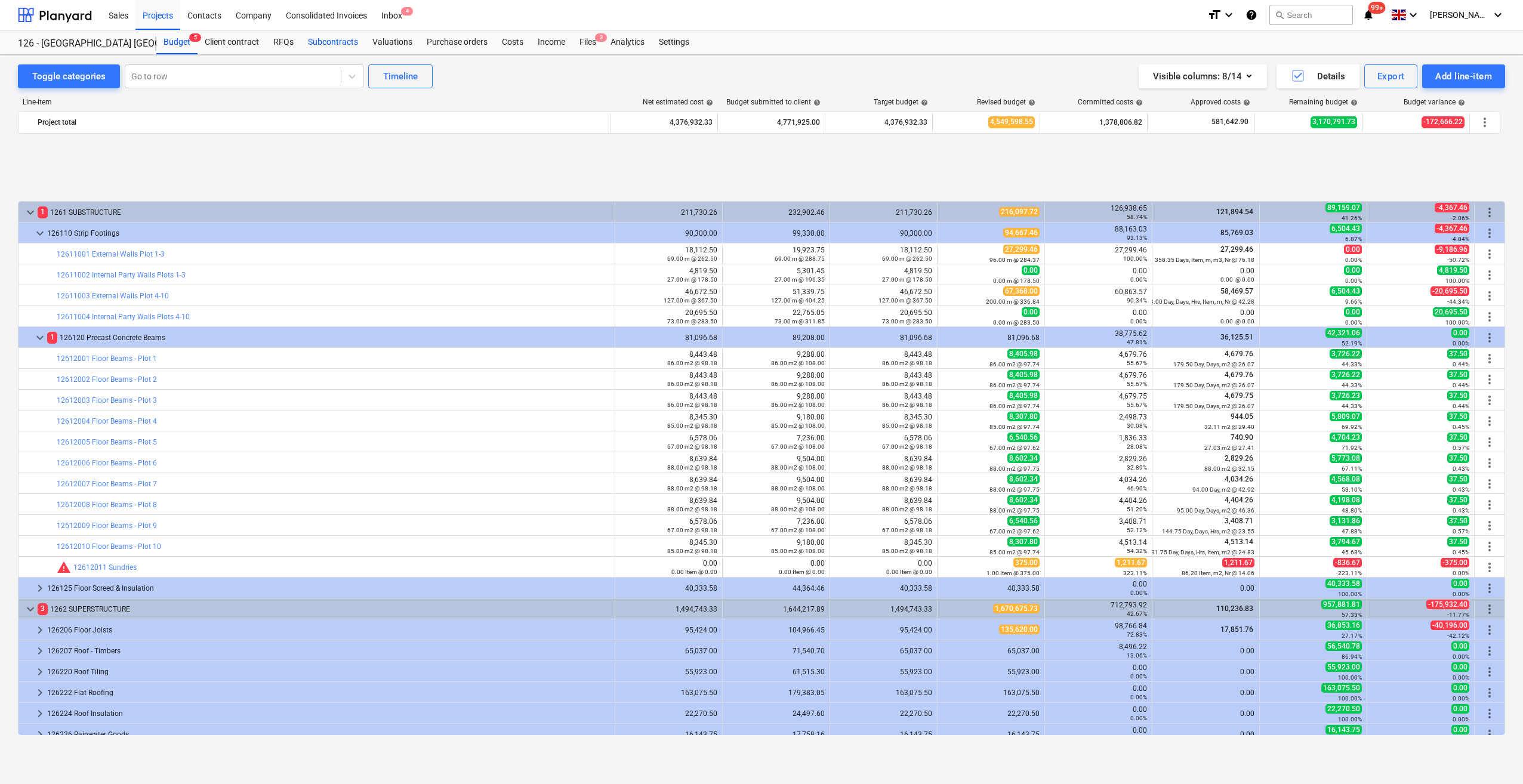
scroll to position [486, 0]
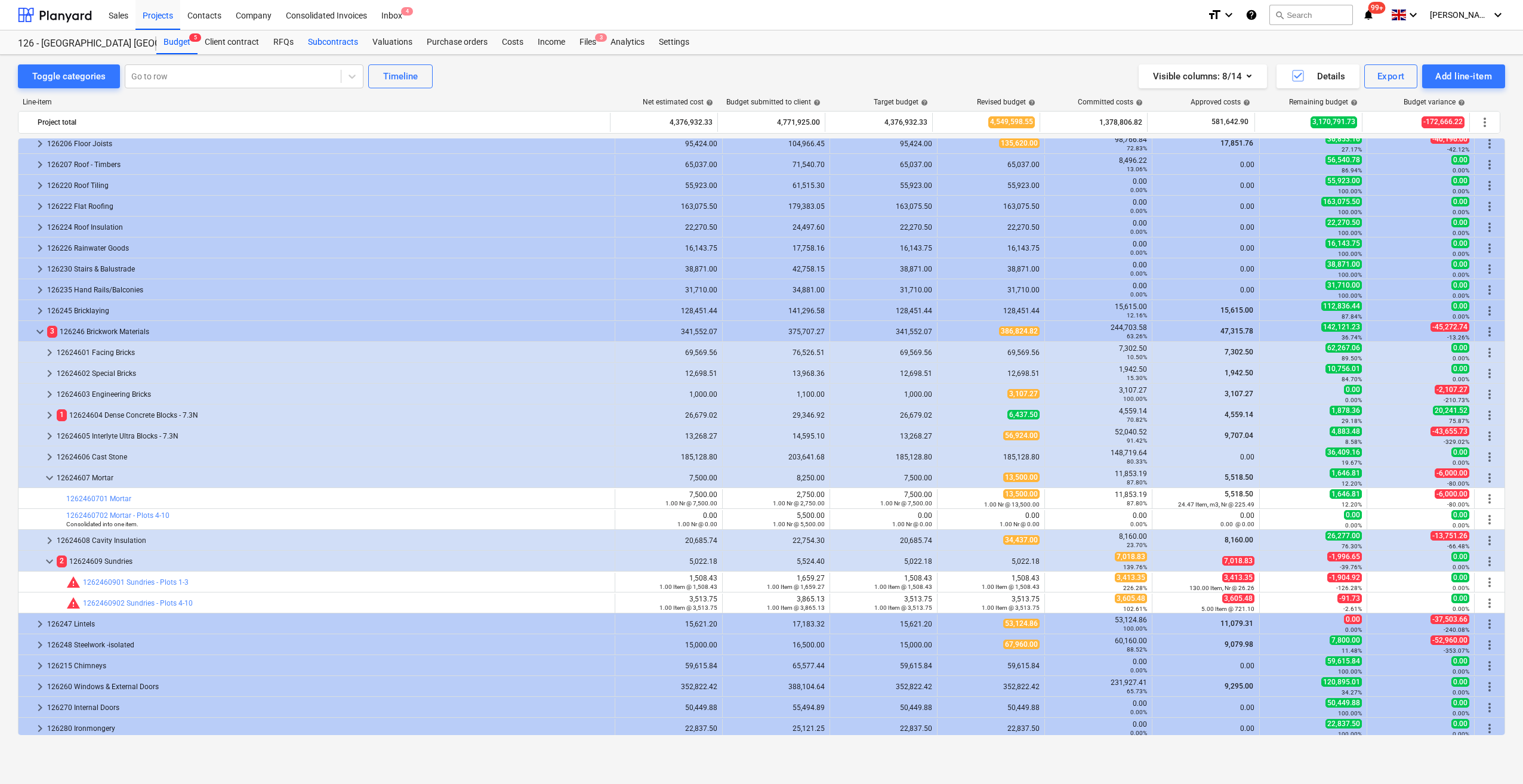
click at [349, 41] on div "Subcontracts" at bounding box center [333, 43] width 64 height 24
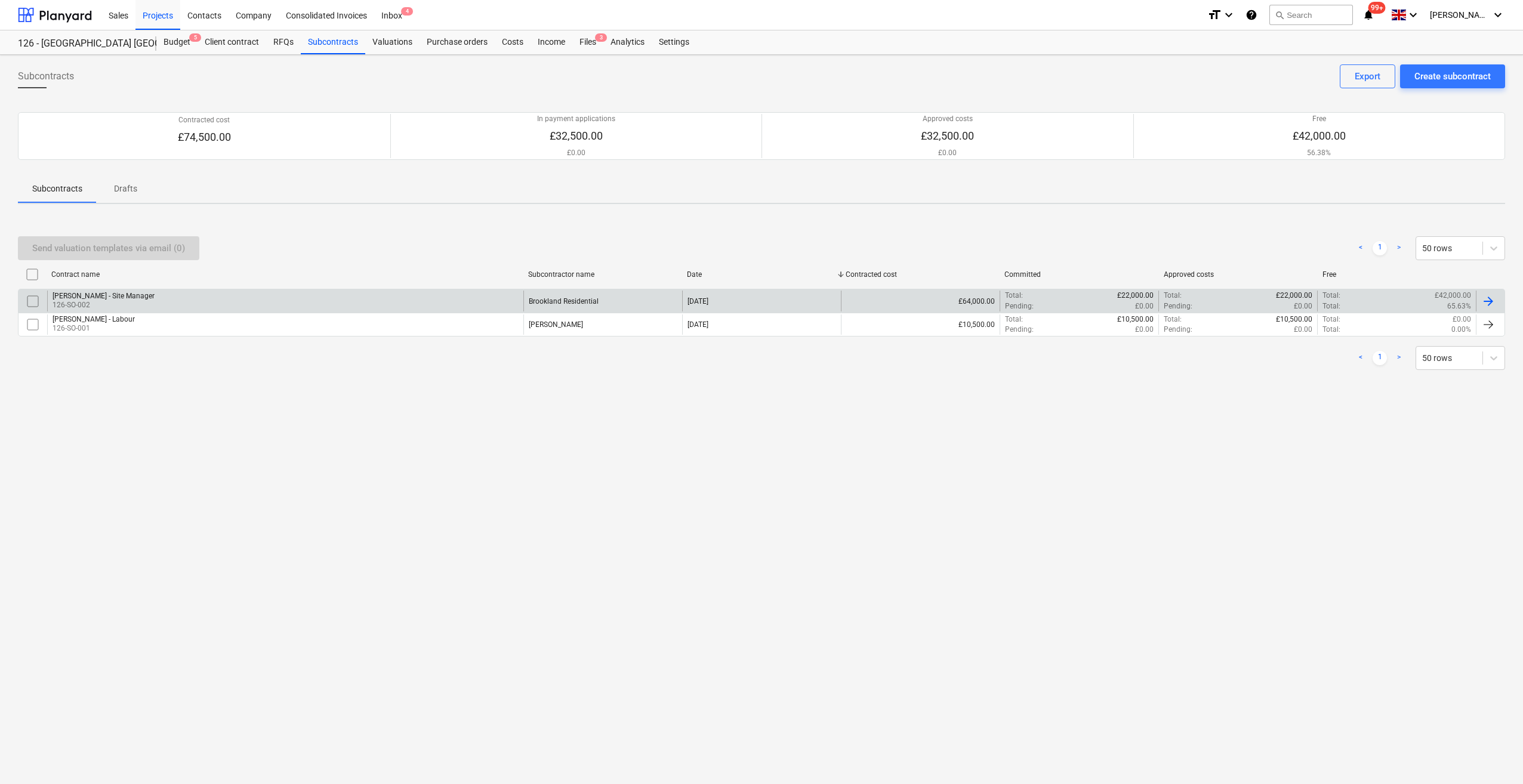
click at [1484, 300] on div at bounding box center [1488, 301] width 15 height 15
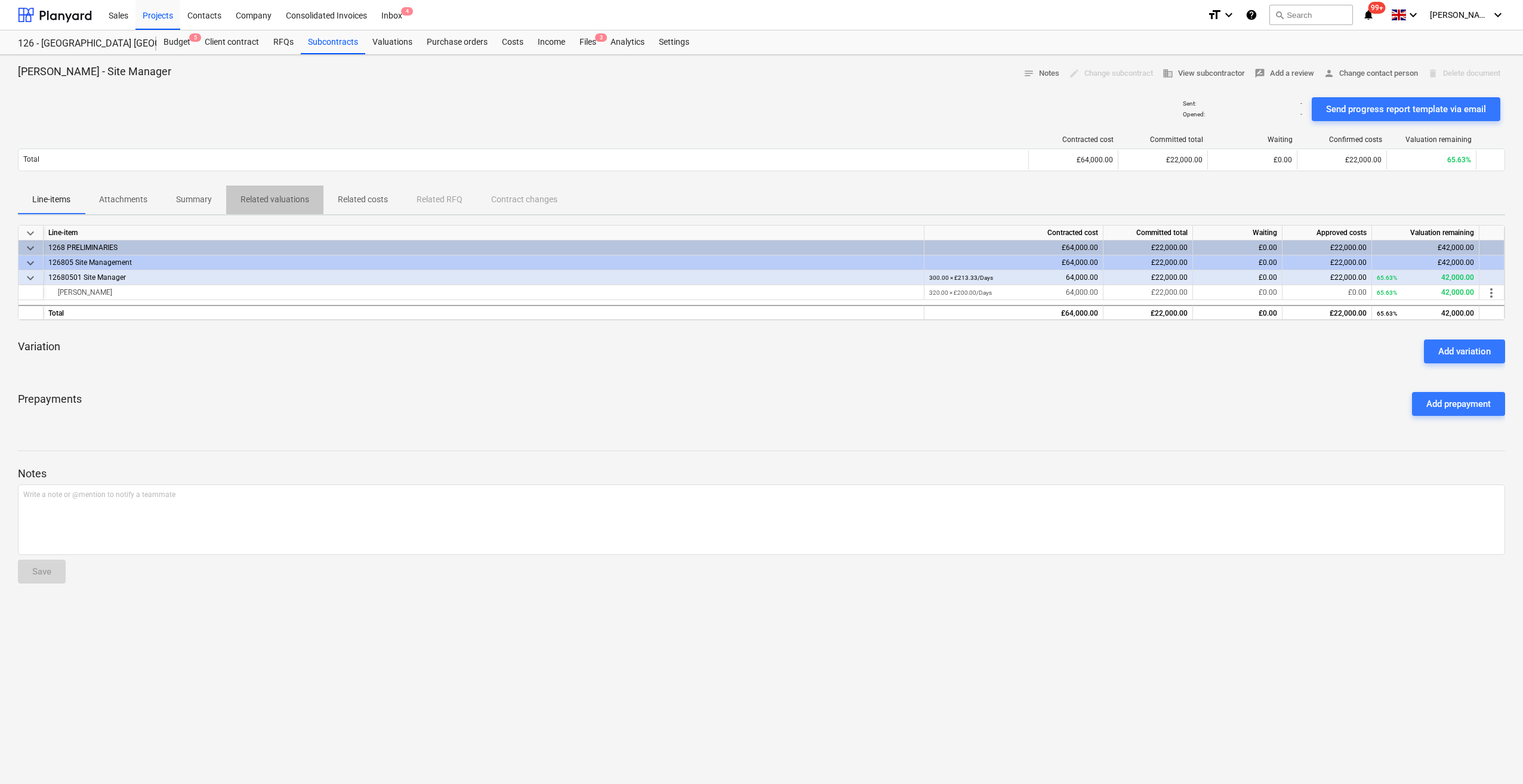
click at [279, 197] on p "Related valuations" at bounding box center [275, 199] width 69 height 13
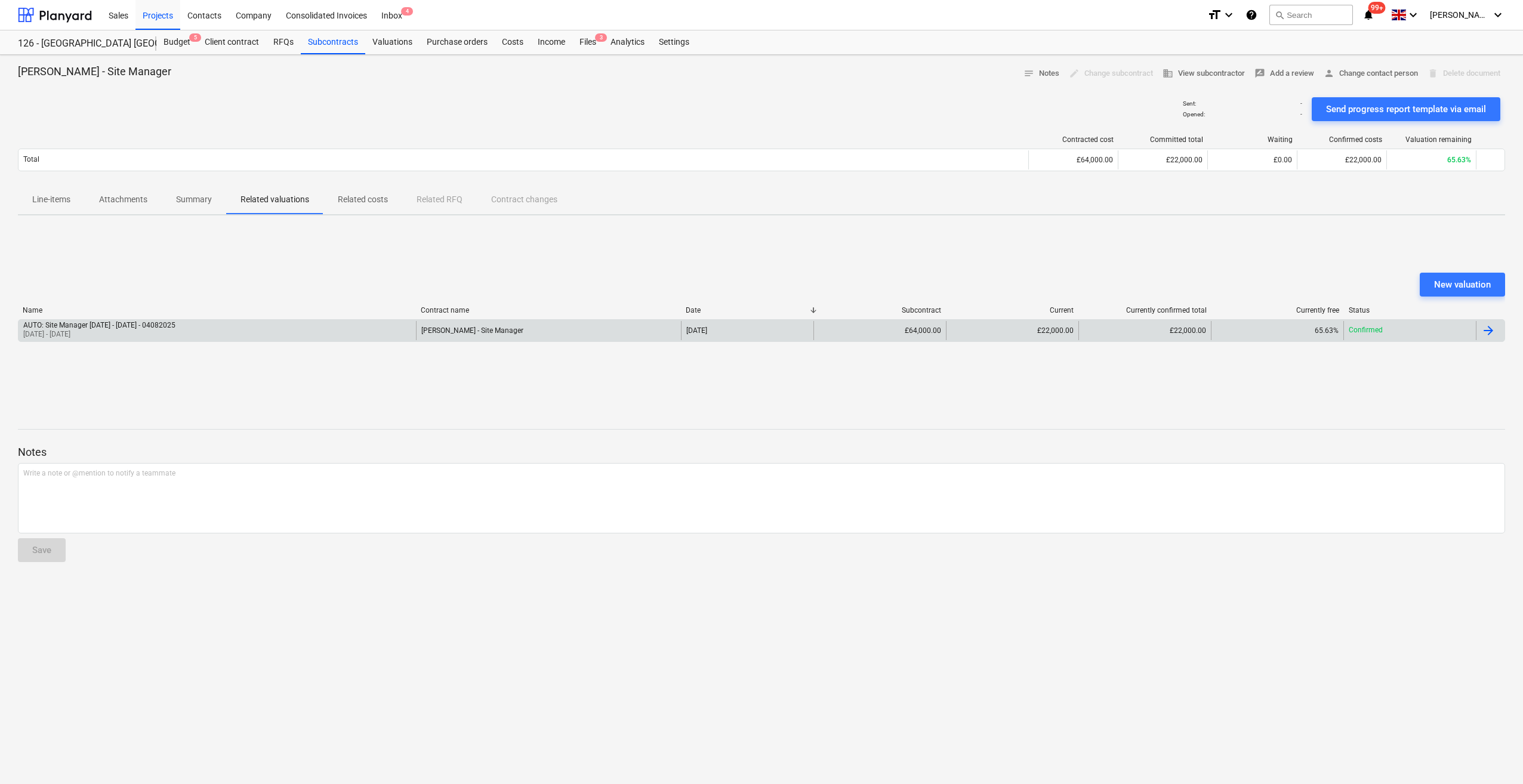
click at [1494, 328] on div at bounding box center [1488, 330] width 15 height 15
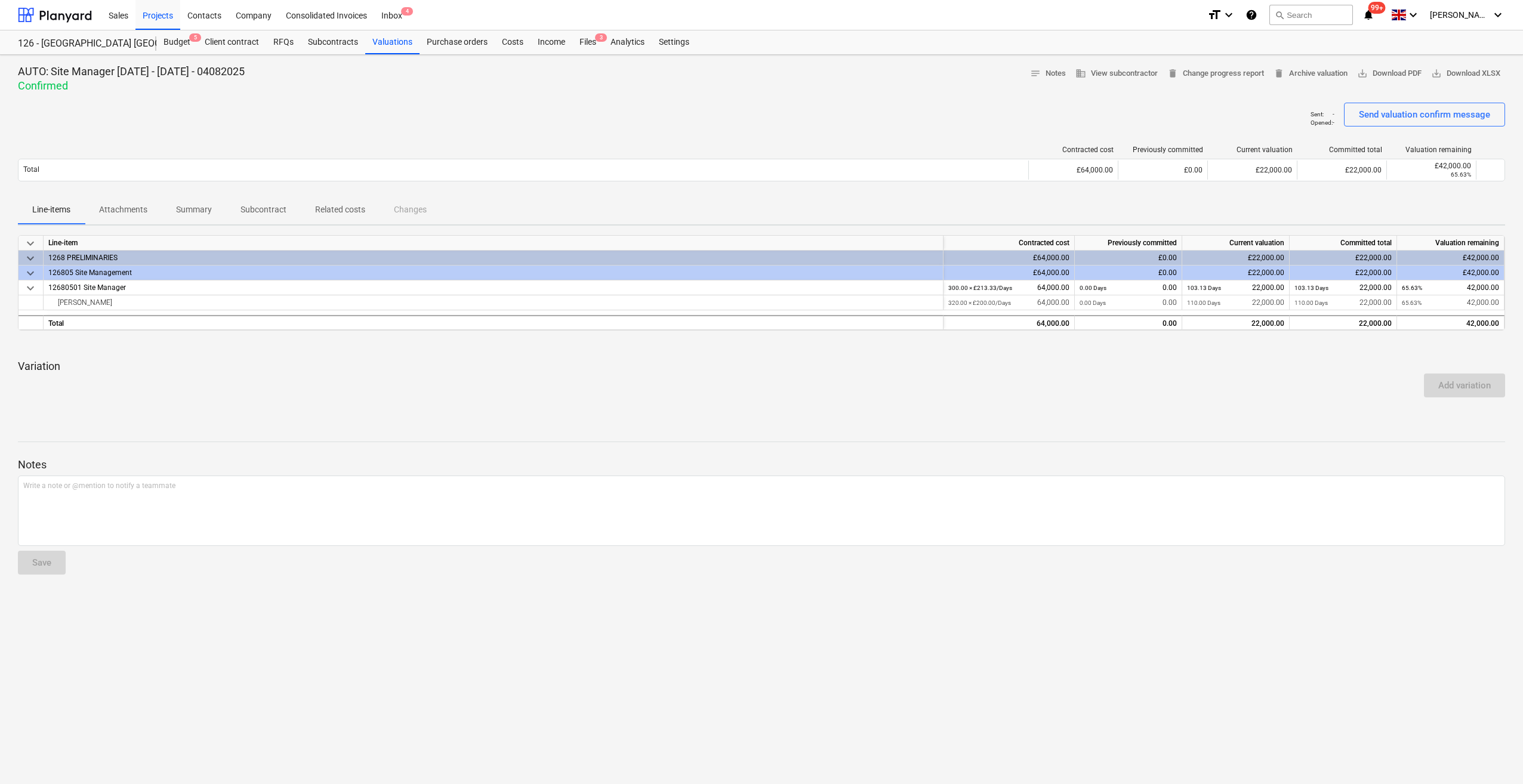
click at [125, 209] on p "Attachments" at bounding box center [123, 209] width 48 height 13
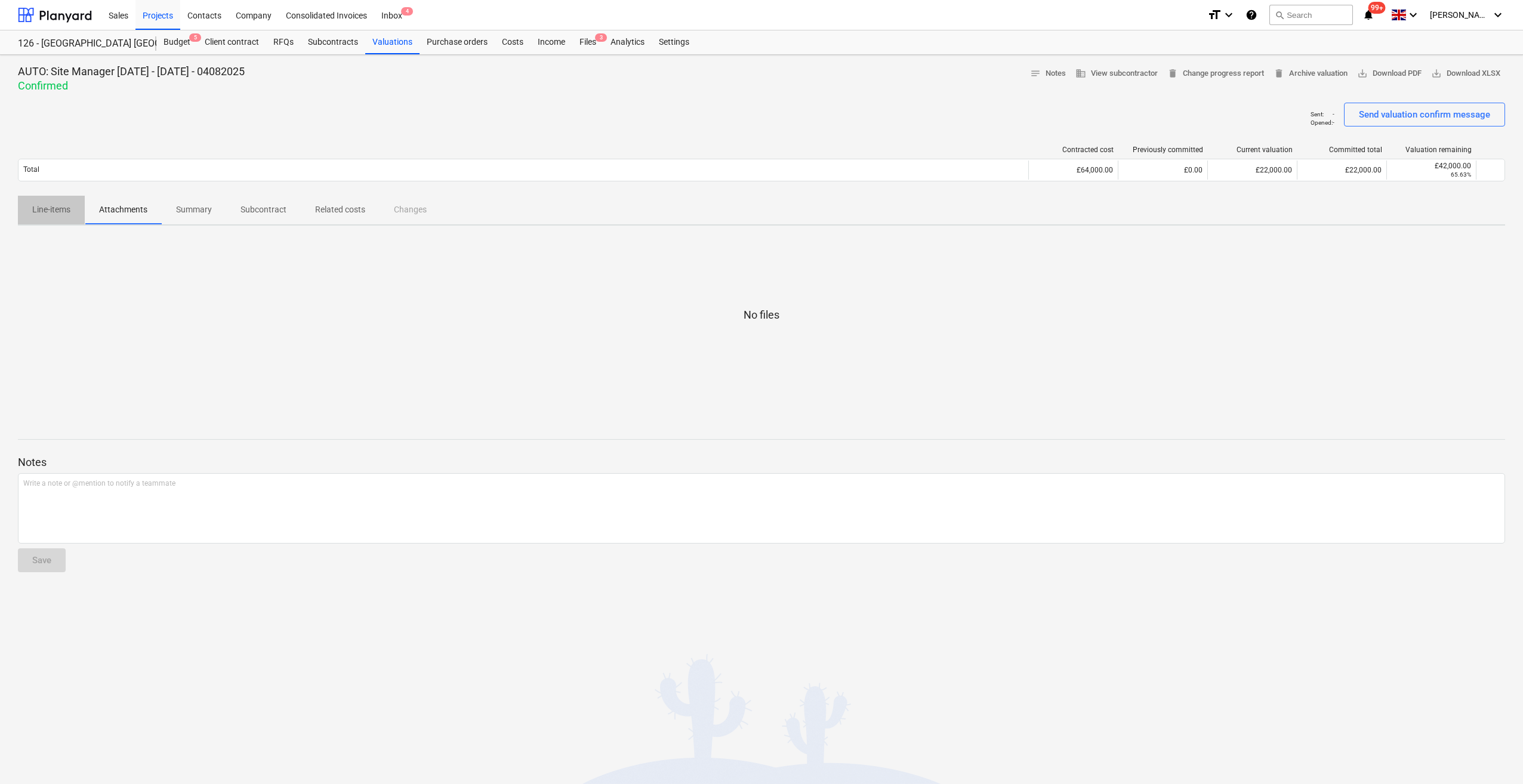
click at [31, 213] on span "Line-items" at bounding box center [51, 209] width 67 height 20
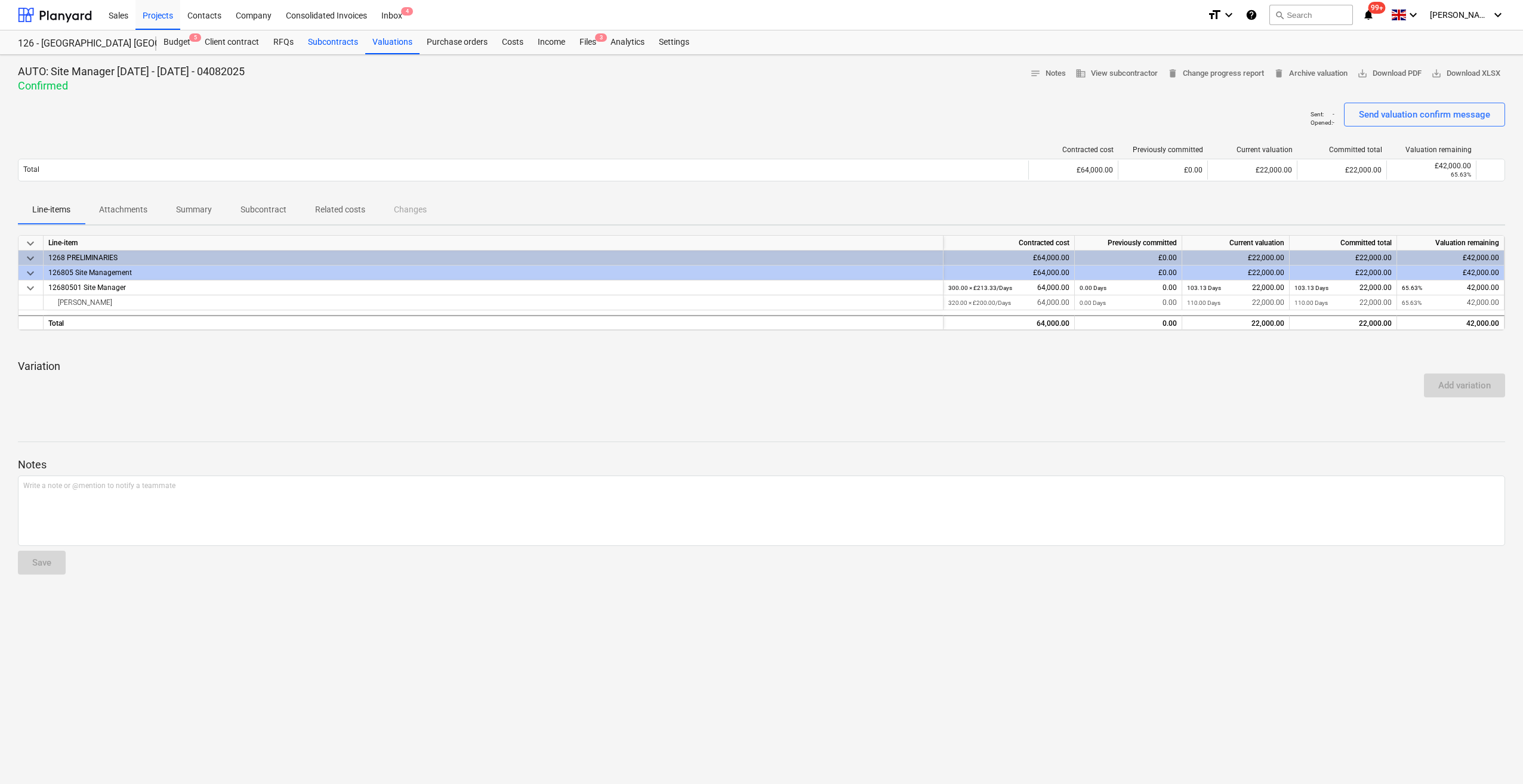
click at [351, 46] on div "Subcontracts" at bounding box center [333, 43] width 64 height 24
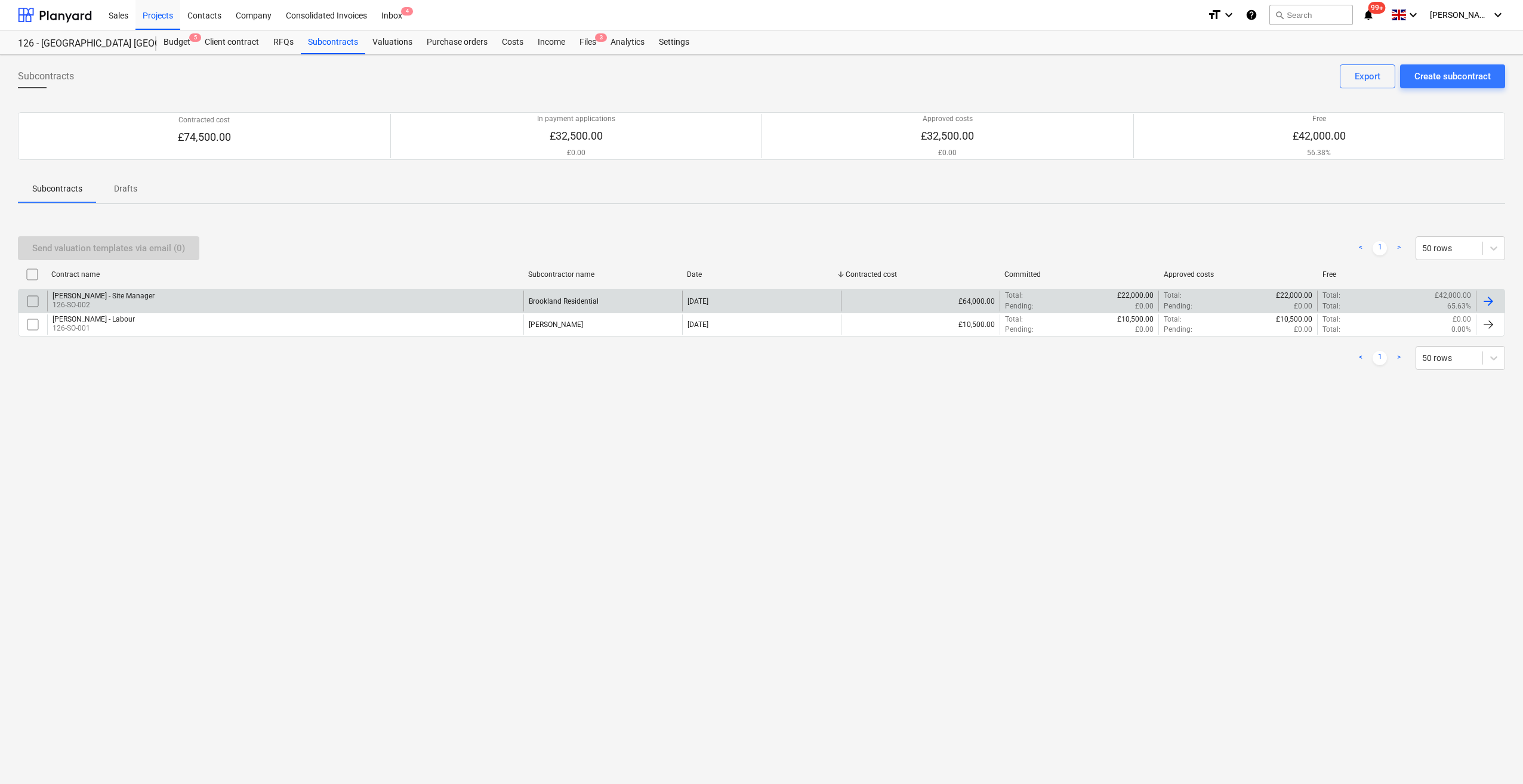
click at [1486, 302] on div at bounding box center [1488, 301] width 15 height 15
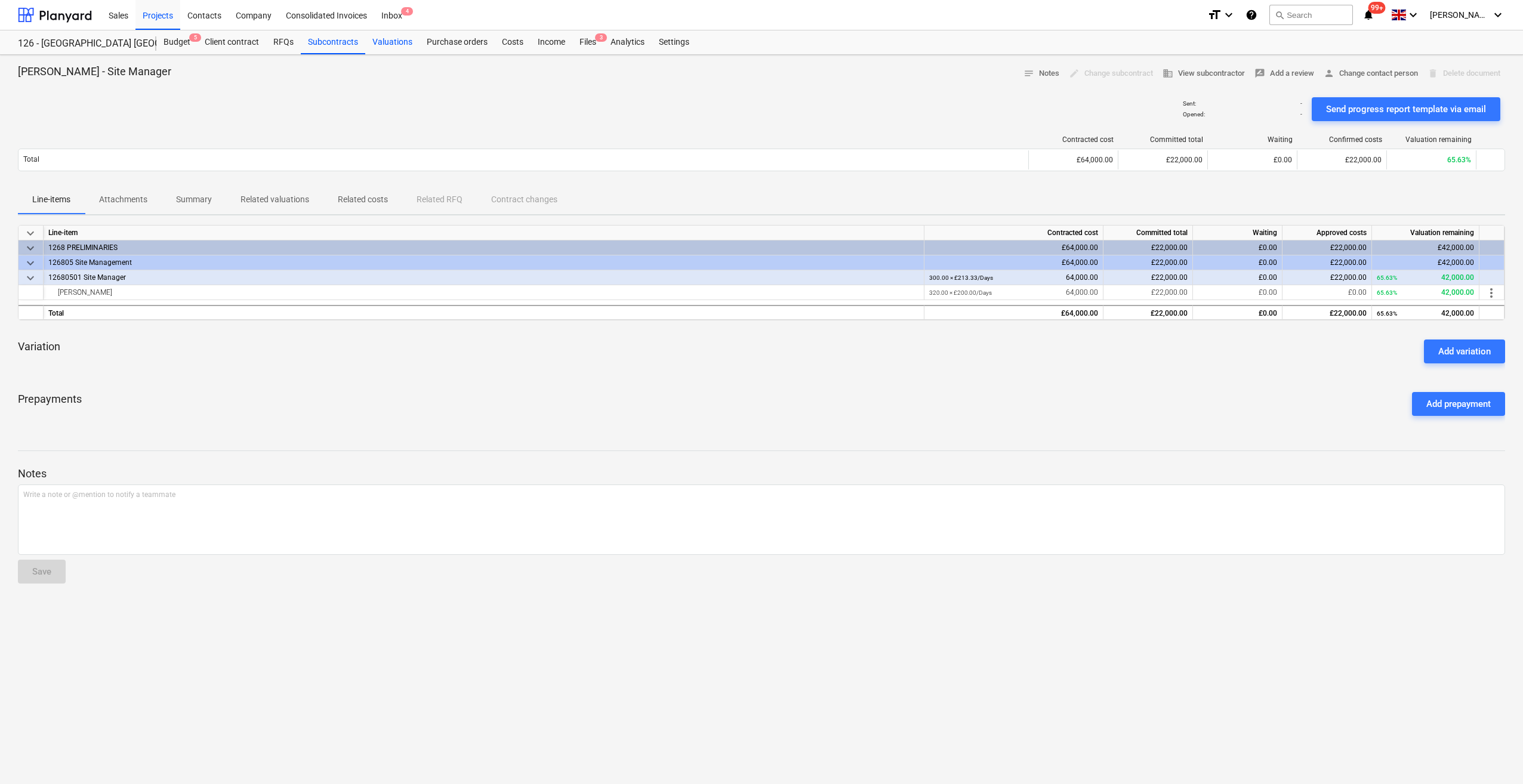
click at [398, 41] on div "Valuations" at bounding box center [392, 43] width 55 height 24
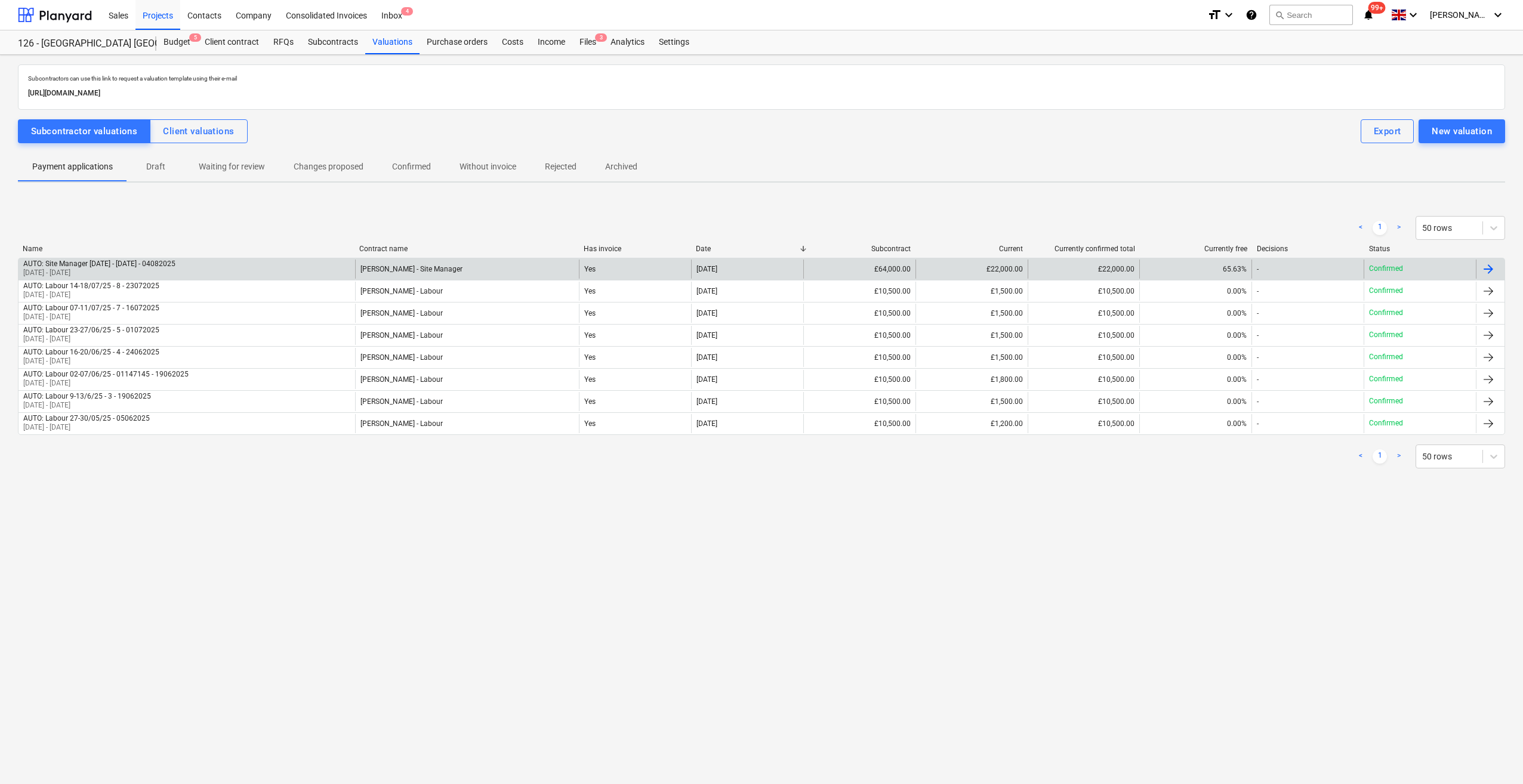
click at [1485, 266] on div at bounding box center [1488, 269] width 15 height 15
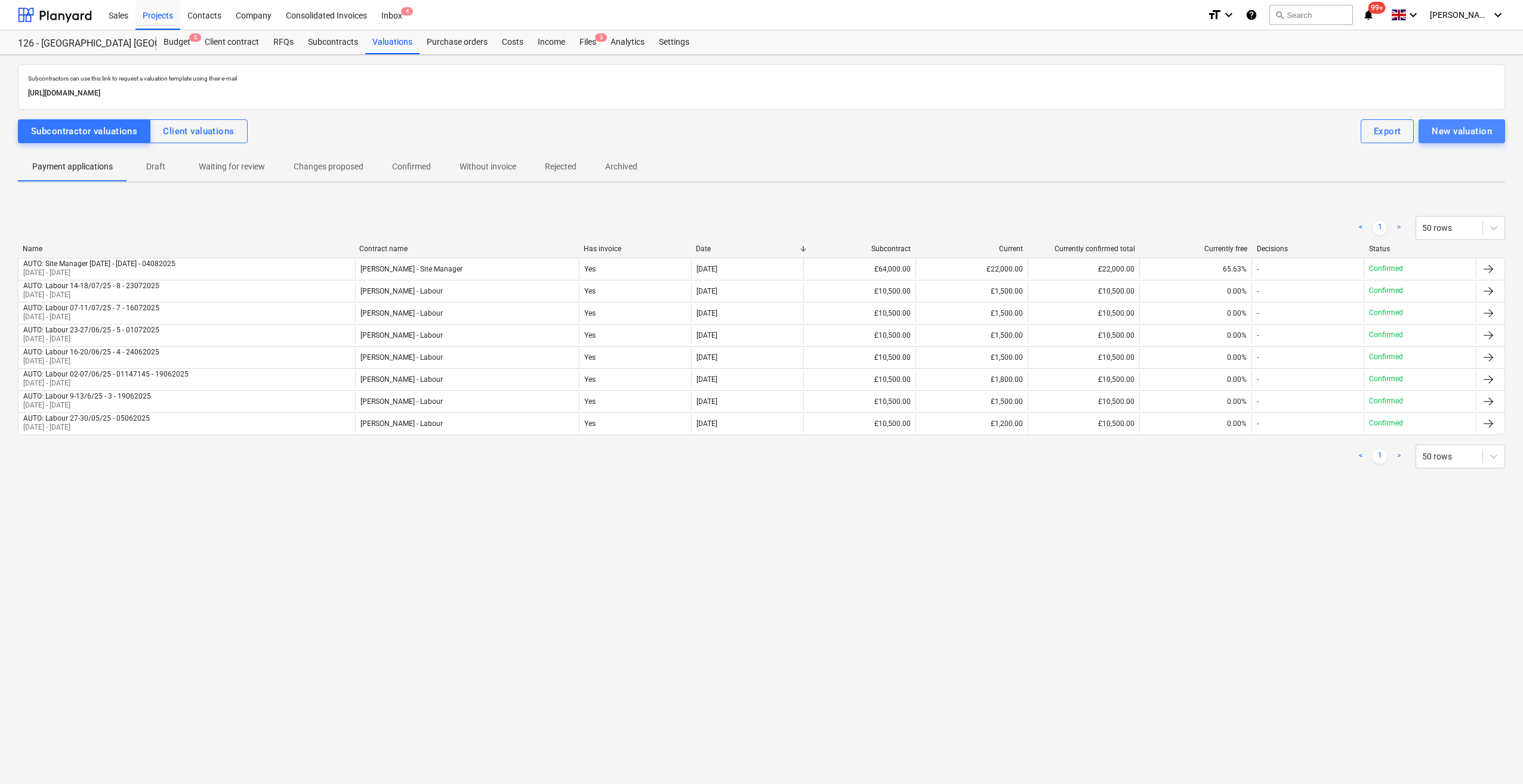
click at [1455, 128] on div "New valuation" at bounding box center [1461, 131] width 60 height 15
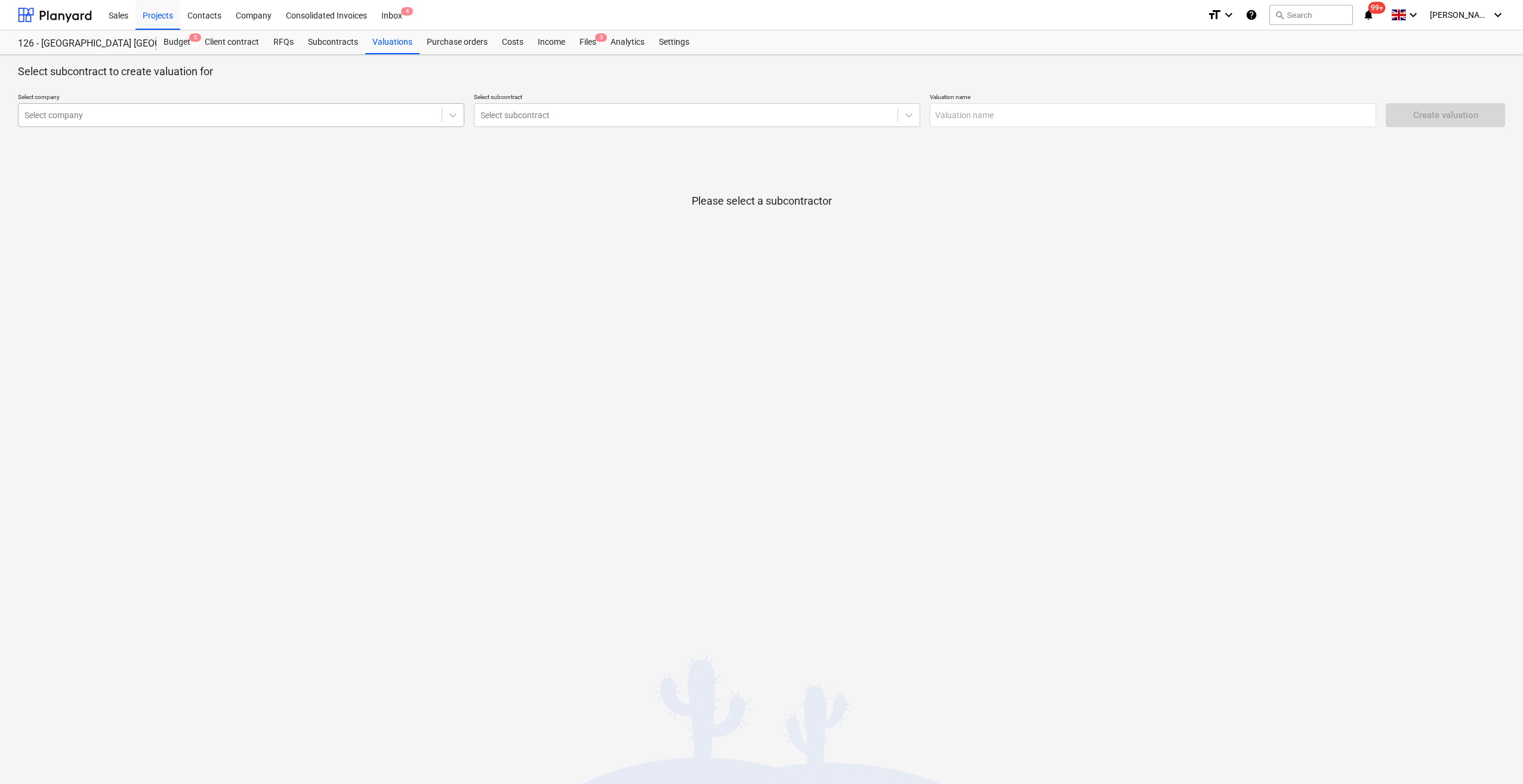
click at [104, 118] on div at bounding box center [230, 115] width 411 height 12
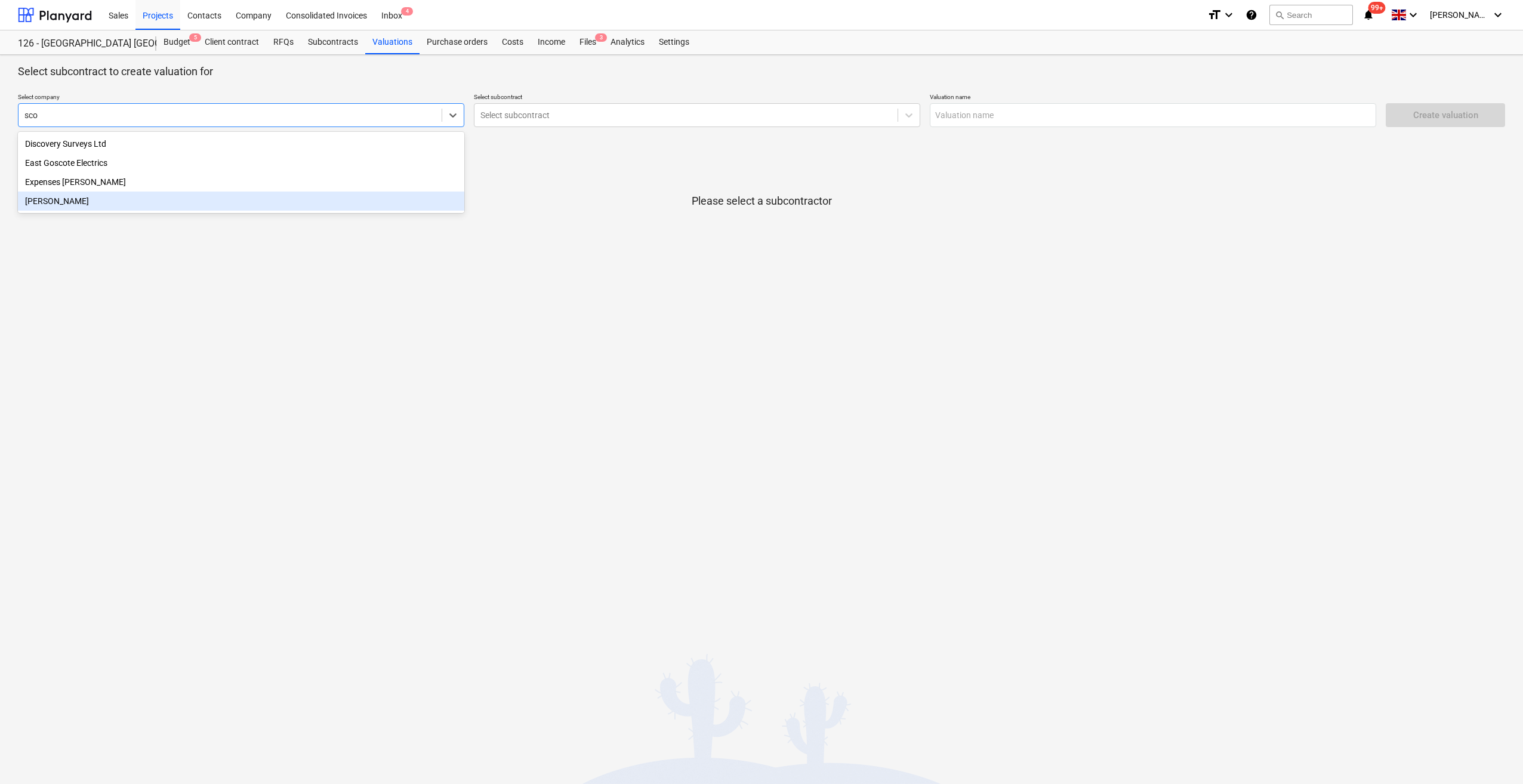
click at [91, 197] on div "[PERSON_NAME]" at bounding box center [241, 201] width 446 height 19
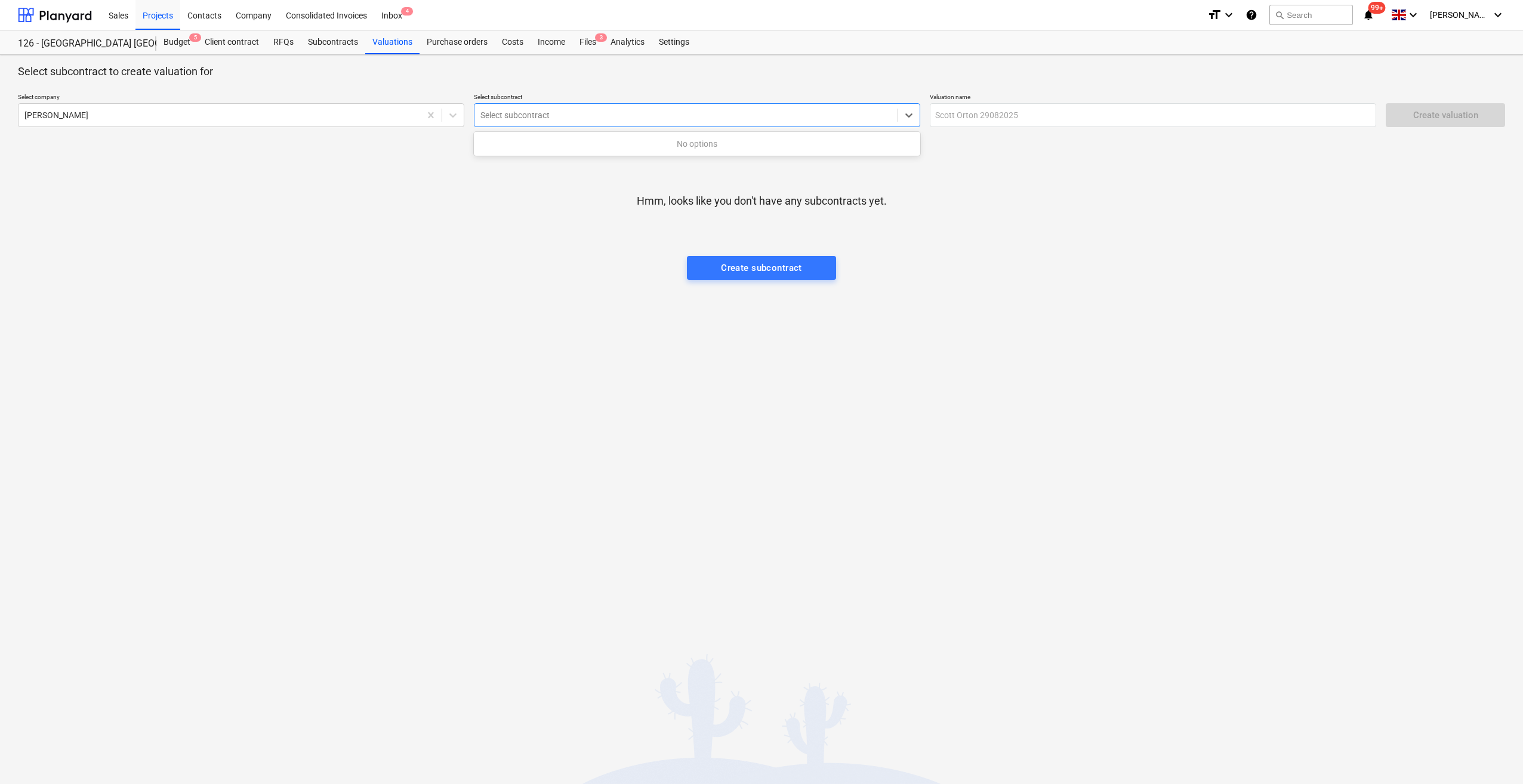
click at [536, 119] on div at bounding box center [685, 115] width 411 height 12
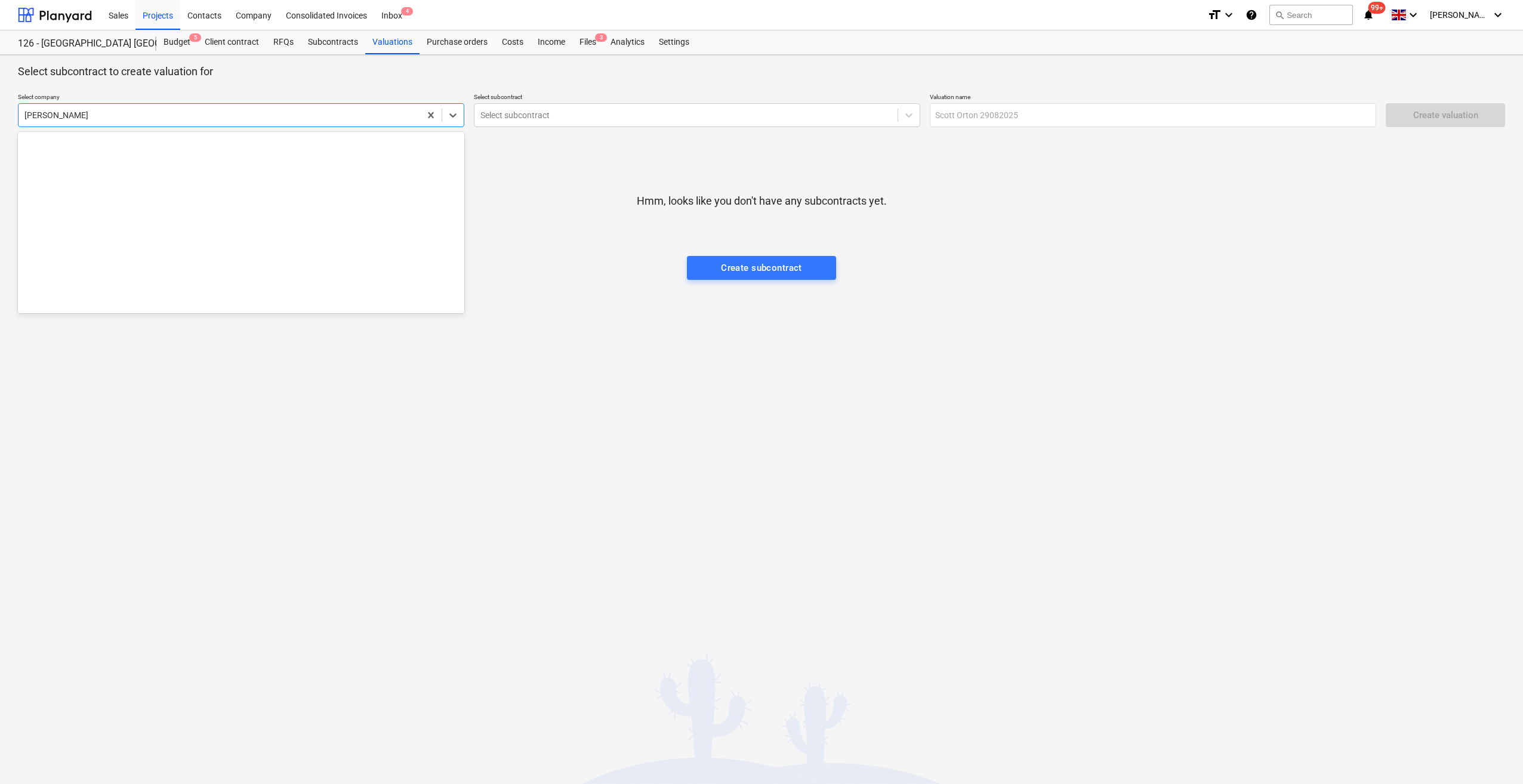
click at [92, 121] on div "[PERSON_NAME]" at bounding box center [219, 115] width 401 height 17
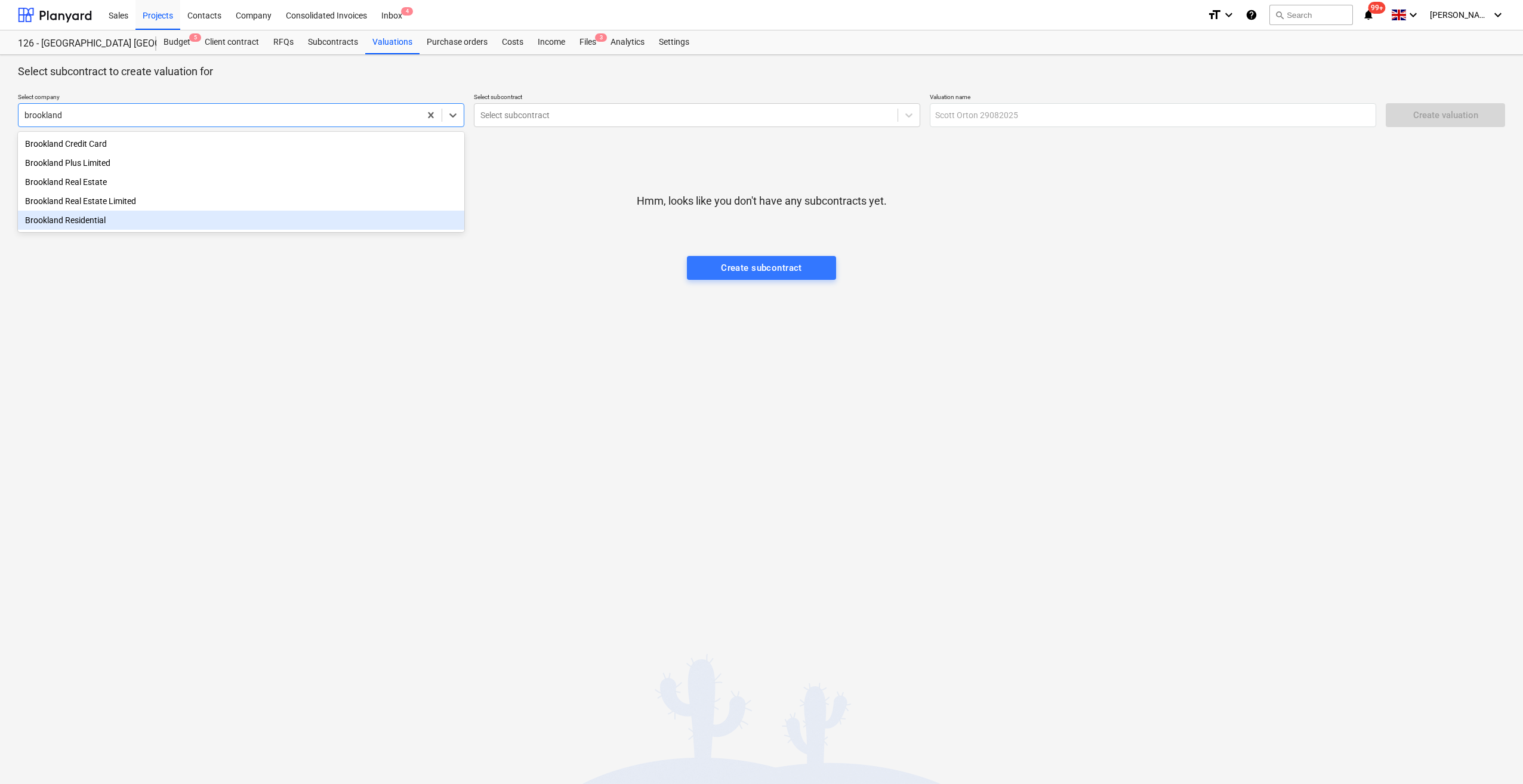
click at [74, 229] on div "Brookland Residential" at bounding box center [241, 220] width 446 height 19
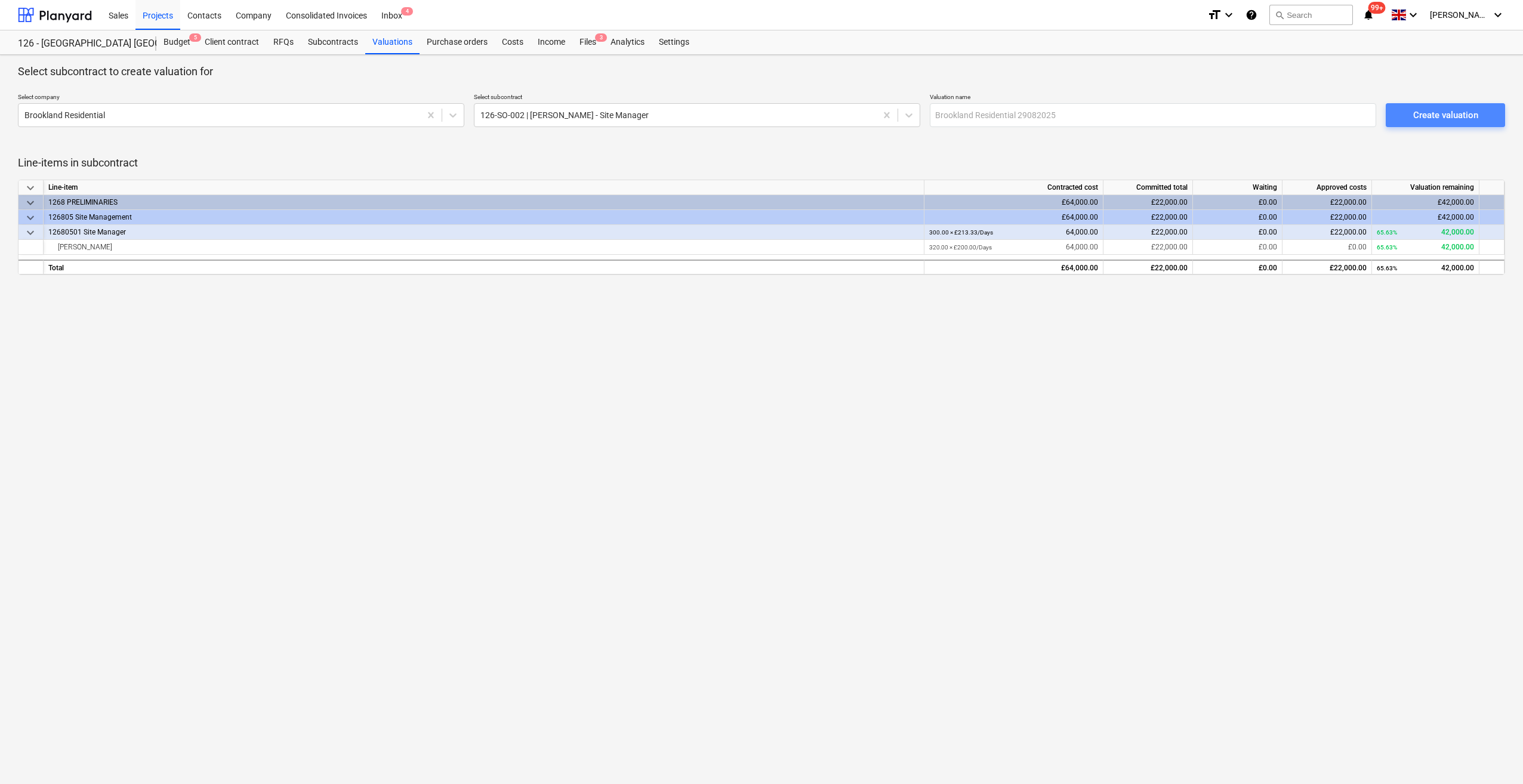
click at [1436, 117] on div "Create valuation" at bounding box center [1446, 115] width 65 height 15
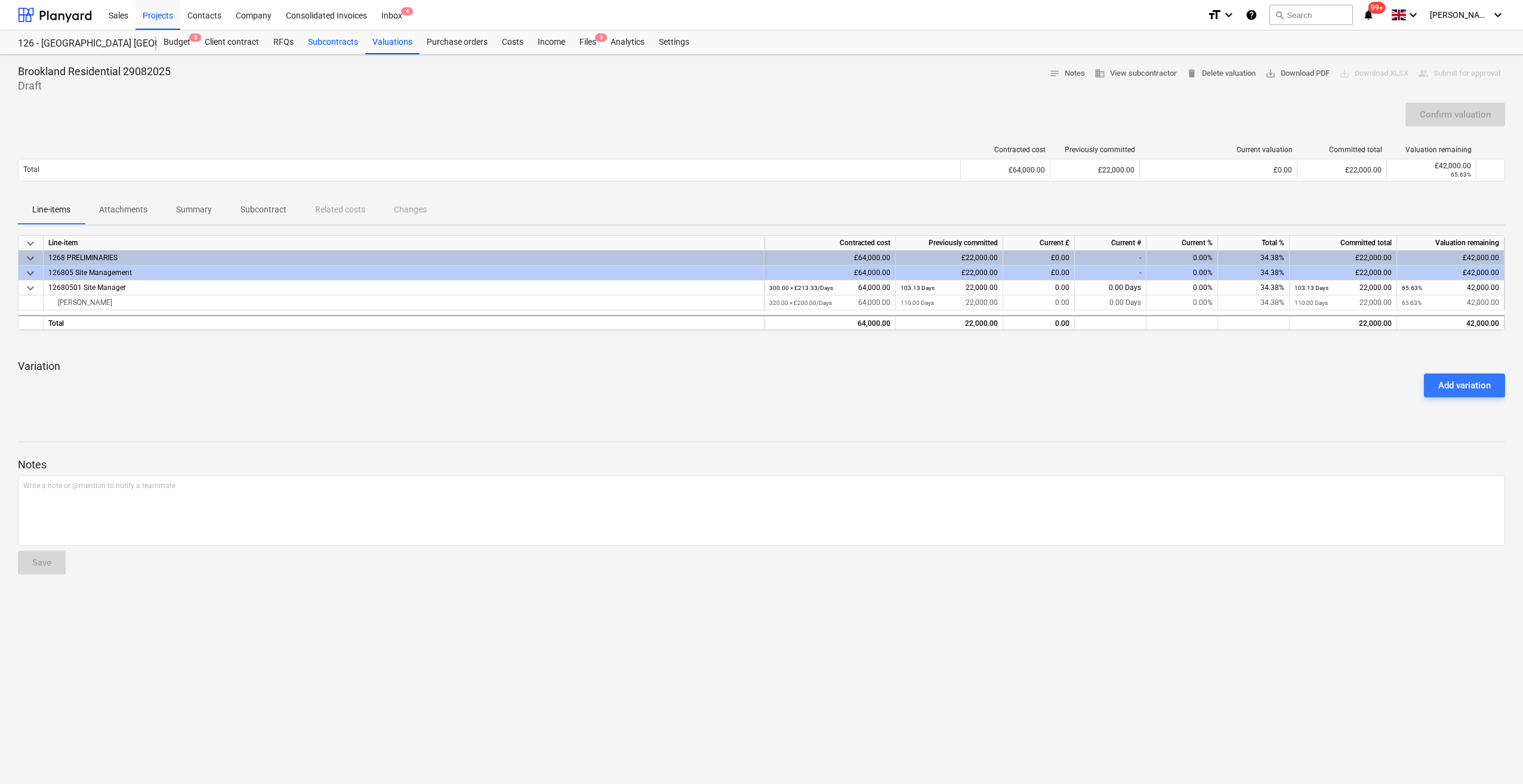
click at [317, 39] on div "Subcontracts" at bounding box center [333, 43] width 64 height 24
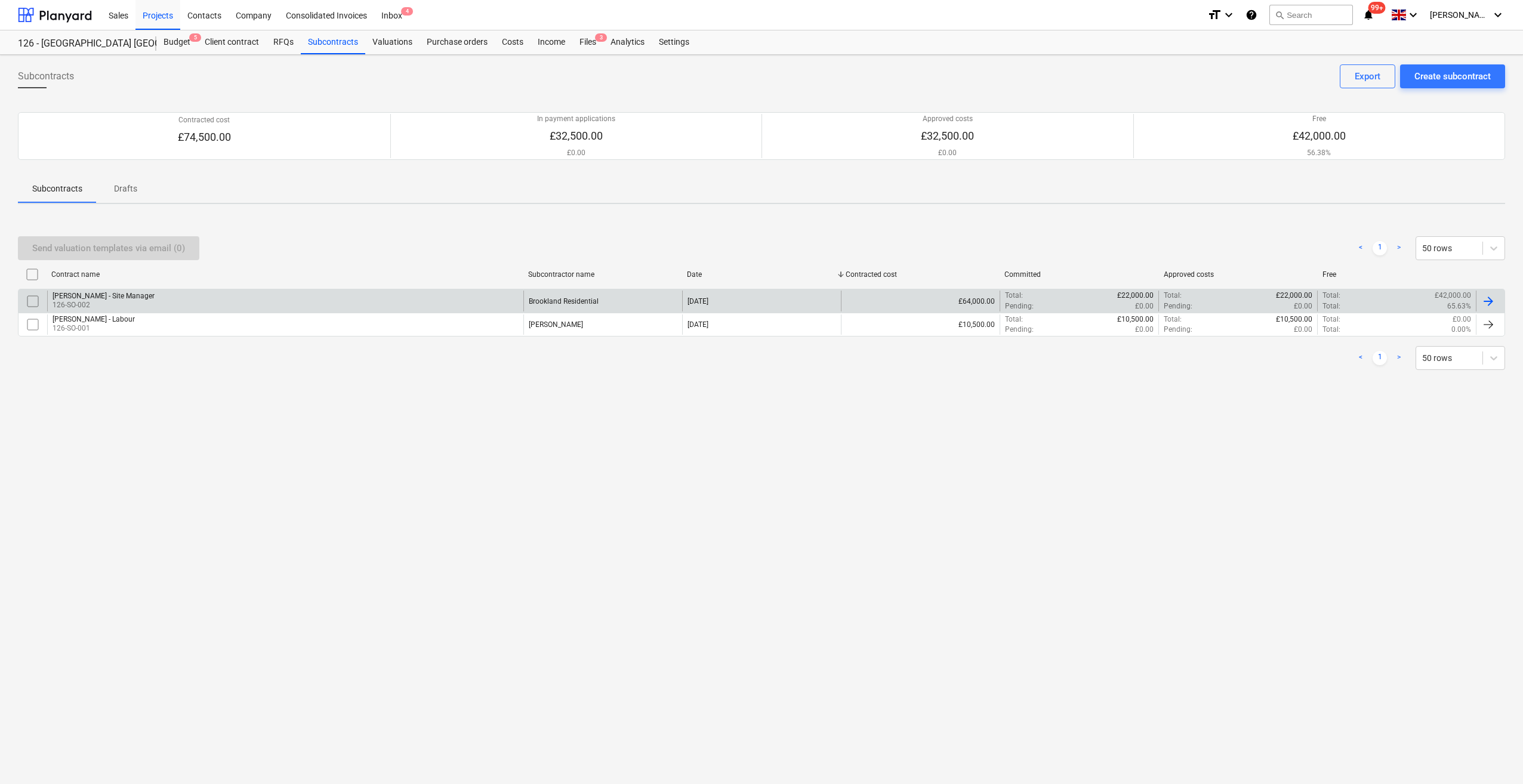
click at [91, 296] on div "[PERSON_NAME] - Site Manager" at bounding box center [104, 295] width 102 height 8
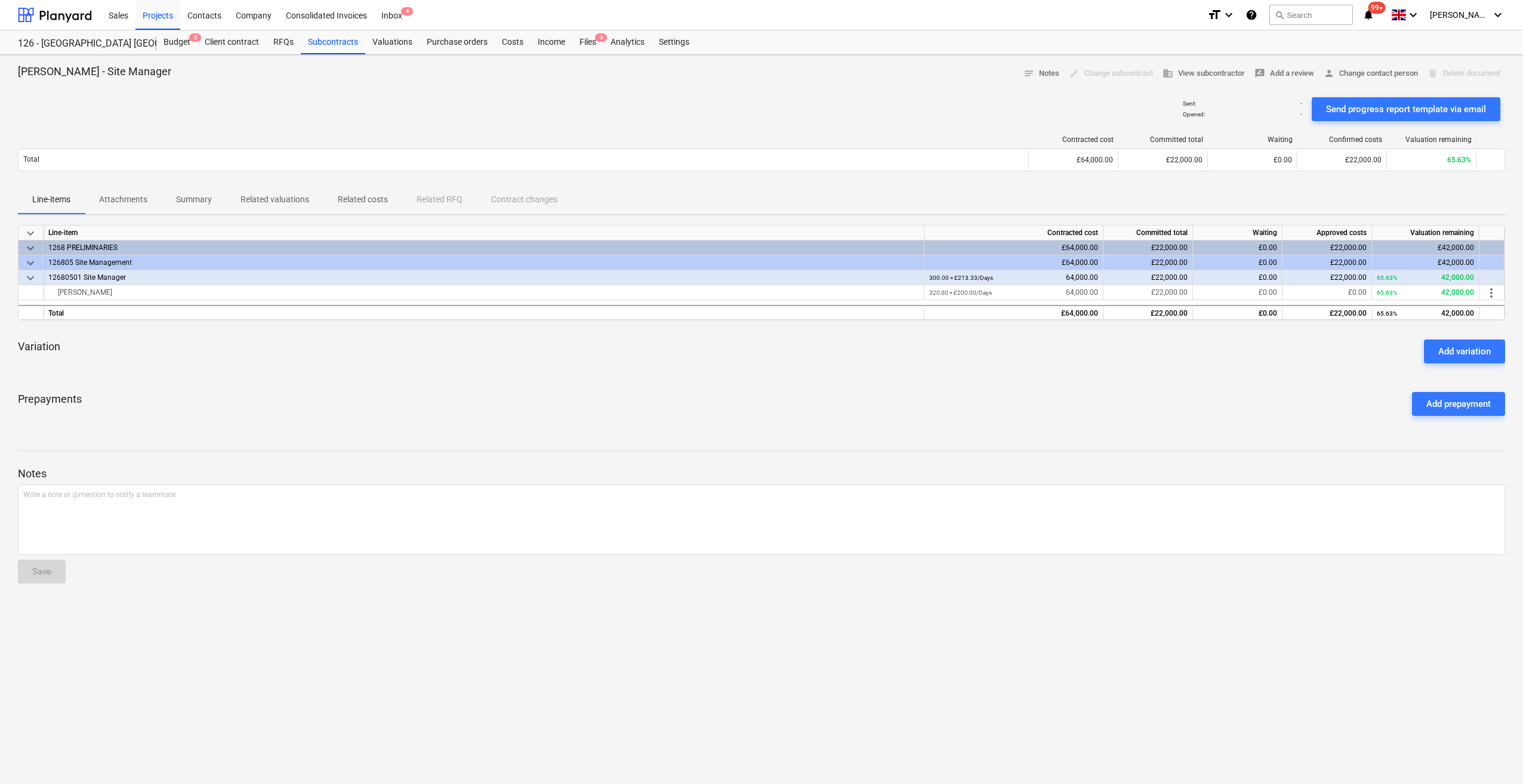
click at [372, 202] on p "Related costs" at bounding box center [363, 199] width 50 height 13
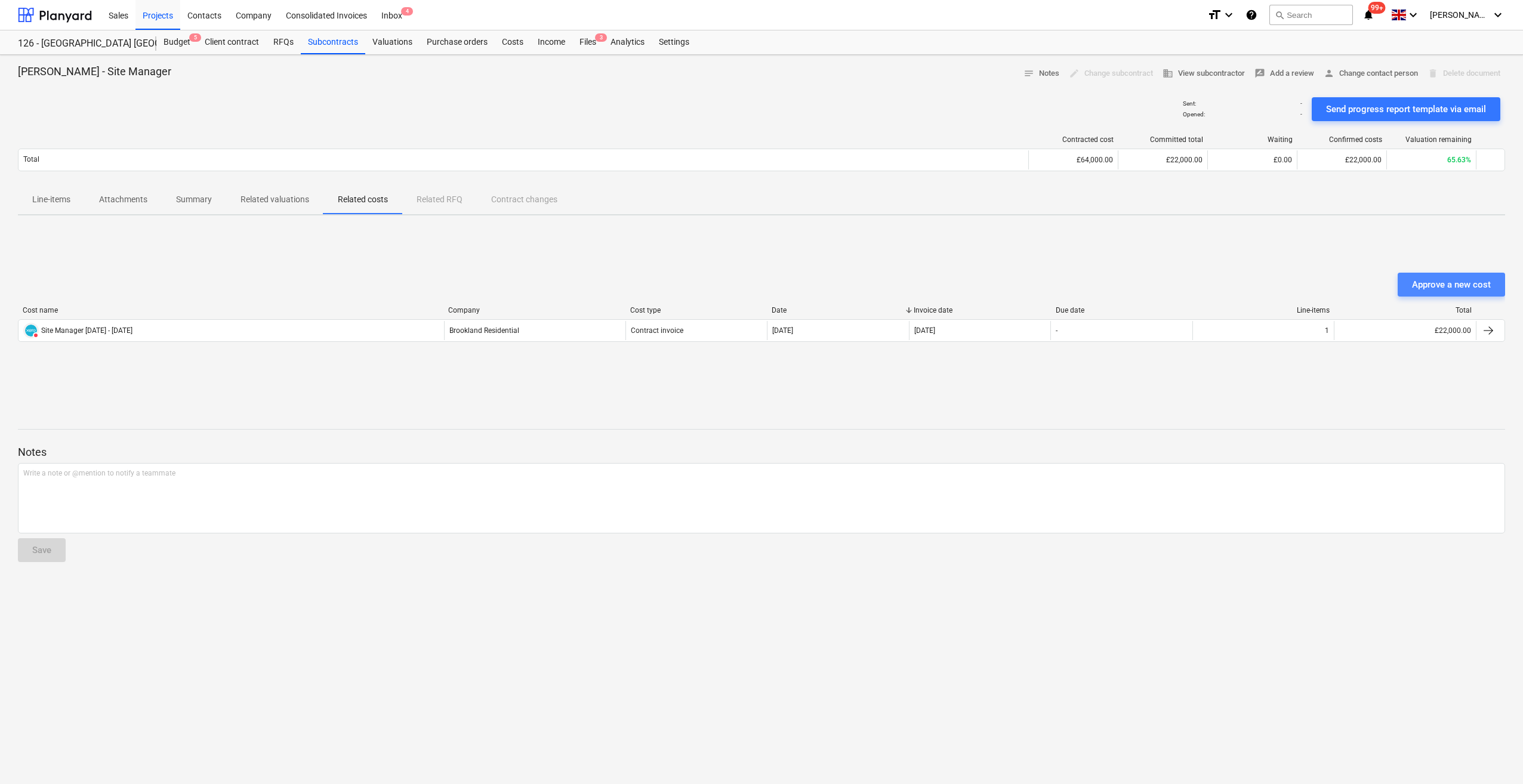
click at [1421, 286] on div "Approve a new cost" at bounding box center [1451, 284] width 79 height 15
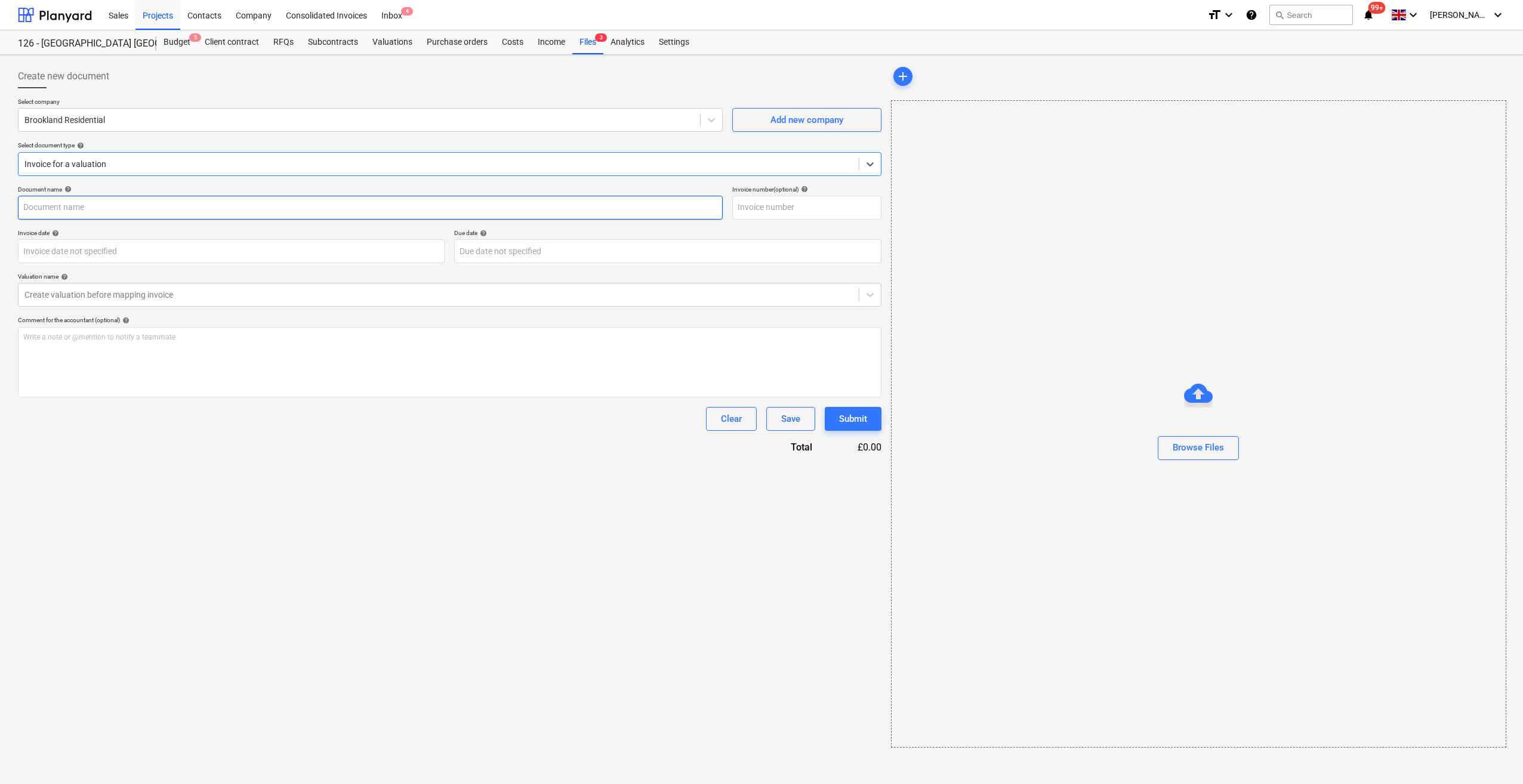
click at [90, 206] on input "text" at bounding box center [370, 208] width 705 height 24
click at [88, 253] on body "Sales Projects Contacts Company Consolidated Invoices Inbox 4 format_size keybo…" at bounding box center [762, 392] width 1523 height 784
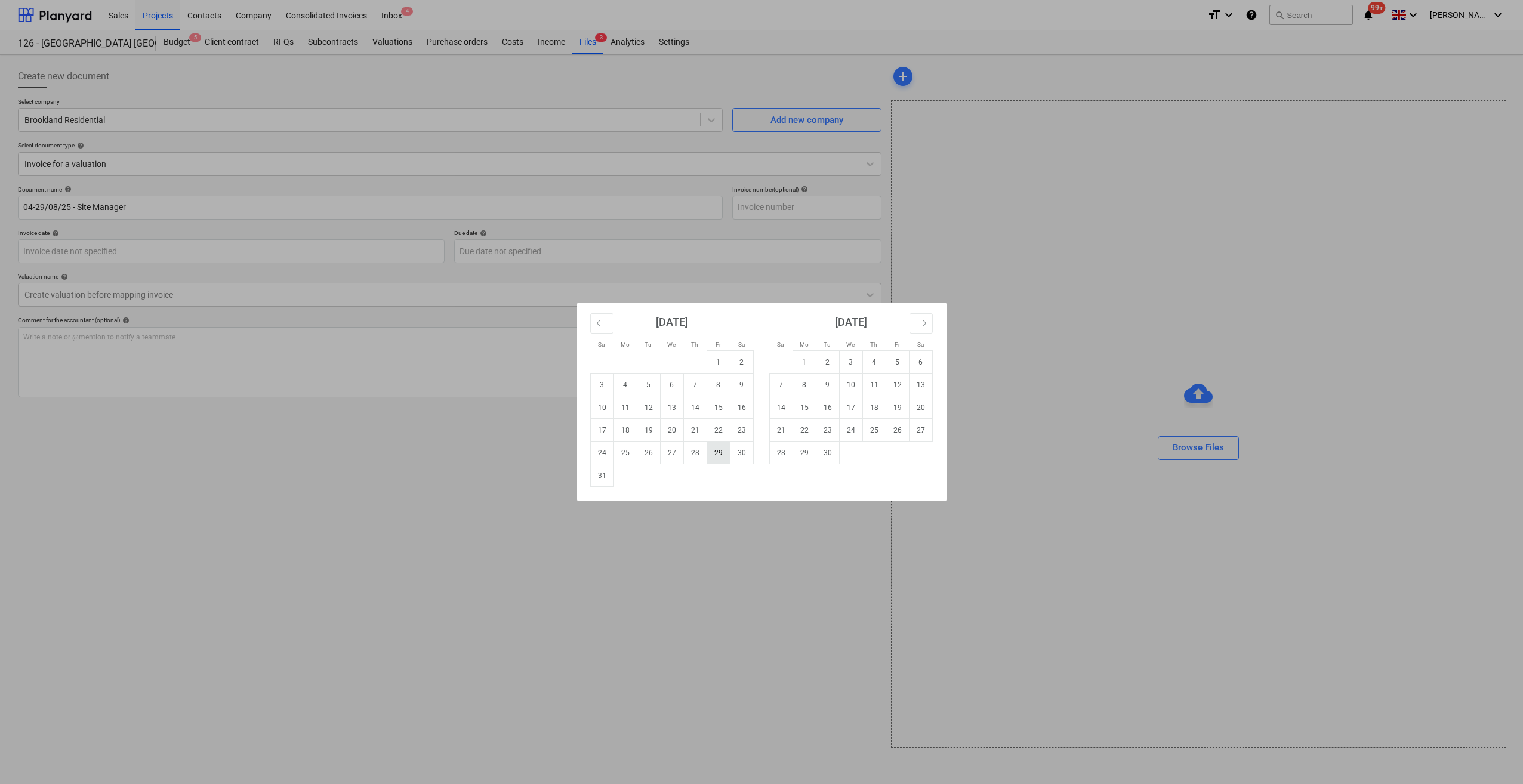
click at [718, 453] on td "29" at bounding box center [718, 453] width 23 height 23
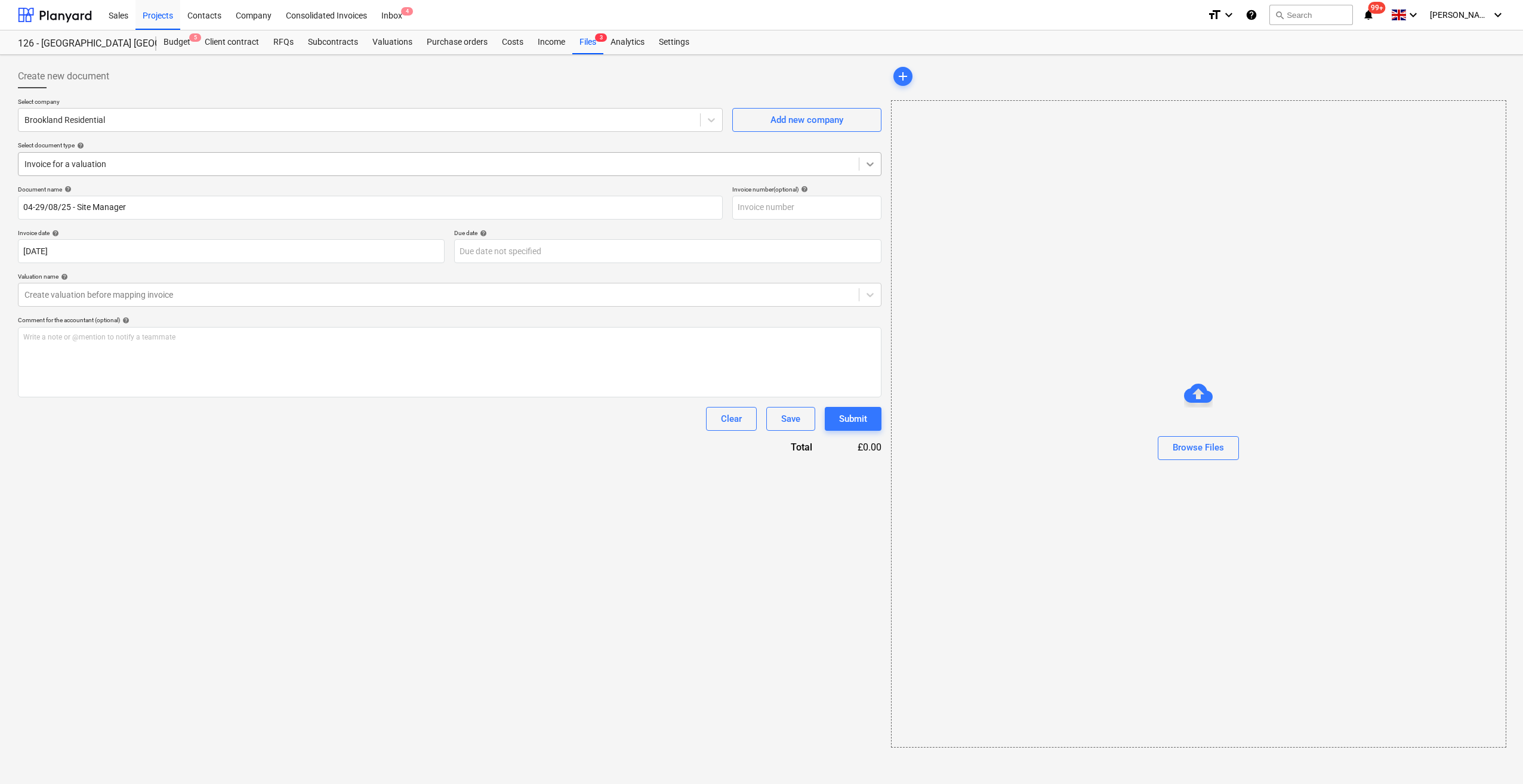
click at [870, 168] on icon at bounding box center [870, 164] width 12 height 12
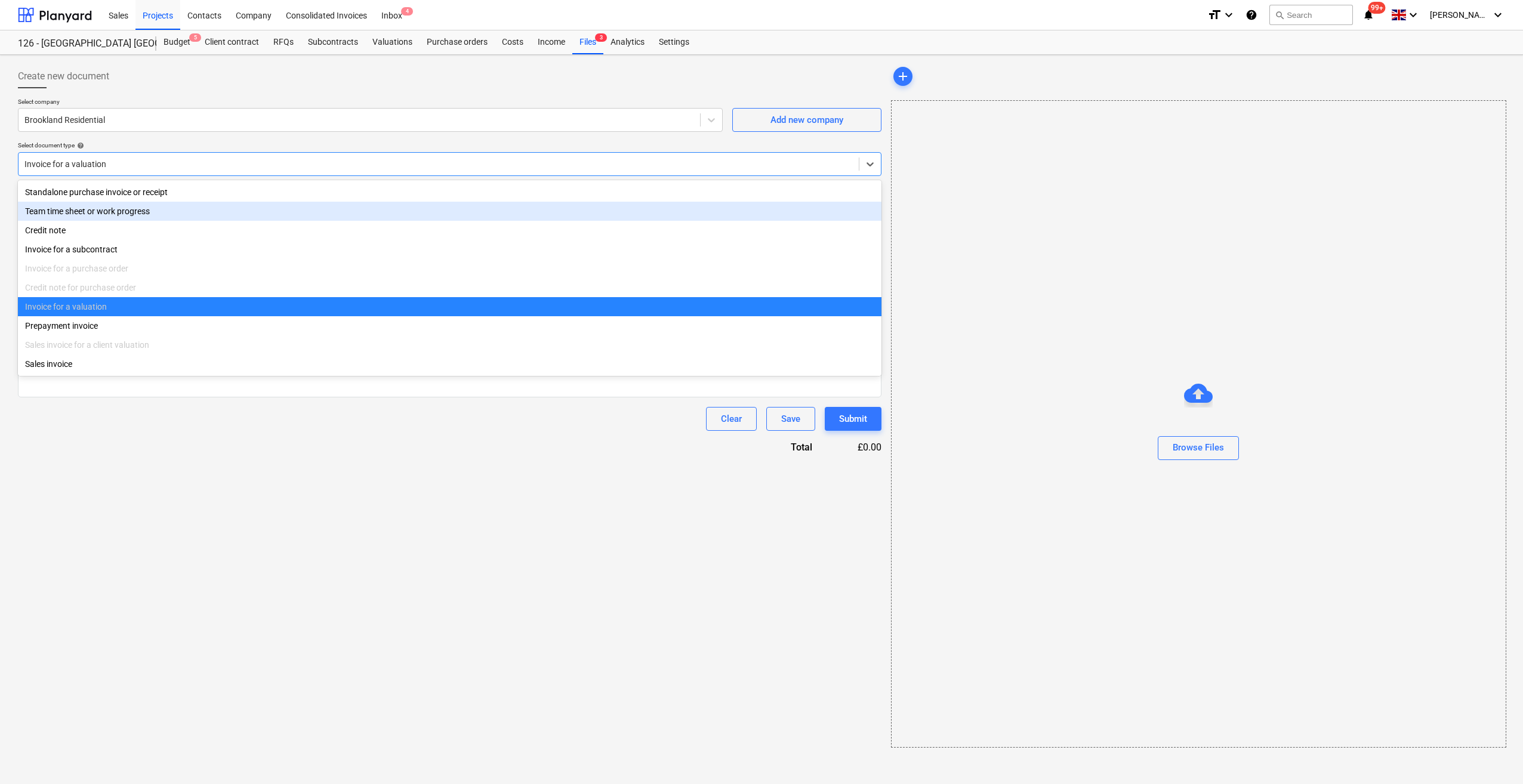
click at [72, 217] on div "Team time sheet or work progress" at bounding box center [450, 211] width 864 height 19
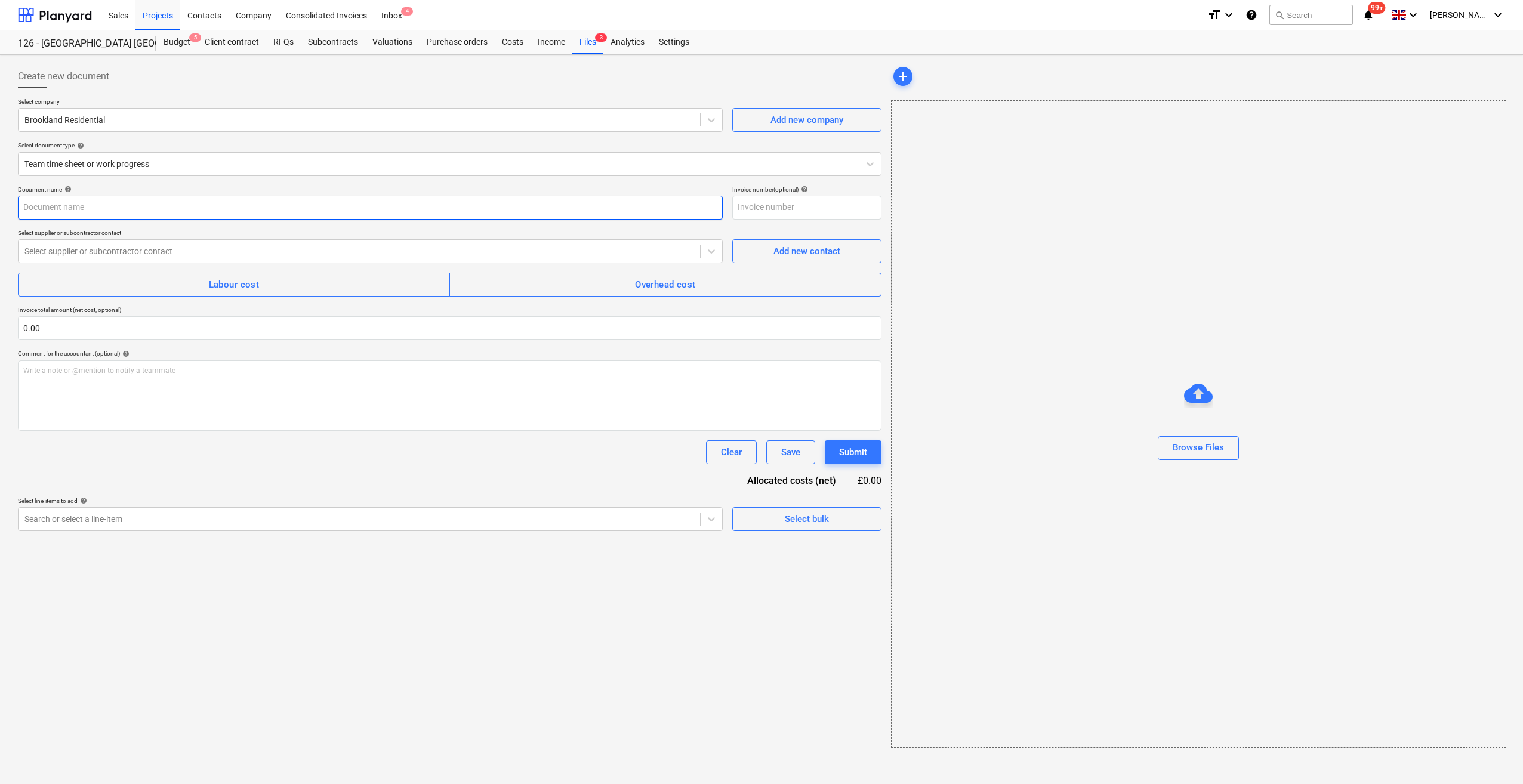
click at [42, 209] on input "text" at bounding box center [370, 208] width 705 height 24
click at [715, 255] on icon at bounding box center [711, 251] width 12 height 12
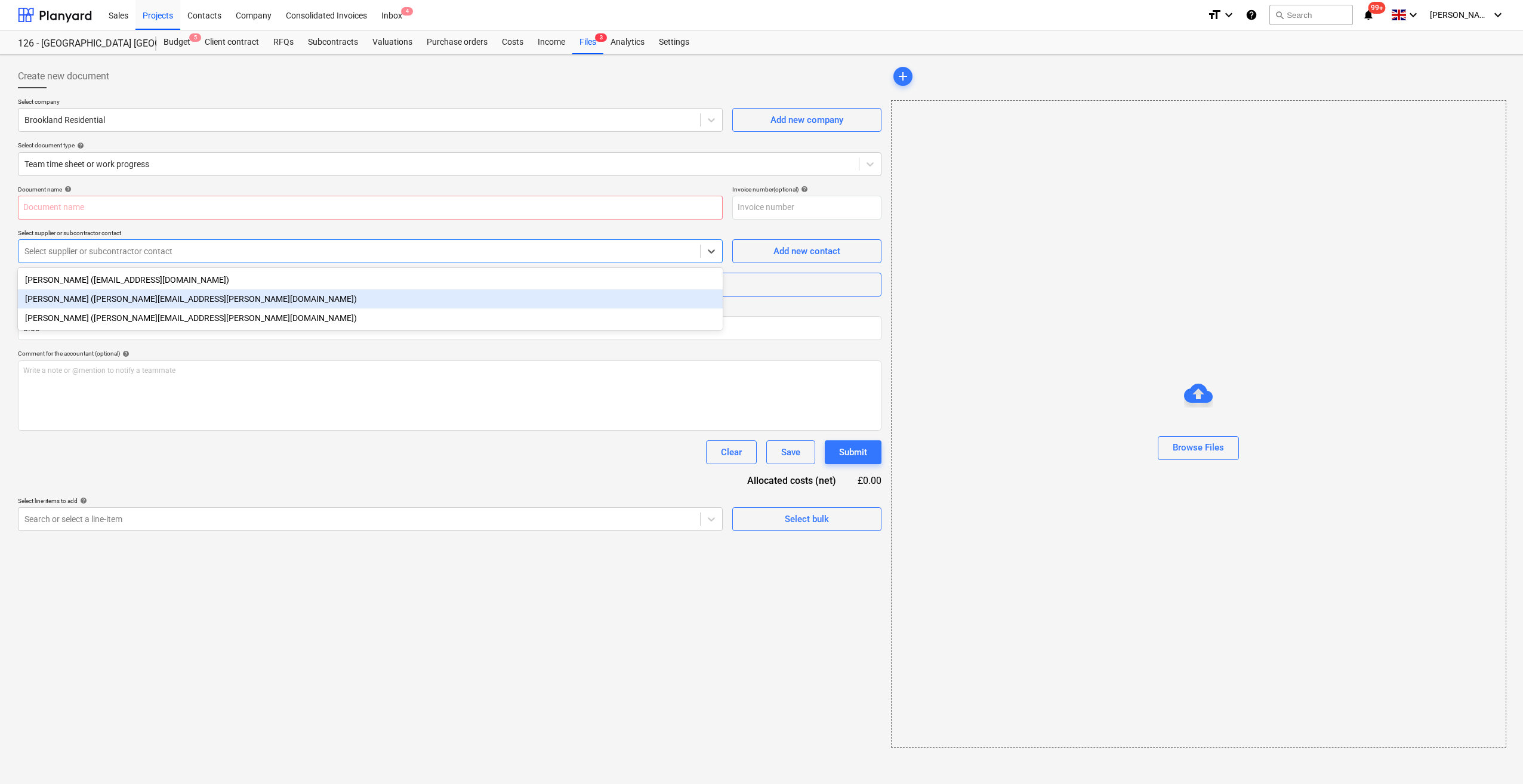
click at [180, 298] on div "[PERSON_NAME] ([PERSON_NAME][EMAIL_ADDRESS][PERSON_NAME][DOMAIN_NAME])" at bounding box center [370, 299] width 705 height 19
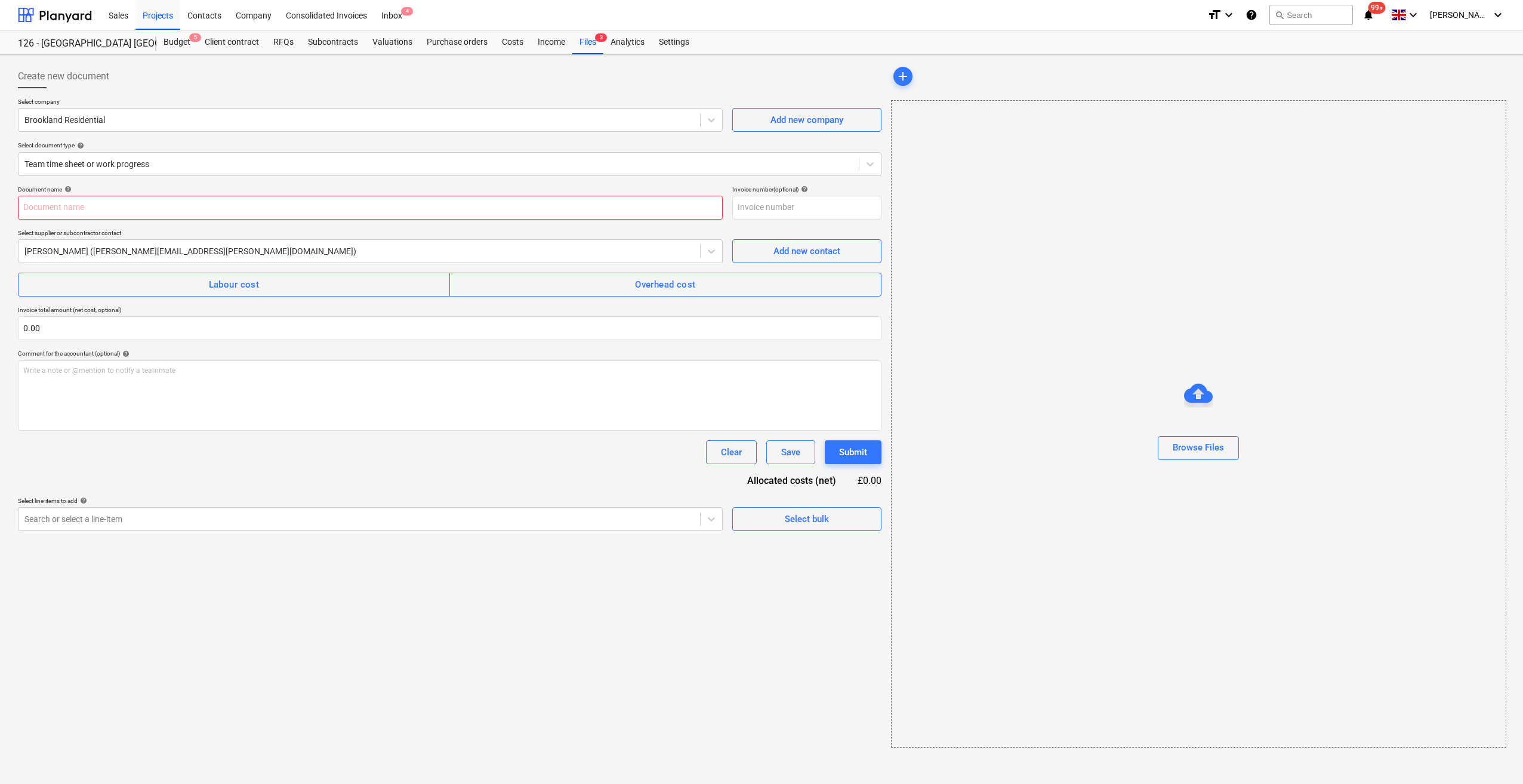
click at [84, 209] on input "text" at bounding box center [370, 208] width 705 height 24
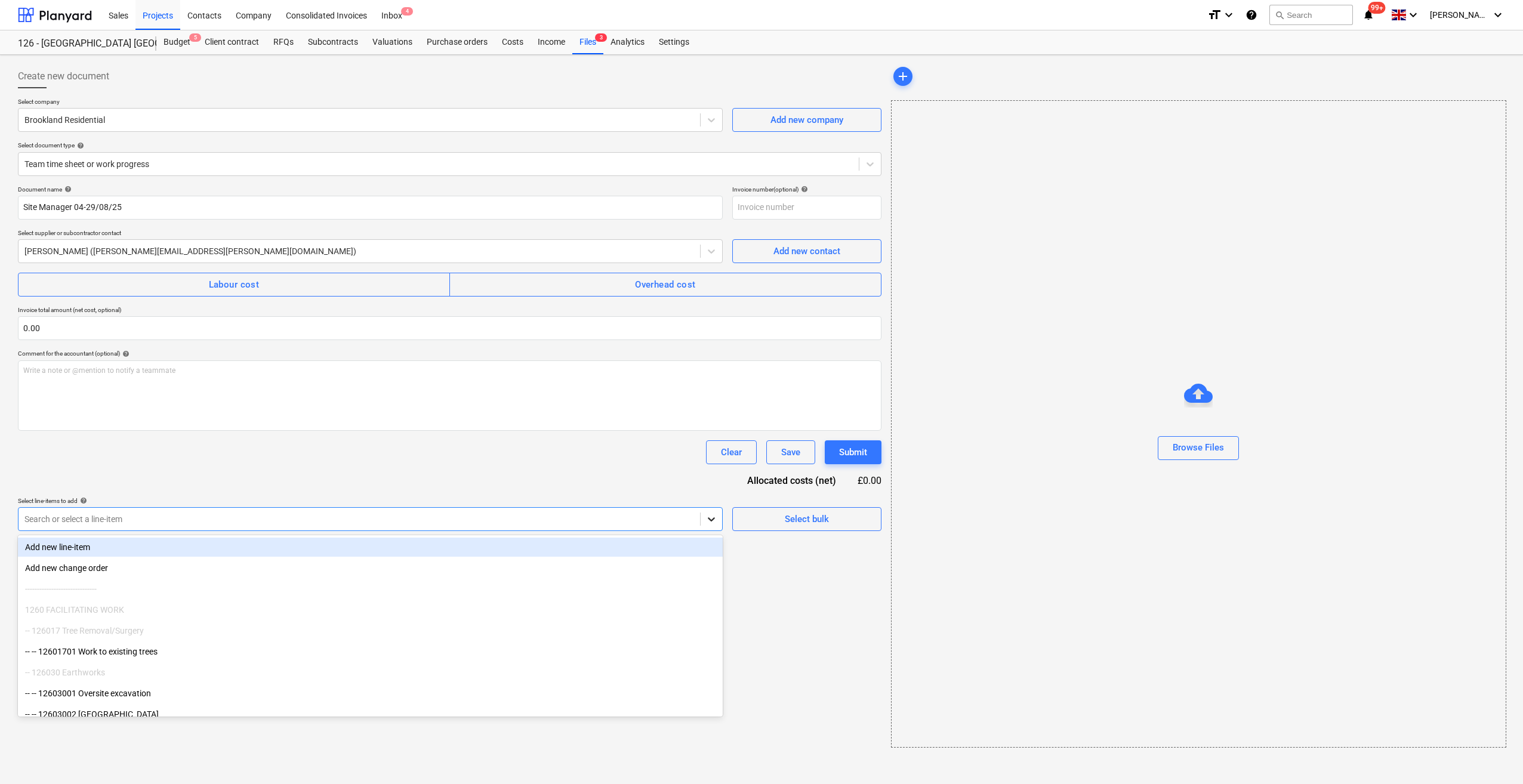
click at [709, 524] on icon at bounding box center [711, 519] width 12 height 12
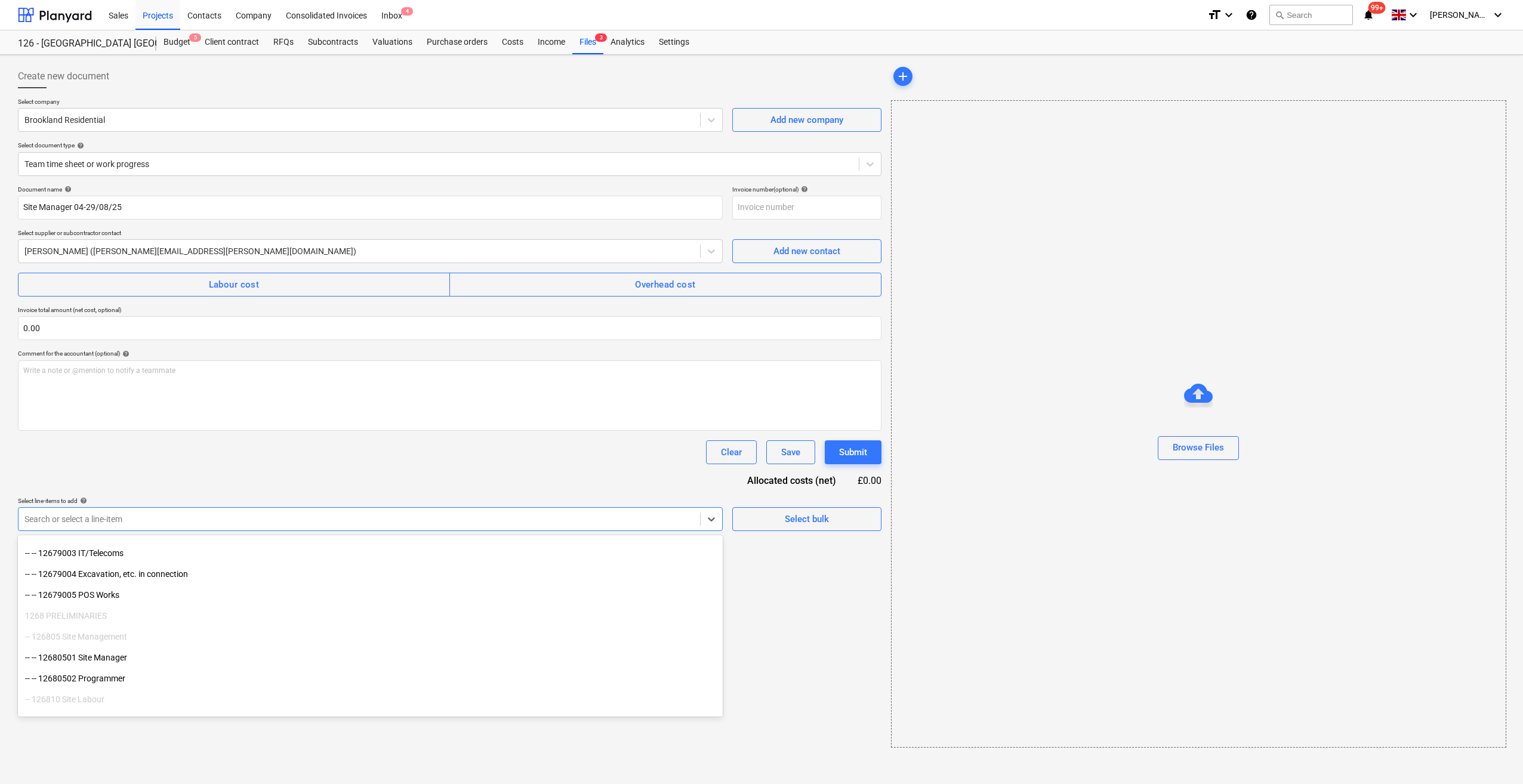
scroll to position [8962, 0]
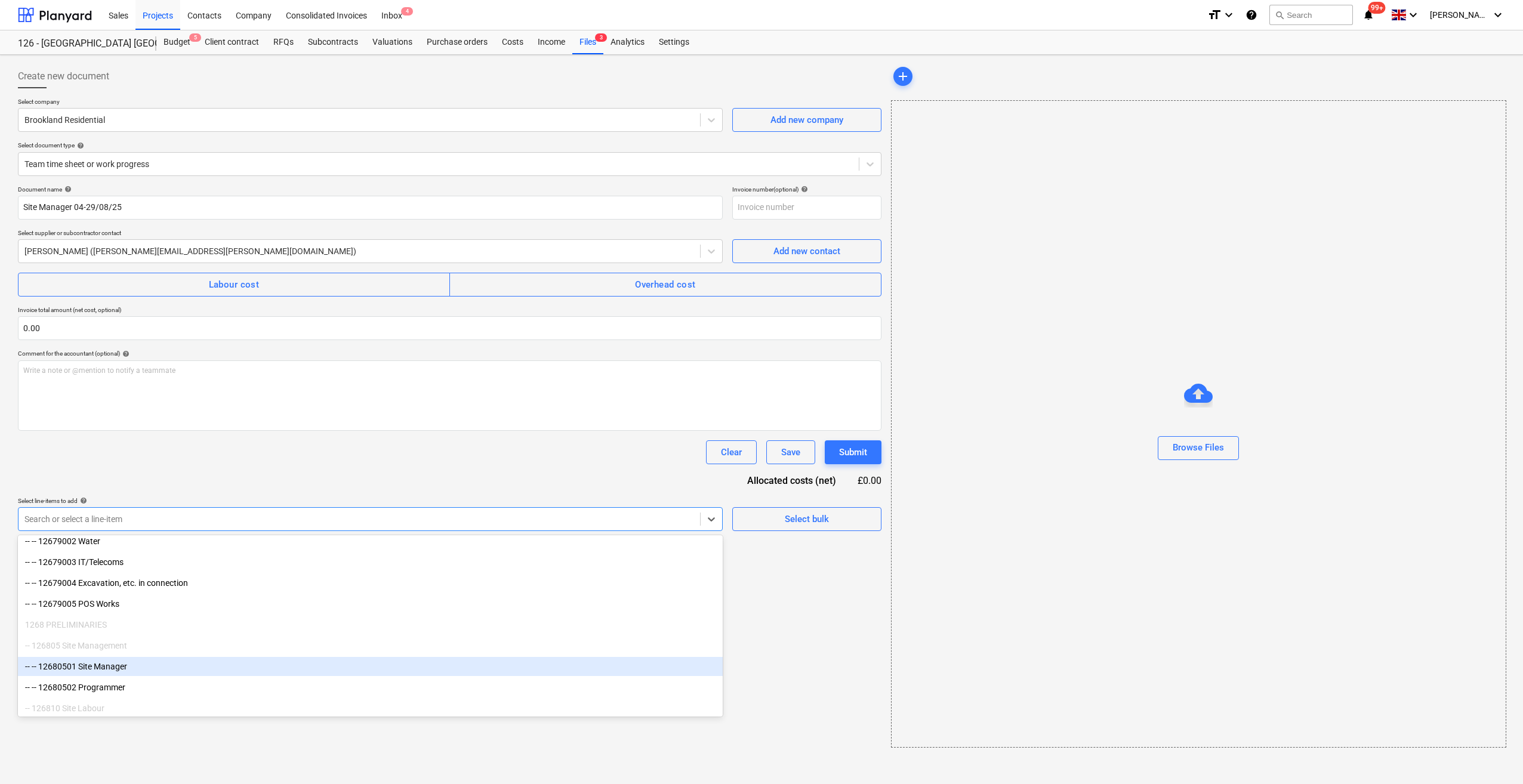
click at [156, 665] on div "-- -- 12680501 Site Manager" at bounding box center [370, 667] width 705 height 19
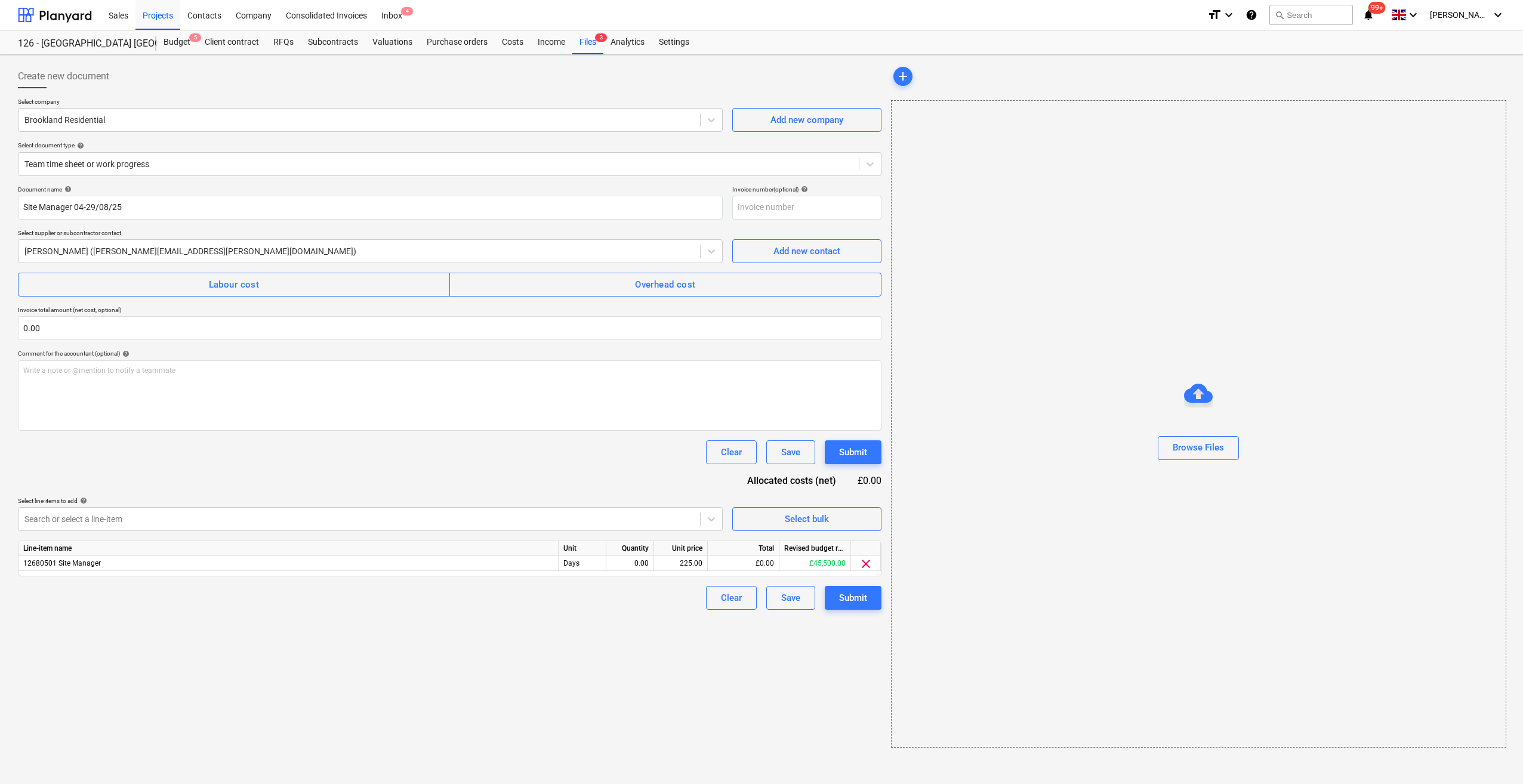
click at [840, 663] on div "Create new document Select company Brookland Residential Add new company Select…" at bounding box center [450, 406] width 873 height 693
click at [638, 559] on div "0.00" at bounding box center [629, 563] width 37 height 15
click at [638, 601] on div "Clear Save Submit" at bounding box center [450, 598] width 864 height 24
click at [791, 595] on div "Save" at bounding box center [791, 597] width 19 height 15
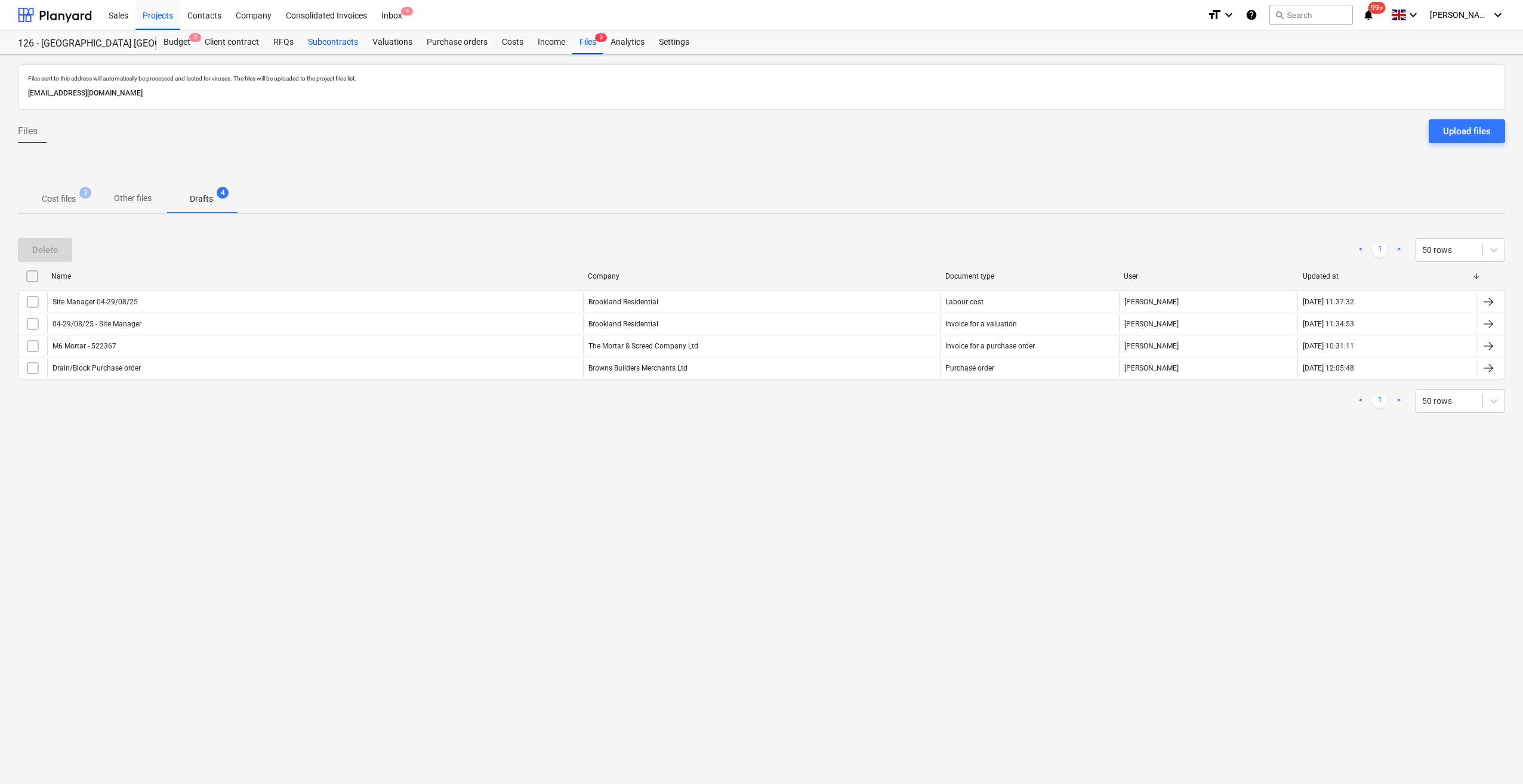
click at [344, 46] on div "Subcontracts" at bounding box center [333, 43] width 64 height 24
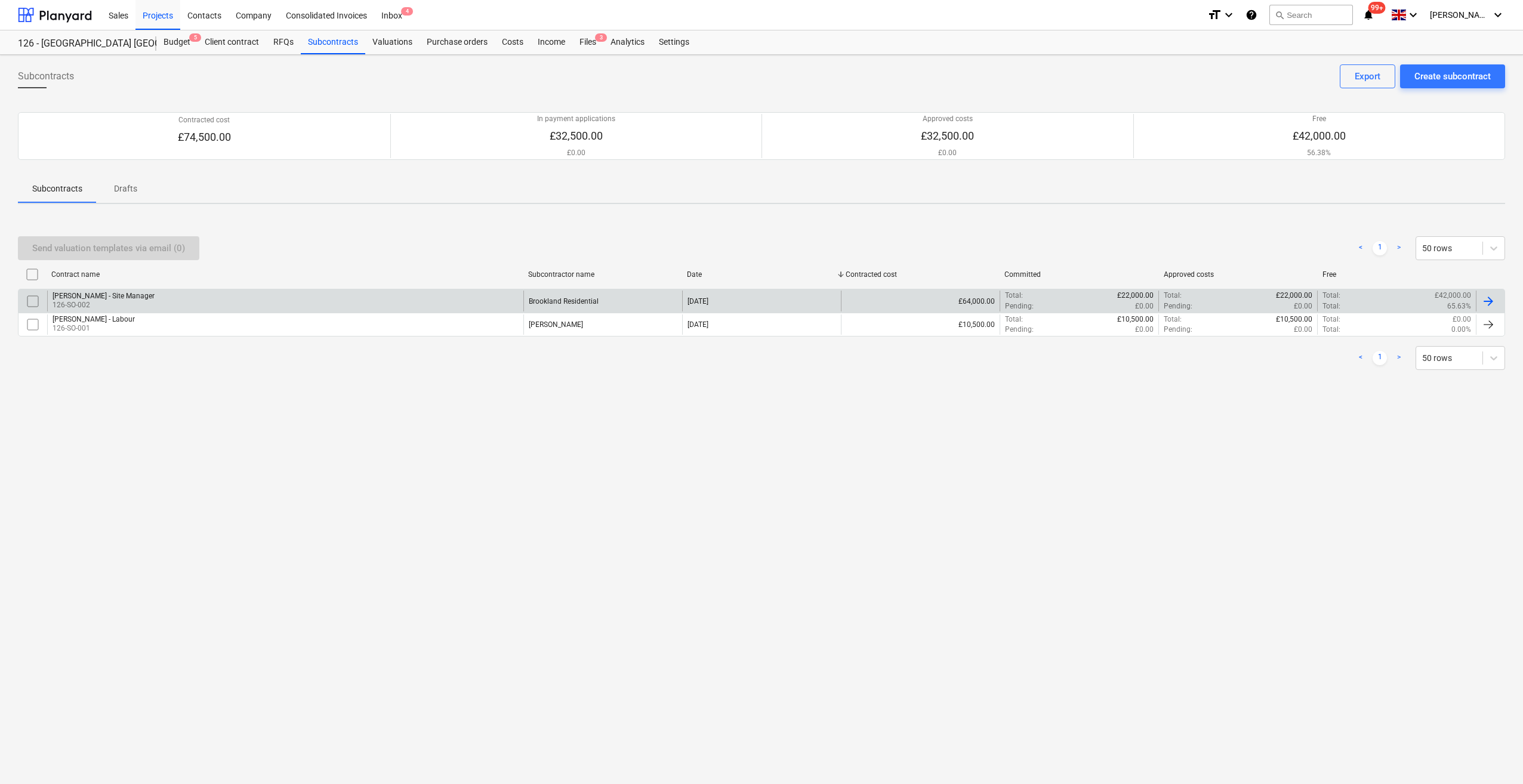
click at [1487, 297] on div at bounding box center [1488, 301] width 15 height 15
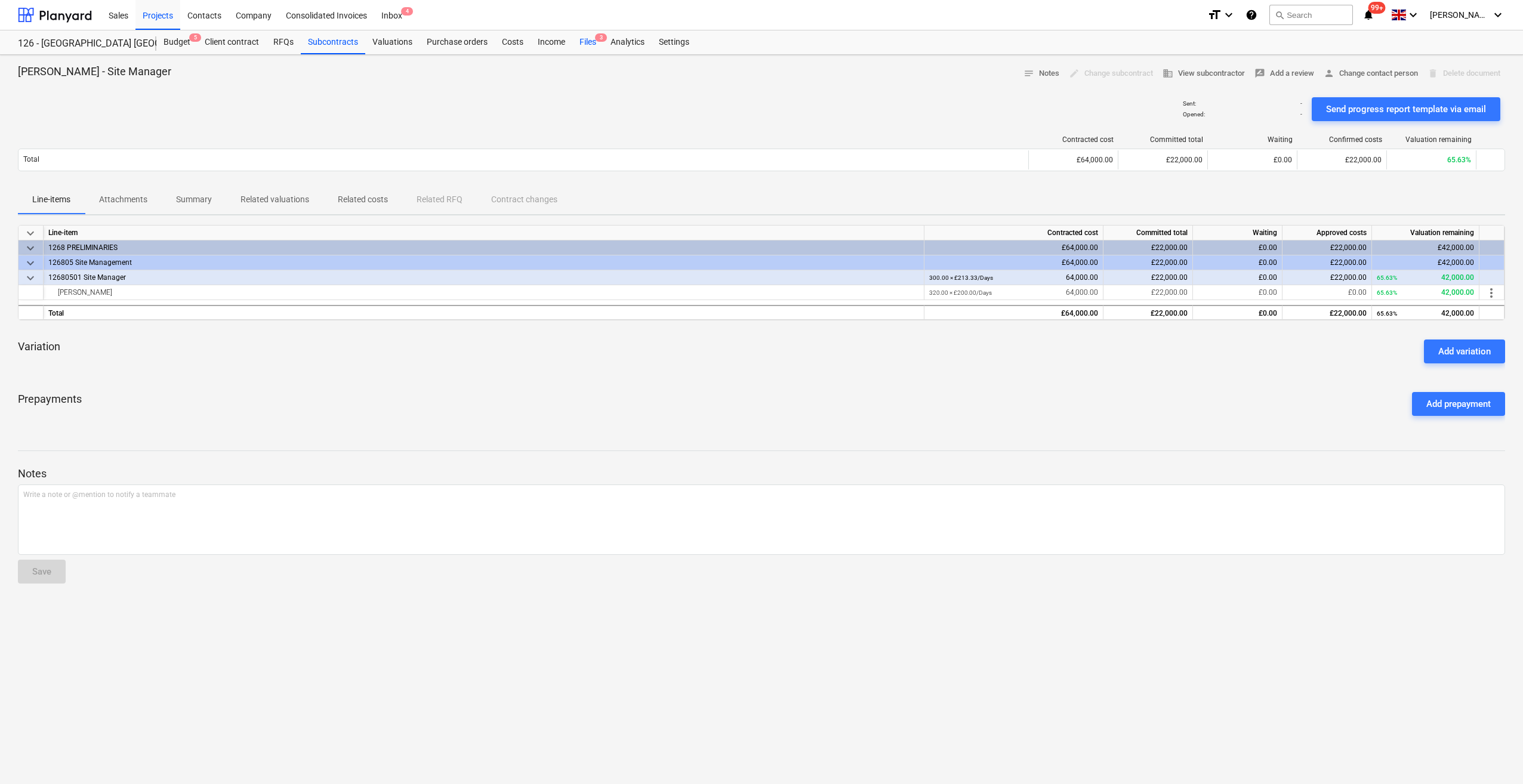
click at [584, 43] on div "Files 3" at bounding box center [587, 43] width 31 height 24
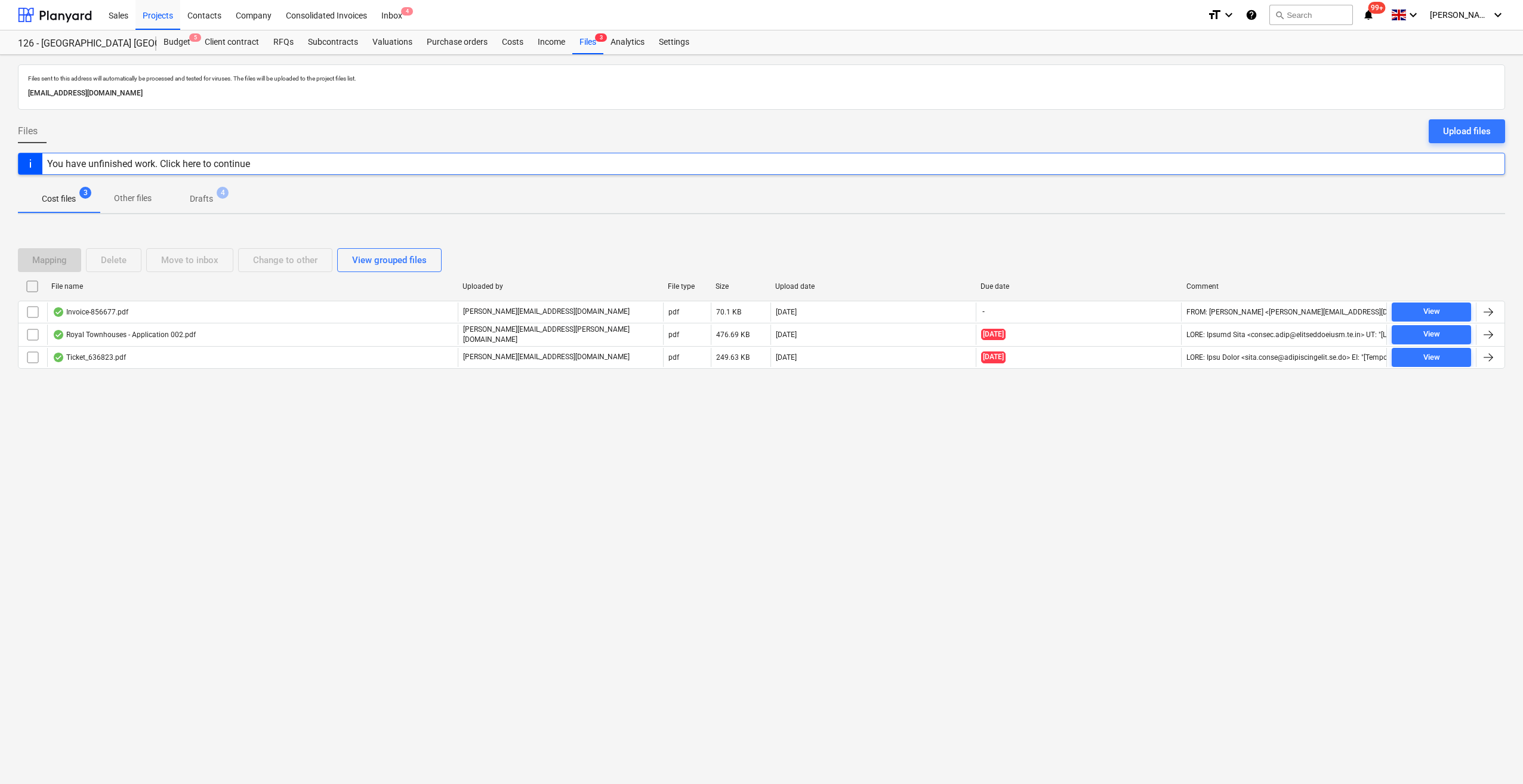
click at [213, 168] on div "You have unfinished work. Click here to continue" at bounding box center [149, 163] width 213 height 21
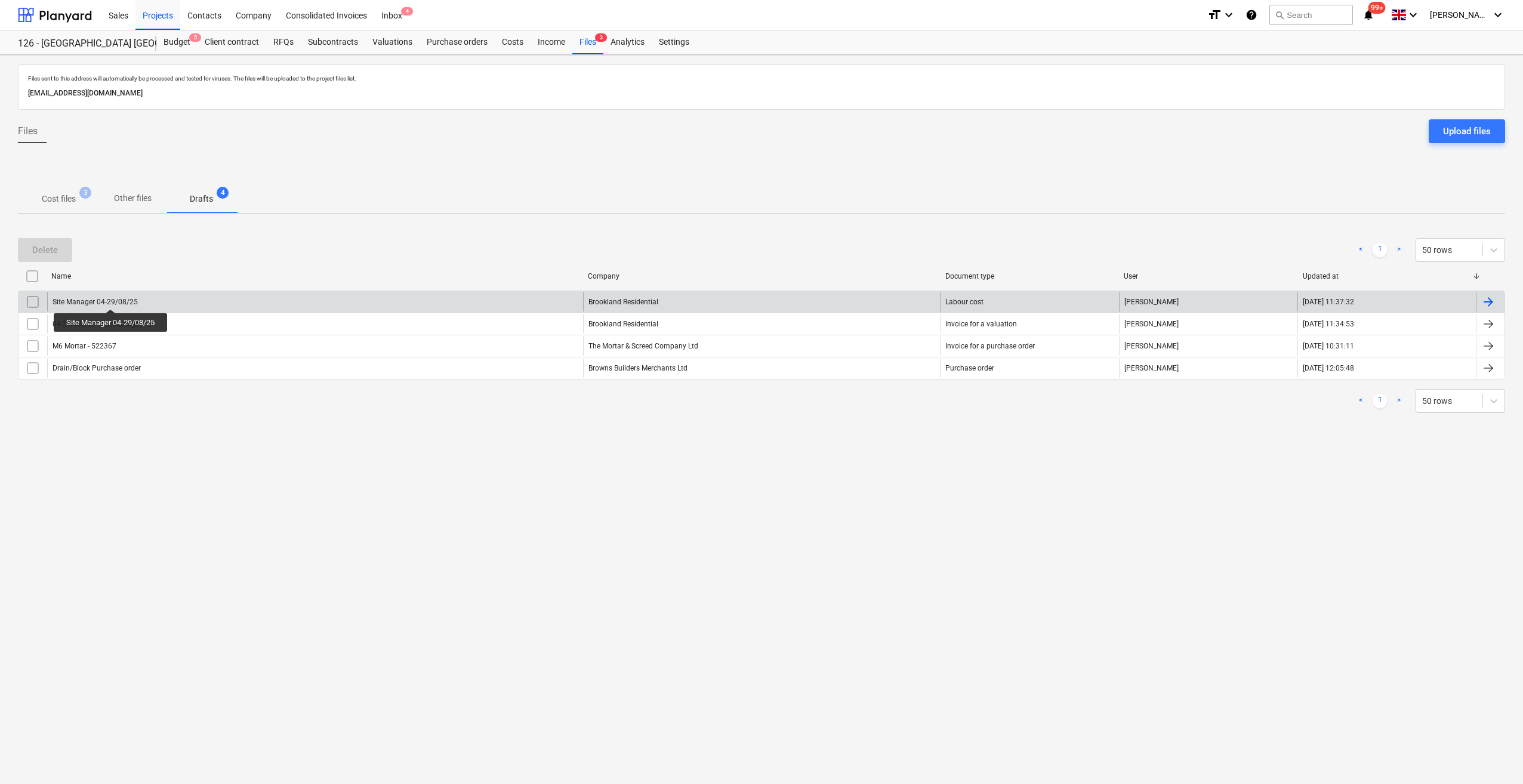
click at [112, 298] on div "Site Manager 04-29/08/25" at bounding box center [95, 302] width 85 height 8
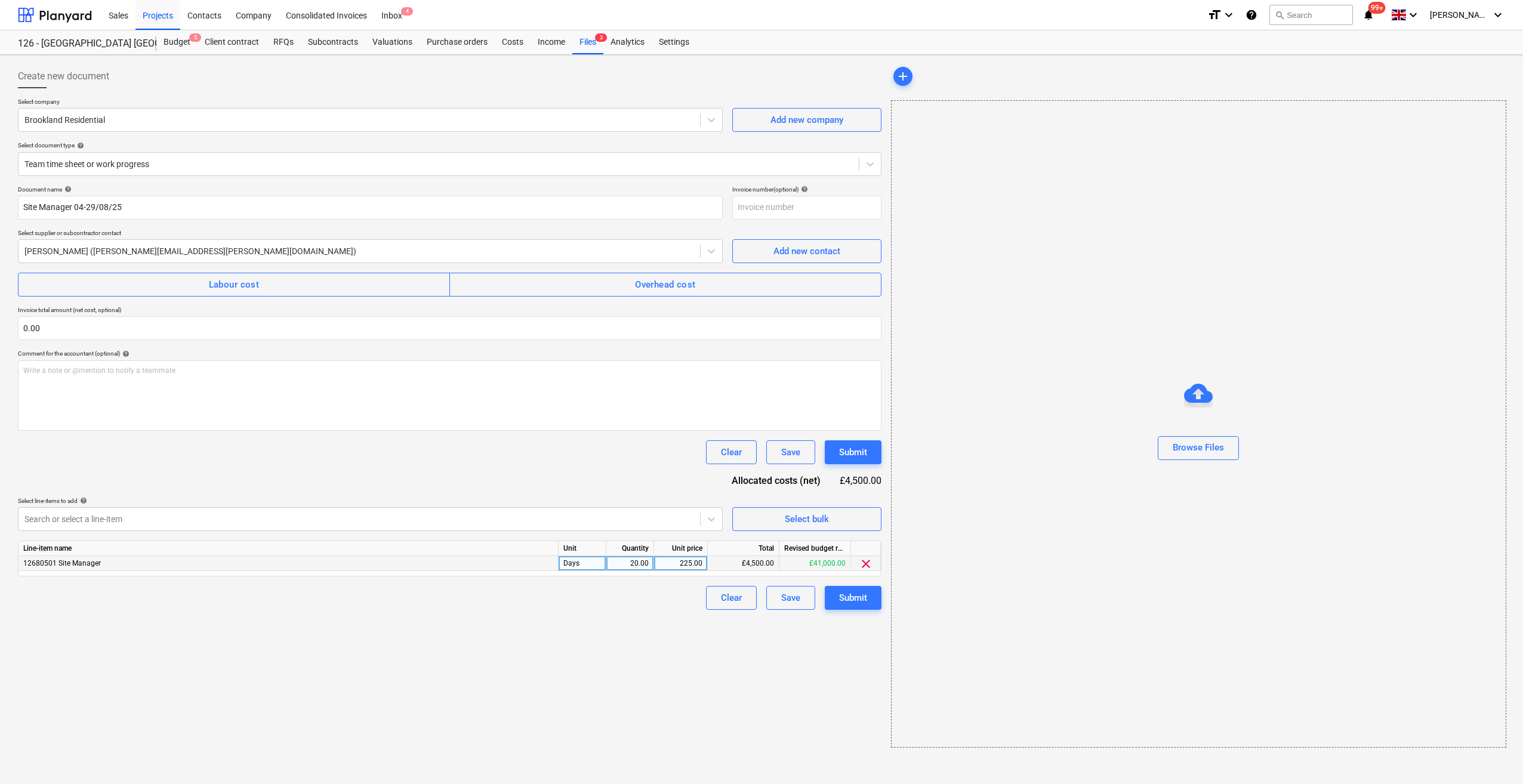
click at [699, 562] on div "225.00" at bounding box center [680, 563] width 44 height 15
type input "200"
click at [645, 590] on div "Clear Save Submit" at bounding box center [450, 598] width 864 height 24
click at [847, 601] on div "Submit" at bounding box center [853, 597] width 28 height 15
click at [742, 725] on div "Create new document Select company Brookland Residential Add new company Select…" at bounding box center [450, 406] width 873 height 693
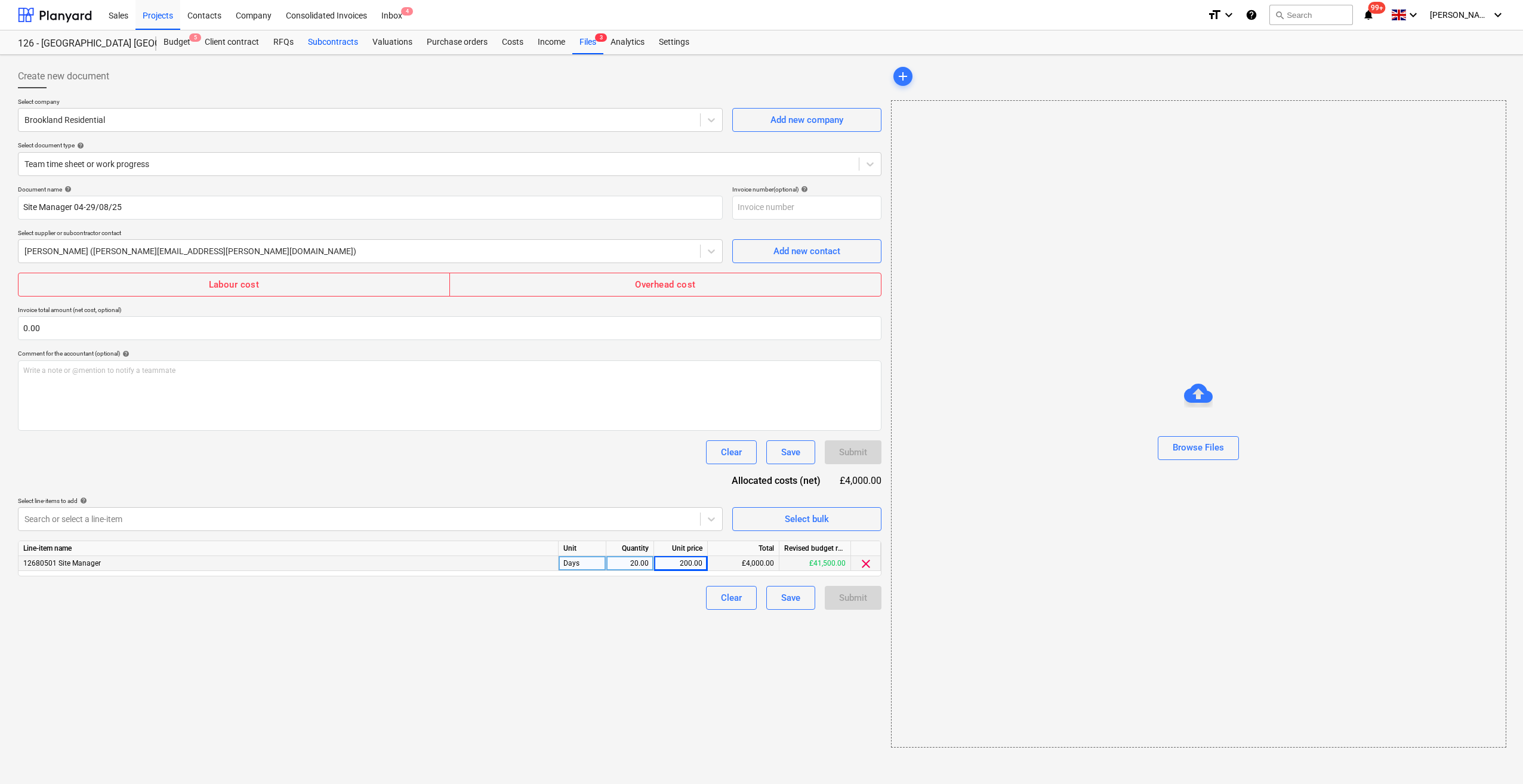
click at [322, 44] on div "Subcontracts" at bounding box center [333, 43] width 64 height 24
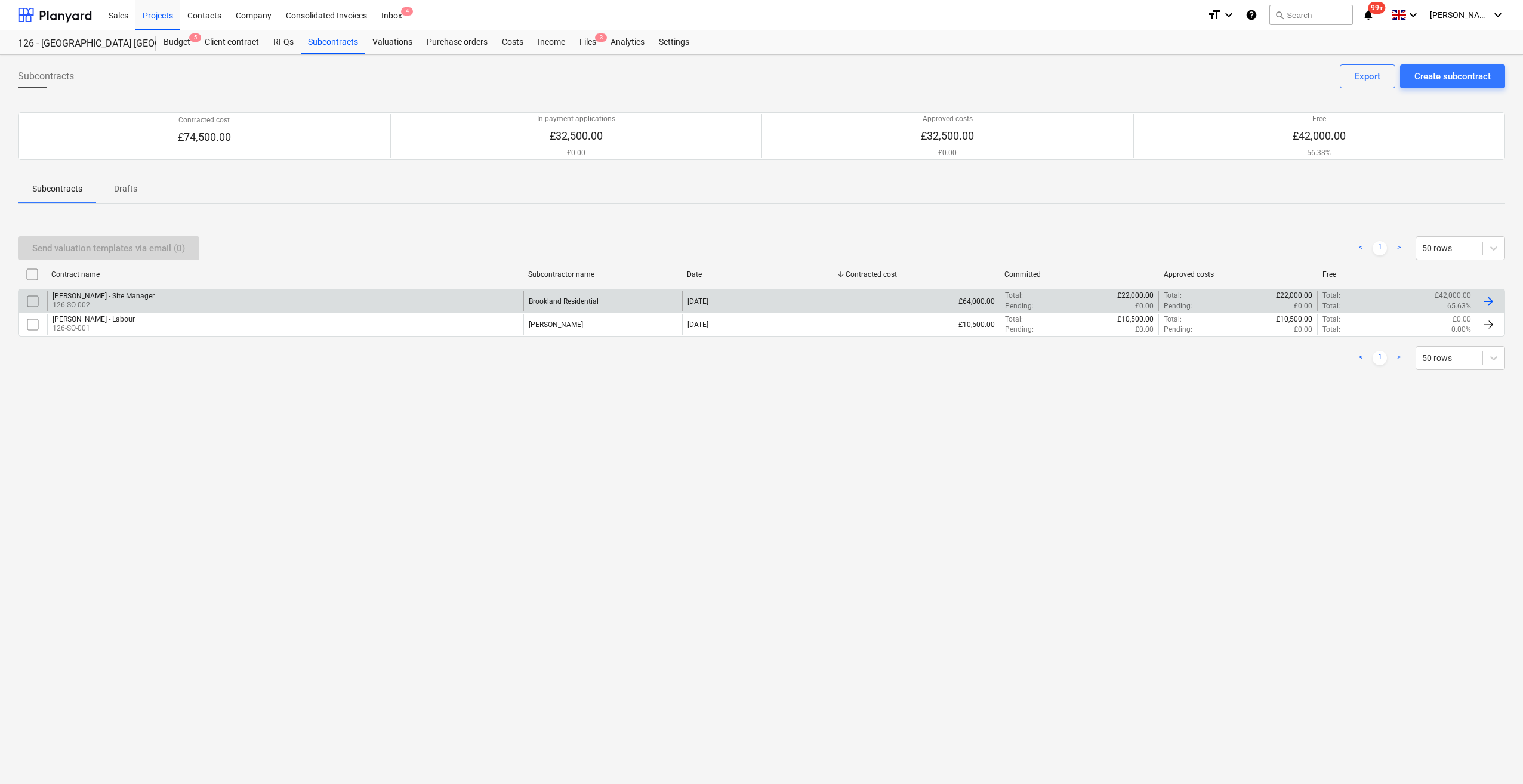
click at [1487, 302] on div at bounding box center [1488, 301] width 15 height 15
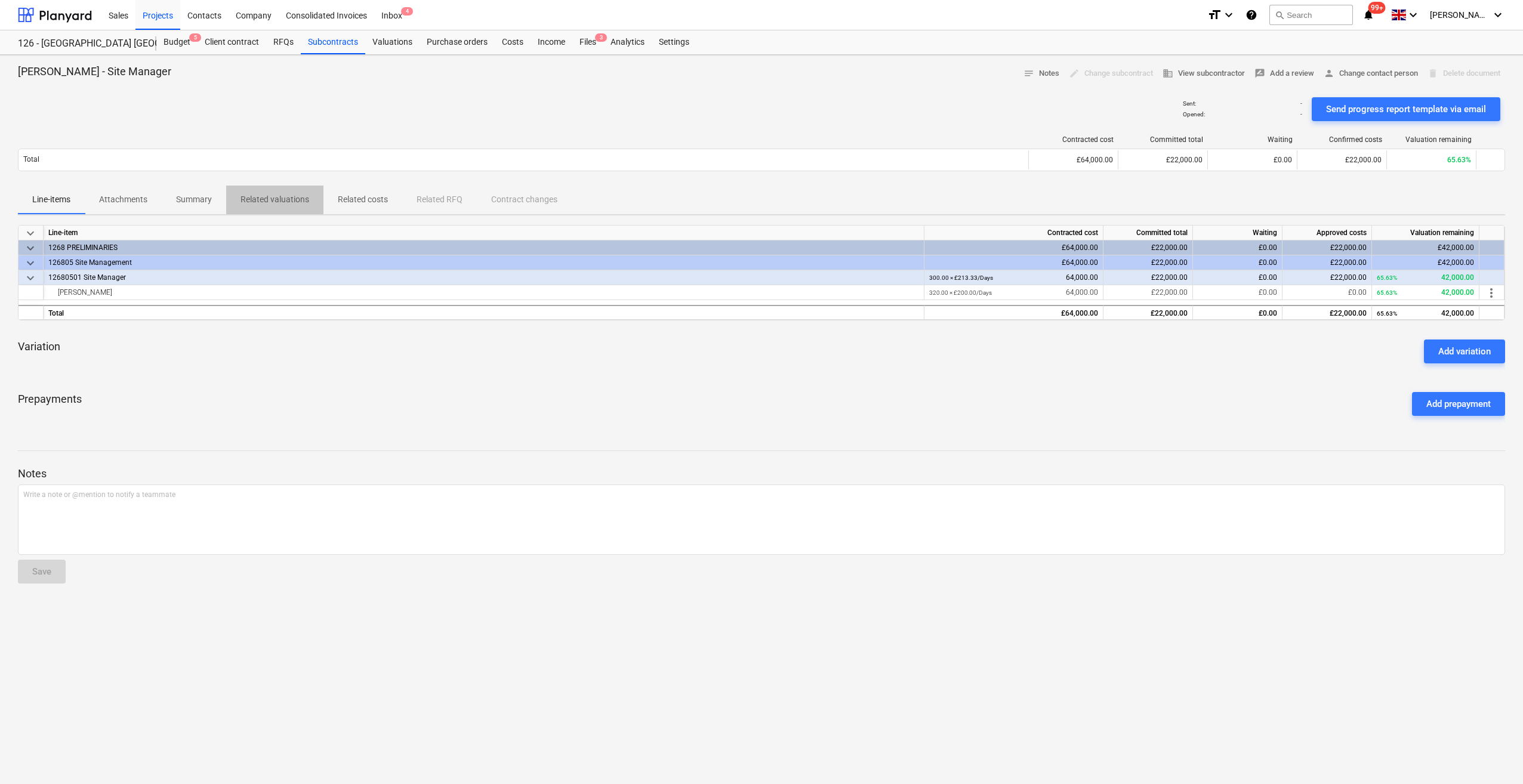
click at [279, 201] on p "Related valuations" at bounding box center [275, 199] width 69 height 13
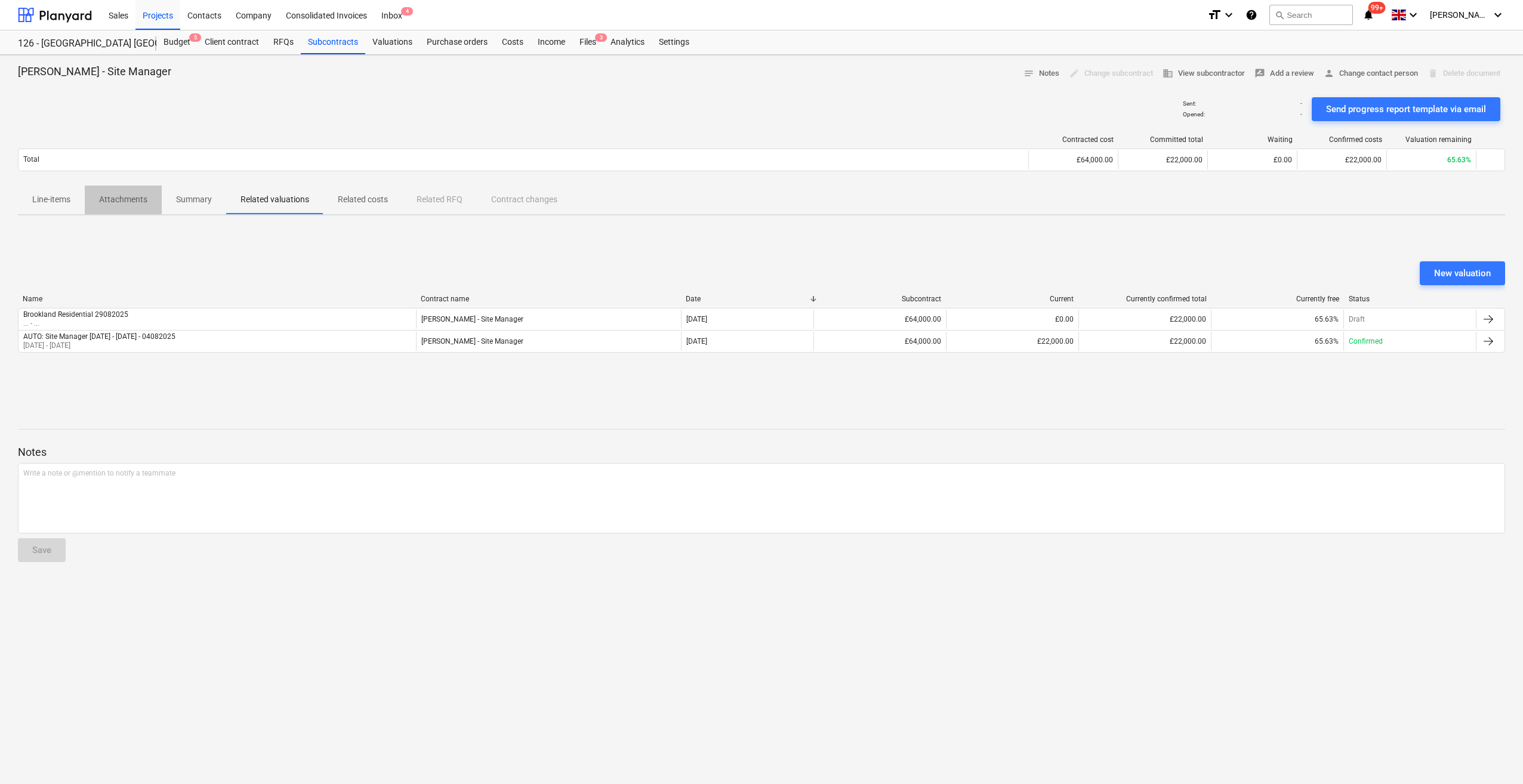
click at [123, 196] on p "Attachments" at bounding box center [123, 199] width 48 height 13
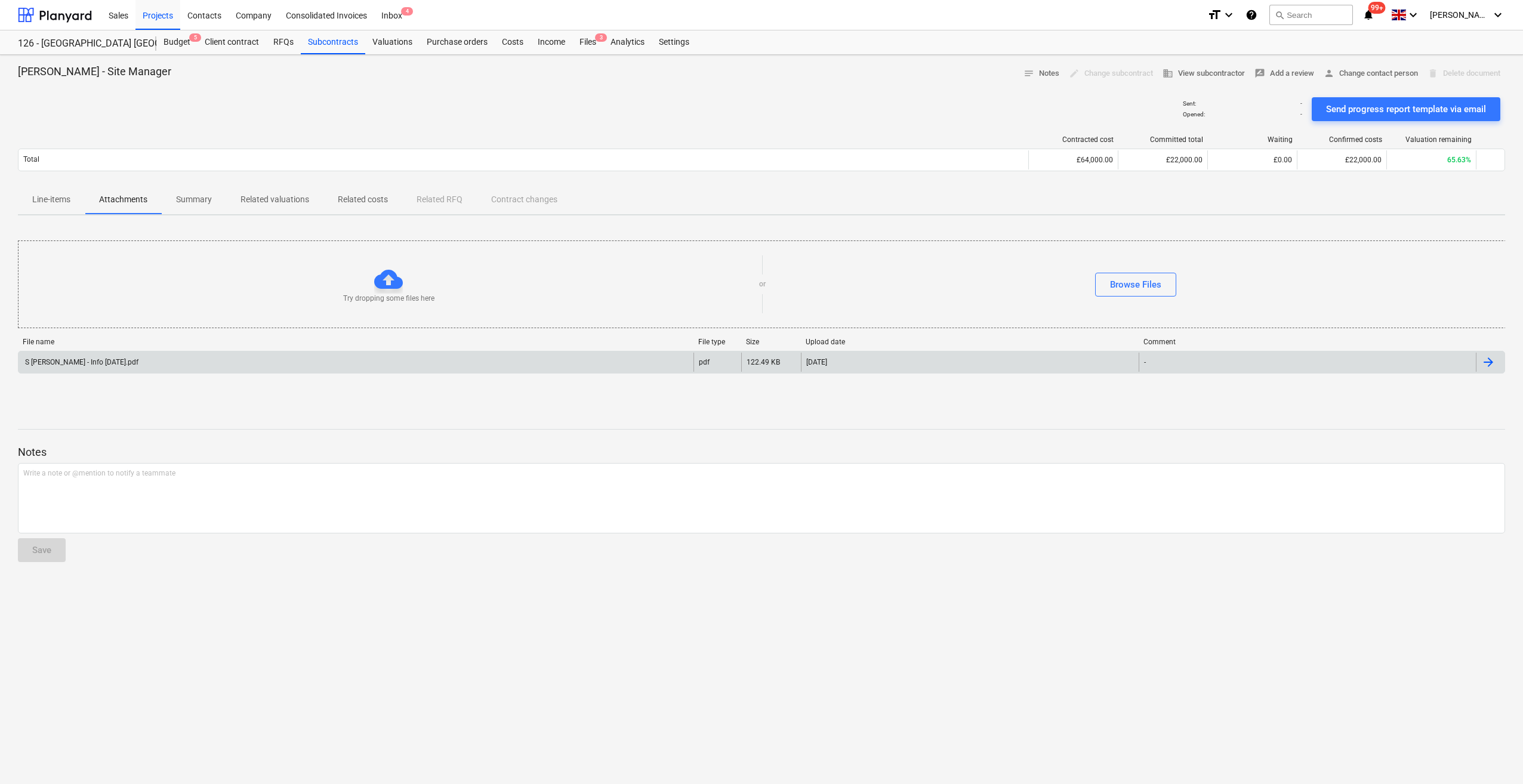
click at [105, 365] on div "S Orton - Info 29-08-23.pdf" at bounding box center [81, 362] width 115 height 8
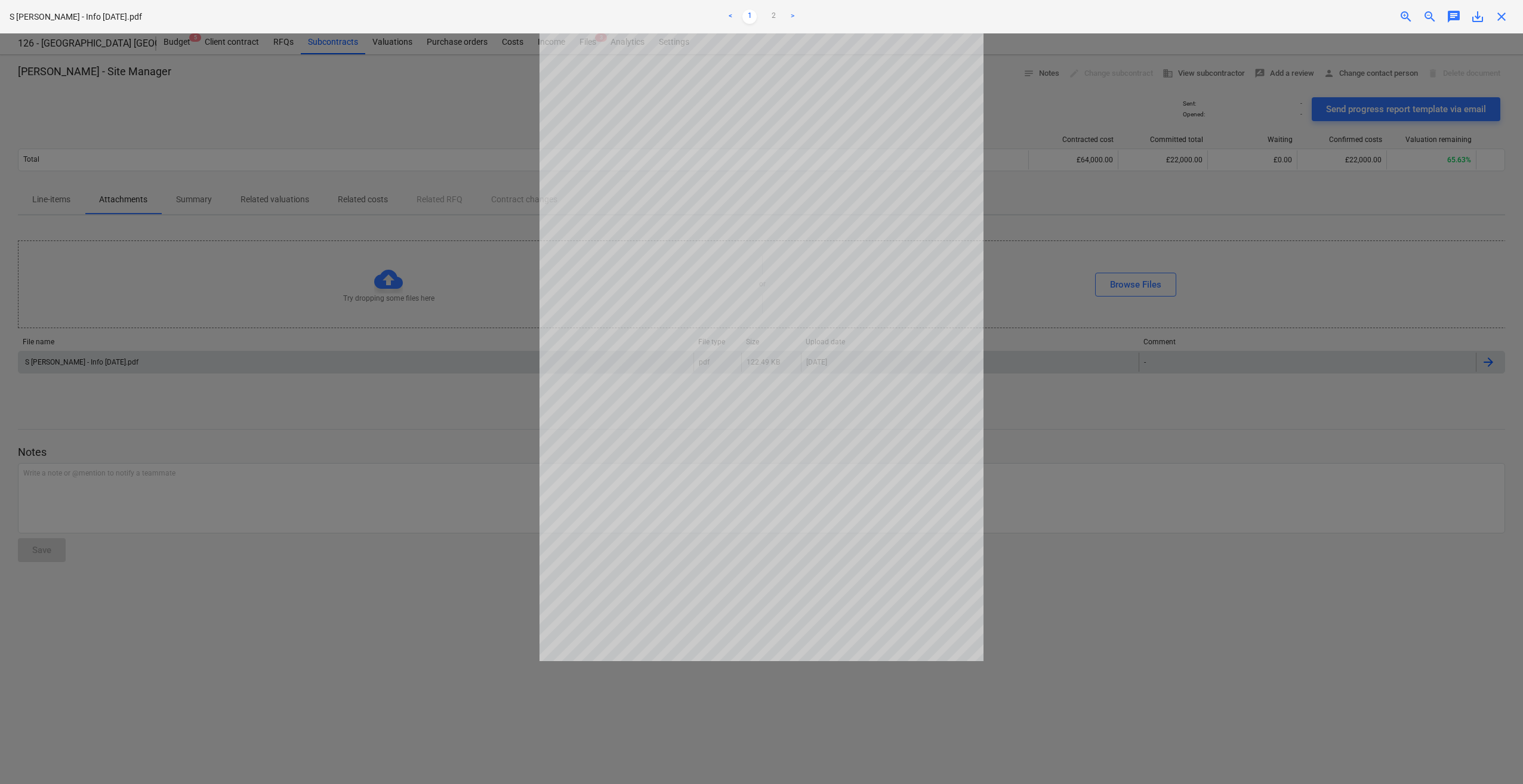
click at [1500, 19] on span "close" at bounding box center [1501, 17] width 15 height 15
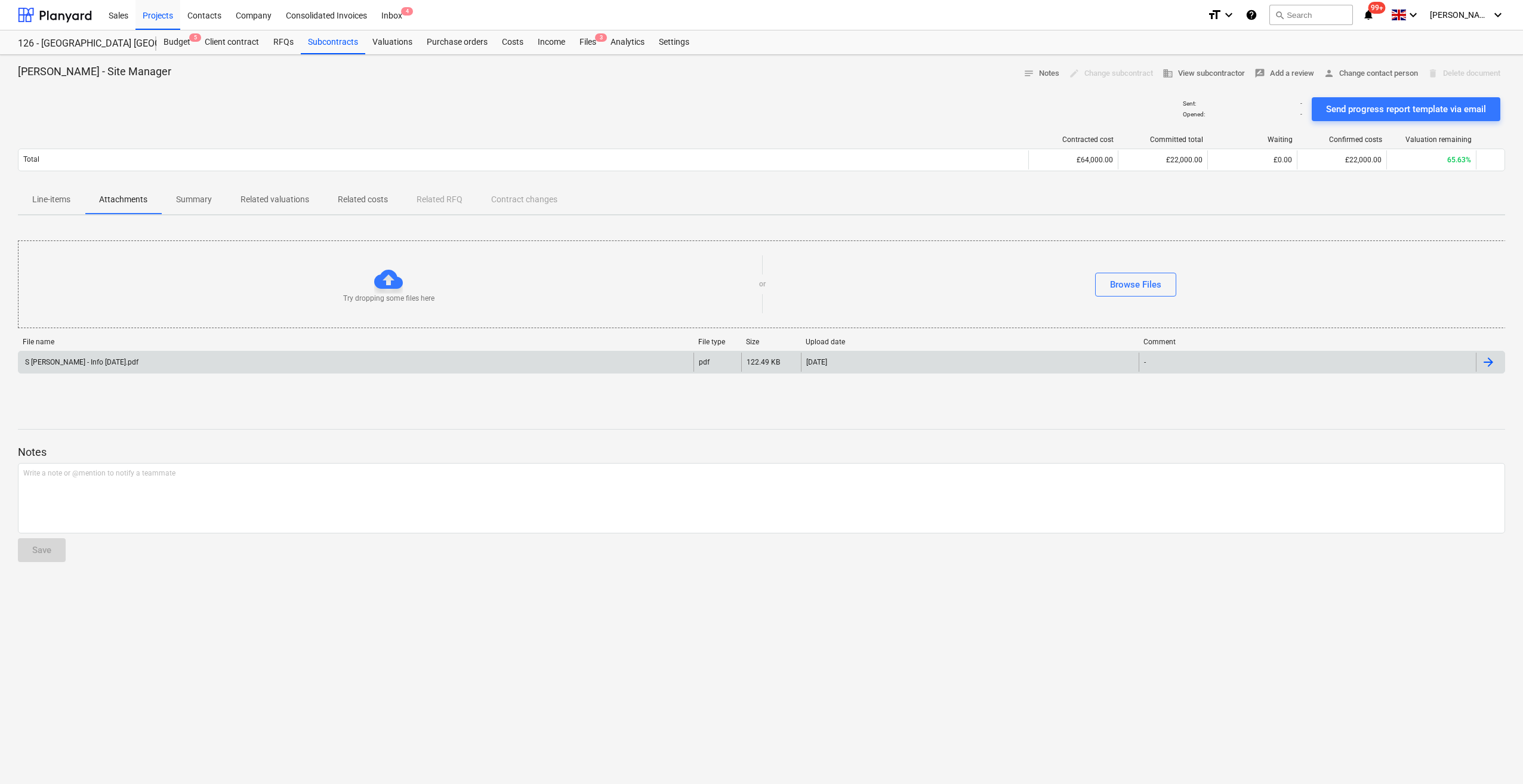
click at [50, 204] on p "Line-items" at bounding box center [51, 199] width 38 height 13
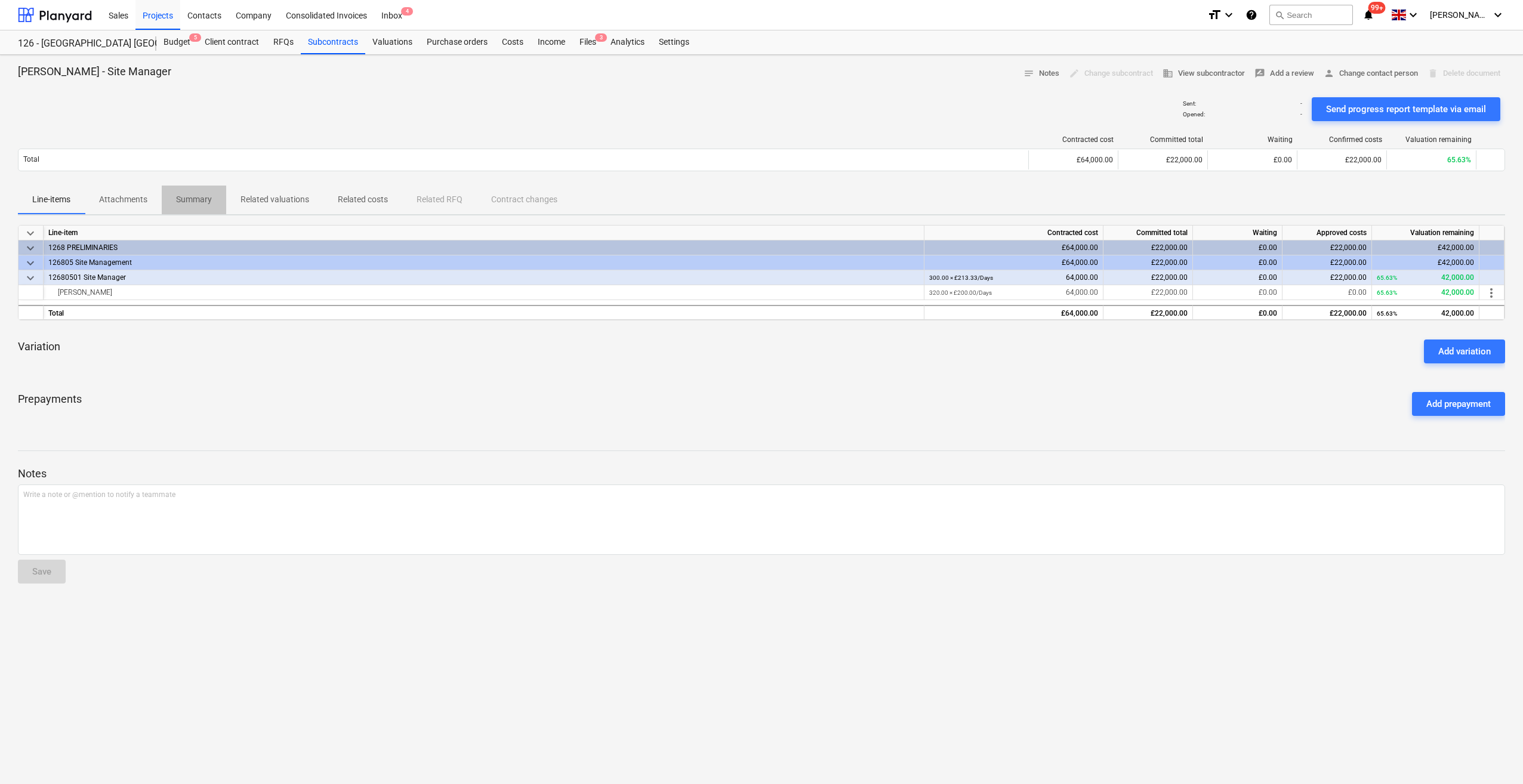
click at [201, 195] on p "Summary" at bounding box center [194, 199] width 36 height 13
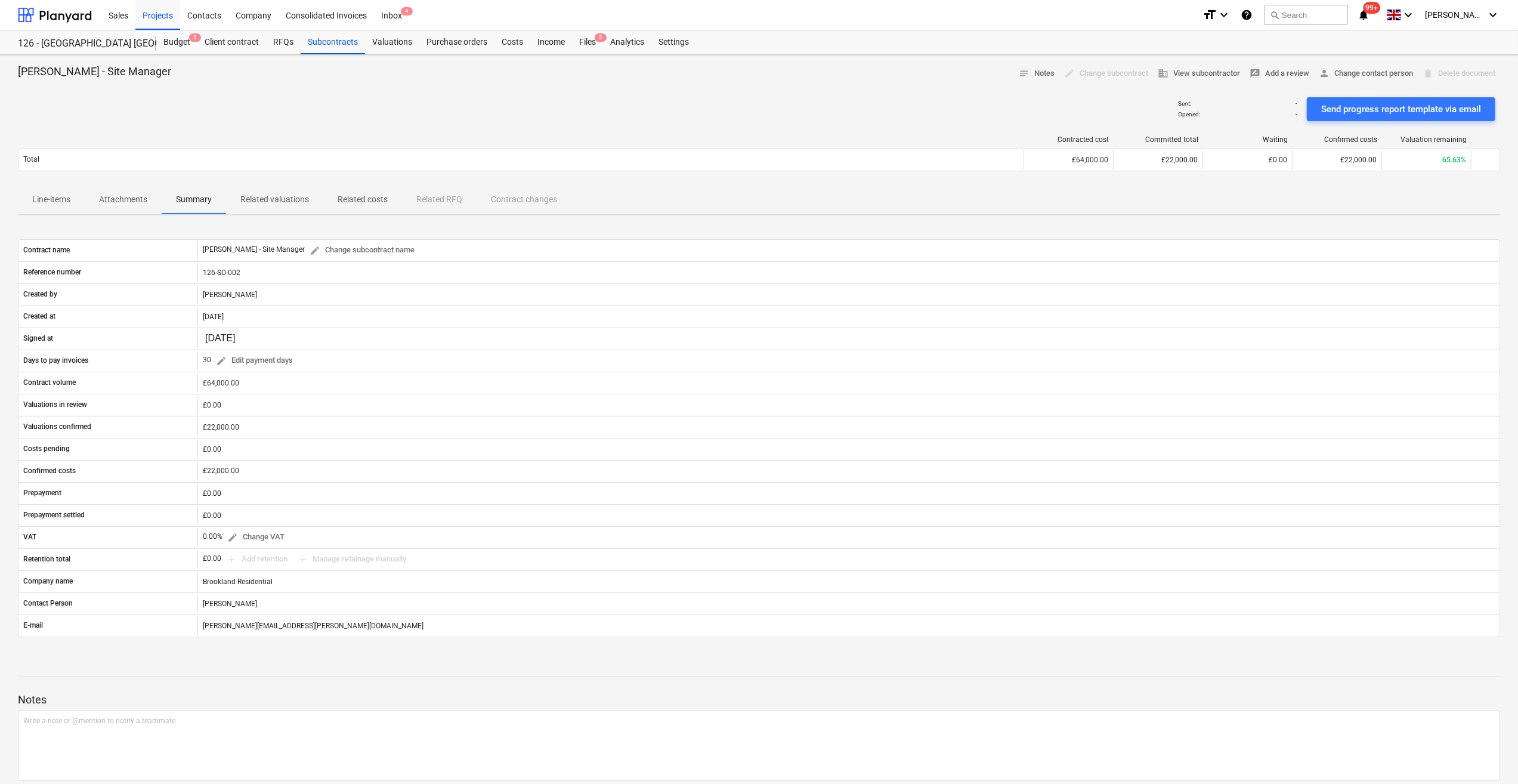
click at [284, 204] on p "Related valuations" at bounding box center [275, 199] width 69 height 13
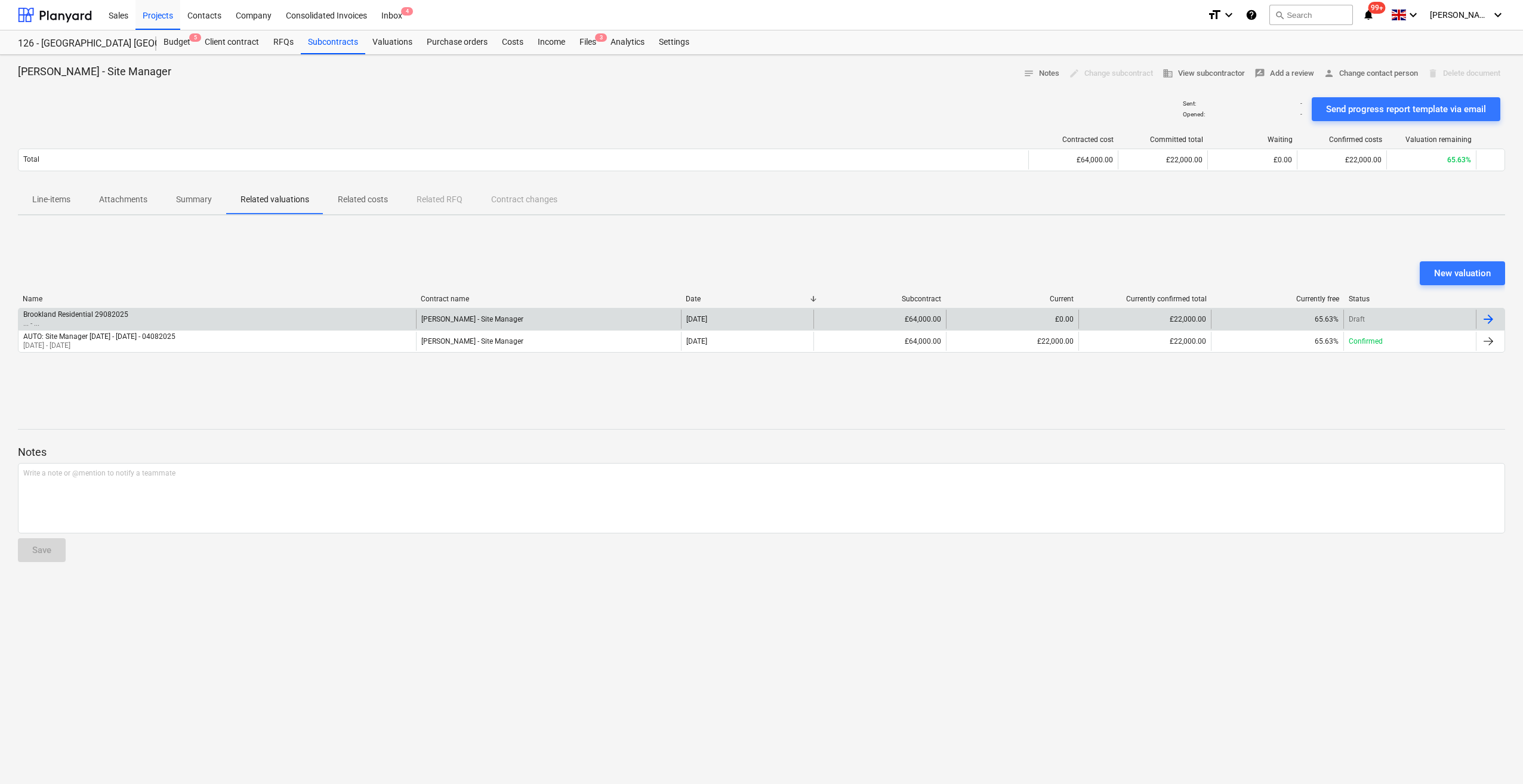
click at [1489, 319] on div at bounding box center [1488, 319] width 15 height 15
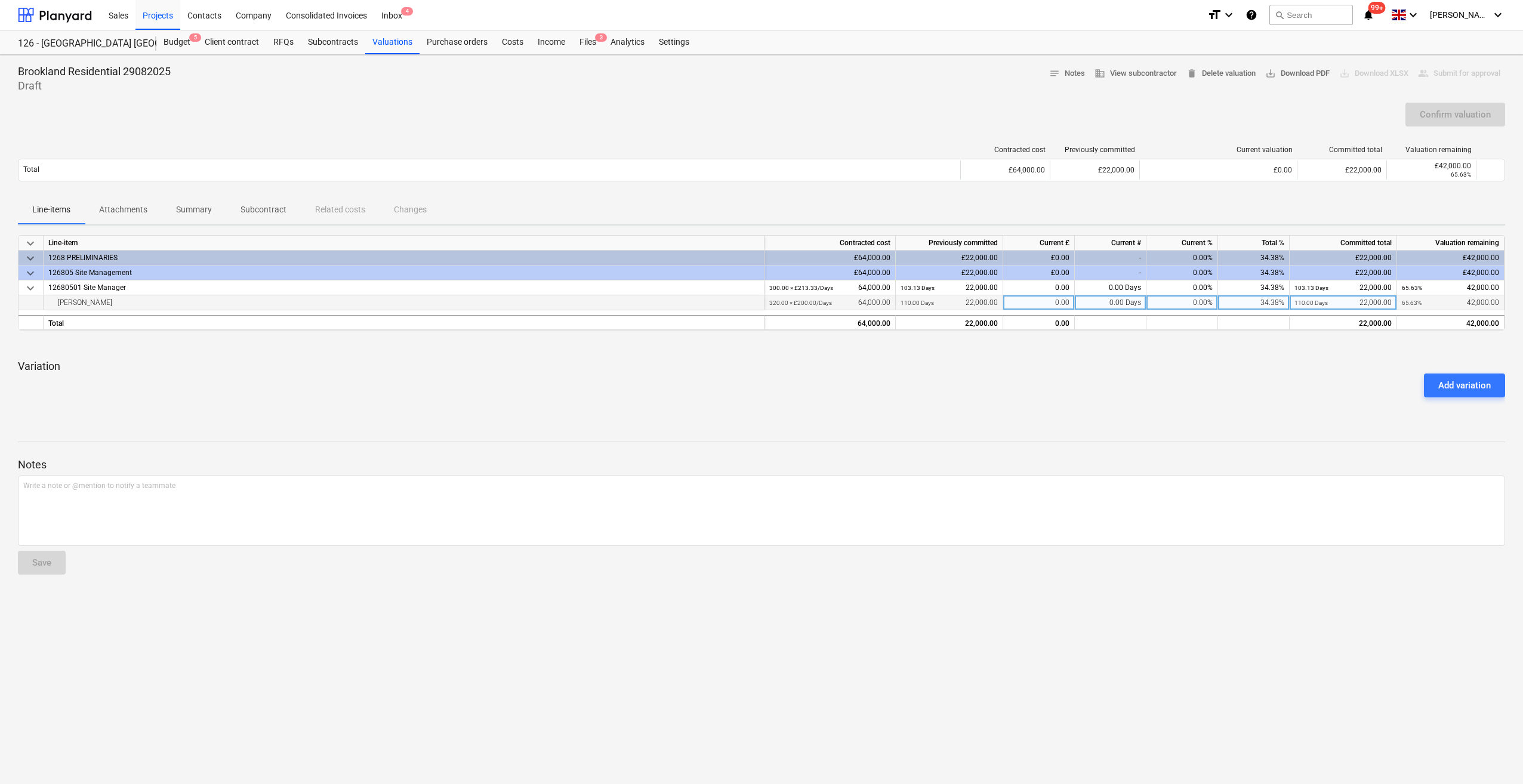
click at [1108, 301] on div "0.00 Days" at bounding box center [1110, 302] width 72 height 15
type input "20"
click at [1104, 342] on div at bounding box center [762, 345] width 1487 height 10
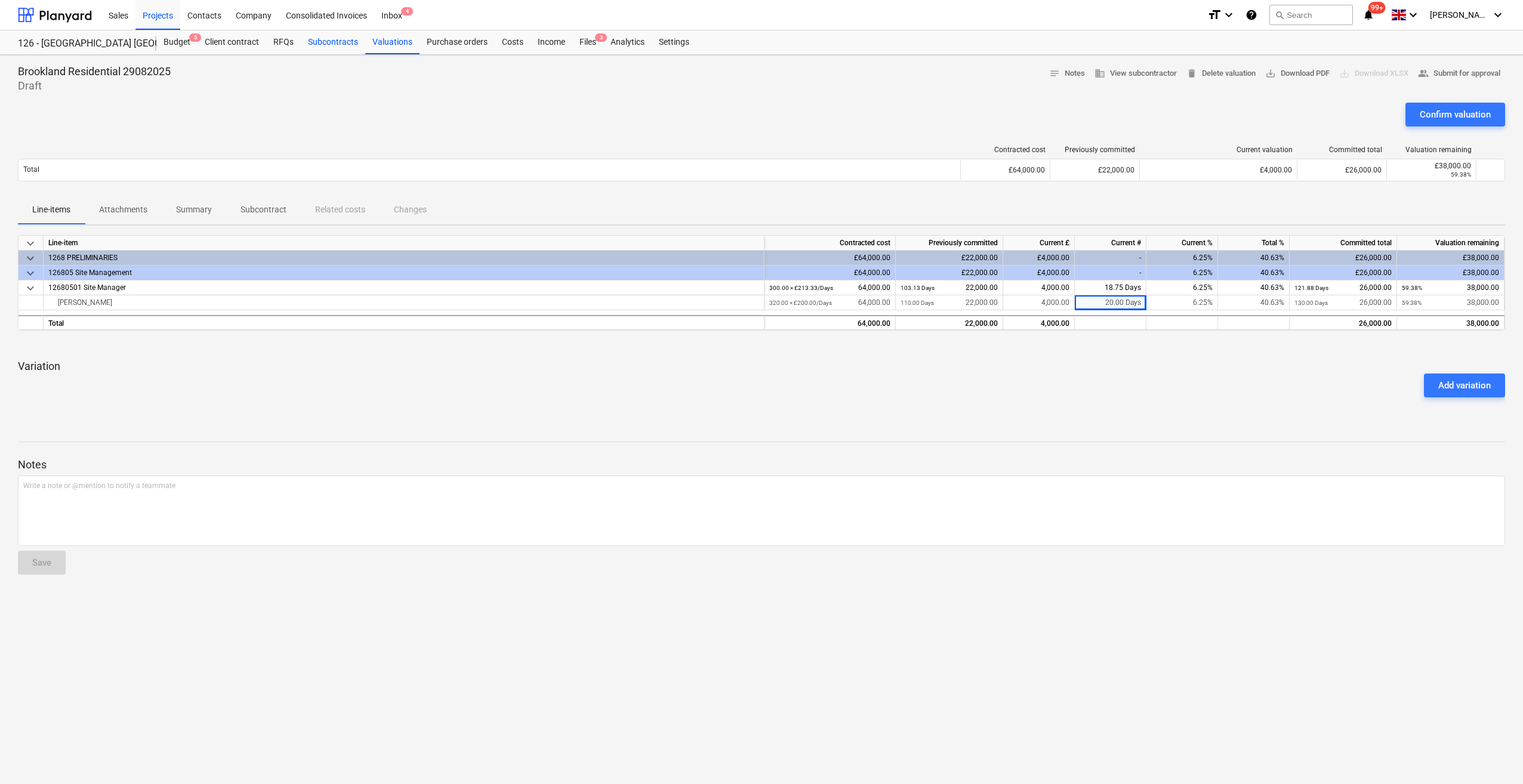
click at [337, 44] on div "Subcontracts" at bounding box center [333, 43] width 64 height 24
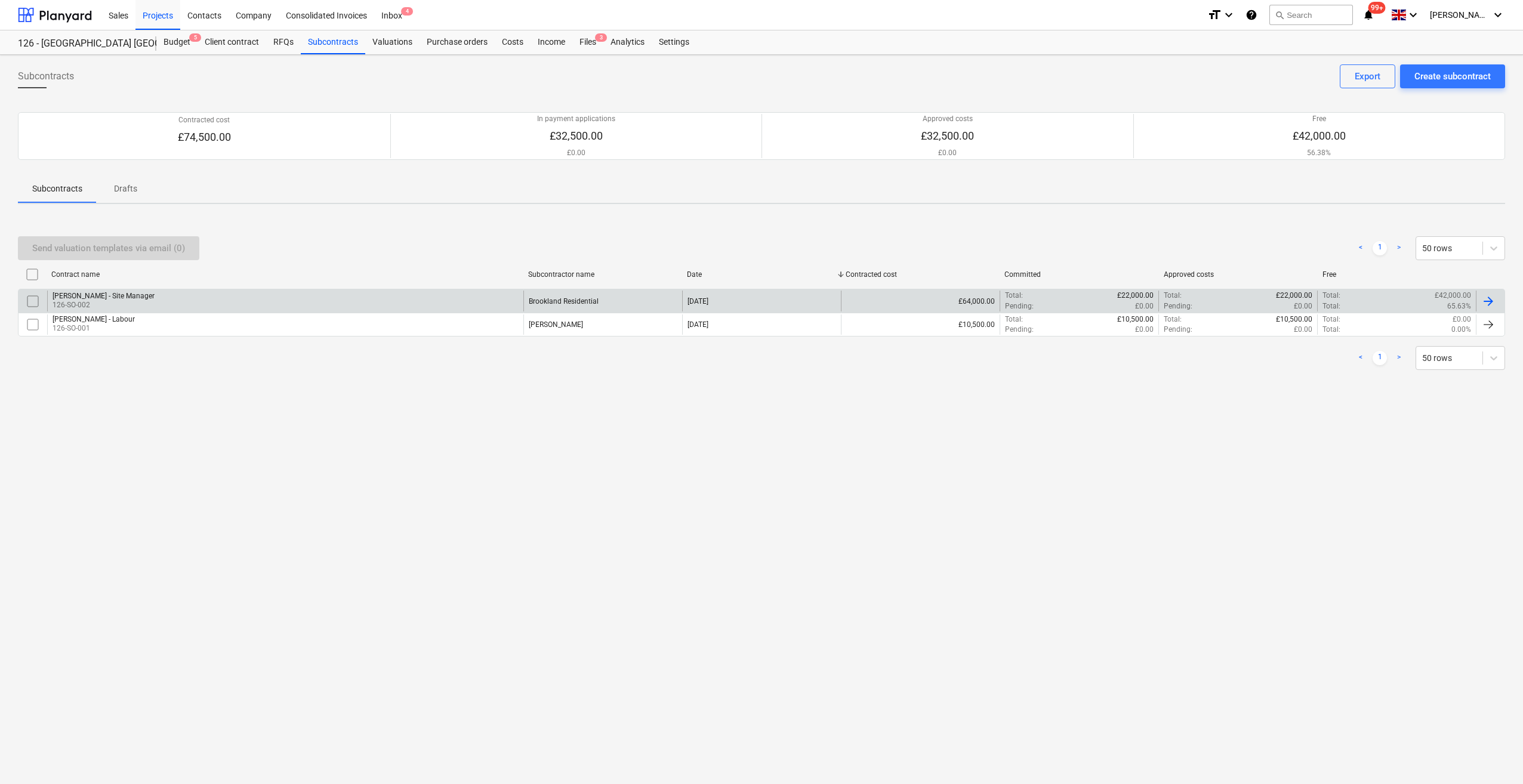
click at [1485, 296] on div at bounding box center [1488, 301] width 15 height 15
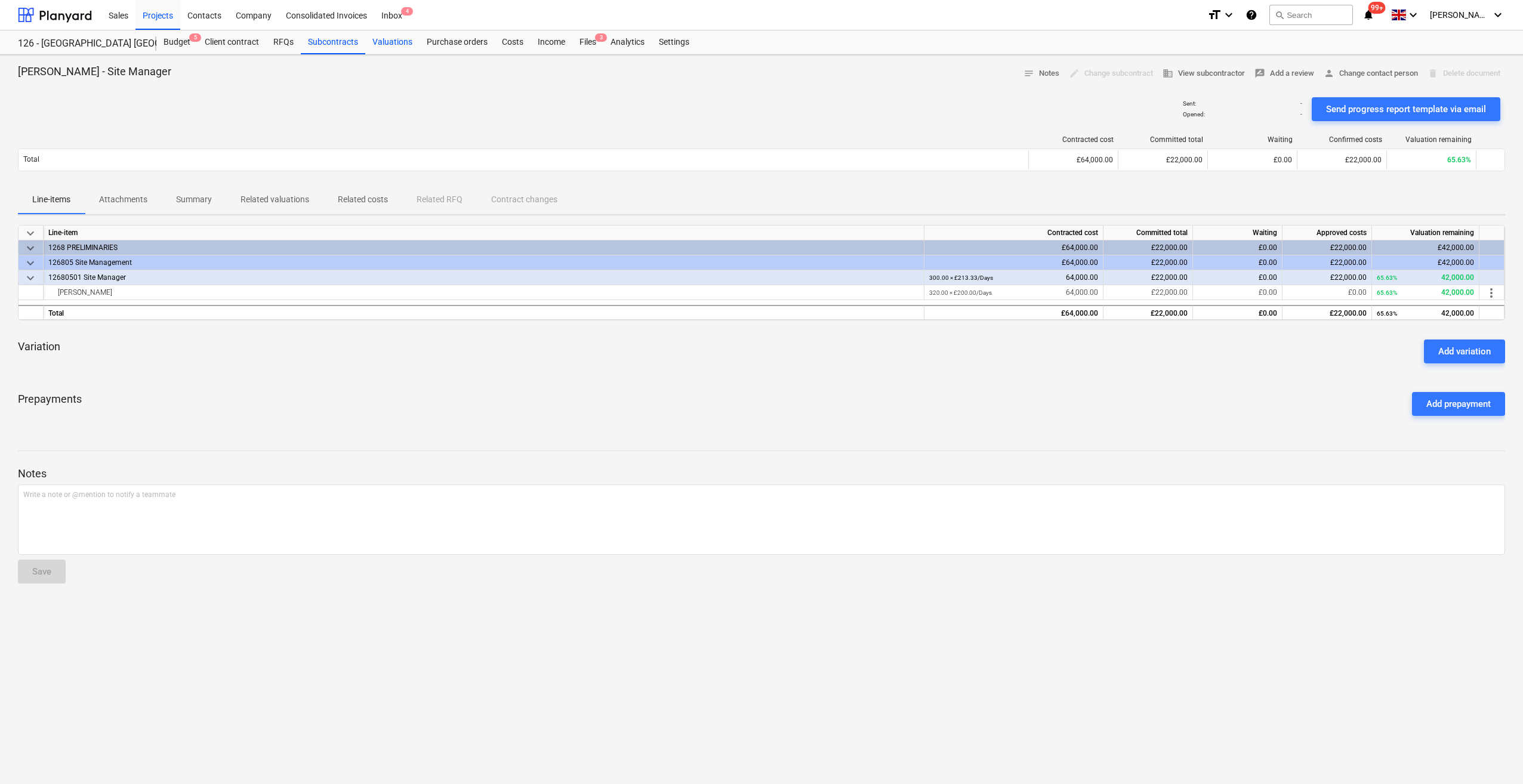
click at [391, 43] on div "Valuations" at bounding box center [392, 43] width 55 height 24
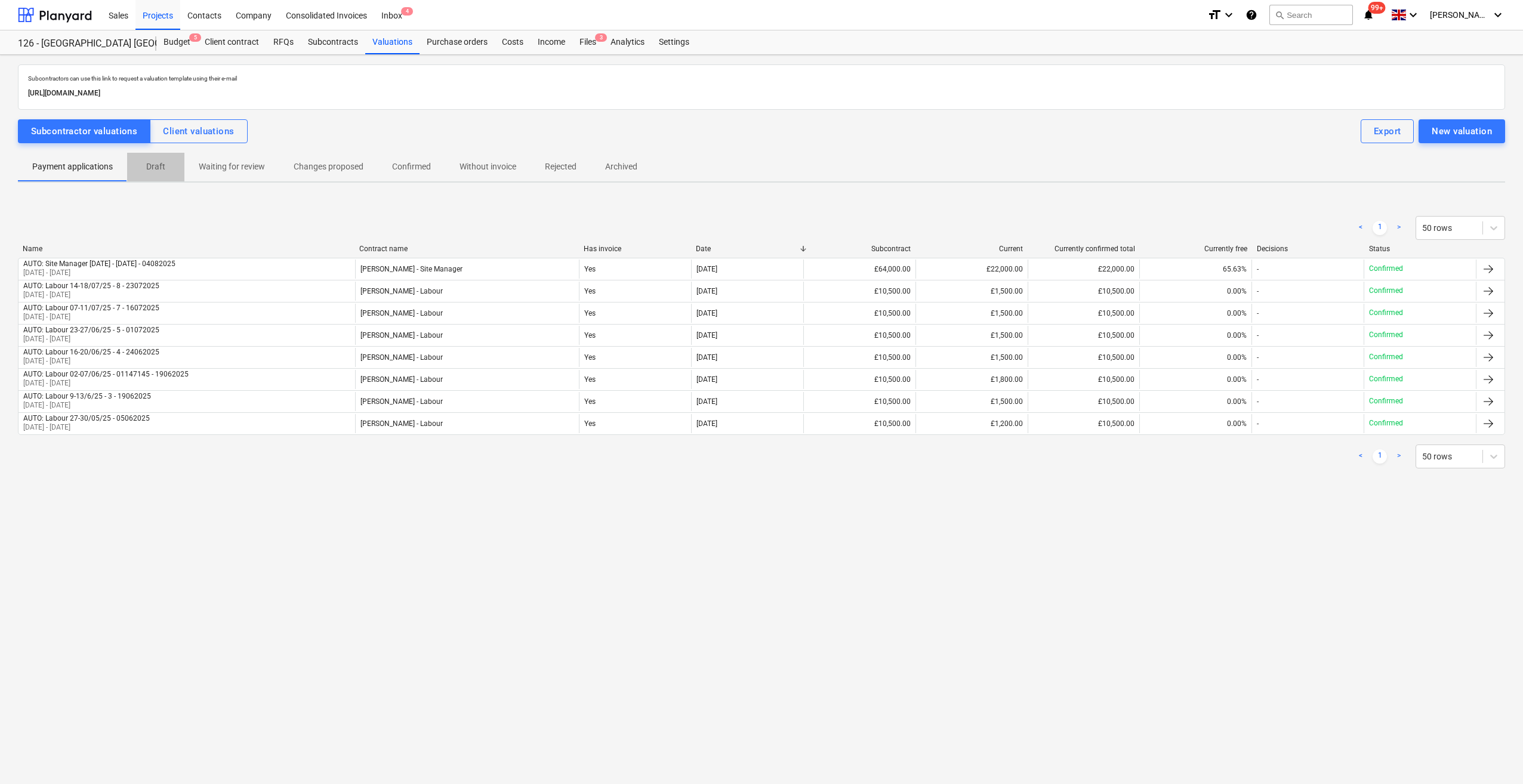
click at [155, 171] on p "Draft" at bounding box center [156, 167] width 29 height 13
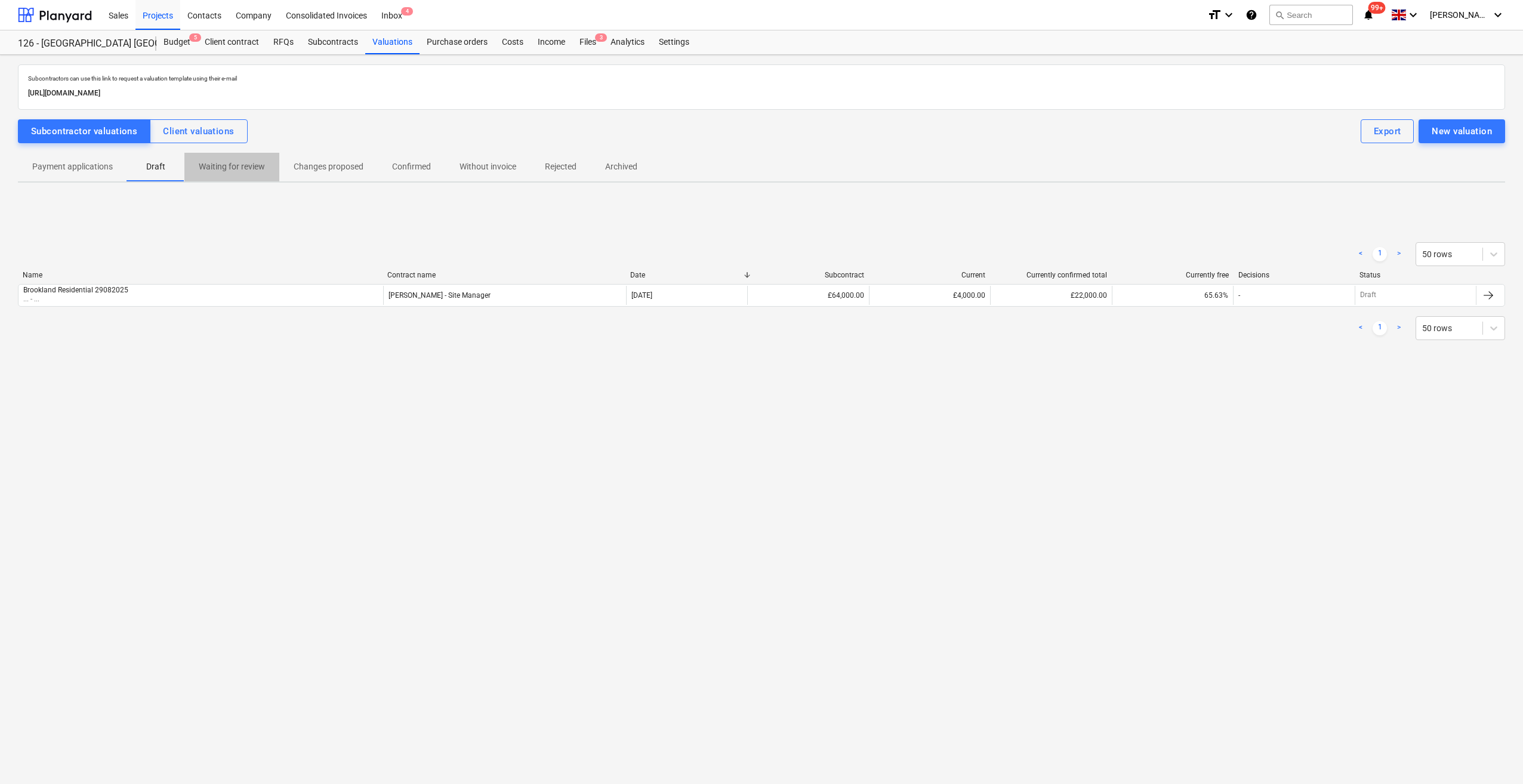
click at [249, 165] on p "Waiting for review" at bounding box center [232, 167] width 66 height 13
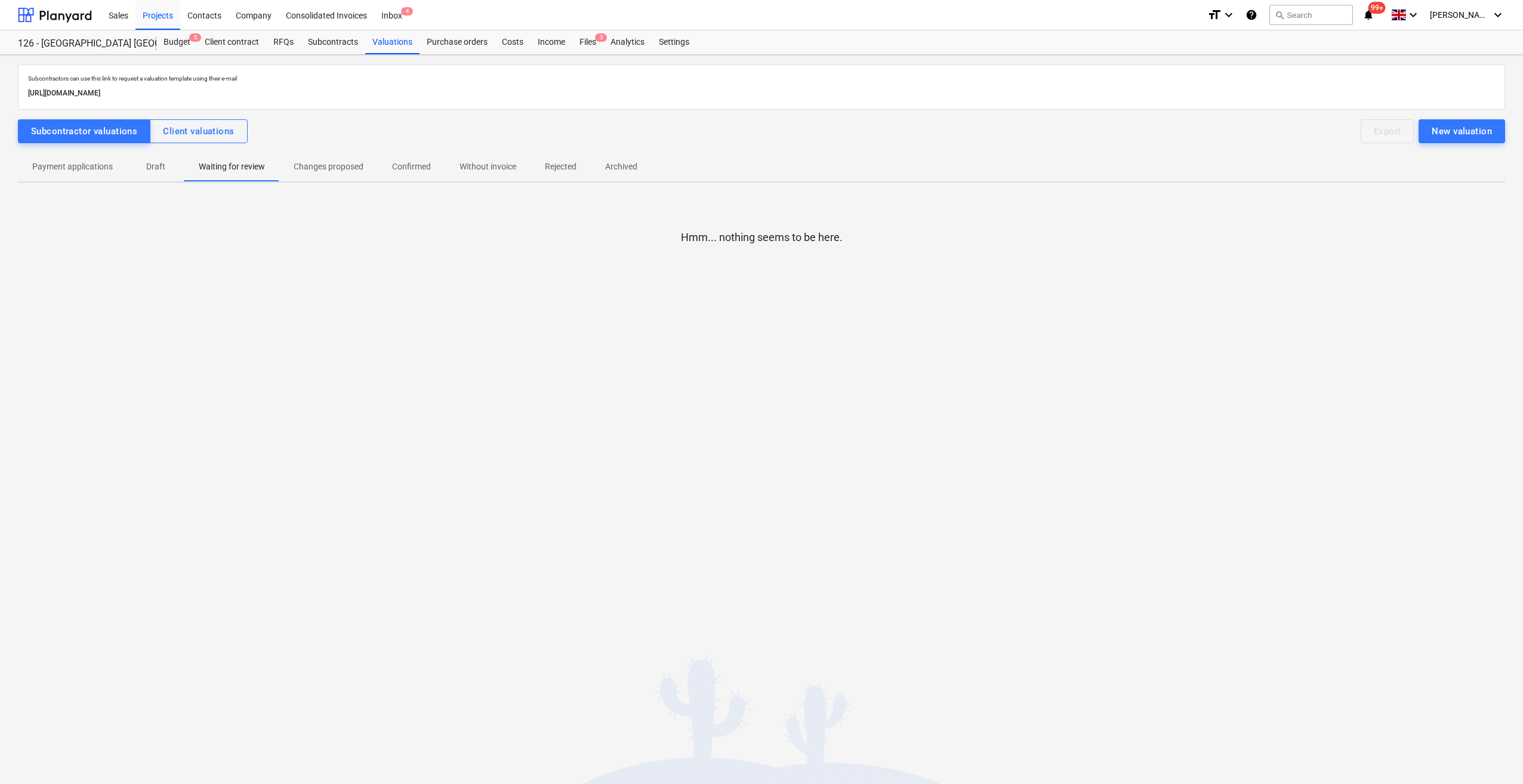
click at [340, 167] on p "Changes proposed" at bounding box center [328, 167] width 70 height 13
click at [401, 169] on p "Confirmed" at bounding box center [411, 167] width 39 height 13
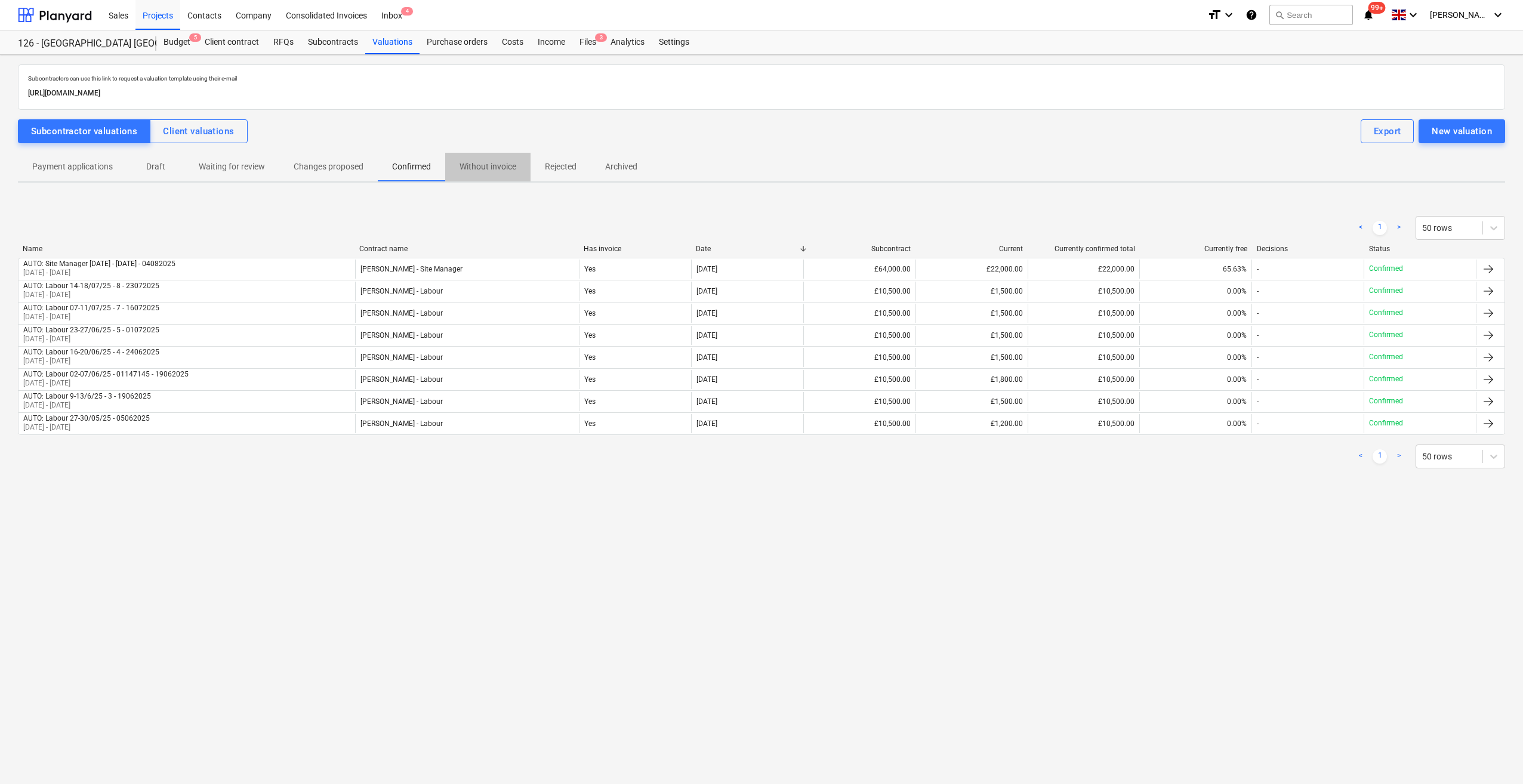
click at [461, 166] on p "Without invoice" at bounding box center [488, 167] width 57 height 13
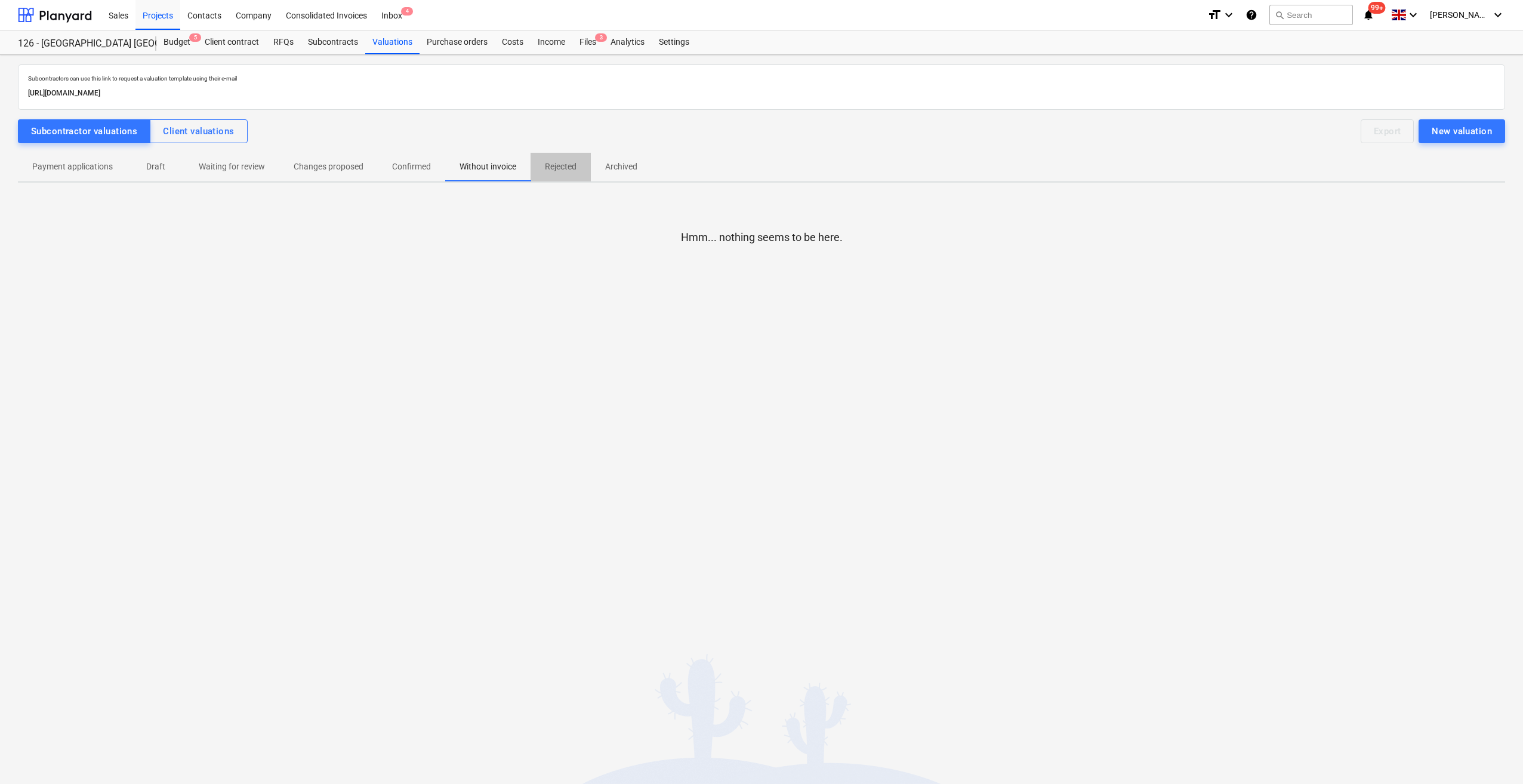
click at [558, 169] on p "Rejected" at bounding box center [561, 167] width 32 height 13
click at [147, 164] on p "Draft" at bounding box center [156, 167] width 29 height 13
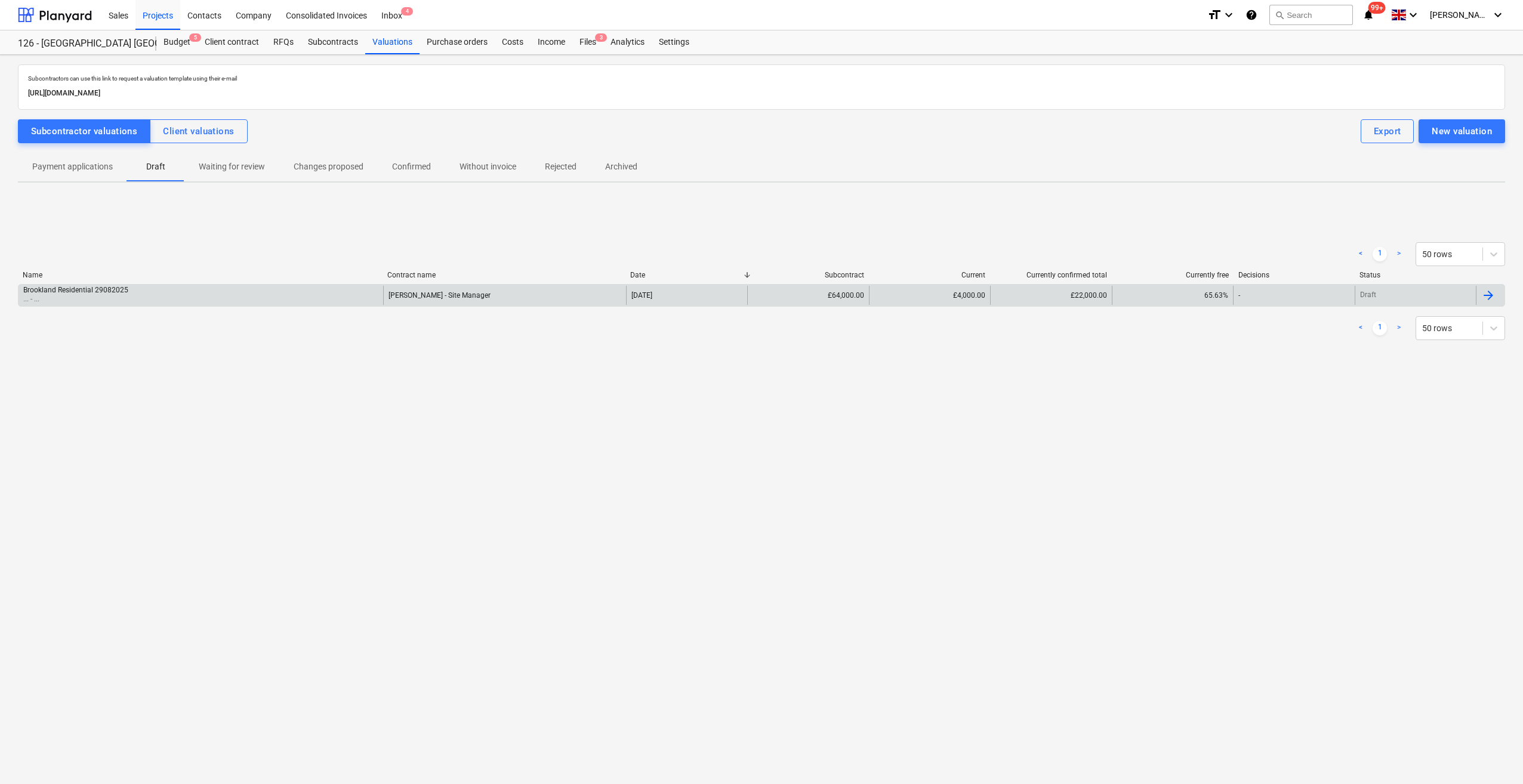
click at [1487, 296] on div at bounding box center [1488, 295] width 15 height 15
click at [1491, 293] on div at bounding box center [1488, 295] width 15 height 15
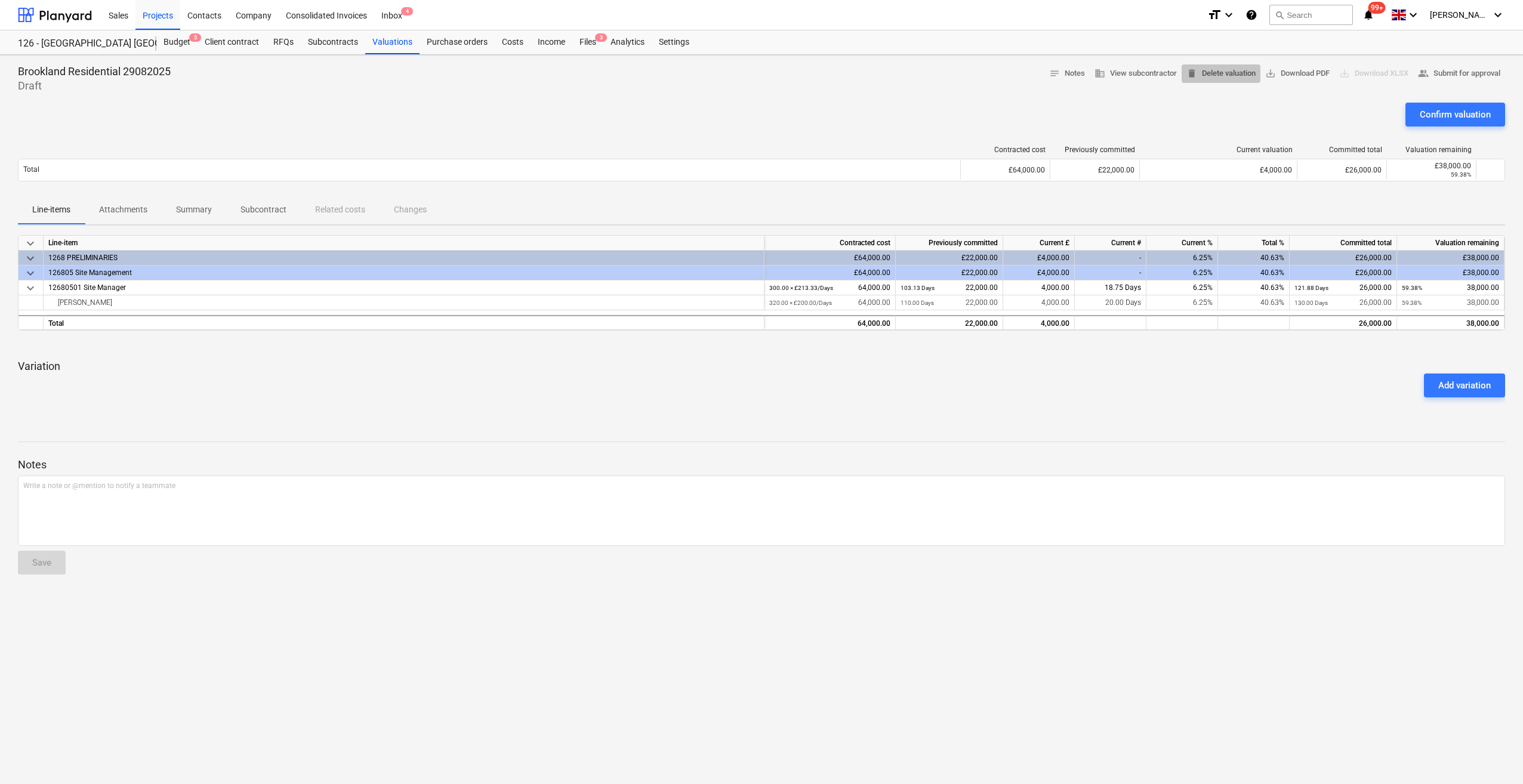
click at [1207, 72] on span "delete Delete valuation" at bounding box center [1221, 74] width 69 height 14
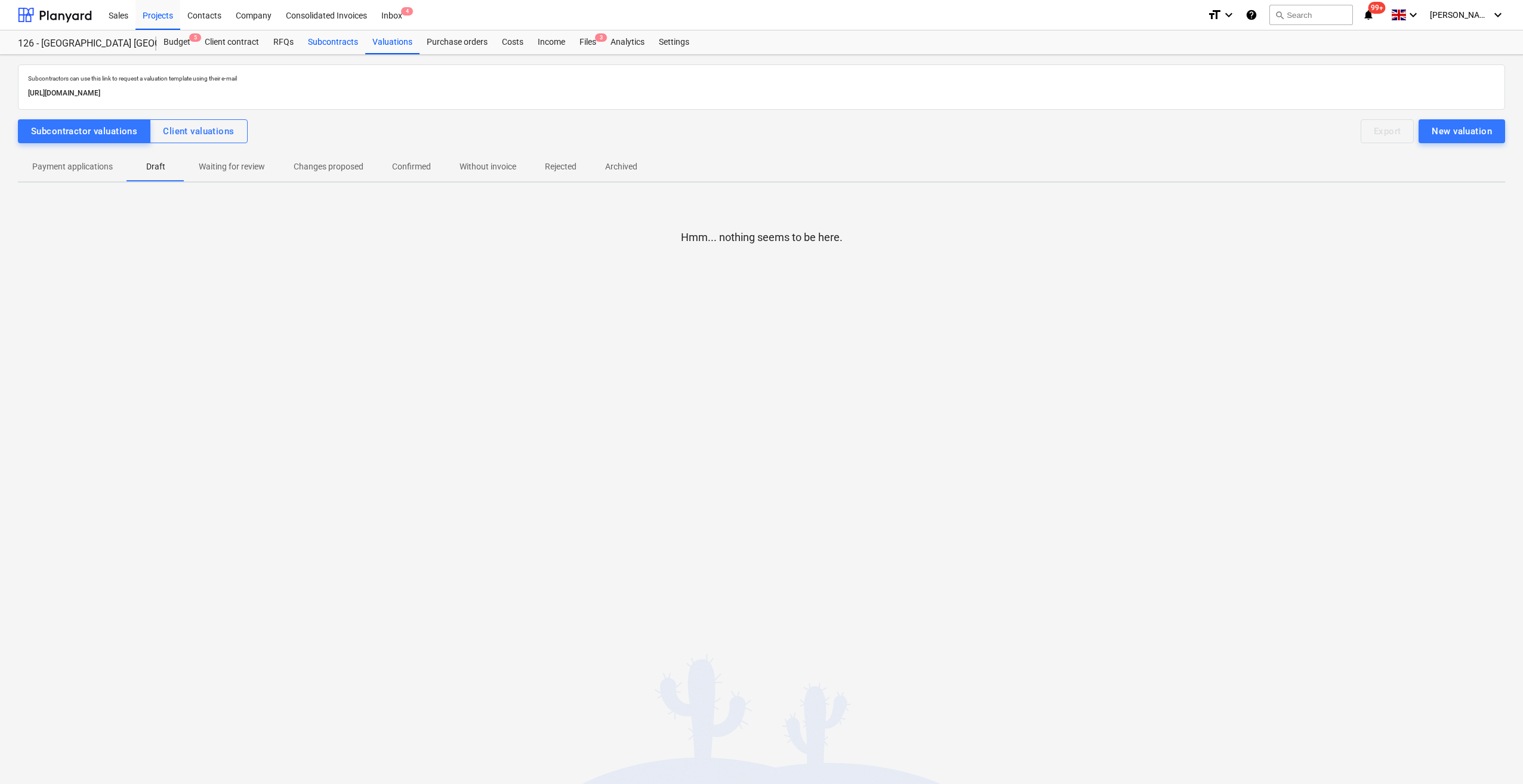
click at [331, 42] on div "Subcontracts" at bounding box center [333, 43] width 64 height 24
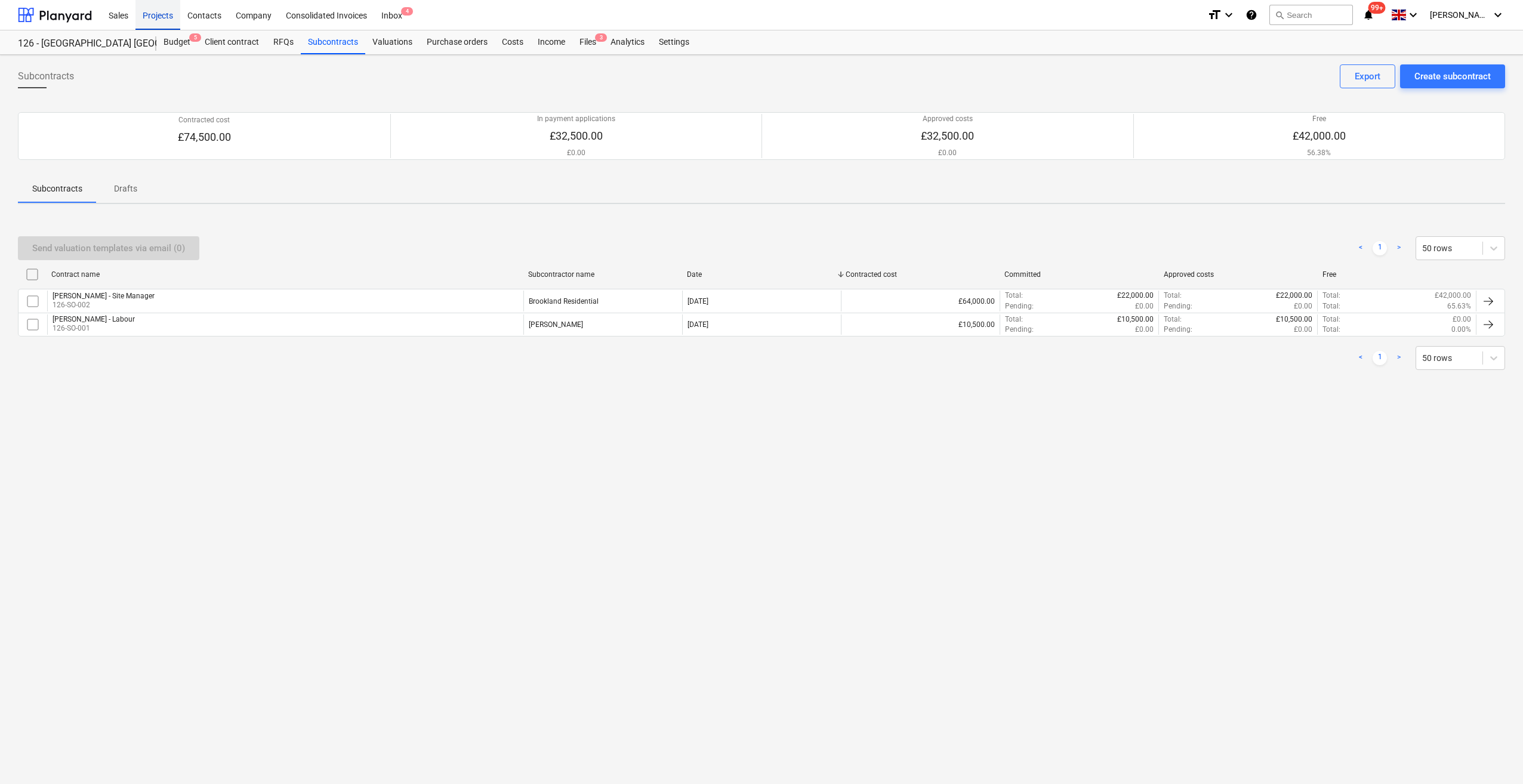
click at [164, 16] on div "Projects" at bounding box center [158, 15] width 44 height 30
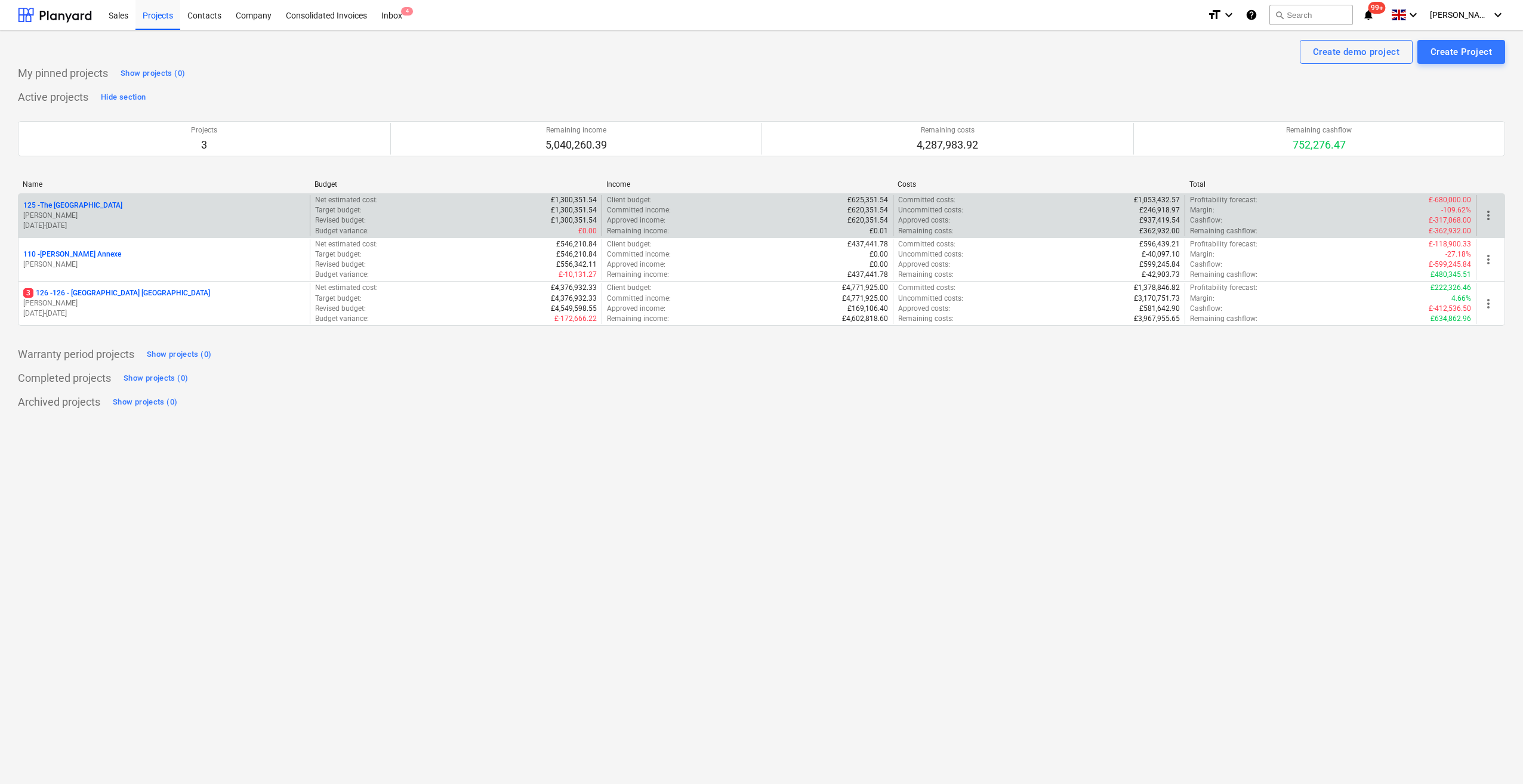
click at [86, 209] on p "125 - The Royal Hotel" at bounding box center [73, 206] width 99 height 10
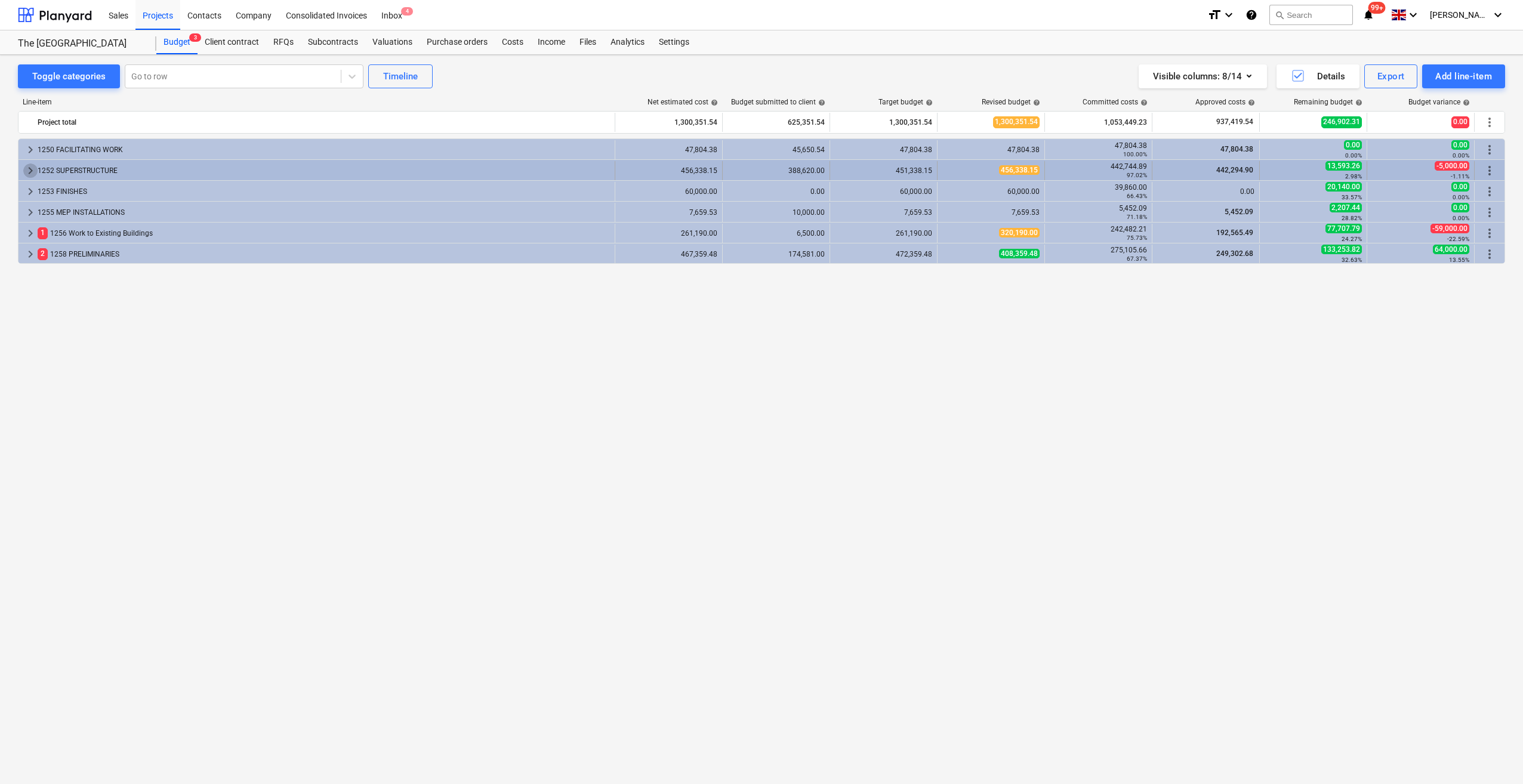
click at [27, 165] on span "keyboard_arrow_right" at bounding box center [30, 170] width 15 height 15
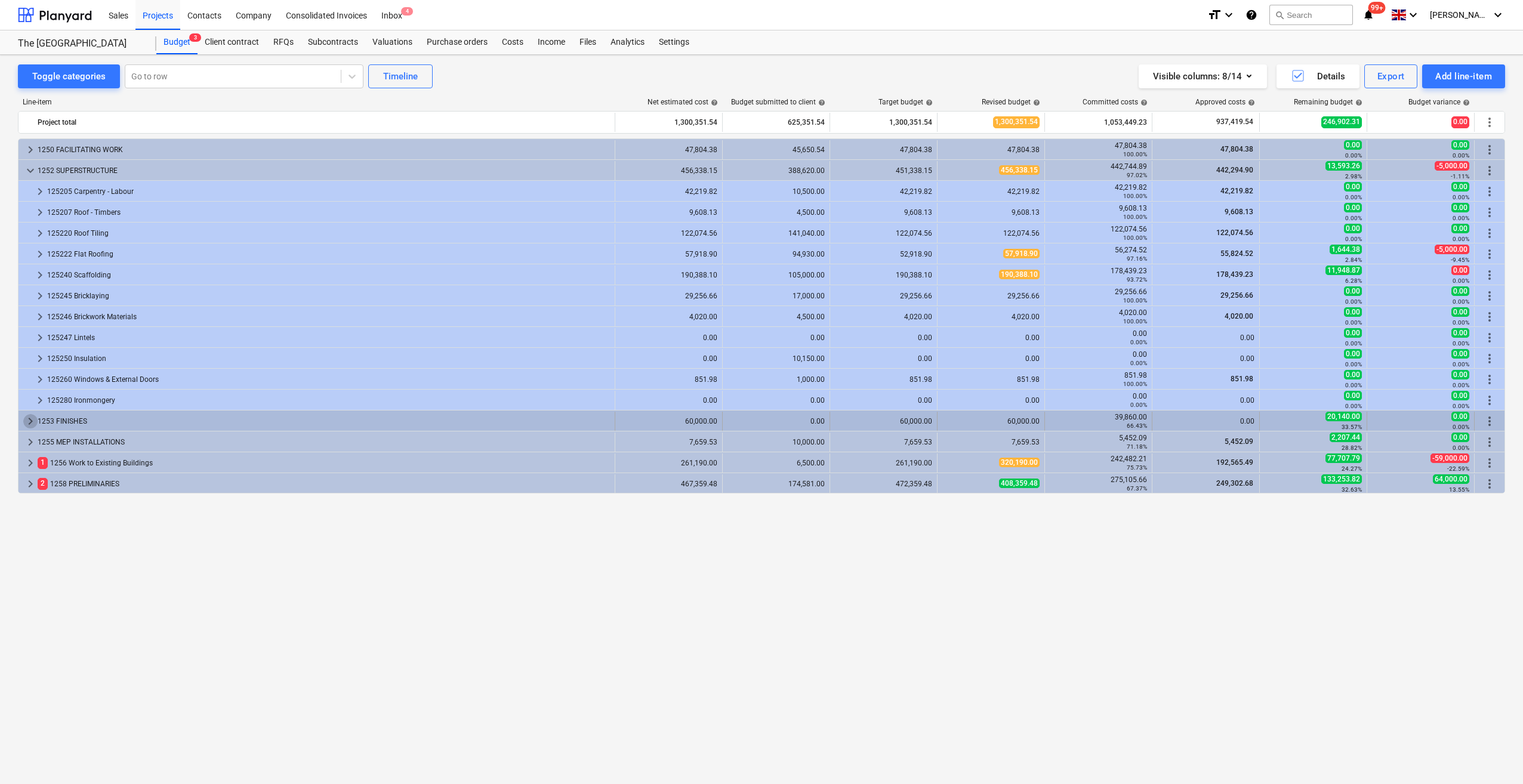
click at [34, 420] on span "keyboard_arrow_right" at bounding box center [30, 421] width 15 height 15
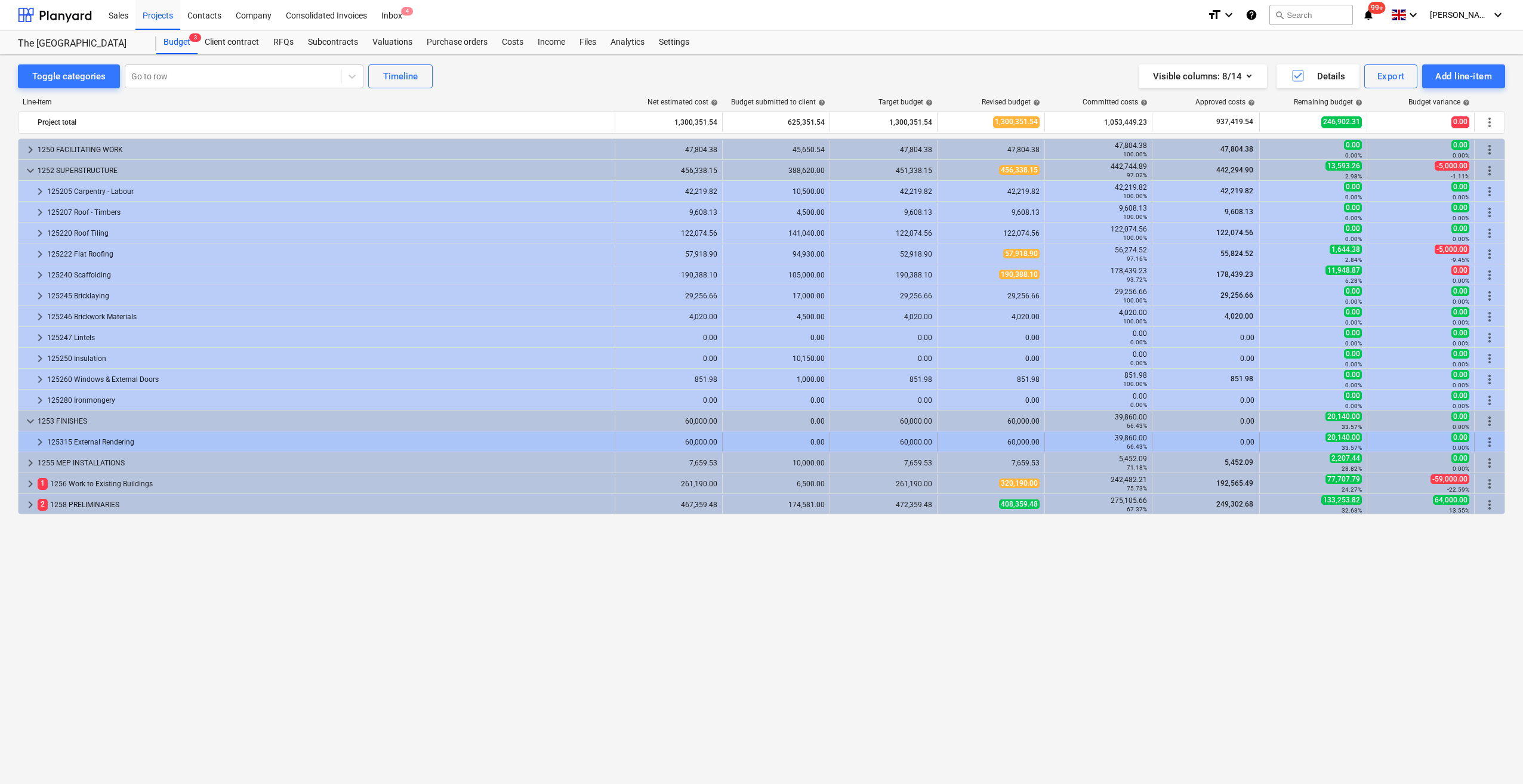
click at [41, 440] on span "keyboard_arrow_right" at bounding box center [40, 442] width 15 height 15
